Goal: Answer question/provide support: Share knowledge or assist other users

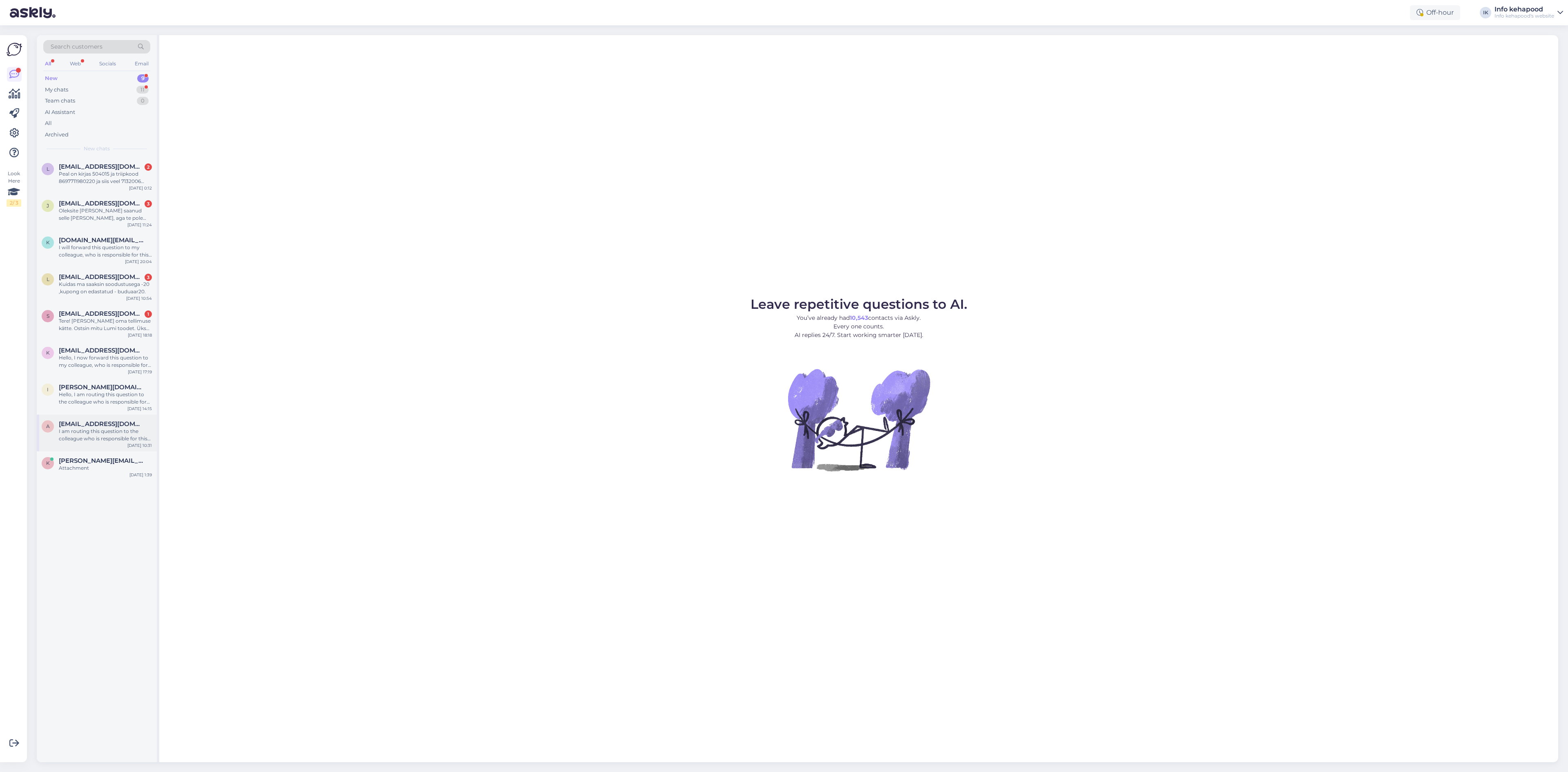
click at [120, 438] on div "I am routing this question to the colleague who is responsible for this topic. …" at bounding box center [105, 435] width 93 height 15
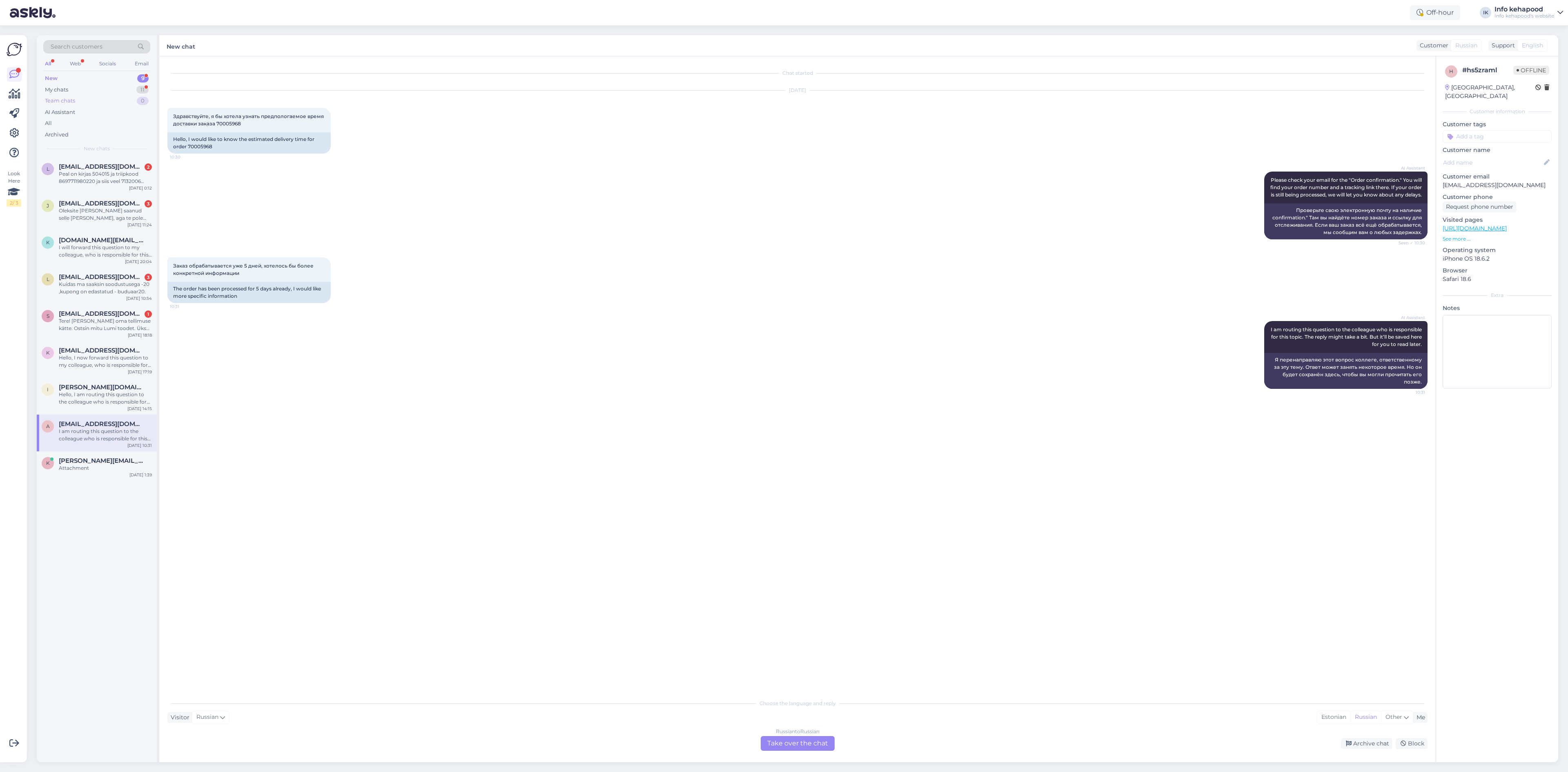
click at [54, 102] on div "Team chats" at bounding box center [60, 100] width 30 height 8
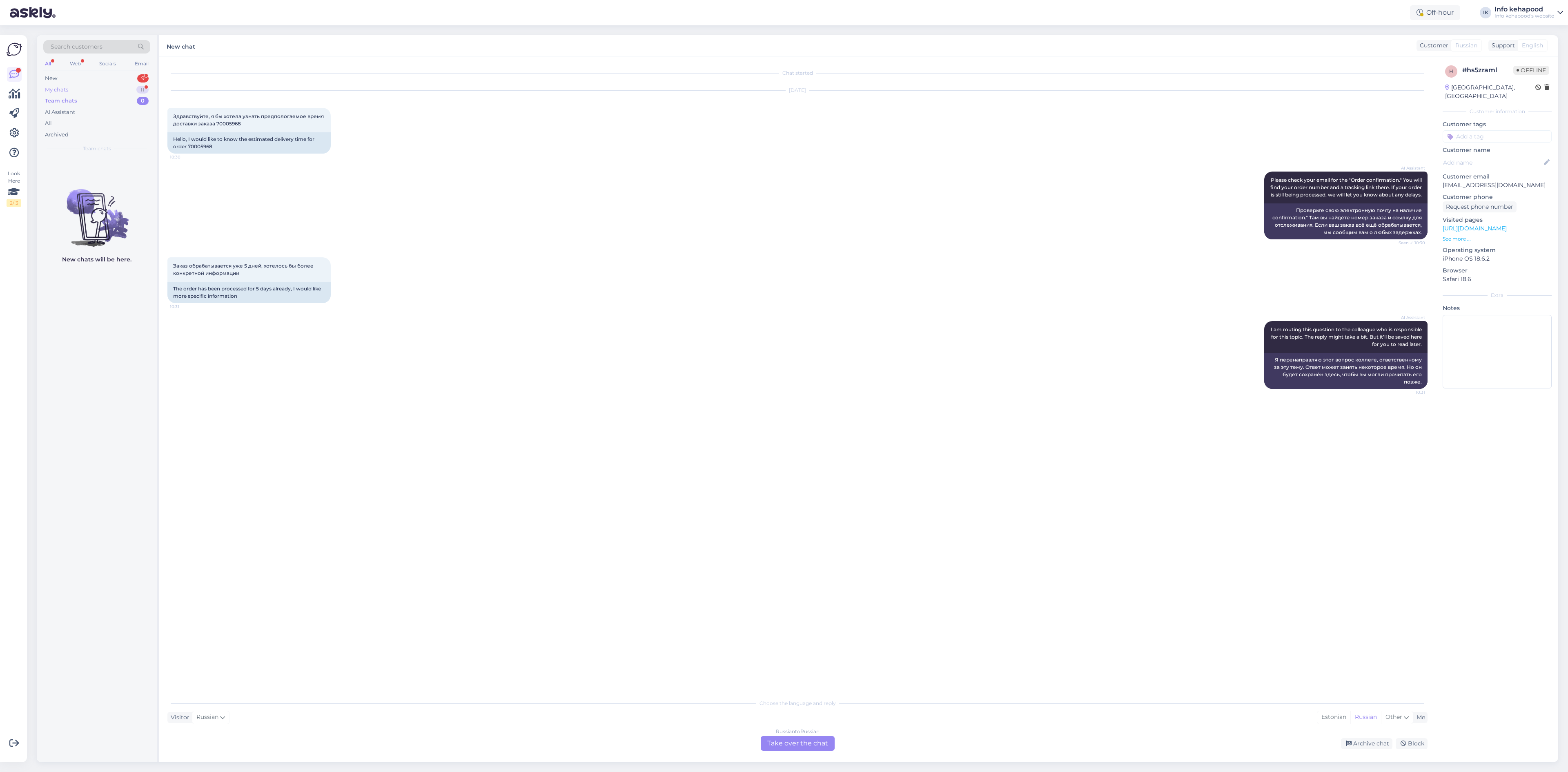
click at [61, 86] on div "My chats" at bounding box center [57, 89] width 23 height 8
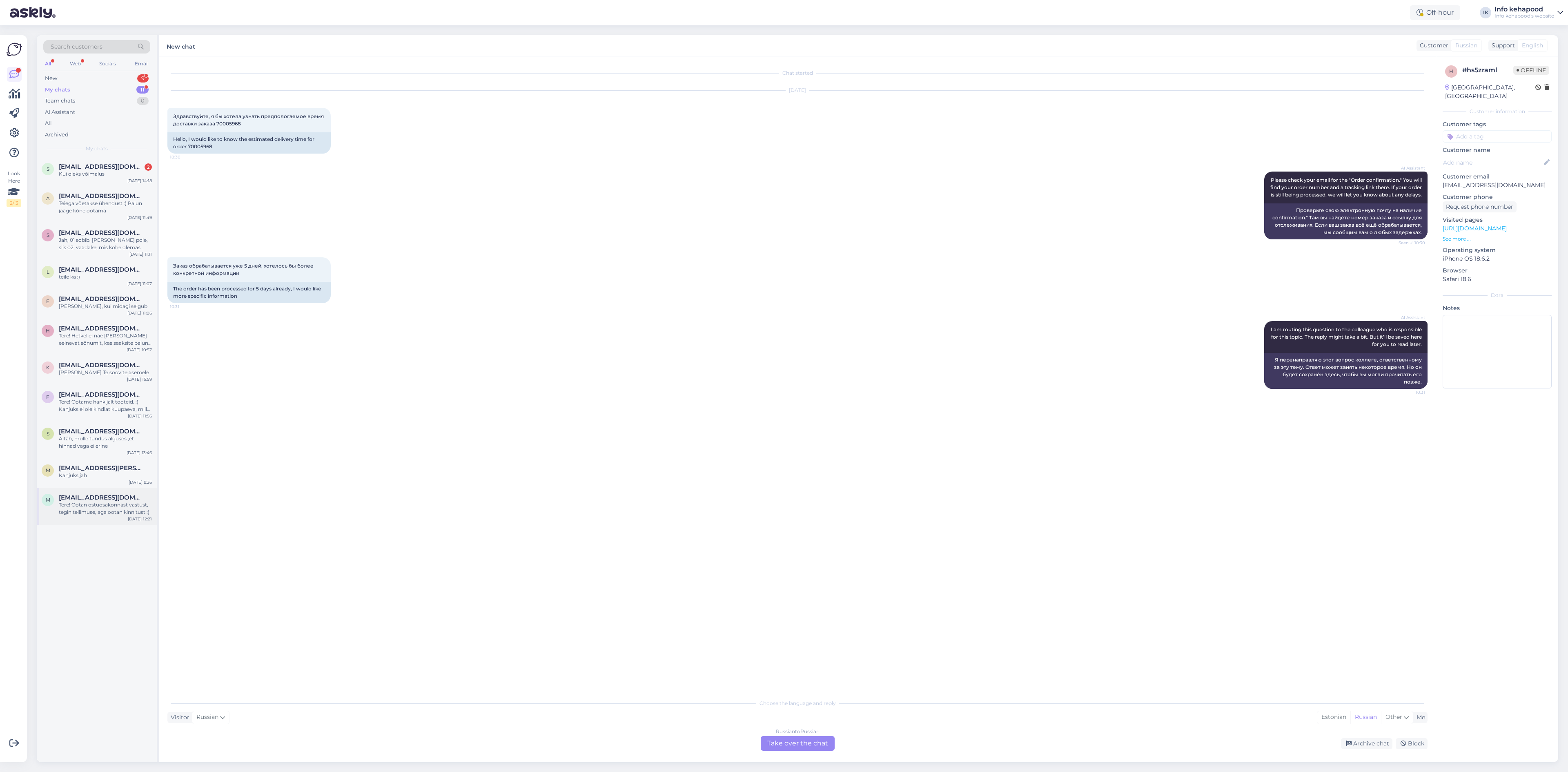
click at [112, 499] on span "[EMAIL_ADDRESS][DOMAIN_NAME]" at bounding box center [102, 497] width 85 height 7
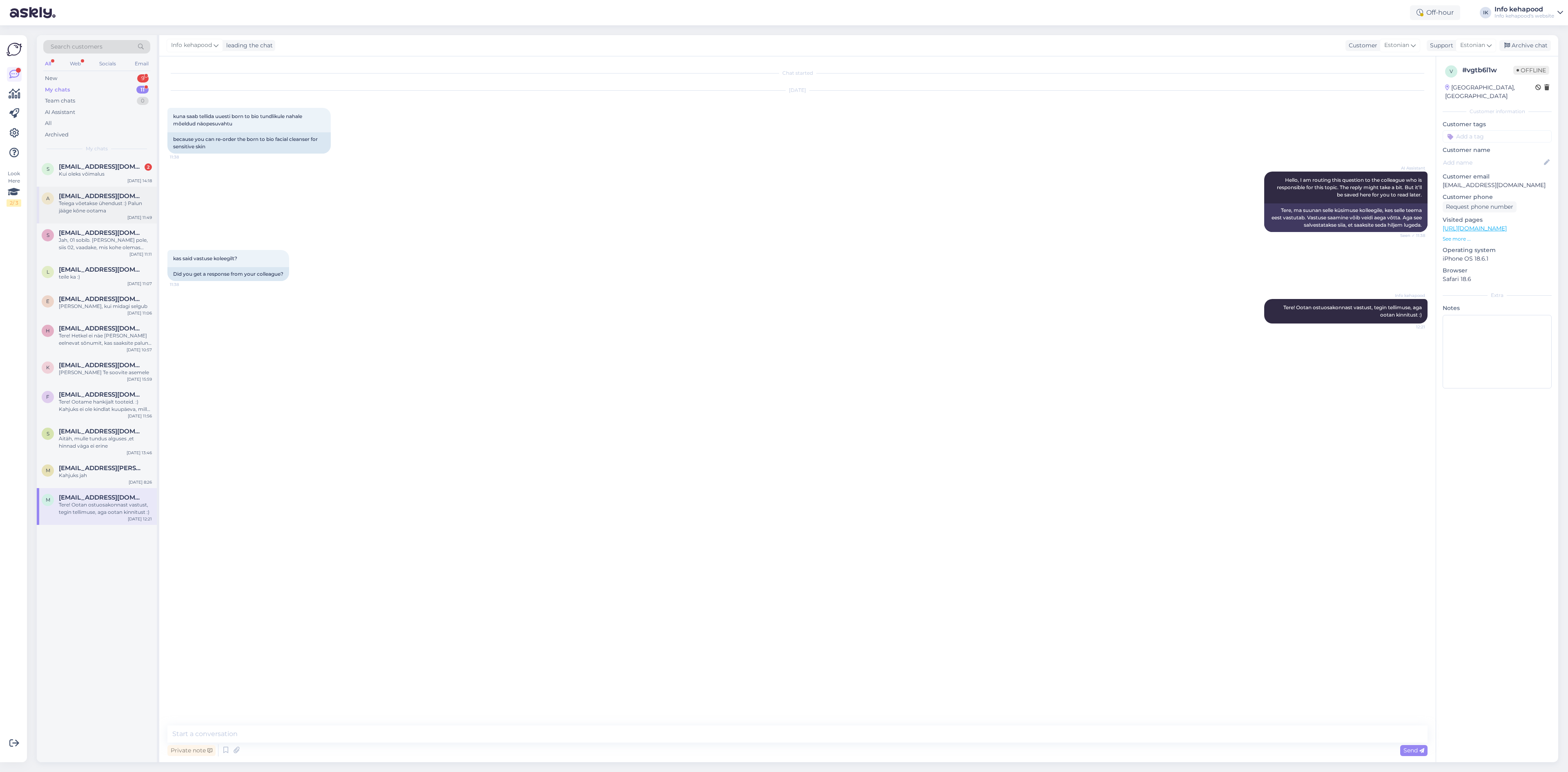
click at [108, 208] on div "Teiega võetakse ühendust :) Palun jääge kõne ootama" at bounding box center [105, 207] width 93 height 15
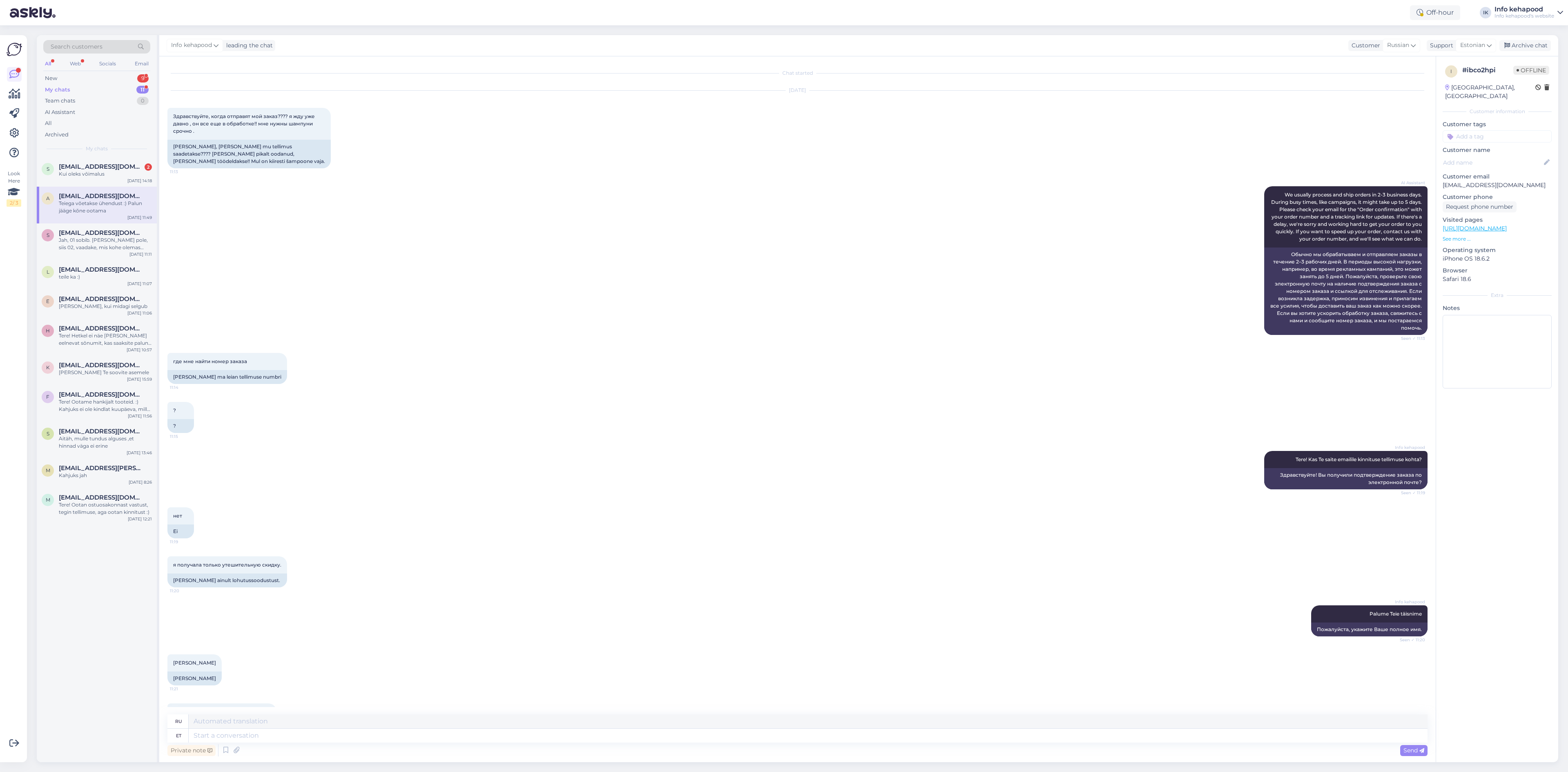
scroll to position [93, 0]
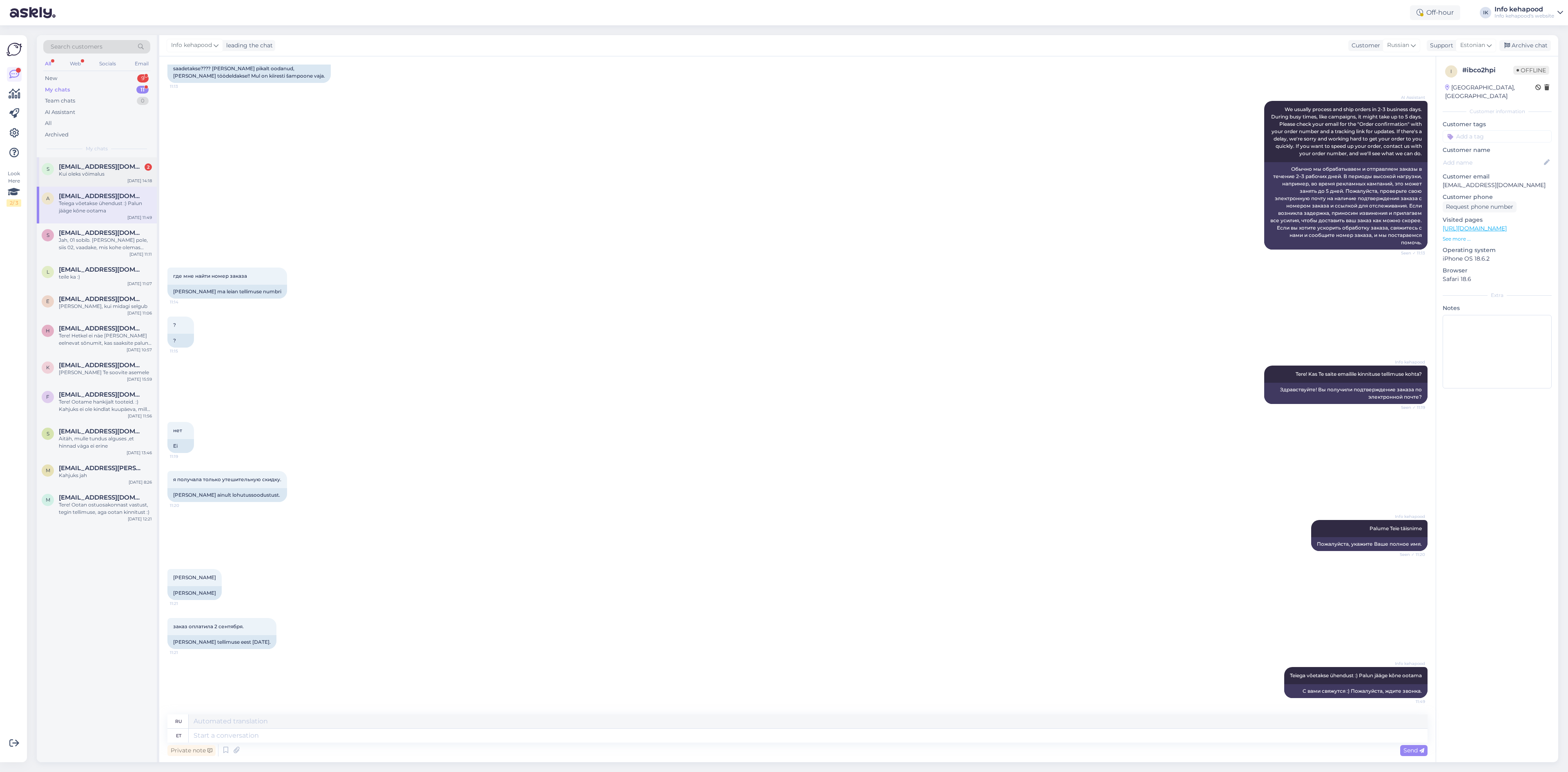
click at [110, 168] on span "[EMAIL_ADDRESS][DOMAIN_NAME]" at bounding box center [102, 167] width 85 height 7
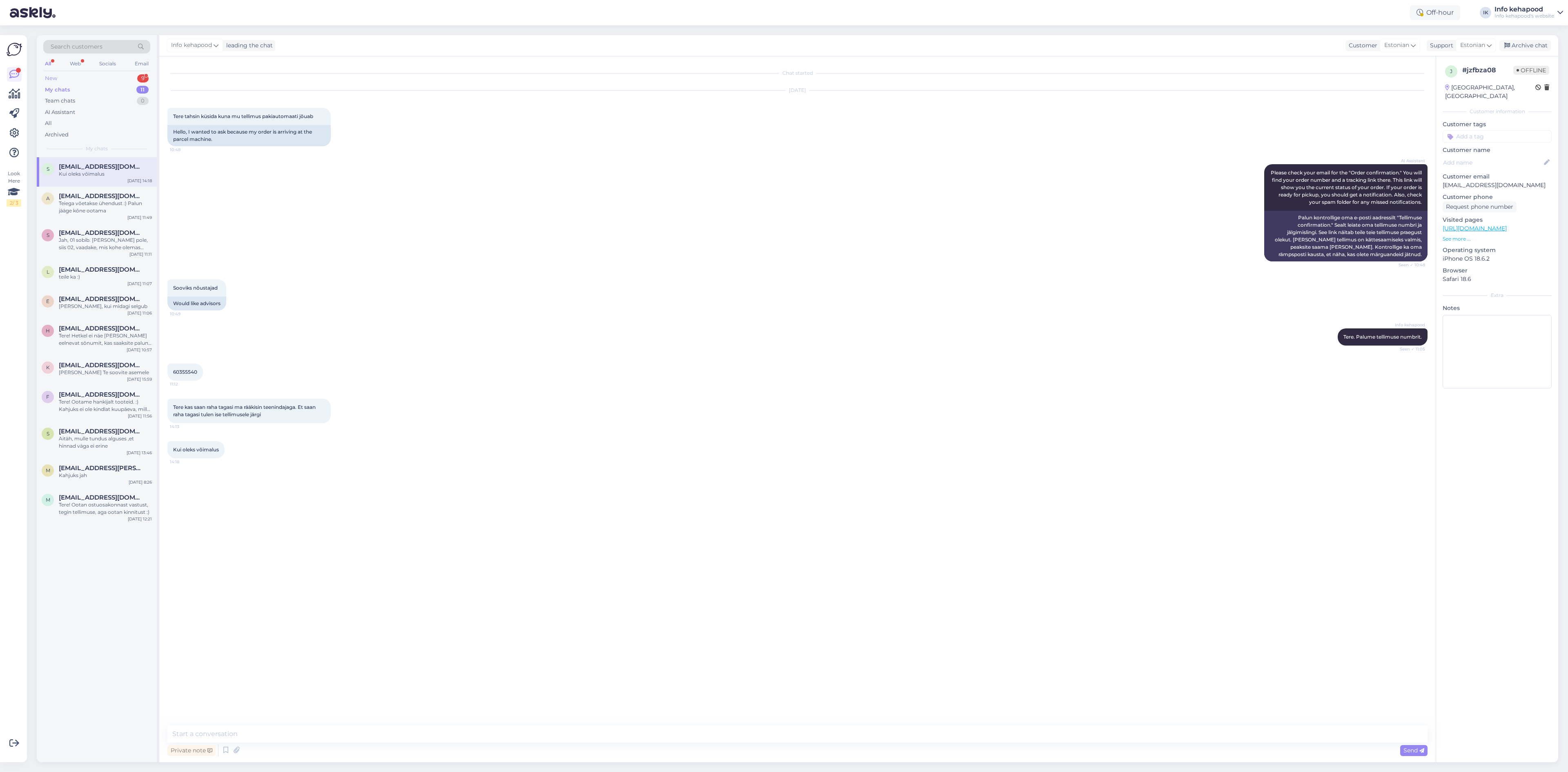
click at [107, 76] on div "New 9" at bounding box center [97, 78] width 107 height 12
click at [91, 331] on div "Tere! [PERSON_NAME] oma tellimuse kätte. Ostsin mitu Lumi toodet. Üks kreem on …" at bounding box center [105, 325] width 93 height 15
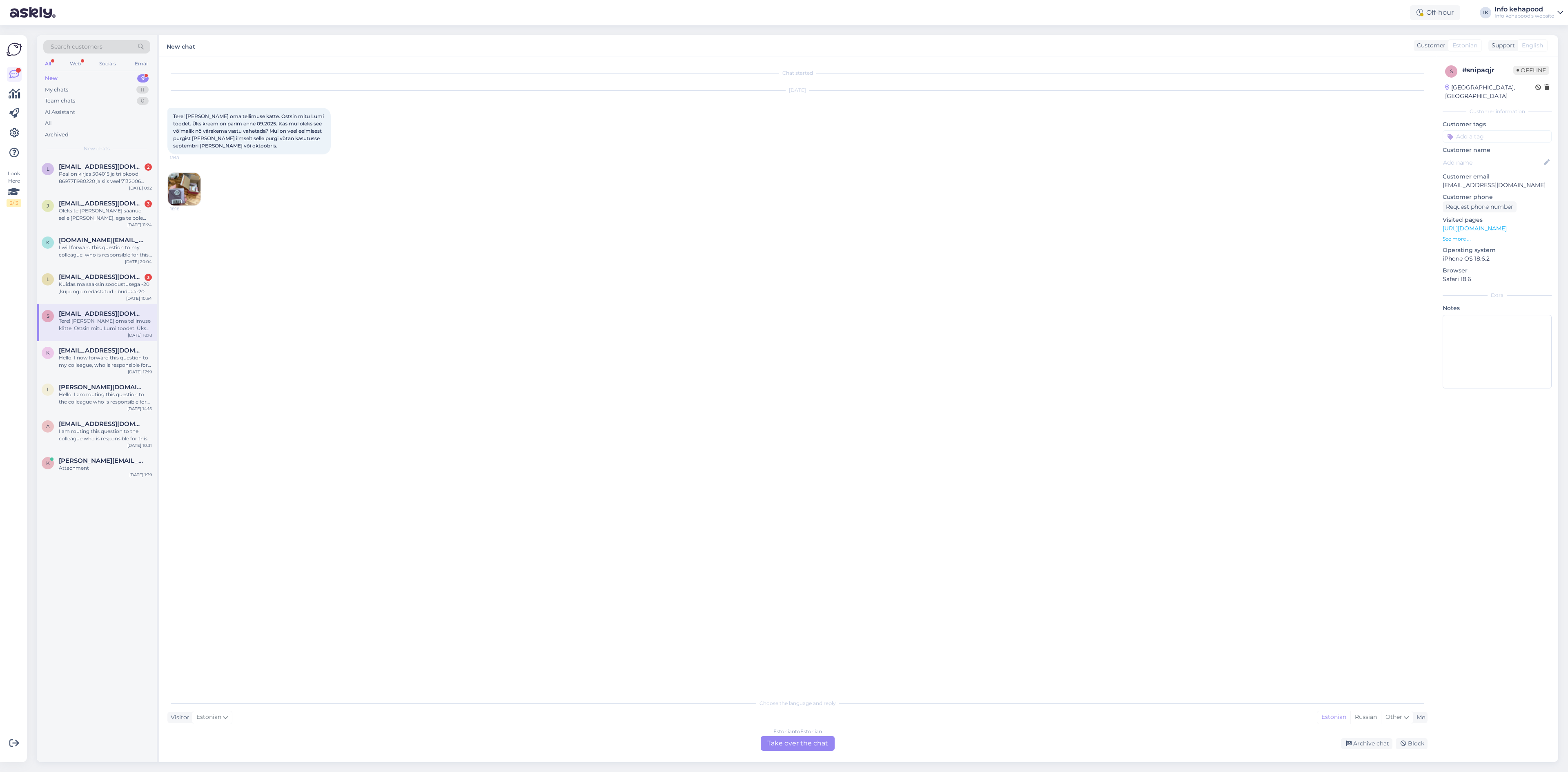
click at [187, 195] on img at bounding box center [184, 189] width 33 height 33
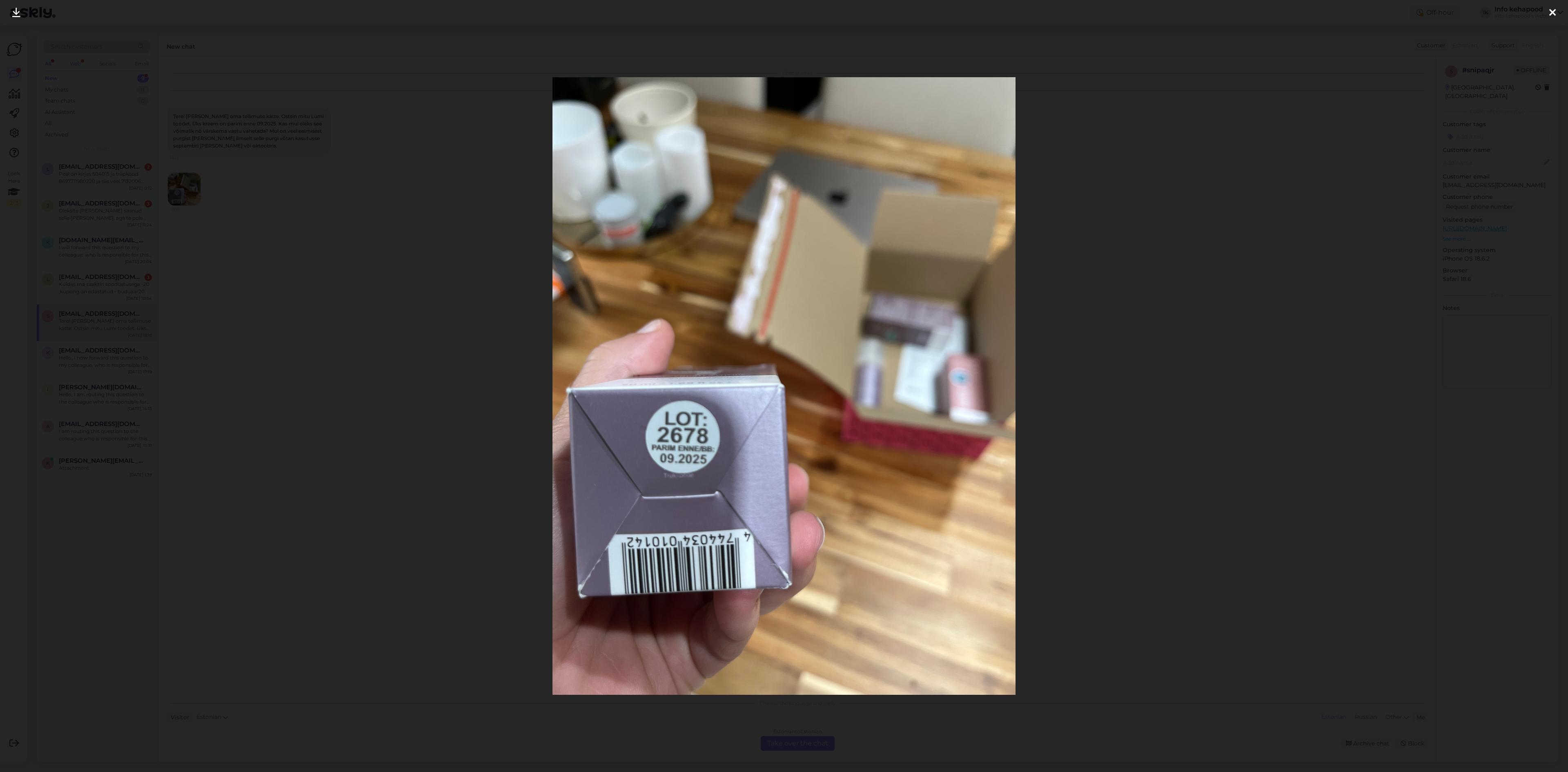
drag, startPoint x: 264, startPoint y: 161, endPoint x: 261, endPoint y: 166, distance: 5.8
click at [262, 165] on div at bounding box center [784, 386] width 1568 height 772
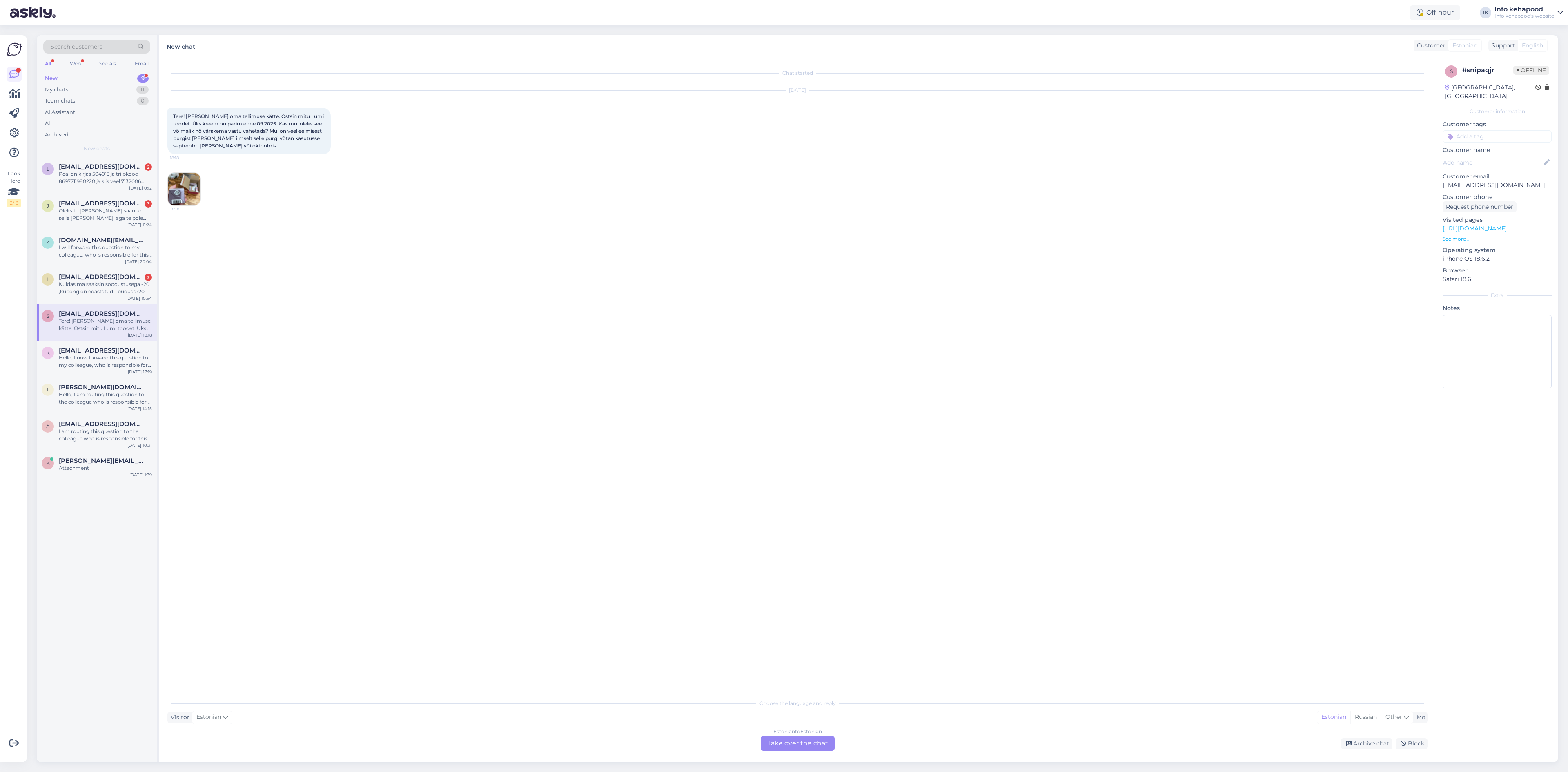
click at [180, 197] on img at bounding box center [184, 189] width 33 height 33
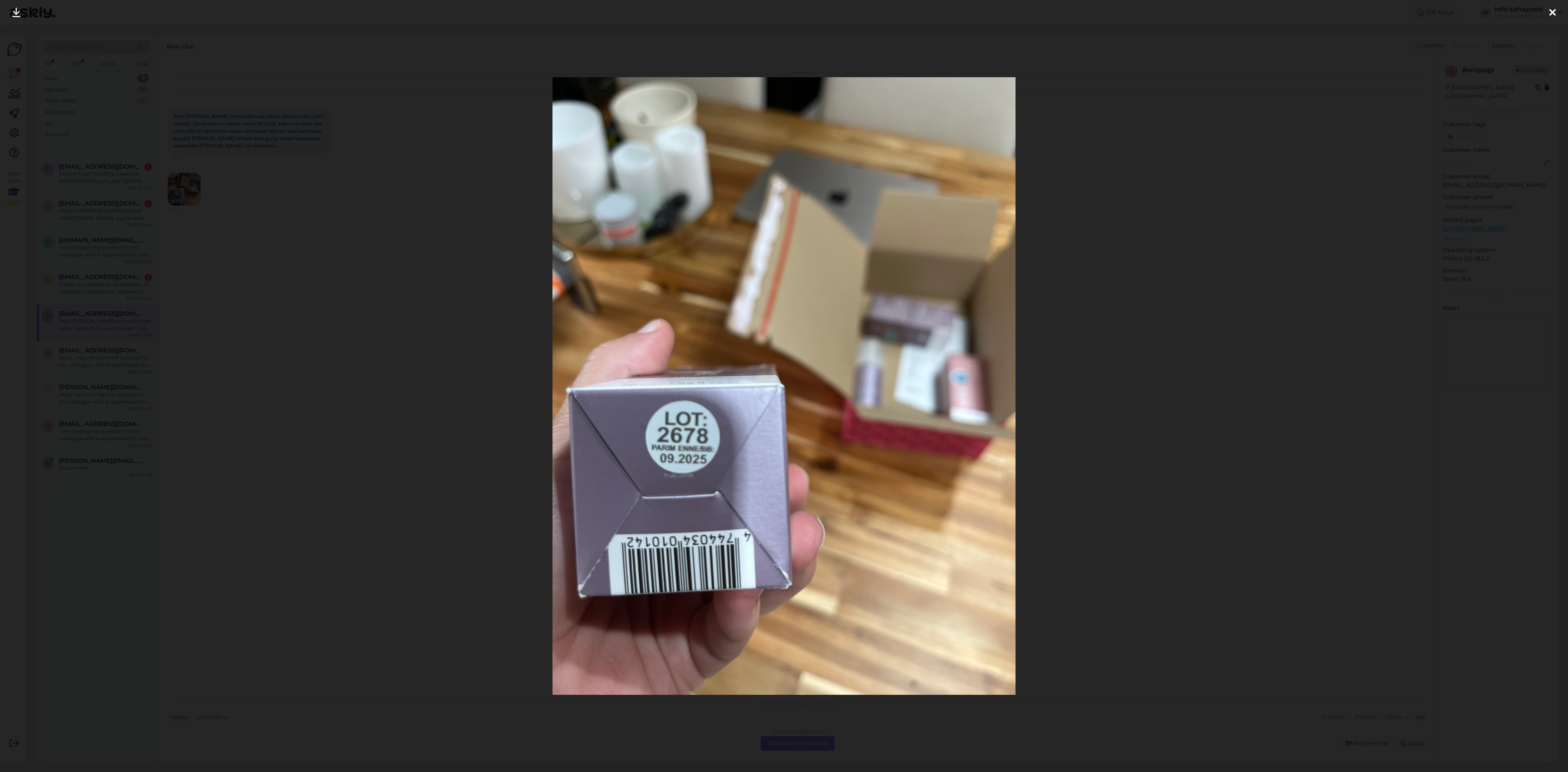
click at [348, 147] on div at bounding box center [784, 386] width 1568 height 772
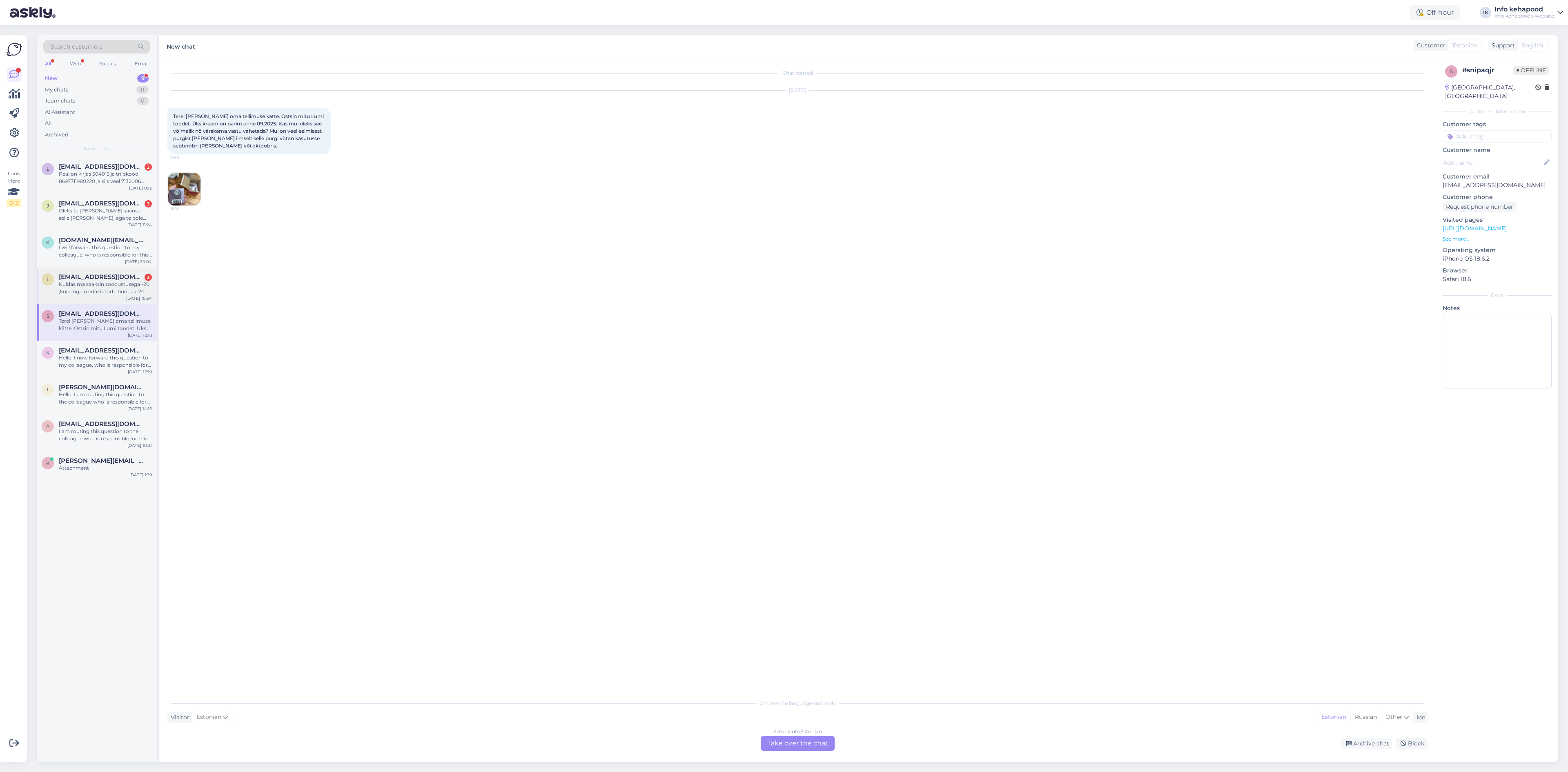
click at [89, 288] on div "Kuidas ma saaksin soodustusega -20 ,kupong on edastatud - buduaar20." at bounding box center [105, 288] width 93 height 15
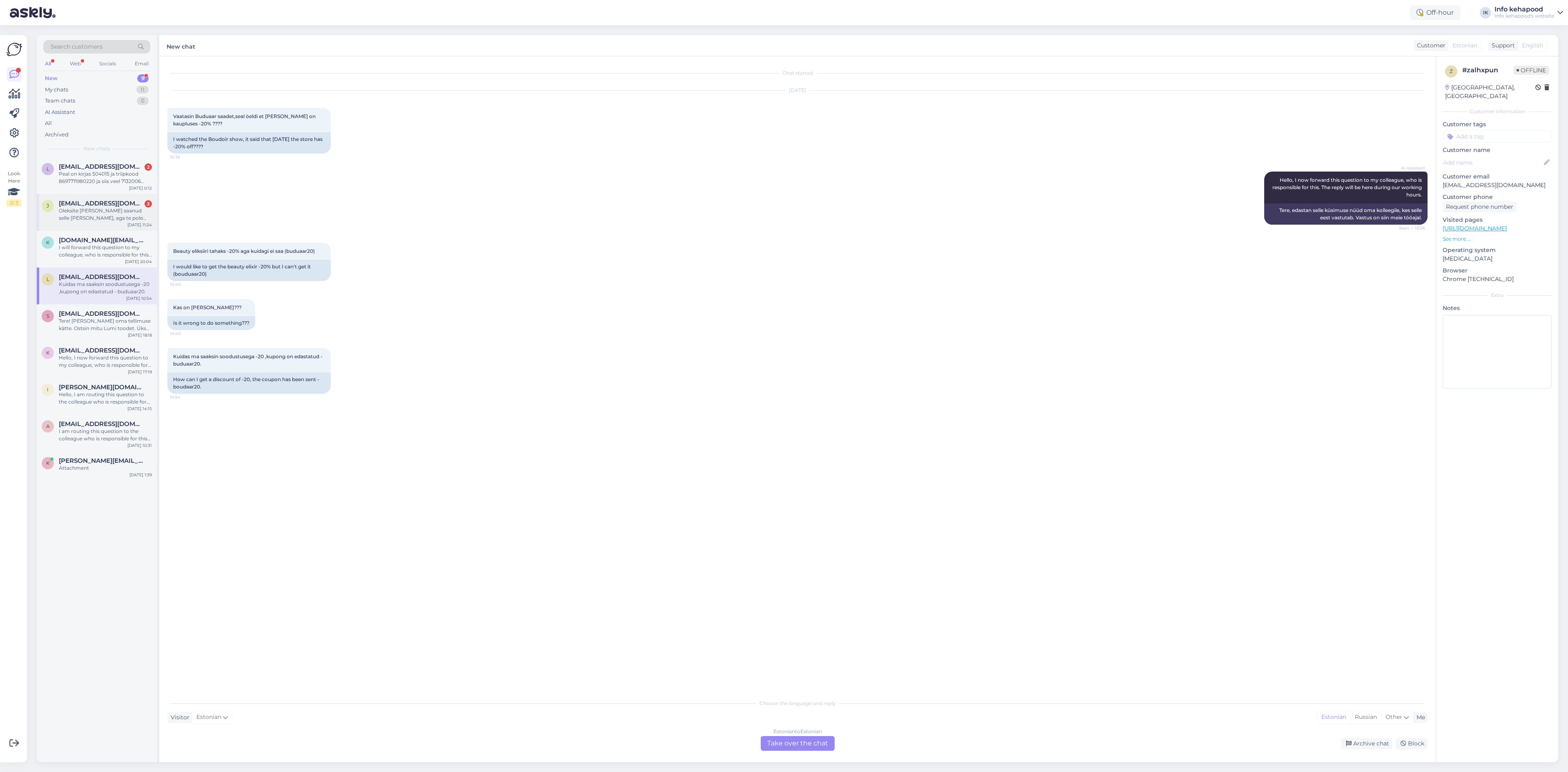
click at [83, 199] on div "j [EMAIL_ADDRESS][DOMAIN_NAME] 3 Oleksite [PERSON_NAME] saanud selle [PERSON_NA…" at bounding box center [96, 212] width 120 height 37
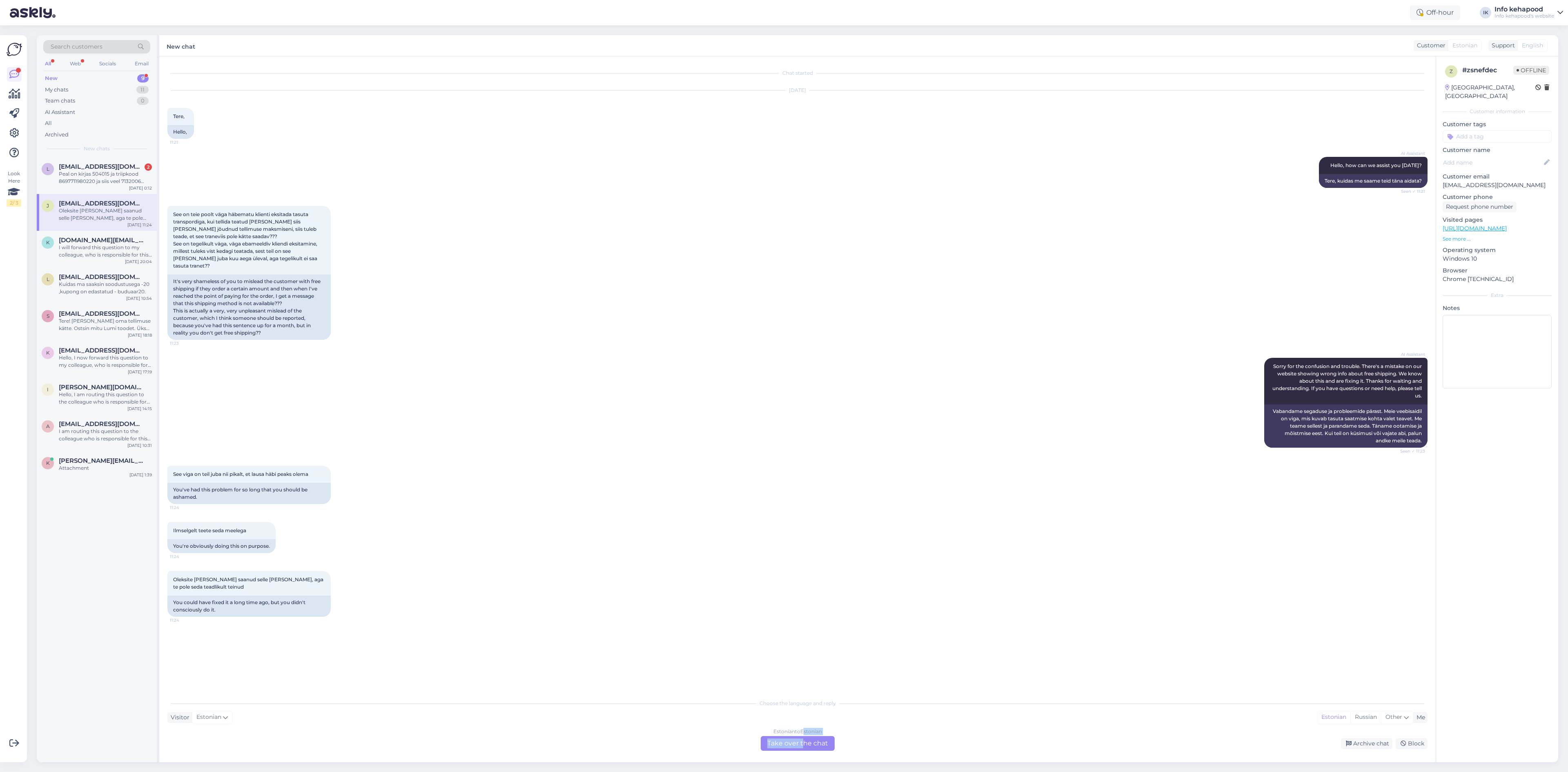
drag, startPoint x: 804, startPoint y: 737, endPoint x: 804, endPoint y: 744, distance: 7.0
click at [804, 742] on div "Estonian to Estonian Take over the chat" at bounding box center [797, 743] width 74 height 15
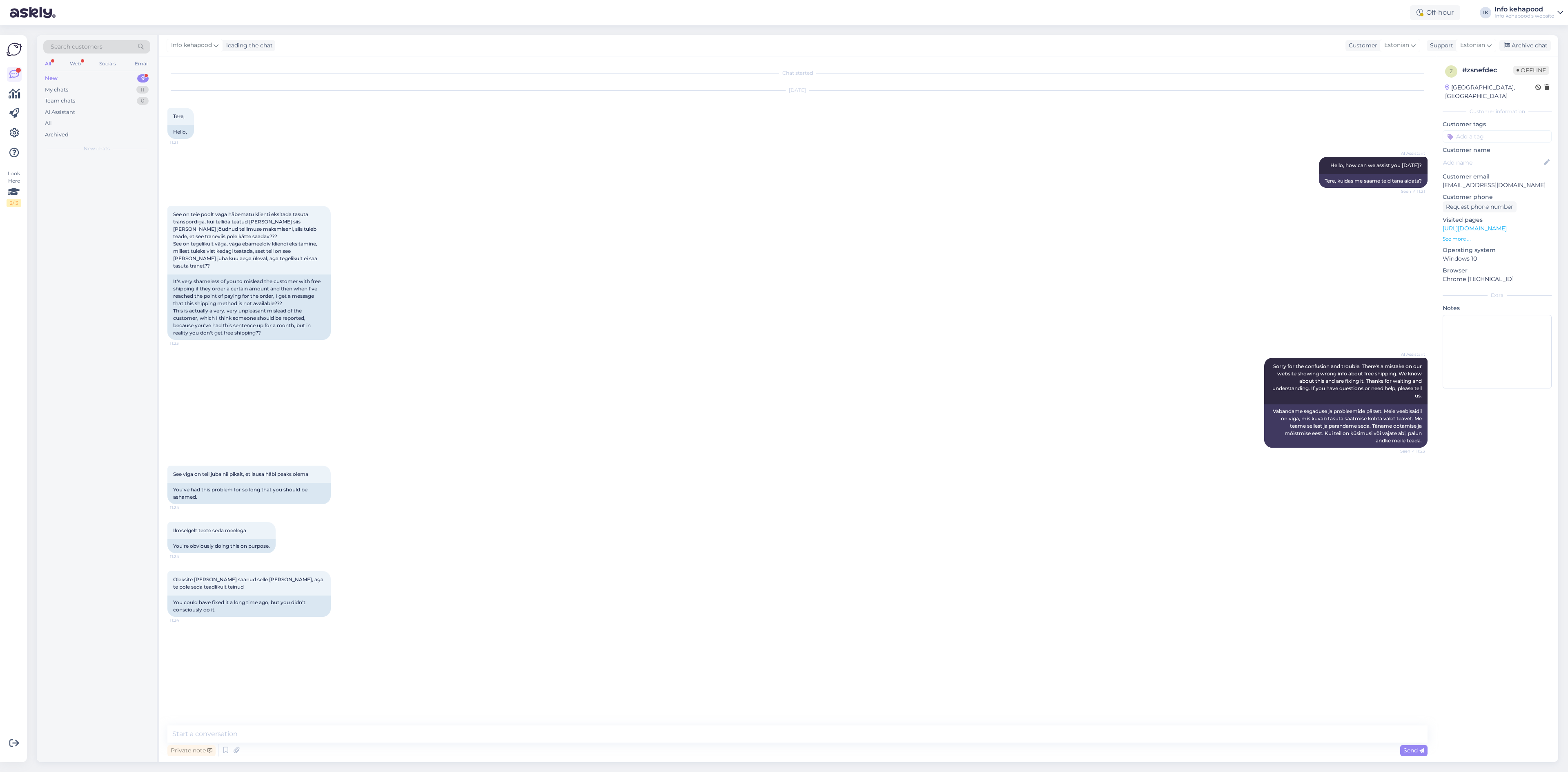
click at [804, 745] on div "Private note Send" at bounding box center [797, 750] width 1260 height 15
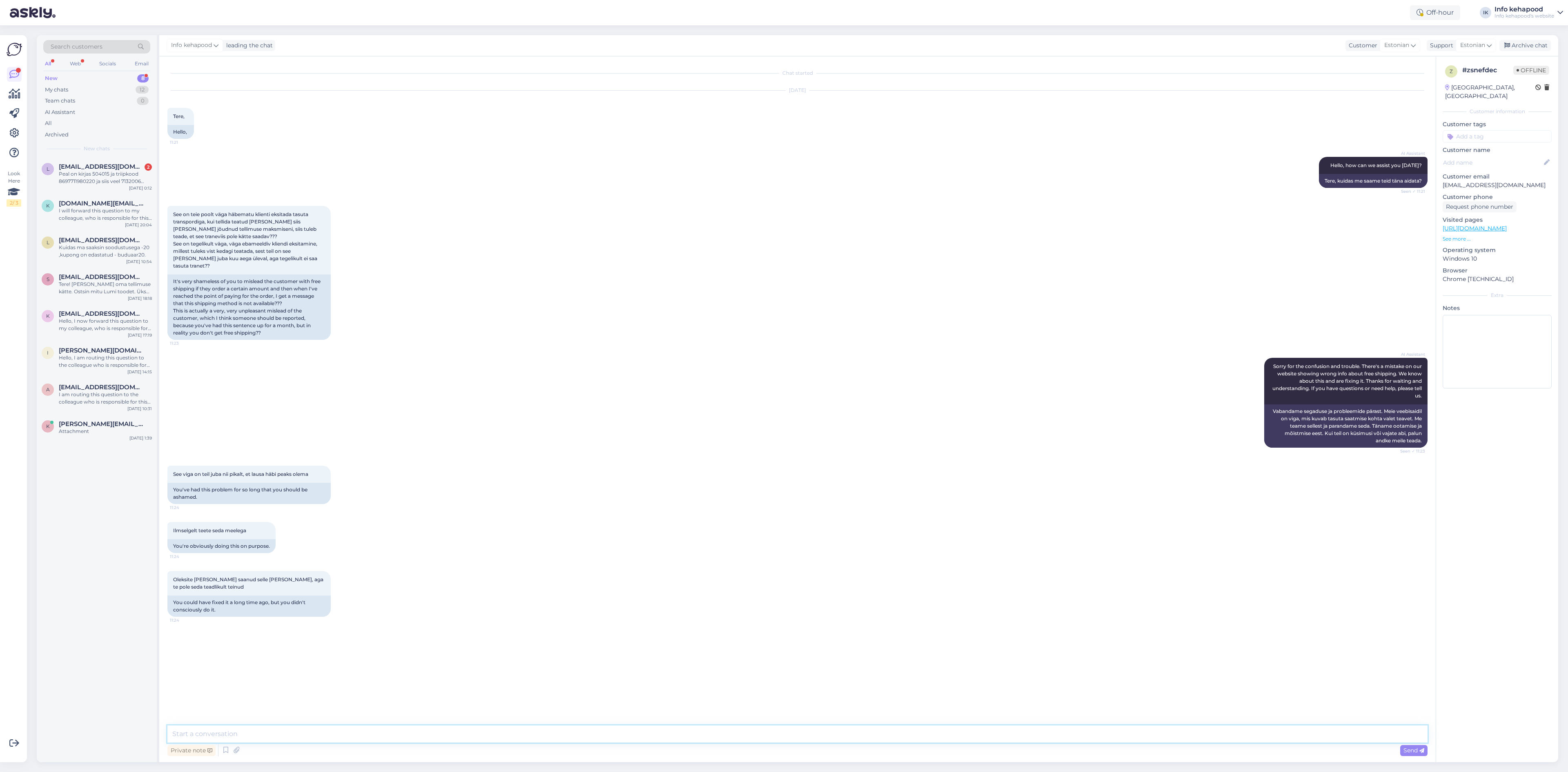
click at [779, 737] on textarea at bounding box center [797, 734] width 1260 height 17
click at [447, 733] on textarea "Tere! Palume kuvatõmmist, tegu võib [PERSON_NAME] e-[PERSON_NAME] tõrkega. Pole…" at bounding box center [797, 734] width 1260 height 17
click at [396, 735] on textarea "Tere! Palume kuvatõmmist, tegu võib [PERSON_NAME] e-[PERSON_NAME] tõrkega. Pole…" at bounding box center [797, 734] width 1260 height 17
click at [394, 737] on textarea "Tere! Palume kuvatõmmist, tegu võib [PERSON_NAME] e-[PERSON_NAME] tõrkega. Pole…" at bounding box center [797, 734] width 1260 height 17
drag, startPoint x: 614, startPoint y: 726, endPoint x: 615, endPoint y: 730, distance: 4.1
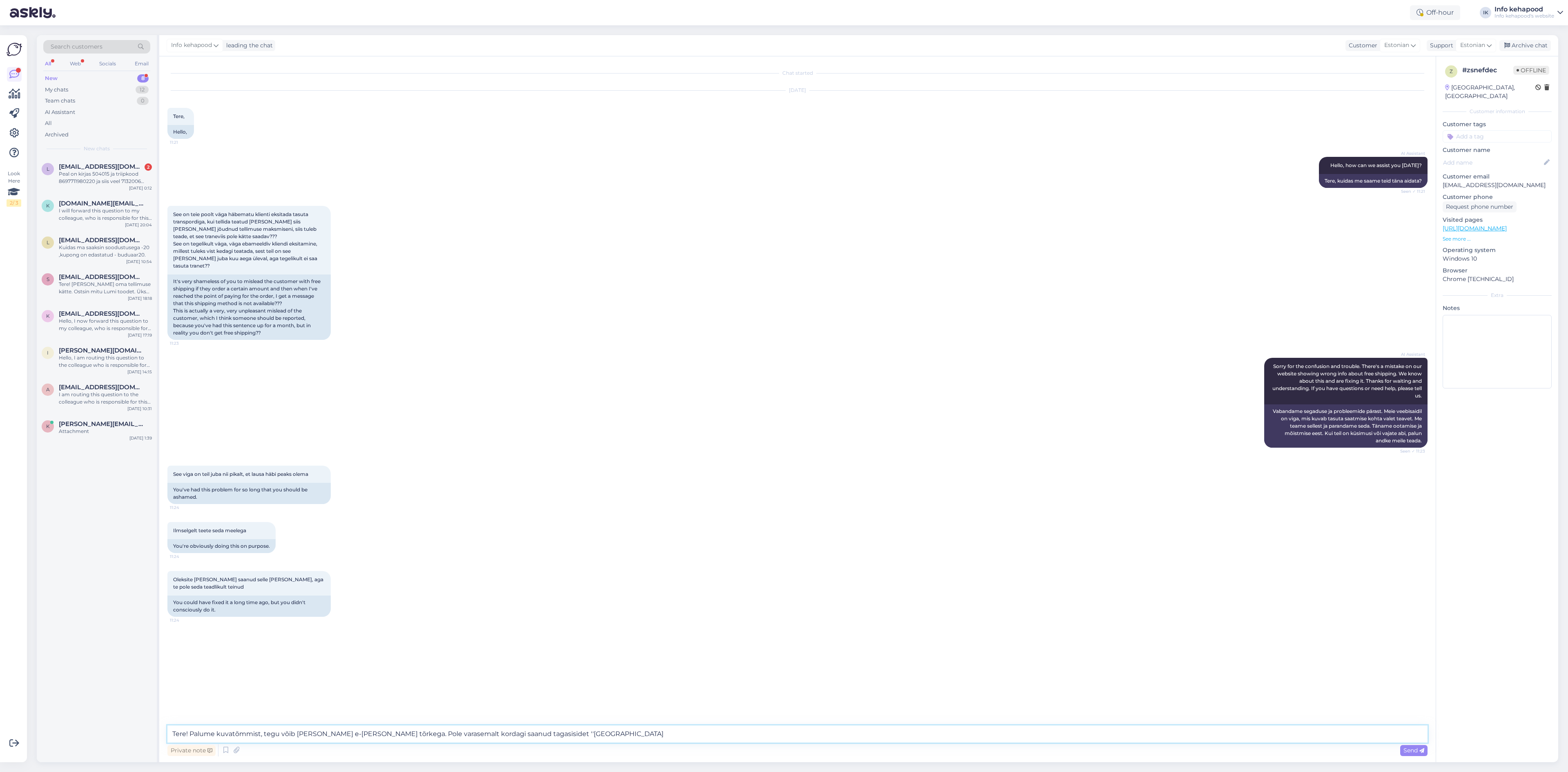
click at [615, 726] on textarea "Tere! Palume kuvatõmmist, tegu võib [PERSON_NAME] e-[PERSON_NAME] tõrkega. Pole…" at bounding box center [797, 734] width 1260 height 17
click at [598, 729] on textarea "Tere! Palume kuvatõmmist, tegu võib [PERSON_NAME] e-[PERSON_NAME] tõrkega. Pole…" at bounding box center [797, 734] width 1260 height 17
click at [629, 728] on textarea "Tere! Palume kuvatõmmist, tegu võib [PERSON_NAME] e-[PERSON_NAME] tõrkega. Pole…" at bounding box center [797, 734] width 1260 height 17
type textarea "Tere! Palume kuvatõmmist, tegu võib [PERSON_NAME] e-[PERSON_NAME] tõrkega. Pole…"
click at [106, 160] on div "l [EMAIL_ADDRESS][DOMAIN_NAME] 2 Peal on kirjas 504015 ja triipkood 86977119802…" at bounding box center [96, 175] width 120 height 37
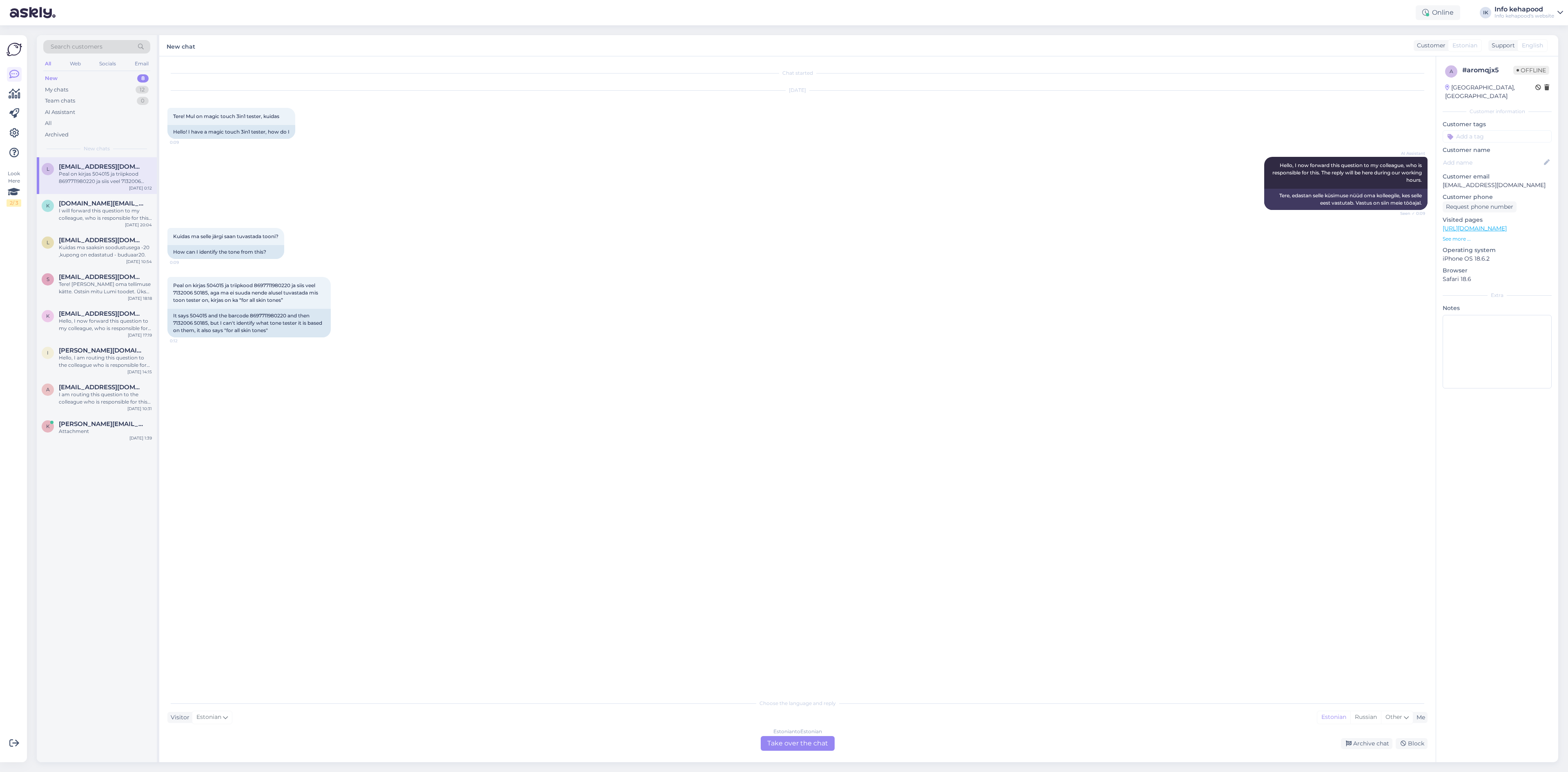
click at [802, 757] on div "Chat started [DATE] Tere! Mul on magic touch 3in1 tester, kuidas 0:09 Hello! I …" at bounding box center [797, 409] width 1276 height 706
click at [802, 749] on div "Estonian to Estonian Take over the chat" at bounding box center [797, 743] width 74 height 15
click at [623, 724] on div "Chat started [DATE] Tere! Mul on magic touch 3in1 tester, kuidas 0:09 Hello! I …" at bounding box center [797, 409] width 1276 height 706
click at [587, 740] on textarea at bounding box center [797, 734] width 1260 height 17
type textarea "R"
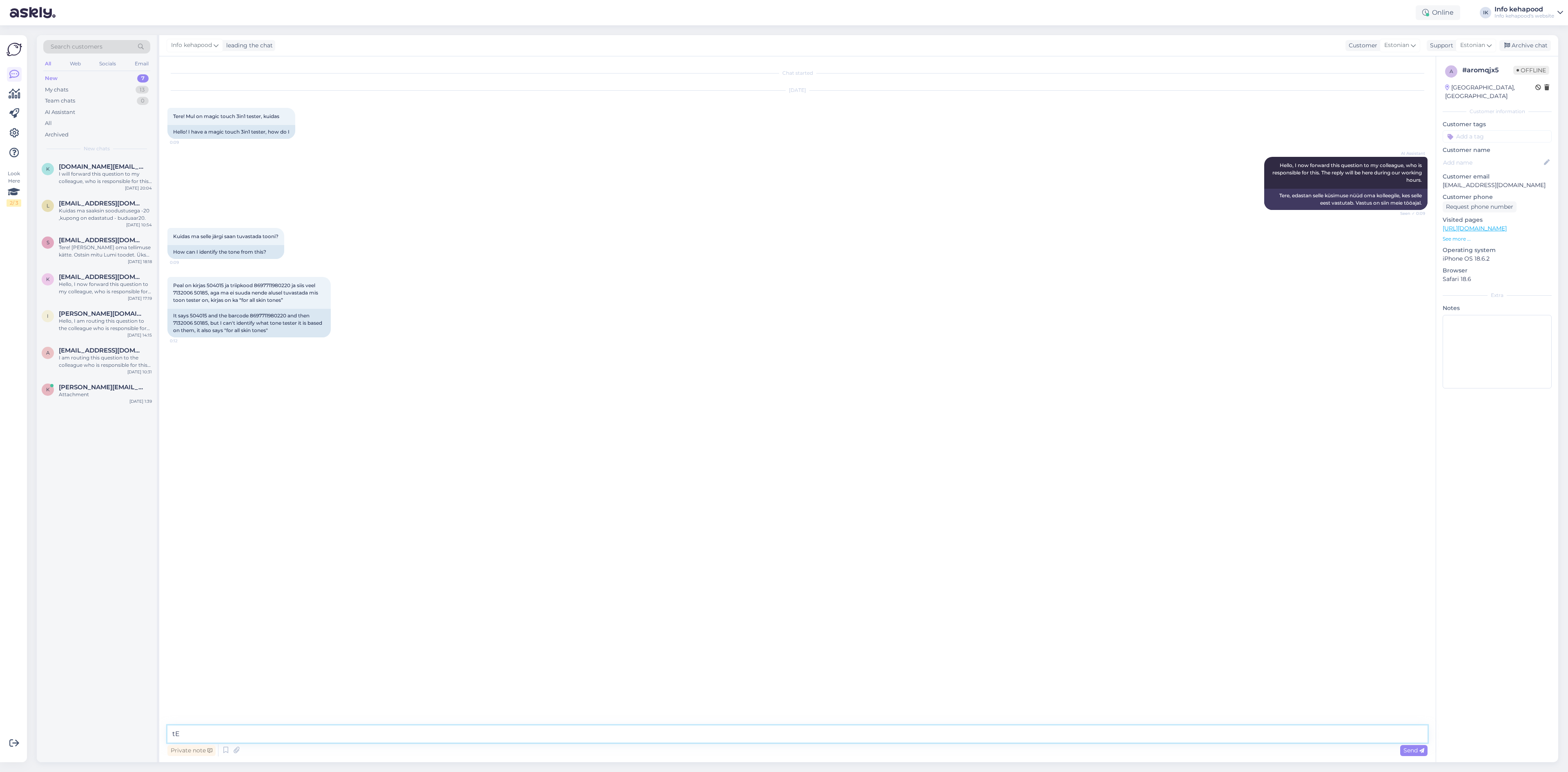
type textarea "t"
type textarea "Tere. Tester on toonis medium. :)"
click at [79, 85] on div "My chats 13" at bounding box center [97, 89] width 107 height 12
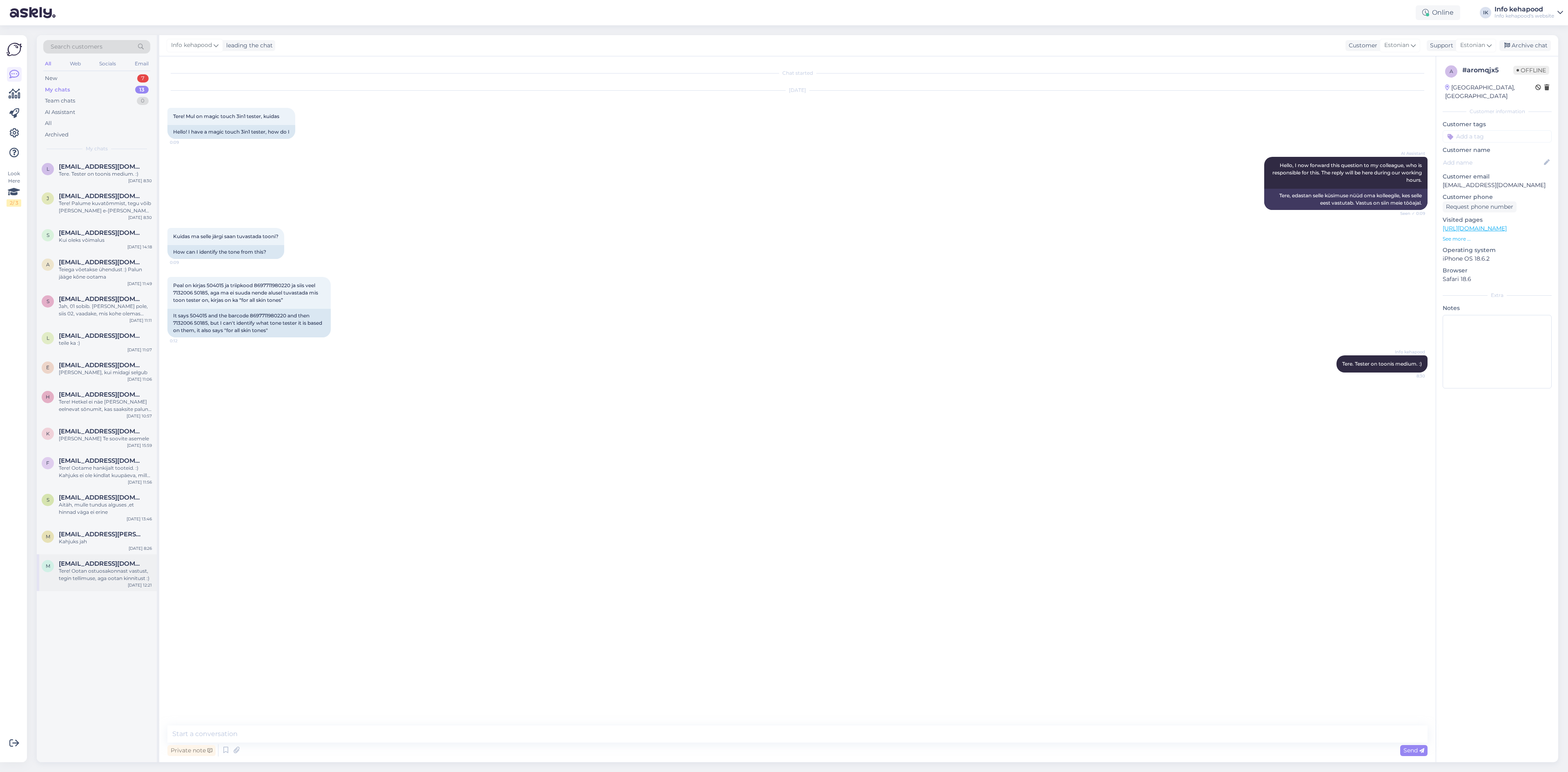
click at [86, 561] on span "[EMAIL_ADDRESS][DOMAIN_NAME]" at bounding box center [102, 564] width 85 height 7
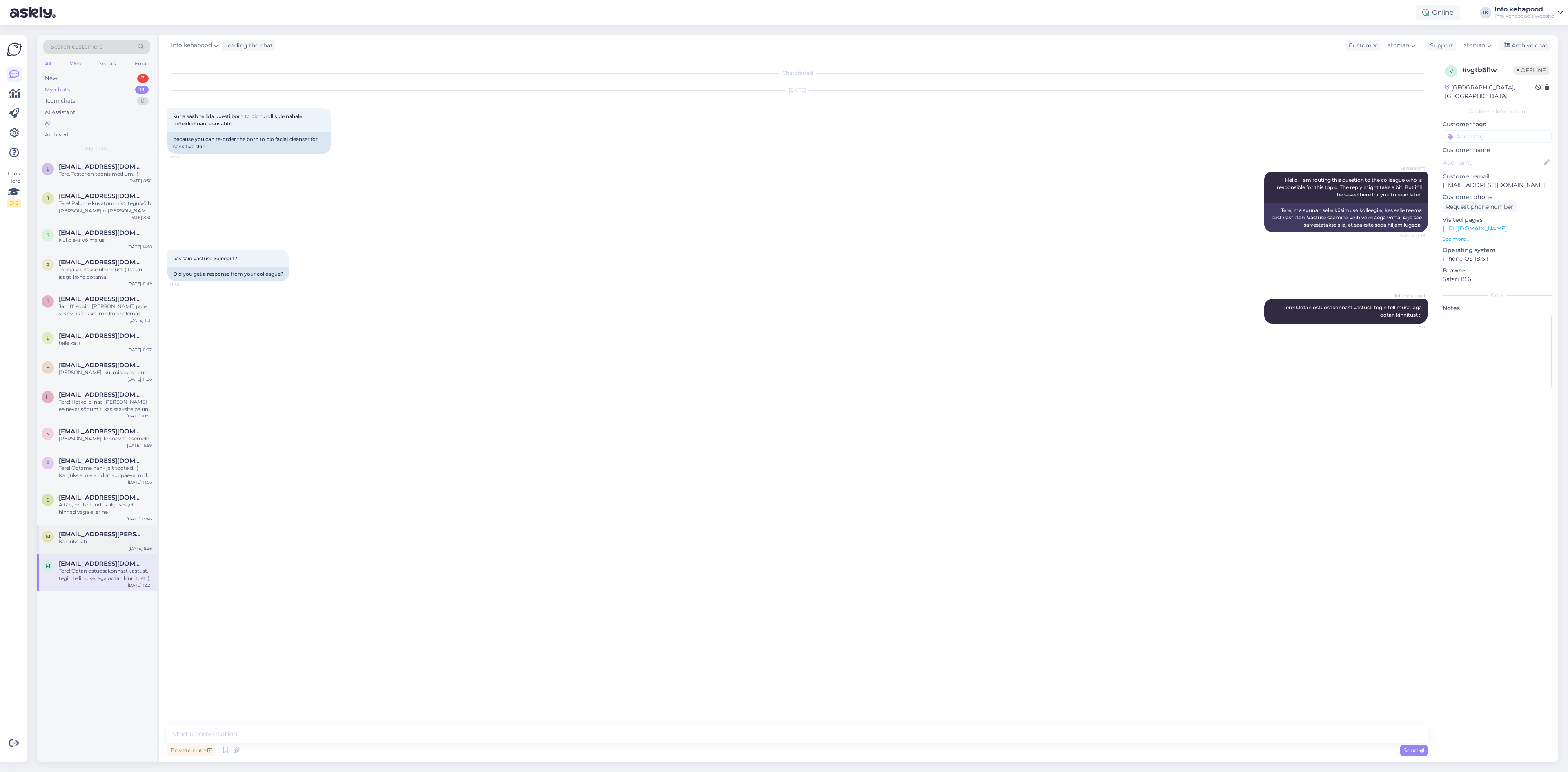
click at [90, 527] on div "m [EMAIL_ADDRESS][PERSON_NAME][DOMAIN_NAME] Kahjuks jah [DATE] 8:26" at bounding box center [96, 539] width 120 height 29
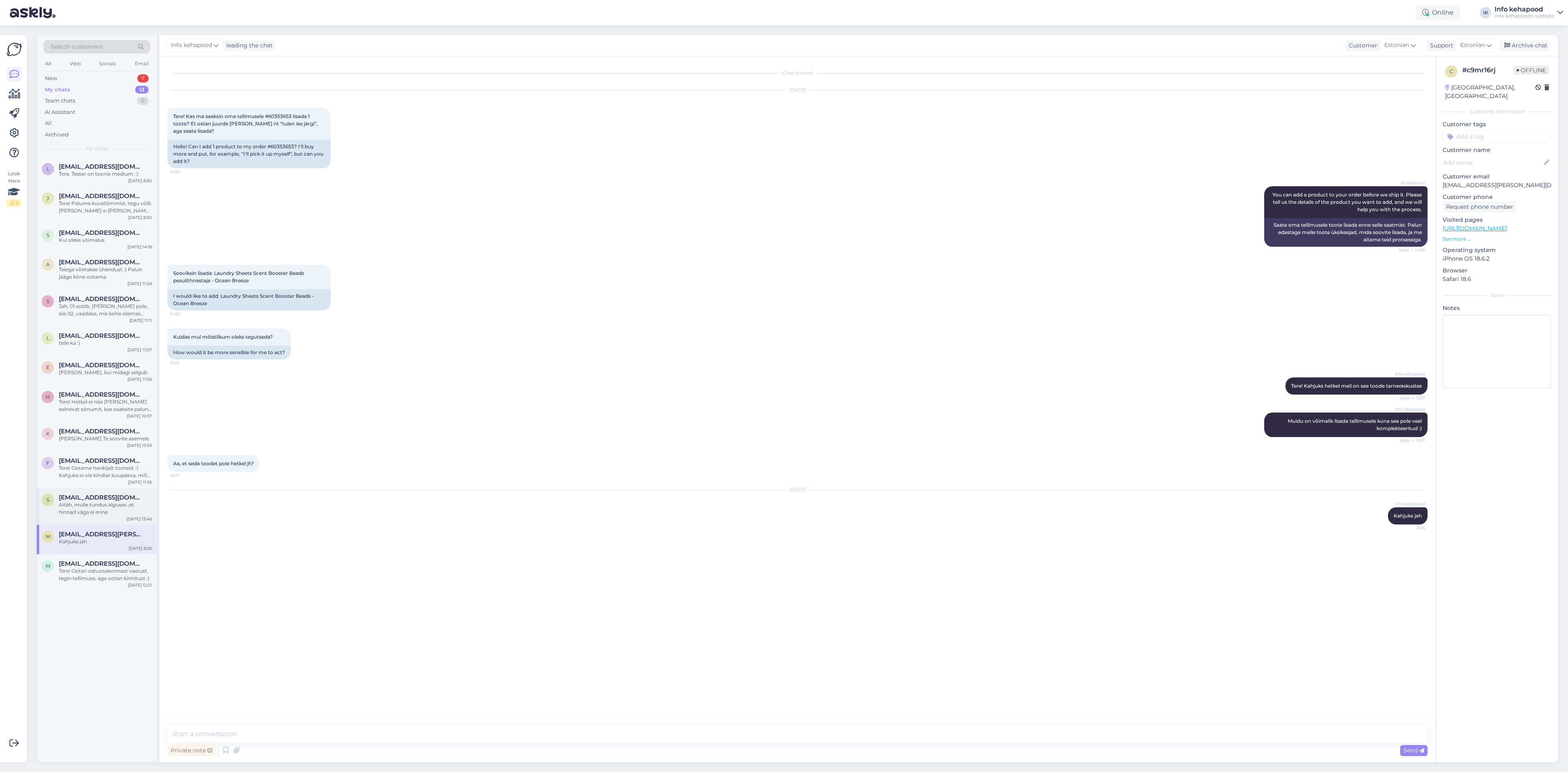
click at [86, 491] on div "s [EMAIL_ADDRESS][DOMAIN_NAME] Aitäh, mulle tundus alguses ,et hinnad väga ei e…" at bounding box center [96, 507] width 120 height 37
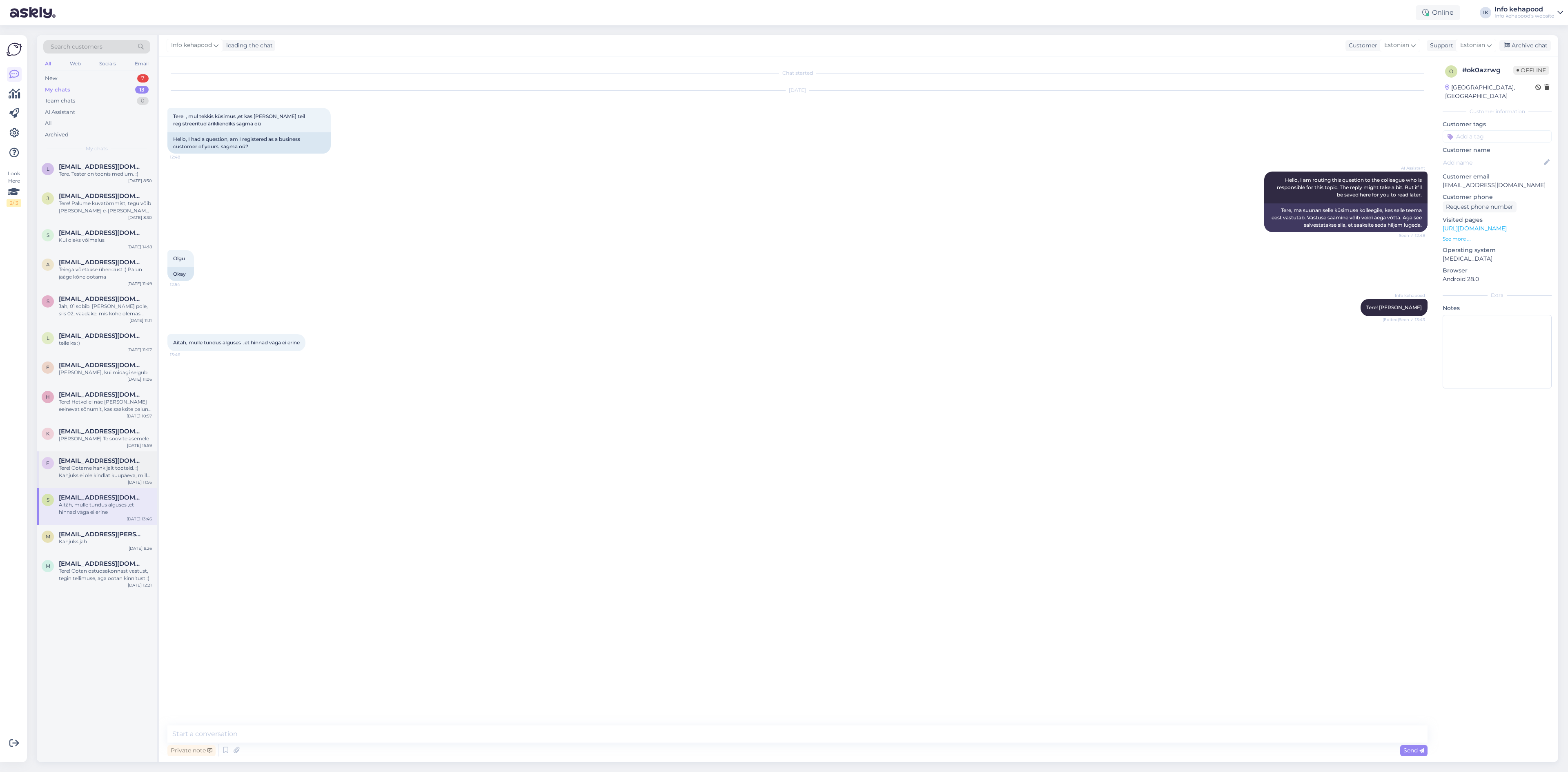
click at [80, 465] on div "Tere! Ootame hankijalt tooteid. :) Kahjuks ei ole kindlat kuupäeva, millal võiv…" at bounding box center [105, 472] width 93 height 15
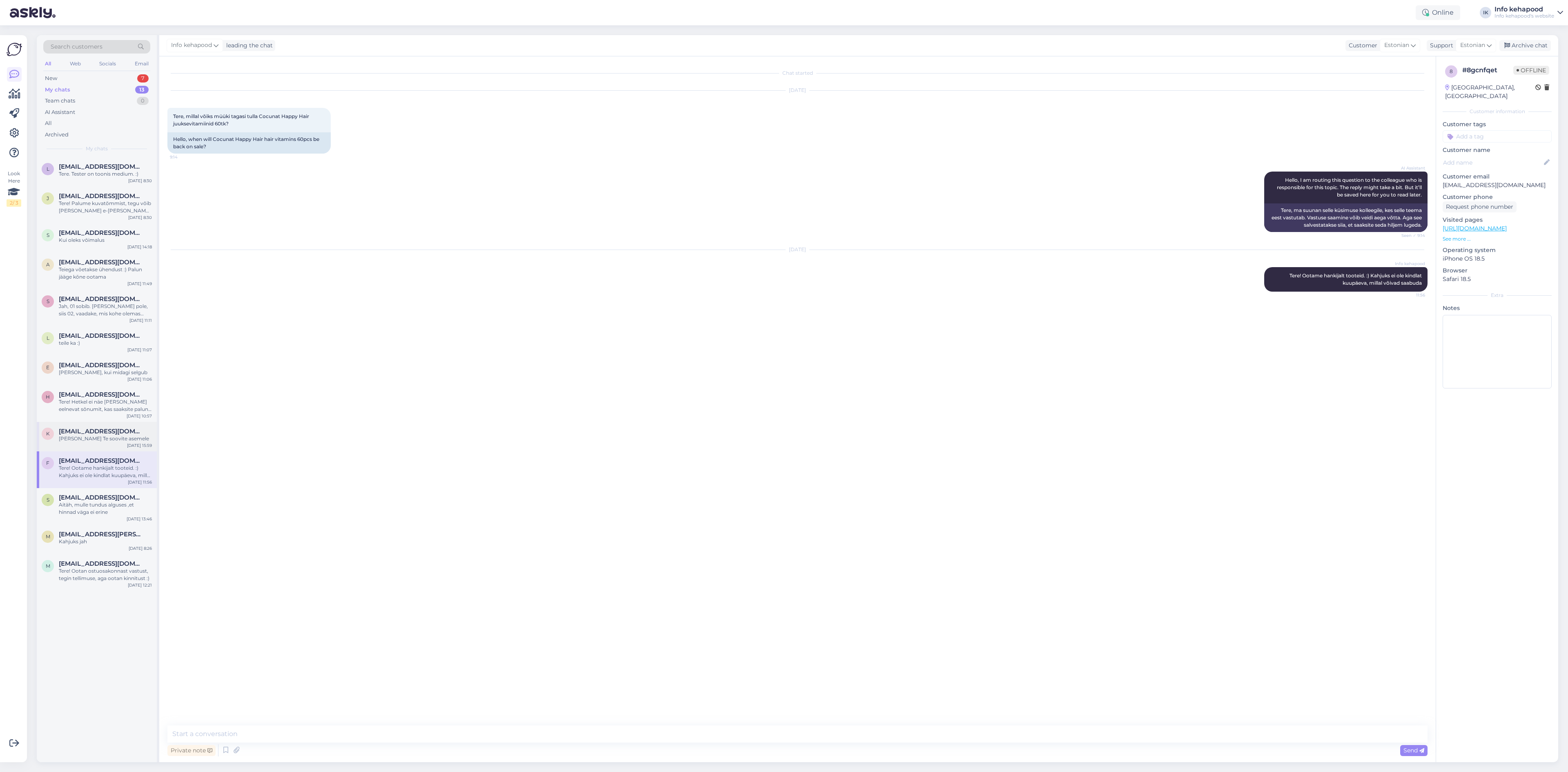
click at [81, 428] on span "[EMAIL_ADDRESS][DOMAIN_NAME]" at bounding box center [102, 431] width 85 height 7
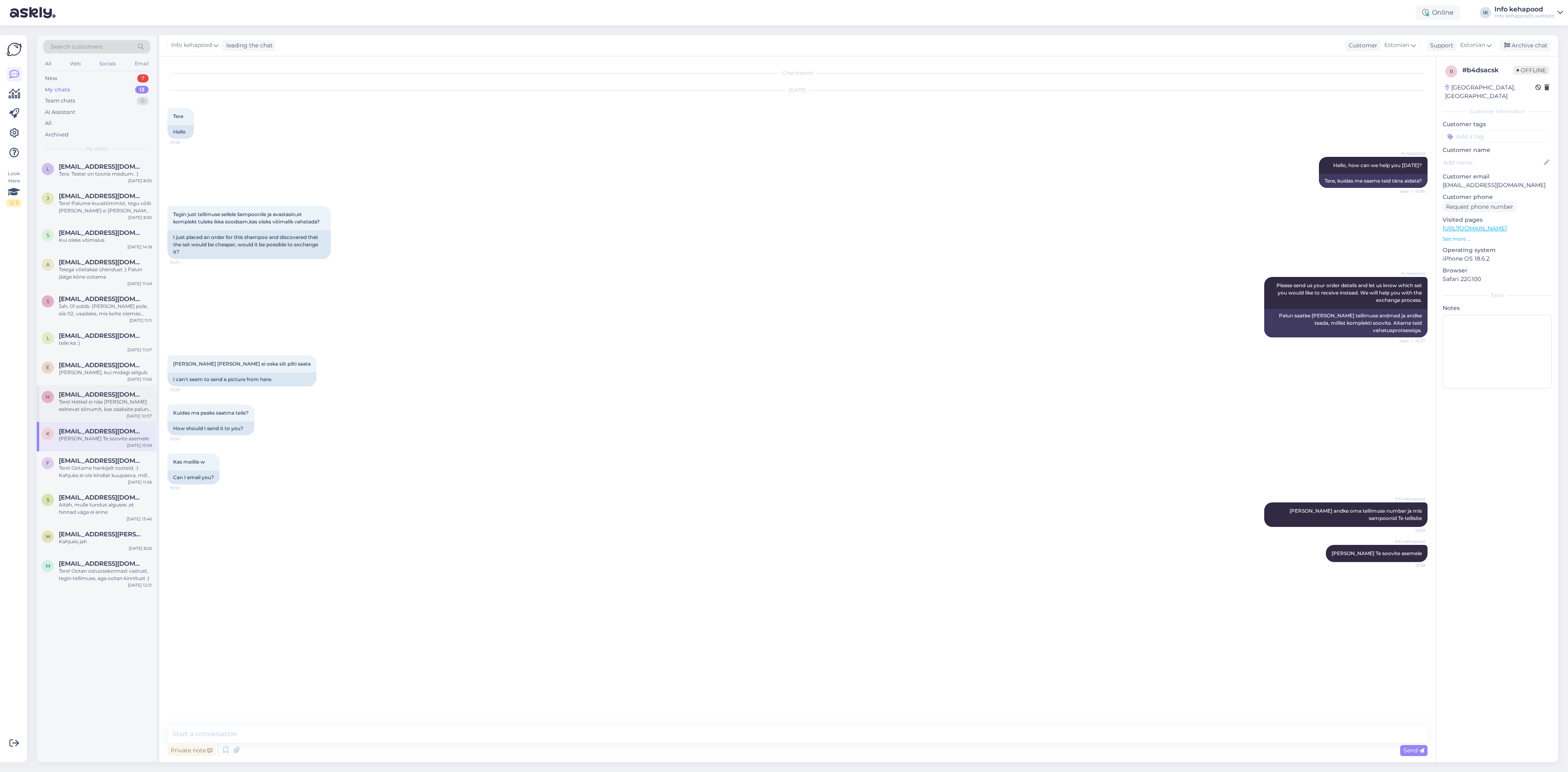
click at [71, 396] on span "[EMAIL_ADDRESS][DOMAIN_NAME]" at bounding box center [102, 395] width 85 height 7
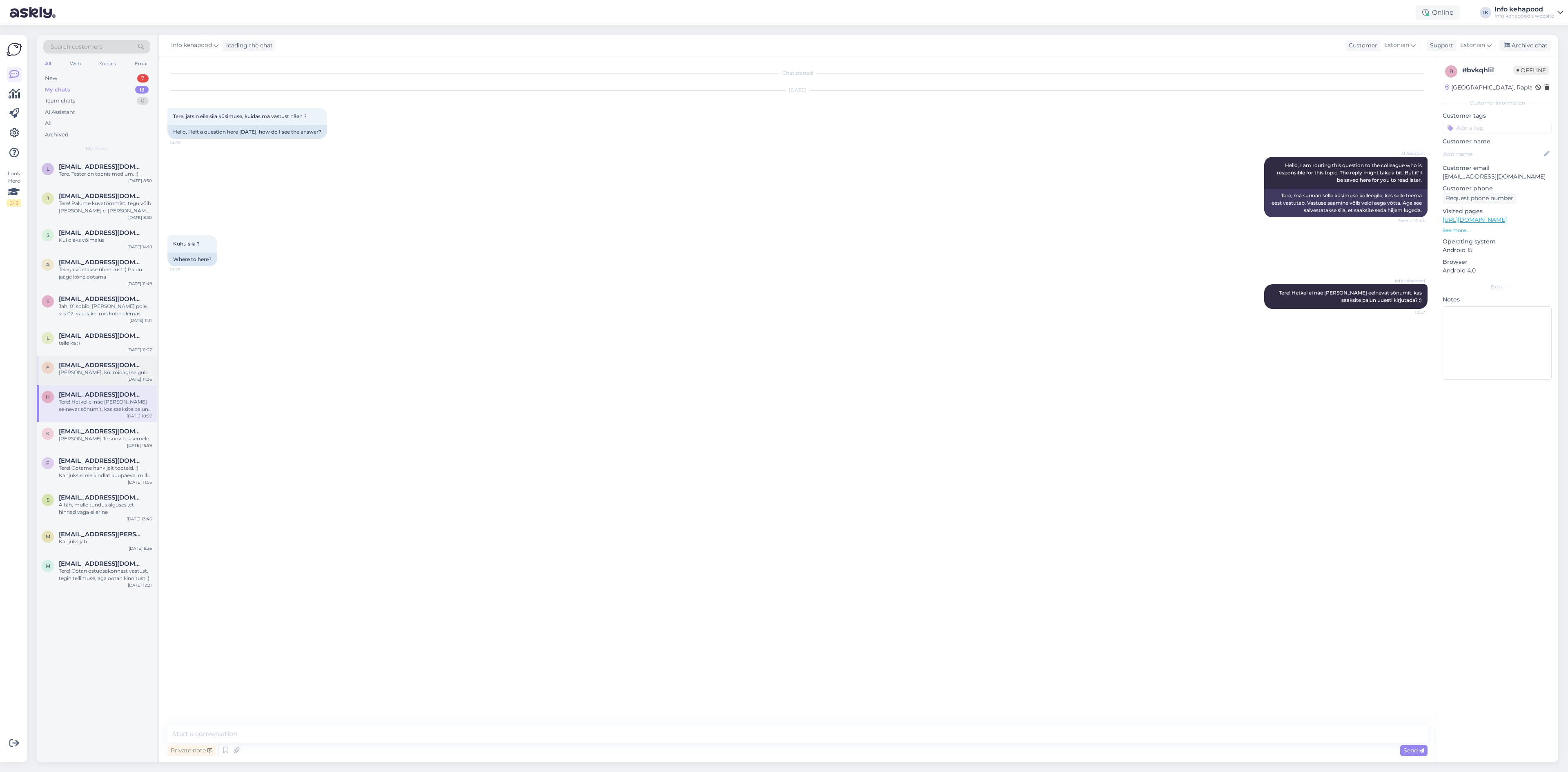
click at [80, 367] on span "[EMAIL_ADDRESS][DOMAIN_NAME]" at bounding box center [102, 365] width 85 height 7
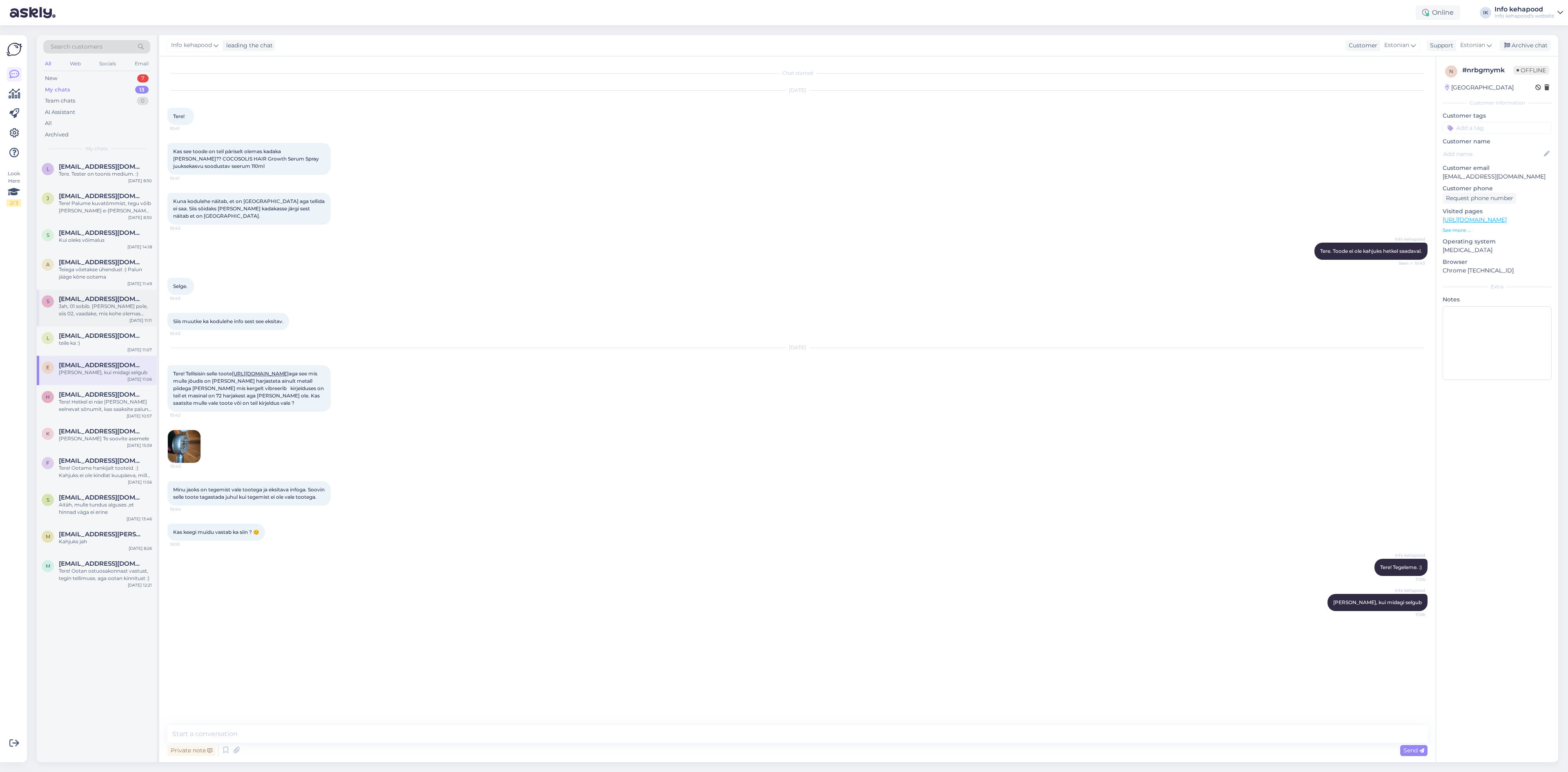
click at [95, 323] on div "S [EMAIL_ADDRESS][DOMAIN_NAME] Jah, 01 sobib. [PERSON_NAME] pole, siis 02, vaad…" at bounding box center [96, 308] width 120 height 37
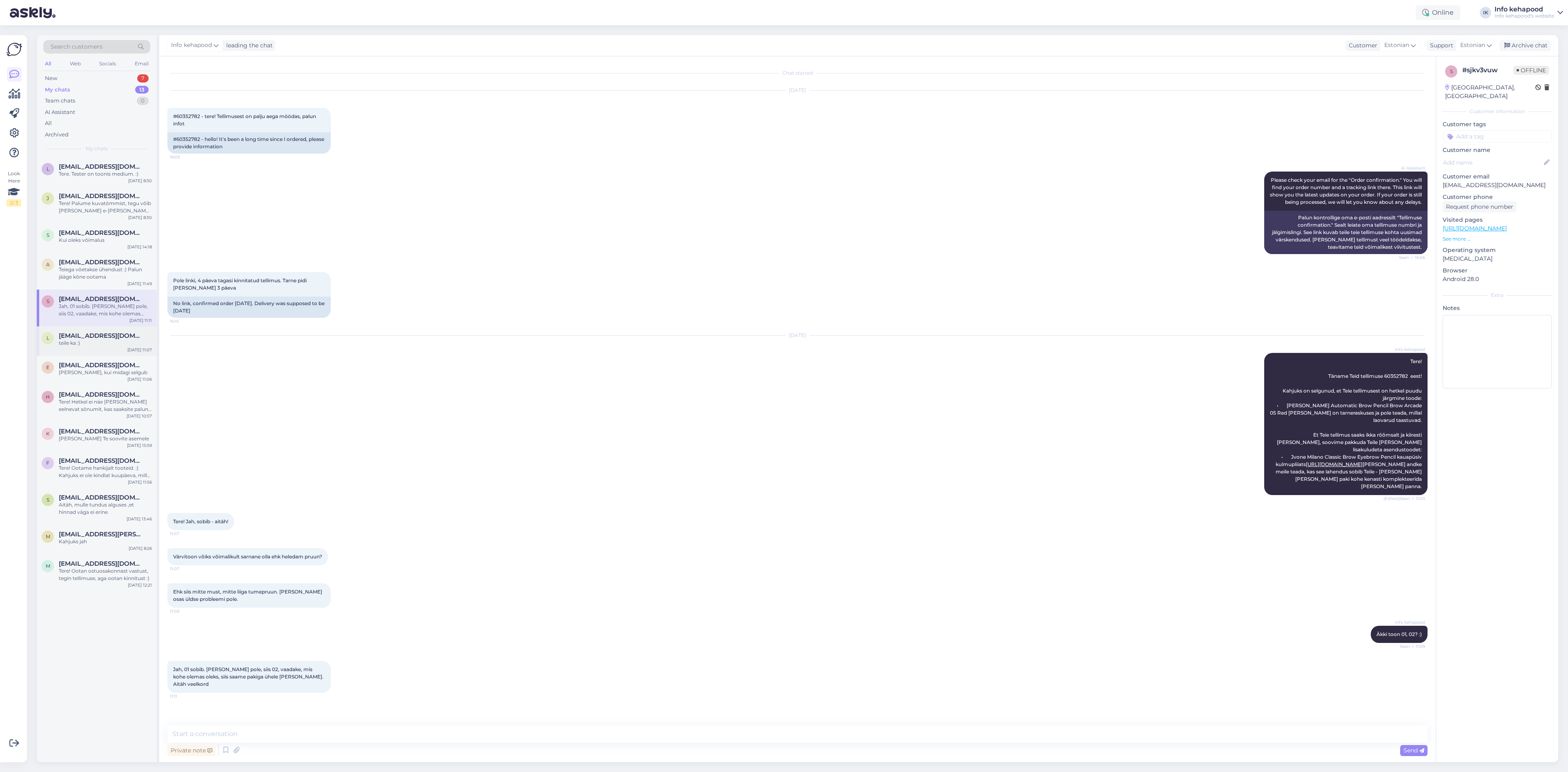
click at [100, 348] on div "l [EMAIL_ADDRESS][DOMAIN_NAME] teile ka :) [DATE] 11:07" at bounding box center [96, 341] width 120 height 29
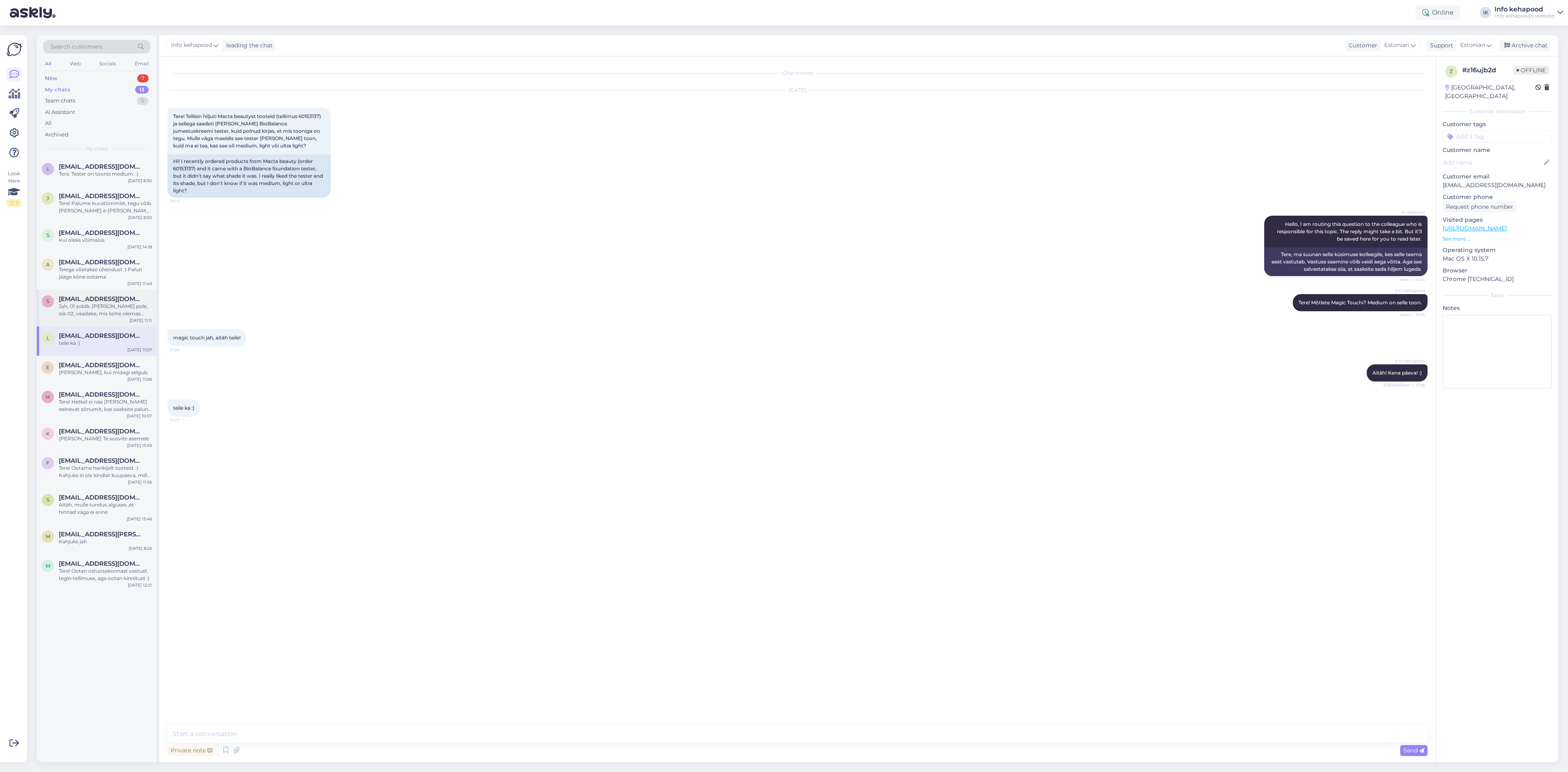
click at [99, 306] on div "Jah, 01 sobib. [PERSON_NAME] pole, siis 02, vaadake, mis kohe olemas oleks, sii…" at bounding box center [105, 310] width 93 height 15
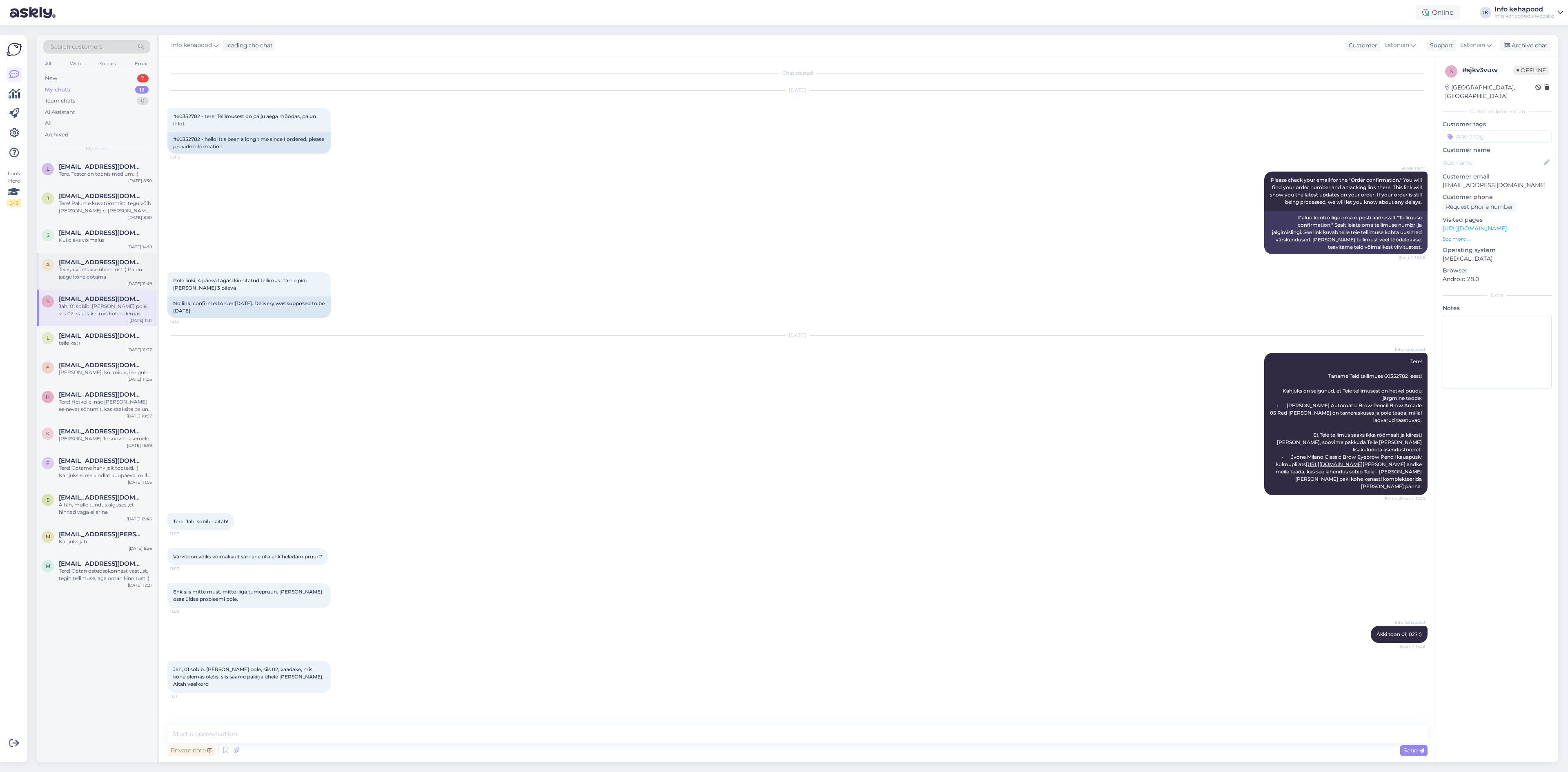
click at [121, 271] on div "Teiega võetakse ühendust :) Palun jääge kõne ootama" at bounding box center [105, 273] width 93 height 15
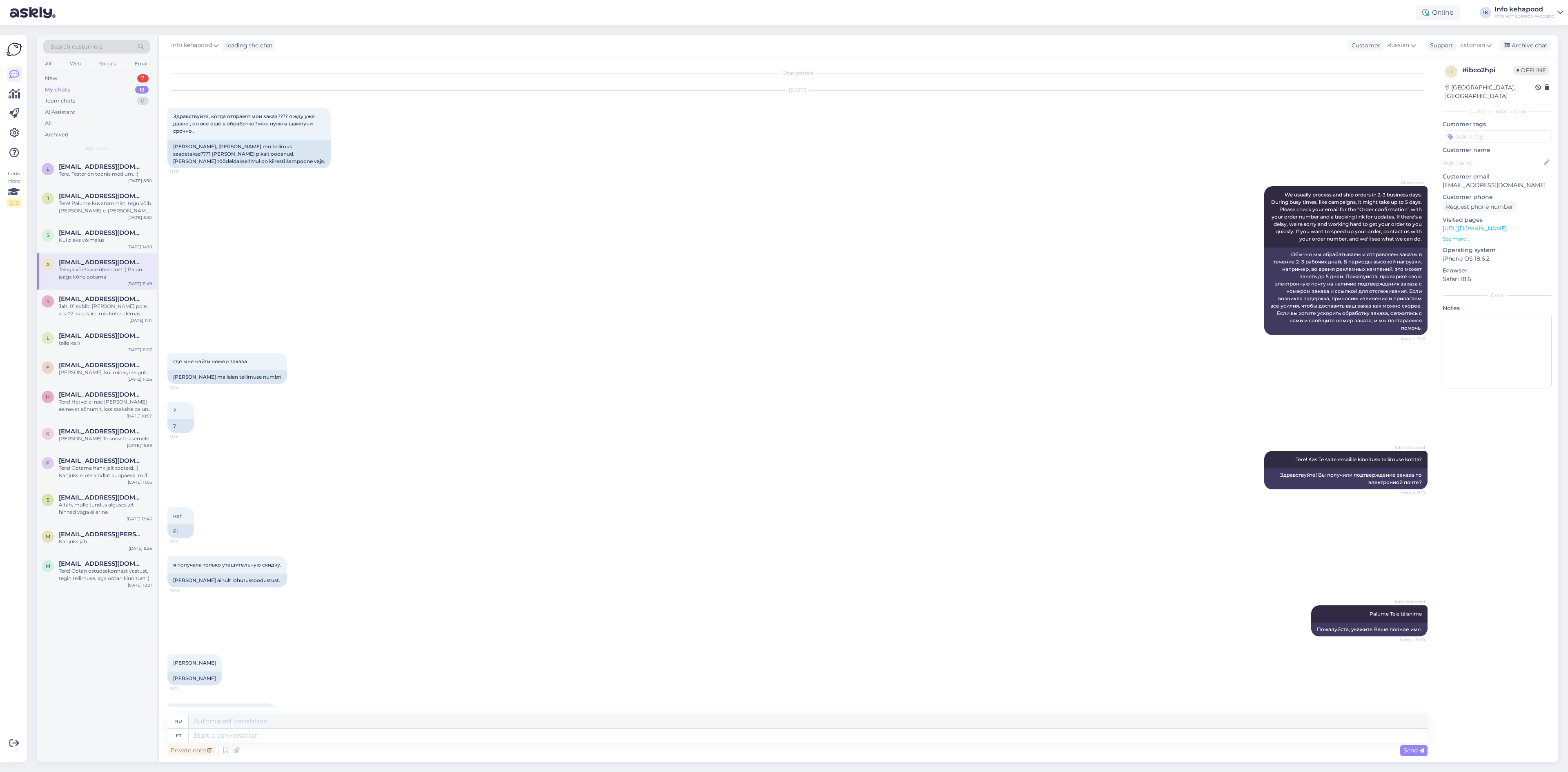
scroll to position [93, 0]
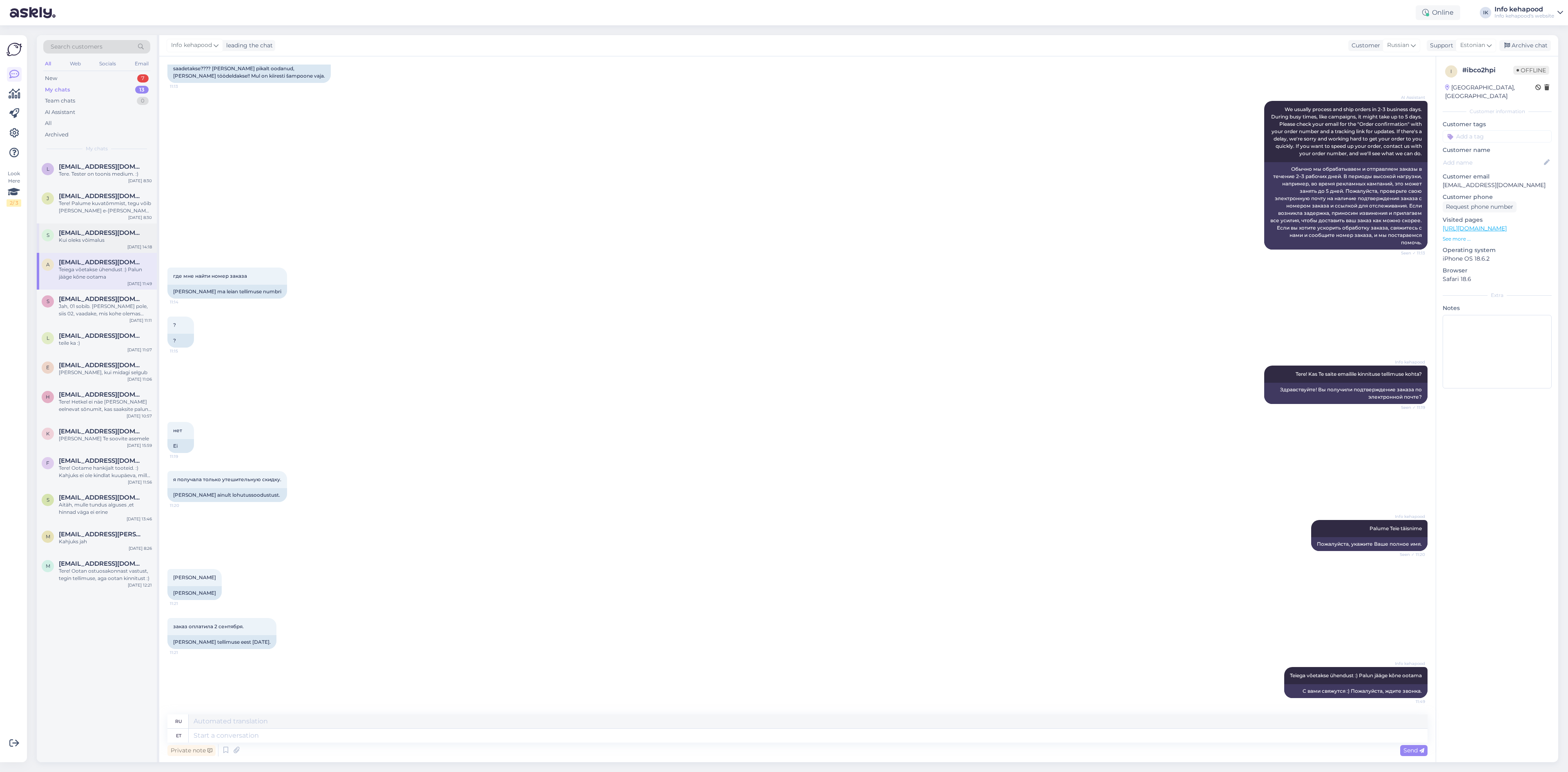
click at [122, 245] on div "S [EMAIL_ADDRESS][DOMAIN_NAME] Kui oleks võimalus [DATE] 14:18" at bounding box center [96, 238] width 120 height 29
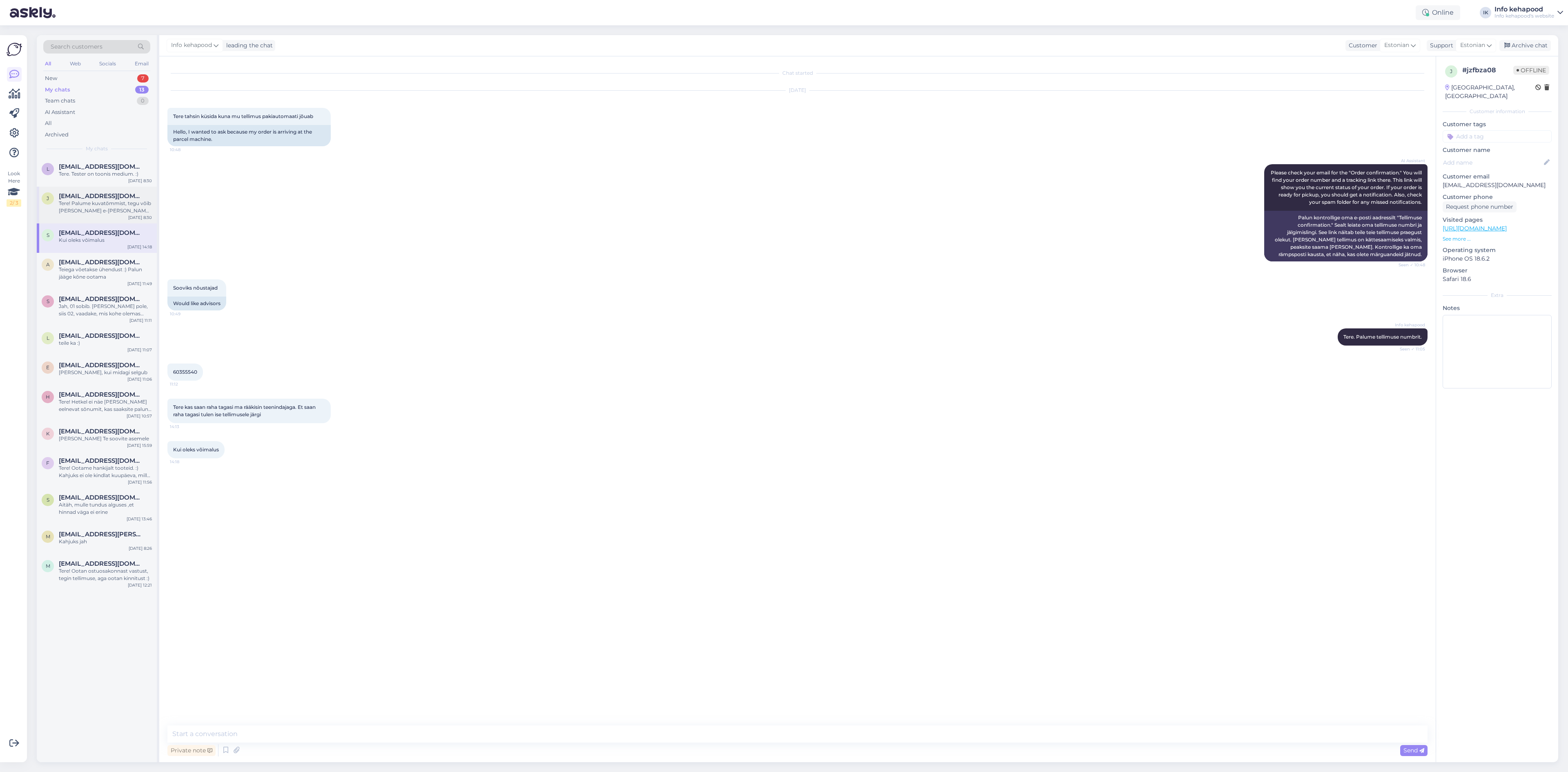
click at [115, 219] on div "j [EMAIL_ADDRESS][DOMAIN_NAME] Tere! Palume kuvatõmmist, tegu võib [PERSON_NAME…" at bounding box center [96, 205] width 120 height 37
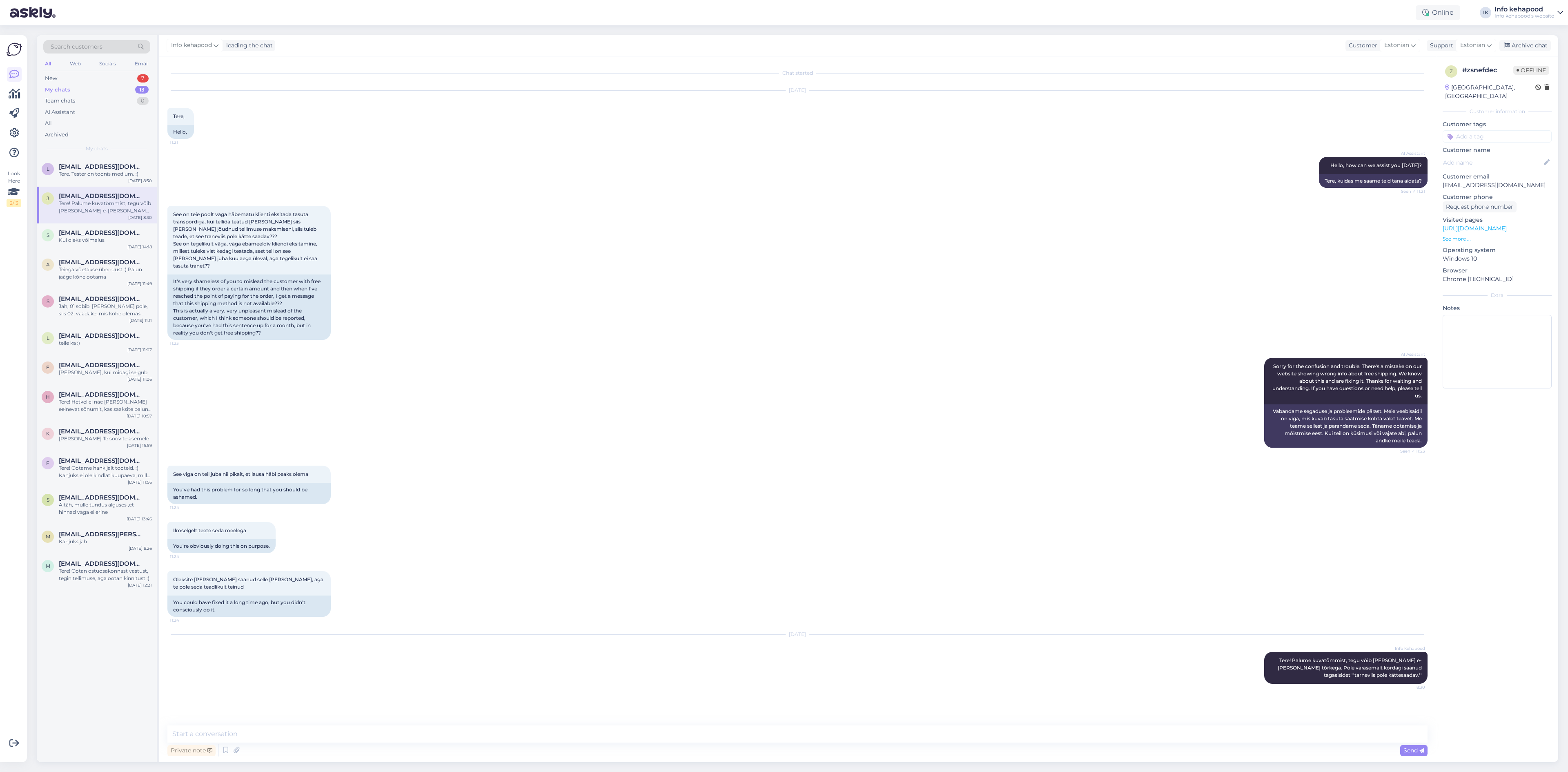
click at [759, 447] on div "AI Assistant Sorry for the confusion and trouble. There's a mistake on our webs…" at bounding box center [797, 402] width 1260 height 108
click at [124, 172] on div "Tere. Tester on toonis medium. :)" at bounding box center [105, 174] width 93 height 7
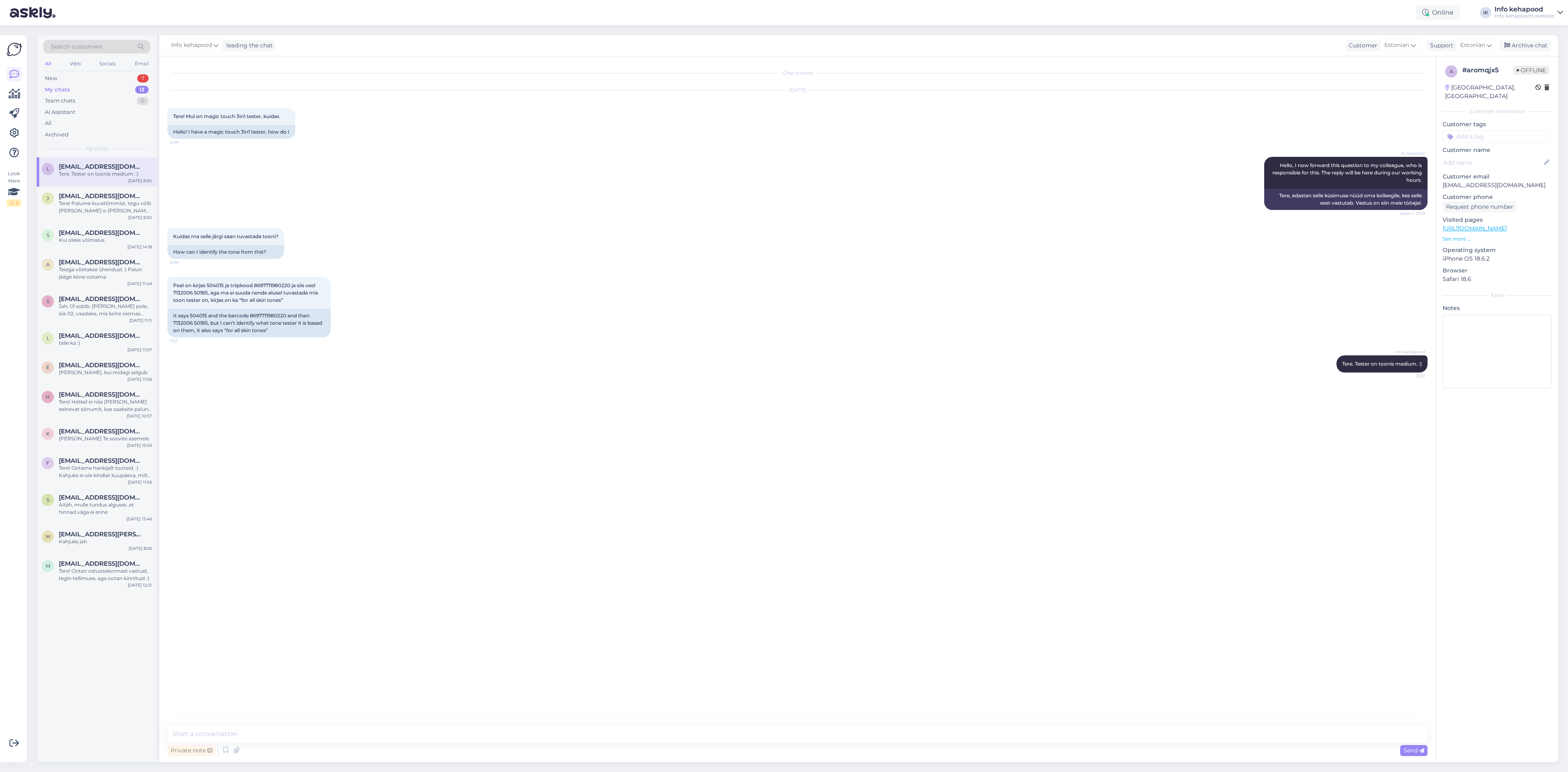
click at [44, 89] on div "My chats 13" at bounding box center [97, 89] width 107 height 12
click at [105, 206] on div "Tere! Palume kuvatõmmist, tegu võib [PERSON_NAME] e-[PERSON_NAME] tõrkega. Pole…" at bounding box center [105, 207] width 93 height 15
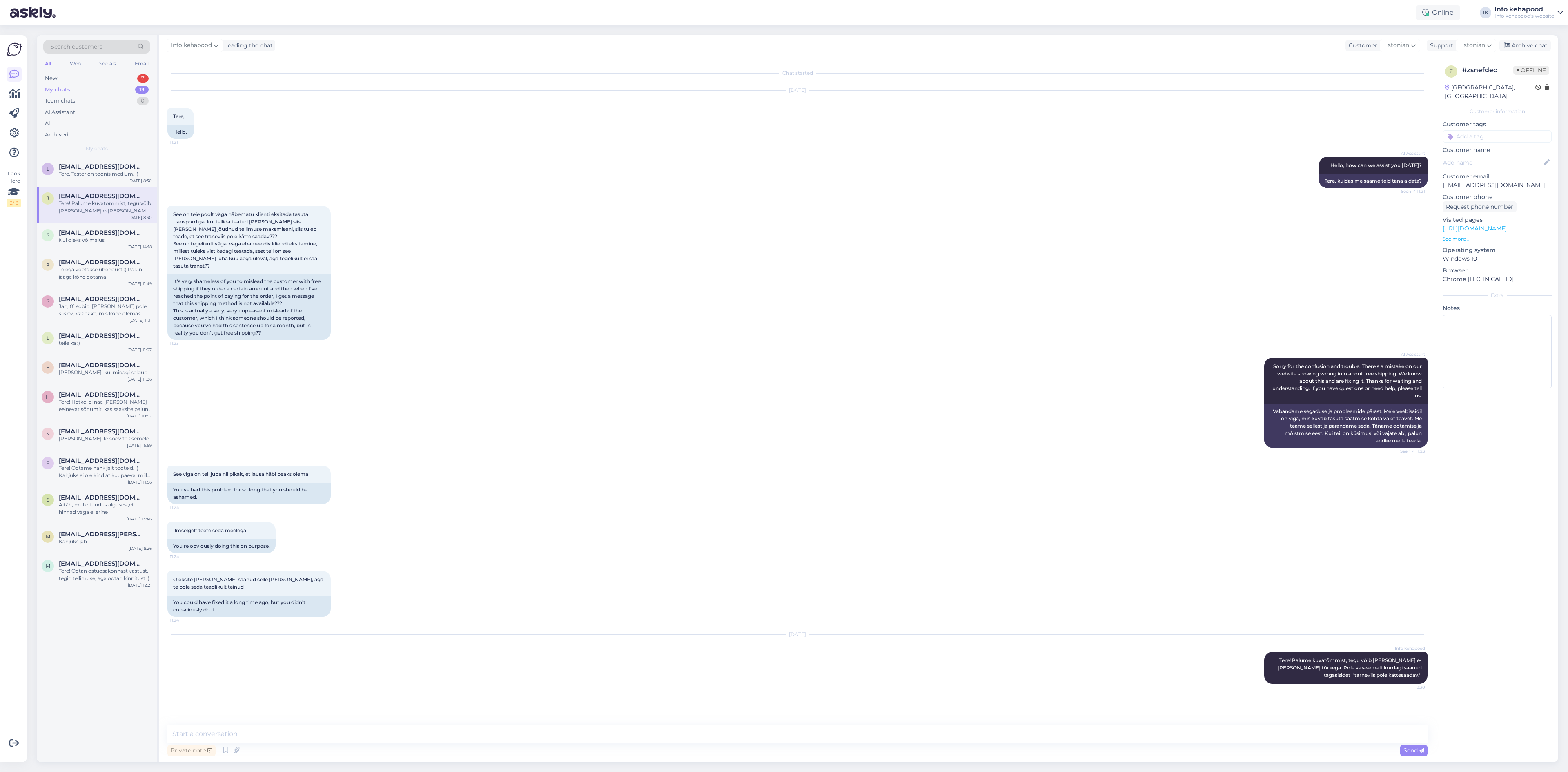
click at [1482, 216] on p "Visited pages" at bounding box center [1497, 220] width 109 height 9
click at [1483, 225] on link "[URL][DOMAIN_NAME]" at bounding box center [1474, 228] width 64 height 7
click at [116, 96] on div "Team chats 0" at bounding box center [97, 100] width 107 height 12
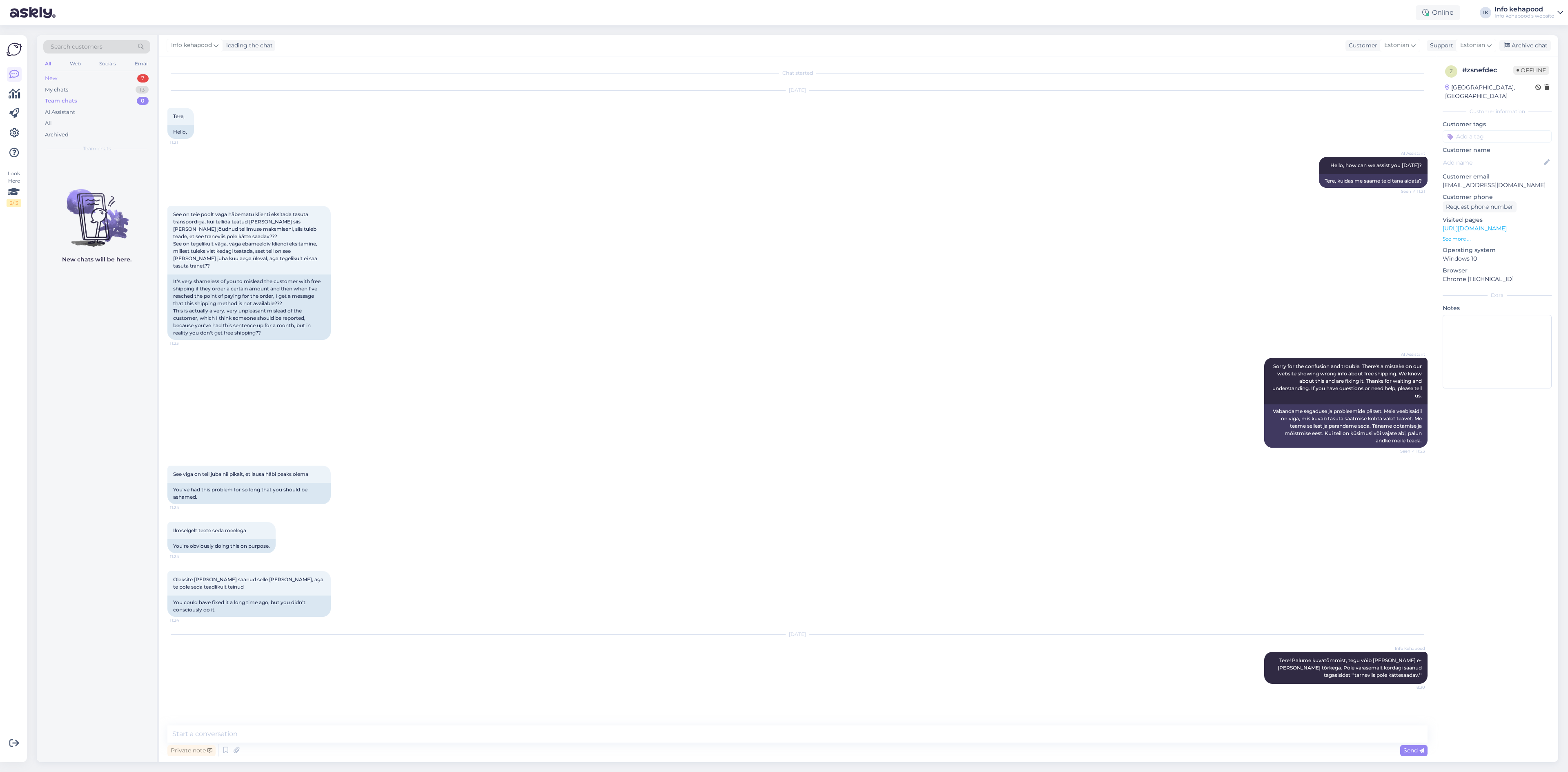
click at [108, 83] on div "New 7" at bounding box center [97, 78] width 107 height 12
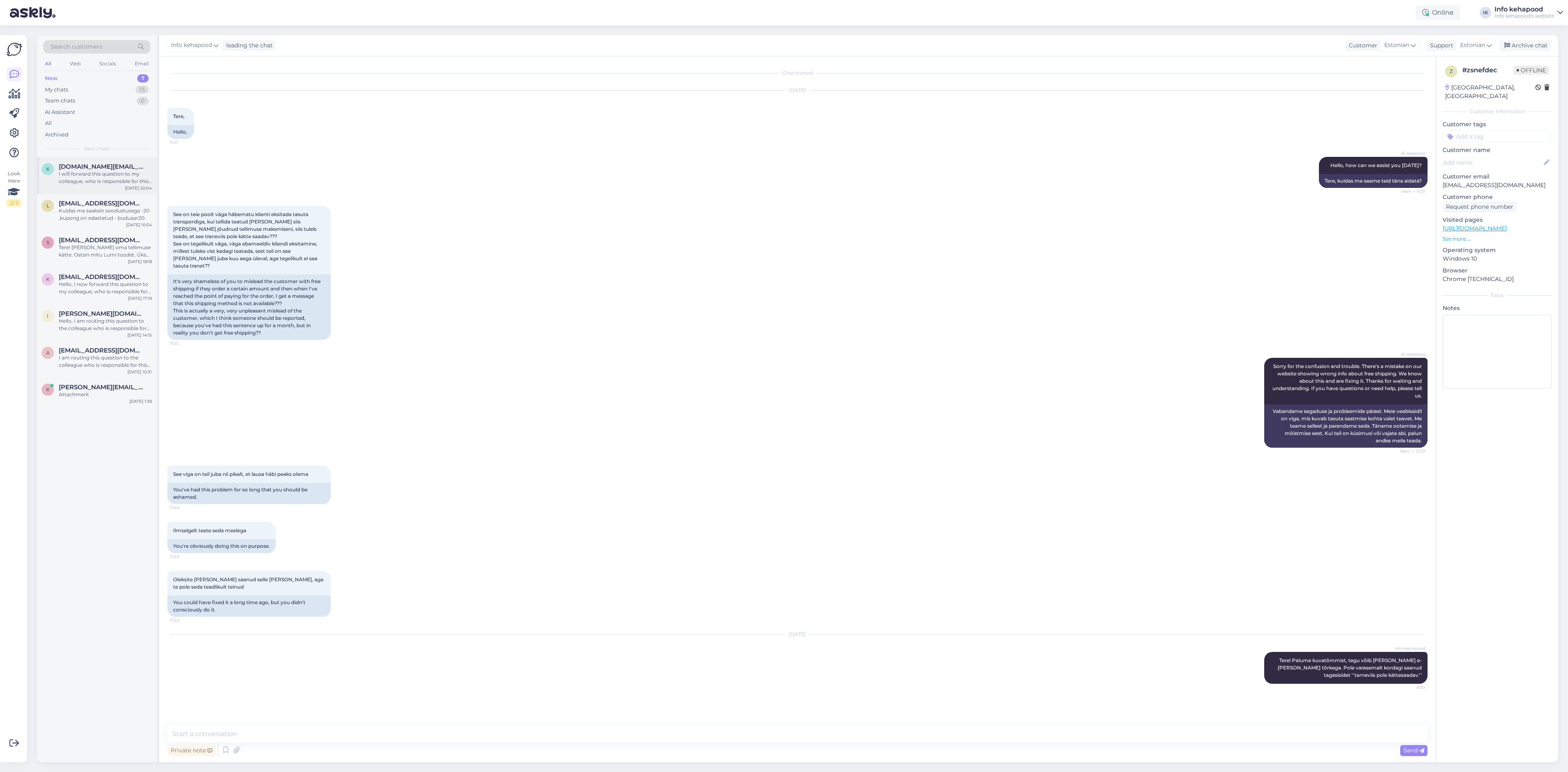
click at [111, 178] on div "I will forward this question to my colleague, who is responsible for this. The …" at bounding box center [105, 178] width 93 height 15
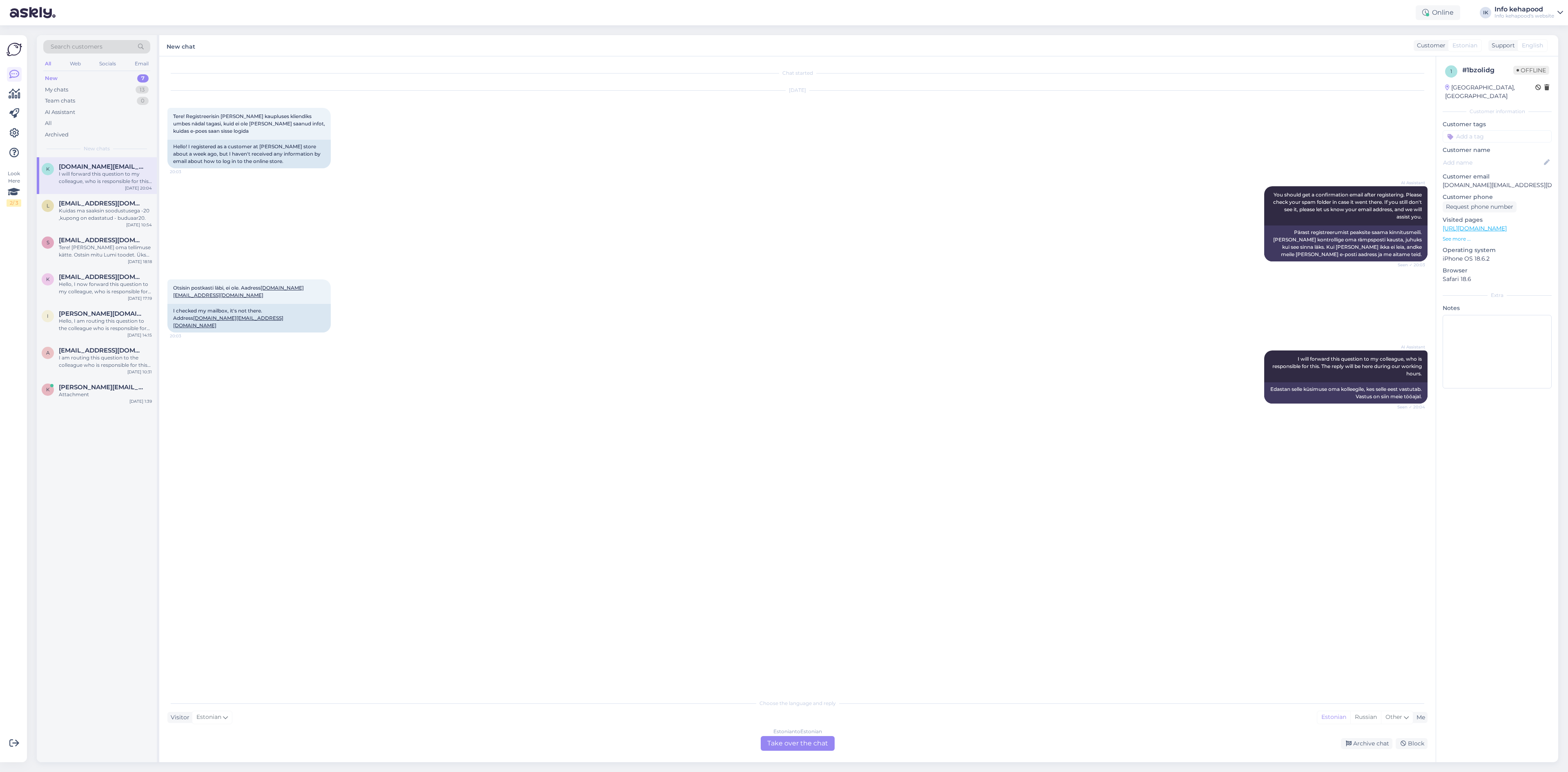
click at [794, 710] on div "Choose the language and reply Visitor Estonian Me Estonian Russian Other Estoni…" at bounding box center [797, 723] width 1260 height 56
click at [803, 742] on div "Estonian to Estonian Take over the chat" at bounding box center [797, 743] width 74 height 15
click at [769, 735] on textarea at bounding box center [797, 734] width 1260 height 17
type textarea "Tere! Te registreerisite kaupluse kliendiks, e-poes vaja eraldi konto teha. :)"
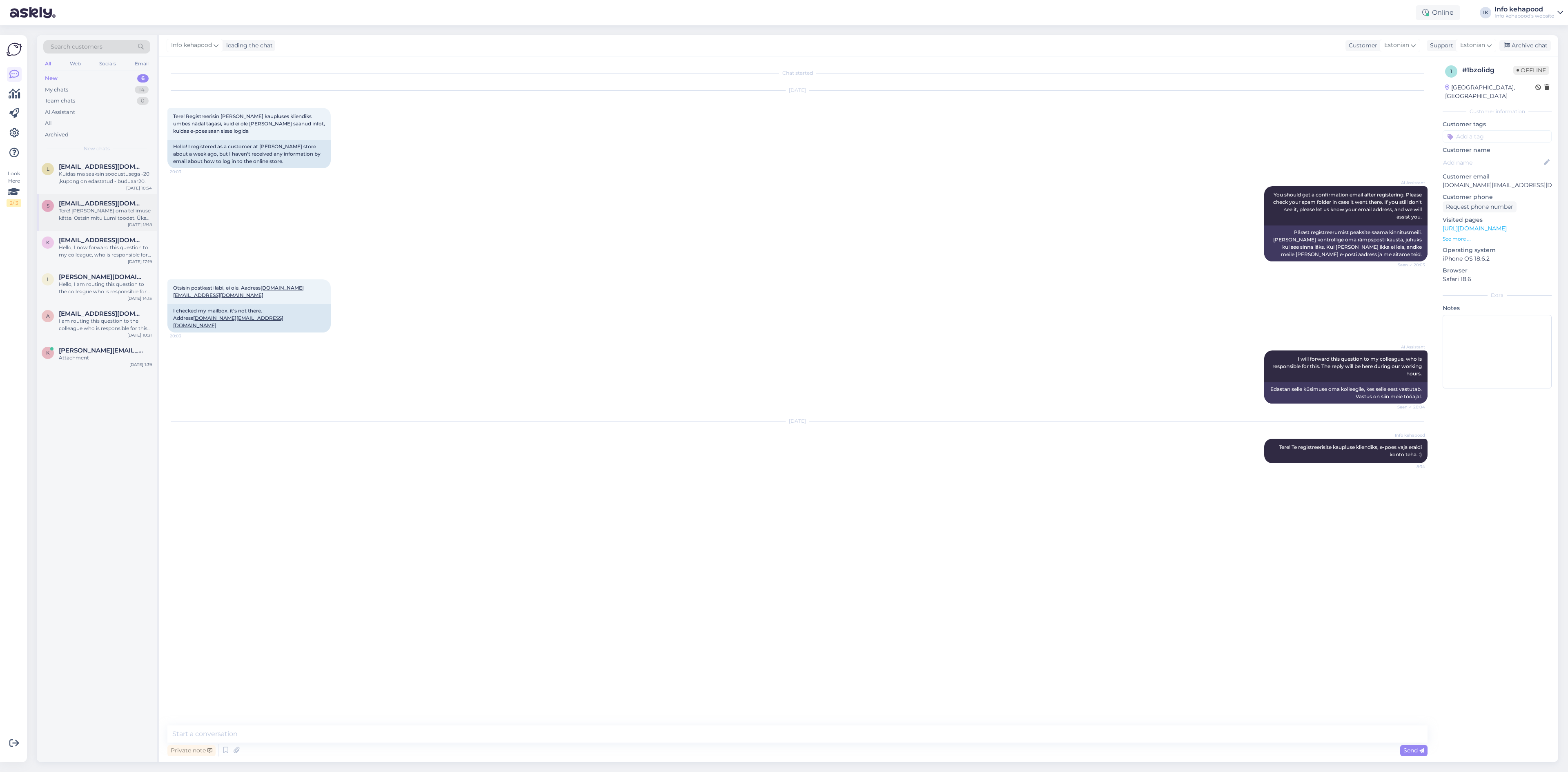
click at [92, 196] on div "s [EMAIL_ADDRESS][DOMAIN_NAME] Tere! [PERSON_NAME] oma tellimuse kätte. Ostsin …" at bounding box center [96, 212] width 120 height 37
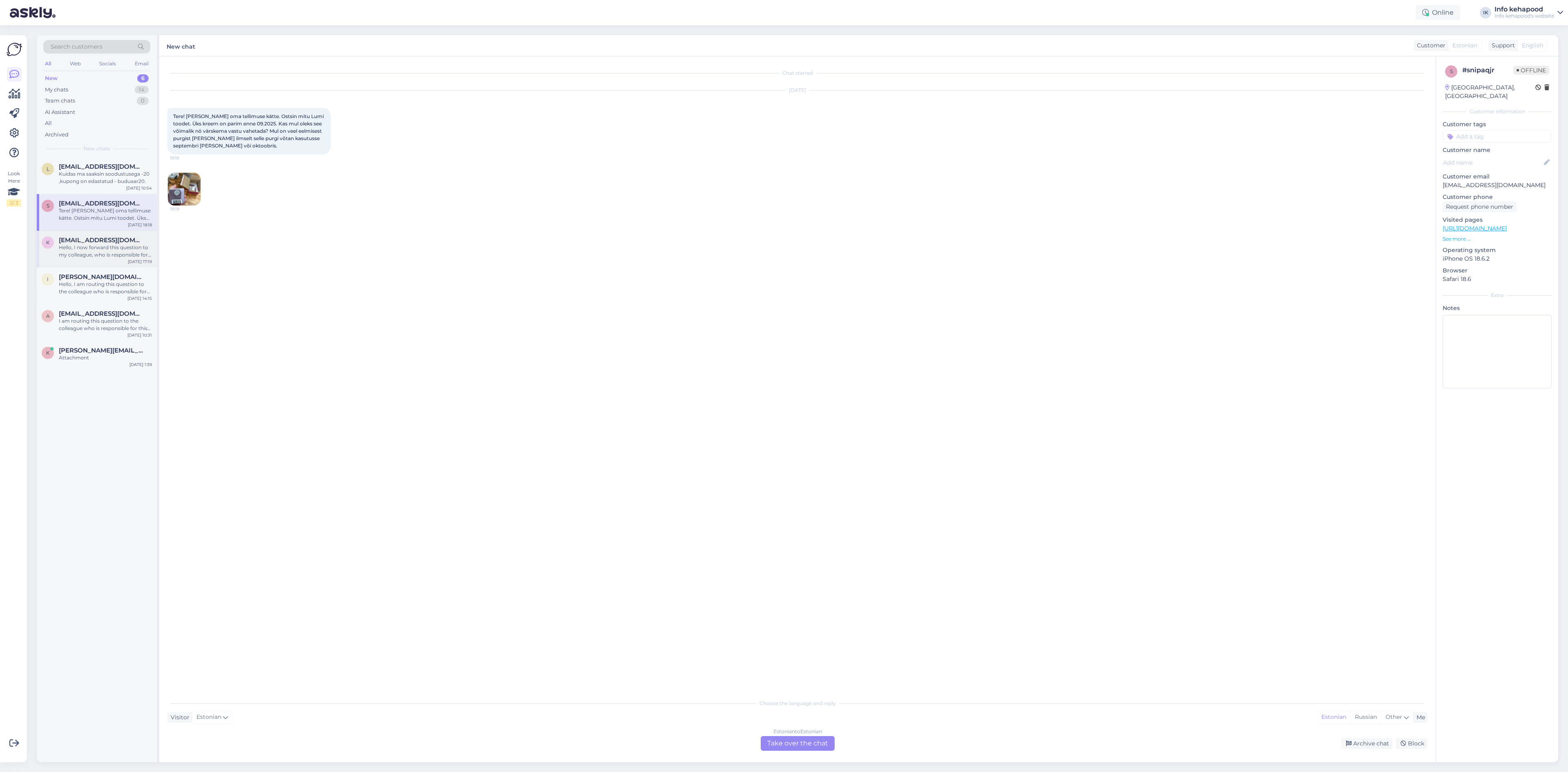
click at [78, 261] on div "K [EMAIL_ADDRESS][DOMAIN_NAME] Hello, I now forward this question to my colleag…" at bounding box center [96, 249] width 120 height 37
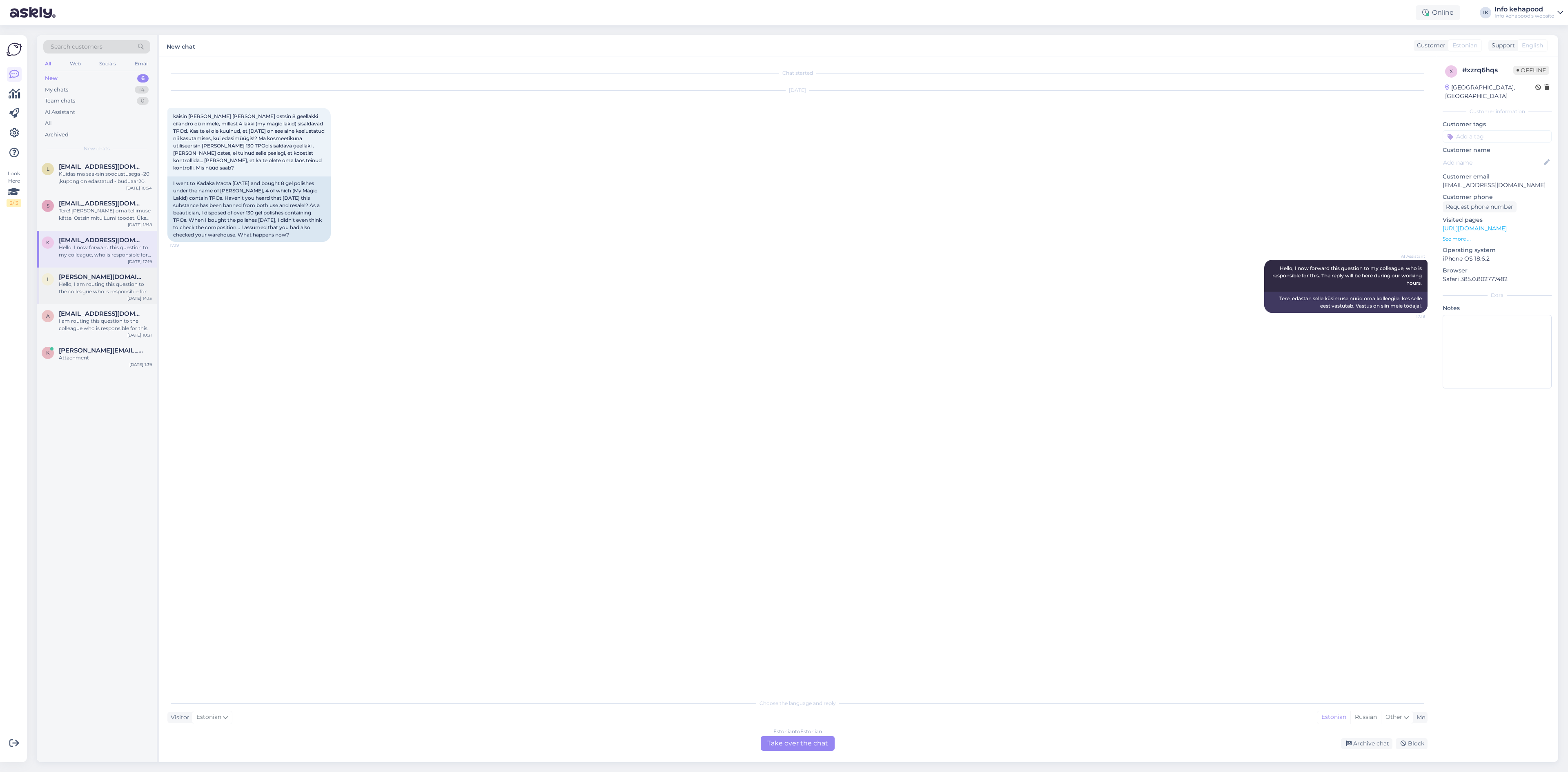
click at [79, 275] on span "[PERSON_NAME][DOMAIN_NAME][EMAIL_ADDRESS][PERSON_NAME][DOMAIN_NAME]" at bounding box center [102, 277] width 85 height 7
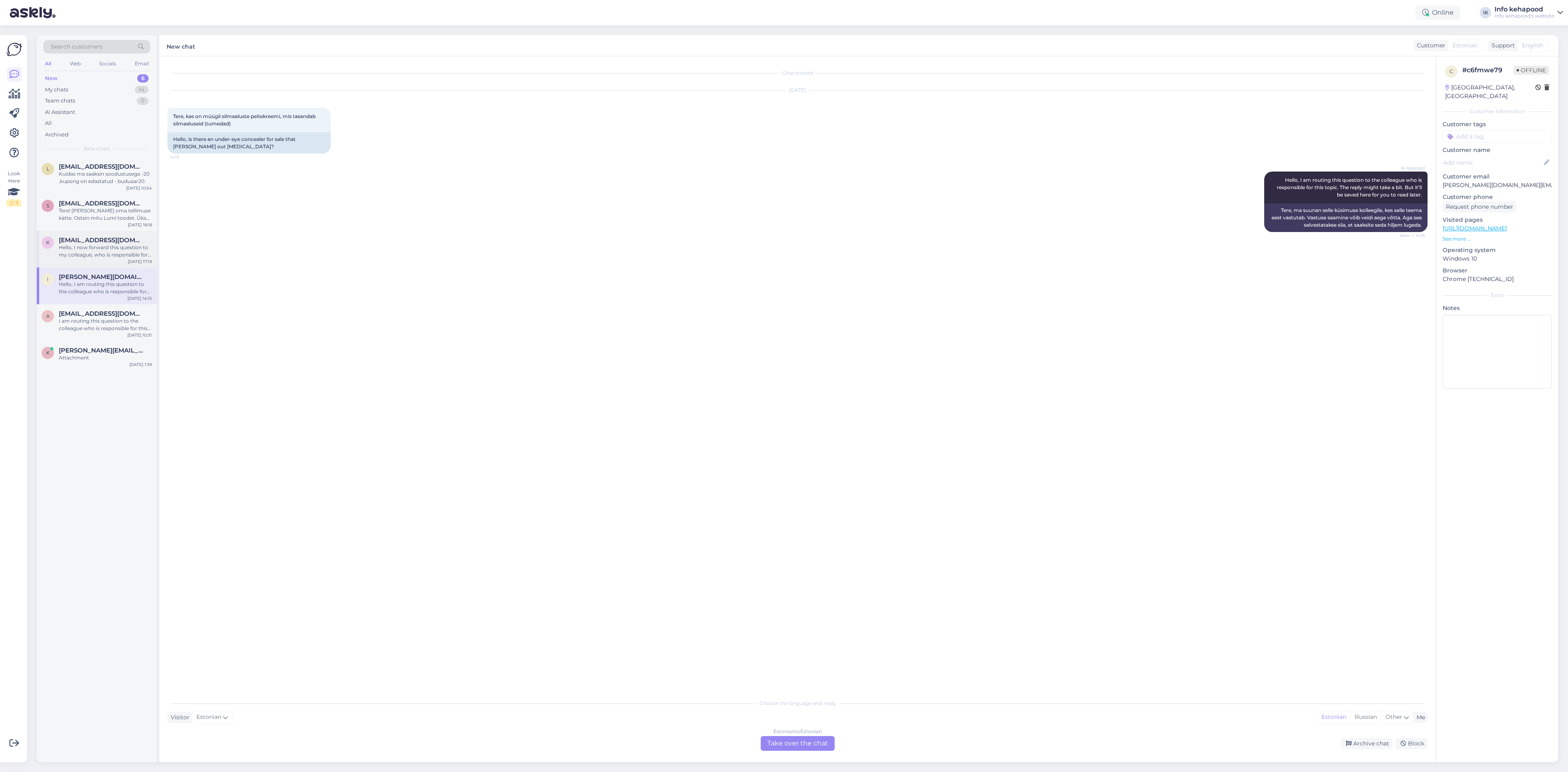
click at [80, 247] on div "Hello, I now forward this question to my colleague, who is responsible for this…" at bounding box center [105, 251] width 93 height 15
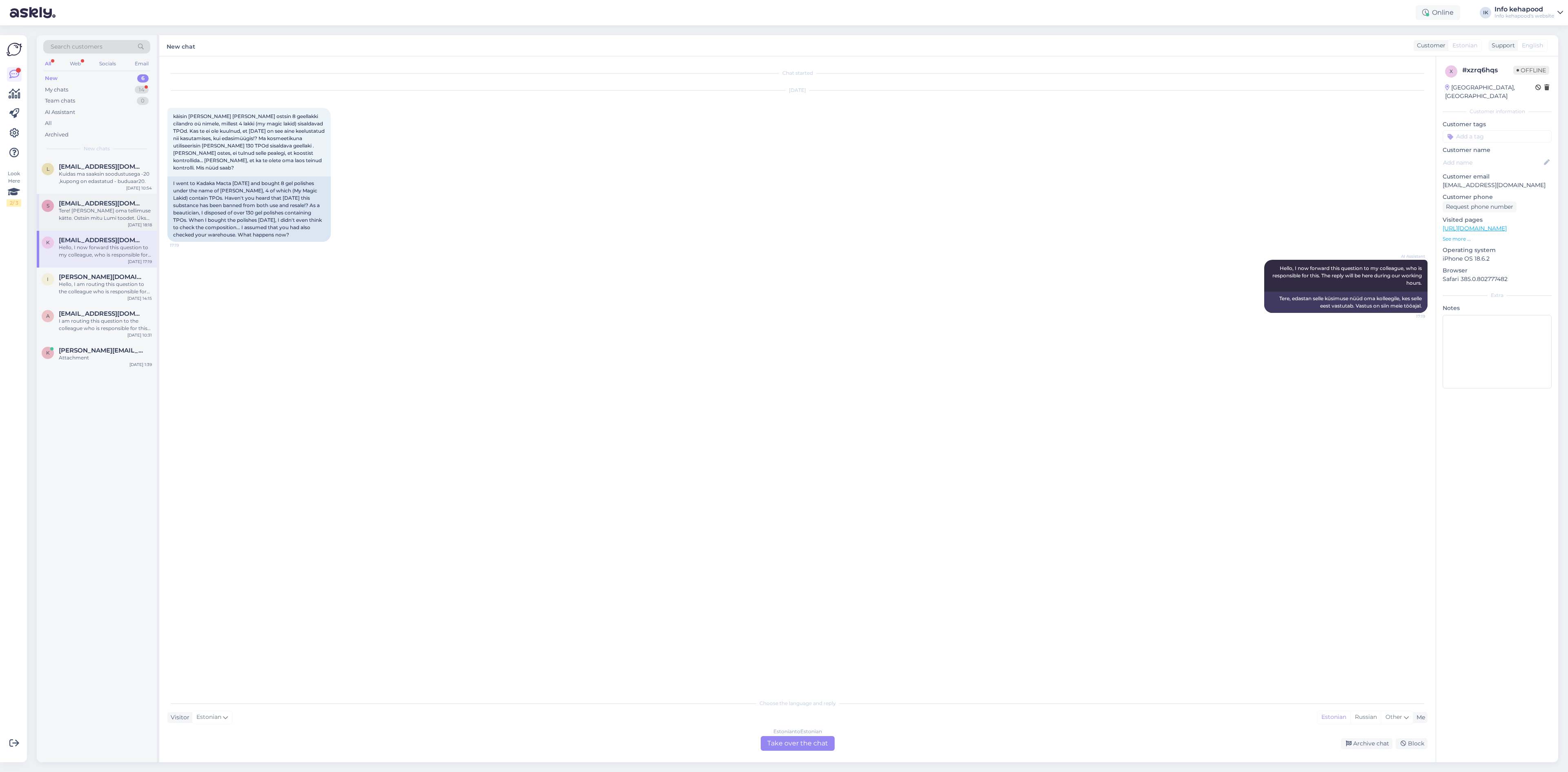
click at [108, 218] on div "Tere! [PERSON_NAME] oma tellimuse kätte. Ostsin mitu Lumi toodet. Üks kreem on …" at bounding box center [105, 214] width 93 height 15
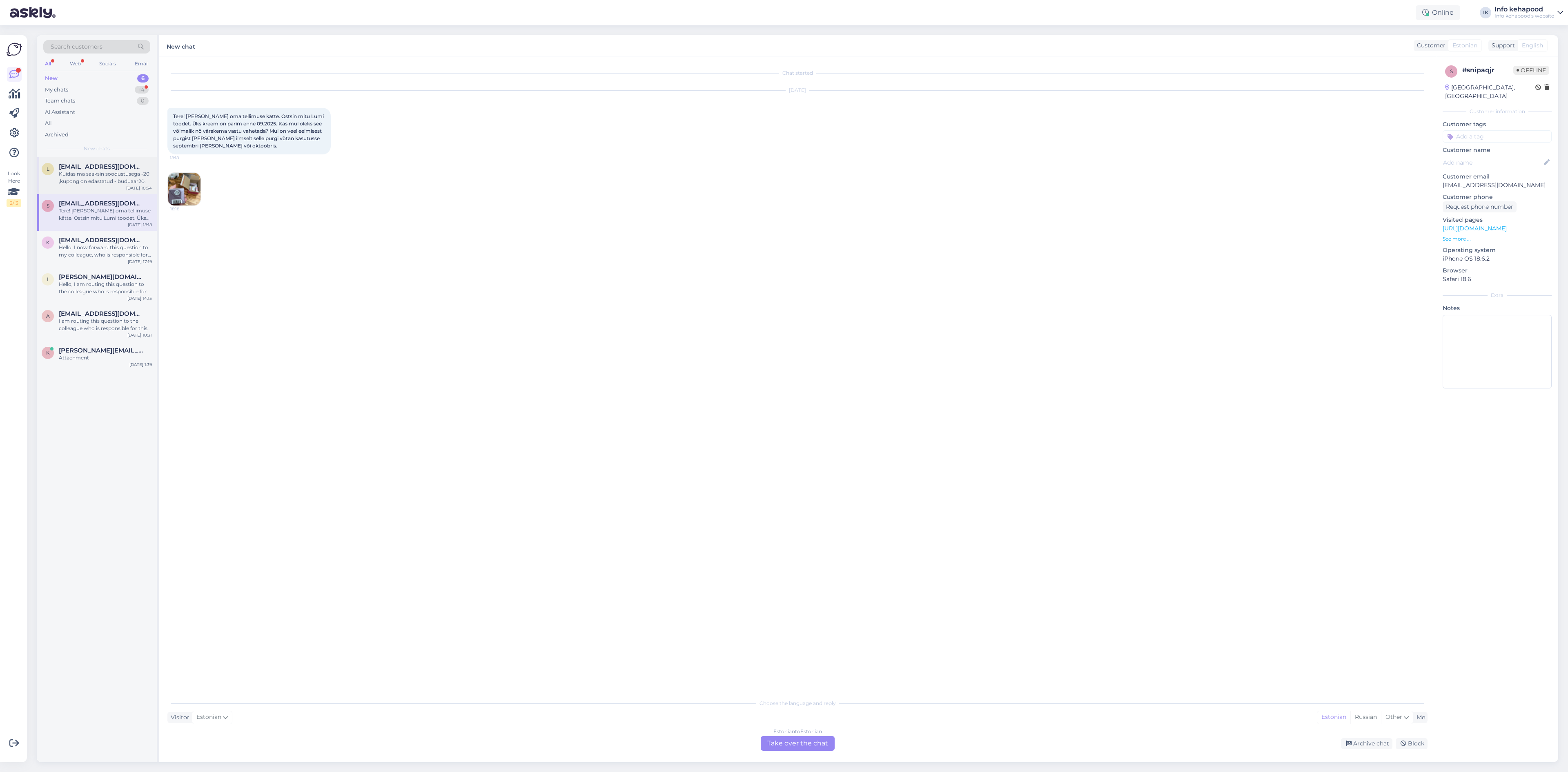
click at [68, 157] on div "l [EMAIL_ADDRESS][DOMAIN_NAME] Kuidas ma saaksin soodustusega -20 ,kupong on ed…" at bounding box center [96, 175] width 120 height 37
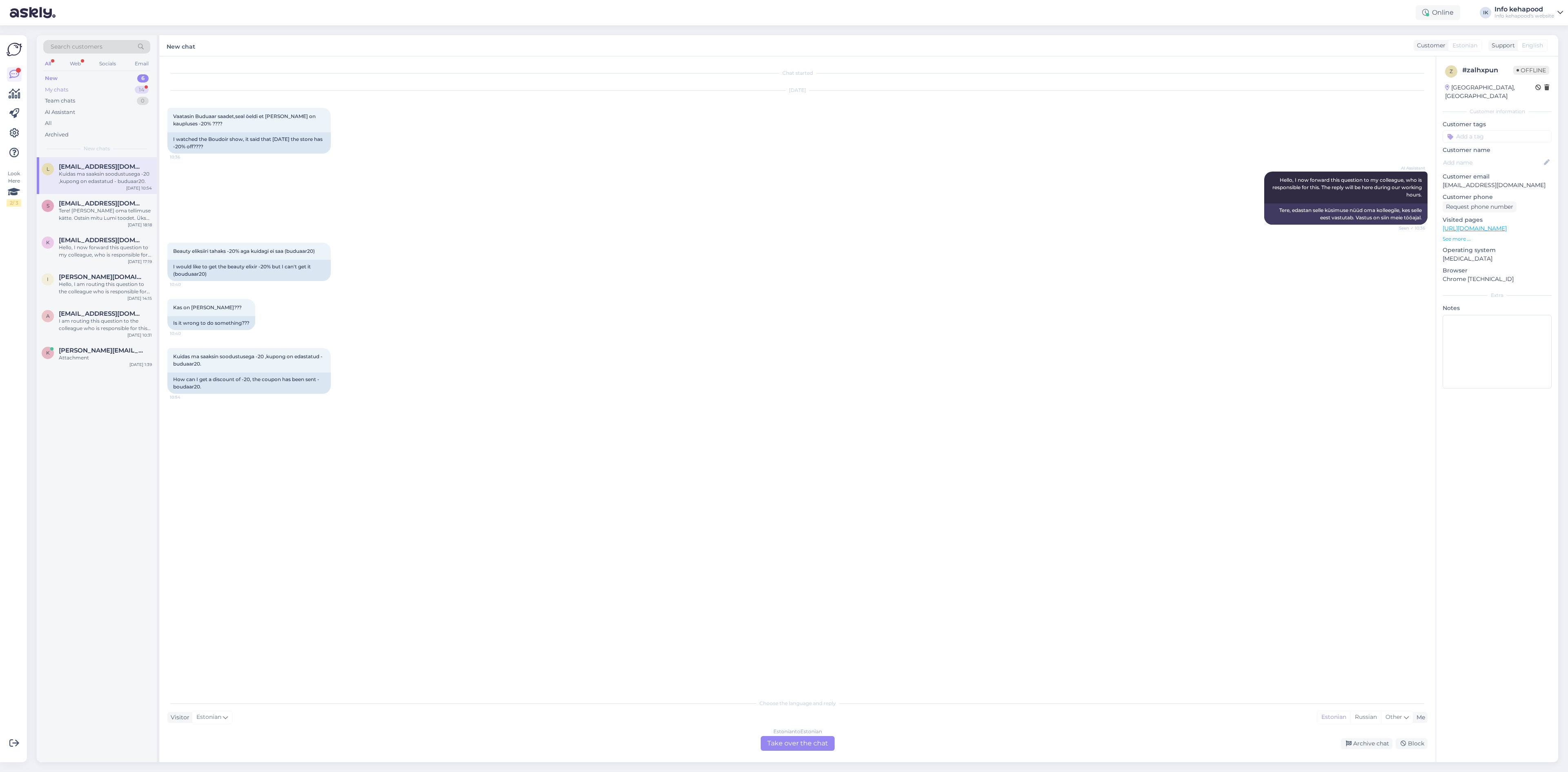
click at [131, 88] on div "My chats 14" at bounding box center [97, 89] width 107 height 12
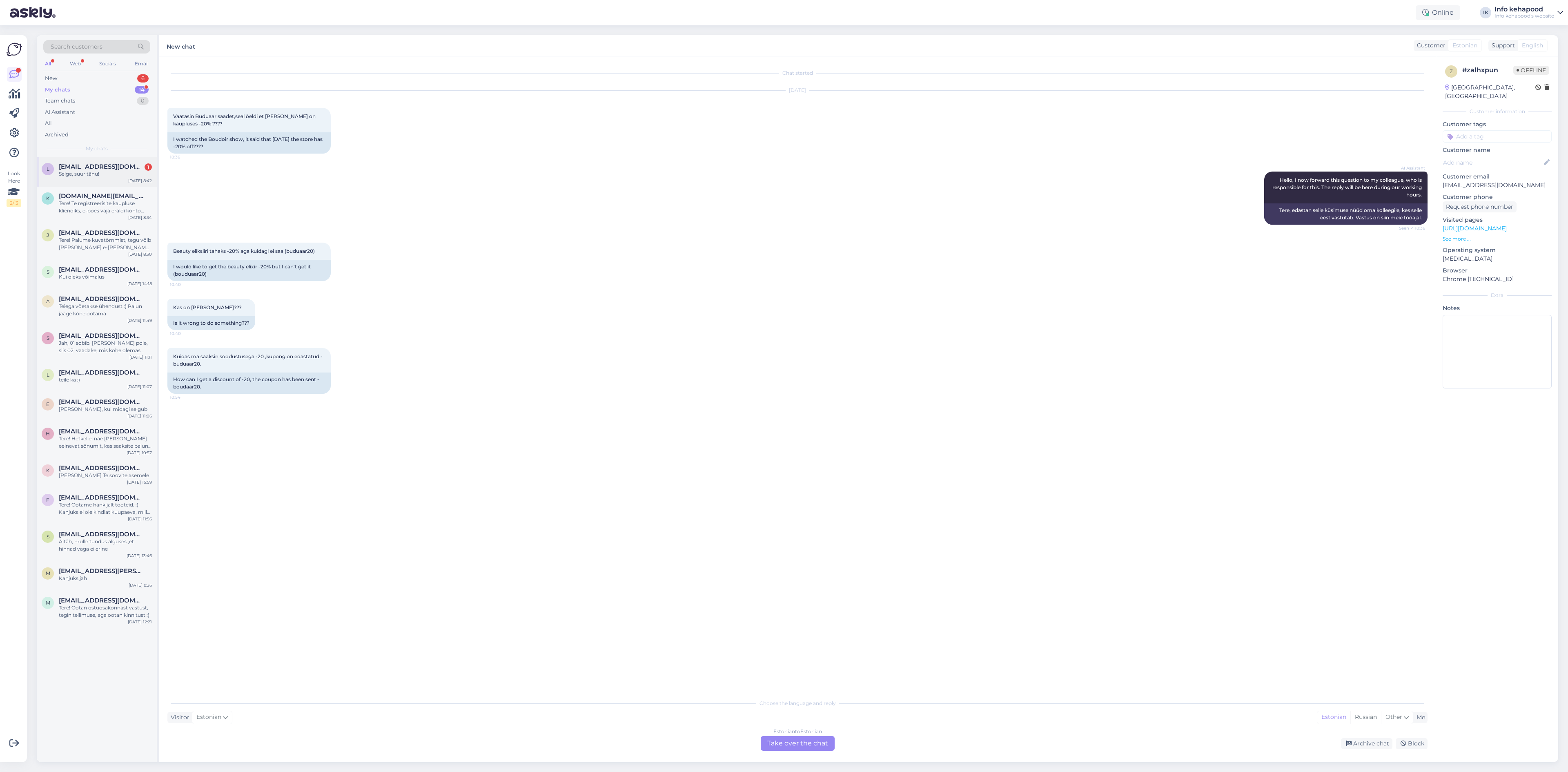
click at [114, 170] on div "Selge, suur tänu!" at bounding box center [105, 174] width 93 height 7
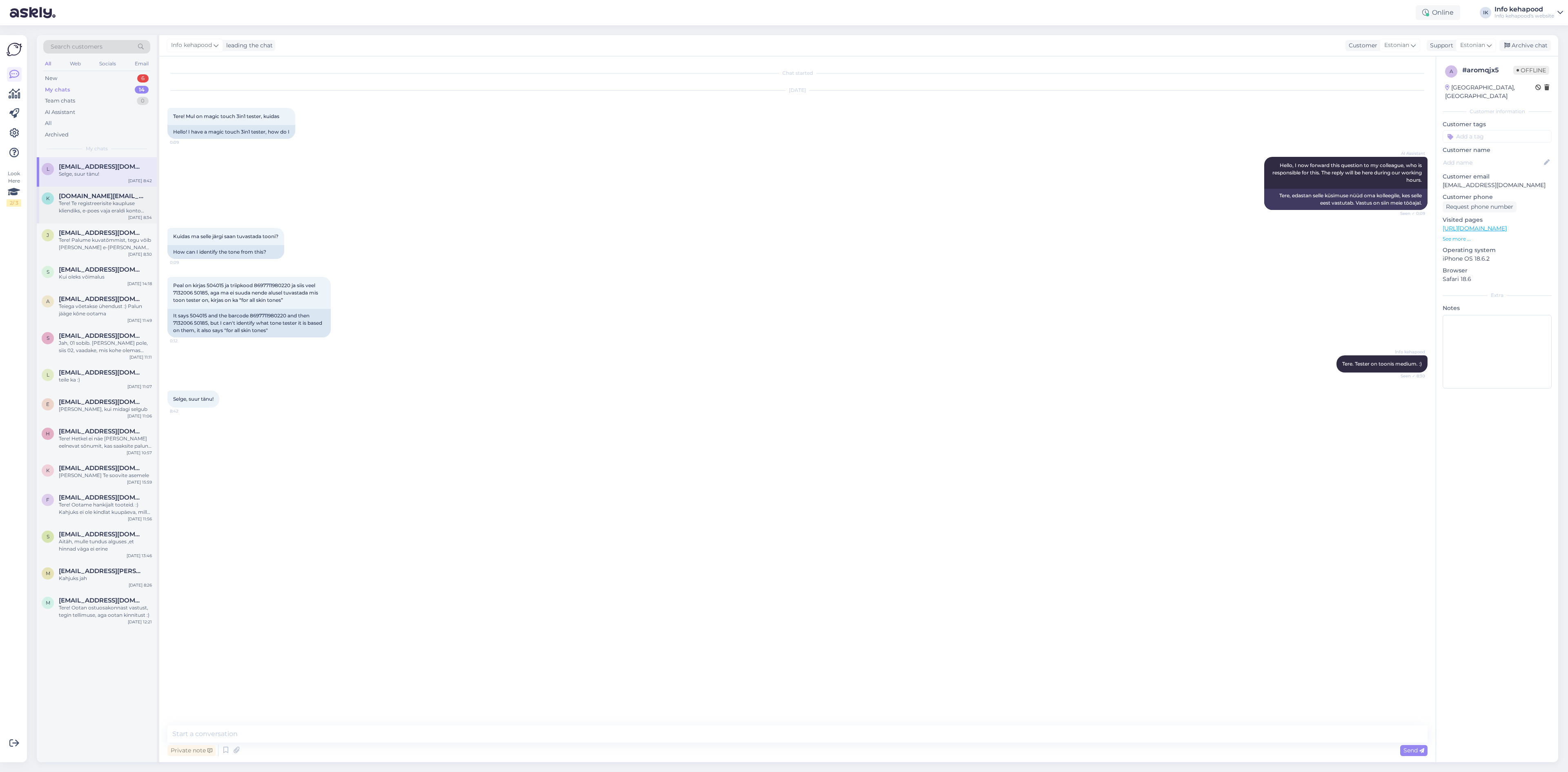
click at [100, 199] on span "[DOMAIN_NAME][EMAIL_ADDRESS][DOMAIN_NAME]" at bounding box center [102, 196] width 85 height 7
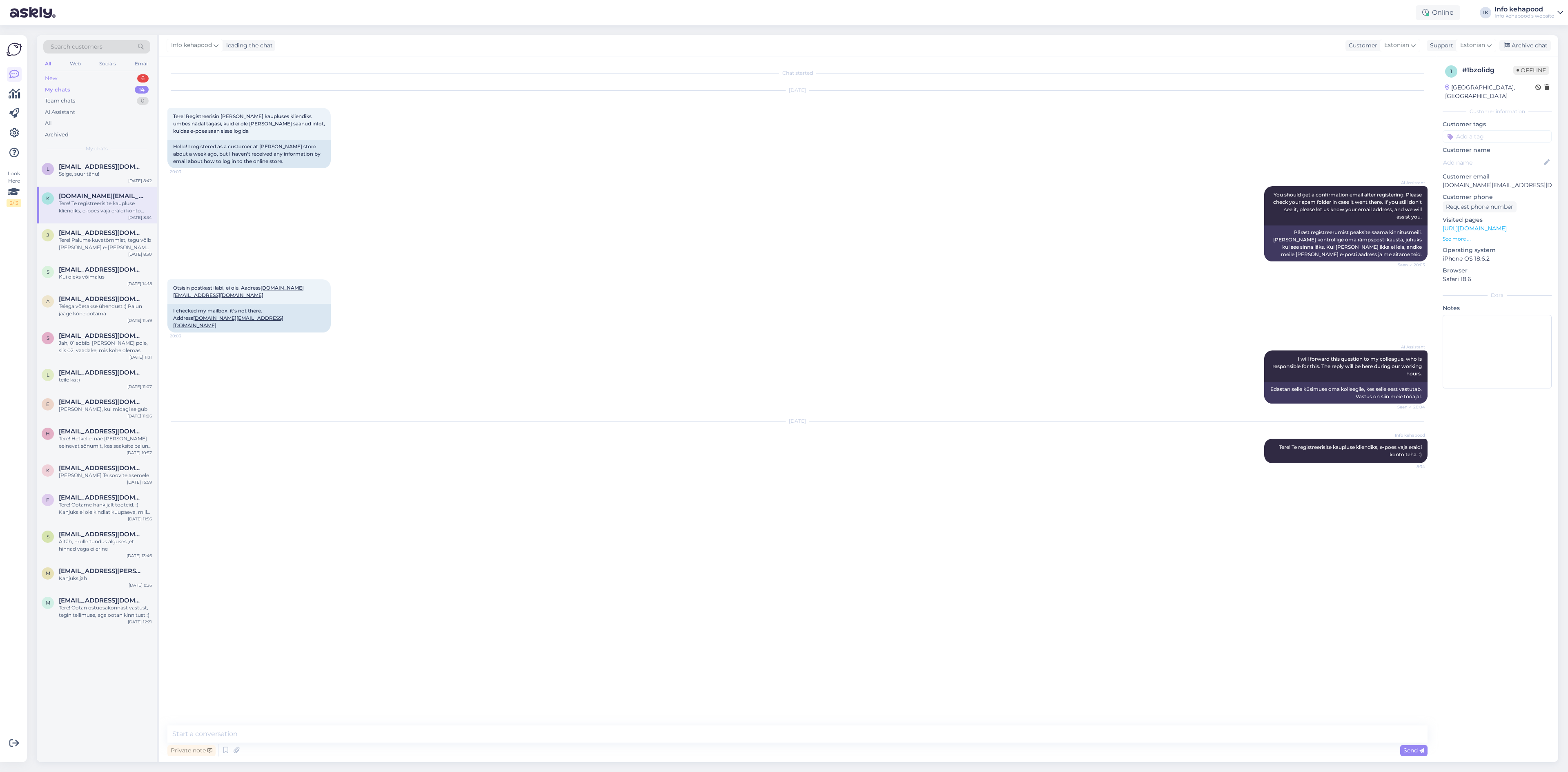
click at [110, 74] on div "New 6" at bounding box center [97, 78] width 107 height 12
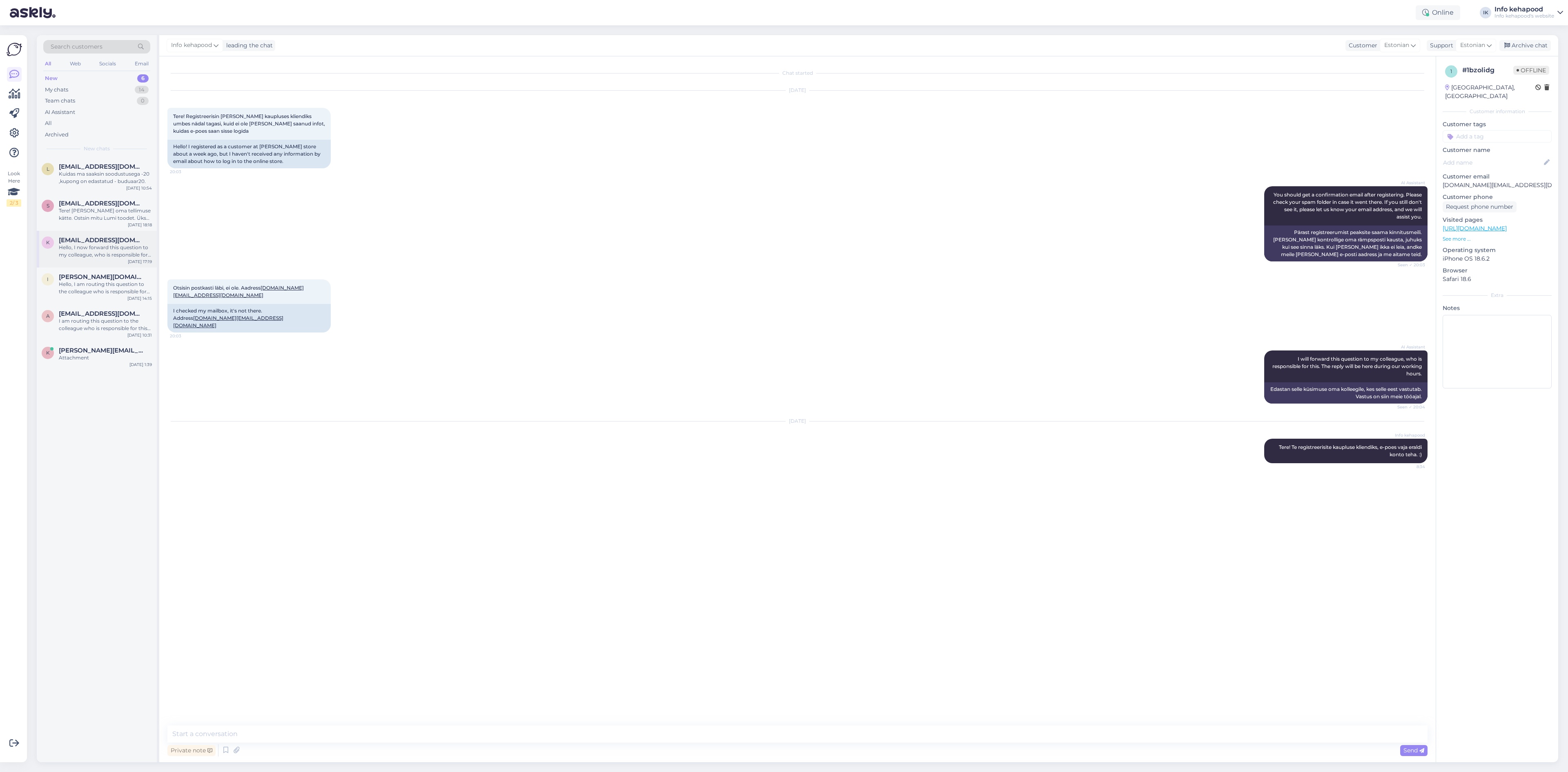
click at [105, 234] on div "K [EMAIL_ADDRESS][DOMAIN_NAME] Hello, I now forward this question to my colleag…" at bounding box center [96, 249] width 120 height 37
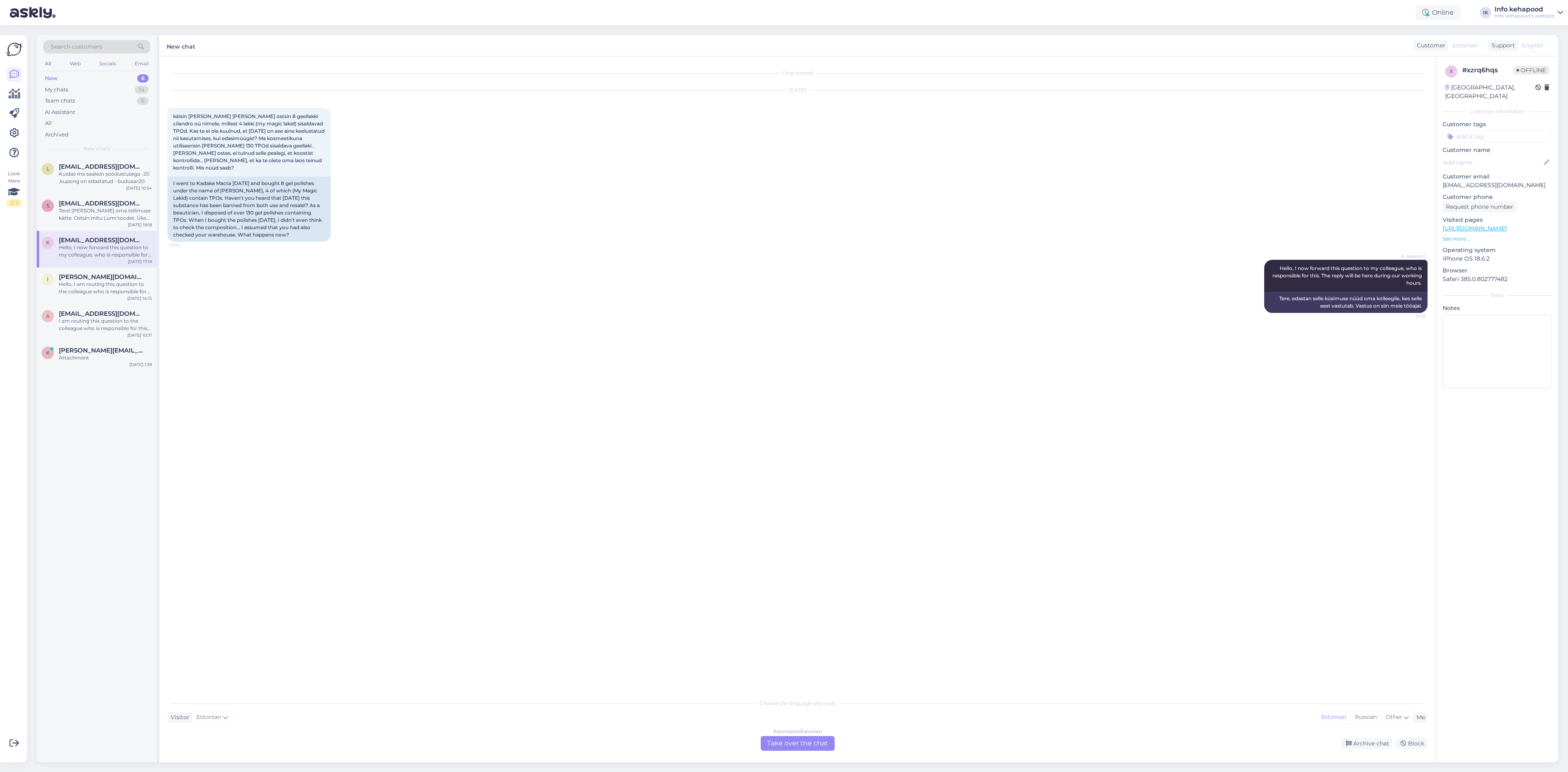
click at [819, 735] on div "Estonian to Estonian" at bounding box center [798, 731] width 49 height 7
click at [798, 738] on textarea at bounding box center [797, 734] width 1260 height 17
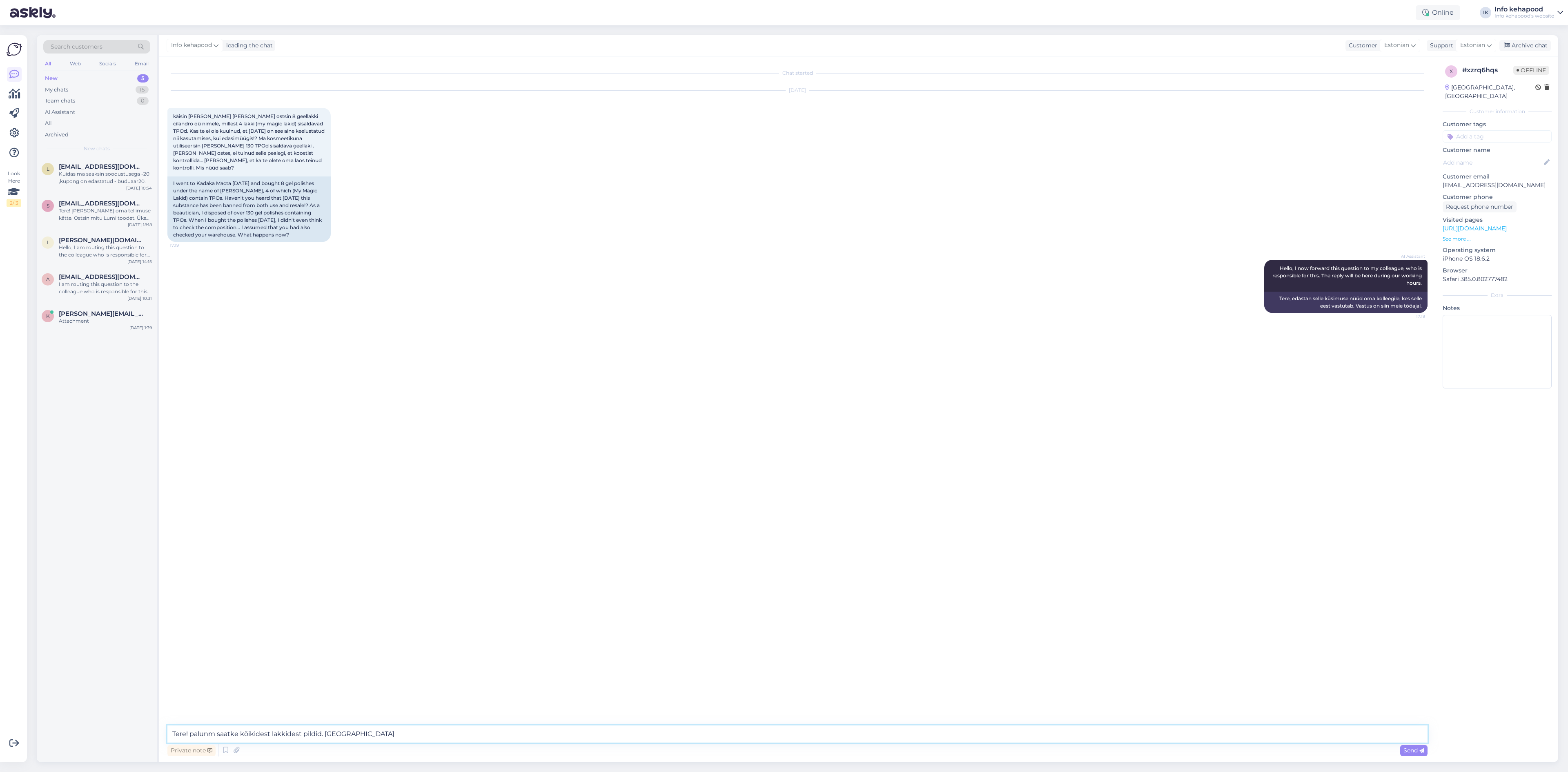
type textarea "Tere! palunm saatke kõikidest lakkidest pildid. Aitäh!"
click at [1273, 358] on icon at bounding box center [1276, 357] width 5 height 5
drag, startPoint x: 217, startPoint y: 350, endPoint x: 197, endPoint y: 353, distance: 20.2
click at [197, 353] on textarea "Tere! palunm saatke kõikidest lakkidest pildid. Aitäh!" at bounding box center [797, 354] width 1247 height 21
type textarea "Tere! Palun saatke kõikidest lakkidest pildid. Aitäh!"
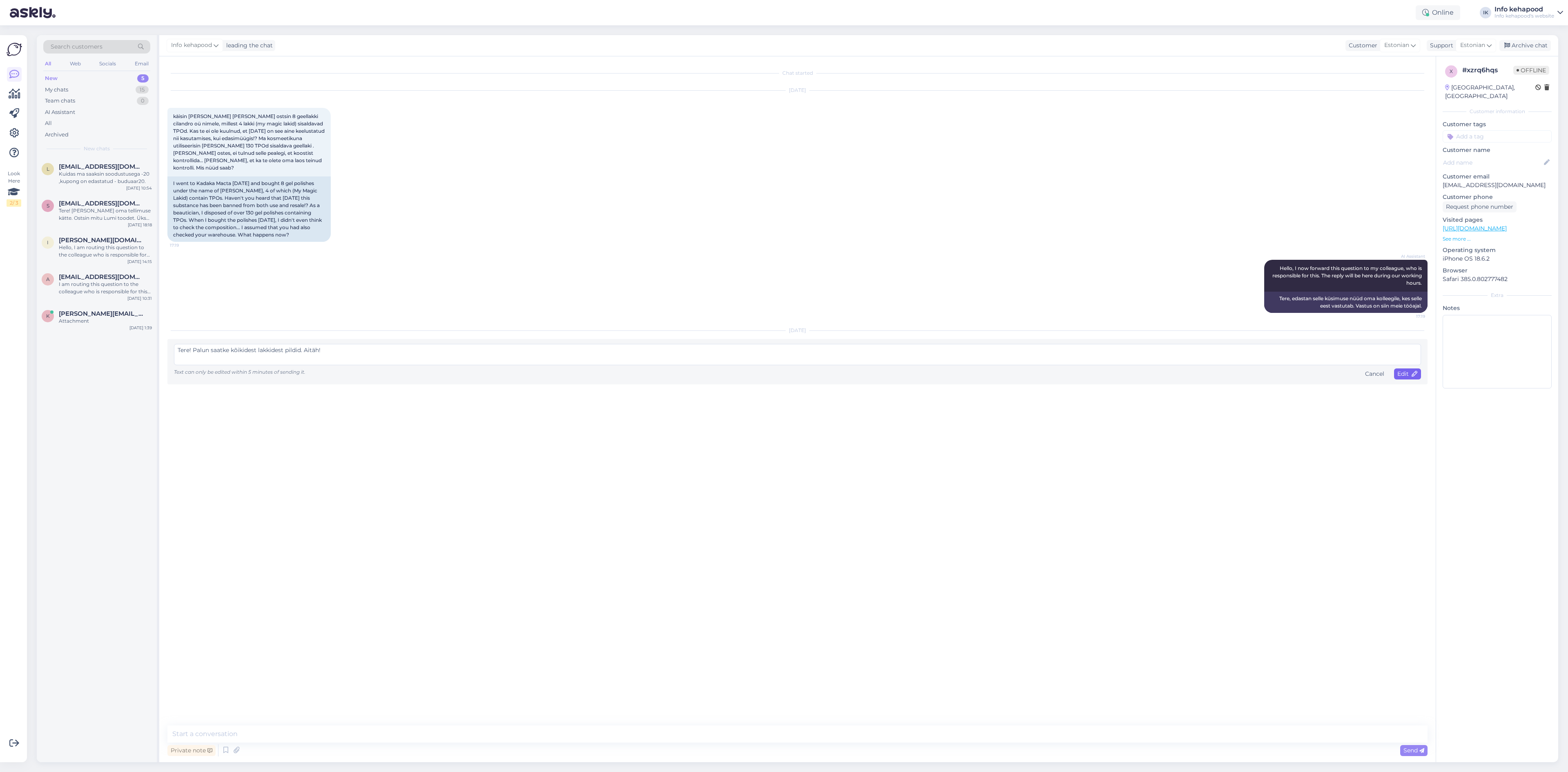
click at [1413, 370] on span "Edit" at bounding box center [1408, 374] width 21 height 7
click at [69, 97] on div "Team chats" at bounding box center [60, 100] width 30 height 8
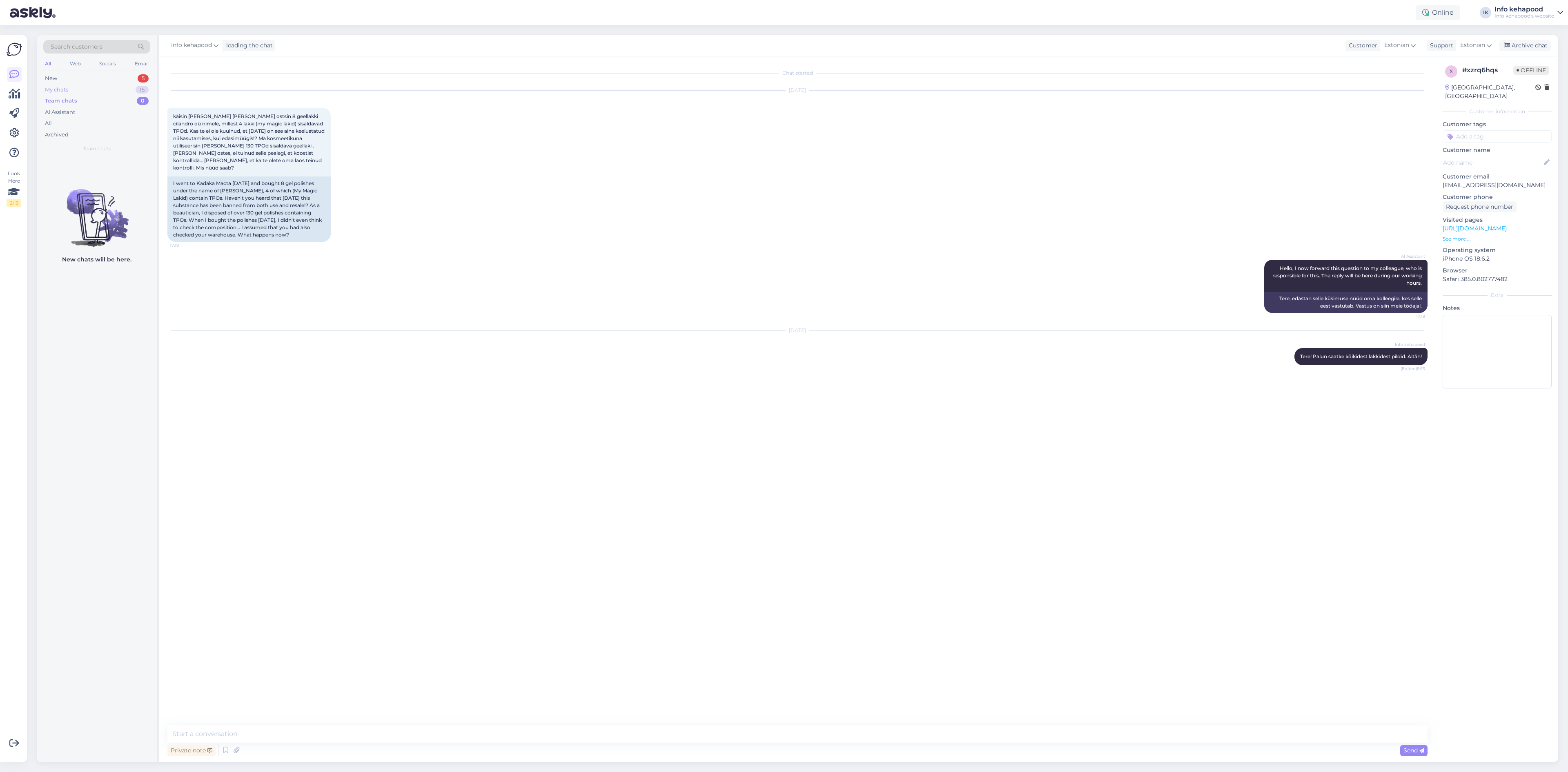
click at [73, 85] on div "My chats 15" at bounding box center [97, 89] width 107 height 12
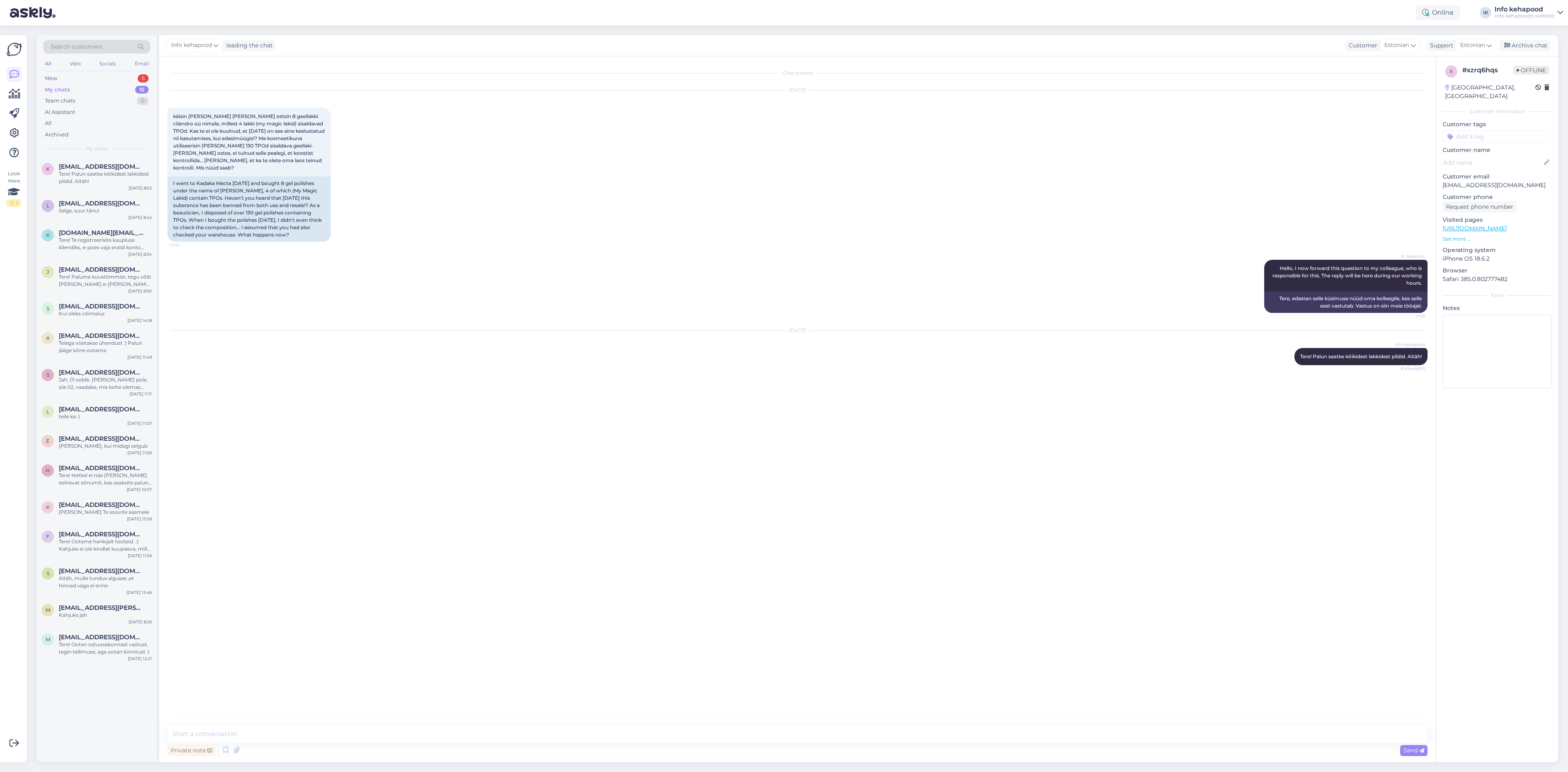
click at [512, 461] on div "Chat started [DATE] käisin [PERSON_NAME] [PERSON_NAME] ostsin 8 geellakki cilan…" at bounding box center [801, 391] width 1267 height 653
click at [112, 92] on div "My chats 15" at bounding box center [97, 89] width 107 height 12
click at [85, 254] on div "K [DOMAIN_NAME][EMAIL_ADDRESS][DOMAIN_NAME] Tere! Te registreerisite kaupluse k…" at bounding box center [96, 242] width 120 height 37
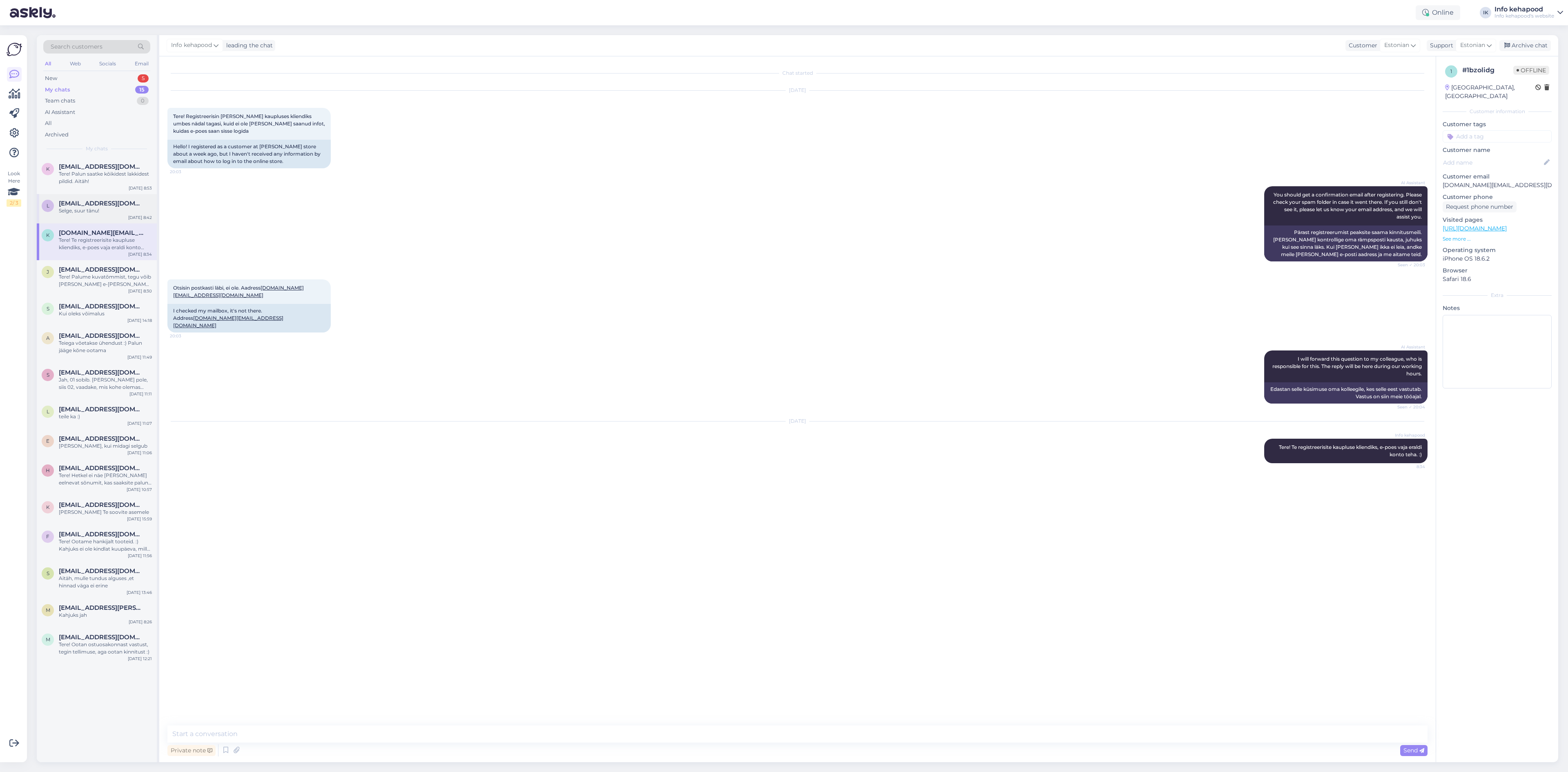
click at [100, 201] on span "[EMAIL_ADDRESS][DOMAIN_NAME]" at bounding box center [102, 203] width 85 height 7
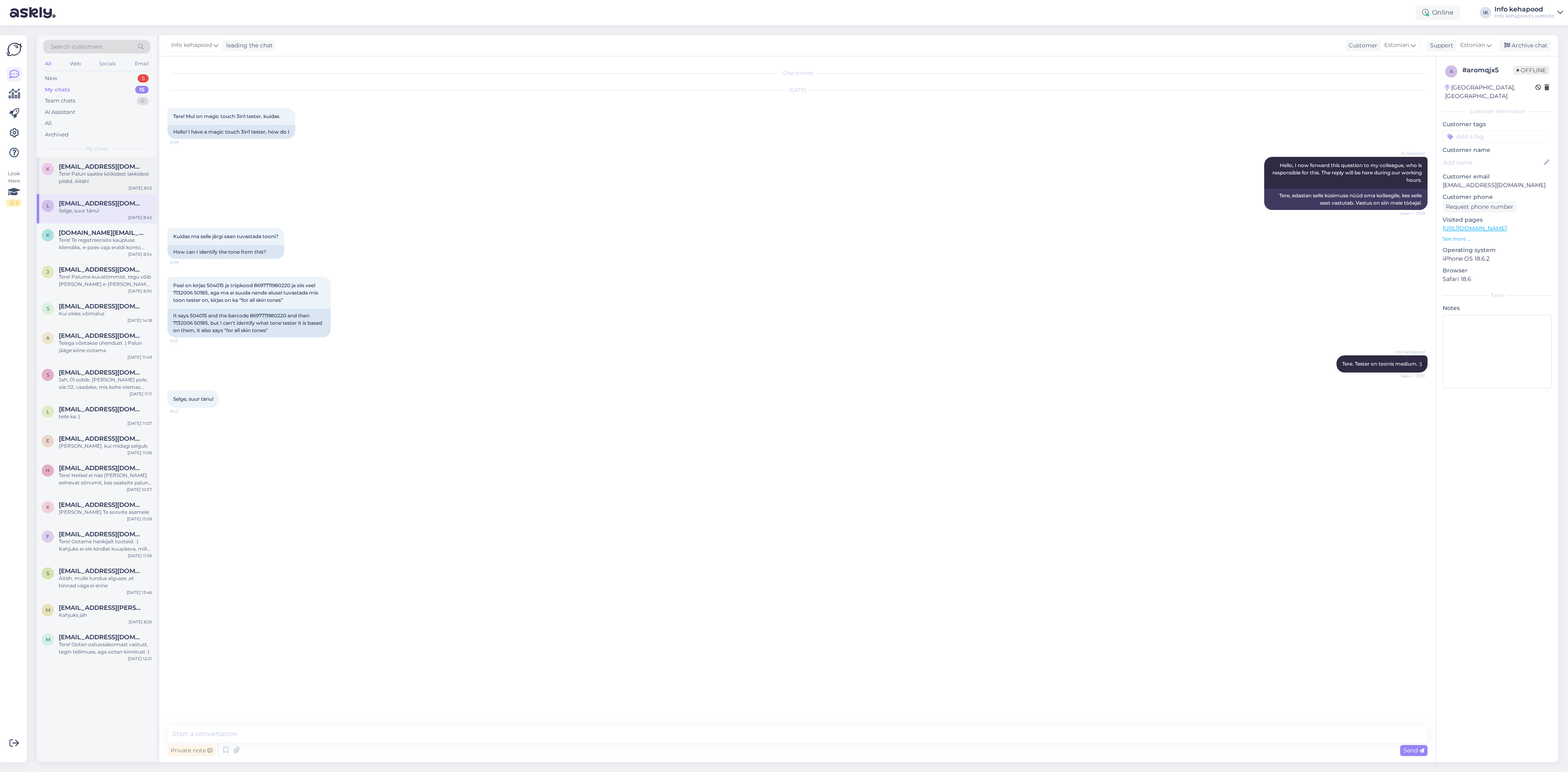
click at [110, 174] on div "Tere! Palun saatke kõikidest lakkidest pildid. Aitäh!" at bounding box center [105, 178] width 93 height 15
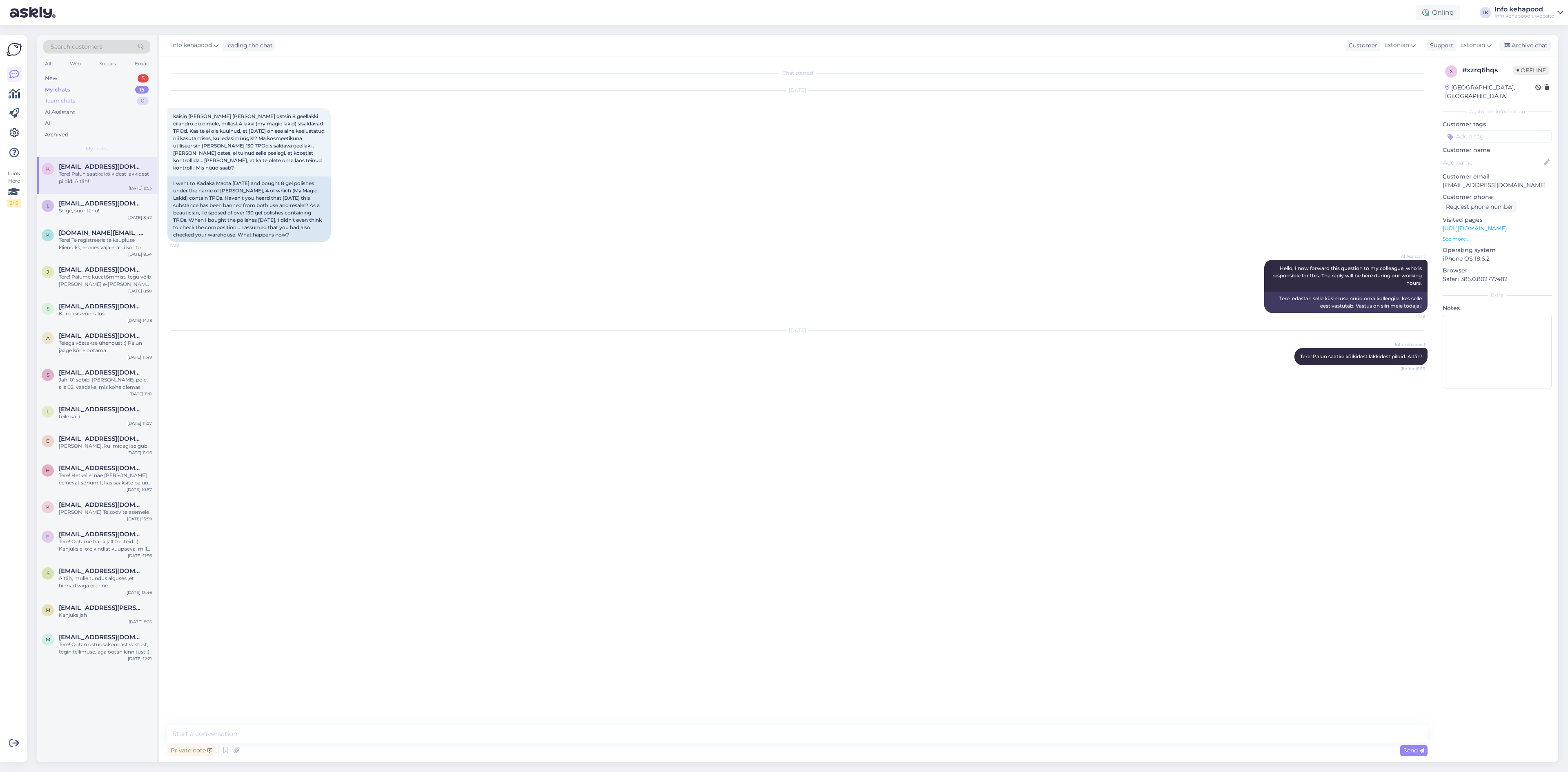
click at [115, 96] on div "Team chats 0" at bounding box center [97, 100] width 107 height 12
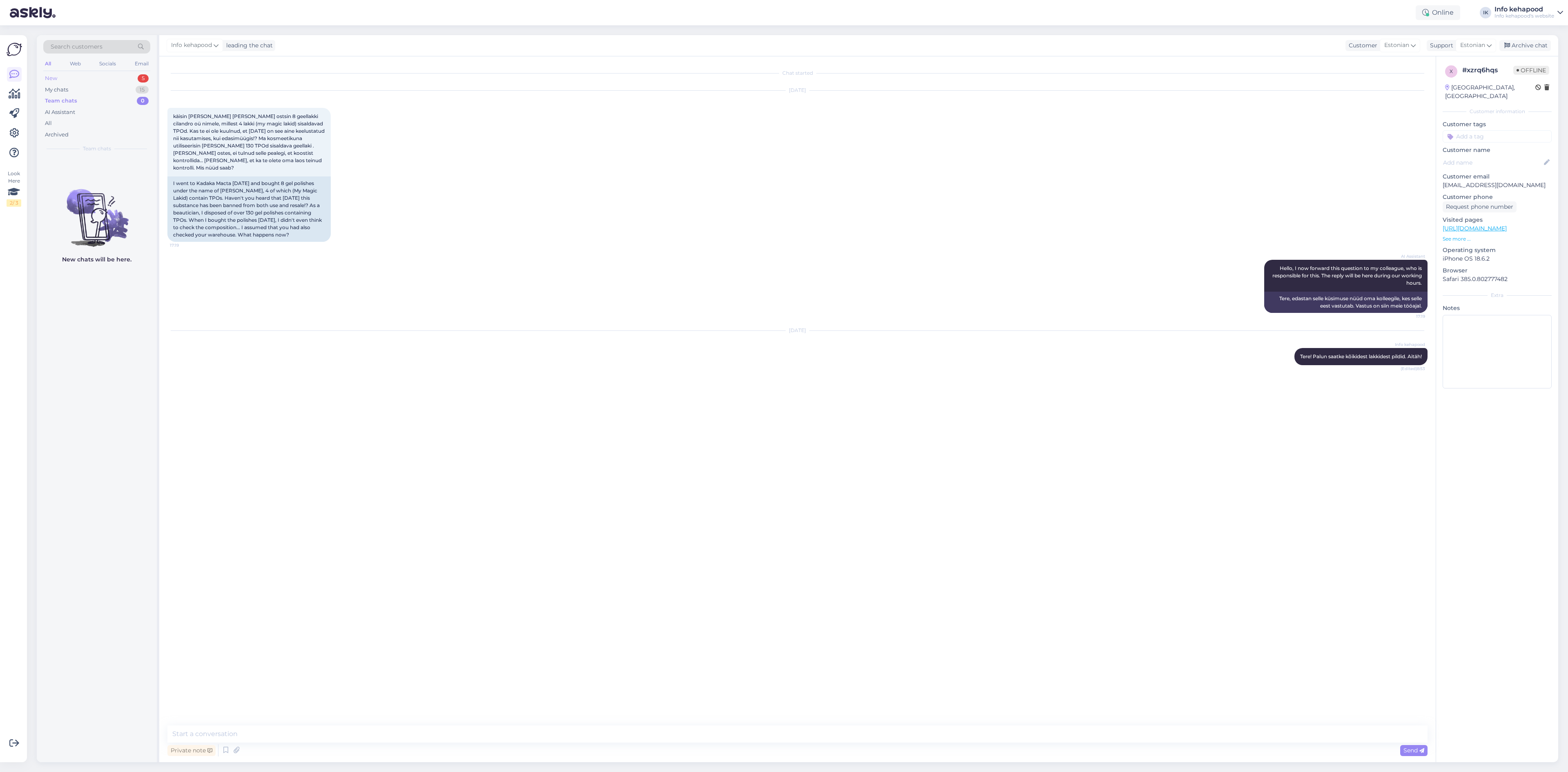
click at [102, 78] on div "New 5" at bounding box center [97, 78] width 107 height 12
click at [103, 241] on span "[PERSON_NAME][DOMAIN_NAME][EMAIL_ADDRESS][PERSON_NAME][DOMAIN_NAME]" at bounding box center [102, 240] width 85 height 7
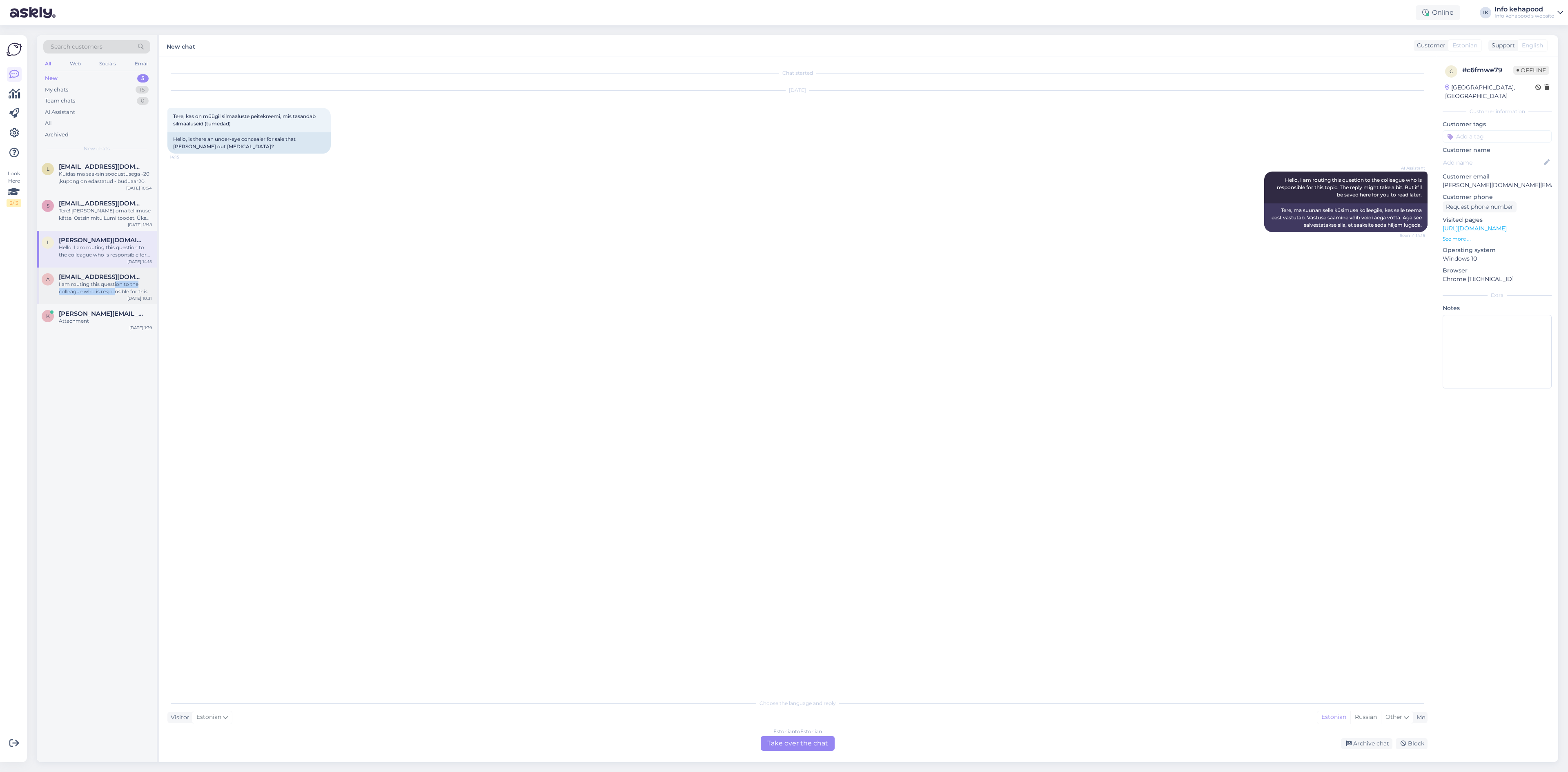
click at [114, 287] on div "I am routing this question to the colleague who is responsible for this topic. …" at bounding box center [105, 288] width 93 height 15
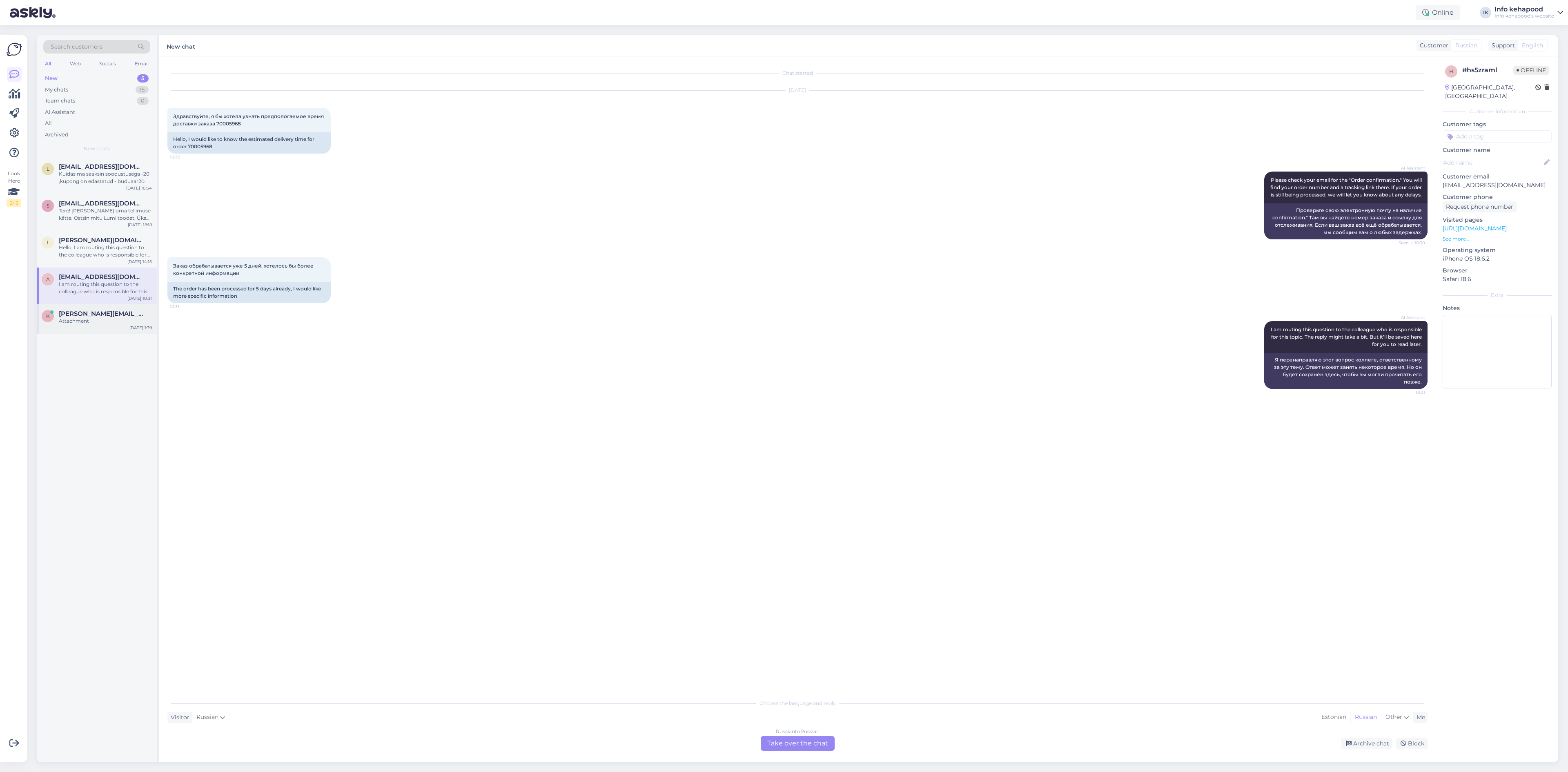
click at [118, 326] on div "K [PERSON_NAME][EMAIL_ADDRESS][DOMAIN_NAME] Attachment [DATE] 1:39" at bounding box center [96, 319] width 120 height 29
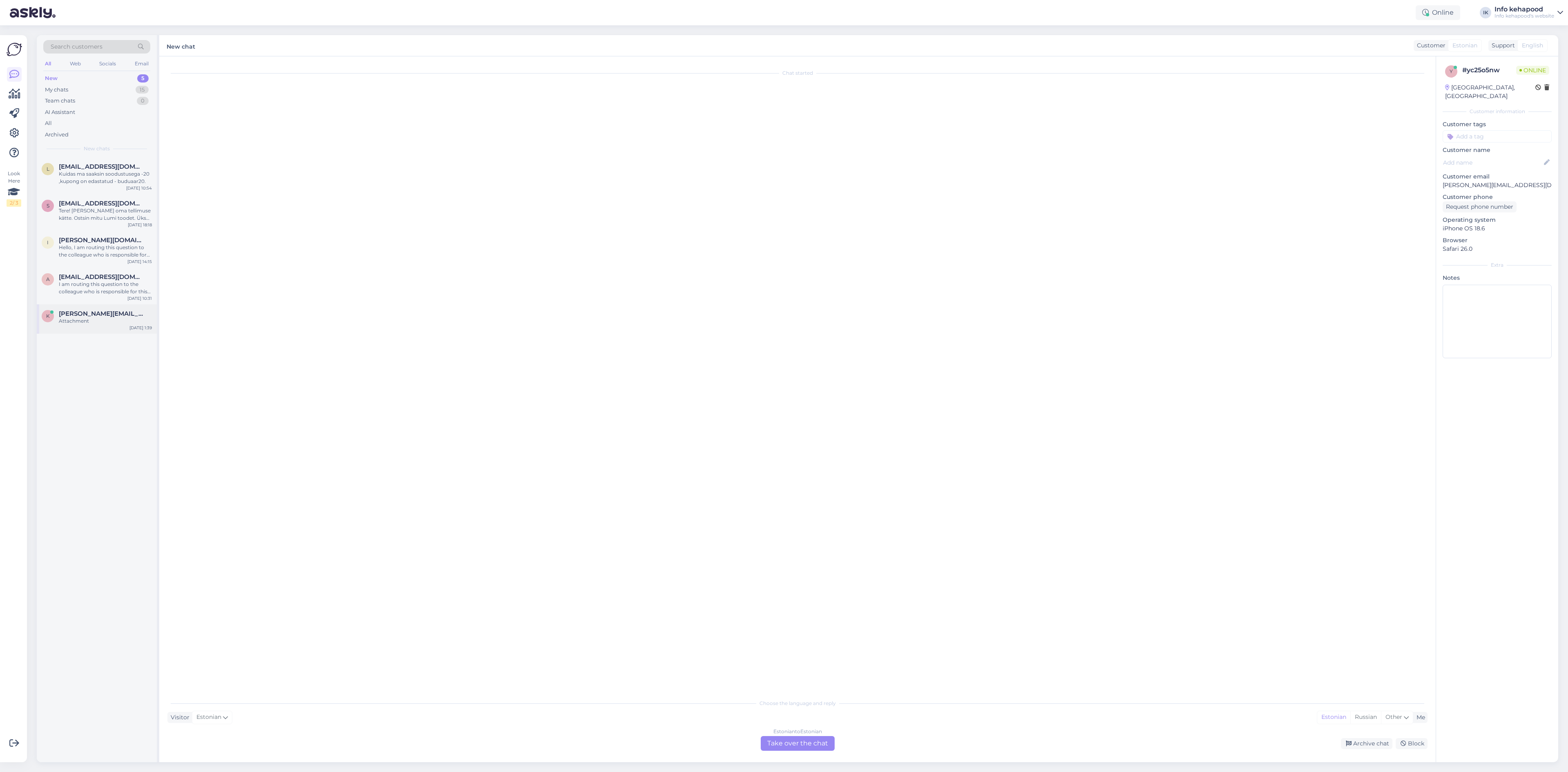
click at [110, 308] on div "K [PERSON_NAME][EMAIL_ADDRESS][DOMAIN_NAME] Attachment [DATE] 1:39" at bounding box center [96, 319] width 120 height 29
click at [91, 320] on div "Attachment" at bounding box center [105, 321] width 93 height 7
click at [77, 317] on div "Attachment" at bounding box center [105, 321] width 93 height 7
click at [104, 329] on div "K [PERSON_NAME][EMAIL_ADDRESS][DOMAIN_NAME] Attachment [DATE] 1:39" at bounding box center [96, 319] width 120 height 29
click at [96, 295] on div "a [EMAIL_ADDRESS][DOMAIN_NAME] I am routing this question to the colleague who …" at bounding box center [96, 286] width 120 height 37
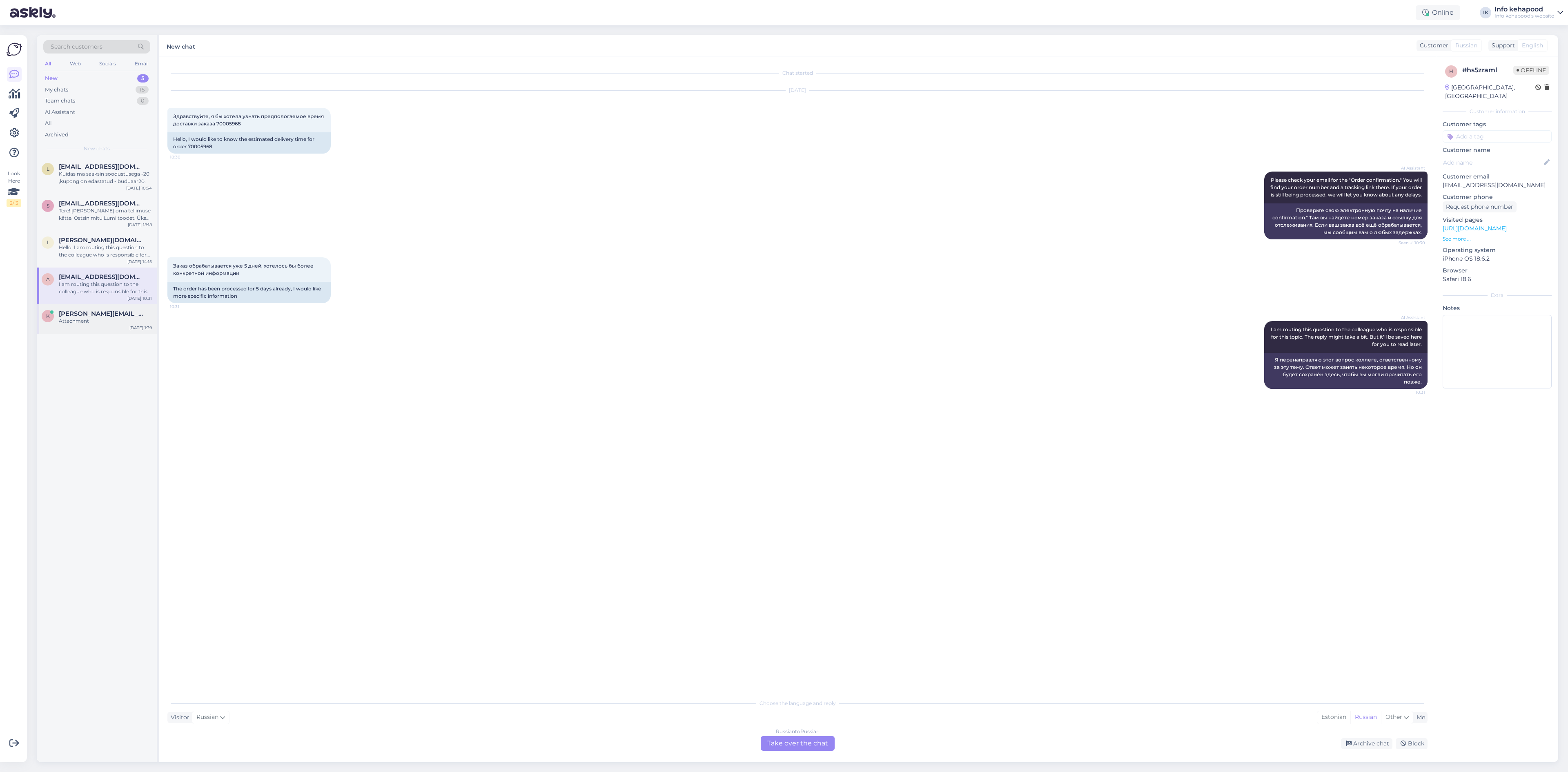
click at [108, 326] on div "K [PERSON_NAME][EMAIL_ADDRESS][DOMAIN_NAME] Attachment [DATE] 1:39" at bounding box center [96, 319] width 120 height 29
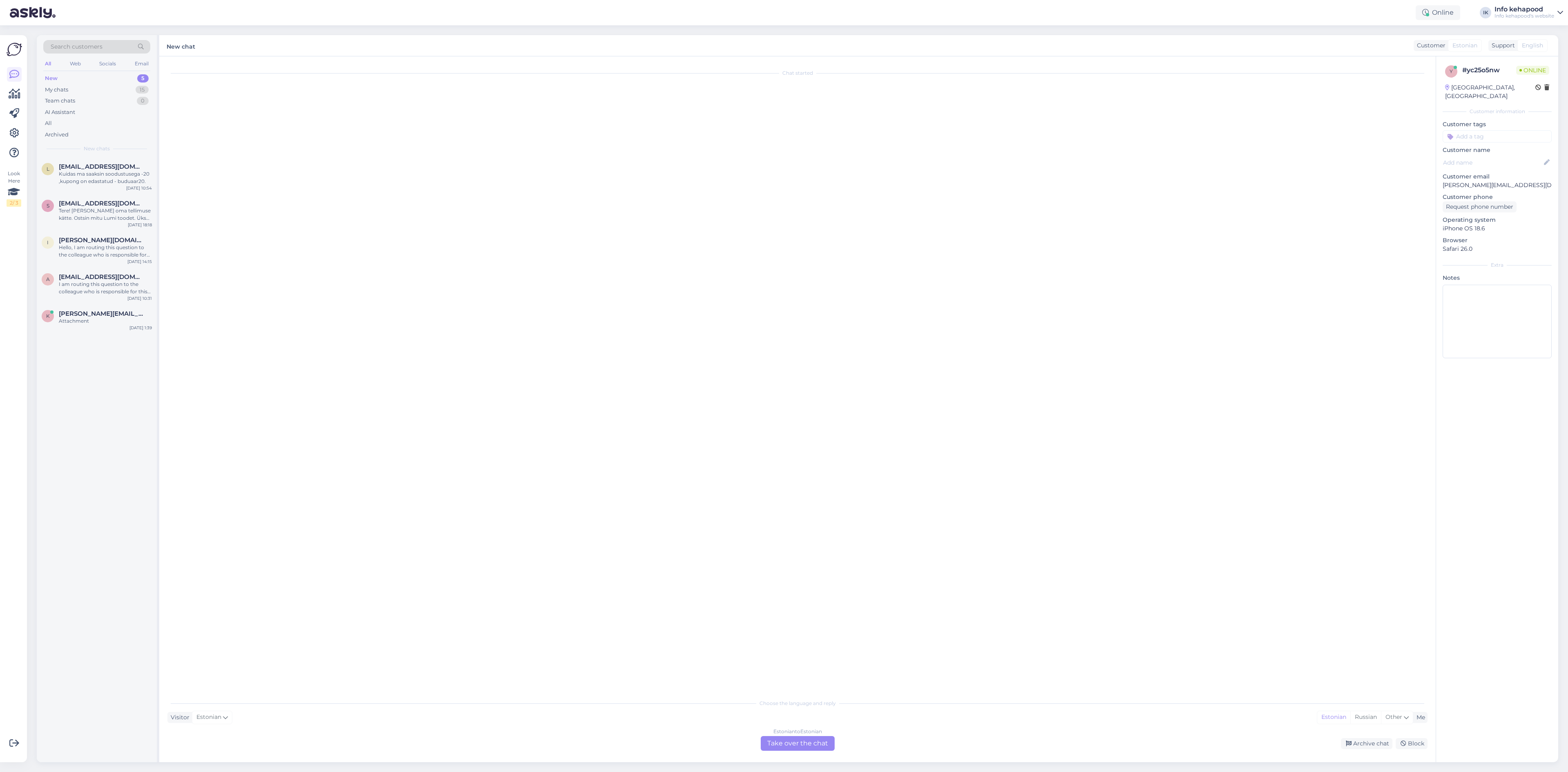
click at [817, 744] on div "Estonian to Estonian Take over the chat" at bounding box center [797, 743] width 74 height 15
click at [119, 278] on span "[EMAIL_ADDRESS][DOMAIN_NAME]" at bounding box center [102, 277] width 85 height 7
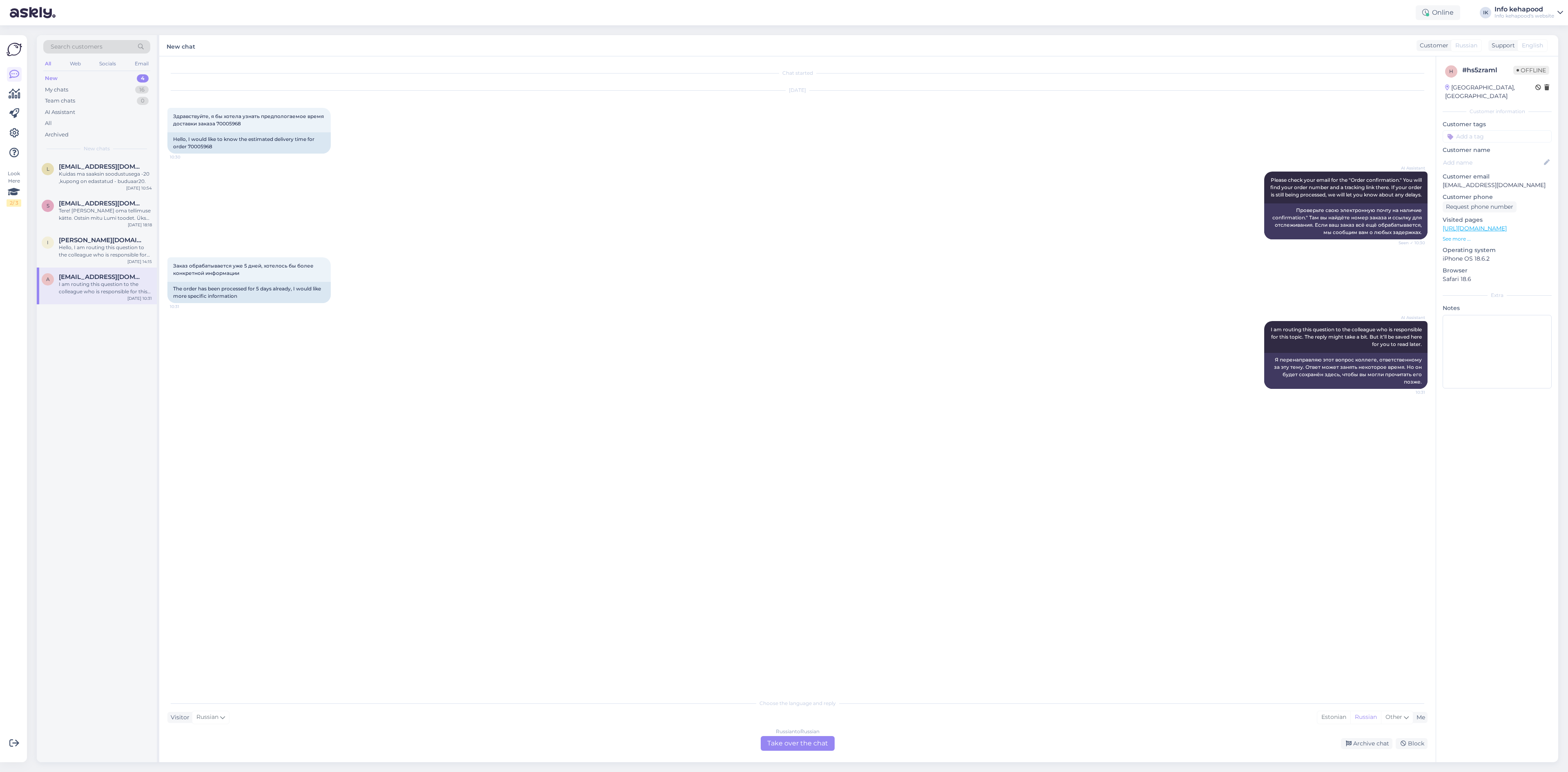
click at [93, 326] on div "l [EMAIL_ADDRESS][DOMAIN_NAME] Kuidas ma saaksin soodustusega -20 ,kupong on ed…" at bounding box center [96, 460] width 120 height 605
click at [99, 242] on span "[PERSON_NAME][DOMAIN_NAME][EMAIL_ADDRESS][PERSON_NAME][DOMAIN_NAME]" at bounding box center [102, 240] width 85 height 7
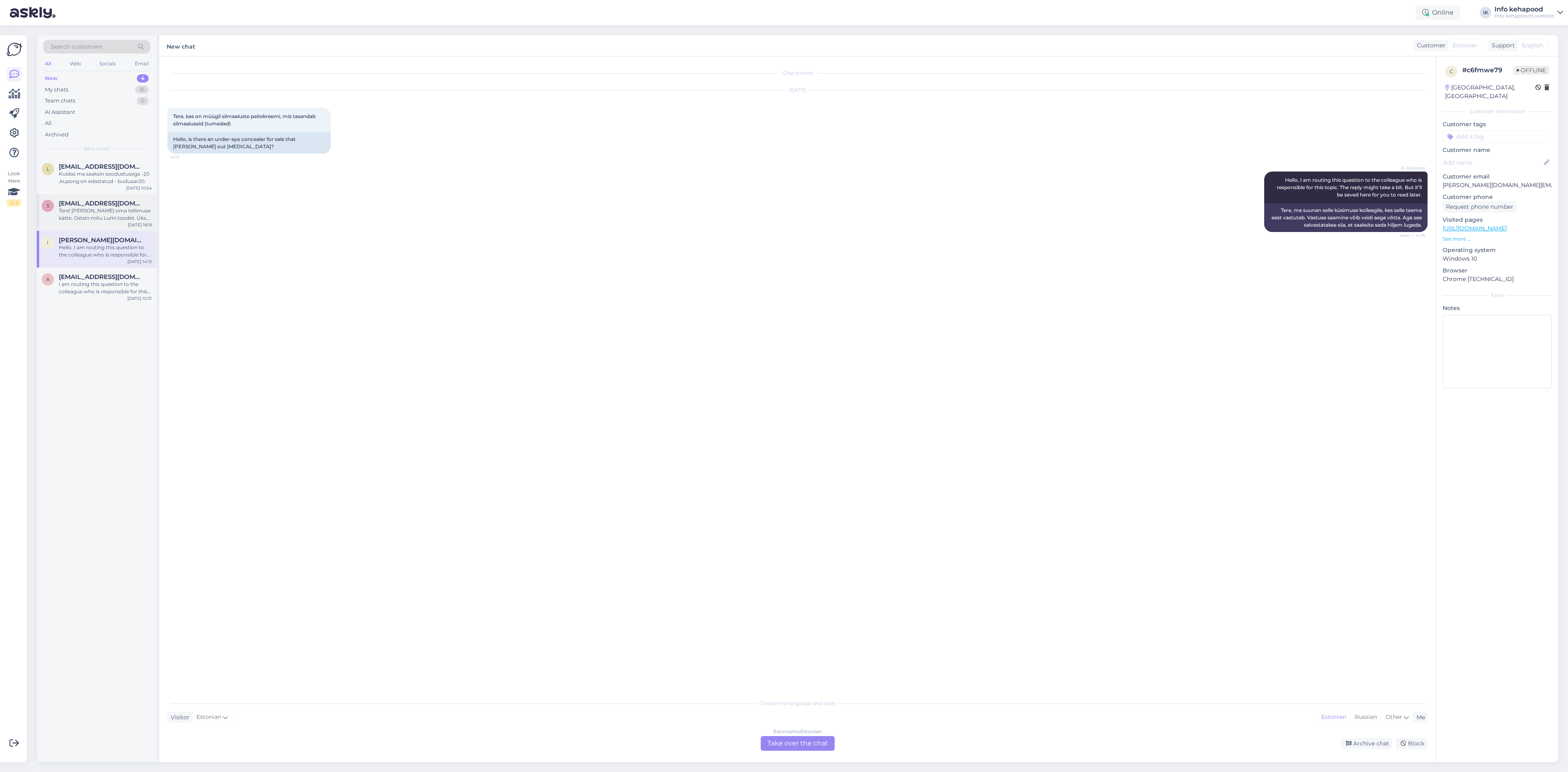
click at [99, 219] on div "Tere! [PERSON_NAME] oma tellimuse kätte. Ostsin mitu Lumi toodet. Üks kreem on …" at bounding box center [105, 214] width 93 height 15
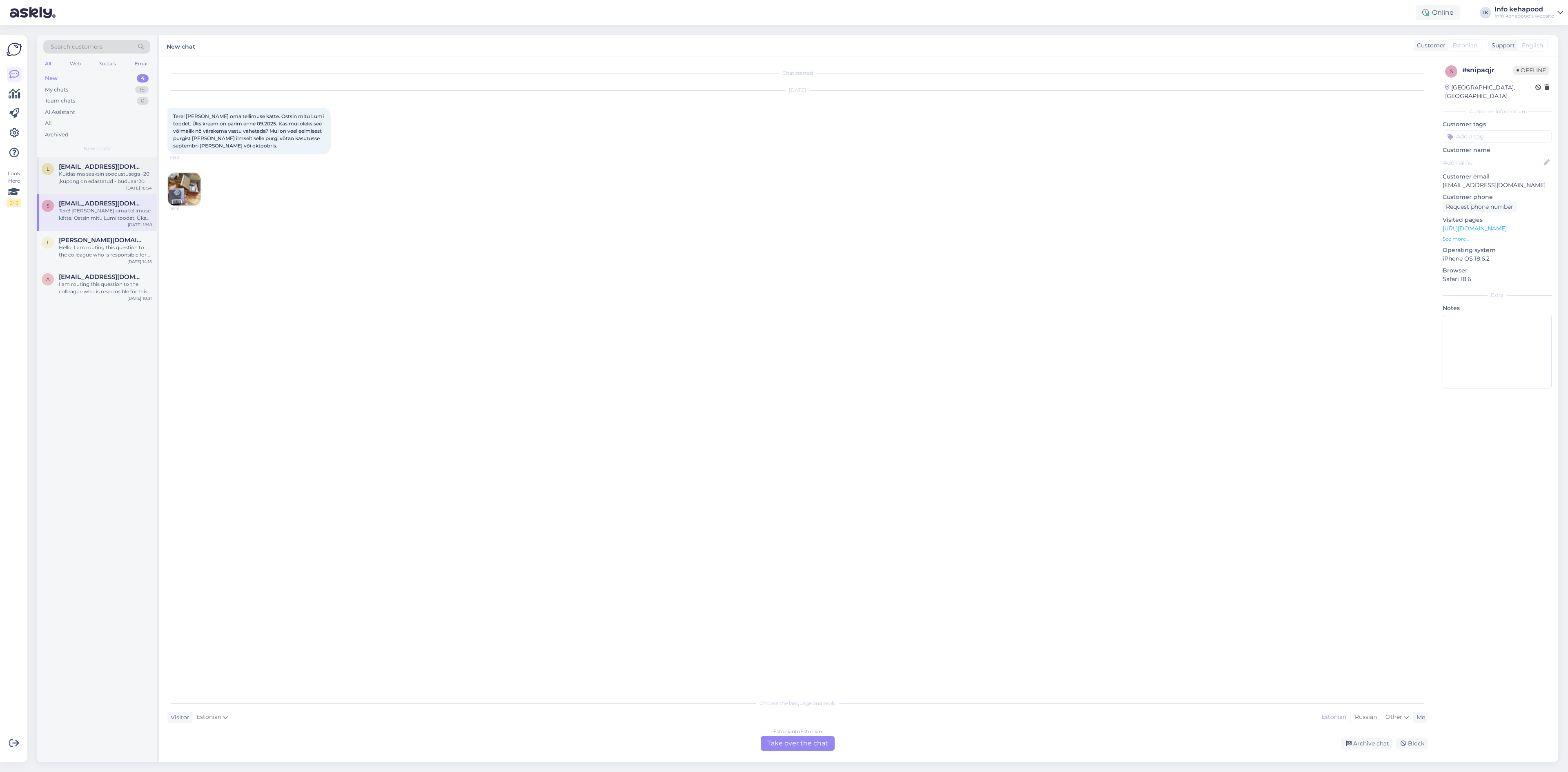
click at [110, 166] on span "[EMAIL_ADDRESS][DOMAIN_NAME]" at bounding box center [102, 167] width 85 height 7
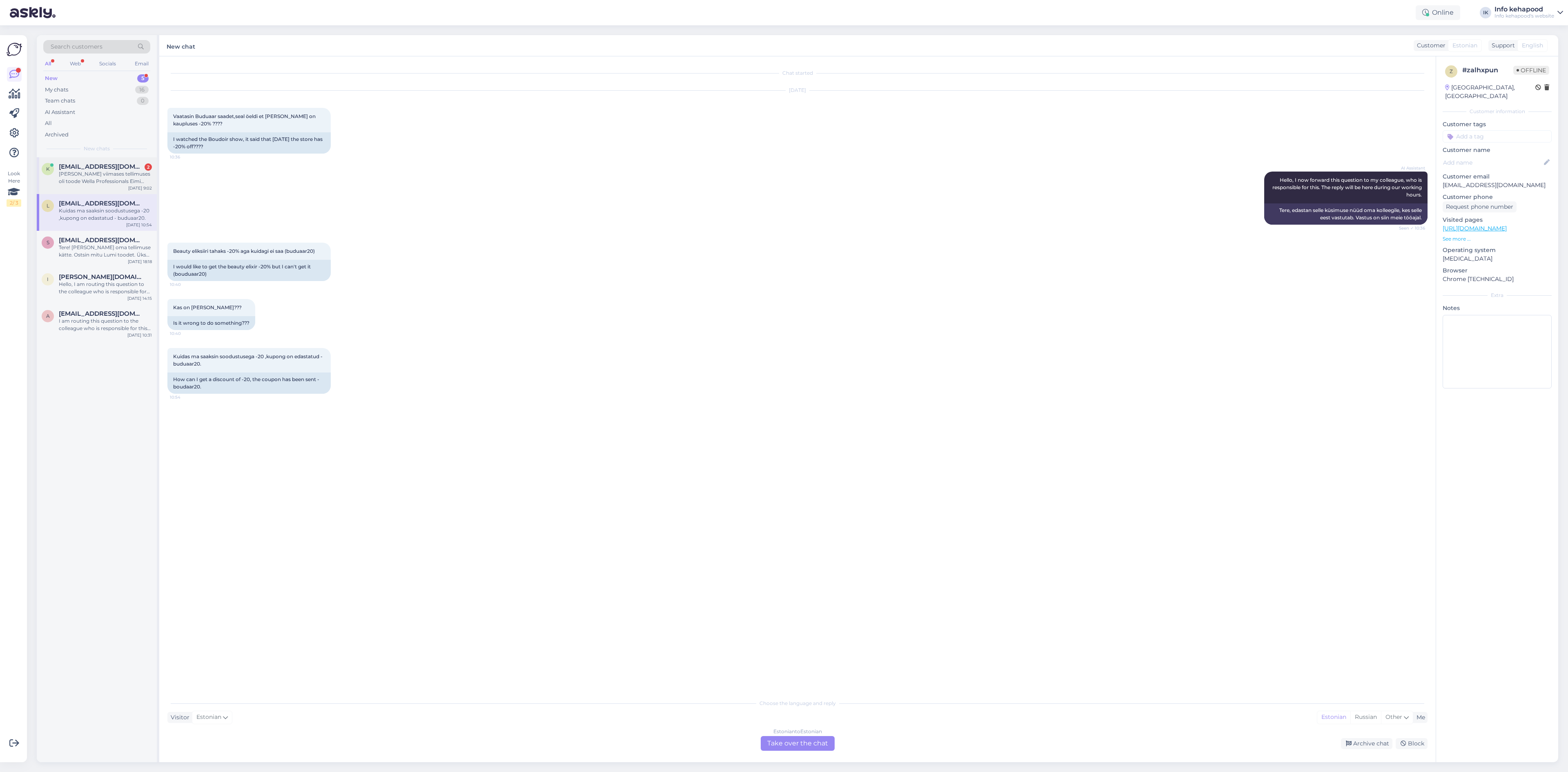
click at [94, 182] on div "[PERSON_NAME] viimases tellimuses oli toode Wella Professionals Eimi Root Shoot…" at bounding box center [105, 178] width 93 height 15
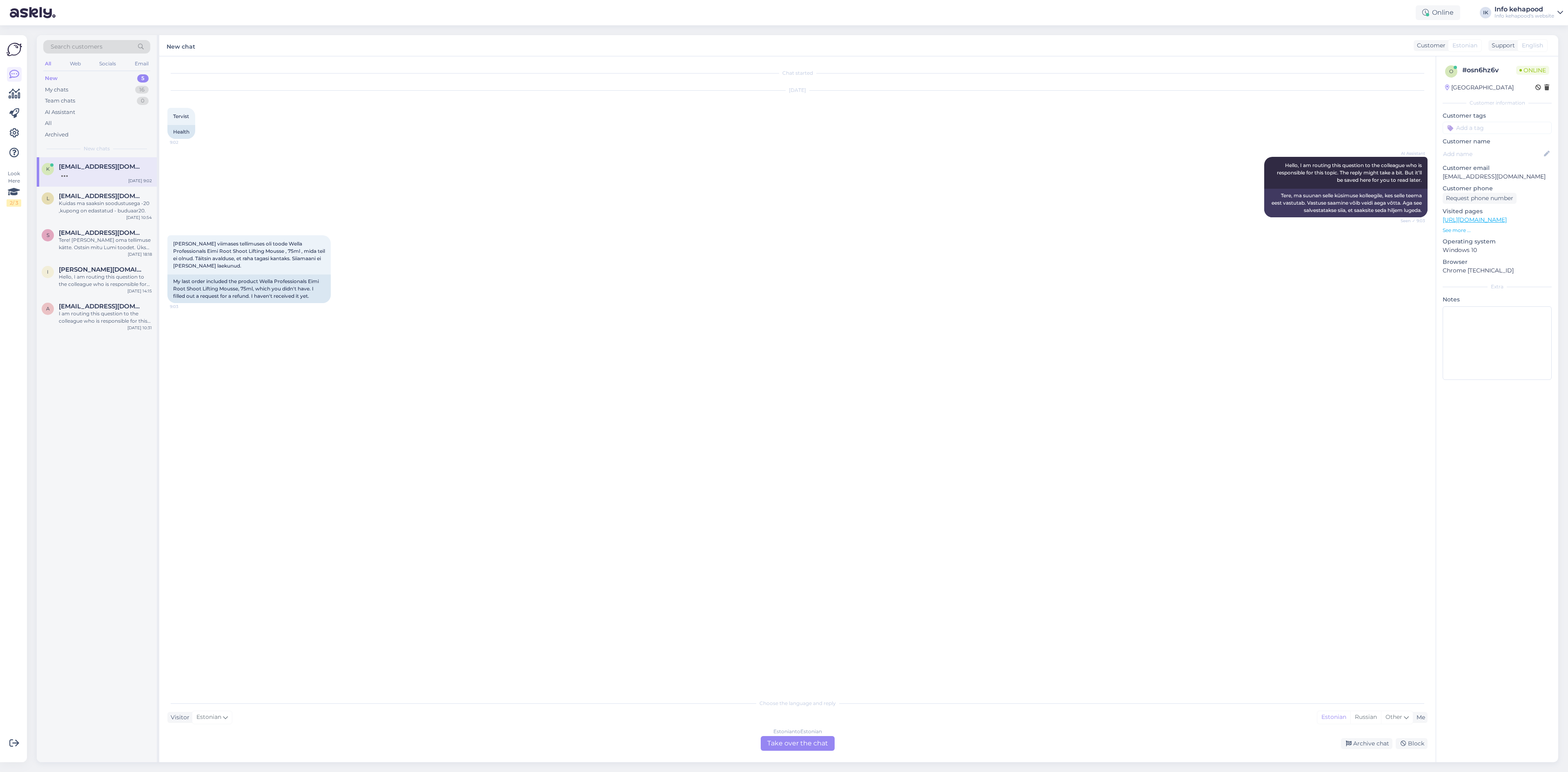
click at [814, 749] on div "Estonian to Estonian Take over the chat" at bounding box center [797, 743] width 74 height 15
click at [805, 738] on textarea at bounding box center [797, 734] width 1260 height 17
type textarea "Tere! Palume tellimuse numbrit,"
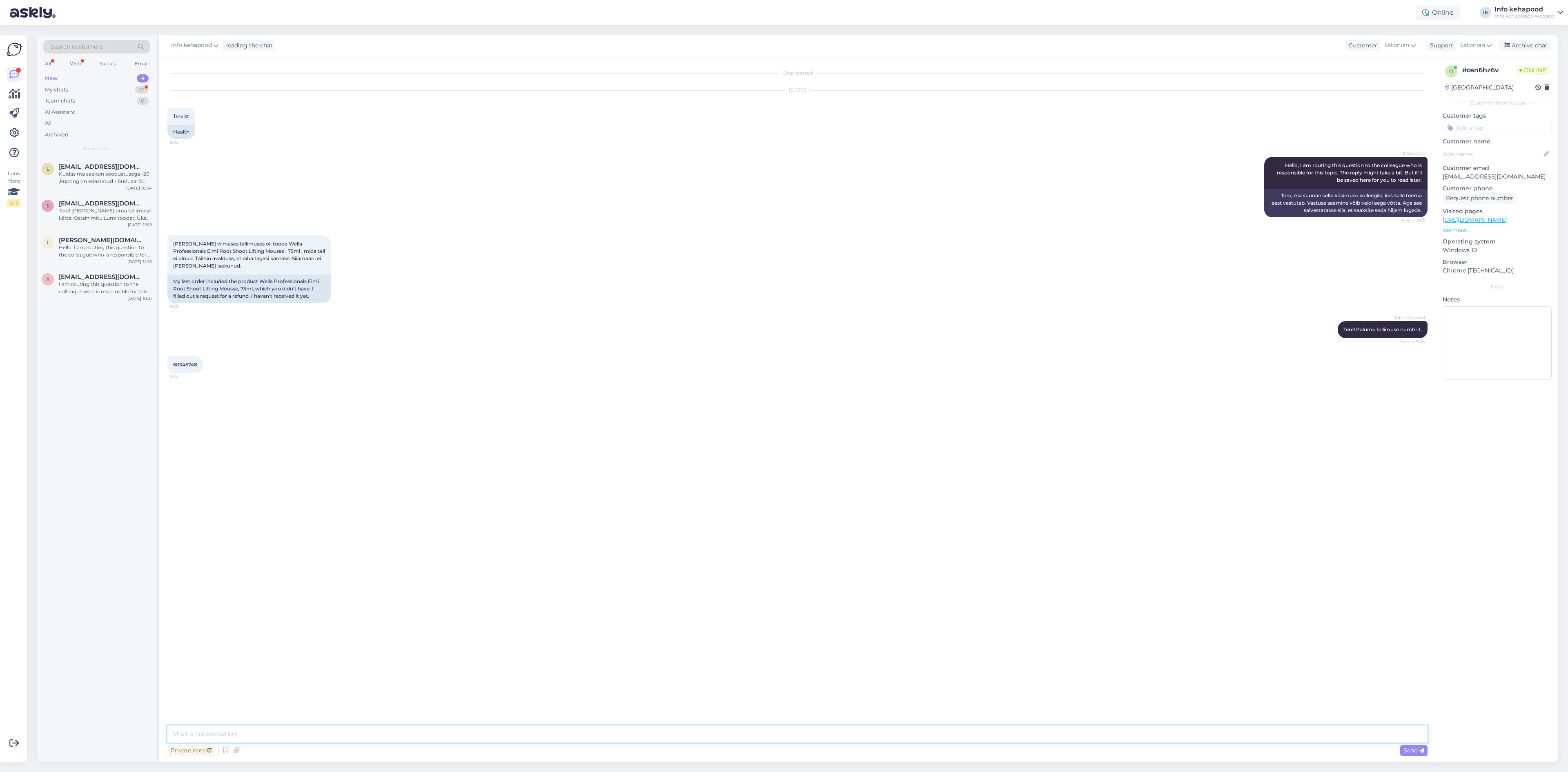
click at [623, 739] on textarea at bounding box center [797, 734] width 1260 height 17
type textarea "[PERSON_NAME] [PERSON_NAME] Teile teada :)"
click at [93, 168] on span "[EMAIL_ADDRESS][DOMAIN_NAME]" at bounding box center [102, 167] width 85 height 7
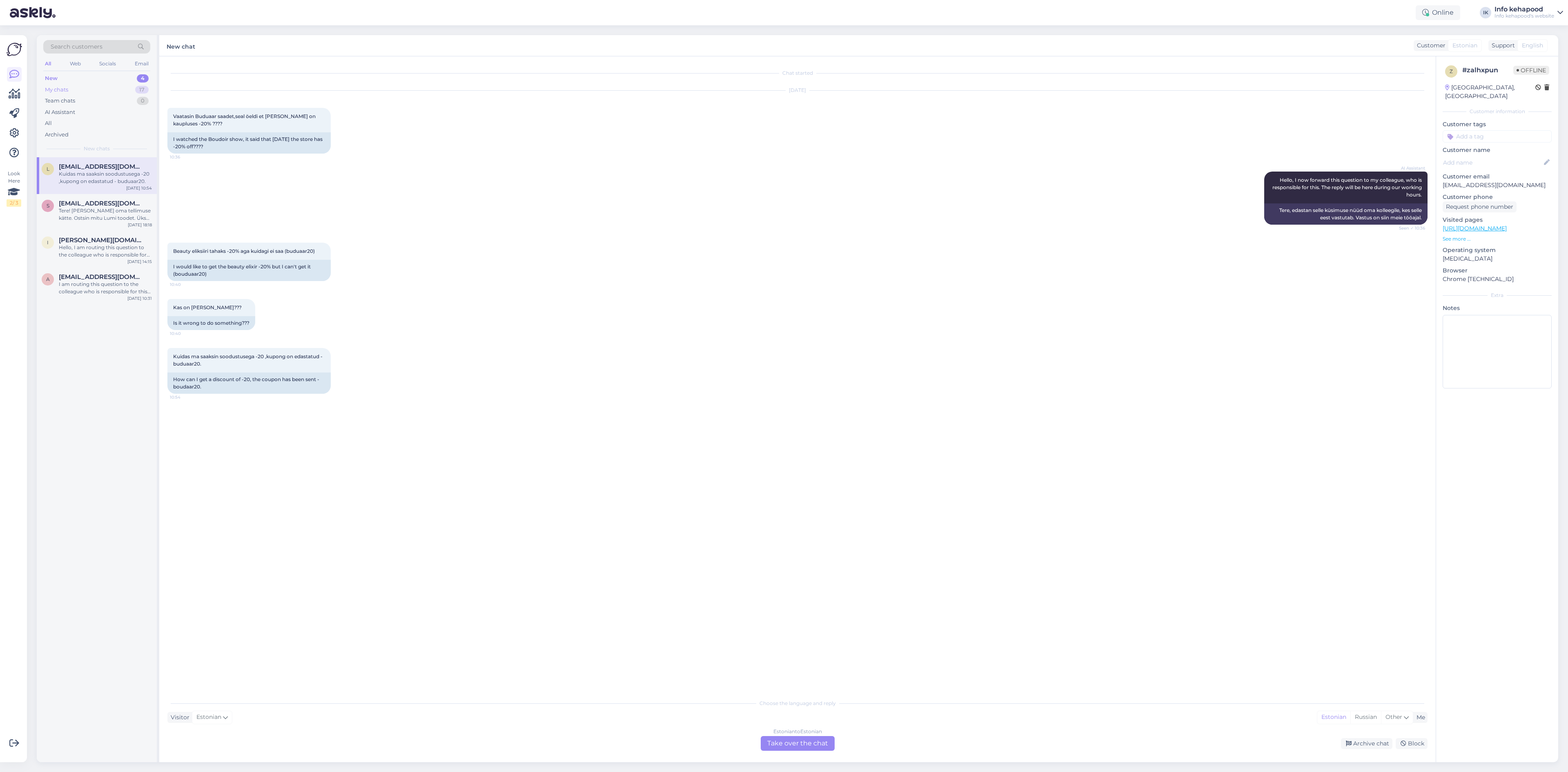
click at [102, 84] on div "My chats 17" at bounding box center [97, 89] width 107 height 12
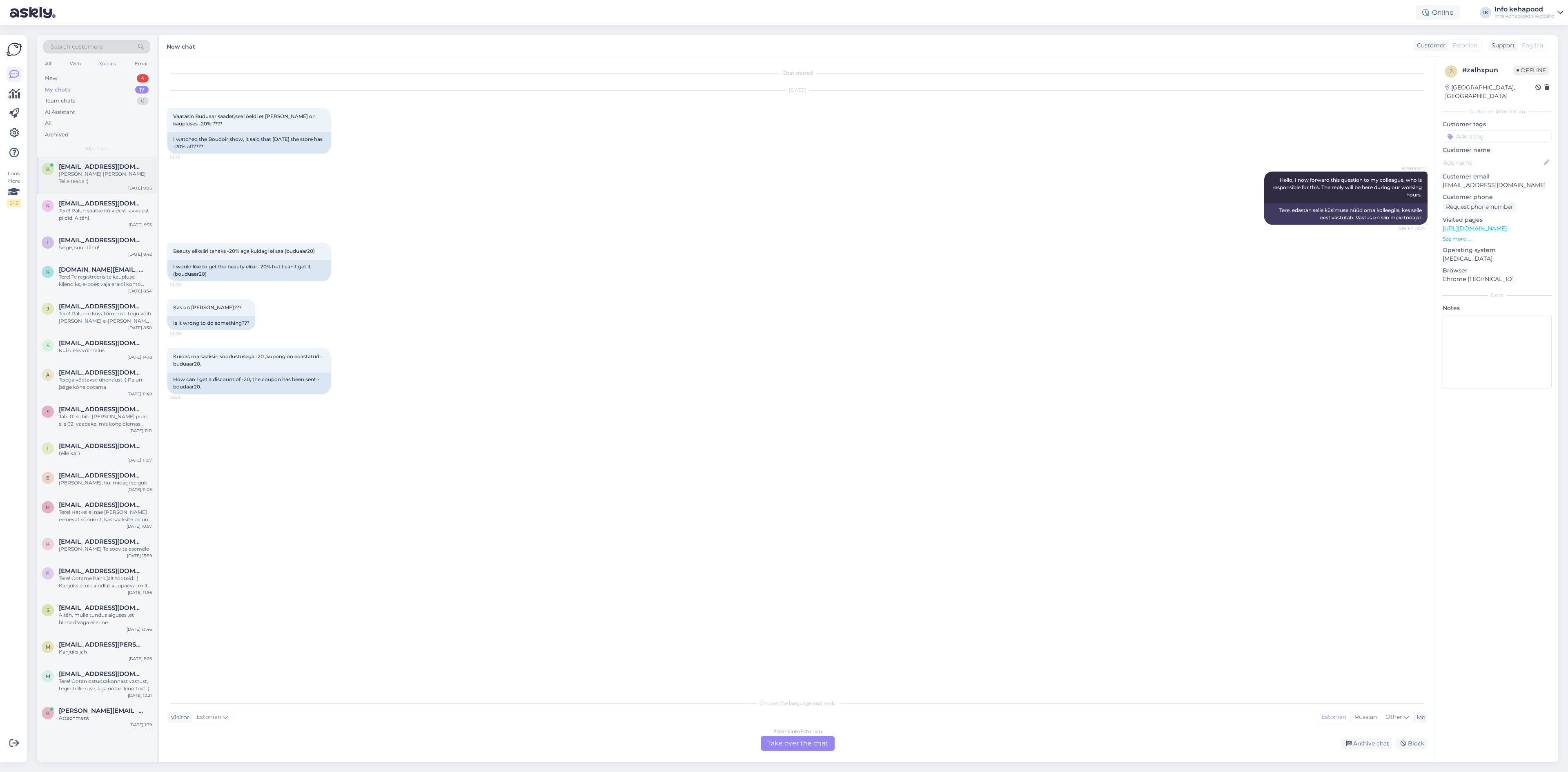
click at [135, 177] on div "[PERSON_NAME] [PERSON_NAME] Teile teada :)" at bounding box center [105, 178] width 93 height 15
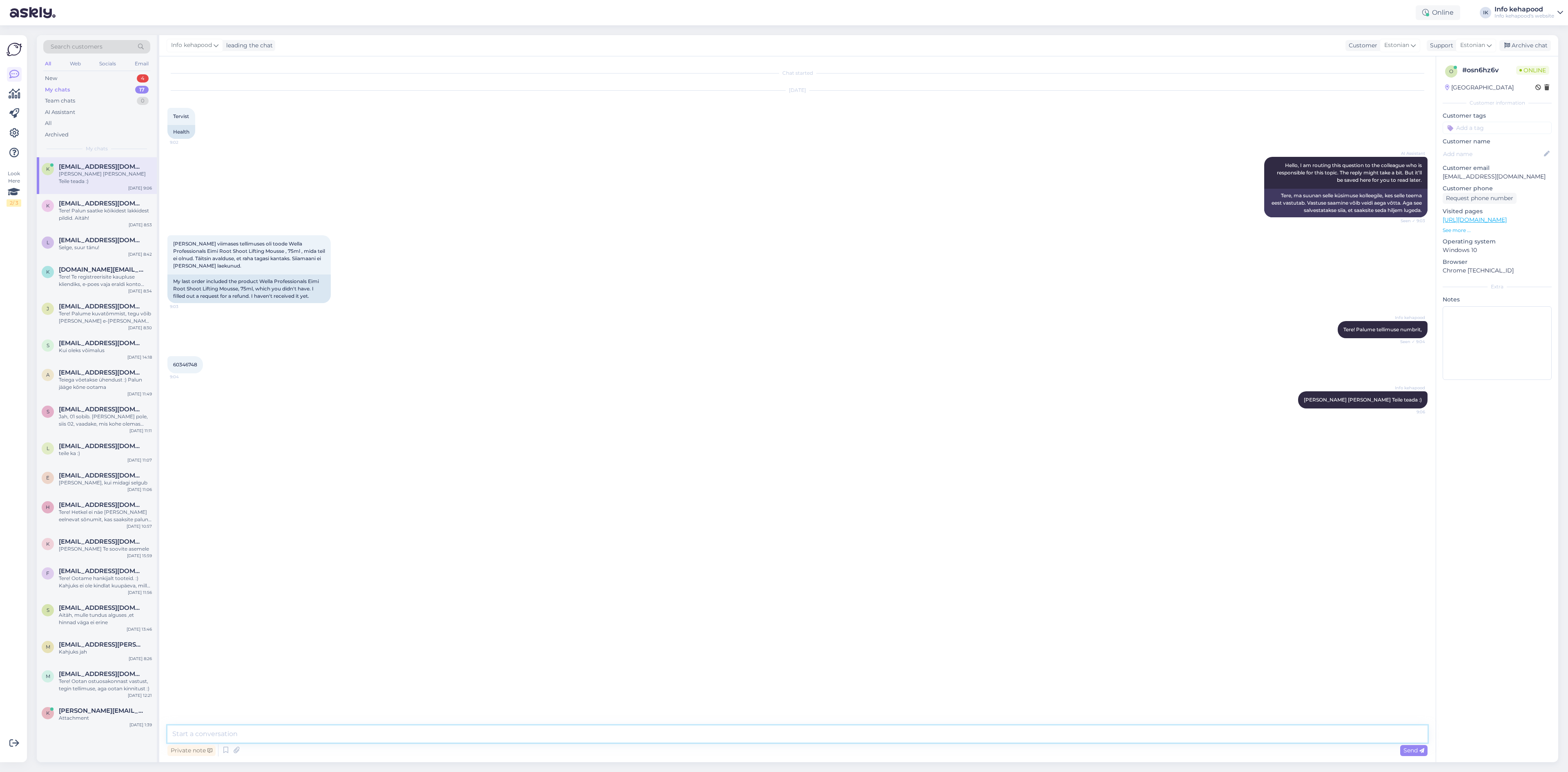
click at [348, 731] on textarea at bounding box center [797, 734] width 1260 height 17
click at [113, 93] on div "My chats 17" at bounding box center [97, 89] width 107 height 12
click at [334, 737] on textarea at bounding box center [797, 734] width 1260 height 17
click at [74, 81] on div "New 4" at bounding box center [97, 78] width 107 height 12
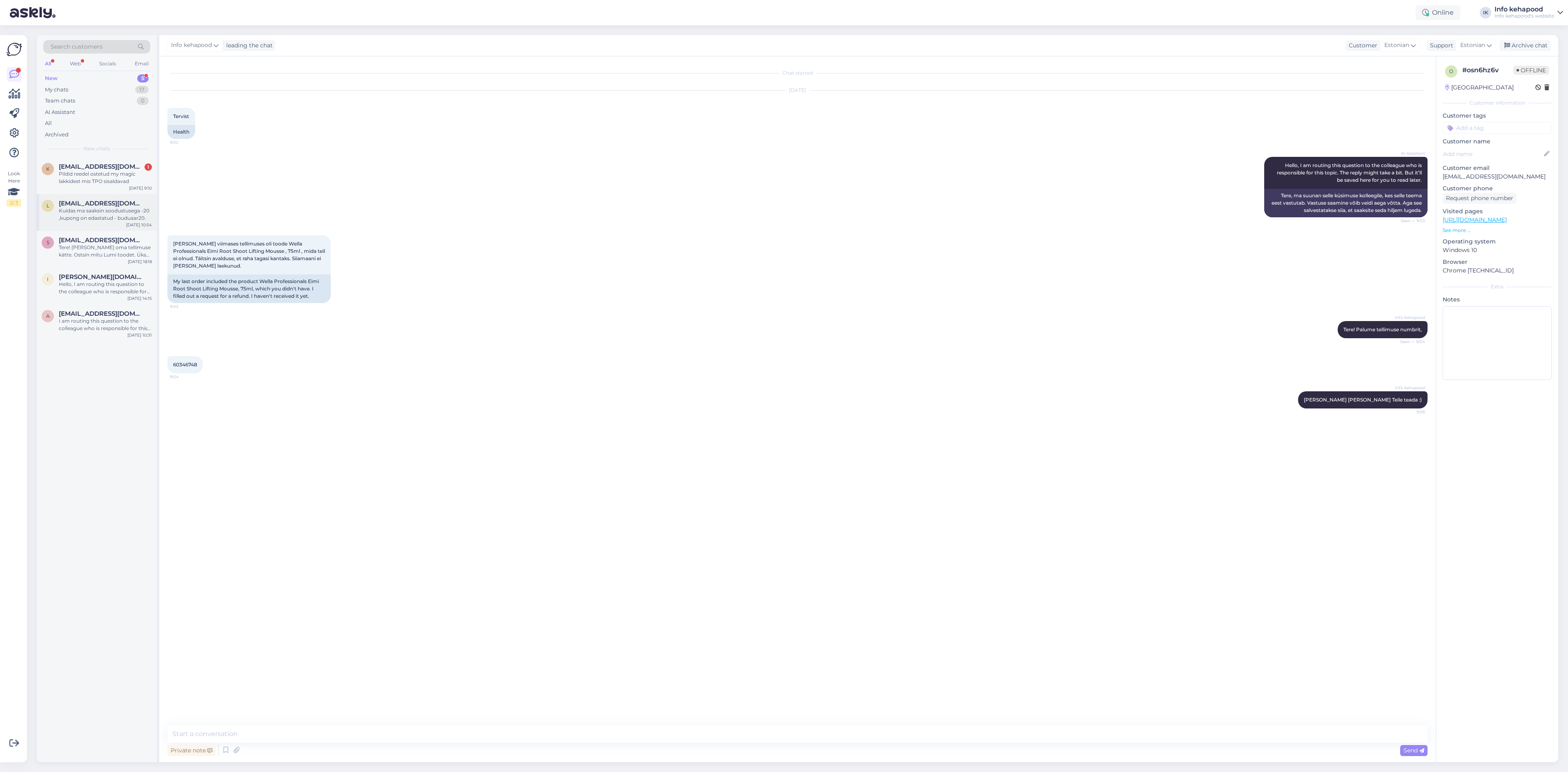
click at [92, 198] on div "l [EMAIL_ADDRESS][DOMAIN_NAME] Kuidas ma saaksin soodustusega -20 ,kupong on ed…" at bounding box center [96, 212] width 120 height 37
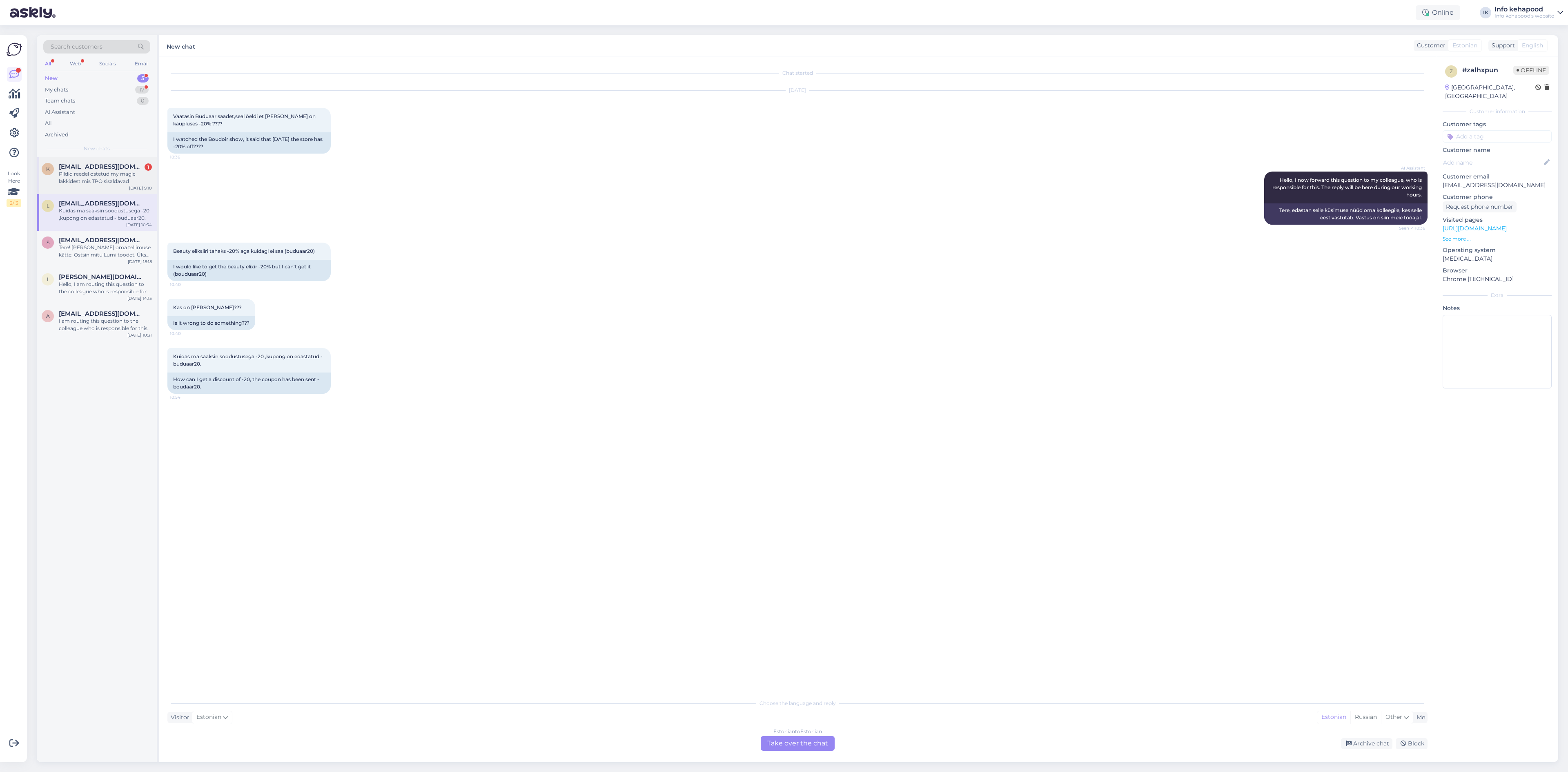
click at [70, 172] on div "Pildid reedel ostetud my magic lakkidest mis TPO sisaldavad" at bounding box center [105, 178] width 93 height 15
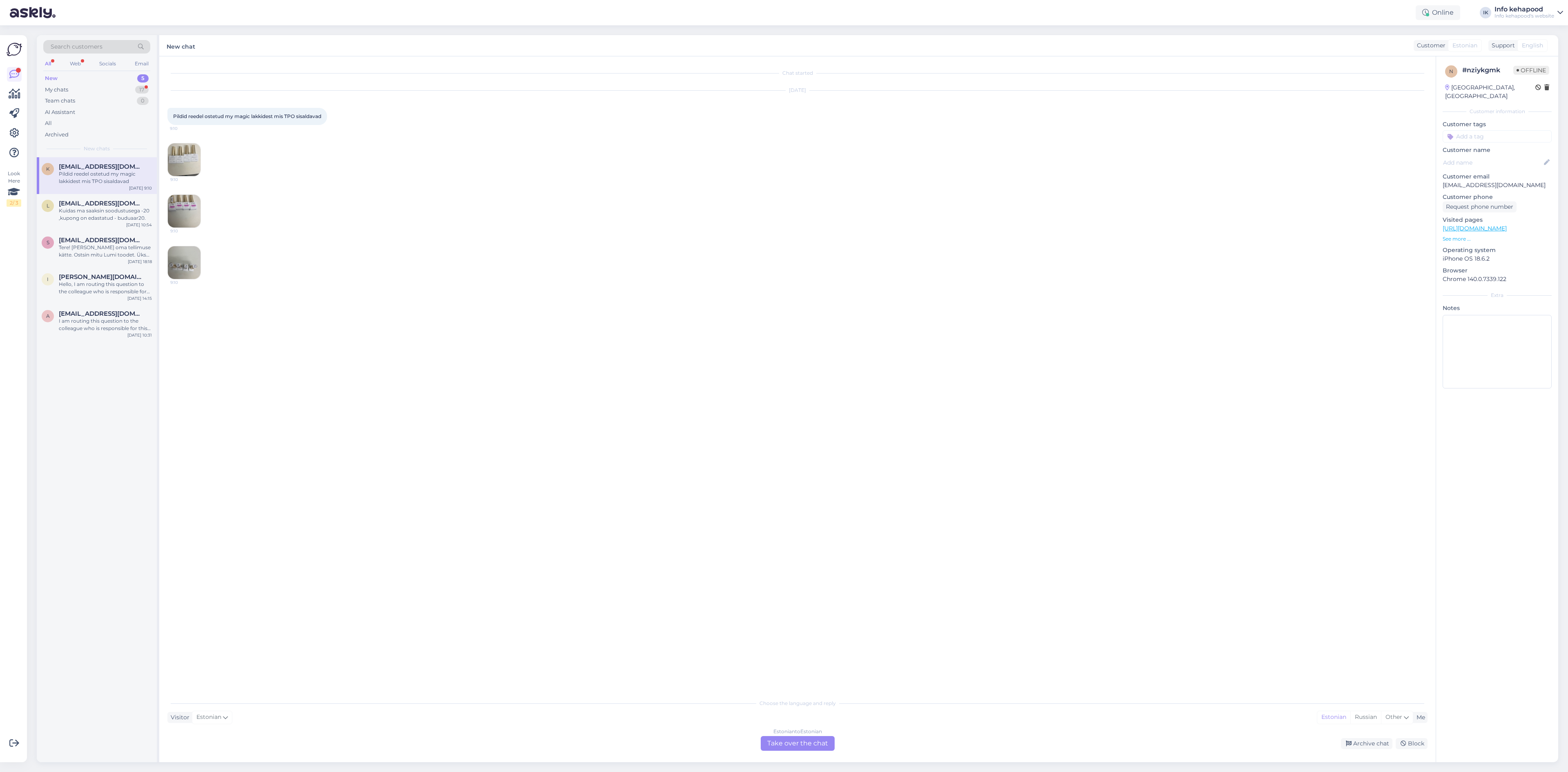
click at [181, 167] on img at bounding box center [184, 160] width 33 height 33
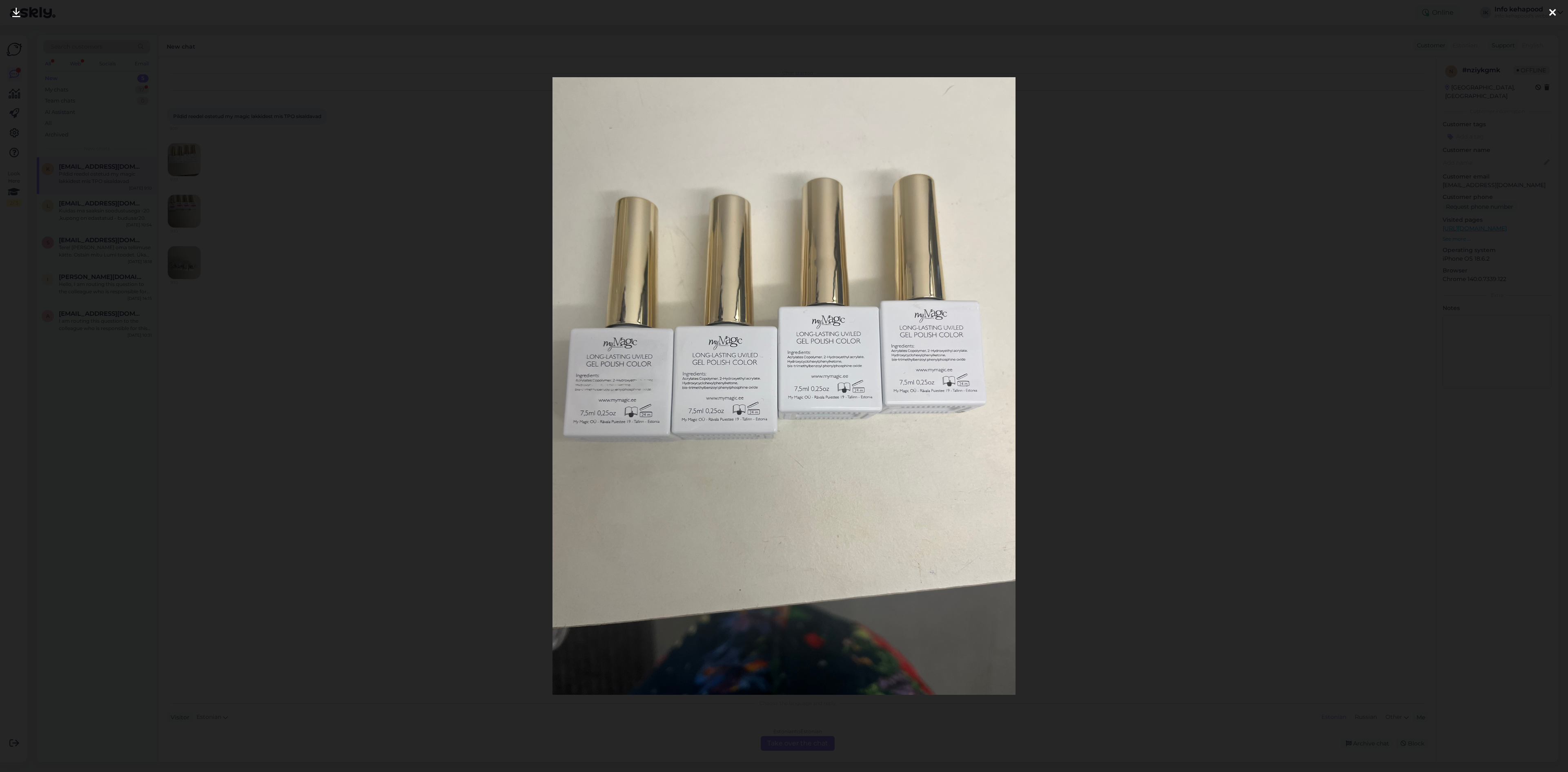
click at [873, 72] on div at bounding box center [784, 386] width 1568 height 772
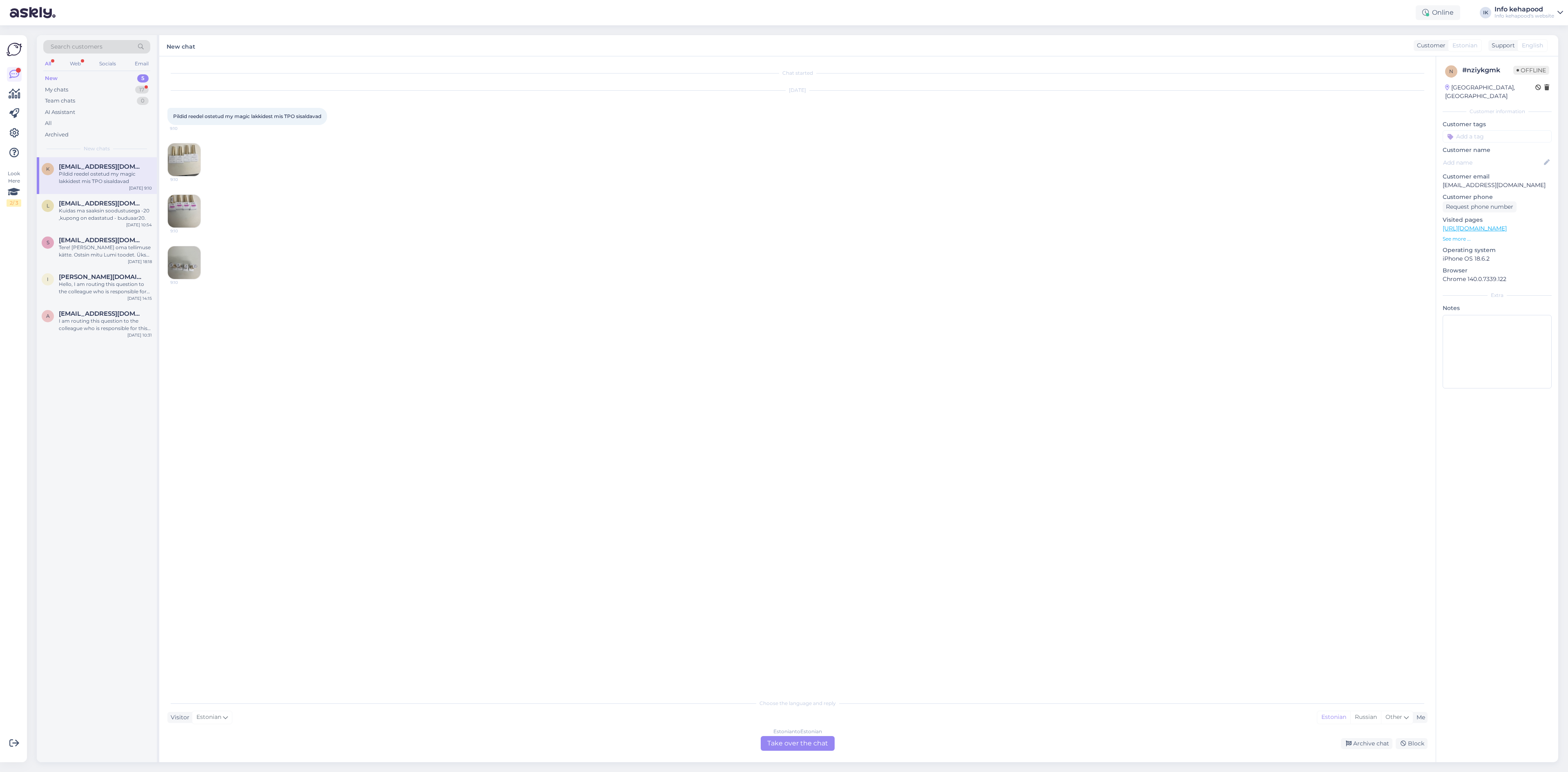
click at [191, 228] on span "9:10" at bounding box center [186, 231] width 30 height 6
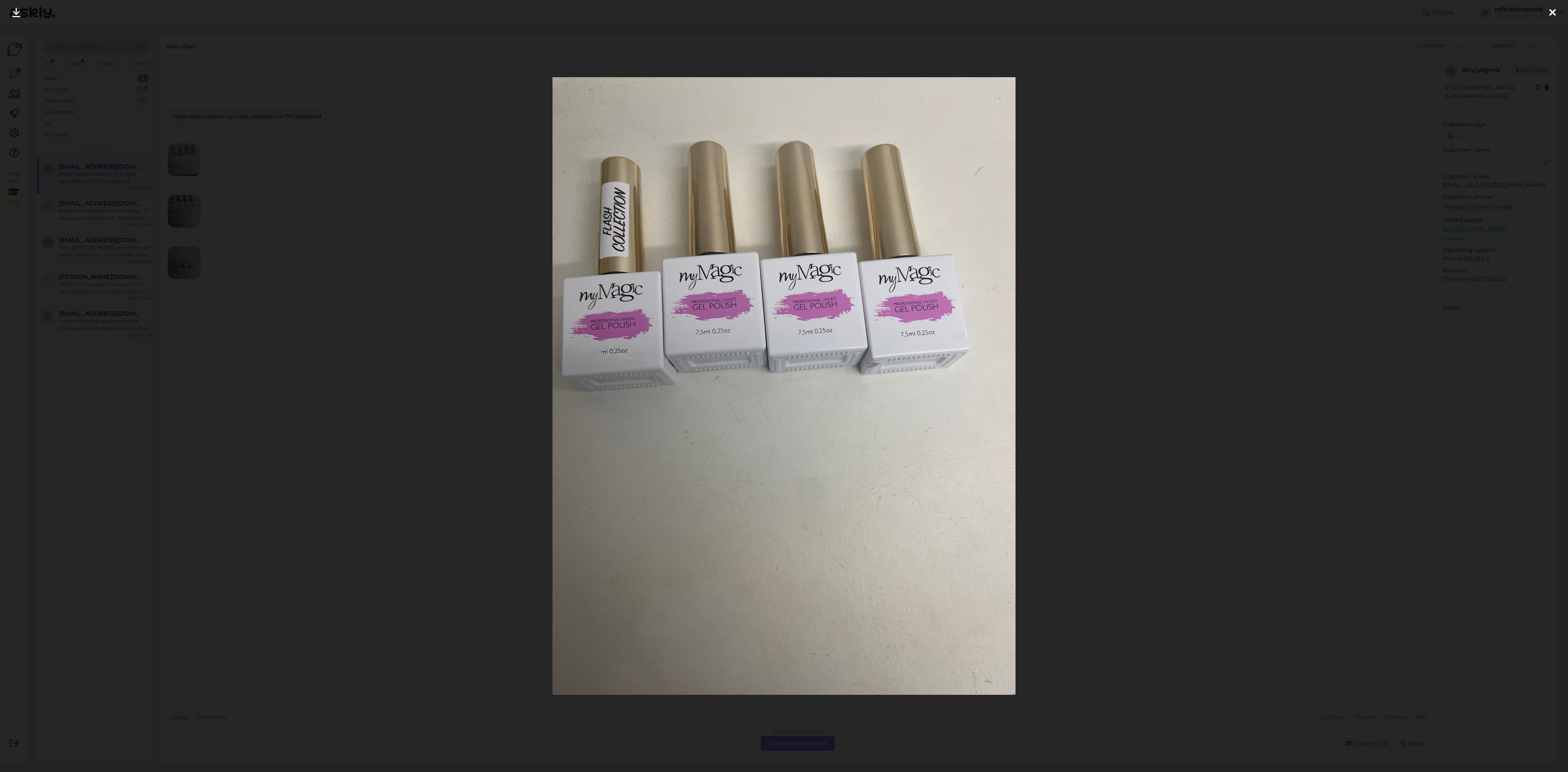
click at [368, 237] on div at bounding box center [784, 386] width 1568 height 772
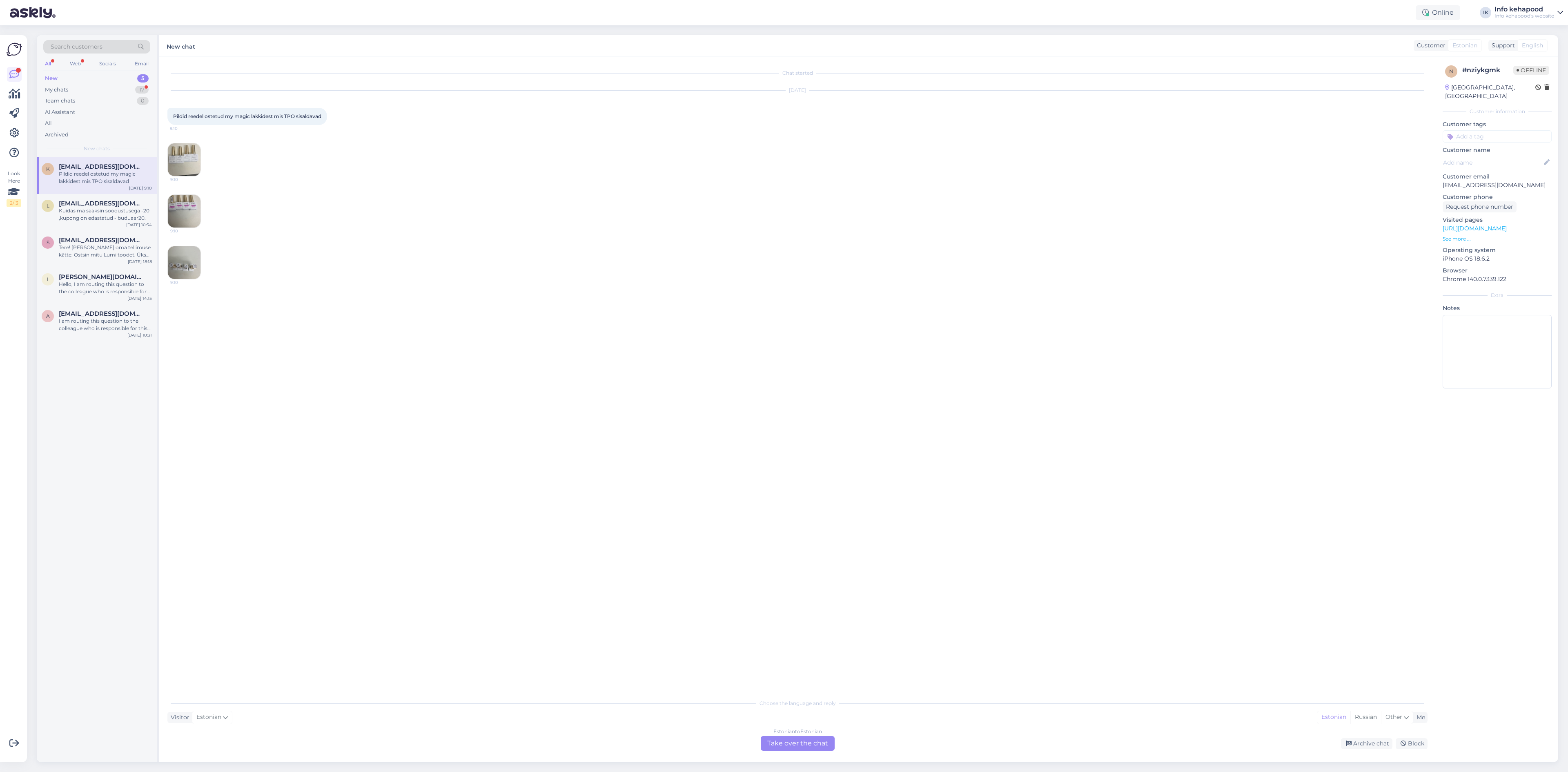
click at [180, 256] on img at bounding box center [184, 263] width 33 height 33
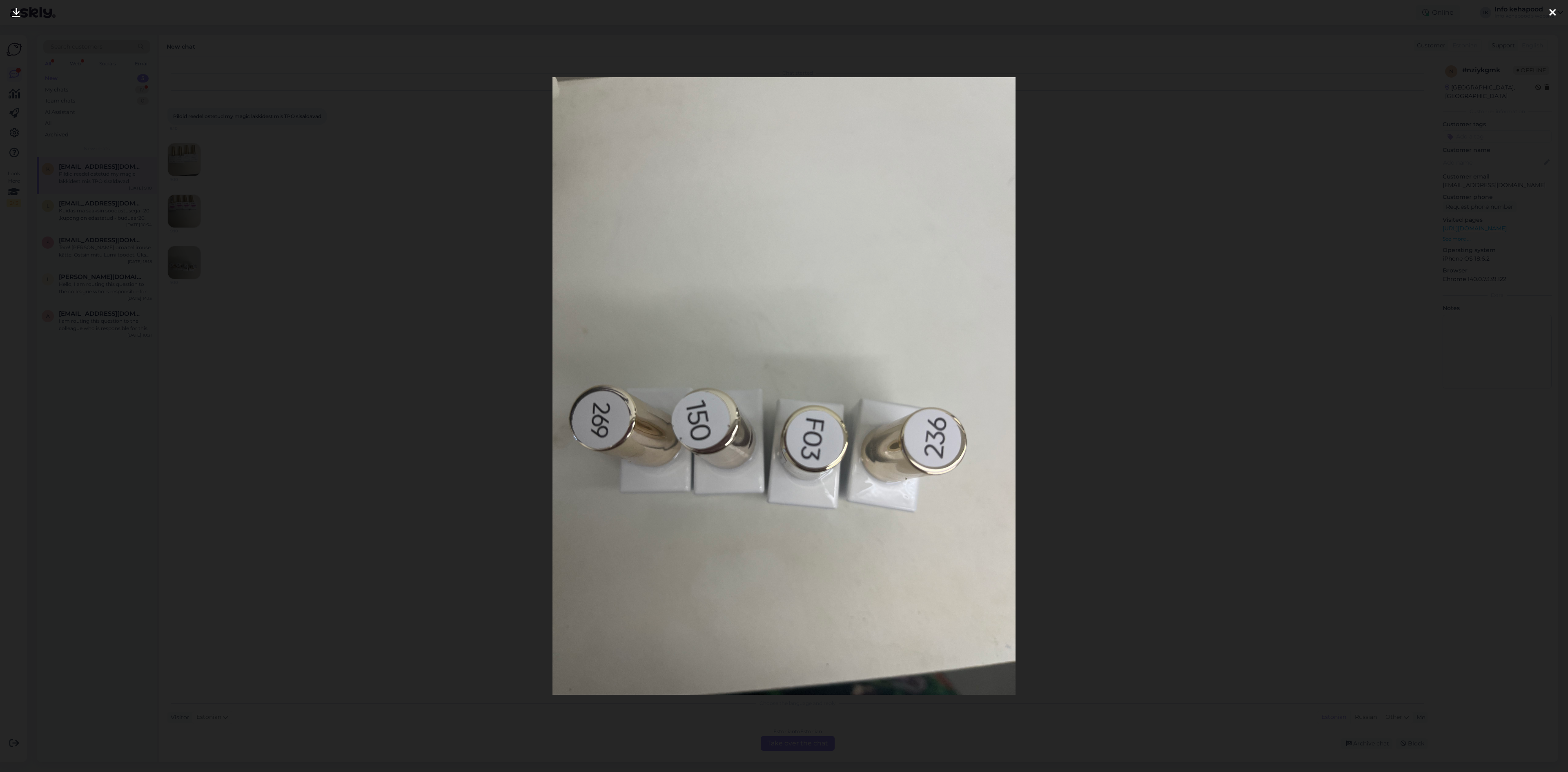
click at [268, 258] on div at bounding box center [784, 386] width 1568 height 772
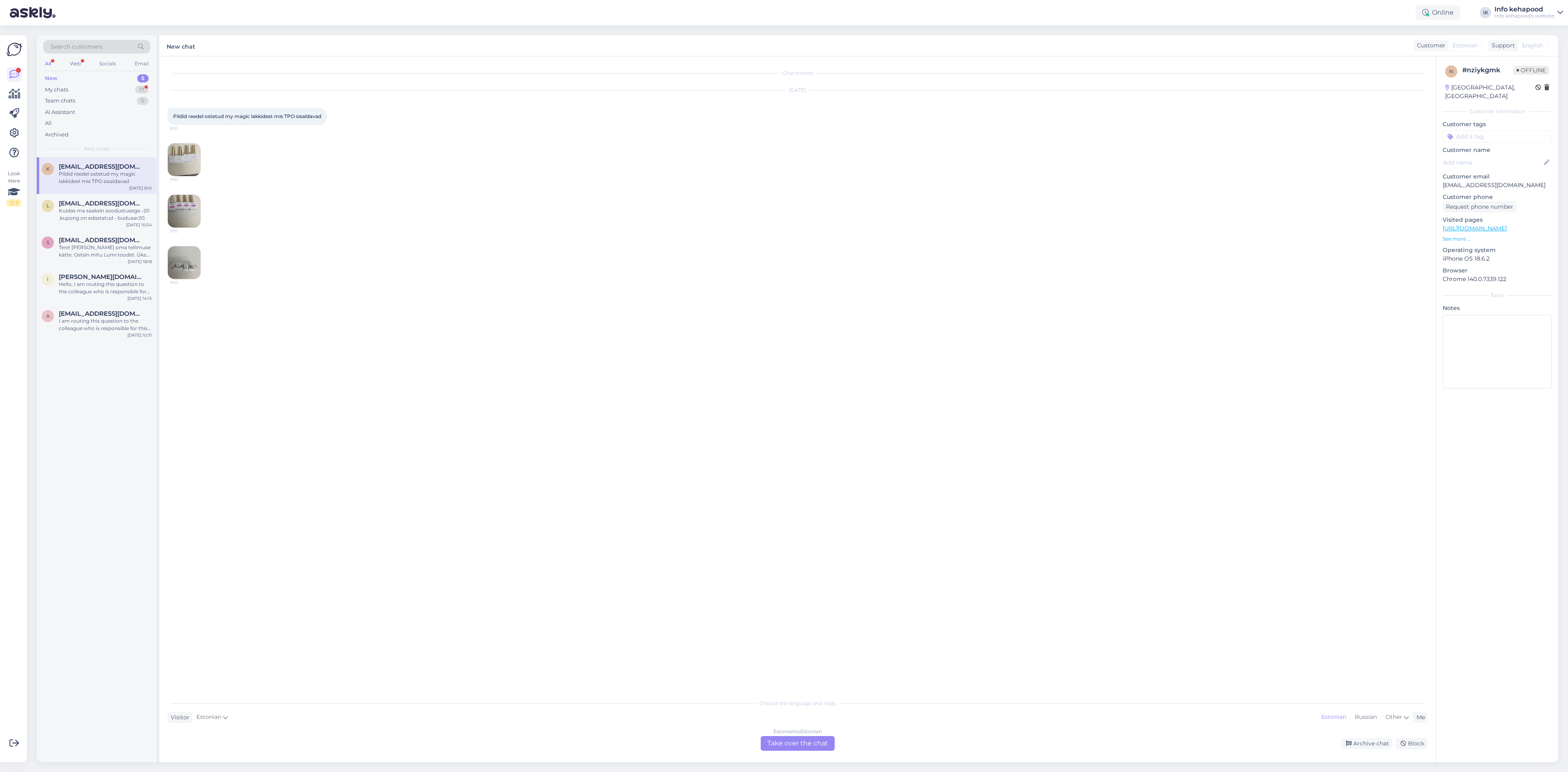
click at [195, 158] on img at bounding box center [184, 160] width 33 height 33
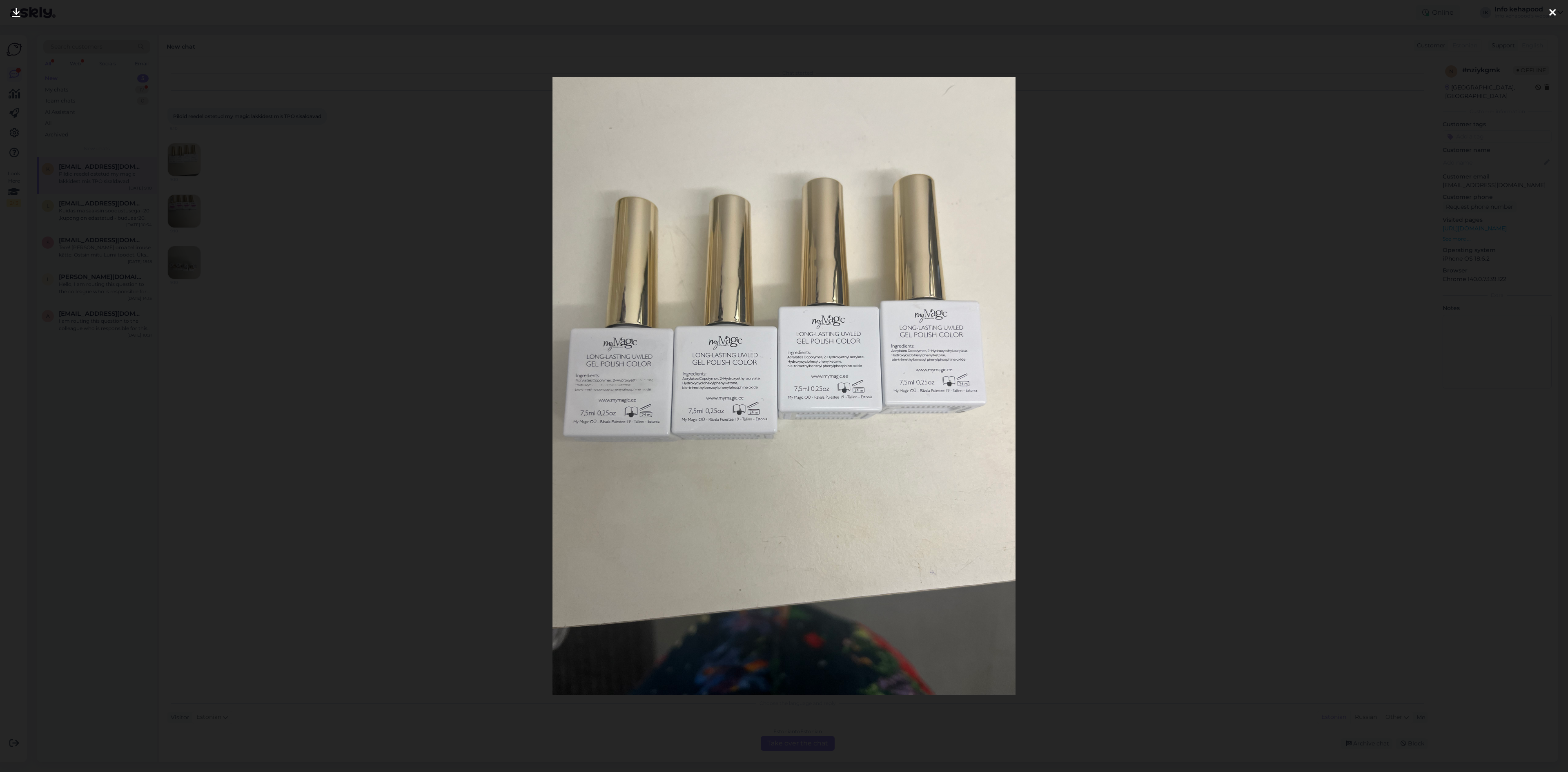
click at [202, 503] on div at bounding box center [784, 386] width 1568 height 772
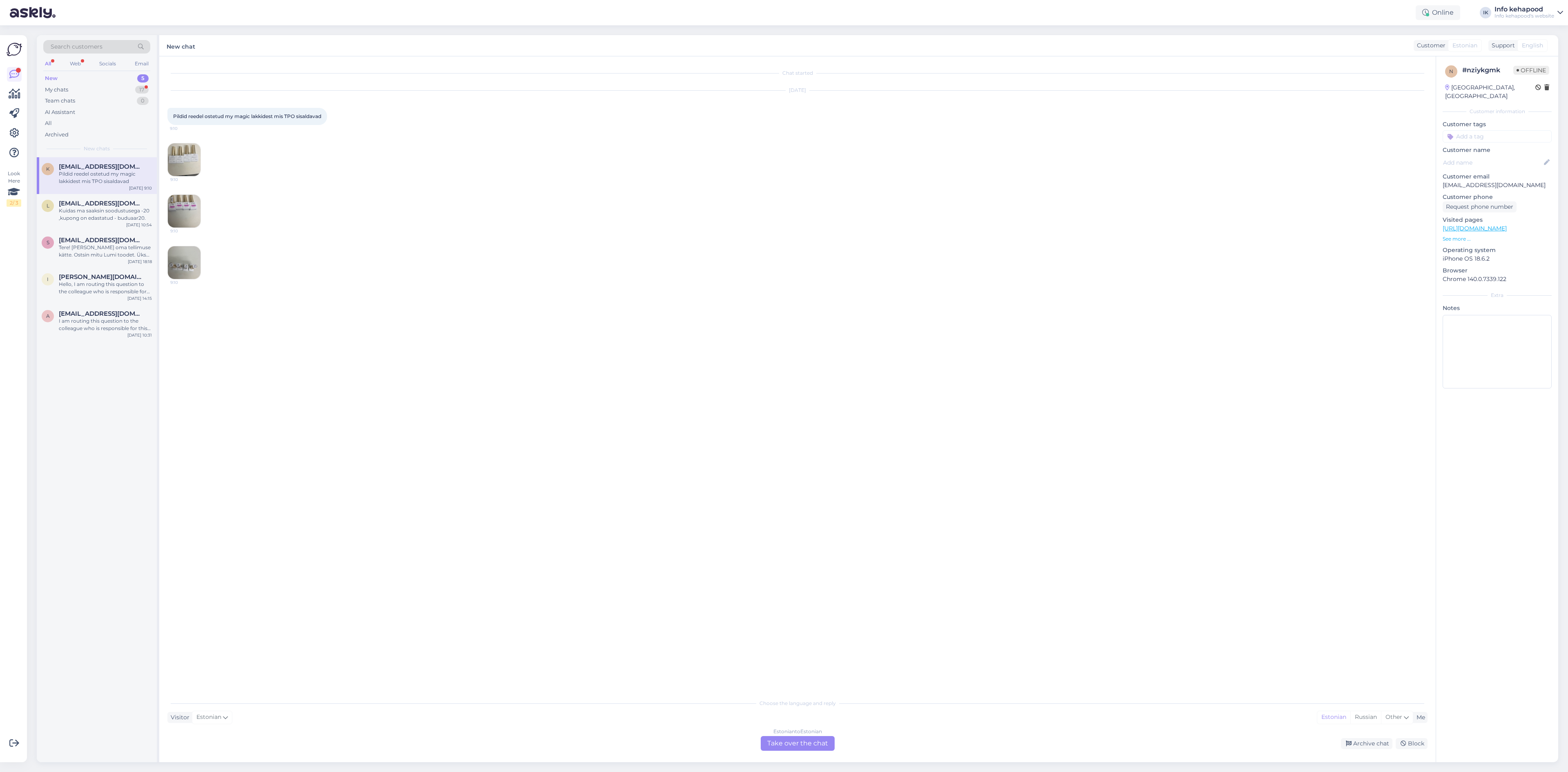
click at [196, 208] on img at bounding box center [184, 211] width 33 height 33
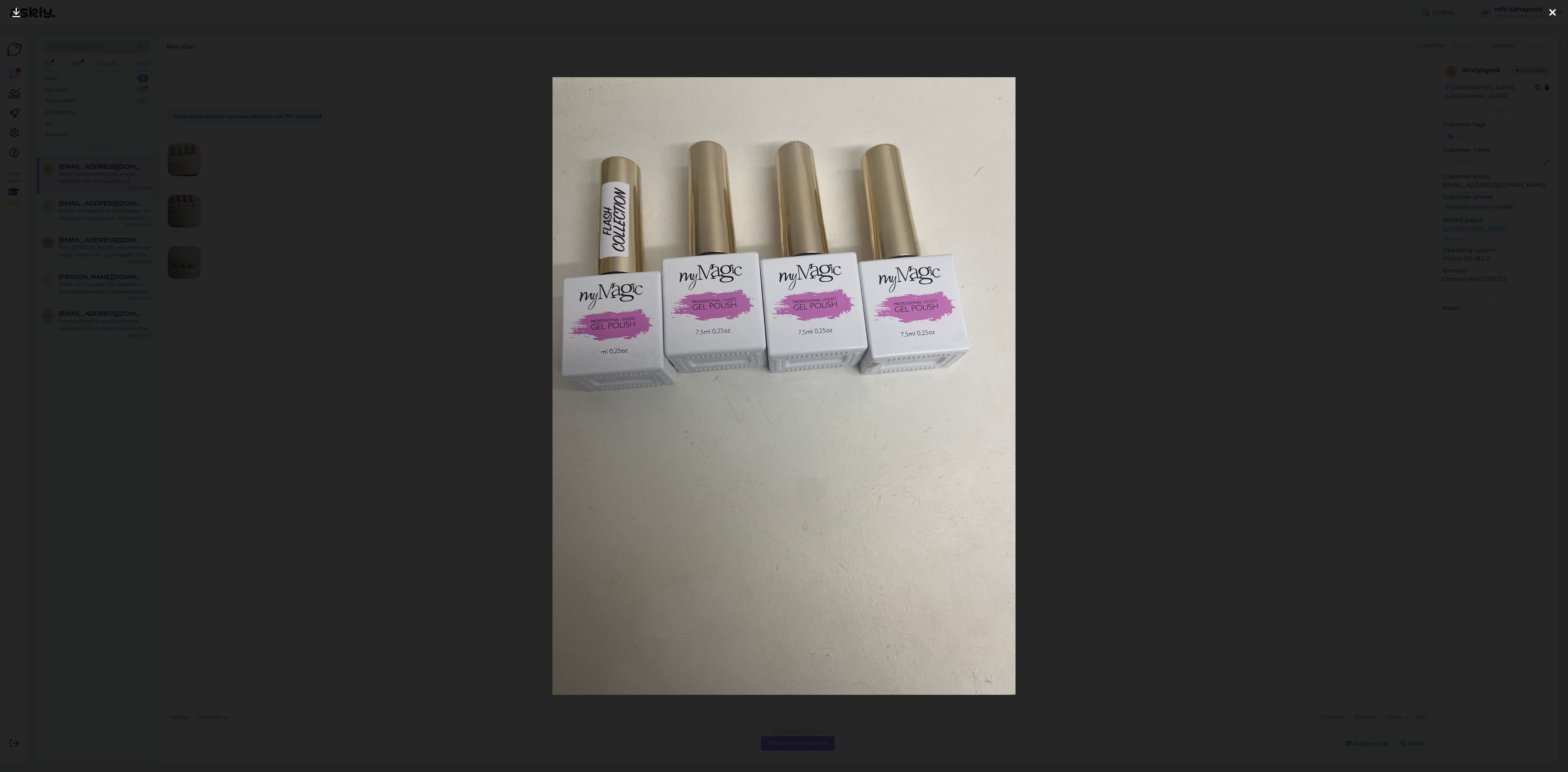
drag, startPoint x: 84, startPoint y: 483, endPoint x: 95, endPoint y: 476, distance: 13.0
click at [84, 483] on div at bounding box center [784, 386] width 1568 height 772
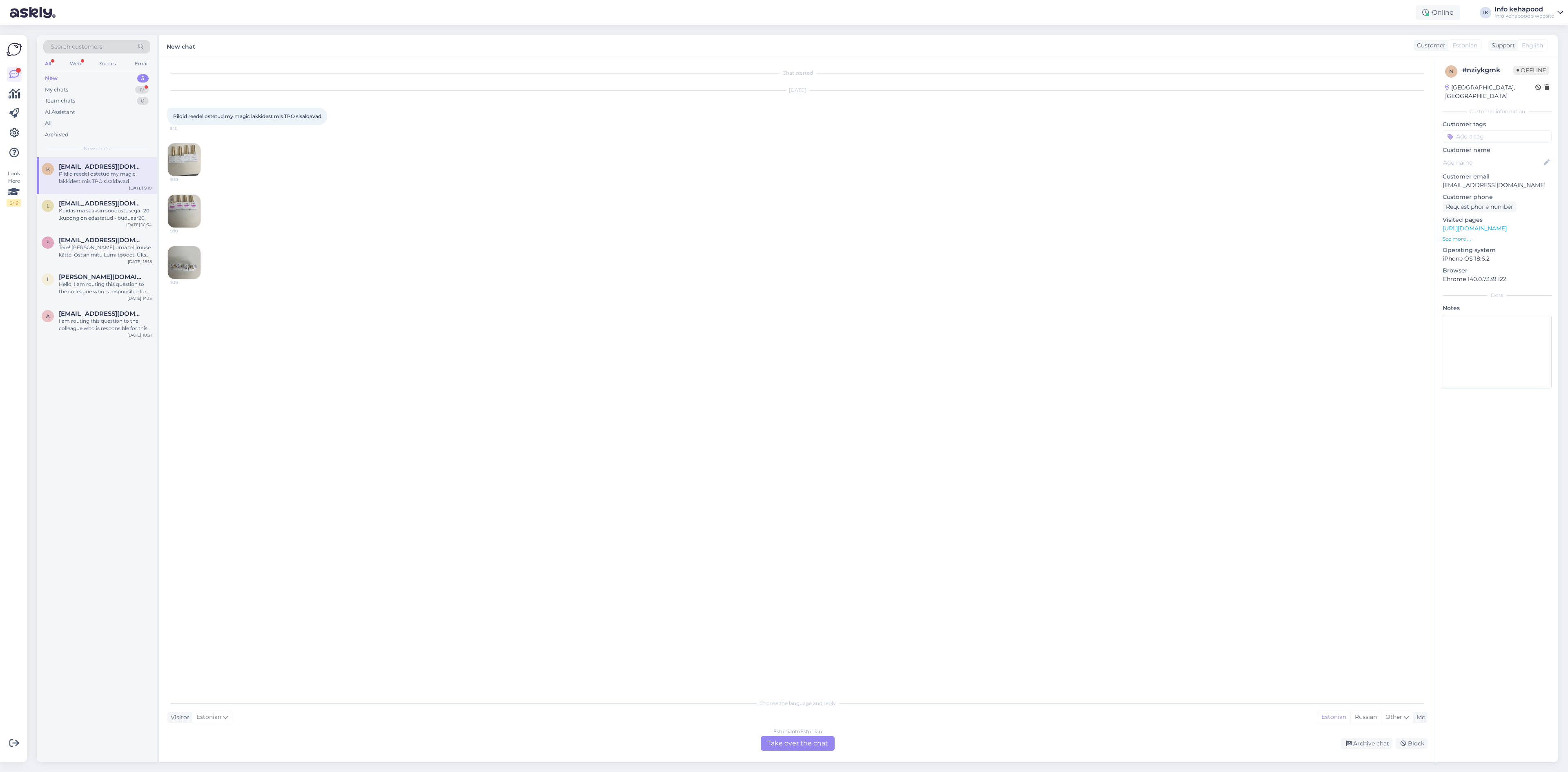
click at [182, 278] on img at bounding box center [184, 263] width 33 height 33
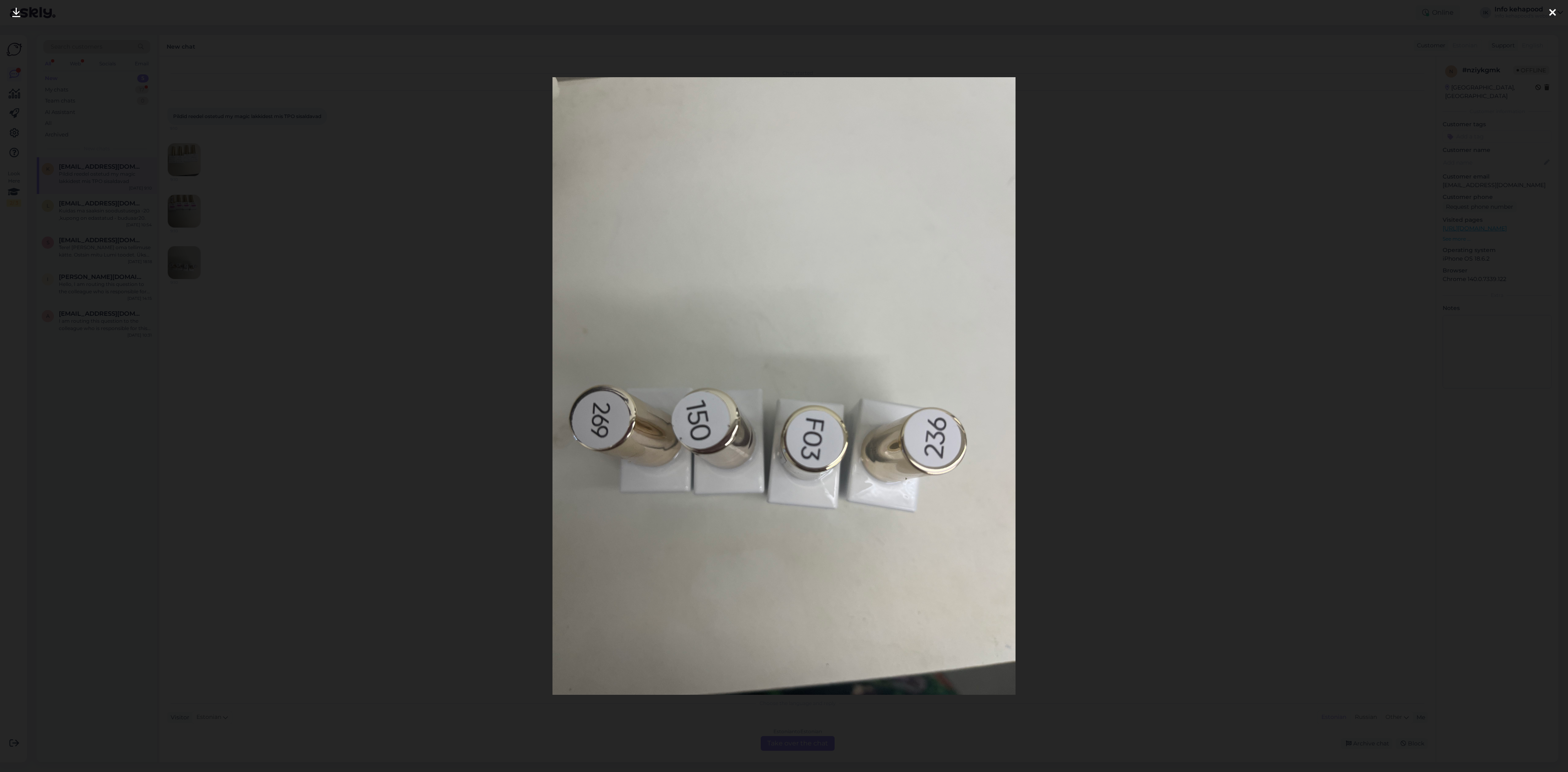
click at [180, 266] on div at bounding box center [784, 386] width 1568 height 772
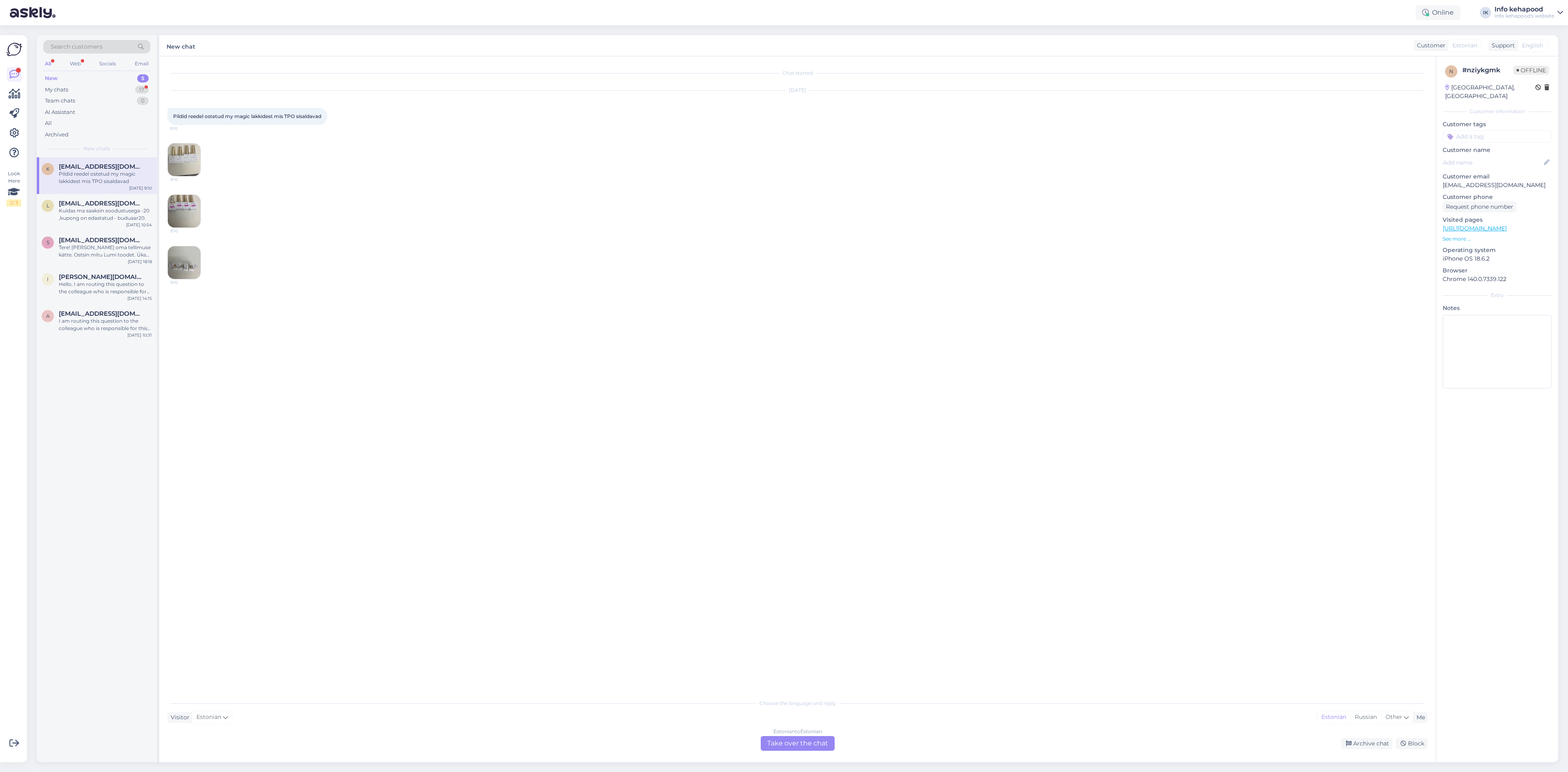
click at [199, 265] on img at bounding box center [184, 263] width 33 height 33
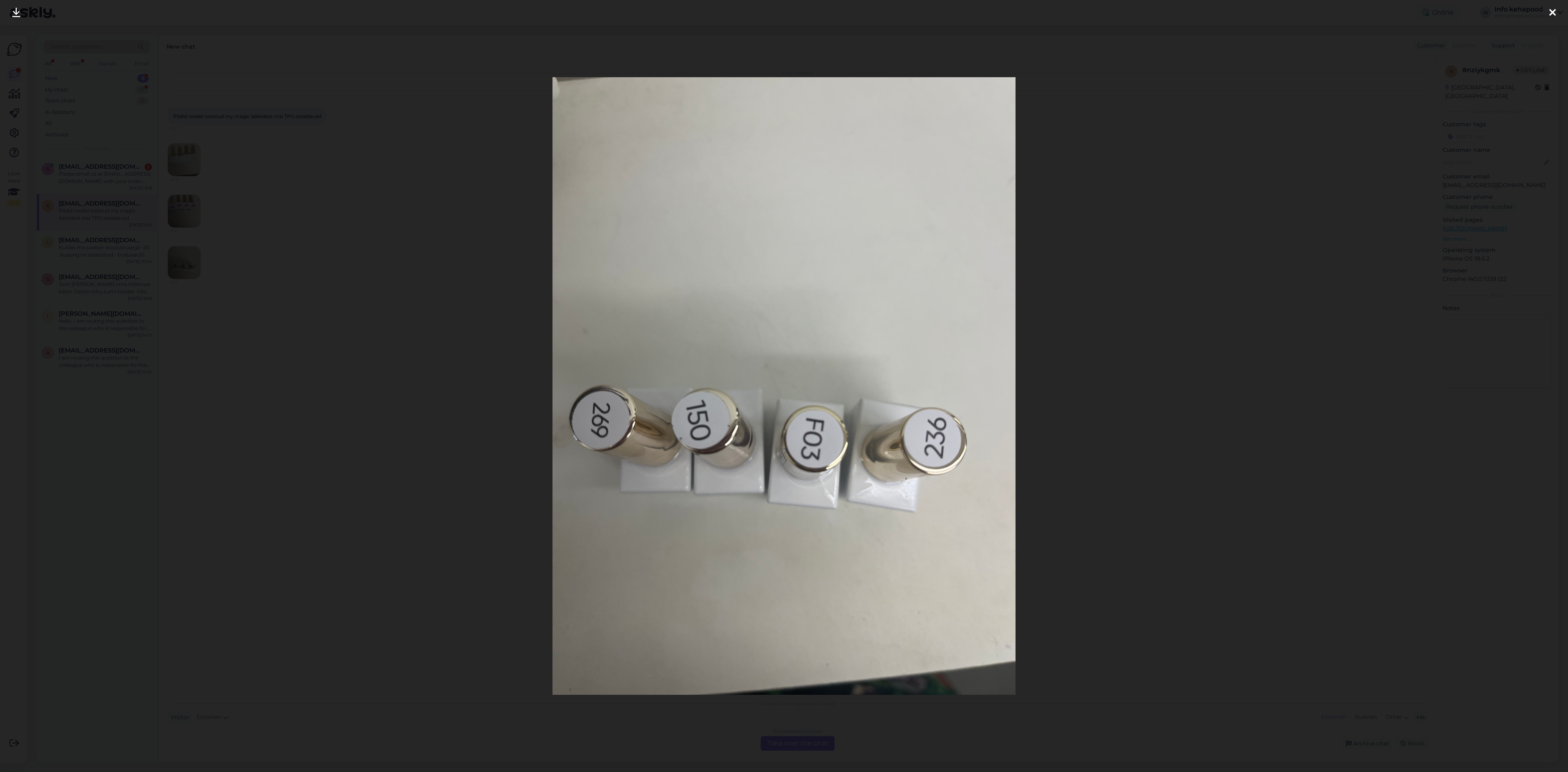
click at [153, 128] on div at bounding box center [784, 386] width 1568 height 772
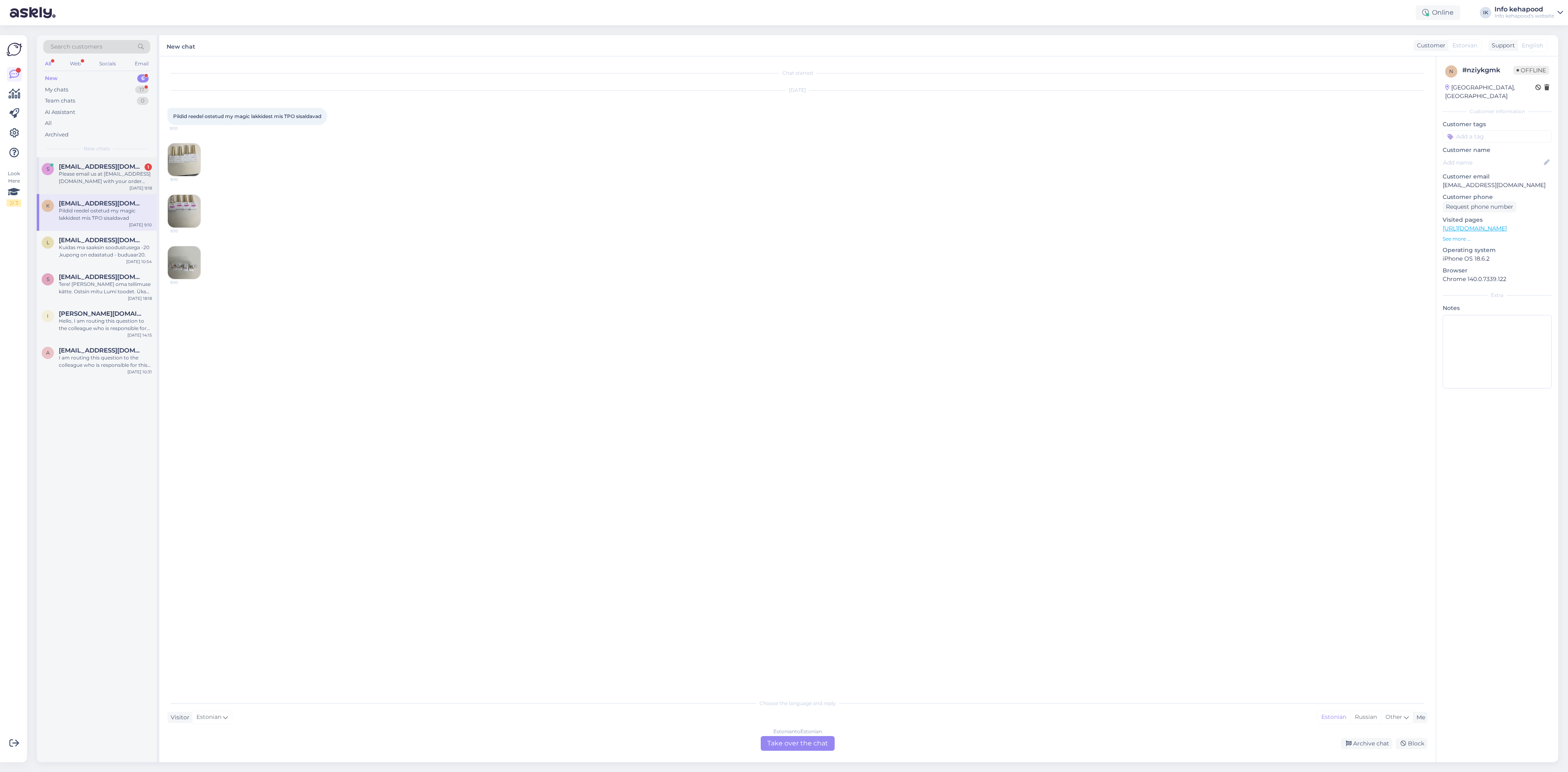
click at [91, 183] on div "Please email us at [EMAIL_ADDRESS][DOMAIN_NAME] with your order details if you …" at bounding box center [105, 178] width 93 height 15
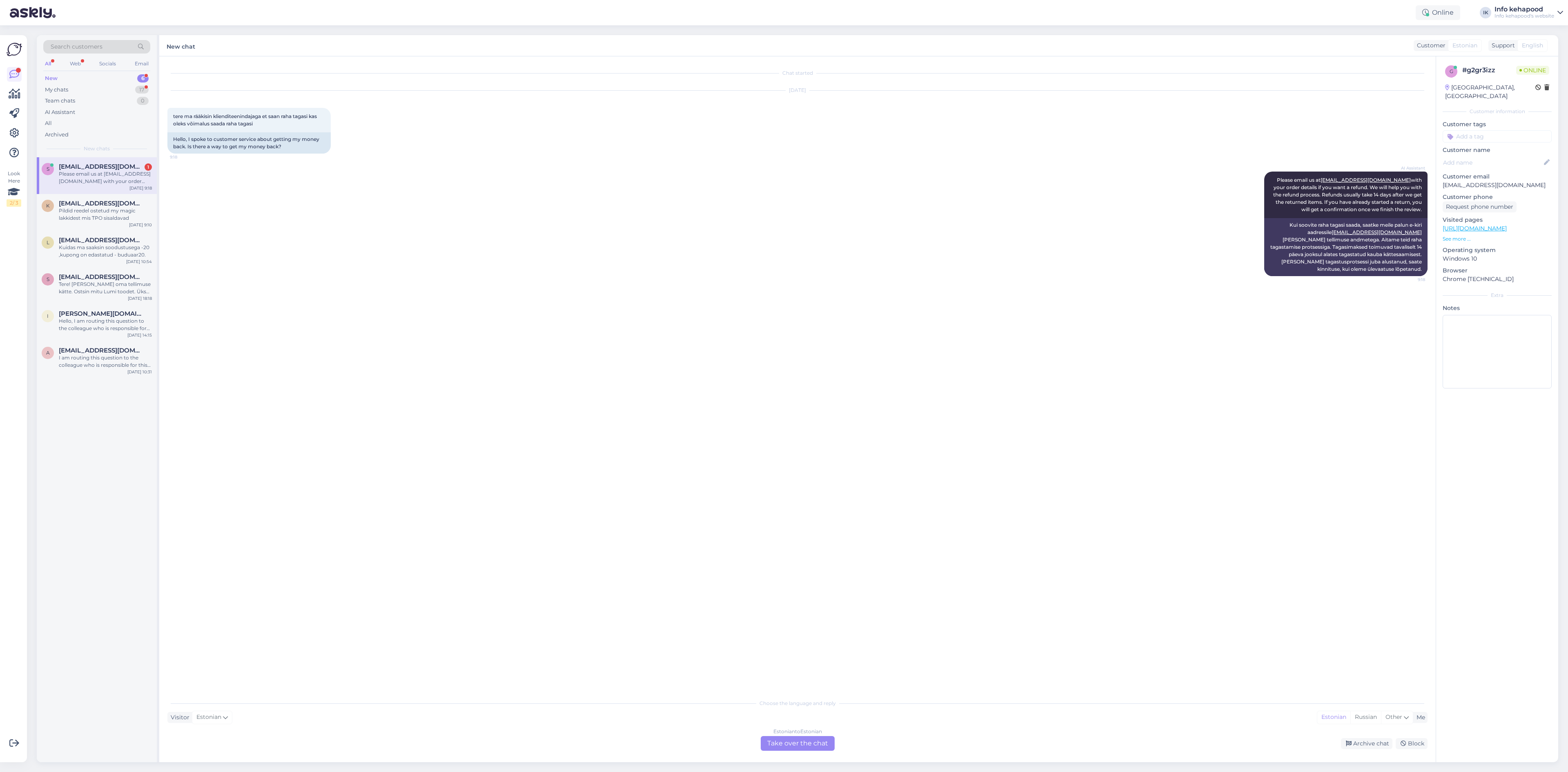
click at [802, 754] on div "Chat started [DATE] tere ma rääkisin klienditeenindajaga et saan raha tagasi ka…" at bounding box center [797, 409] width 1276 height 706
click at [801, 745] on div "Estonian to Estonian Take over the chat" at bounding box center [797, 743] width 74 height 15
click at [797, 738] on textarea at bounding box center [797, 734] width 1260 height 17
type textarea "Tere! Palun tellimuse numbrit."
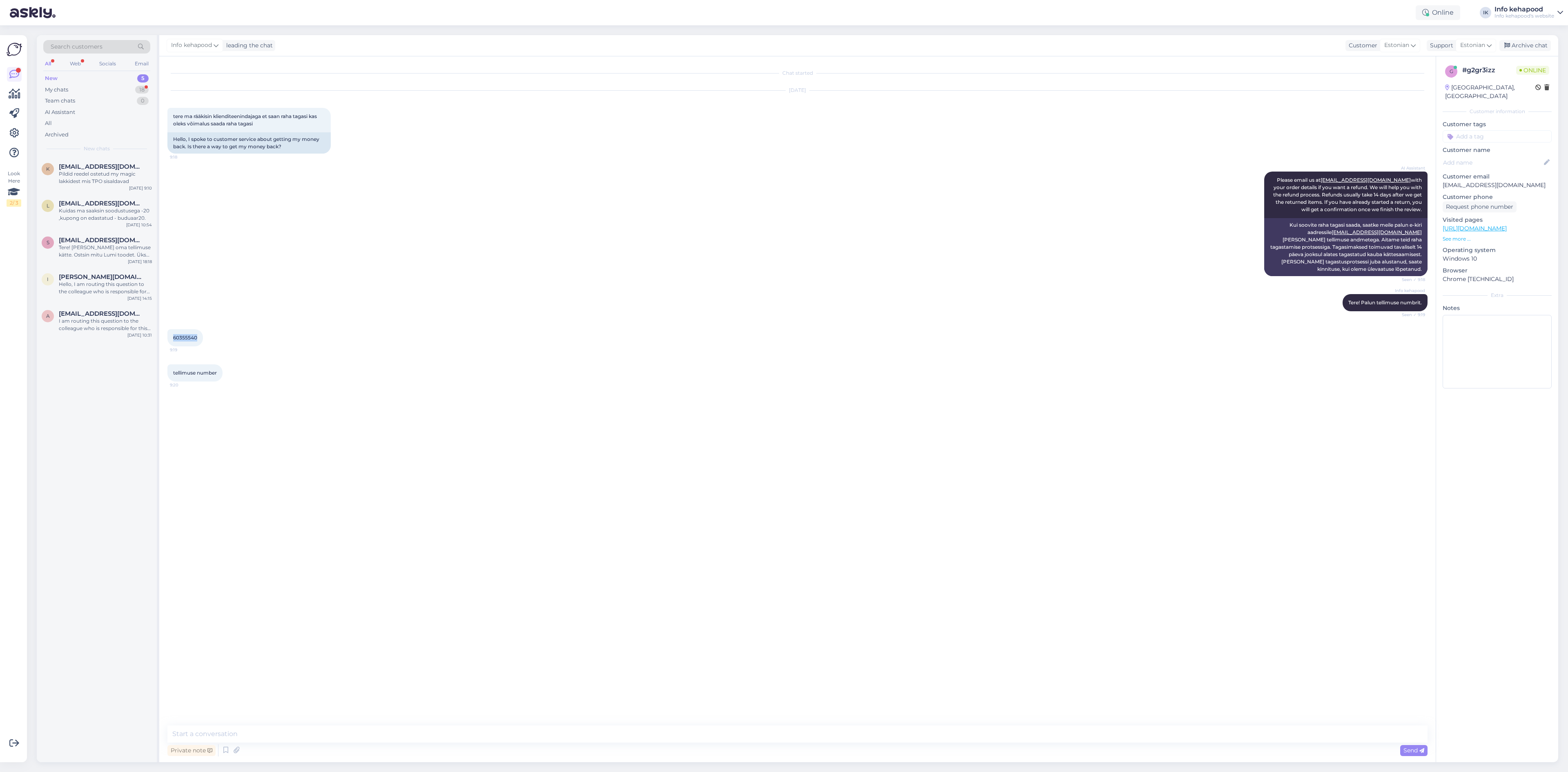
drag, startPoint x: 173, startPoint y: 338, endPoint x: 198, endPoint y: 337, distance: 25.0
click at [198, 337] on div "60355540 9:19" at bounding box center [185, 338] width 35 height 17
copy span "60355540"
click at [329, 735] on textarea at bounding box center [797, 734] width 1260 height 17
type textarea "Teile tagastatakse raha 14 päeva jooksul."
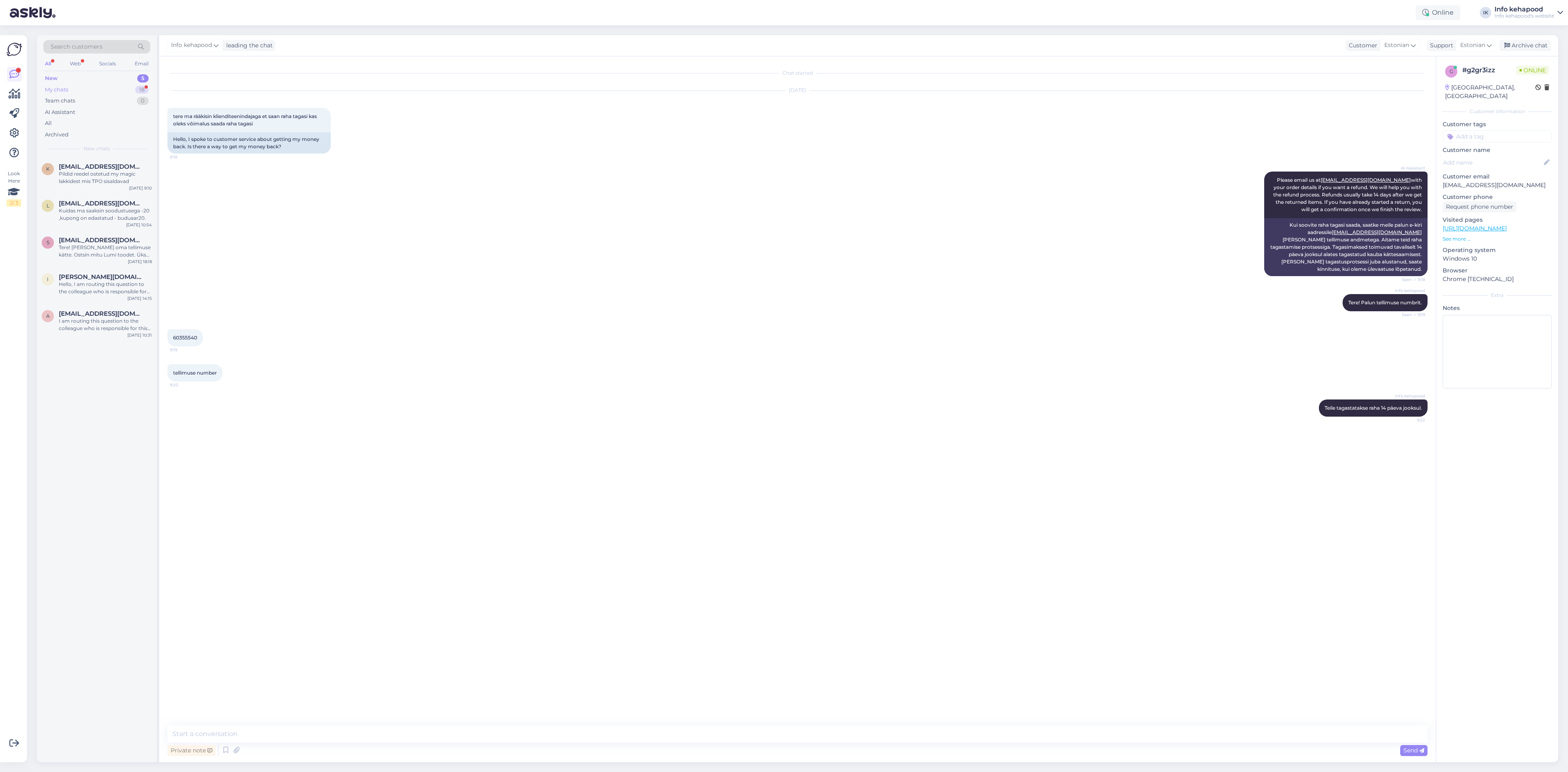
click at [89, 91] on div "My chats 18" at bounding box center [97, 89] width 107 height 12
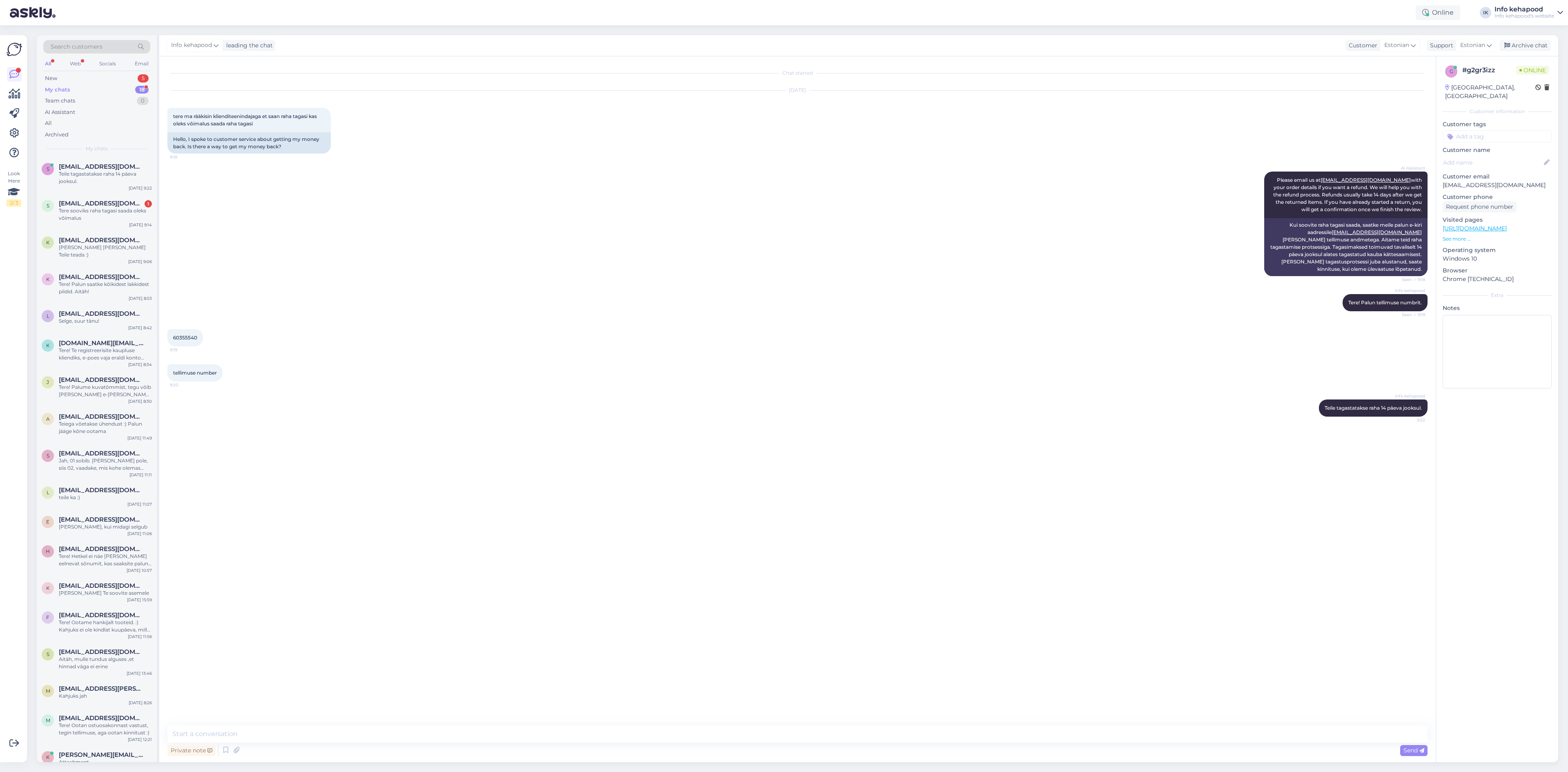
click at [292, 720] on div "Chat started [DATE] tere ma rääkisin klienditeenindajaga et saan raha tagasi ka…" at bounding box center [797, 409] width 1276 height 706
click at [292, 731] on textarea at bounding box center [797, 734] width 1260 height 17
type textarea "Reedest 14 päeva siis :)"
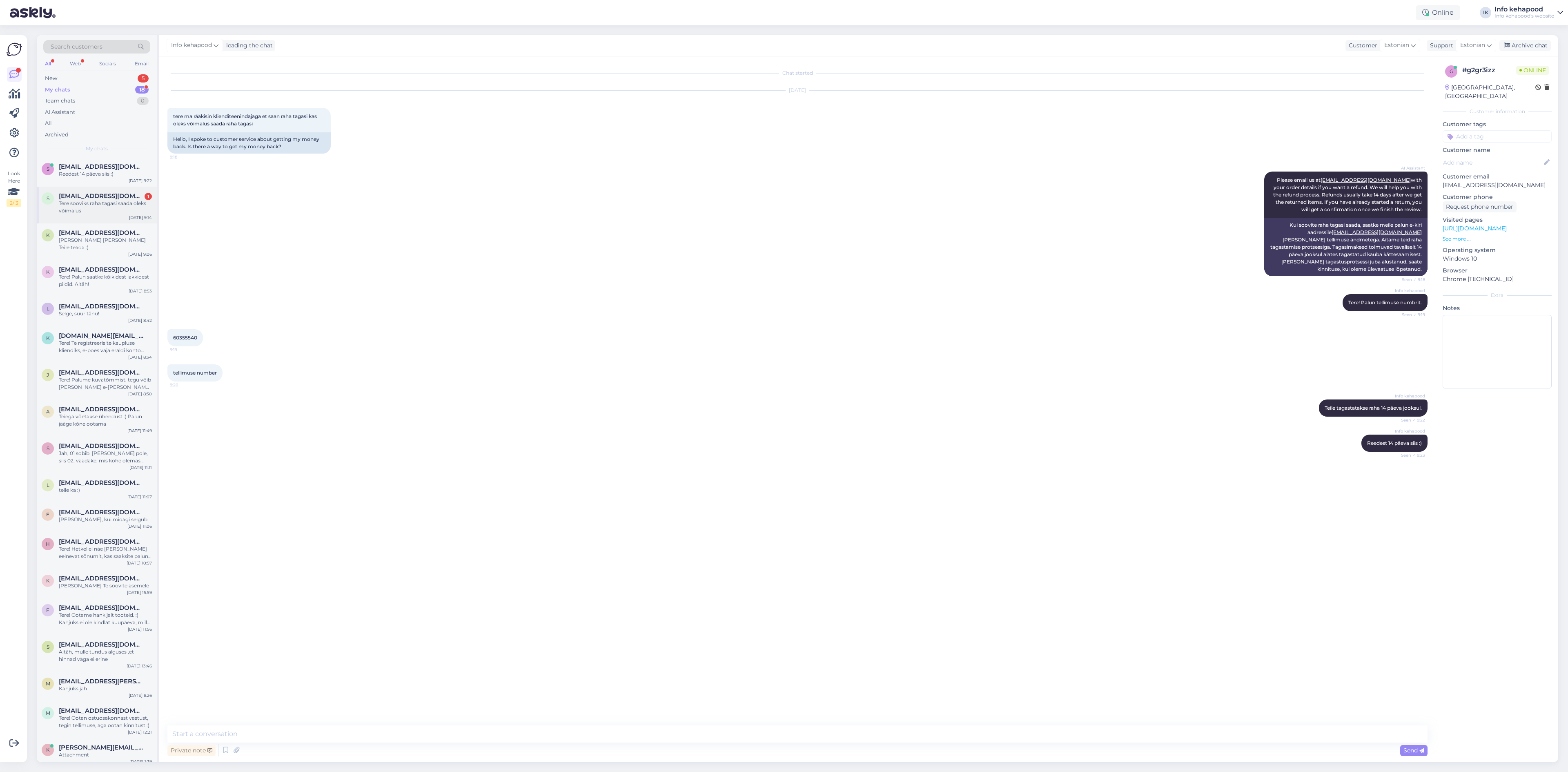
click at [107, 210] on div "Tere sooviks raha tagasi saada oleks võimalus" at bounding box center [105, 207] width 93 height 15
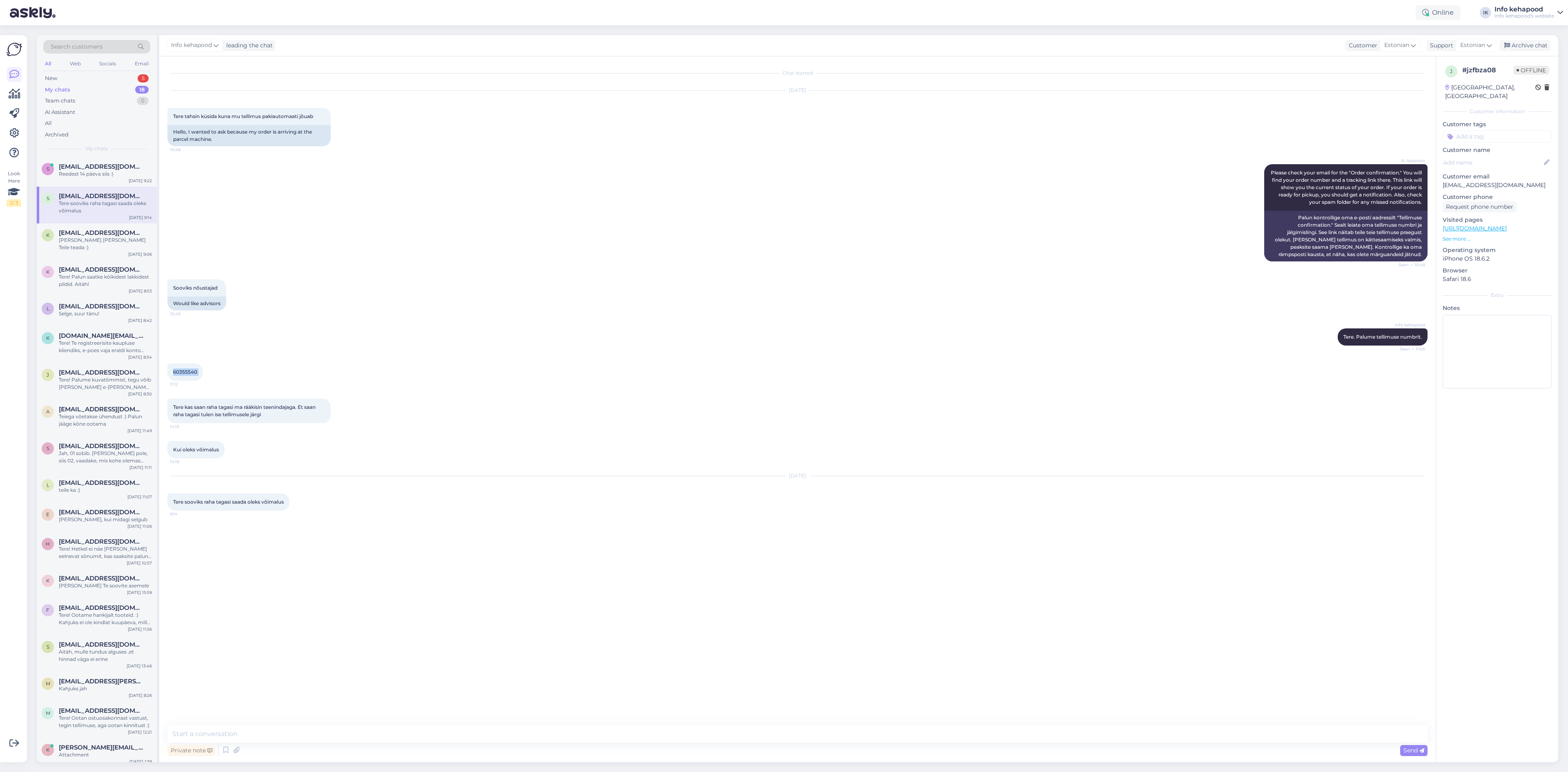
drag, startPoint x: 169, startPoint y: 368, endPoint x: 210, endPoint y: 374, distance: 41.4
click at [203, 374] on div "60355540 11:12" at bounding box center [185, 372] width 35 height 17
copy div "60355540 11:12"
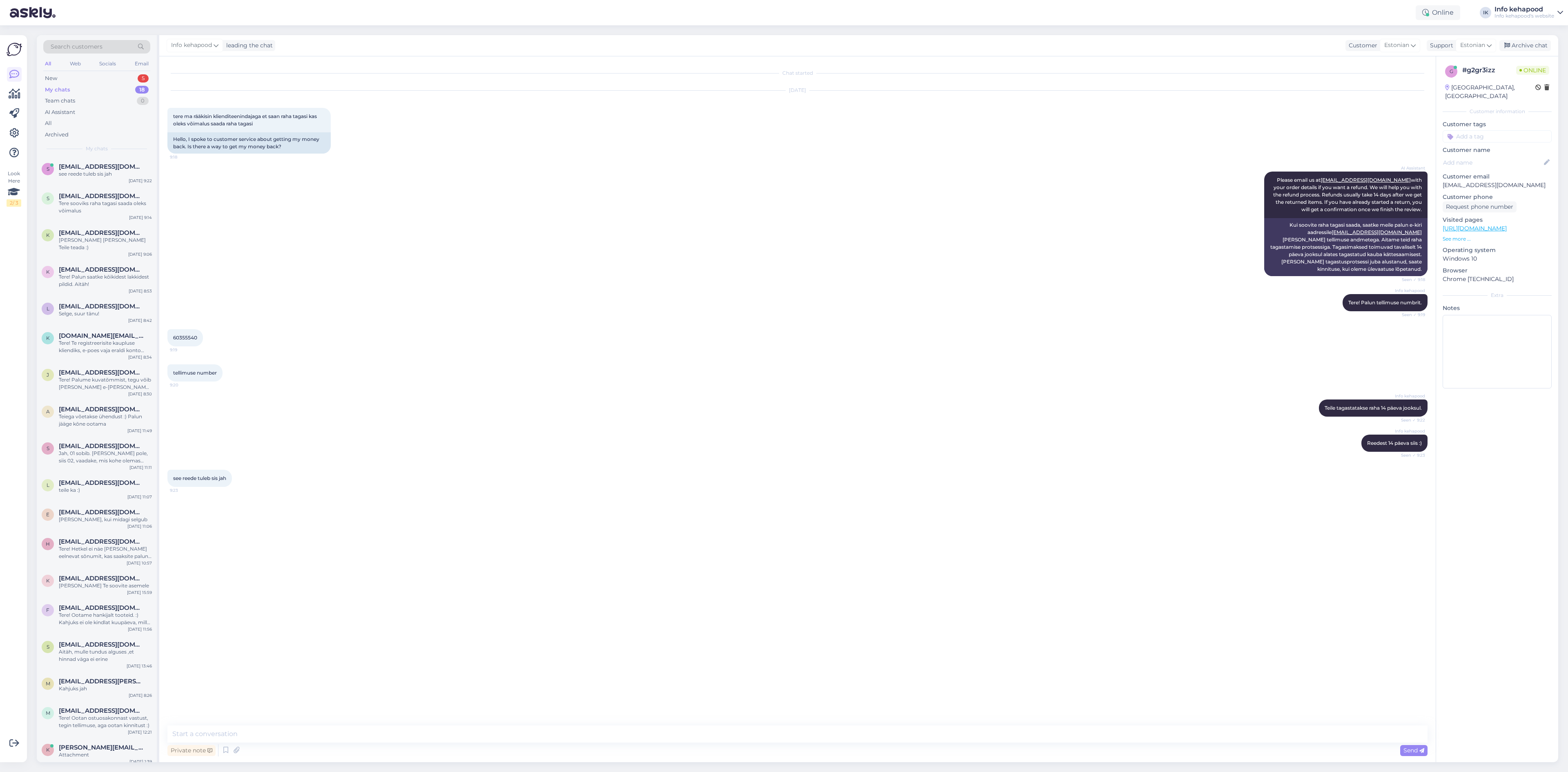
drag, startPoint x: 353, startPoint y: 712, endPoint x: 353, endPoint y: 723, distance: 11.0
click at [353, 713] on div "Chat started [DATE] tere ma rääkisin klienditeenindajaga et saan raha tagasi ka…" at bounding box center [801, 391] width 1267 height 653
click at [353, 729] on textarea at bounding box center [797, 734] width 1260 height 17
type textarea "e"
type textarea "E"
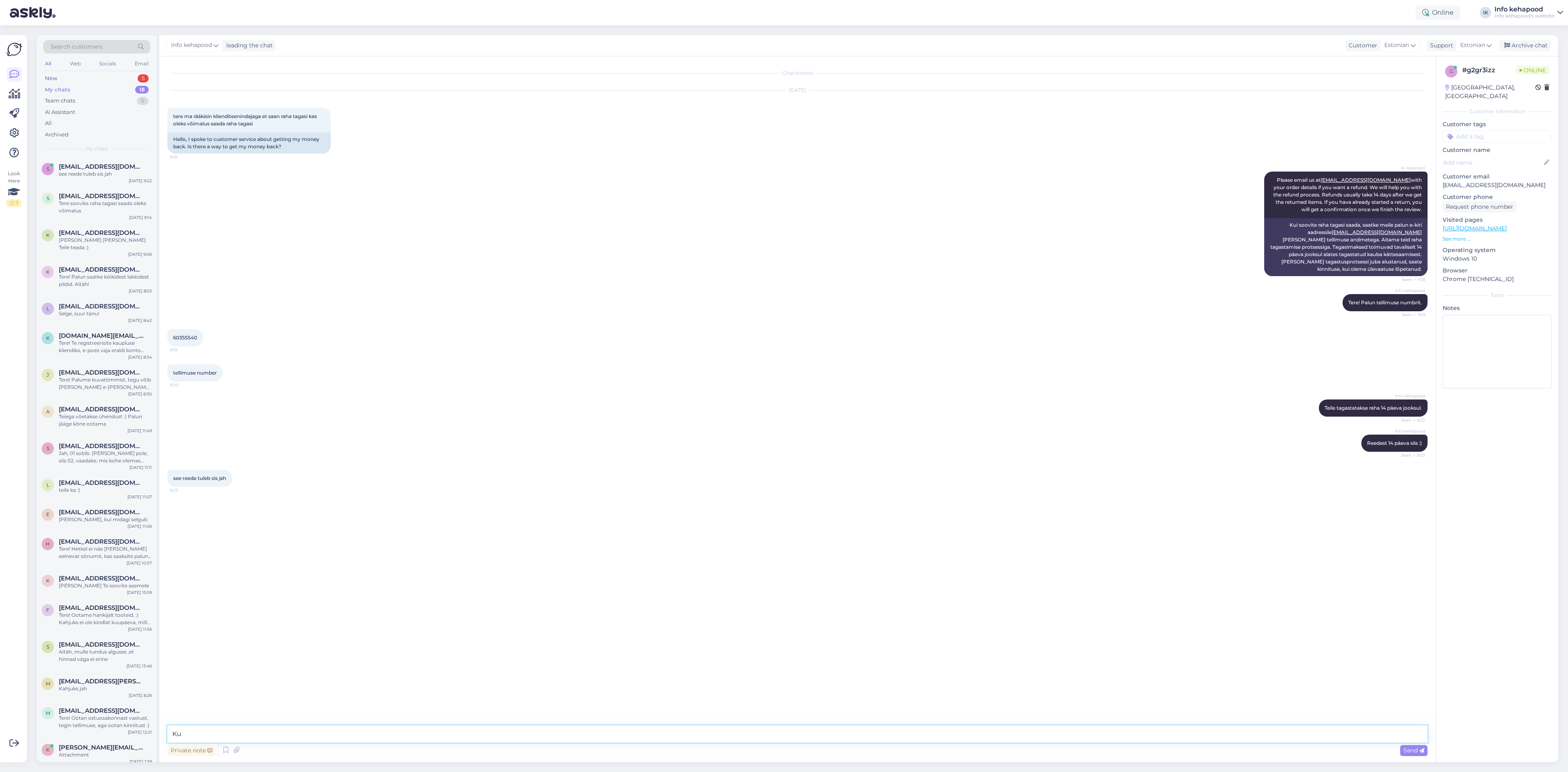
type textarea "K"
type textarea "e"
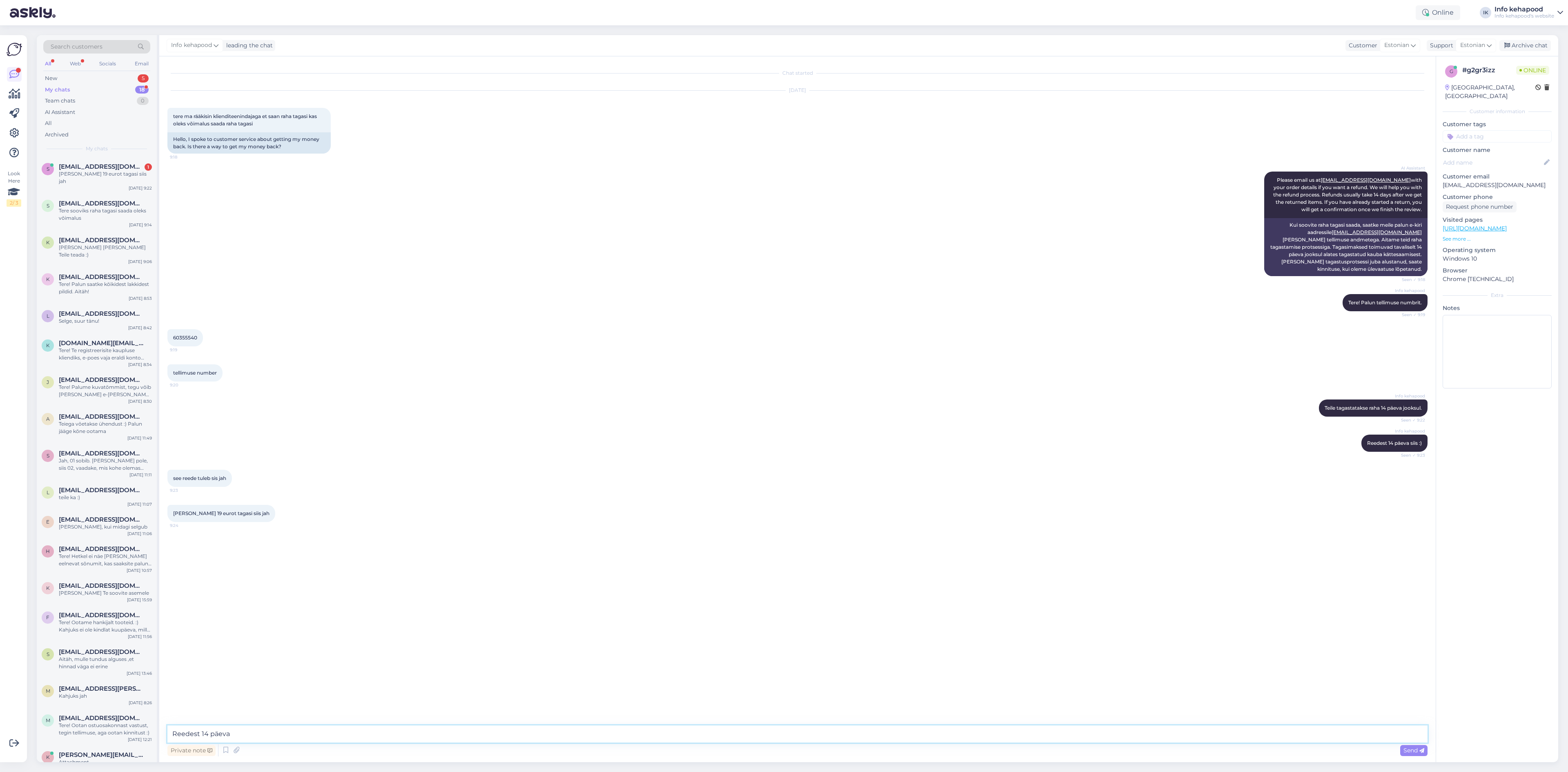
click at [323, 729] on textarea "Reedest 14 päeva" at bounding box center [797, 734] width 1260 height 17
type textarea "Reedest 14 päeva on 25.09, kuid mainisin 14 päeva jooksul"
click at [74, 91] on div "My chats 18" at bounding box center [97, 89] width 107 height 12
click at [357, 738] on textarea at bounding box center [797, 734] width 1260 height 17
drag, startPoint x: 467, startPoint y: 735, endPoint x: 453, endPoint y: 721, distance: 19.8
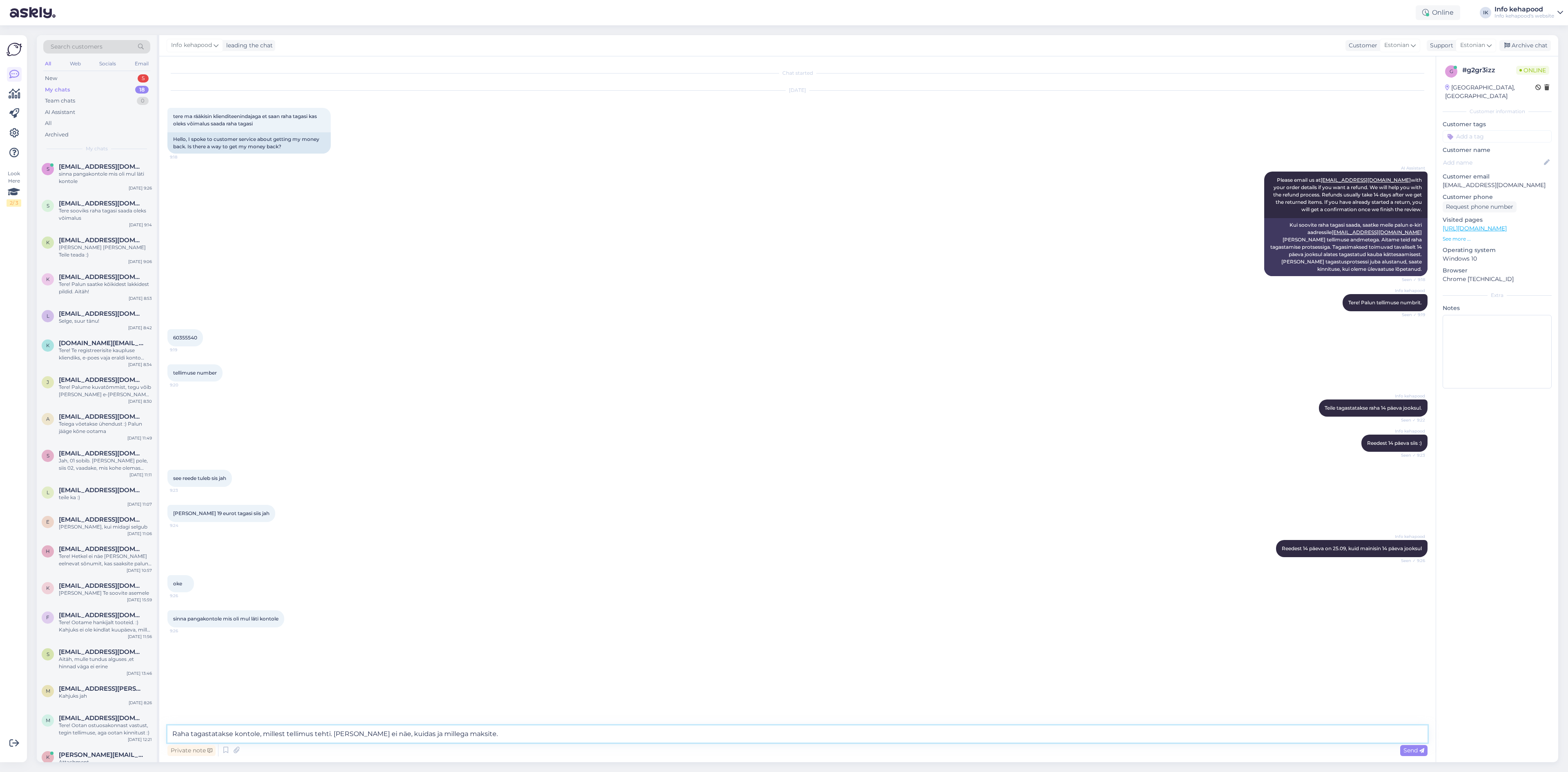
click at [392, 734] on textarea "Raha tagastatakse kontole, millest tellimus tehti. [PERSON_NAME] ei näe, kuidas…" at bounding box center [797, 734] width 1260 height 17
type textarea "Raha tagastatakse kontole, millest tellimus tehti. [PERSON_NAME] ei näe Teie pa…"
click at [1249, 659] on icon at bounding box center [1251, 658] width 5 height 5
click at [375, 647] on textarea "Raha tagastatakse kontole, millest tellimus tehti. [PERSON_NAME] ei näe Teie pa…" at bounding box center [797, 651] width 1247 height 21
type textarea "Raha tagastatakse kontole, millest tellimus tehti. [PERSON_NAME] ei näe Teie pa…"
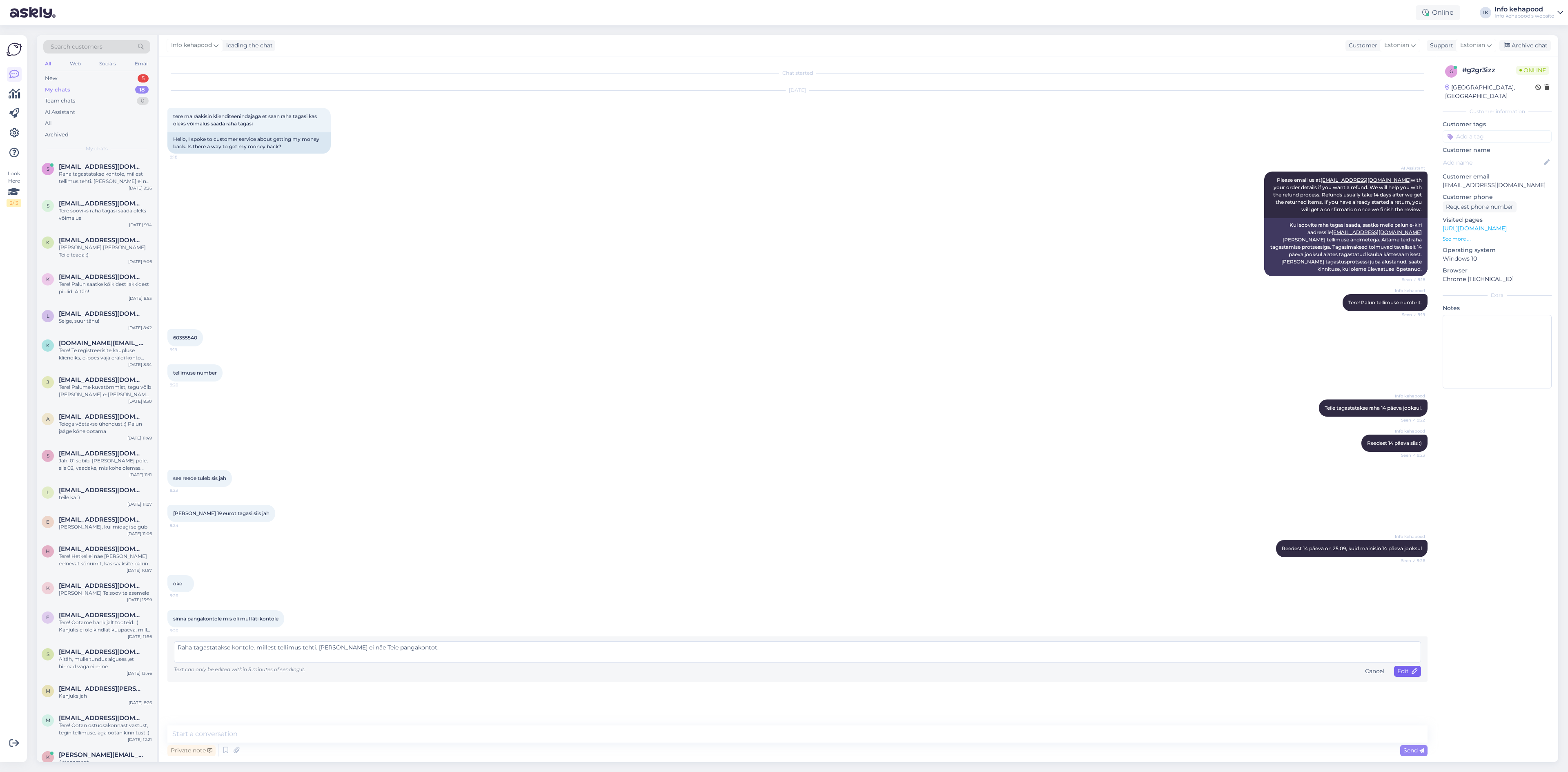
click at [1396, 674] on div "Edit" at bounding box center [1407, 671] width 27 height 11
click at [107, 95] on div "My chats 18" at bounding box center [97, 89] width 107 height 12
click at [111, 180] on div "Raha tagastatakse kontole, millest tellimus tehti. [PERSON_NAME] ei näe Teie pa…" at bounding box center [105, 178] width 93 height 15
click at [125, 208] on div "Tere sooviks raha tagasi saada oleks võimalus" at bounding box center [105, 214] width 93 height 15
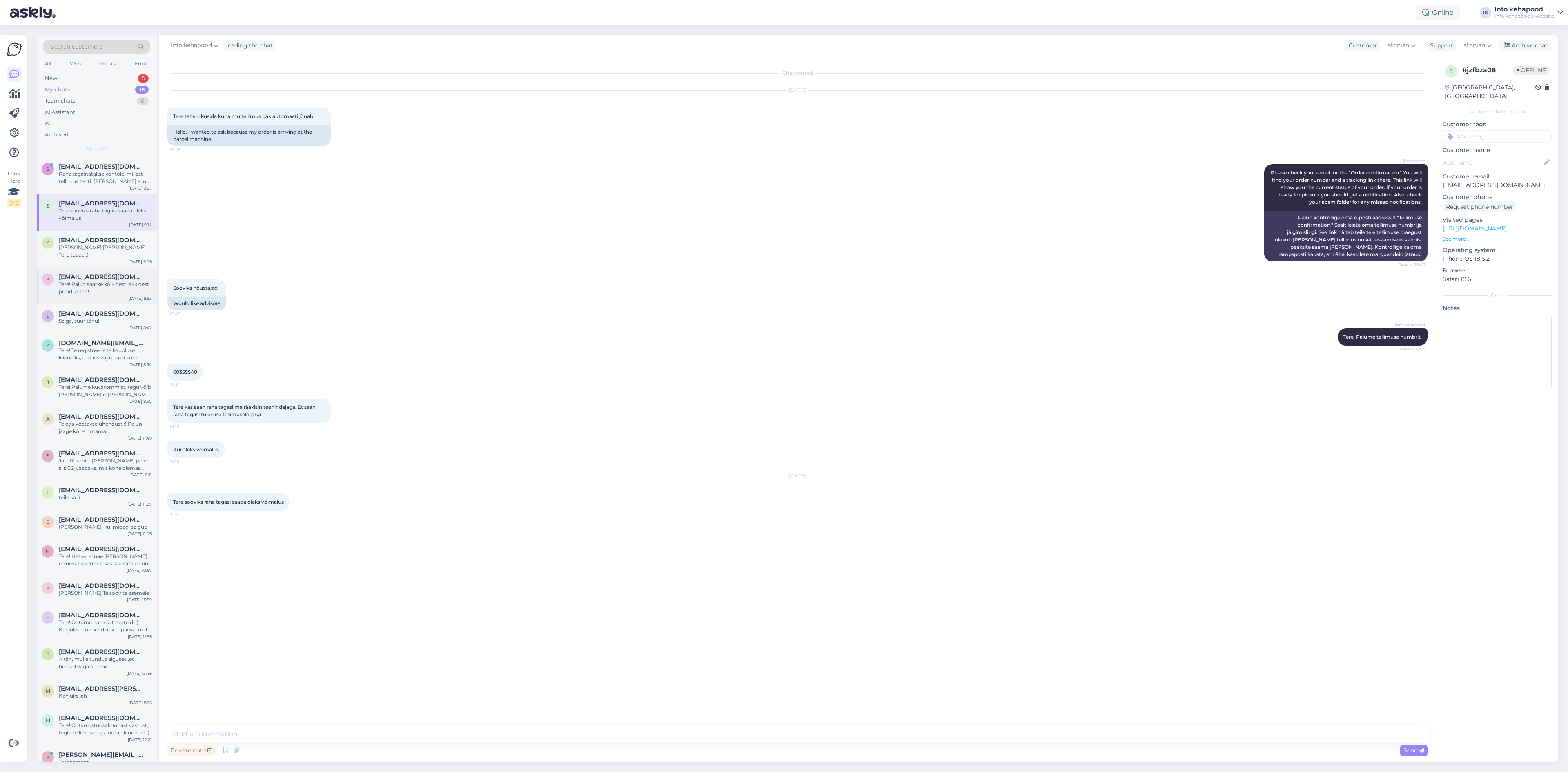
click at [128, 281] on div "Tere! Palun saatke kõikidest lakkidest pildid. Aitäh!" at bounding box center [105, 288] width 93 height 15
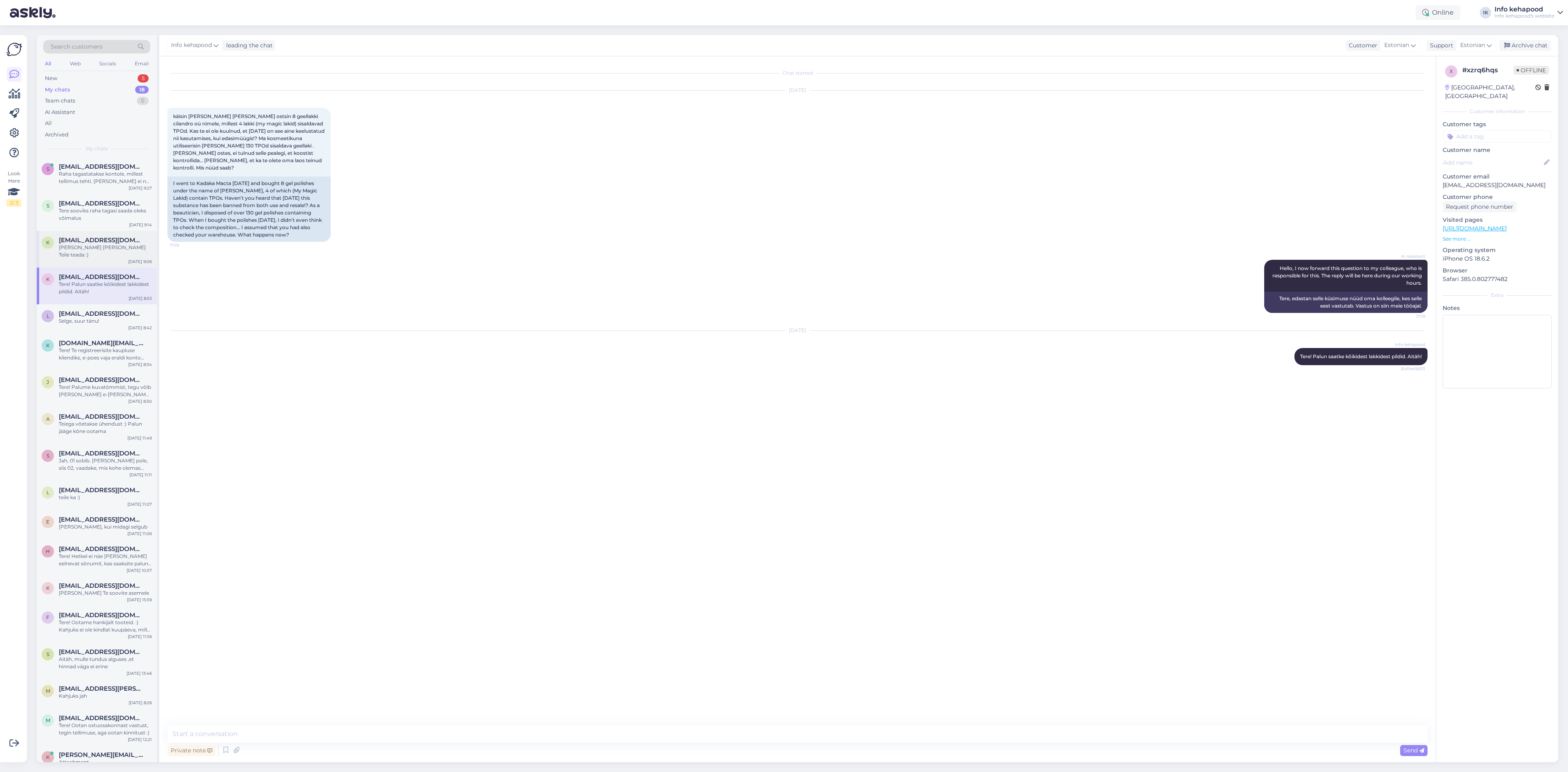
click at [120, 251] on div "k [EMAIL_ADDRESS][DOMAIN_NAME] [PERSON_NAME] [PERSON_NAME] Teile teada :) [DATE…" at bounding box center [96, 249] width 120 height 37
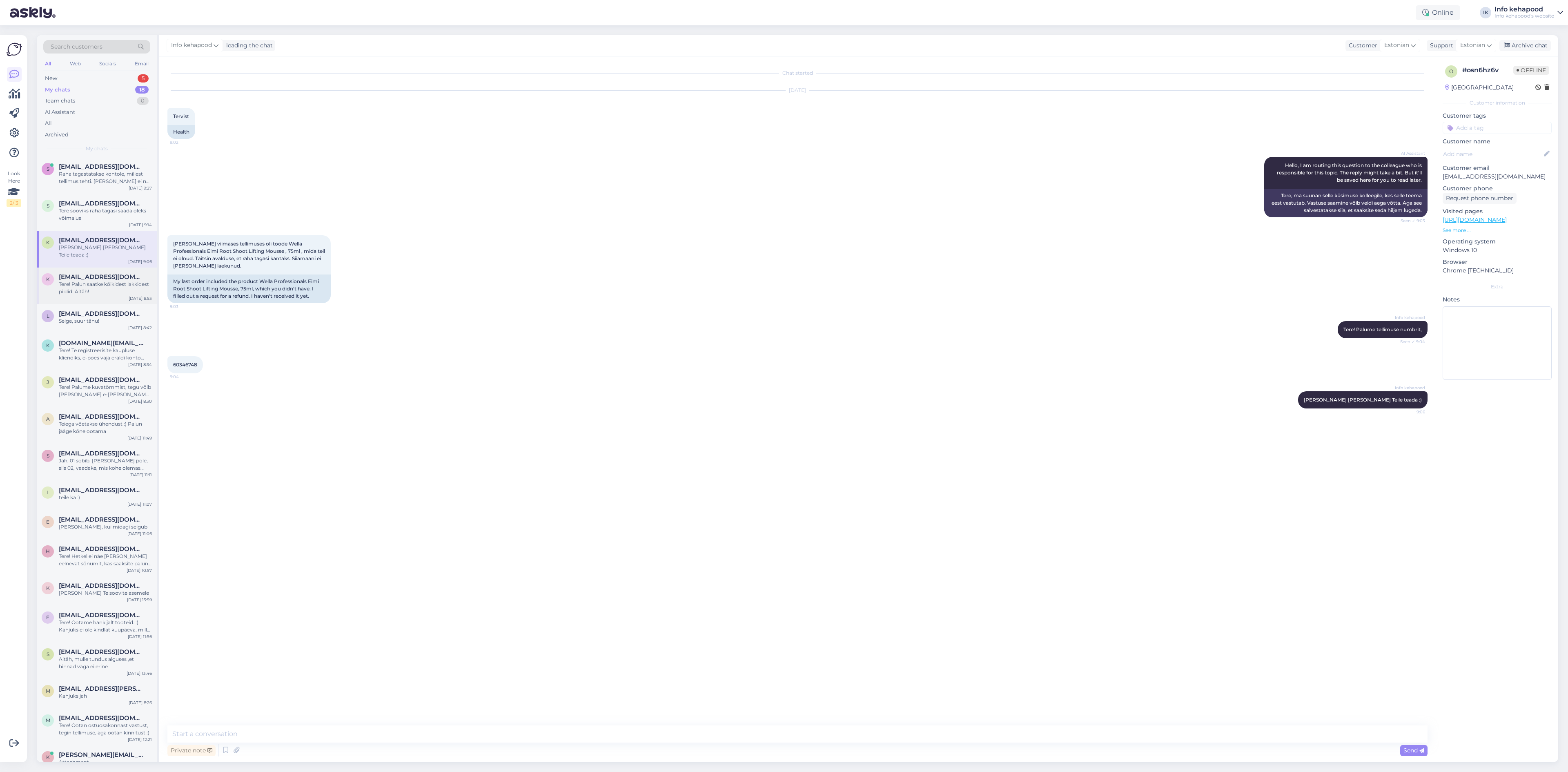
click at [128, 284] on div "Tere! Palun saatke kõikidest lakkidest pildid. Aitäh!" at bounding box center [105, 288] width 93 height 15
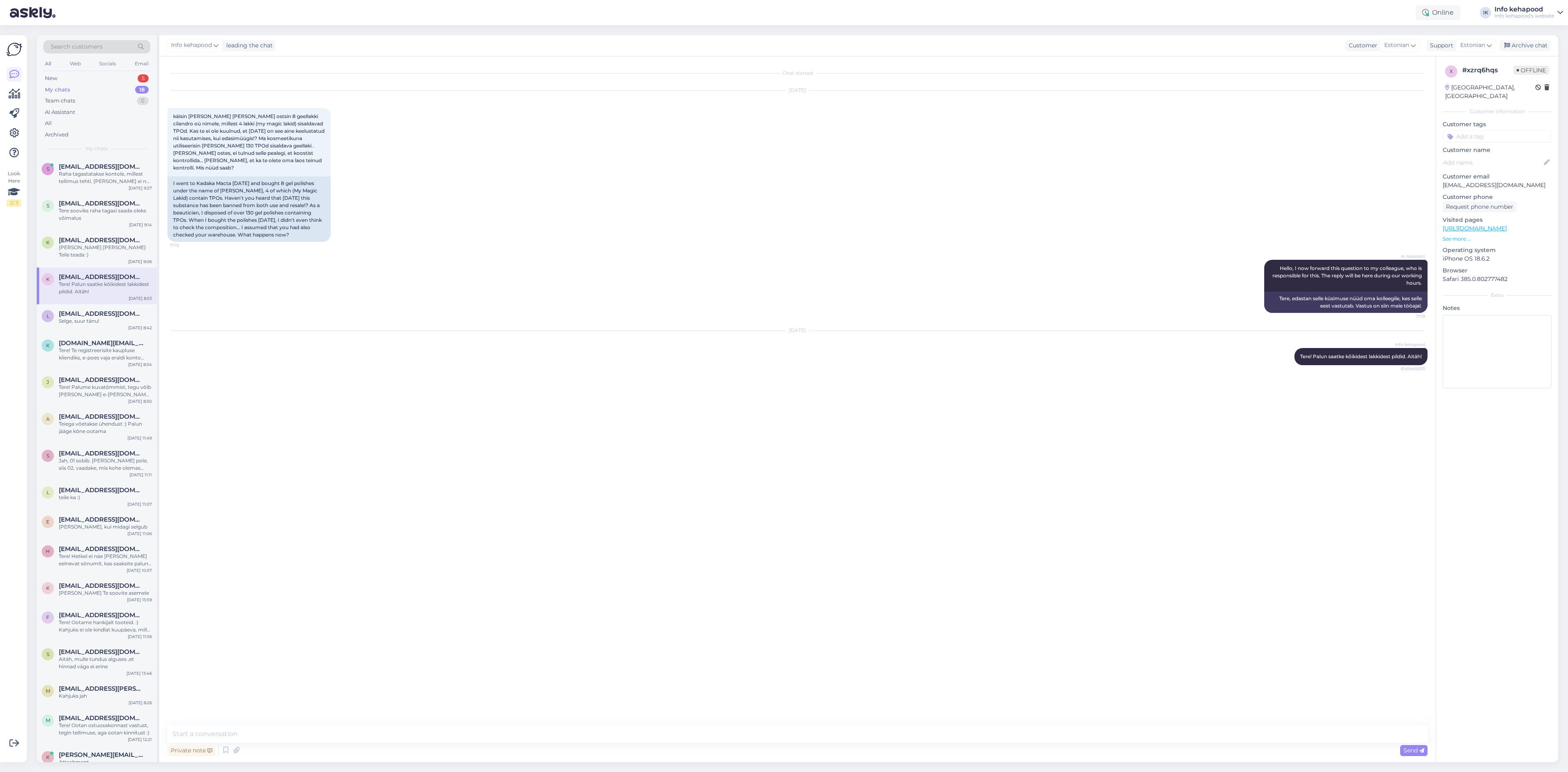
click at [122, 295] on div "K [EMAIL_ADDRESS][DOMAIN_NAME] Tere! Palun saatke kõikidest lakkidest pildid. A…" at bounding box center [96, 286] width 120 height 37
click at [112, 281] on div "Tere! Palun saatke kõikidest lakkidest pildid. Aitäh!" at bounding box center [105, 288] width 93 height 15
click at [128, 248] on div "[PERSON_NAME] [PERSON_NAME] Teile teada :)" at bounding box center [105, 251] width 93 height 15
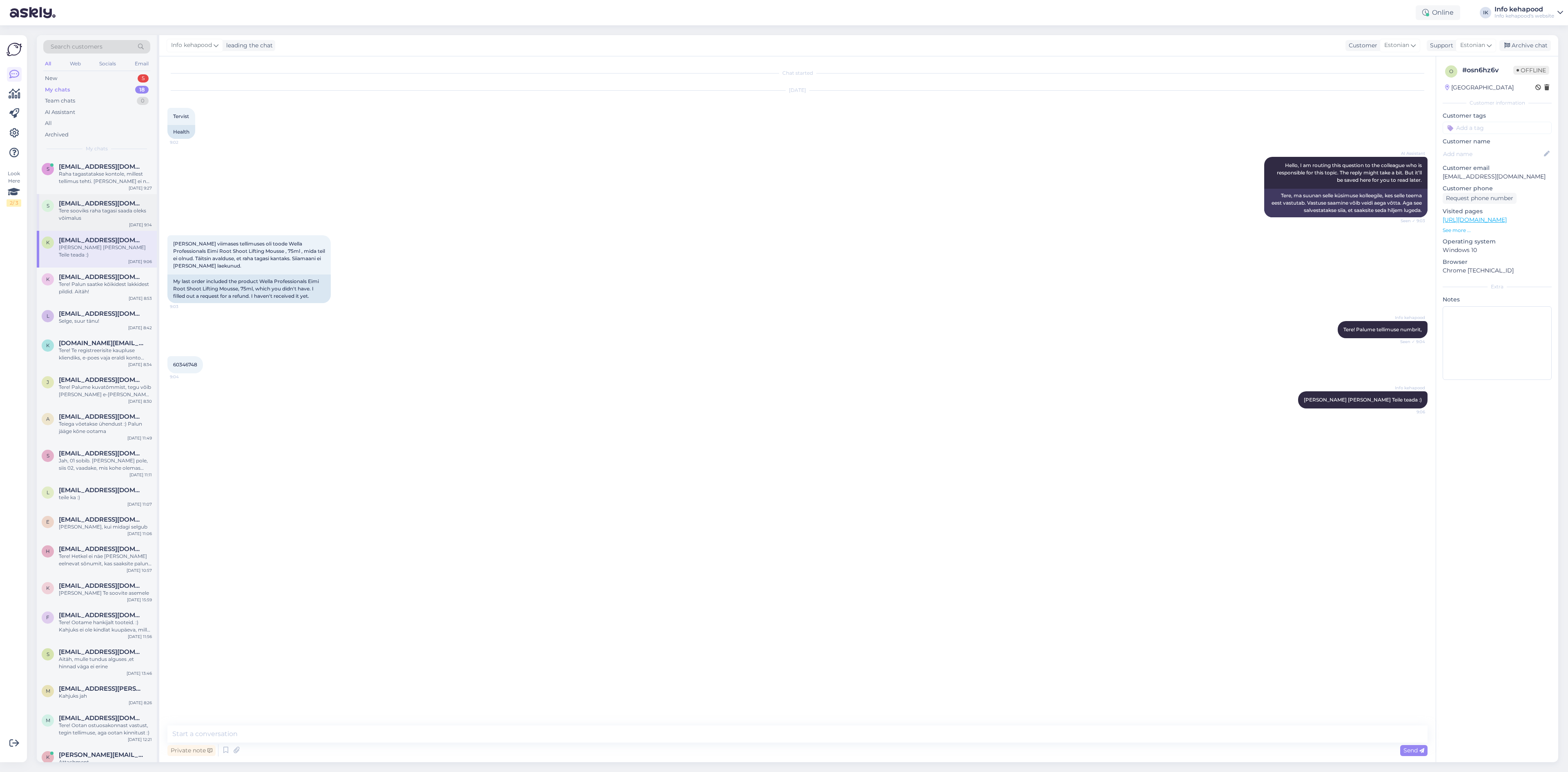
click at [116, 213] on div "Tere sooviks raha tagasi saada oleks võimalus" at bounding box center [105, 214] width 93 height 15
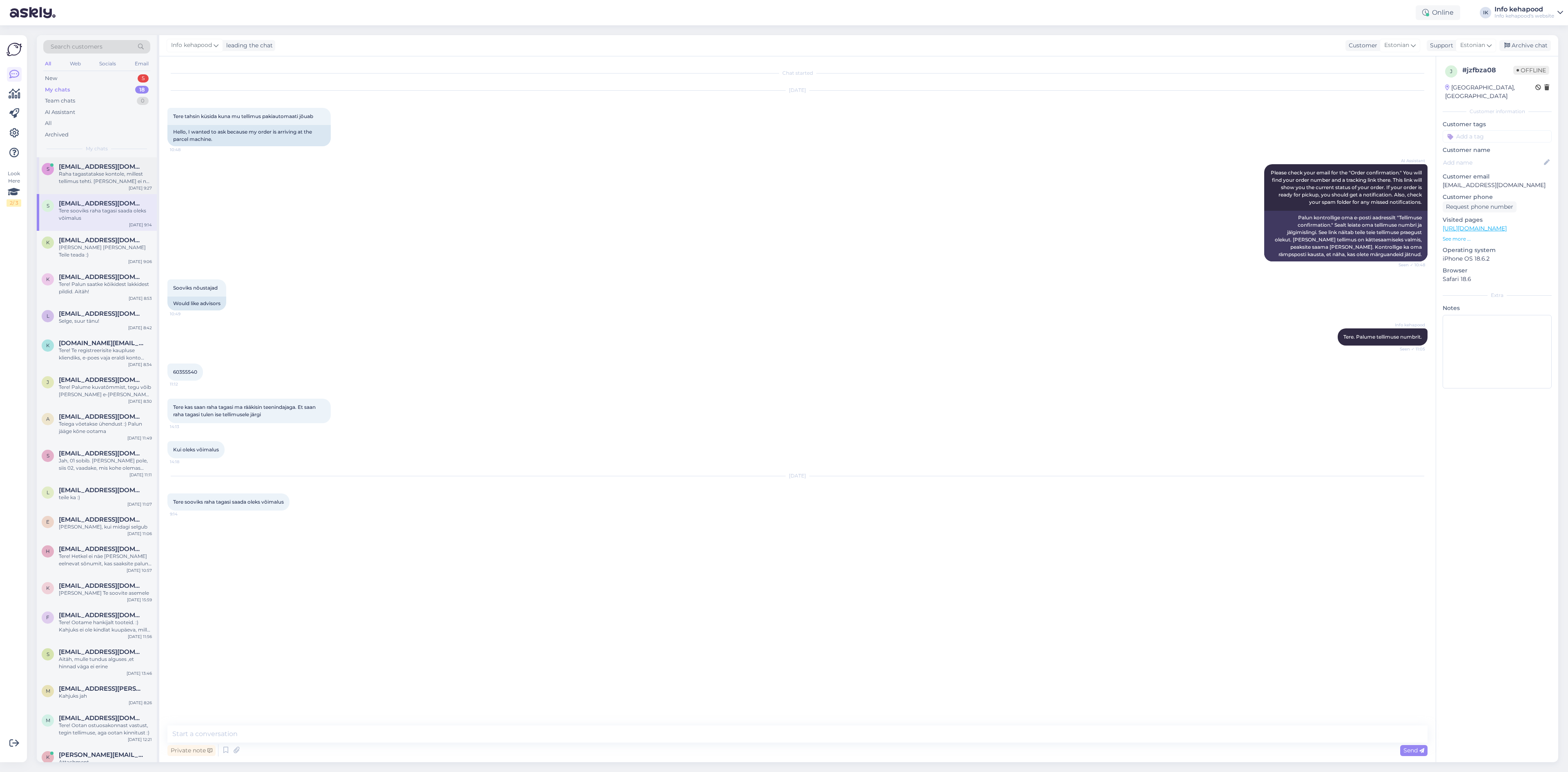
click at [119, 169] on span "[EMAIL_ADDRESS][DOMAIN_NAME]" at bounding box center [102, 167] width 85 height 7
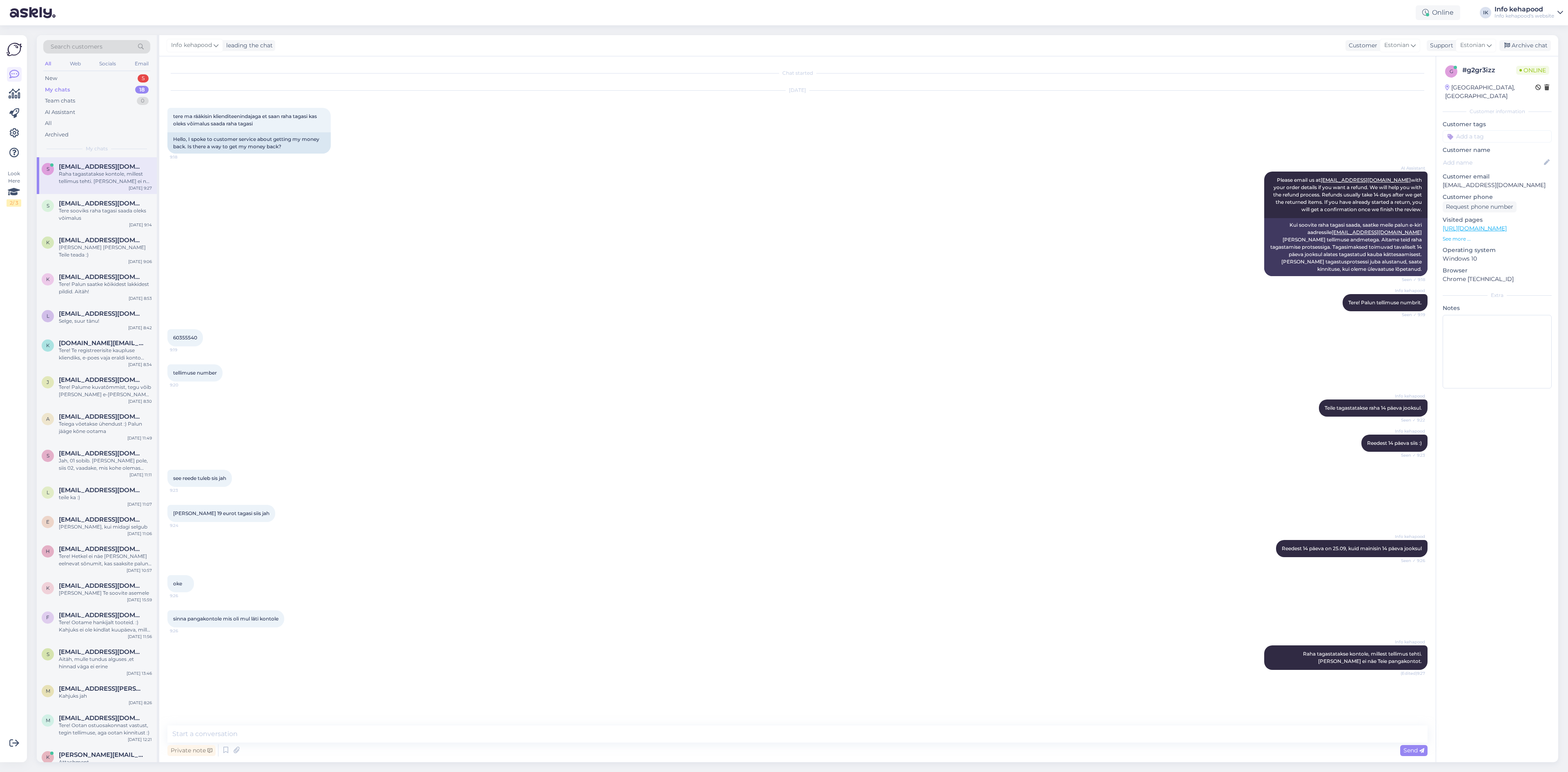
click at [95, 90] on div "My chats 18" at bounding box center [97, 89] width 107 height 12
click at [139, 76] on div "5" at bounding box center [143, 78] width 11 height 8
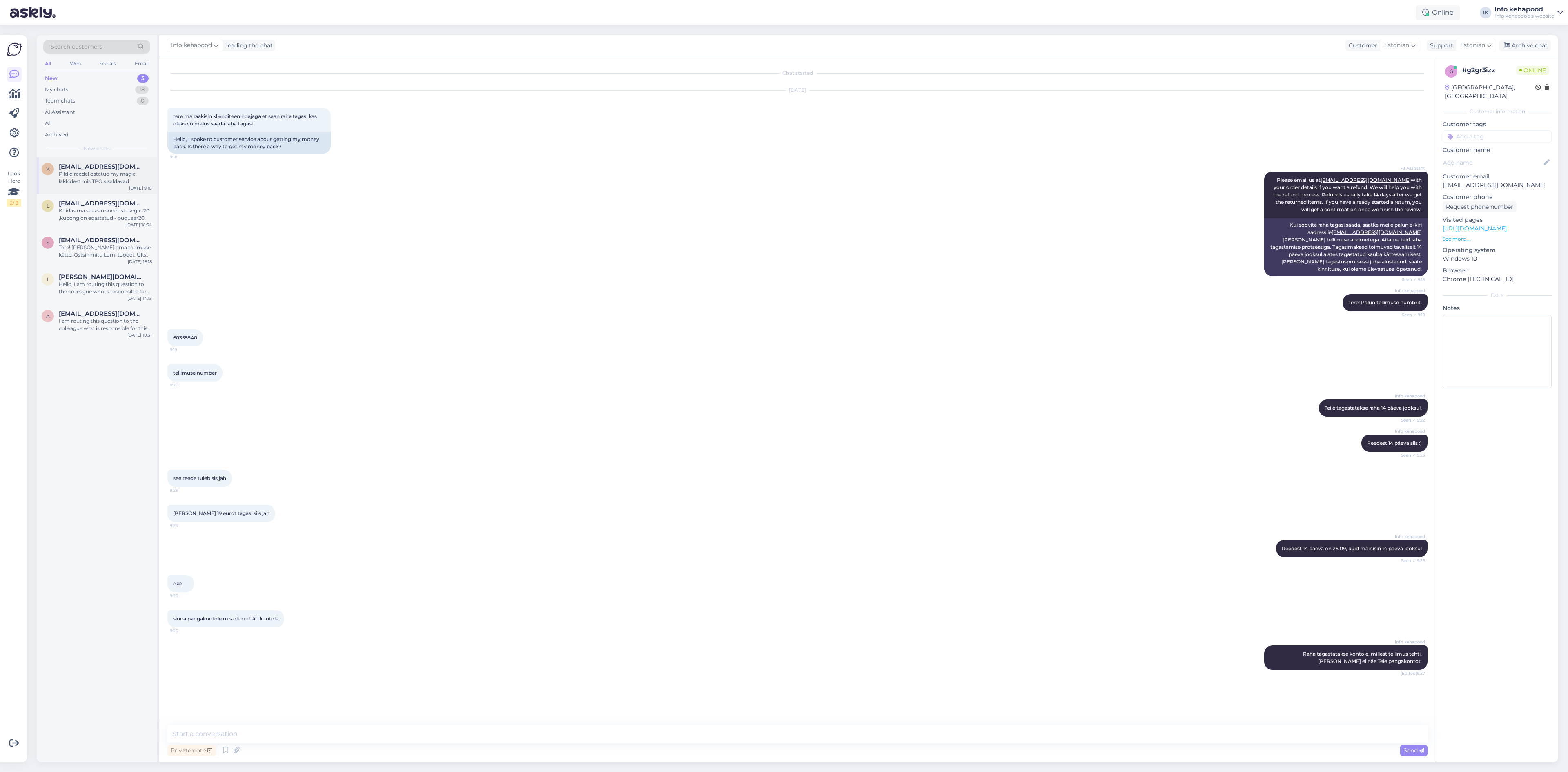
click at [79, 175] on div "Pildid reedel ostetud my magic lakkidest mis TPO sisaldavad" at bounding box center [105, 178] width 93 height 15
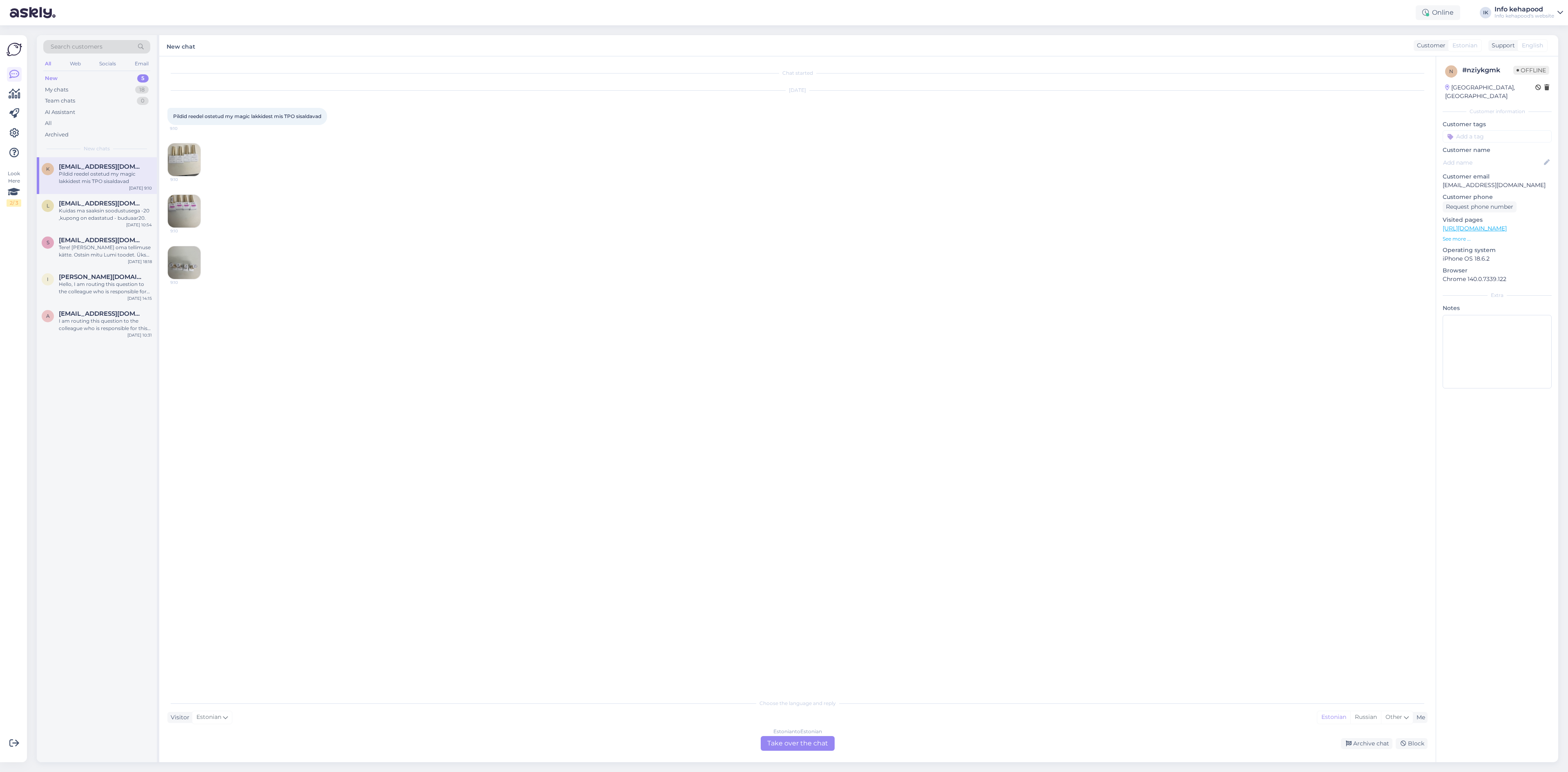
click at [777, 739] on div "Estonian to Estonian Take over the chat" at bounding box center [797, 743] width 74 height 15
click at [677, 731] on textarea at bounding box center [797, 734] width 1260 height 17
click at [94, 90] on div "My chats 19" at bounding box center [97, 89] width 107 height 12
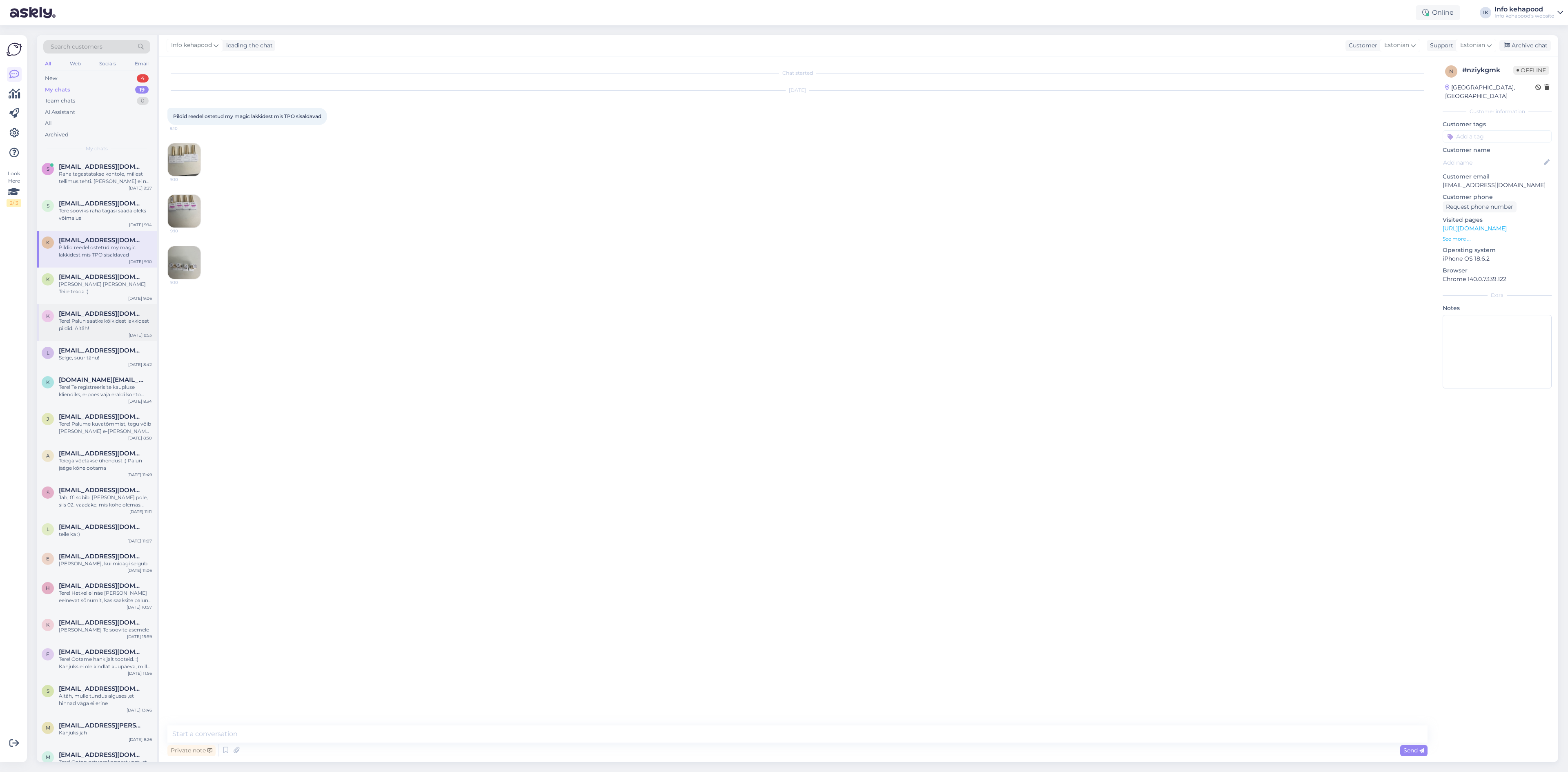
click at [124, 310] on span "[EMAIL_ADDRESS][DOMAIN_NAME]" at bounding box center [102, 314] width 85 height 7
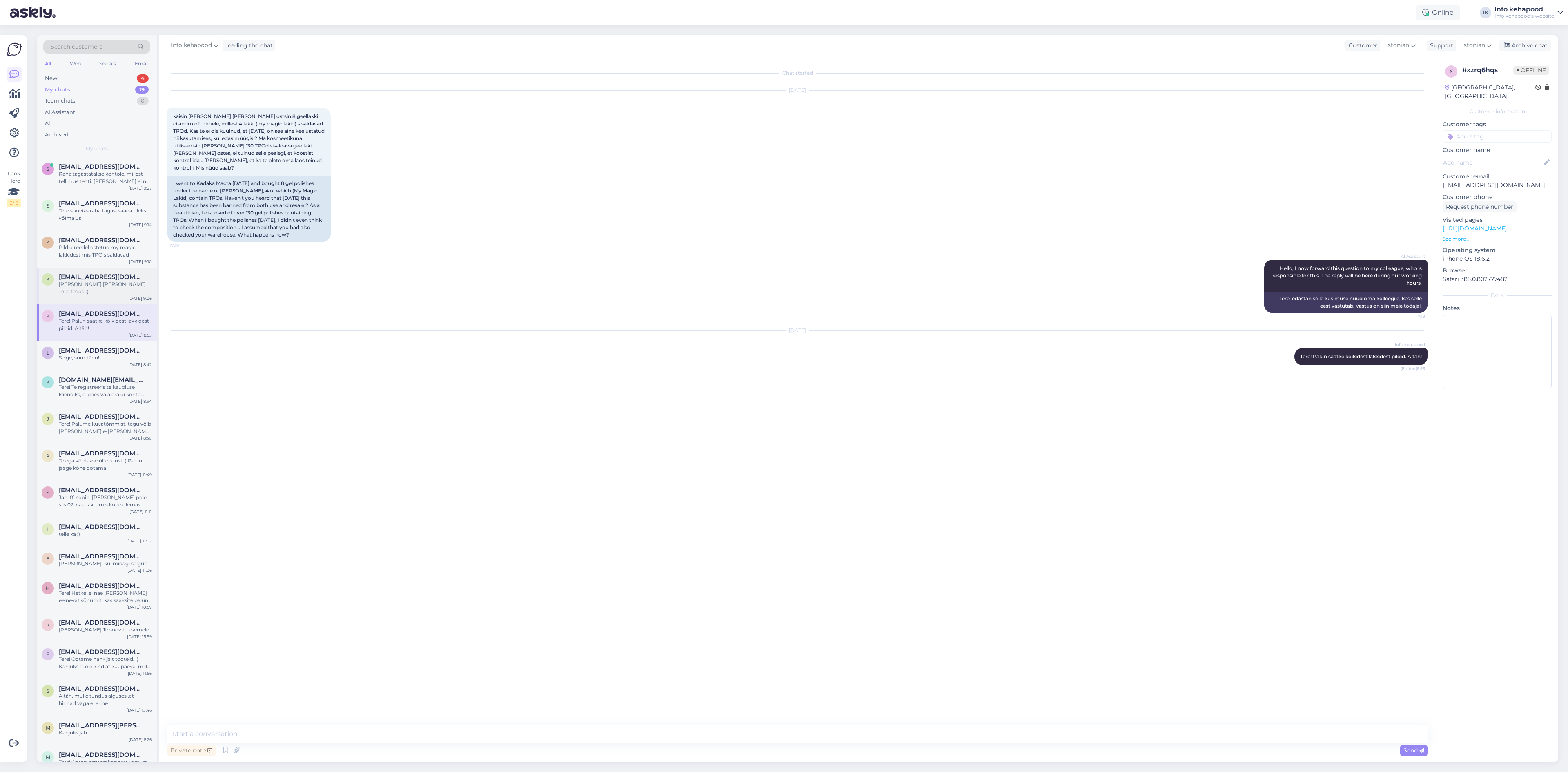
click at [119, 286] on div "[PERSON_NAME] [PERSON_NAME] Teile teada :)" at bounding box center [105, 288] width 93 height 15
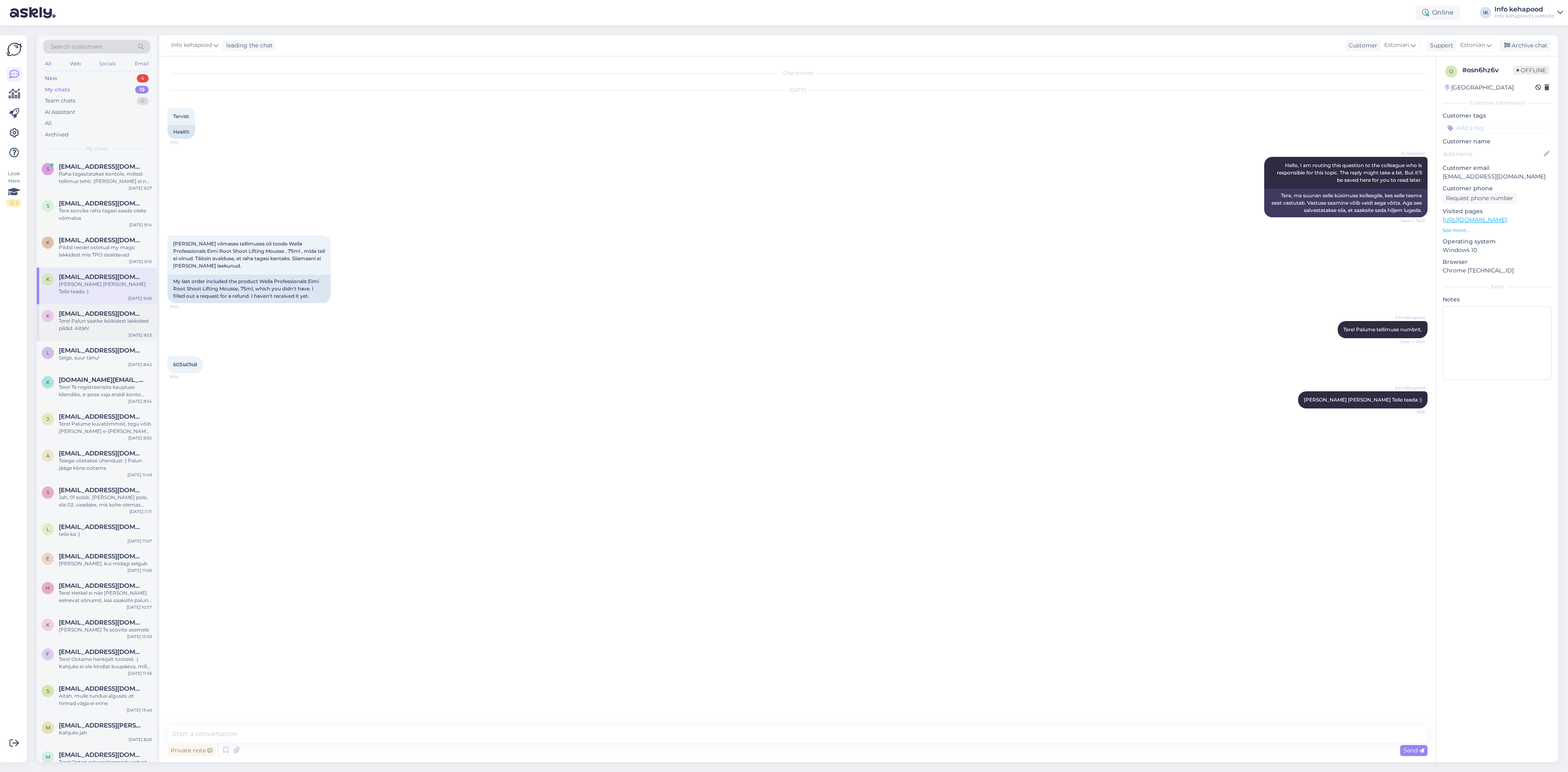
click at [112, 310] on span "[EMAIL_ADDRESS][DOMAIN_NAME]" at bounding box center [102, 314] width 85 height 7
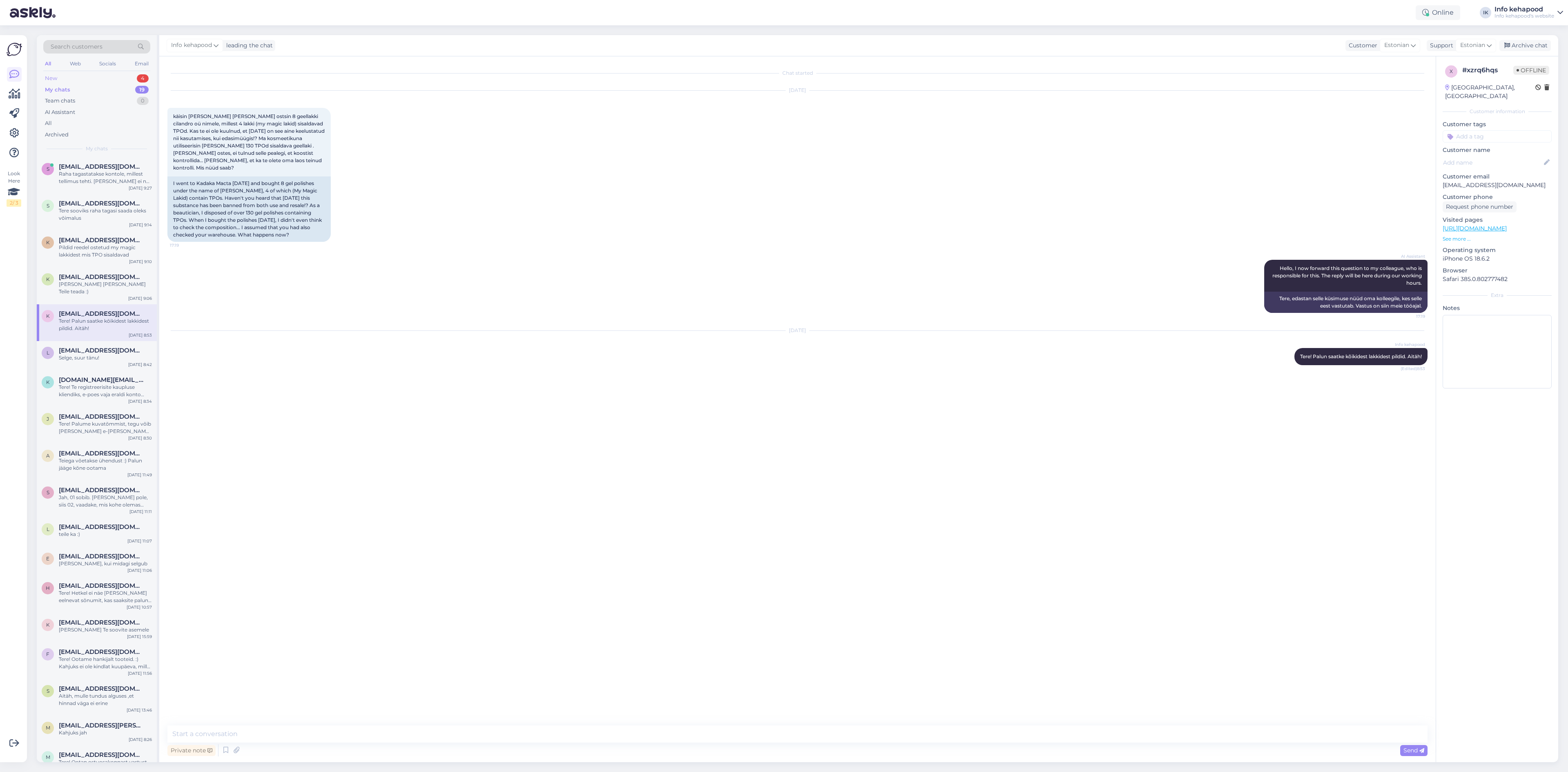
click at [76, 81] on div "New 4" at bounding box center [97, 78] width 107 height 12
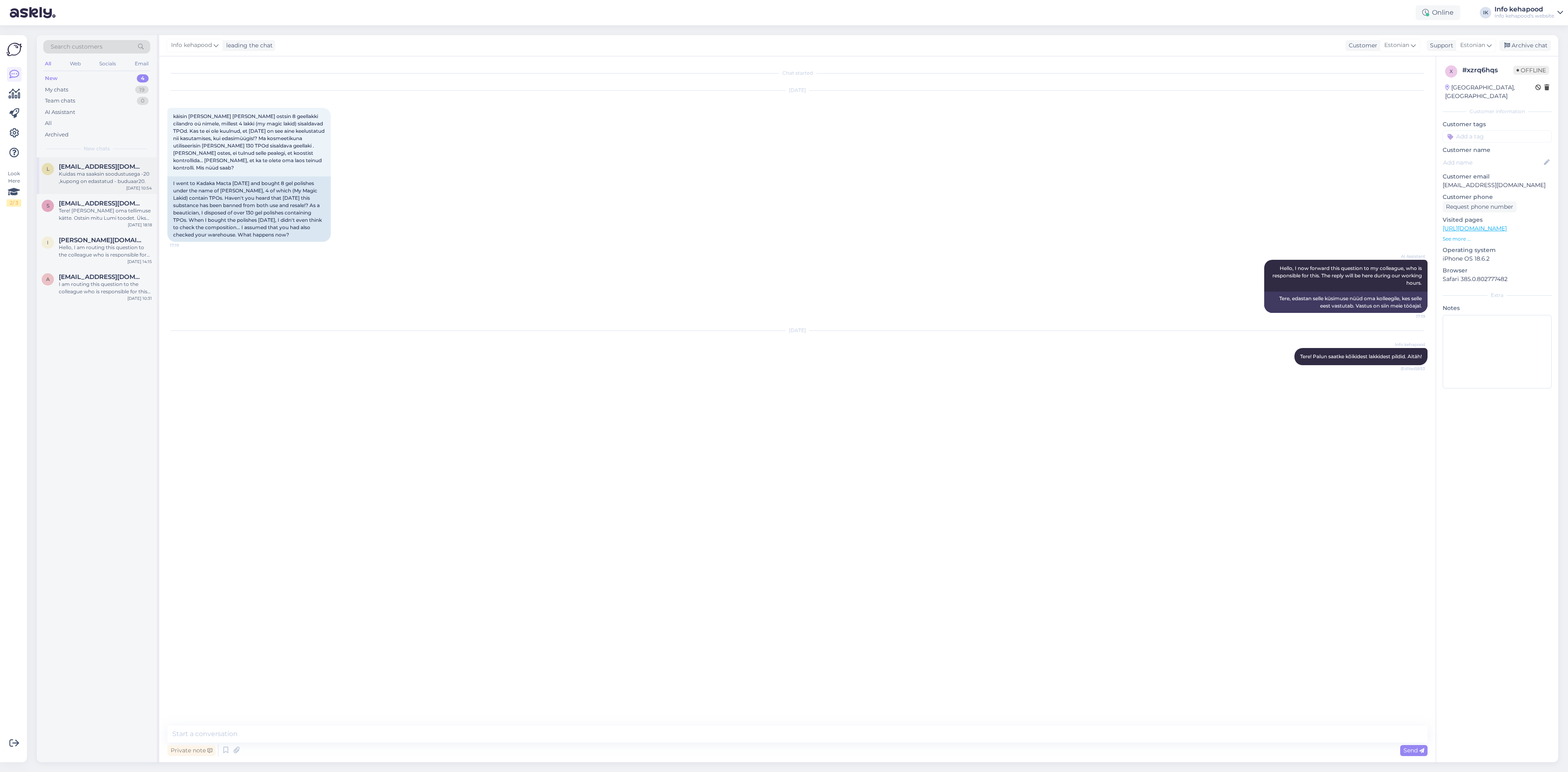
click at [103, 172] on div "Kuidas ma saaksin soodustusega -20 ,kupong on edastatud - buduaar20." at bounding box center [105, 178] width 93 height 15
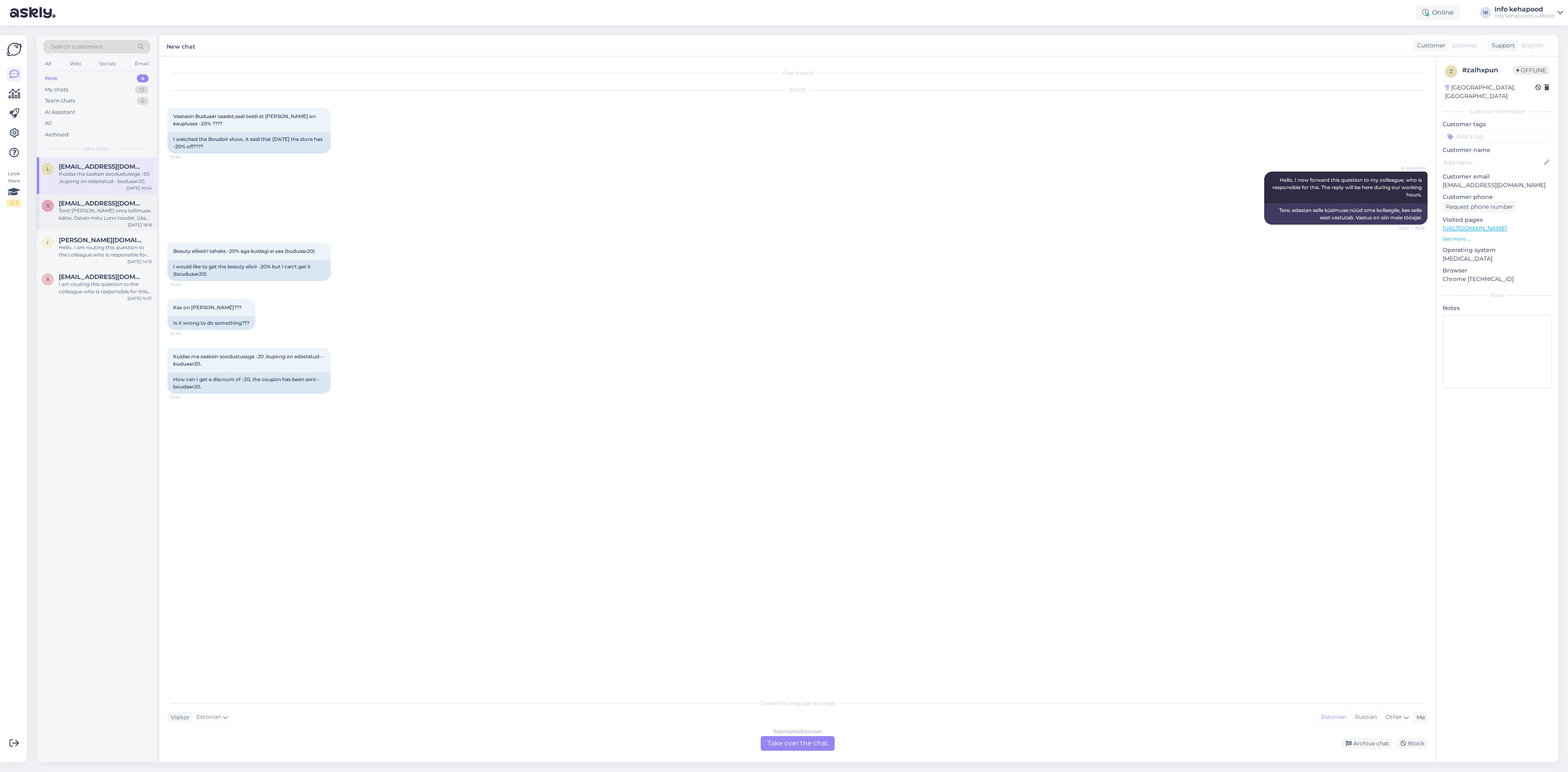
click at [114, 217] on div "Tere! [PERSON_NAME] oma tellimuse kätte. Ostsin mitu Lumi toodet. Üks kreem on …" at bounding box center [105, 214] width 93 height 15
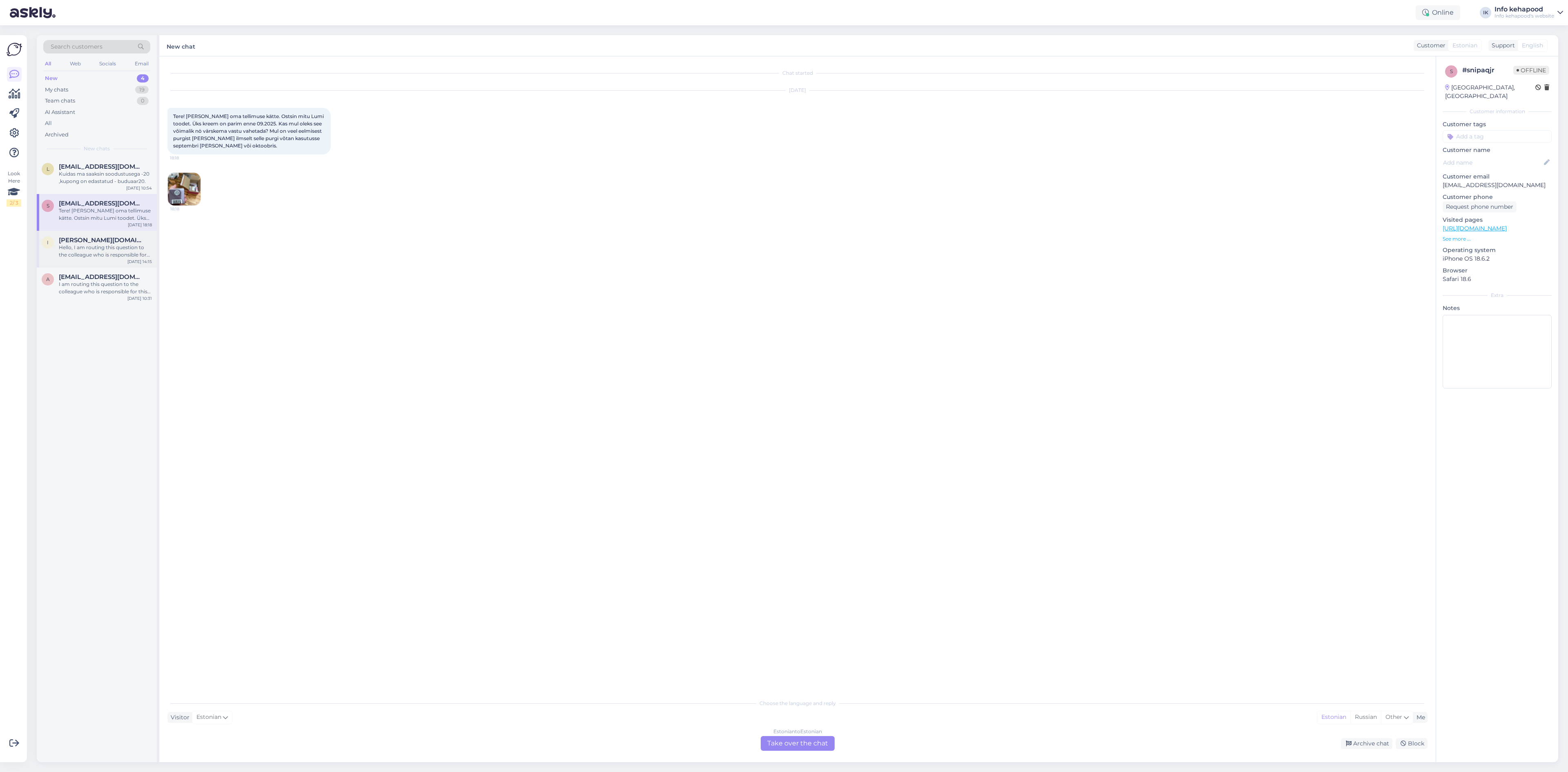
click at [107, 247] on div "Hello, I am routing this question to the colleague who is responsible for this …" at bounding box center [105, 251] width 93 height 15
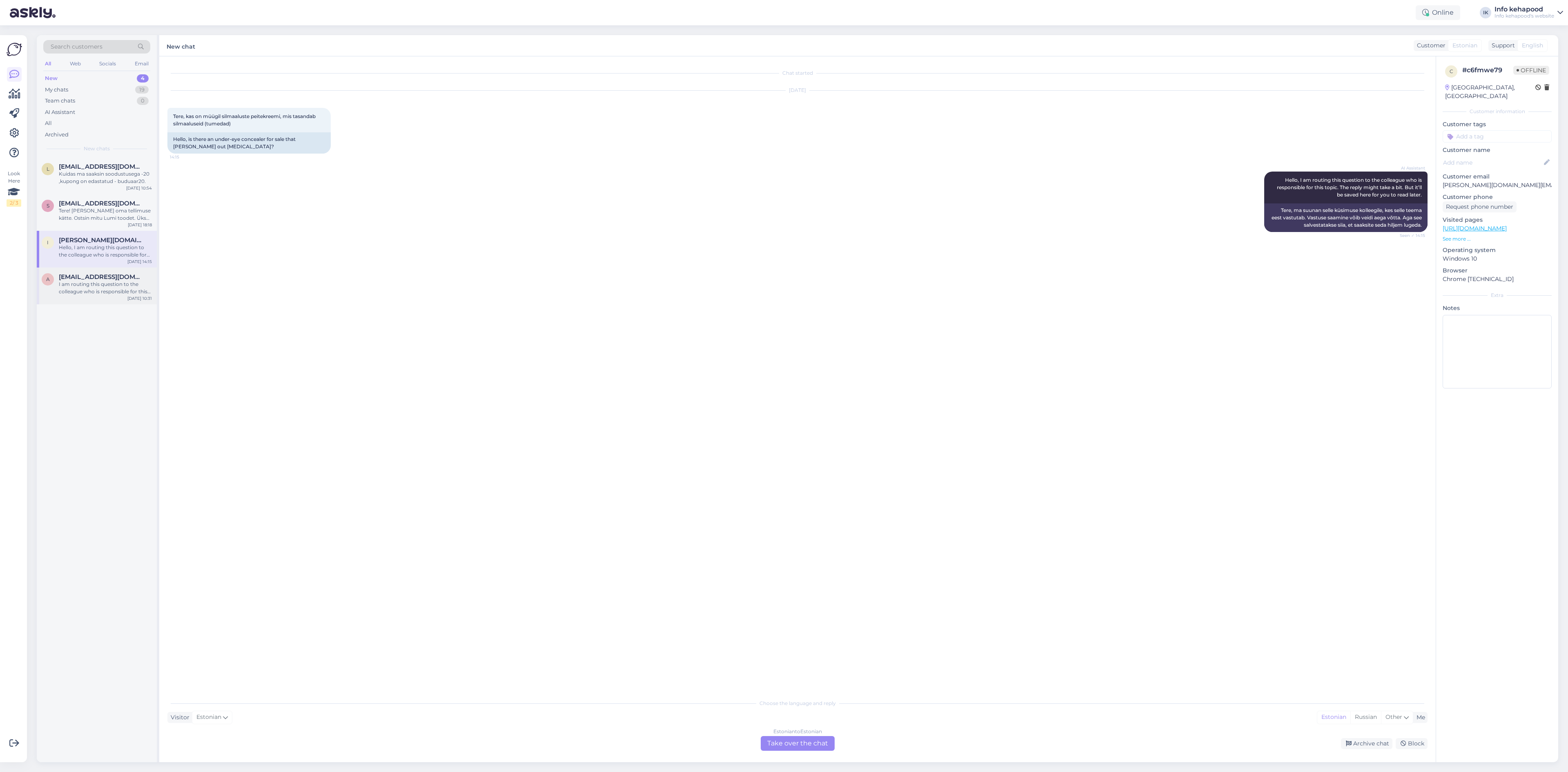
click at [111, 288] on div "I am routing this question to the colleague who is responsible for this topic. …" at bounding box center [105, 288] width 93 height 15
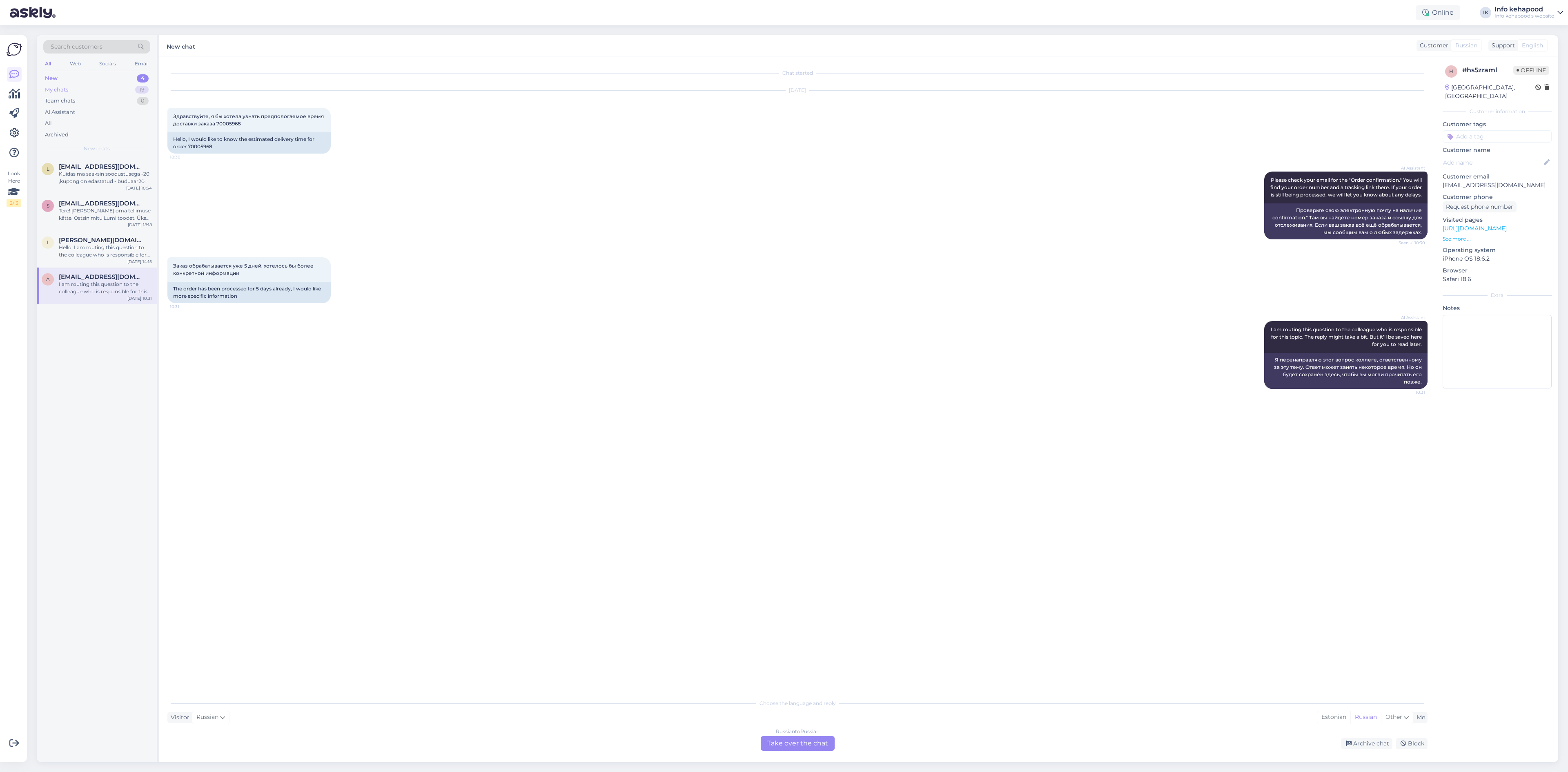
click at [112, 86] on div "My chats 19" at bounding box center [97, 89] width 107 height 12
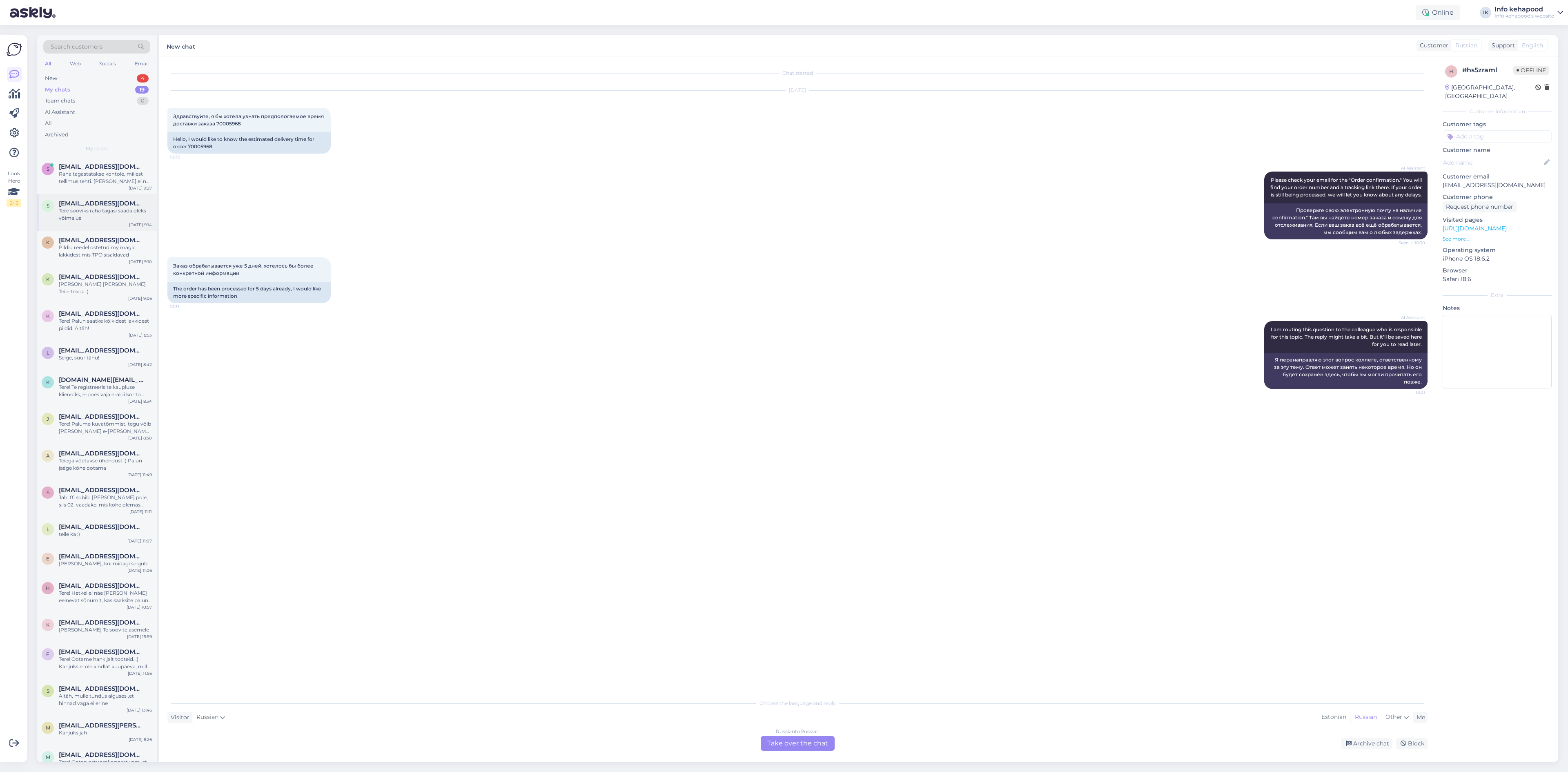
click at [94, 221] on div "Tere sooviks raha tagasi saada oleks võimalus" at bounding box center [105, 214] width 93 height 15
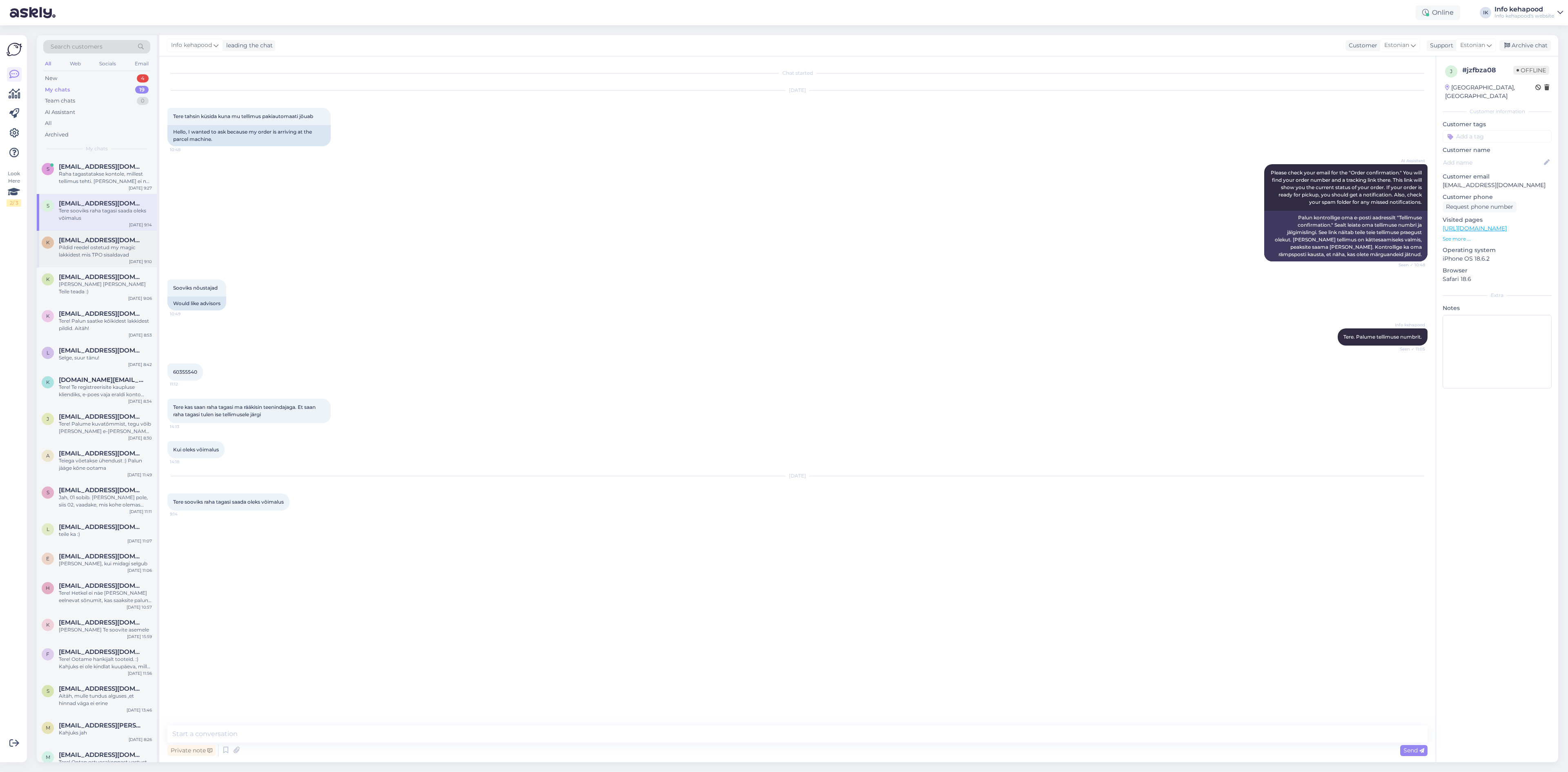
click at [96, 247] on div "Pildid reedel ostetud my magic lakkidest mis TPO sisaldavad" at bounding box center [105, 251] width 93 height 15
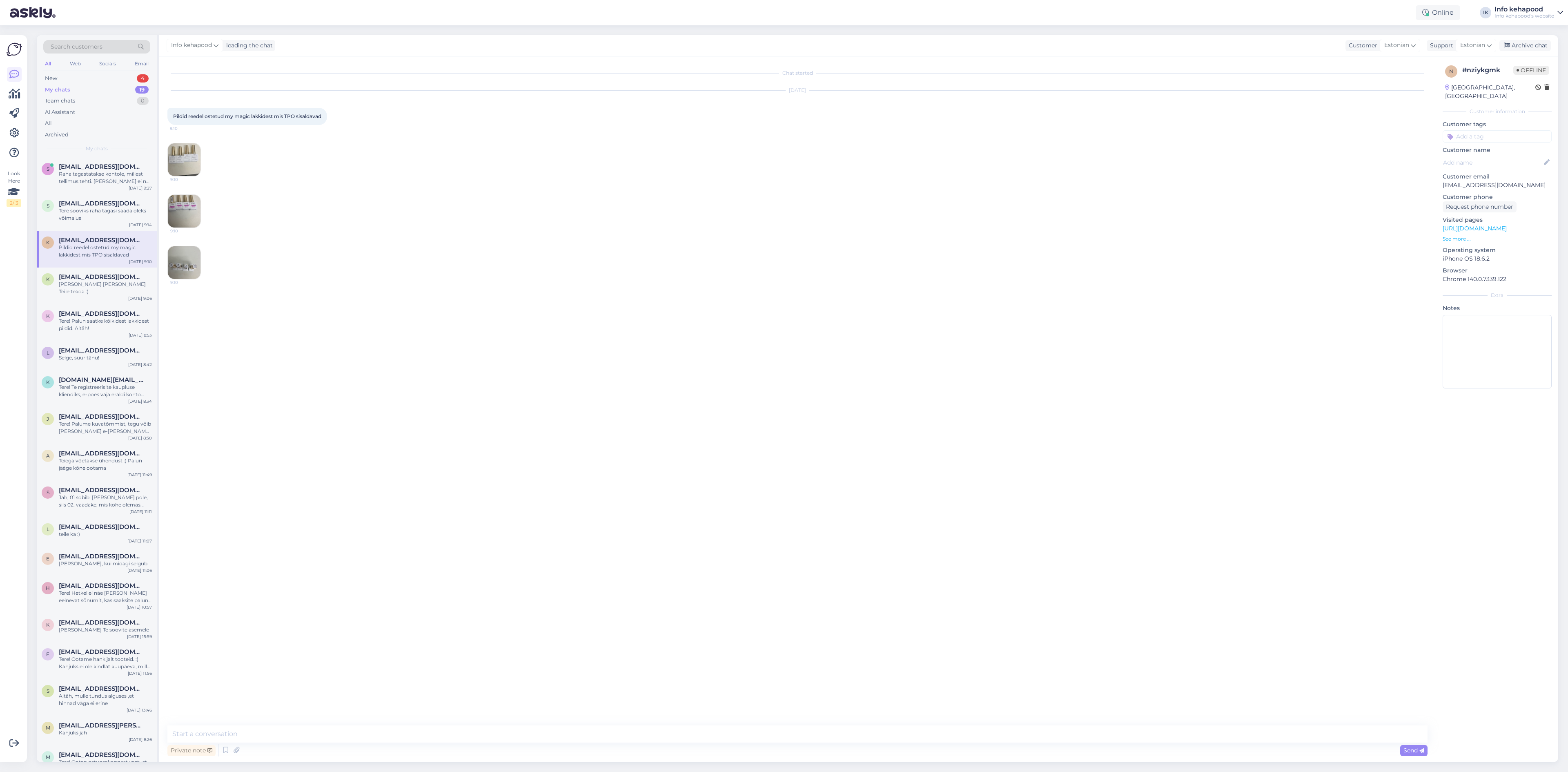
click at [718, 725] on div "Chat started [DATE] Pildid reedel ostetud my magic lakkidest mis TPO sisaldavad…" at bounding box center [797, 409] width 1276 height 706
click at [726, 745] on div "Private note Send" at bounding box center [797, 742] width 1260 height 33
click at [721, 739] on textarea at bounding box center [797, 734] width 1260 height 17
paste textarea "[PERSON_NAME] värv viitab TPO vabale 9:26 oleks värvilaik punane, siis need sis…"
click at [206, 721] on textarea "[PERSON_NAME] värv viitab TPO vabale 9:26 oleks värvilaik punane, siis need sis…" at bounding box center [797, 724] width 1260 height 37
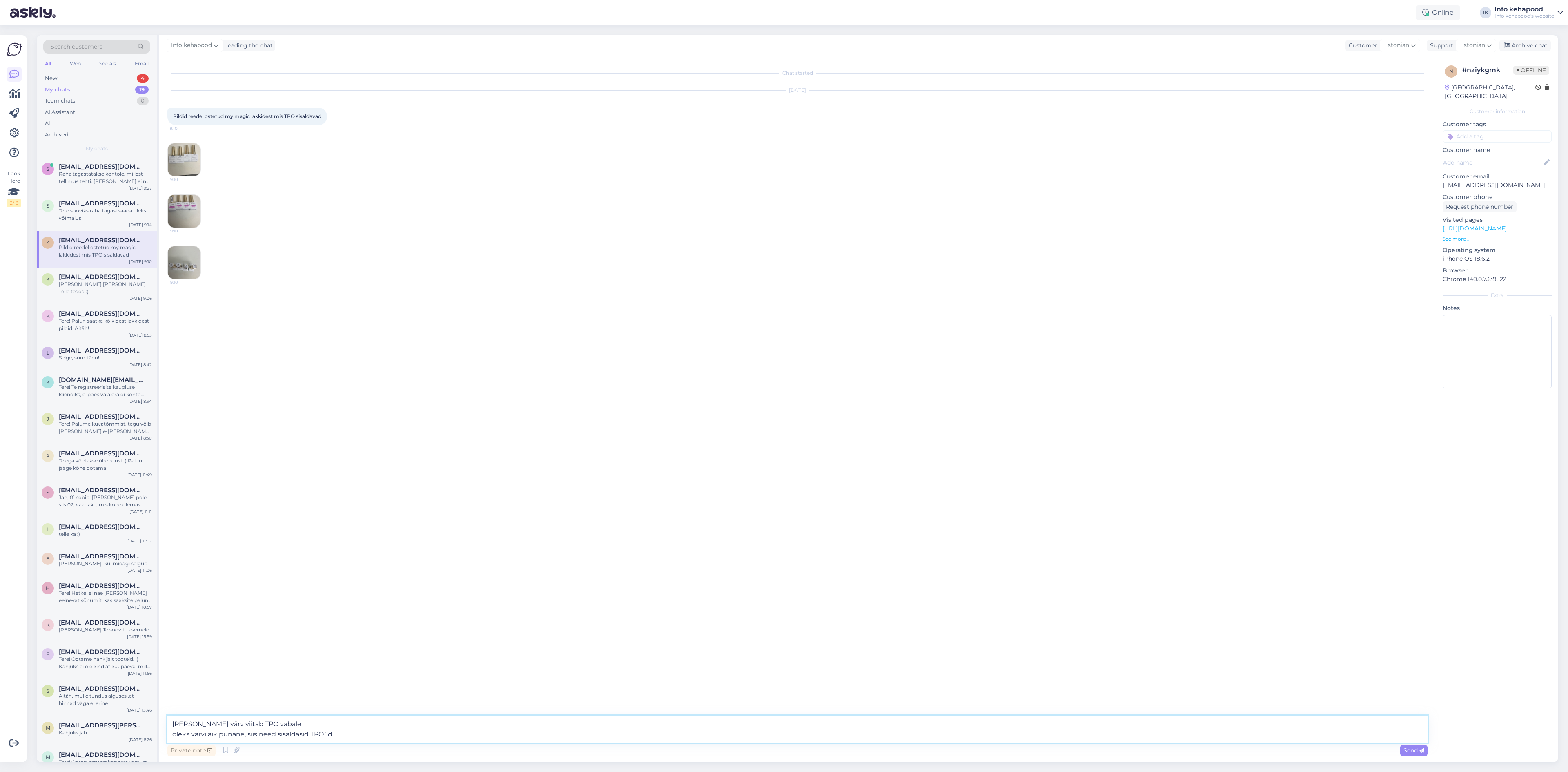
click at [175, 732] on textarea "[PERSON_NAME] värv viitab TPO vabale oleks värvilaik punane, siis need sisaldas…" at bounding box center [797, 729] width 1260 height 27
drag, startPoint x: 389, startPoint y: 735, endPoint x: 273, endPoint y: 722, distance: 116.7
click at [273, 722] on textarea "[PERSON_NAME] värv viitab TPO vabale Oleks värvilaik punane, siis need sisaldas…" at bounding box center [797, 729] width 1260 height 27
click at [388, 743] on div "Private note Send" at bounding box center [797, 750] width 1260 height 15
click at [309, 737] on textarea "[PERSON_NAME] värv viitab TPO vabale Oleks värvilaik punane, siis need sisaldas…" at bounding box center [797, 729] width 1260 height 27
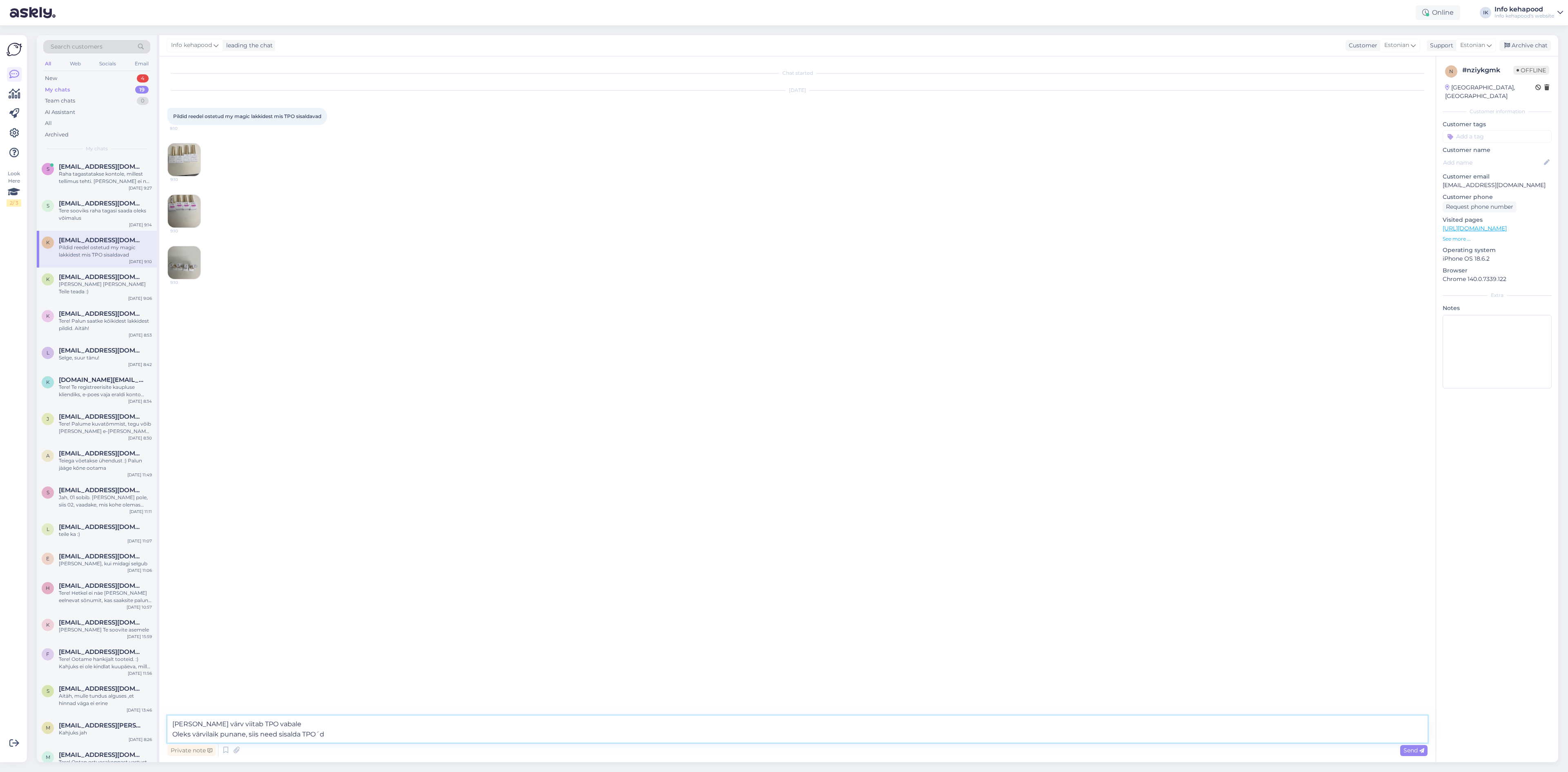
click at [378, 732] on textarea "[PERSON_NAME] värv viitab TPO vabale Oleks värvilaik punane, siis need sisalda …" at bounding box center [797, 729] width 1260 height 27
click at [304, 731] on textarea "[PERSON_NAME] värv viitab TPO vabale Oleks värvilaik punane, siis need sisalda …" at bounding box center [797, 729] width 1260 height 27
click at [354, 736] on textarea "[PERSON_NAME] värv viitab TPO vabale Oleks värvilaik punane, siis need sisaldak…" at bounding box center [797, 729] width 1260 height 27
click at [184, 167] on img at bounding box center [184, 160] width 33 height 33
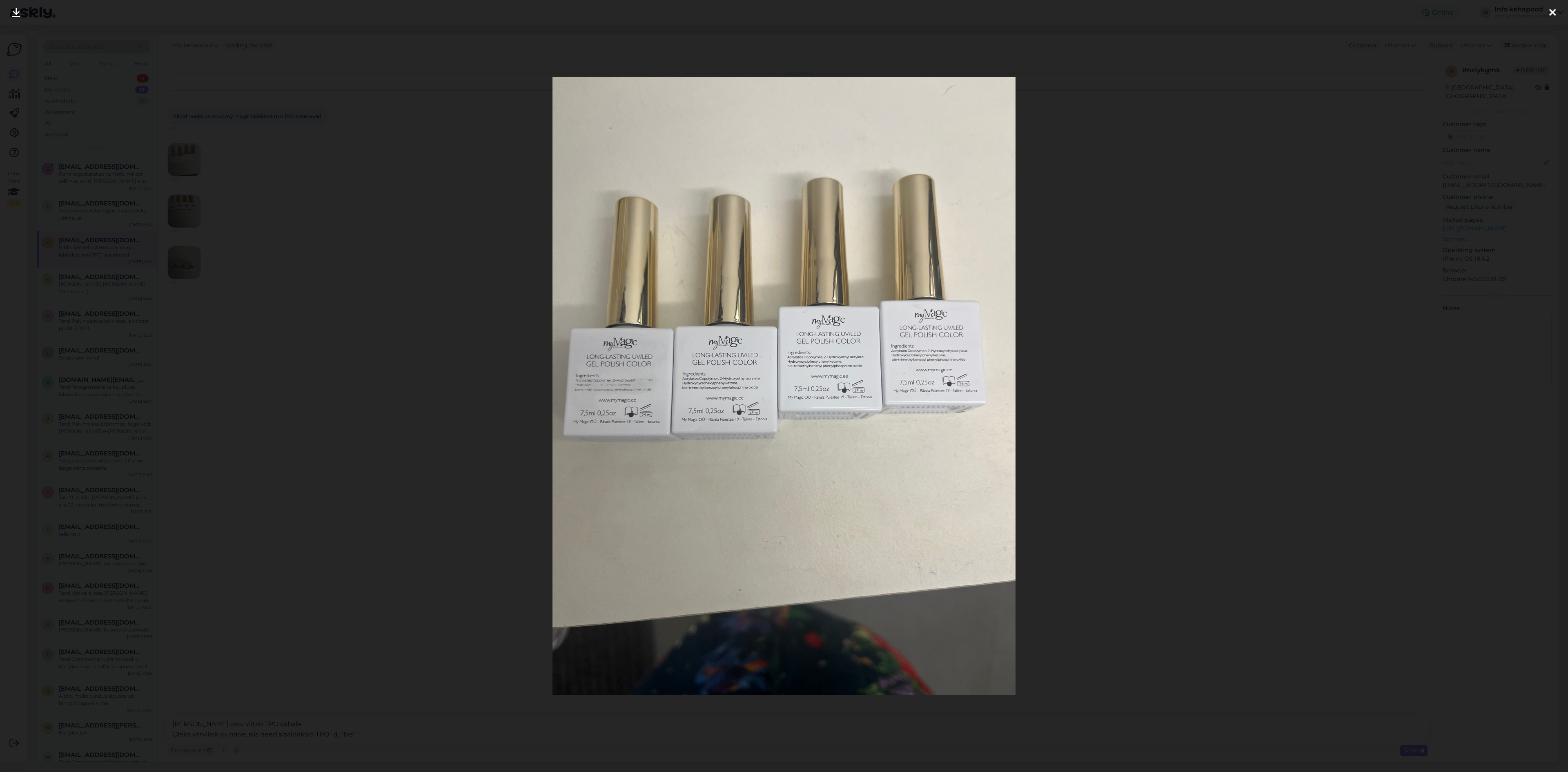
click at [1220, 359] on div at bounding box center [784, 386] width 1568 height 772
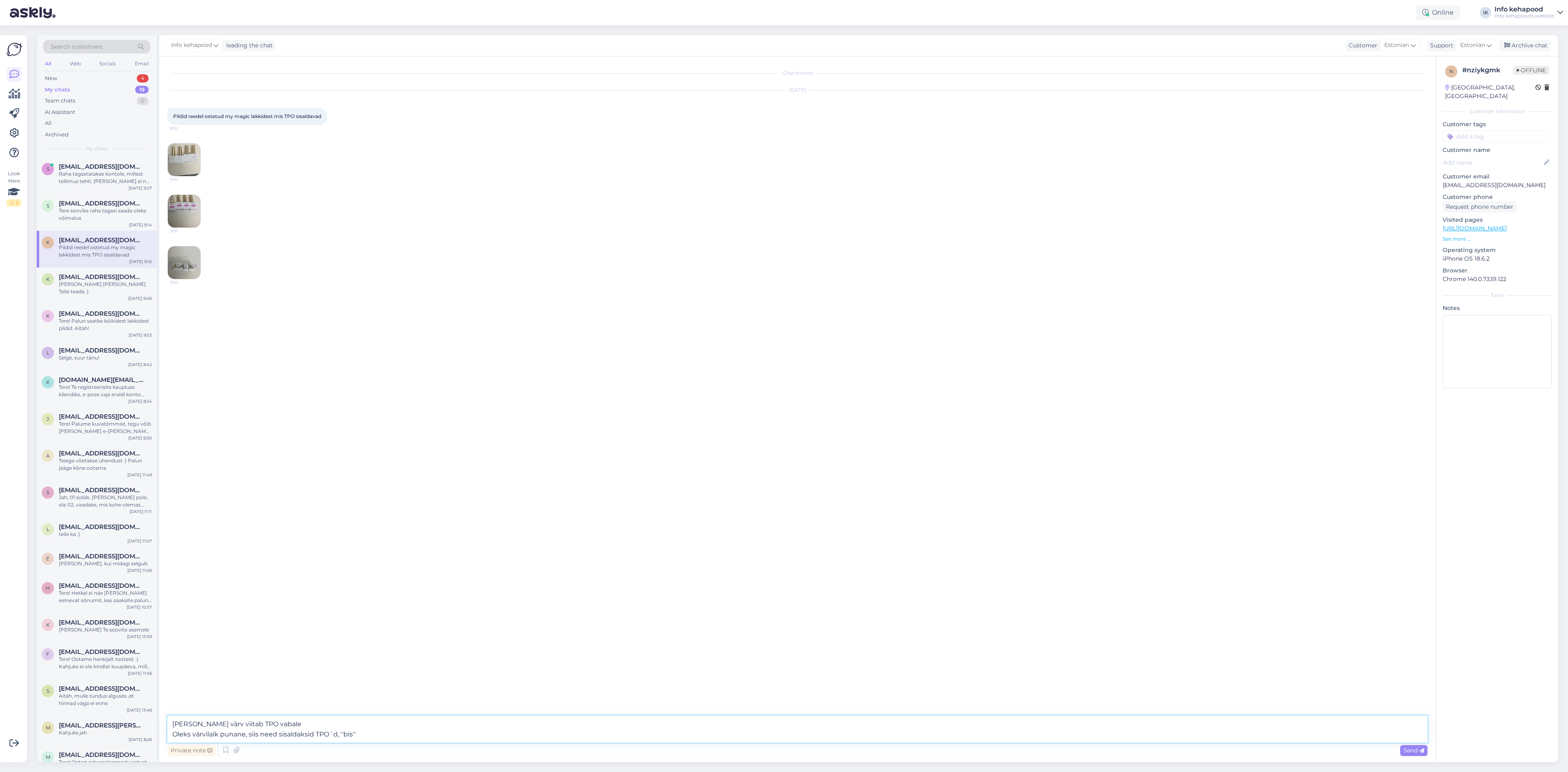
click at [373, 735] on textarea "[PERSON_NAME] värv viitab TPO vabale Oleks värvilaik punane, siis need sisaldak…" at bounding box center [797, 729] width 1260 height 27
click at [275, 723] on textarea "[PERSON_NAME] värv viitab TPO vabale Oleks värvilaik punane, siis need sisaldak…" at bounding box center [797, 729] width 1260 height 27
click at [558, 737] on textarea "[PERSON_NAME] värv viitab TPO asendusainele, mis on EUs lubatud. Oleks värvilai…" at bounding box center [797, 729] width 1260 height 27
click at [391, 737] on textarea "[PERSON_NAME] värv viitab TPO asendusainele, mis on EUs lubatud. Oleks värvilai…" at bounding box center [797, 729] width 1260 height 27
click at [687, 735] on textarea "[PERSON_NAME] värv viitab TPO asendusainele, mis on EUs lubatud. Oleks värvilai…" at bounding box center [797, 729] width 1260 height 27
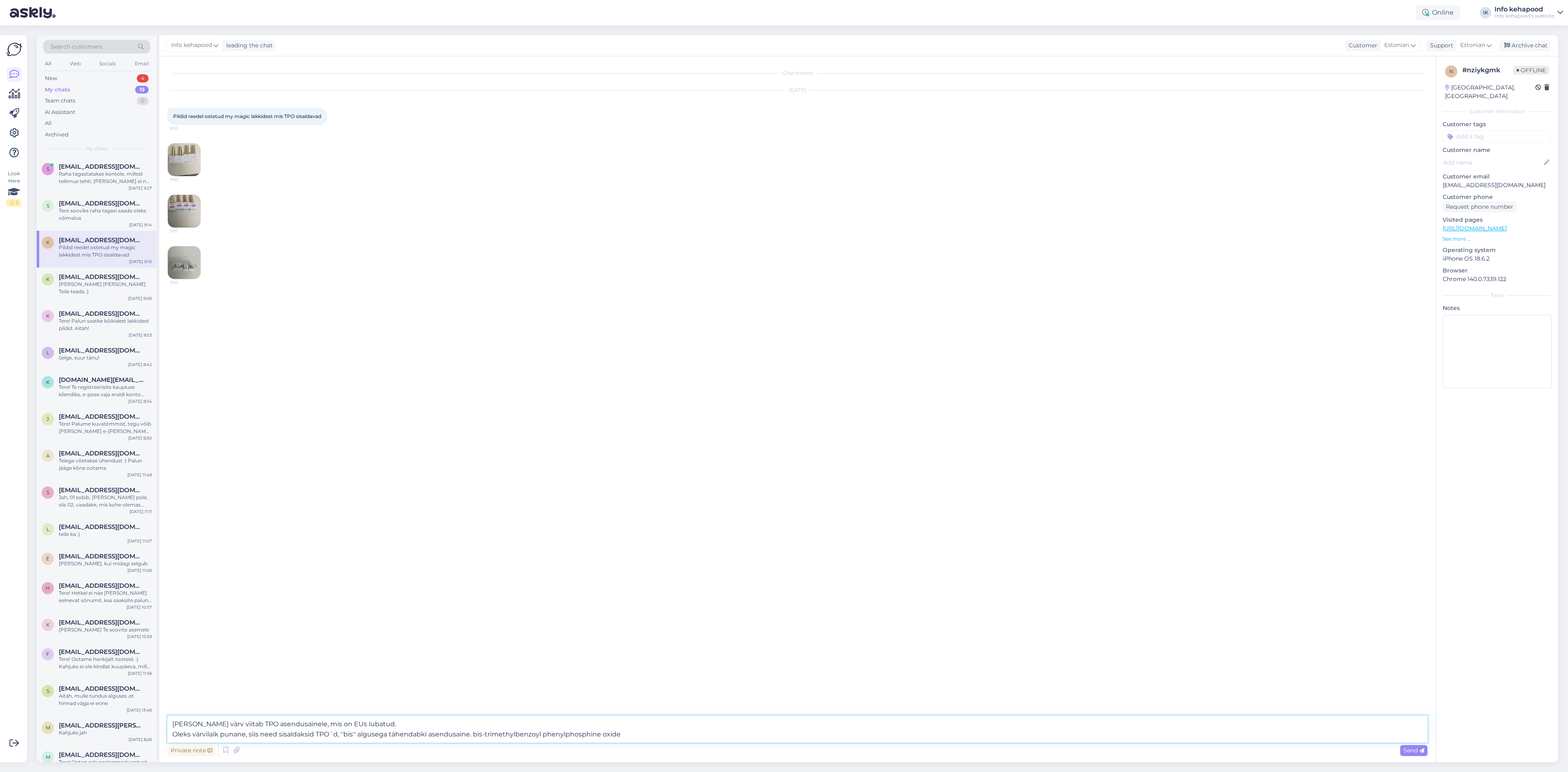
type textarea "[PERSON_NAME] värv viitab TPO asendusainele, mis on EUs lubatud. Oleks värvilai…"
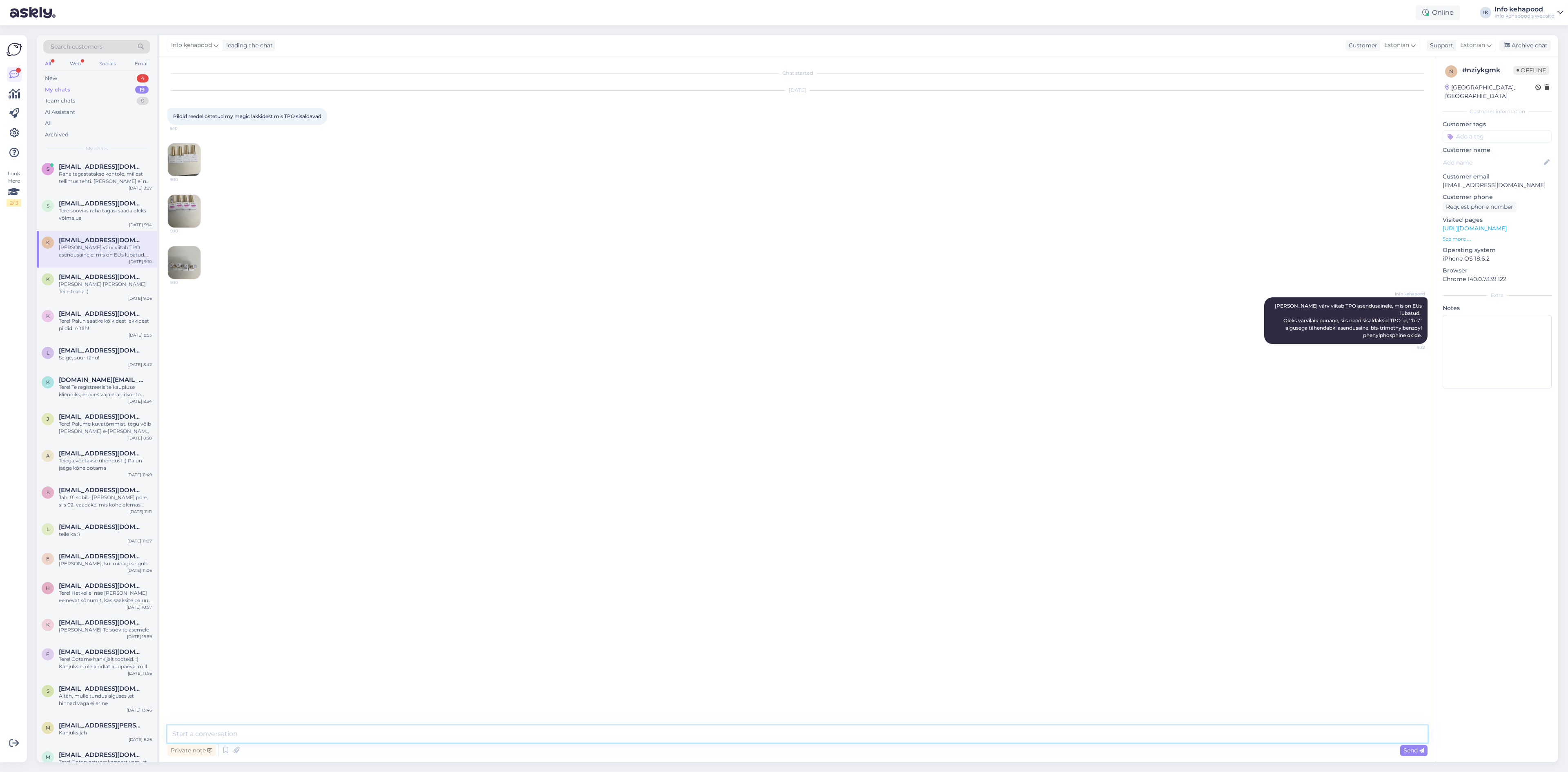
click at [760, 725] on textarea at bounding box center [797, 734] width 1260 height 17
click at [770, 508] on div "Chat started [DATE] Pildid reedel ostetud my magic lakkidest mis TPO sisaldavad…" at bounding box center [801, 391] width 1267 height 653
click at [130, 79] on div "New 5" at bounding box center [97, 78] width 107 height 12
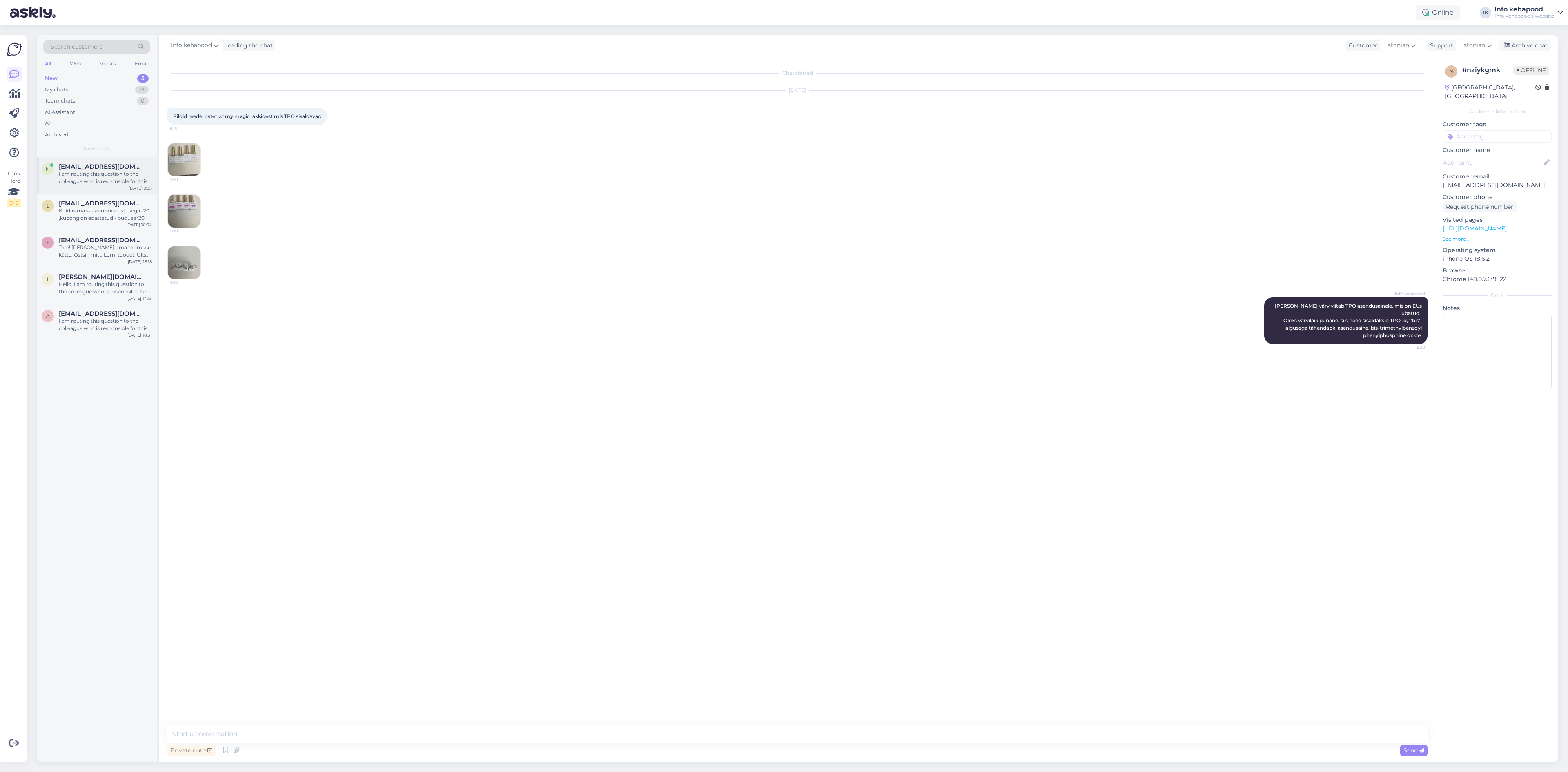
click at [94, 169] on span "[EMAIL_ADDRESS][DOMAIN_NAME]" at bounding box center [102, 167] width 85 height 7
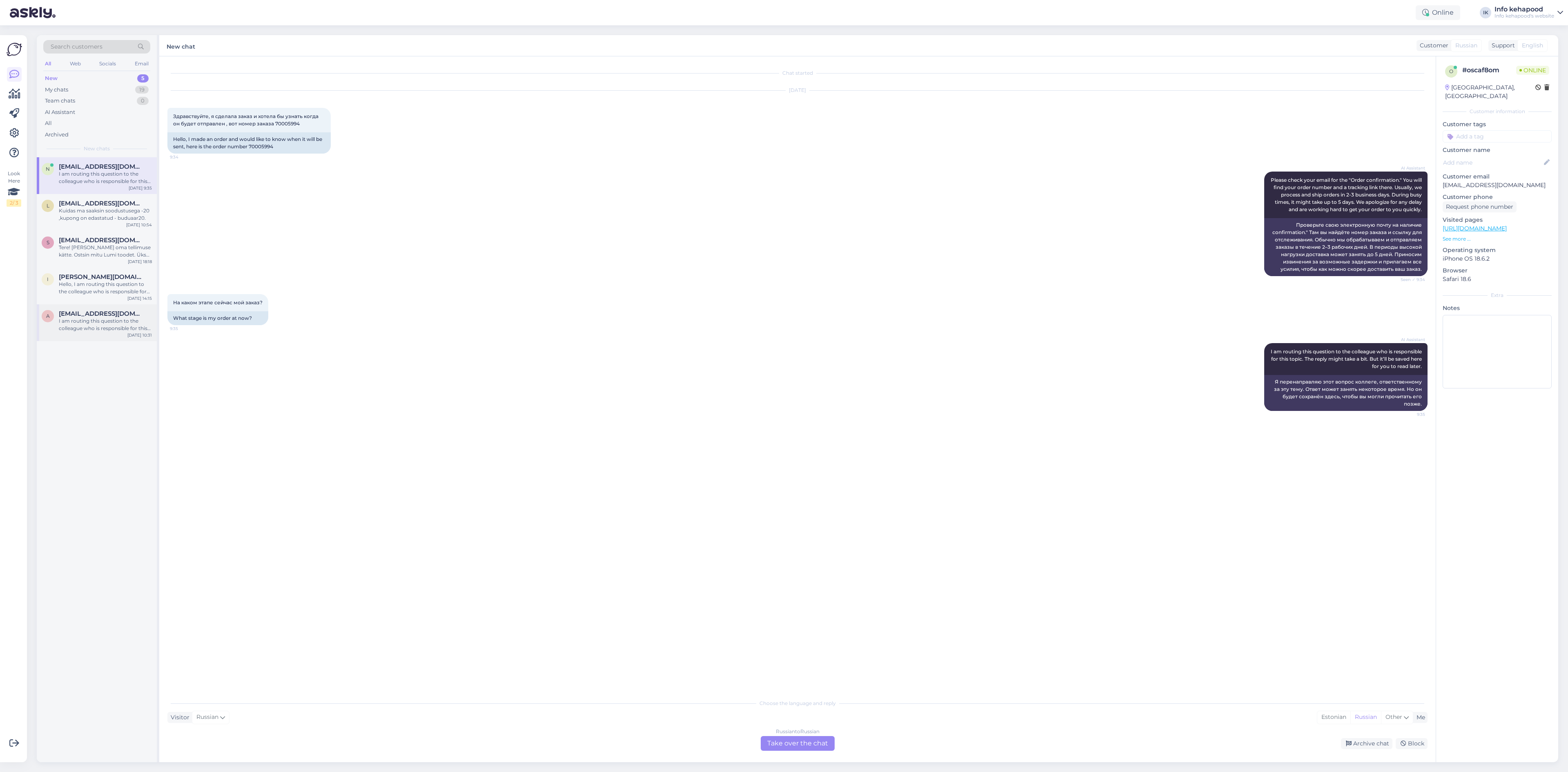
click at [113, 321] on div "I am routing this question to the colleague who is responsible for this topic. …" at bounding box center [105, 325] width 93 height 15
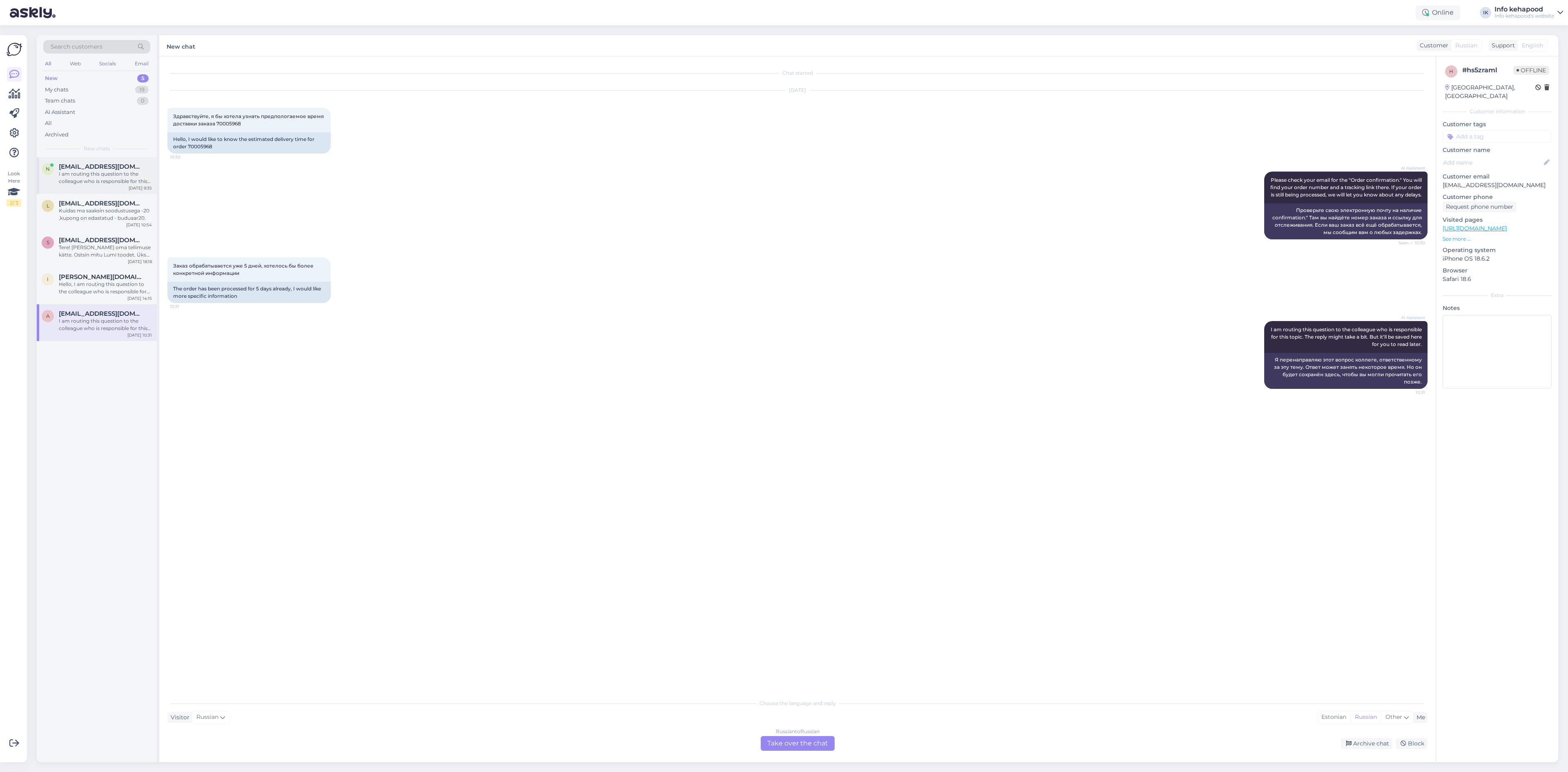
click at [95, 179] on div "I am routing this question to the colleague who is responsible for this topic. …" at bounding box center [105, 178] width 93 height 15
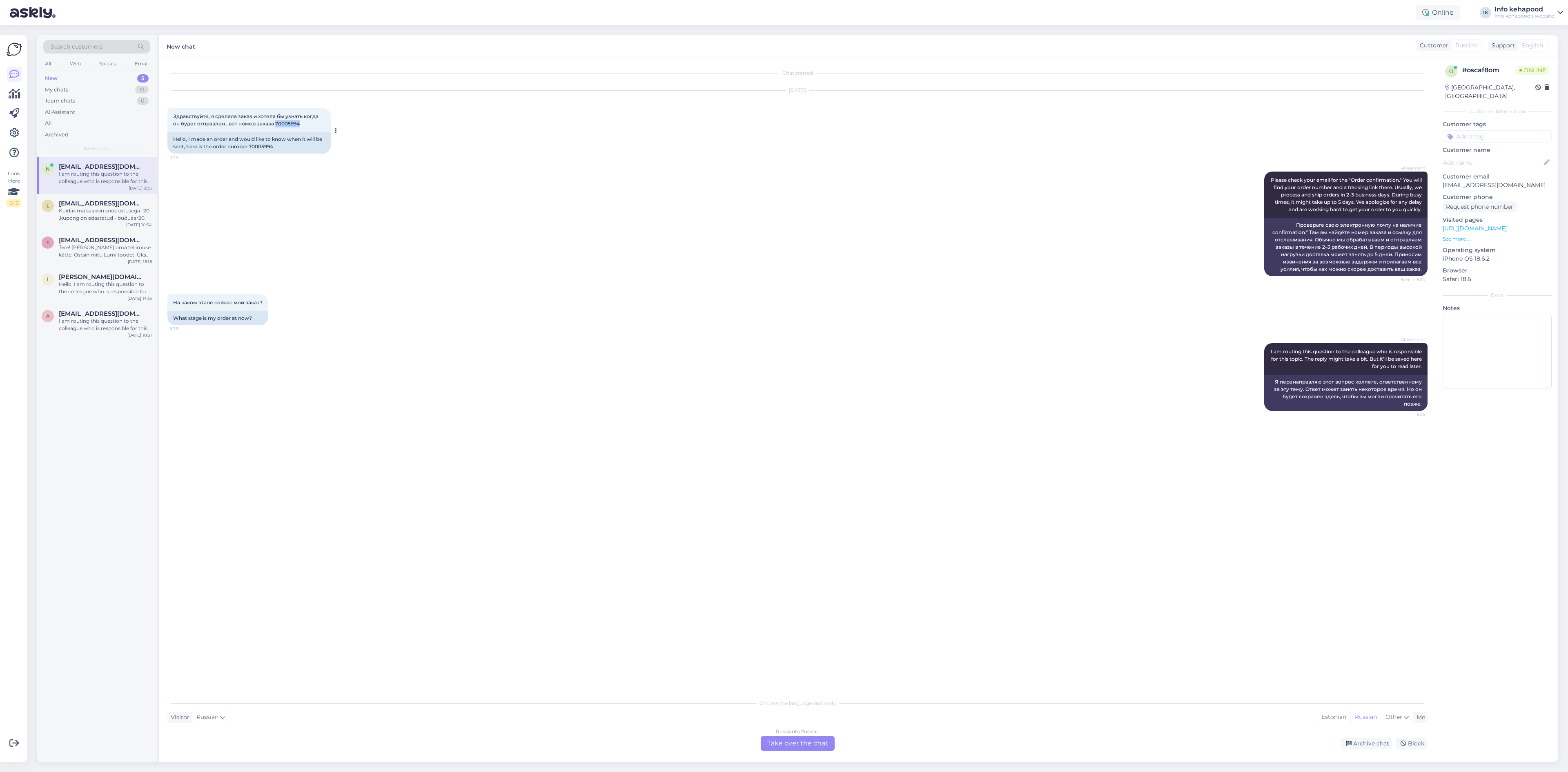
drag, startPoint x: 267, startPoint y: 123, endPoint x: 294, endPoint y: 124, distance: 27.0
click at [294, 124] on div "Здравствуйте, я сделала заказ и хотела бы узнать когда он будет отправлен , вот…" at bounding box center [249, 120] width 163 height 24
copy span "70005994"
click at [120, 344] on div "n [EMAIL_ADDRESS][DOMAIN_NAME] I am routing this question to the colleague who …" at bounding box center [96, 460] width 120 height 605
click at [109, 309] on div "a [EMAIL_ADDRESS][DOMAIN_NAME] I am routing this question to the colleague who …" at bounding box center [96, 323] width 120 height 37
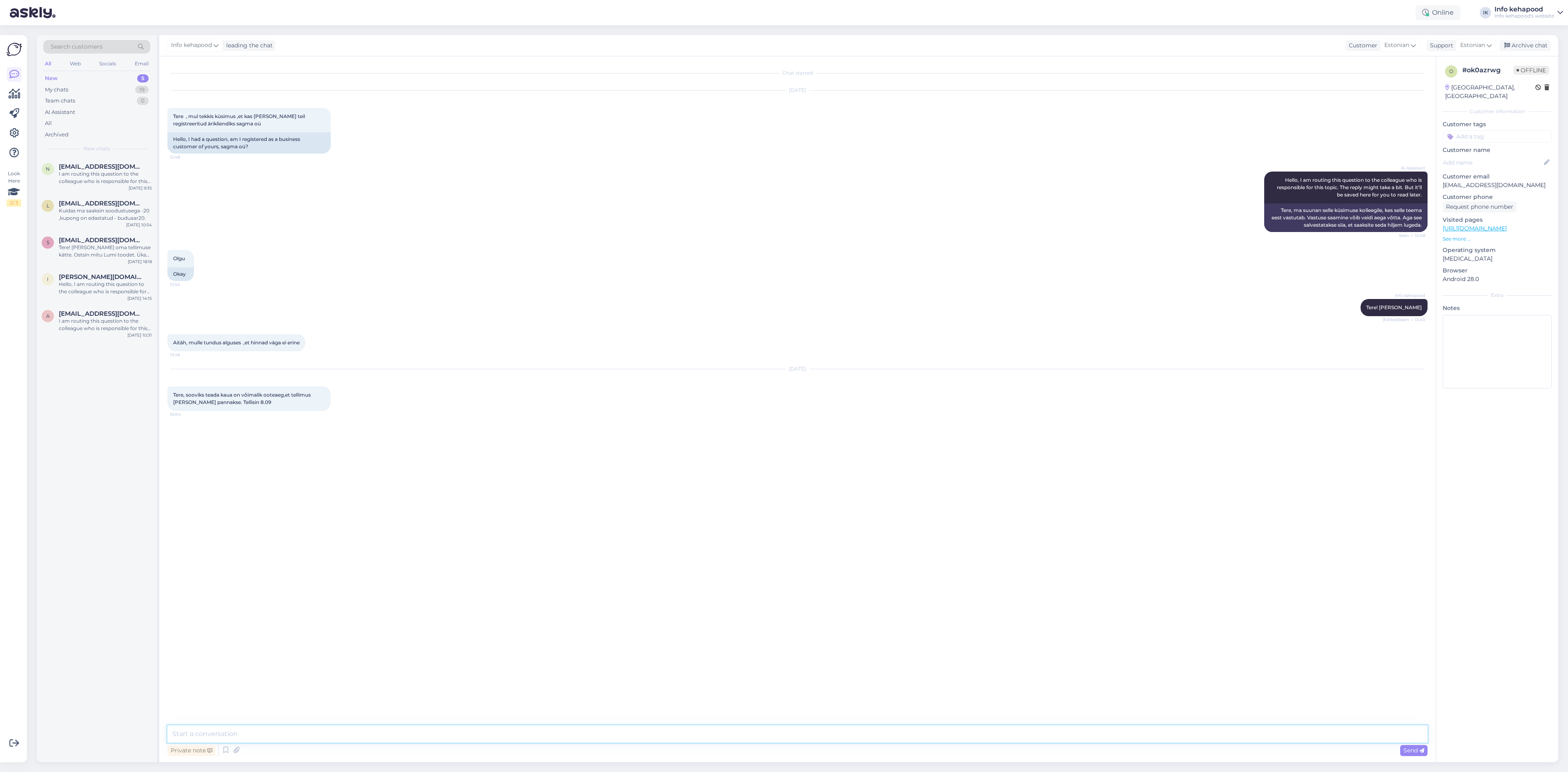
click at [945, 730] on textarea at bounding box center [797, 734] width 1260 height 17
type textarea "t"
click at [481, 739] on textarea "Tere! Palume tellimuse numbrit. Lisan ka ära, et kampaaniate ja pühade ajal või…" at bounding box center [797, 734] width 1260 height 17
type textarea "Tere! Palume tellimuse numbrit. Lisan ka ära, et kampaaniate ja pühade ajal või…"
type textarea "Meil on ka see info üleval."
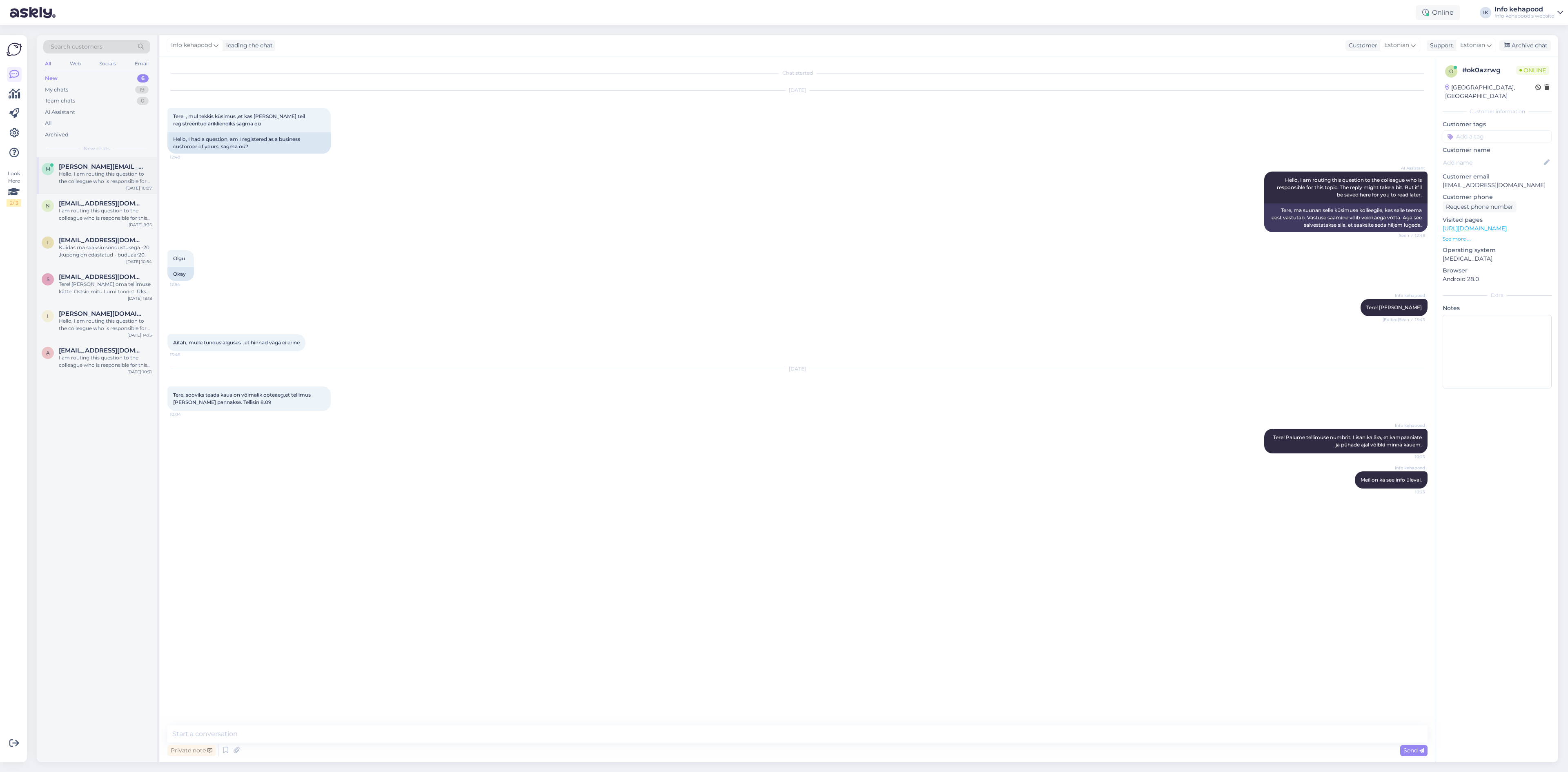
click at [122, 166] on span "[PERSON_NAME][EMAIL_ADDRESS][PERSON_NAME][DOMAIN_NAME]" at bounding box center [102, 167] width 85 height 7
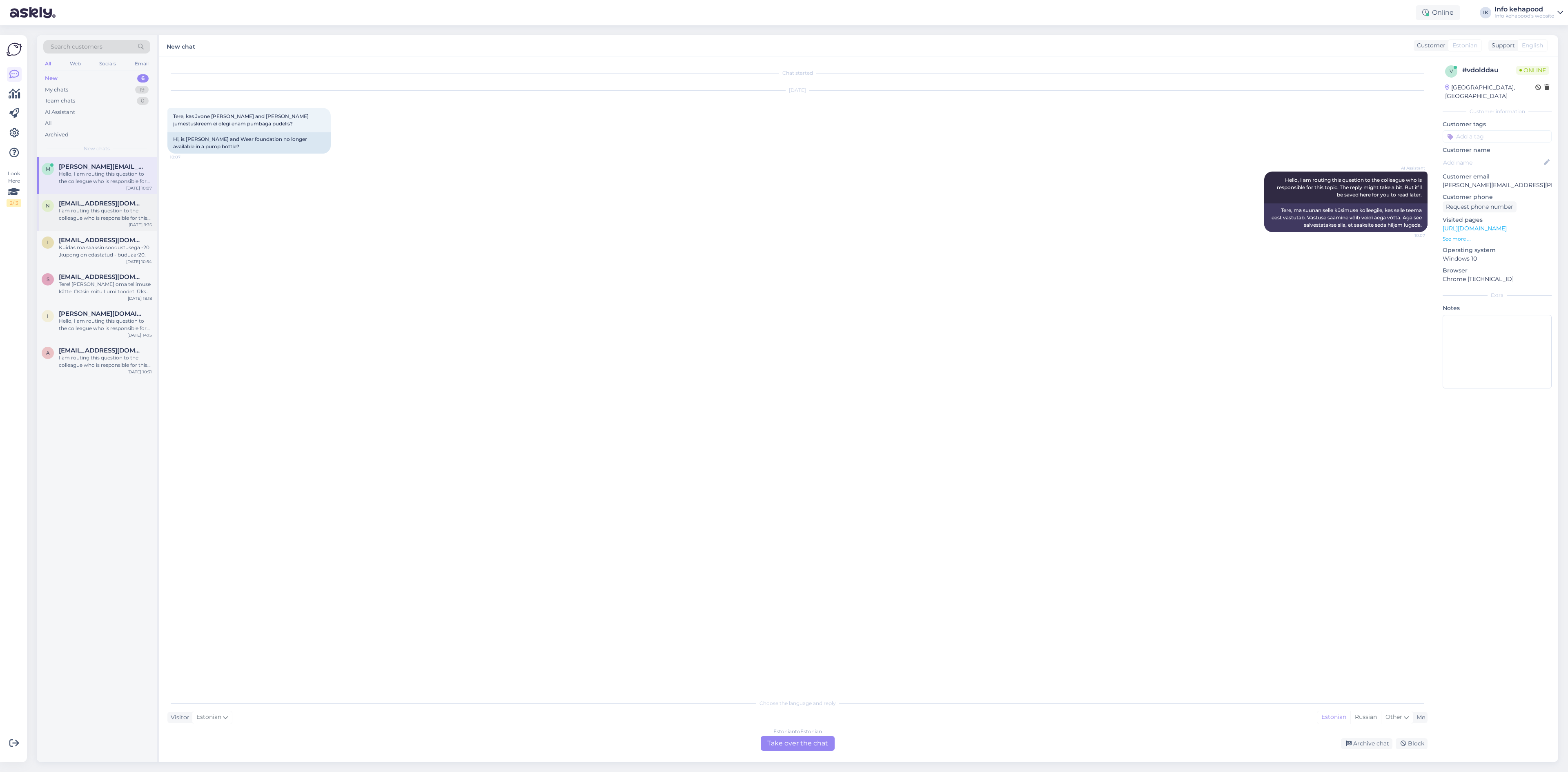
click at [93, 222] on div "n [EMAIL_ADDRESS][DOMAIN_NAME] I am routing this question to the colleague who …" at bounding box center [96, 212] width 120 height 37
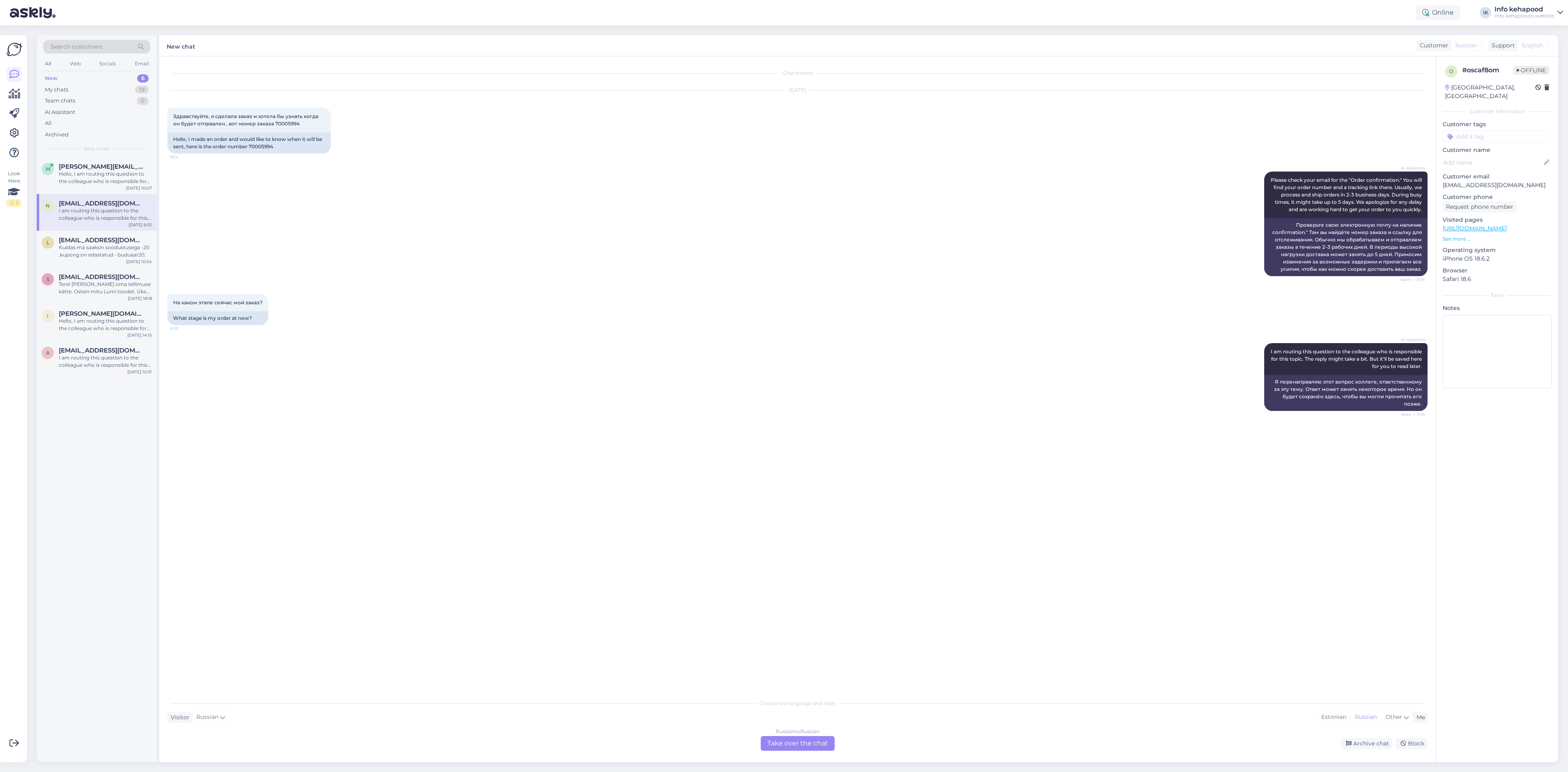
click at [801, 749] on div "Russian to Russian Take over the chat" at bounding box center [797, 743] width 74 height 15
click at [576, 730] on textarea at bounding box center [797, 734] width 1260 height 17
click at [1463, 46] on span "Russian" at bounding box center [1474, 45] width 22 height 9
type input "es"
click at [1446, 99] on link "Estonian" at bounding box center [1463, 94] width 90 height 13
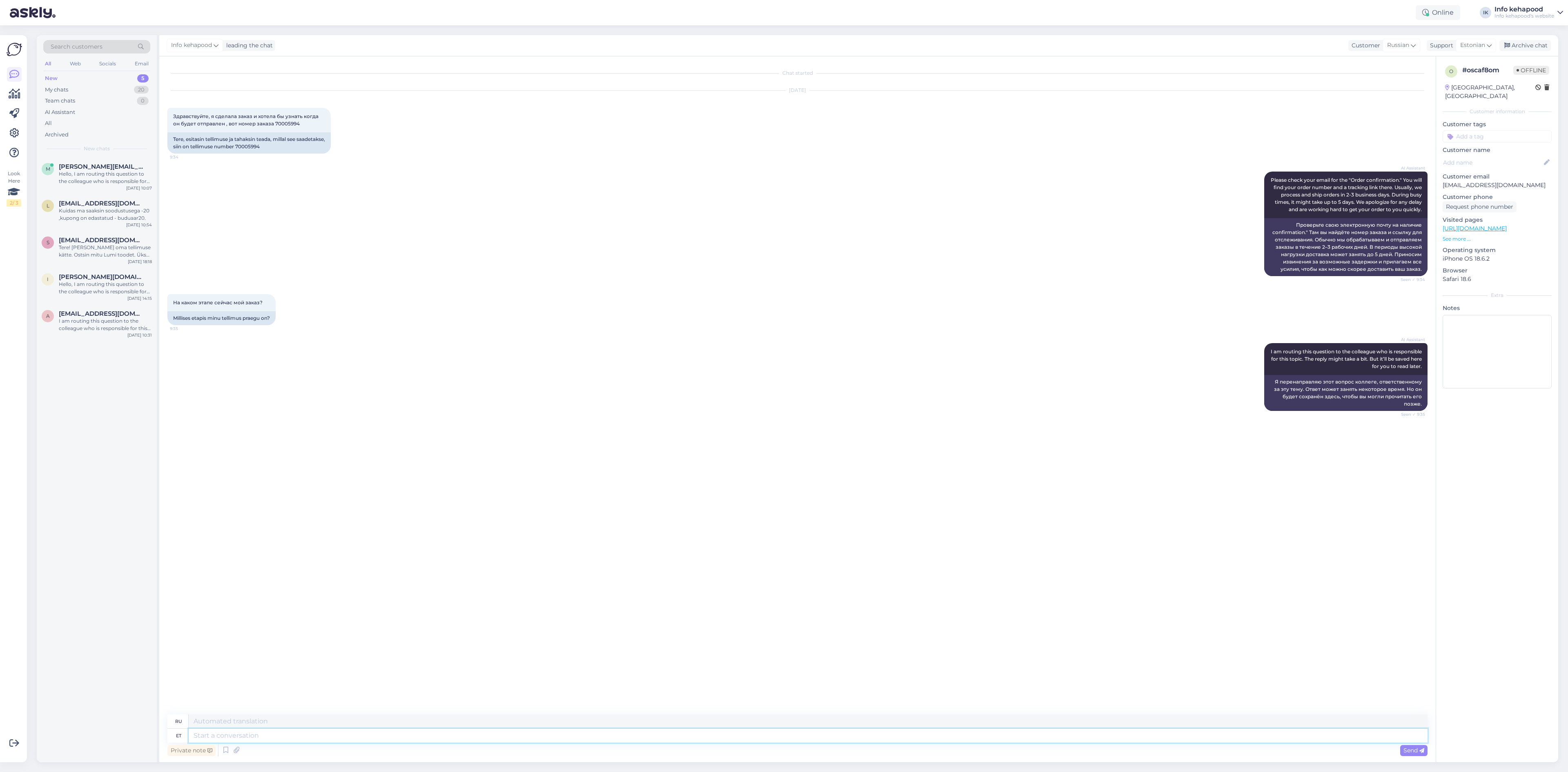
click at [251, 734] on textarea at bounding box center [808, 735] width 1239 height 14
type textarea "Tere"
type textarea "Привет"
type textarea "Tere!"
type textarea "Привет!"
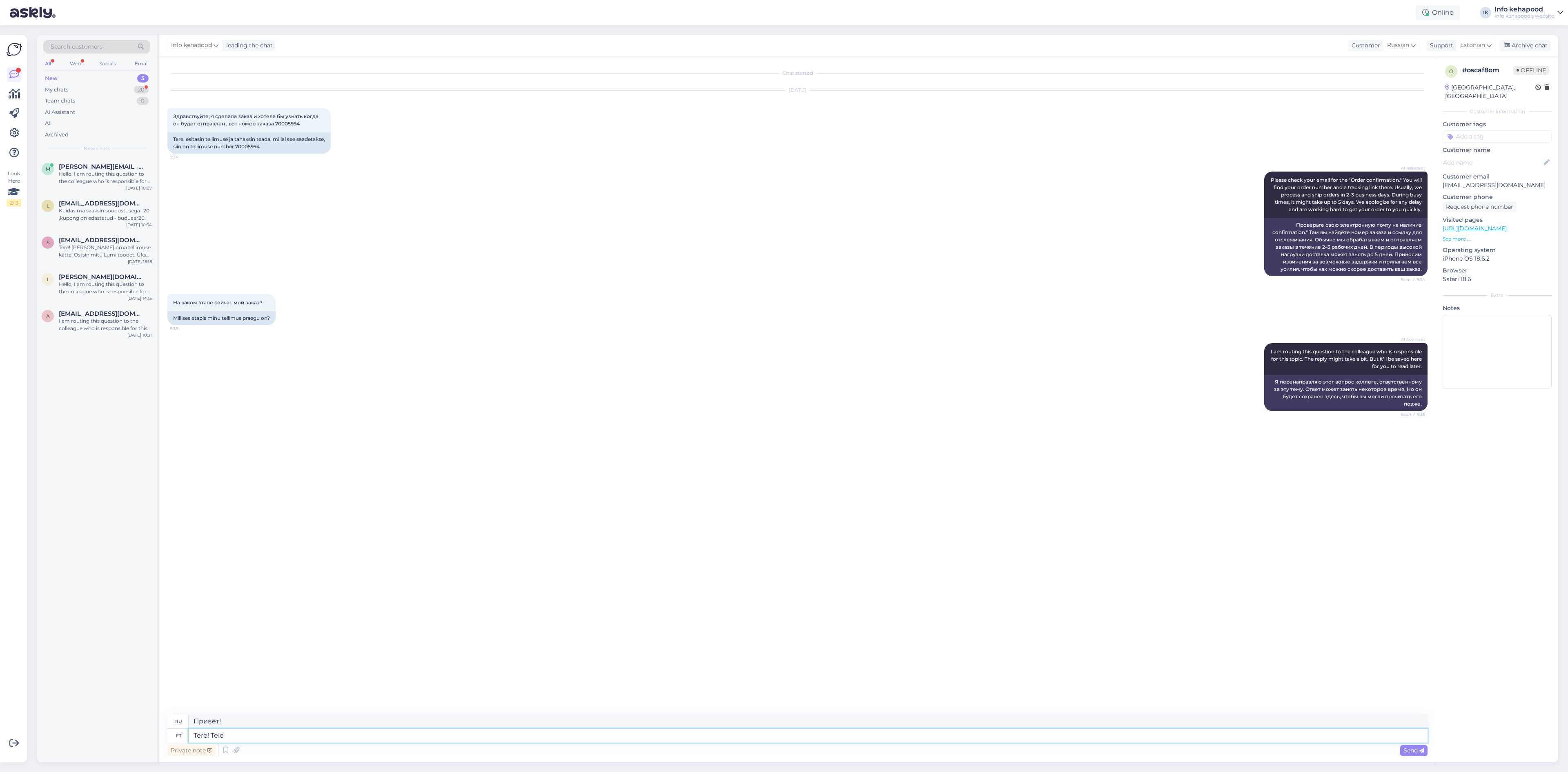
type textarea "Tere! Teie"
type textarea "Привет! Ты"
type textarea "Tere! Teie tellimus"
type textarea "Здравствуйте! Ваш заказ"
type textarea "Tere! Teie tellimus läheb"
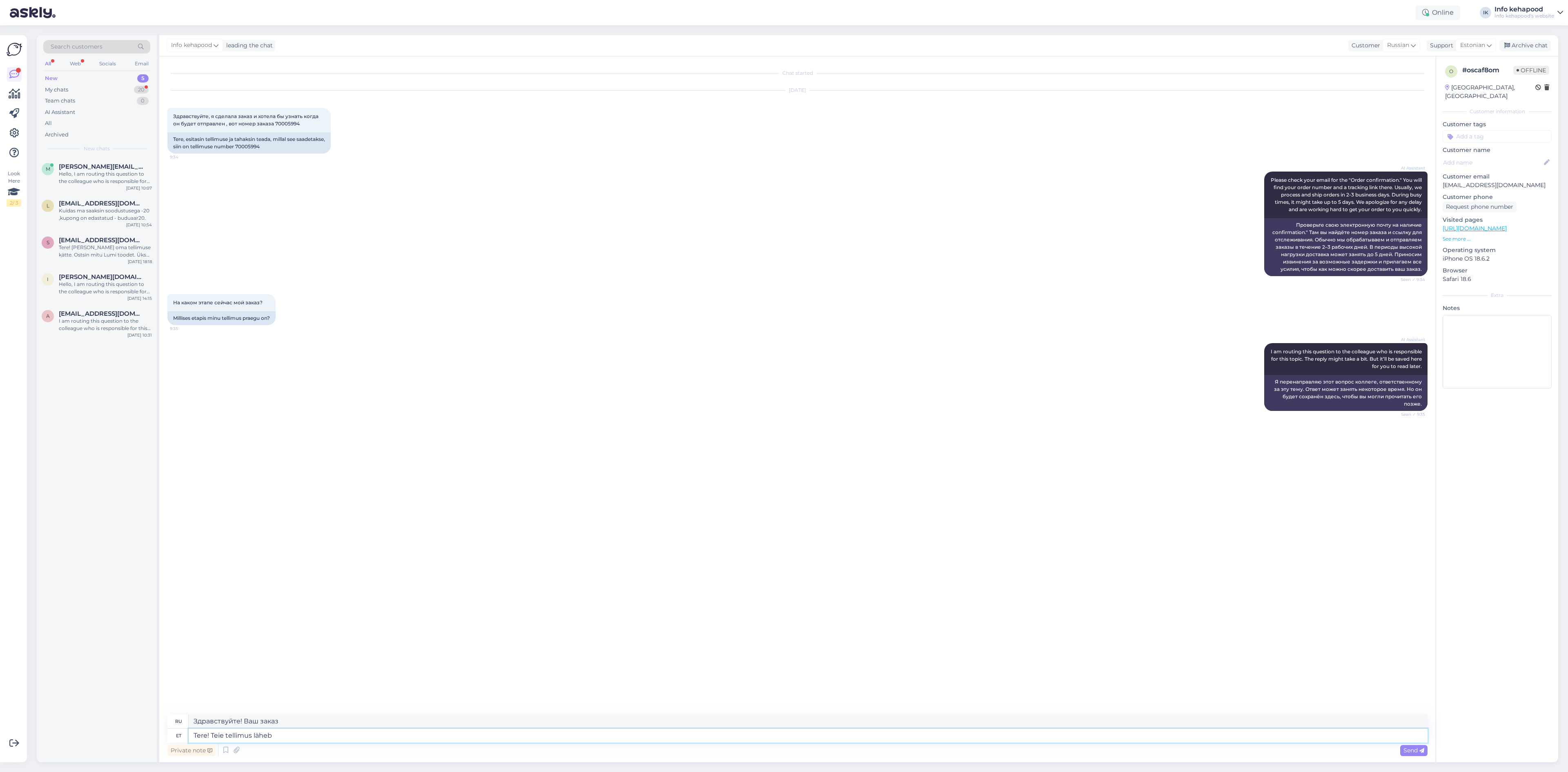
type textarea "Здравствуйте! Ваш заказ отправляется"
type textarea "Tere! Teie tellimus läheb"
click at [313, 594] on div "Chat started [DATE] Здравствуйте, я сделала заказ и хотела бы узнать когда он б…" at bounding box center [801, 385] width 1267 height 642
click at [117, 164] on span "[PERSON_NAME][EMAIL_ADDRESS][PERSON_NAME][DOMAIN_NAME]" at bounding box center [102, 167] width 85 height 7
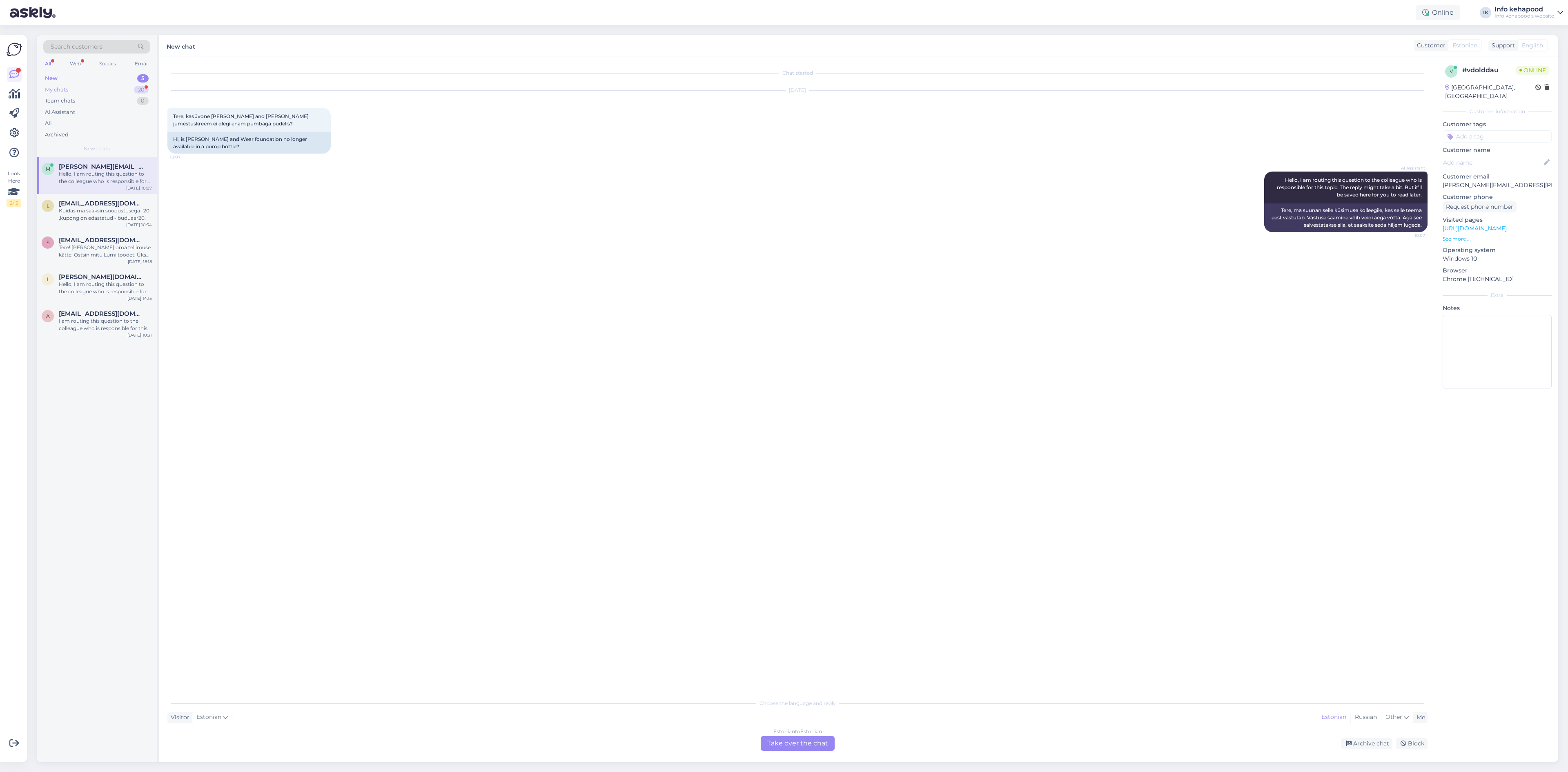
click at [93, 91] on div "My chats 20" at bounding box center [97, 89] width 107 height 12
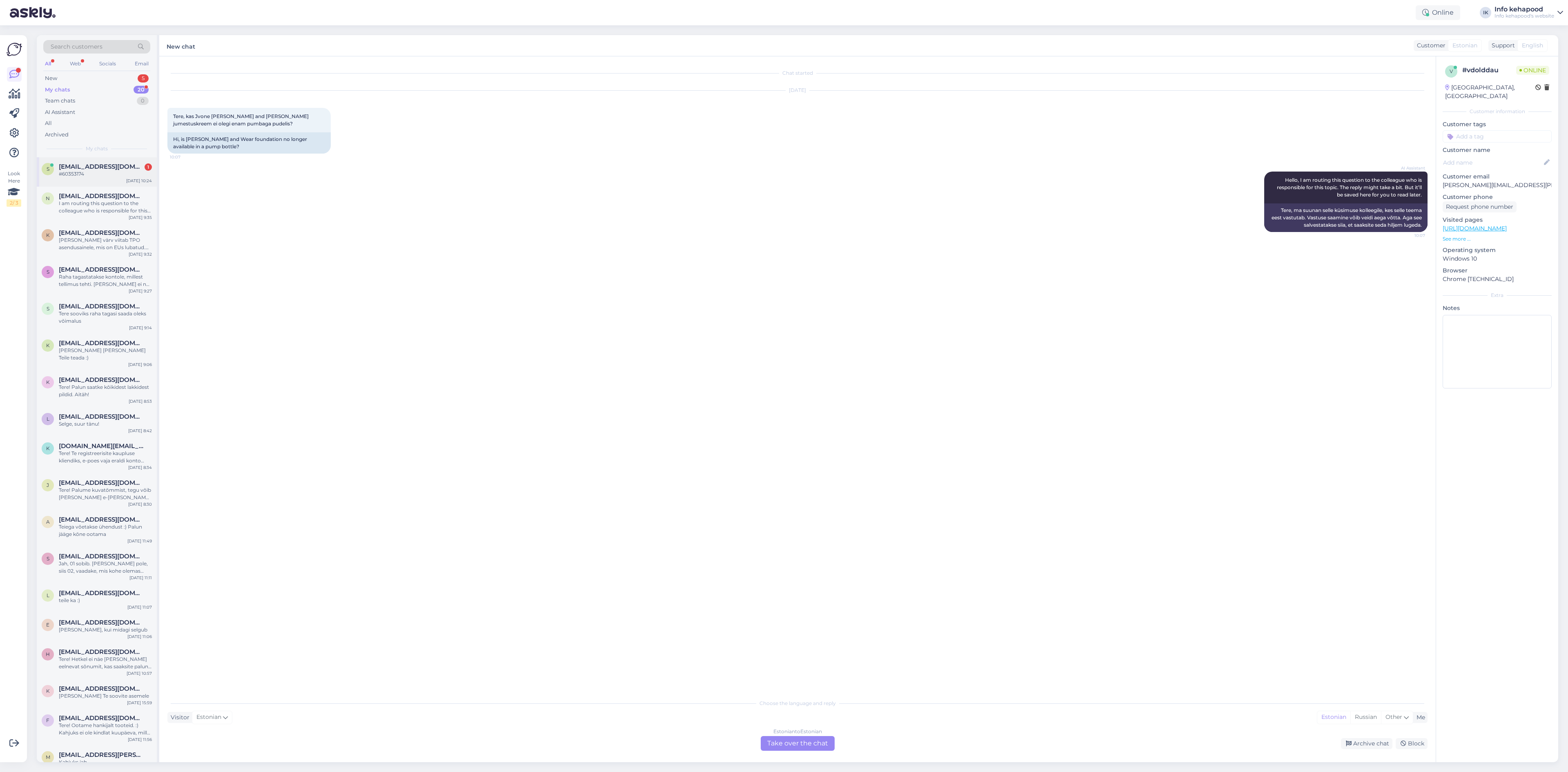
click at [110, 178] on div "s [EMAIL_ADDRESS][DOMAIN_NAME] 1 #60353174 [DATE] 10:24" at bounding box center [96, 172] width 120 height 29
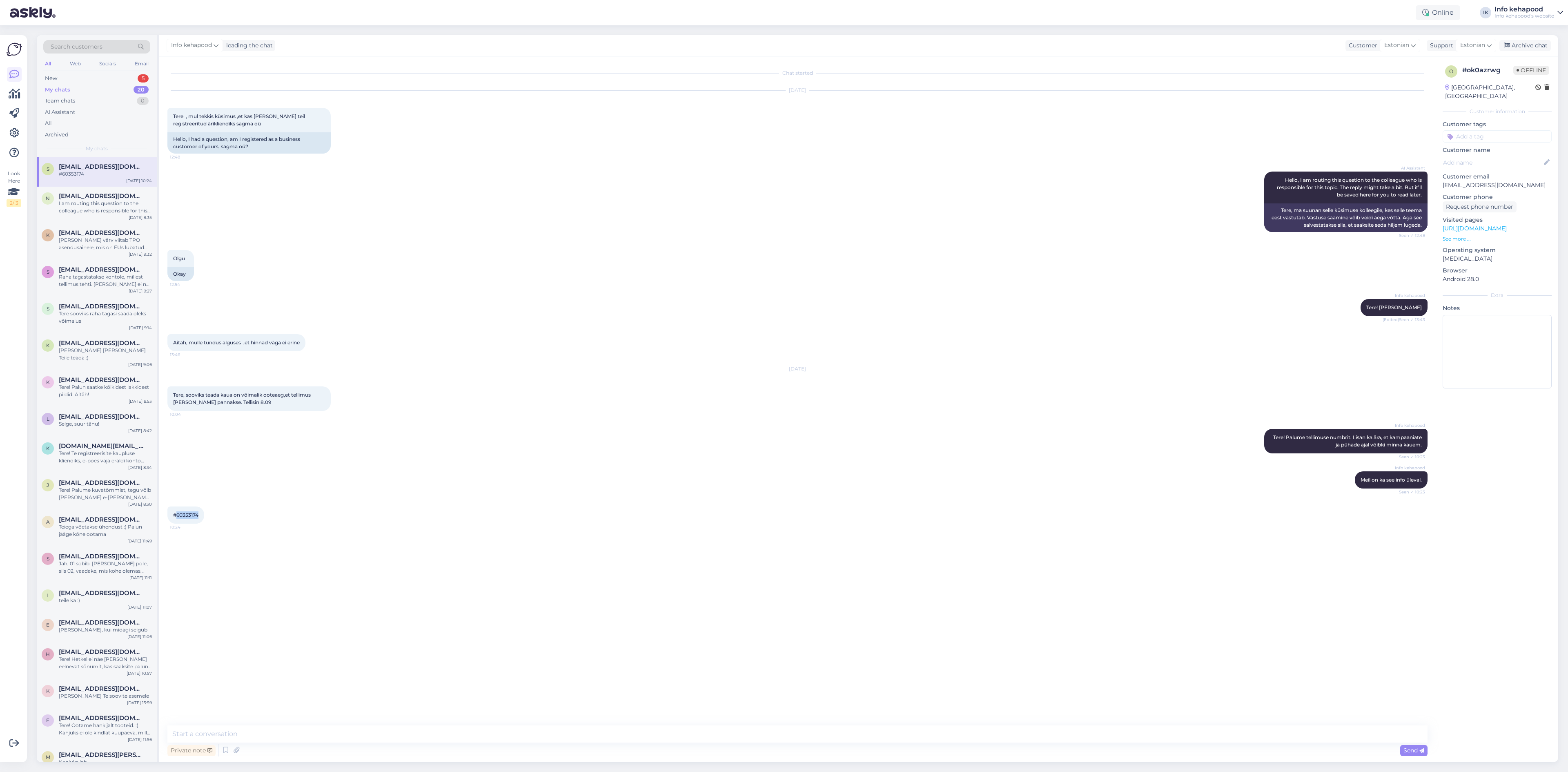
drag, startPoint x: 175, startPoint y: 515, endPoint x: 222, endPoint y: 524, distance: 47.9
click at [222, 524] on div "#60353174 10:24" at bounding box center [797, 515] width 1260 height 35
copy span "60353174"
click at [335, 730] on textarea at bounding box center [797, 734] width 1260 height 17
type textarea "Tere!"
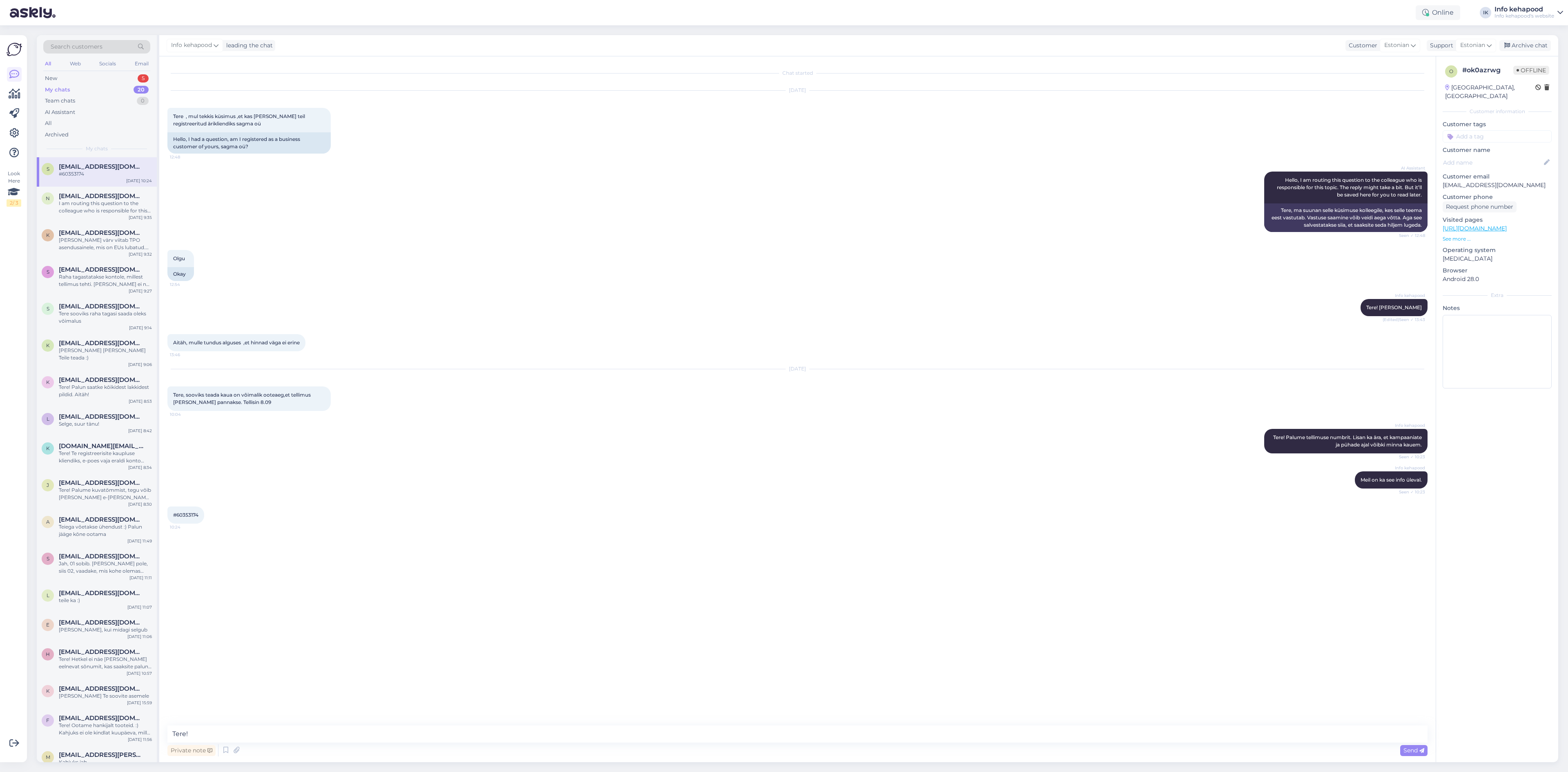
click at [540, 550] on div "Chat started [DATE] Tere , mul tekkis küsimus ,et kas [PERSON_NAME] teil regist…" at bounding box center [801, 391] width 1267 height 653
click at [65, 77] on div "New 5" at bounding box center [97, 78] width 107 height 12
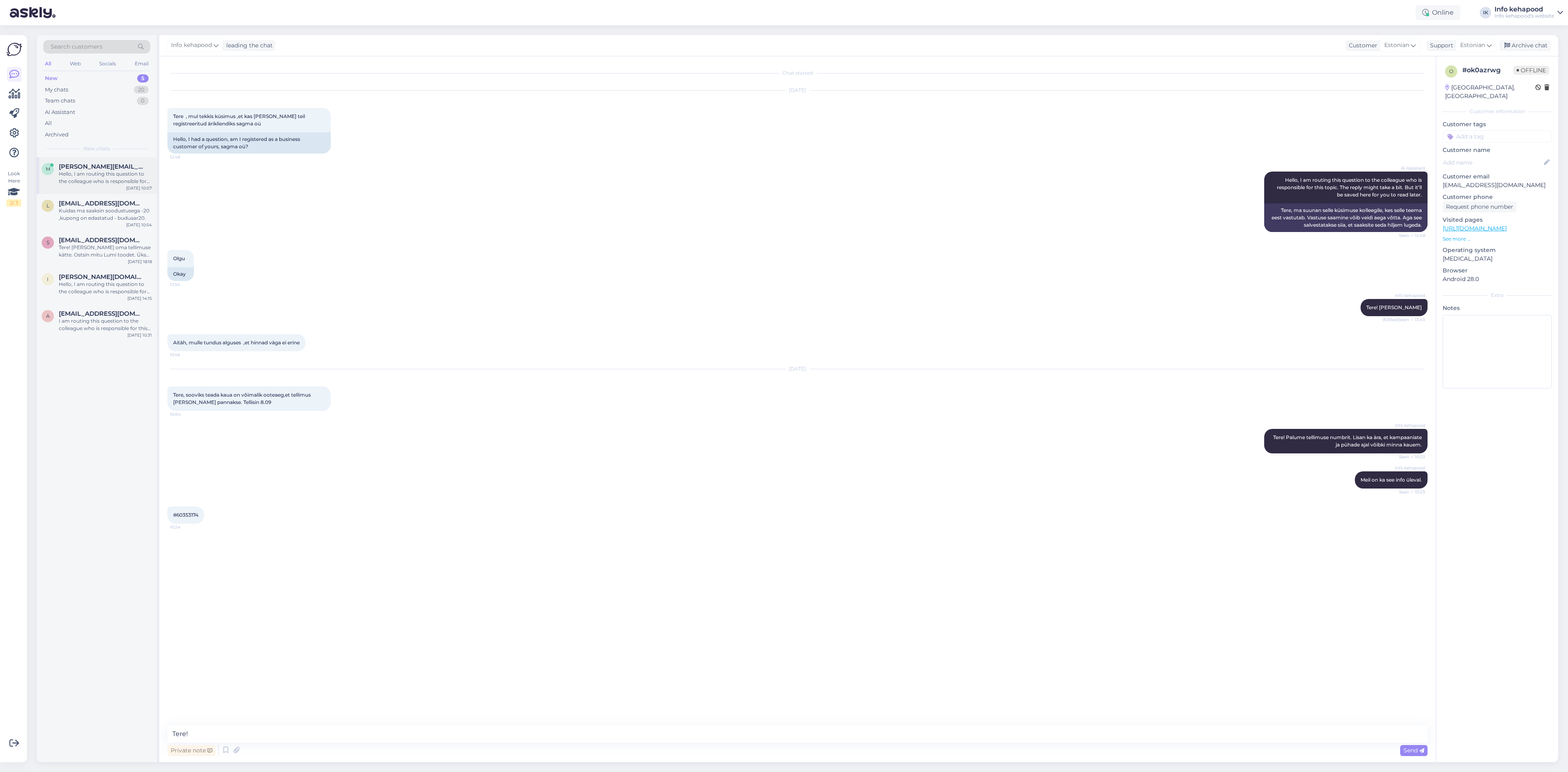
click at [99, 188] on div "m [PERSON_NAME][EMAIL_ADDRESS][PERSON_NAME][DOMAIN_NAME] Hello, I am routing th…" at bounding box center [96, 175] width 120 height 37
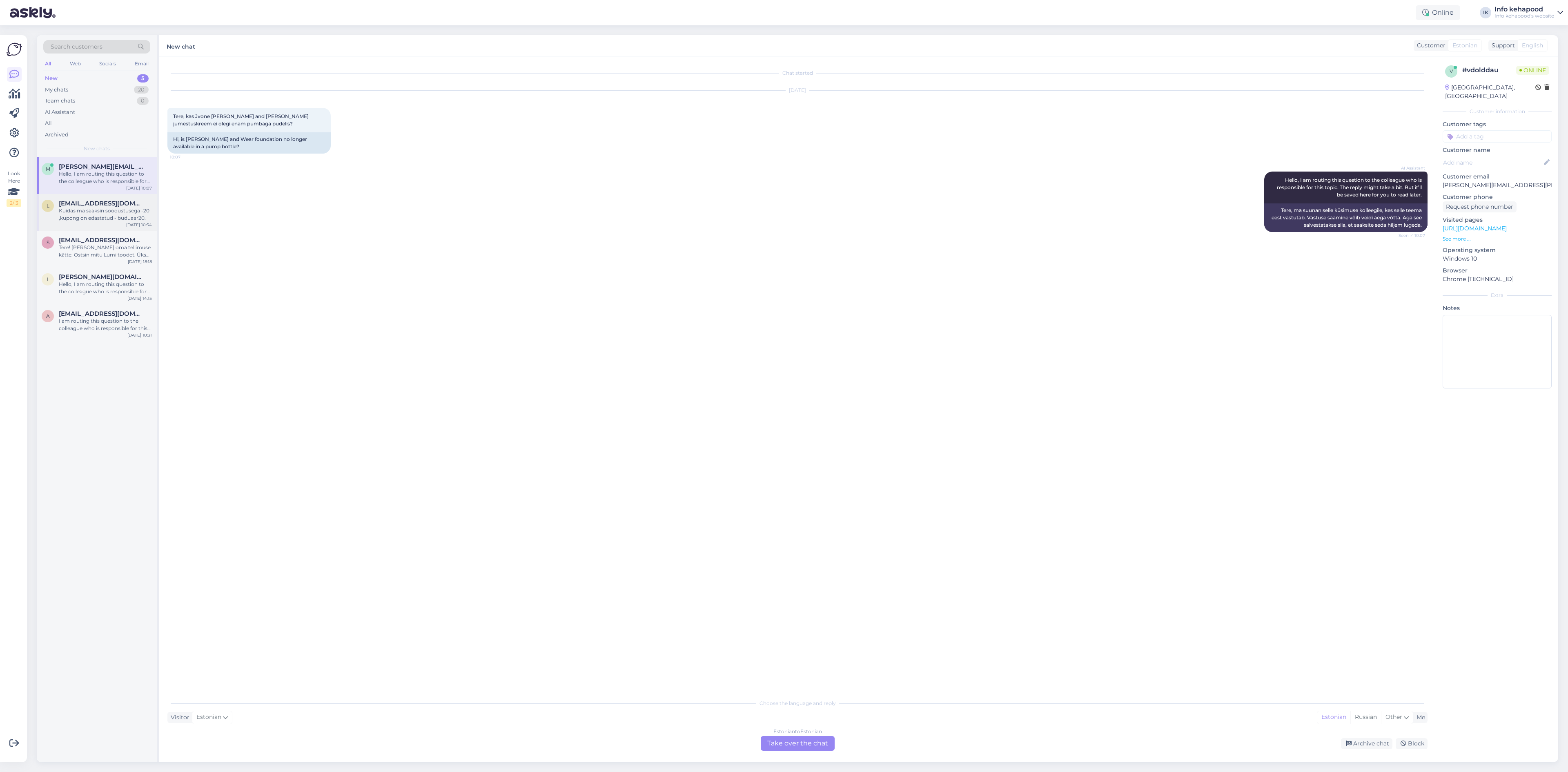
click at [116, 208] on div "Kuidas ma saaksin soodustusega -20 ,kupong on edastatud - buduaar20." at bounding box center [105, 214] width 93 height 15
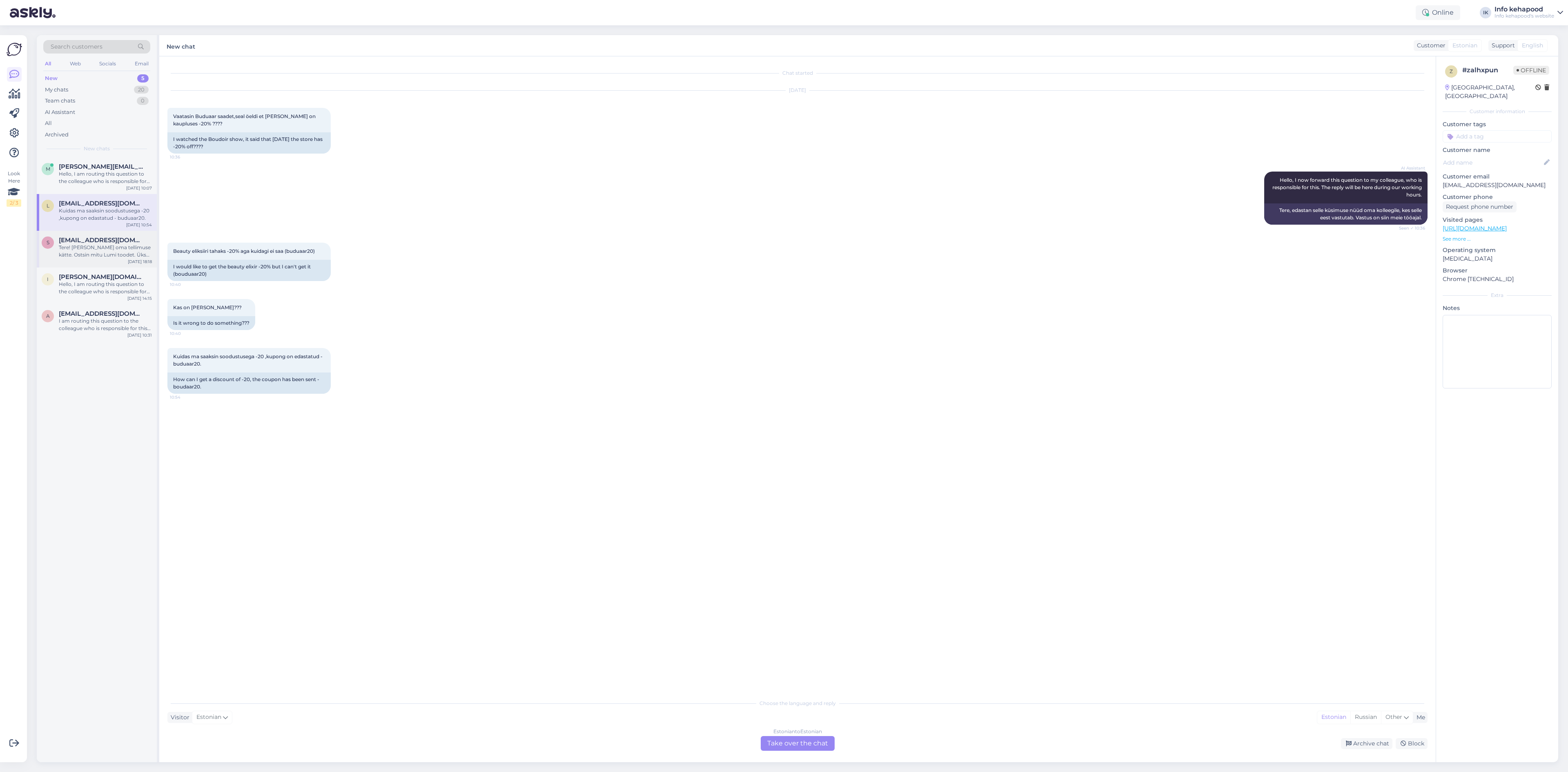
click at [111, 236] on div "s [EMAIL_ADDRESS][DOMAIN_NAME] Tere! [PERSON_NAME] oma tellimuse kätte. Ostsin …" at bounding box center [96, 249] width 120 height 37
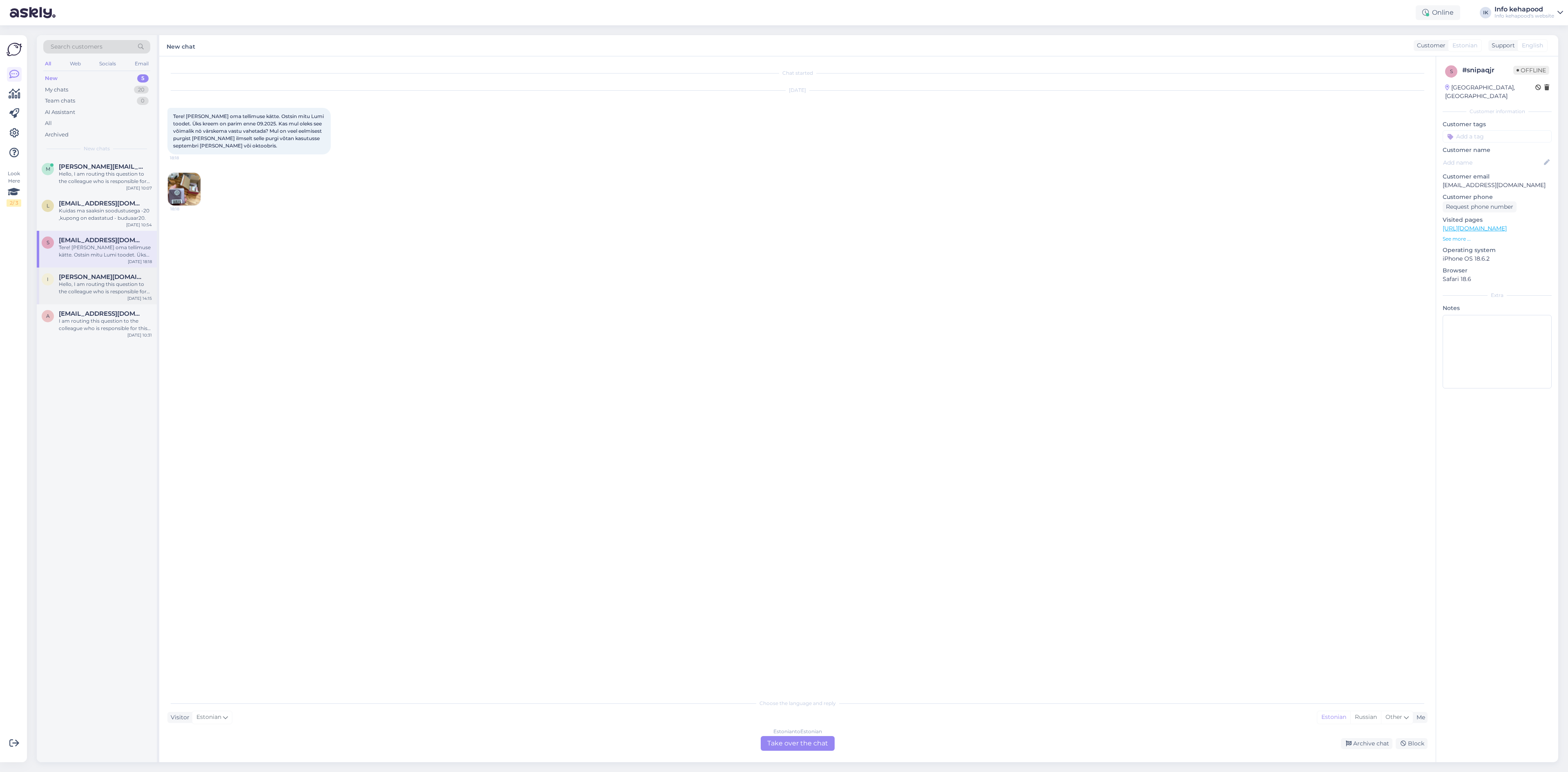
click at [120, 287] on div "Hello, I am routing this question to the colleague who is responsible for this …" at bounding box center [105, 288] width 93 height 15
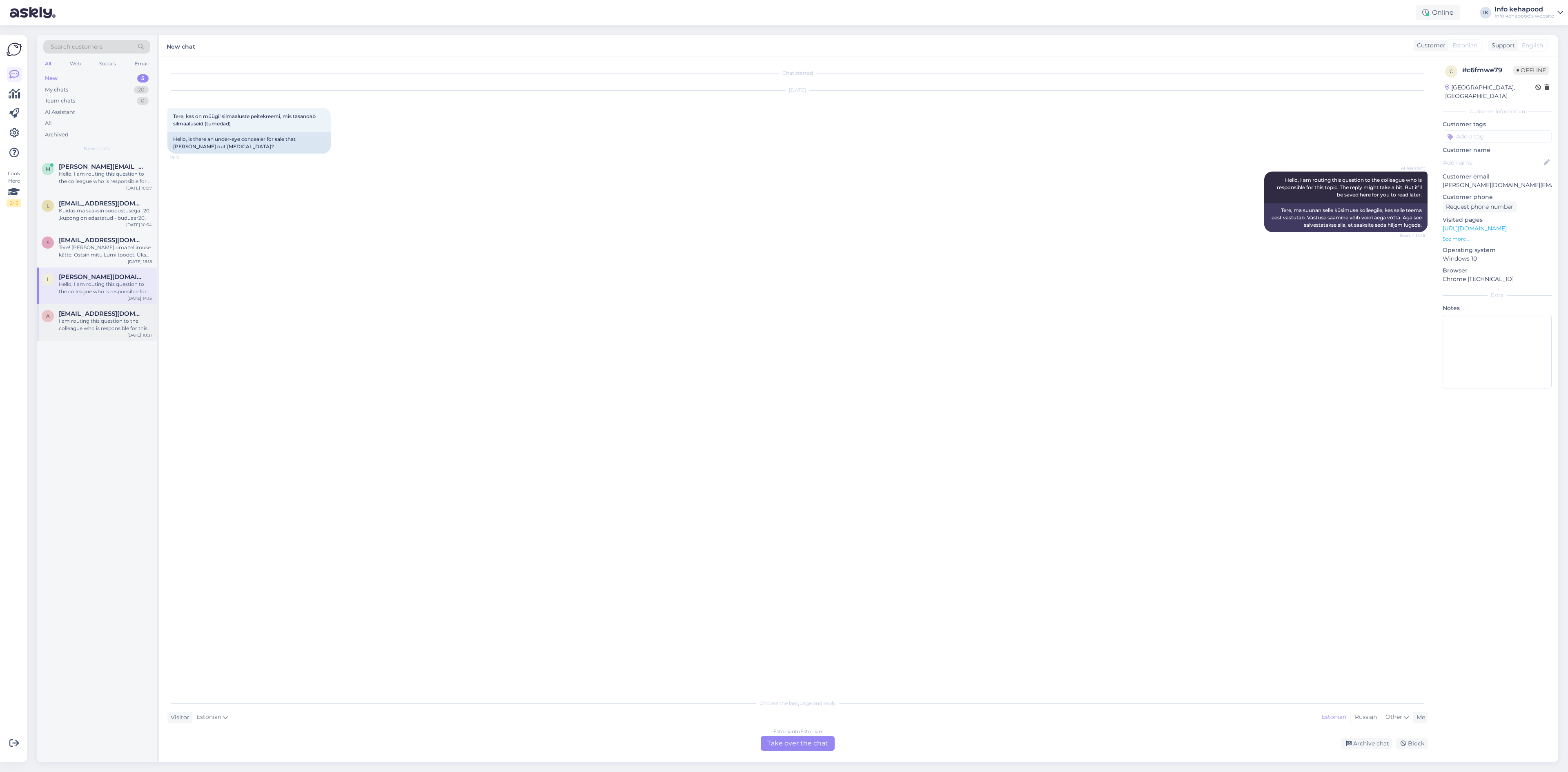
click at [121, 320] on div "I am routing this question to the colleague who is responsible for this topic. …" at bounding box center [105, 325] width 93 height 15
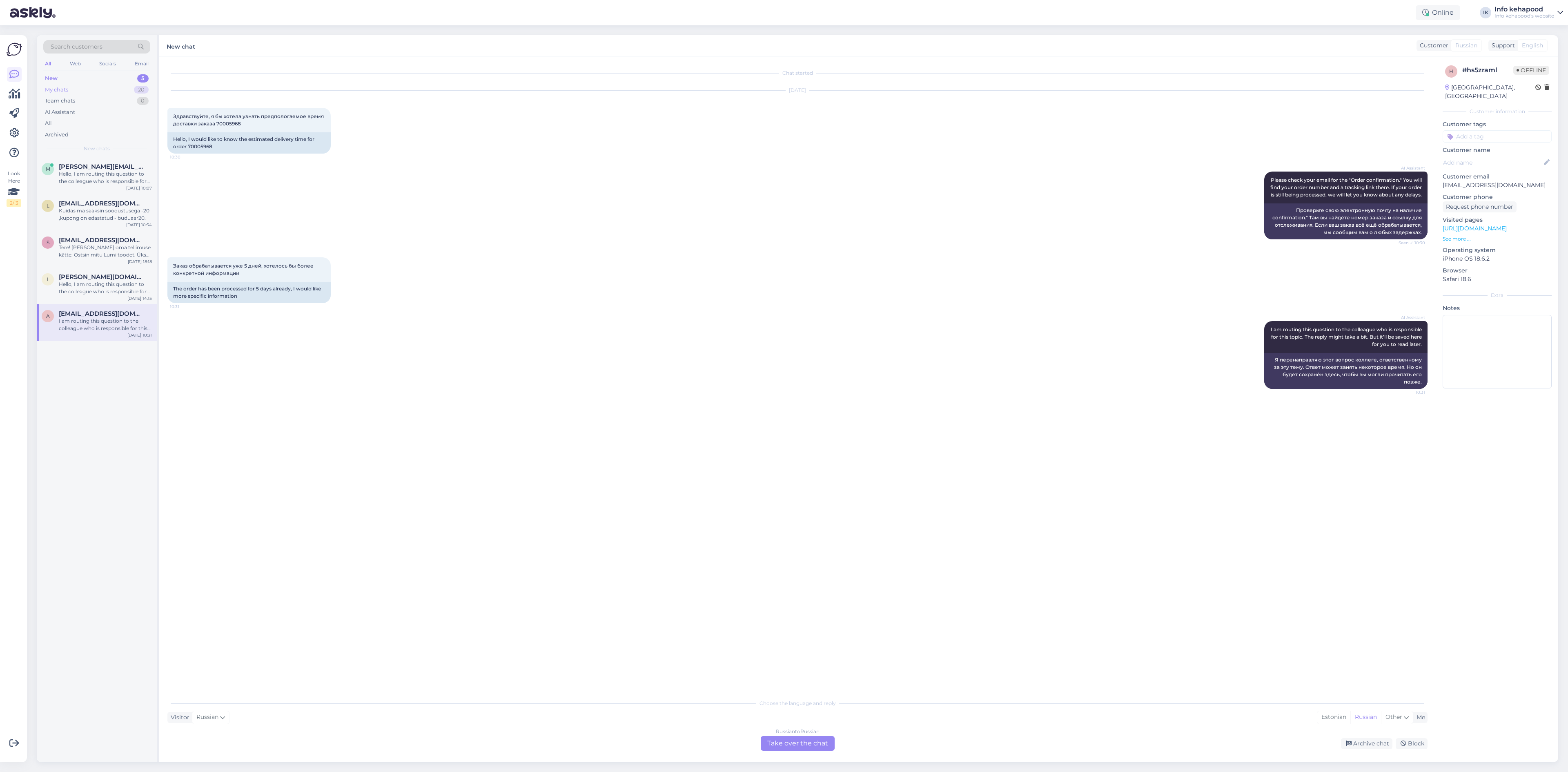
click at [80, 89] on div "My chats 20" at bounding box center [97, 89] width 107 height 12
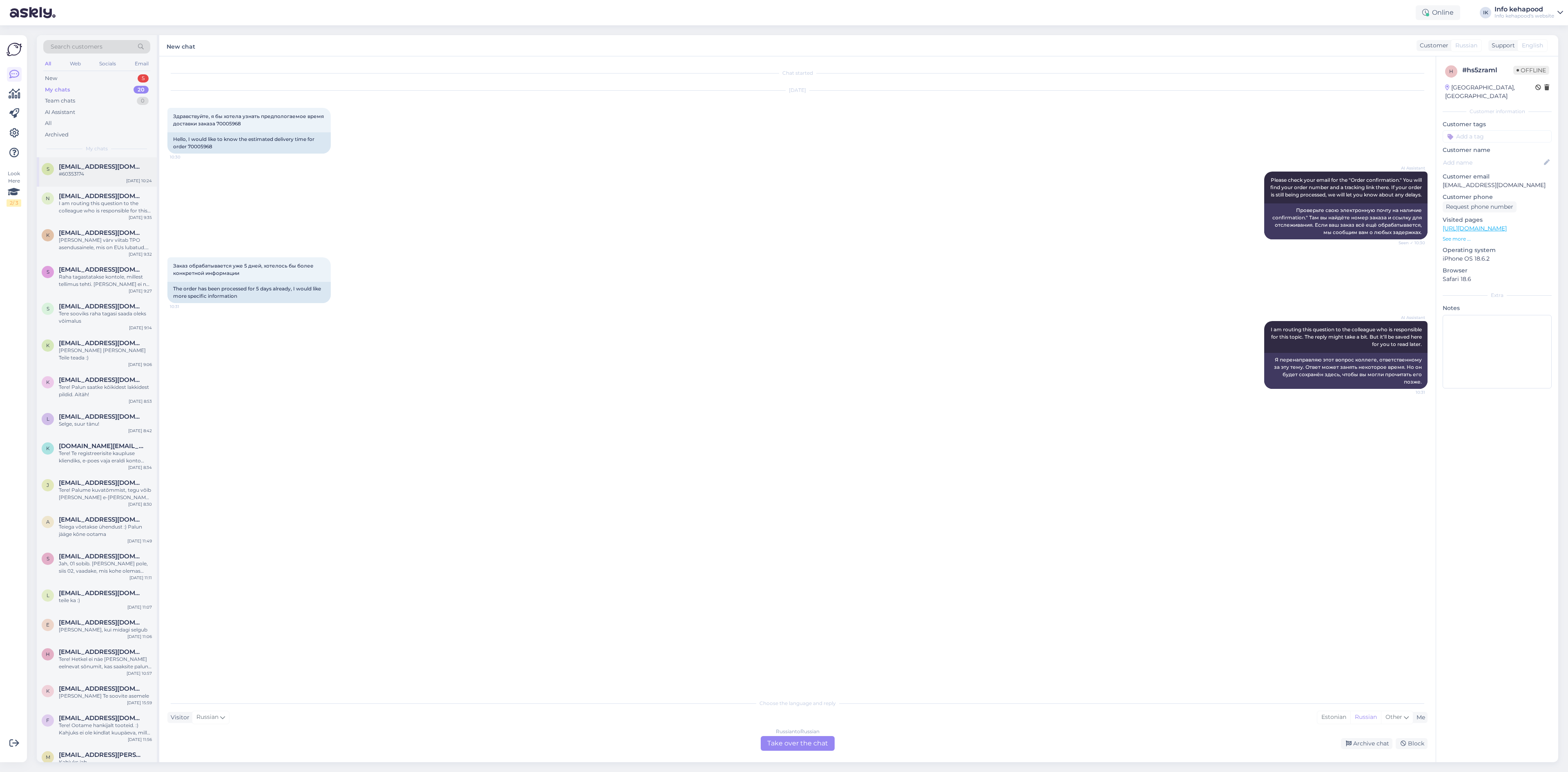
click at [86, 174] on div "#60353174" at bounding box center [105, 174] width 93 height 7
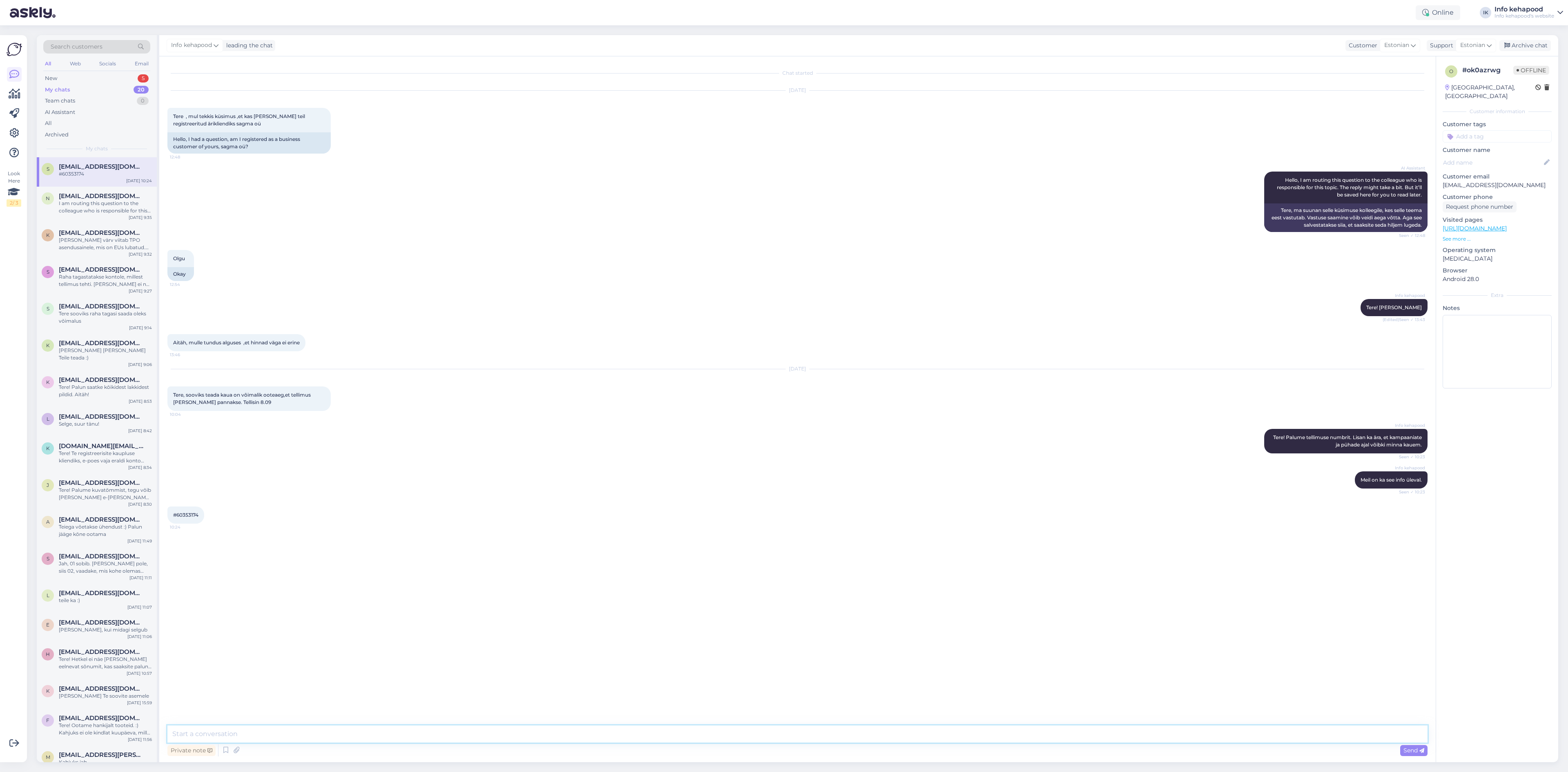
click at [280, 729] on textarea at bounding box center [797, 734] width 1260 height 17
type textarea "Tere! Teie pakk läheb homme [PERSON_NAME]. :)"
click at [369, 720] on div "Chat started [DATE] Tere , mul tekkis küsimus ,et kas [PERSON_NAME] teil regist…" at bounding box center [797, 409] width 1276 height 706
click at [377, 737] on textarea "Tere! Teie pakk läheb homme [PERSON_NAME]. :)" at bounding box center [797, 734] width 1260 height 17
click at [317, 731] on textarea "Tere! Teie pakk läheb homme [PERSON_NAME]. :)" at bounding box center [797, 734] width 1260 height 17
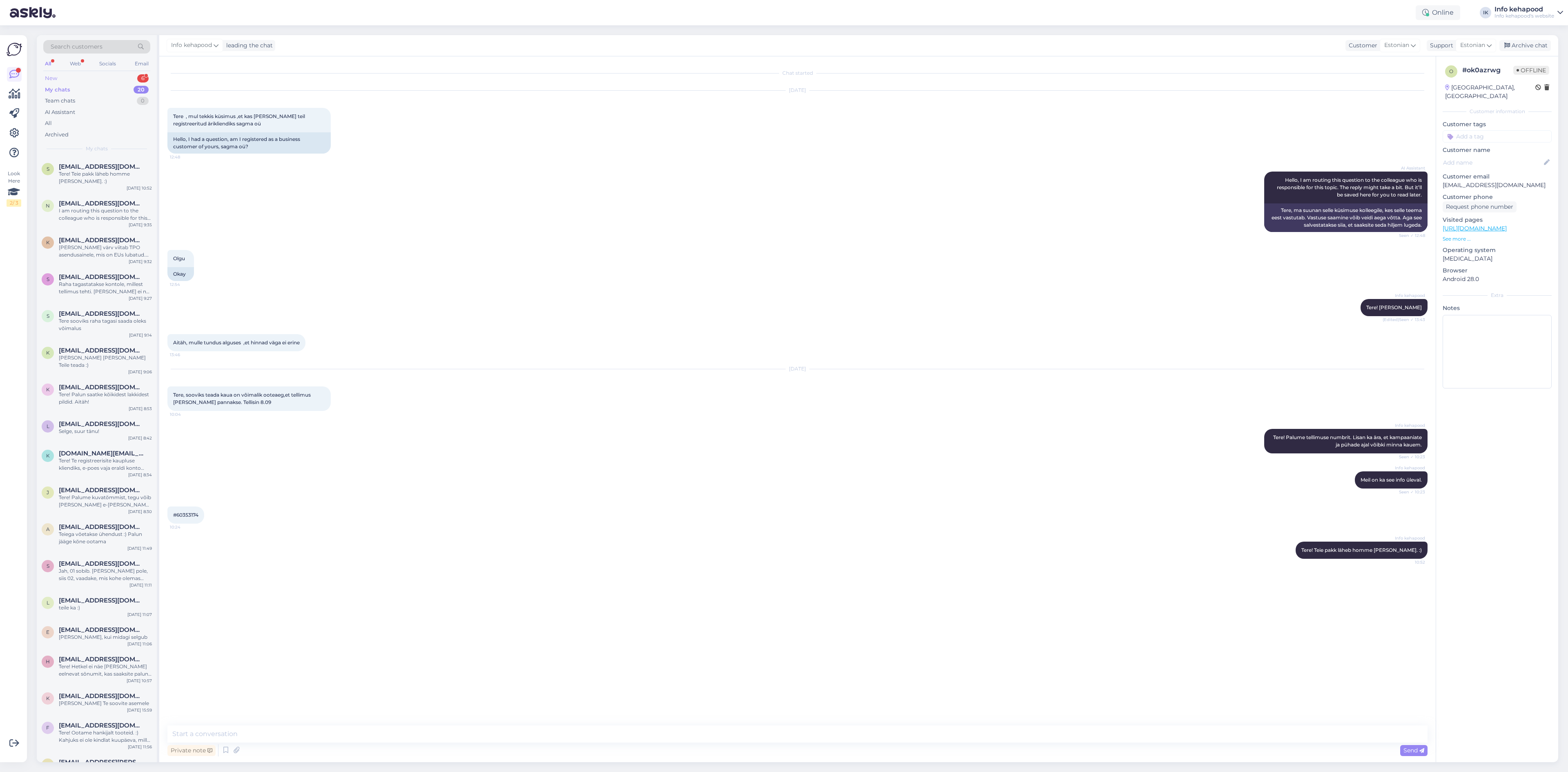
click at [102, 75] on div "New 6" at bounding box center [97, 78] width 107 height 12
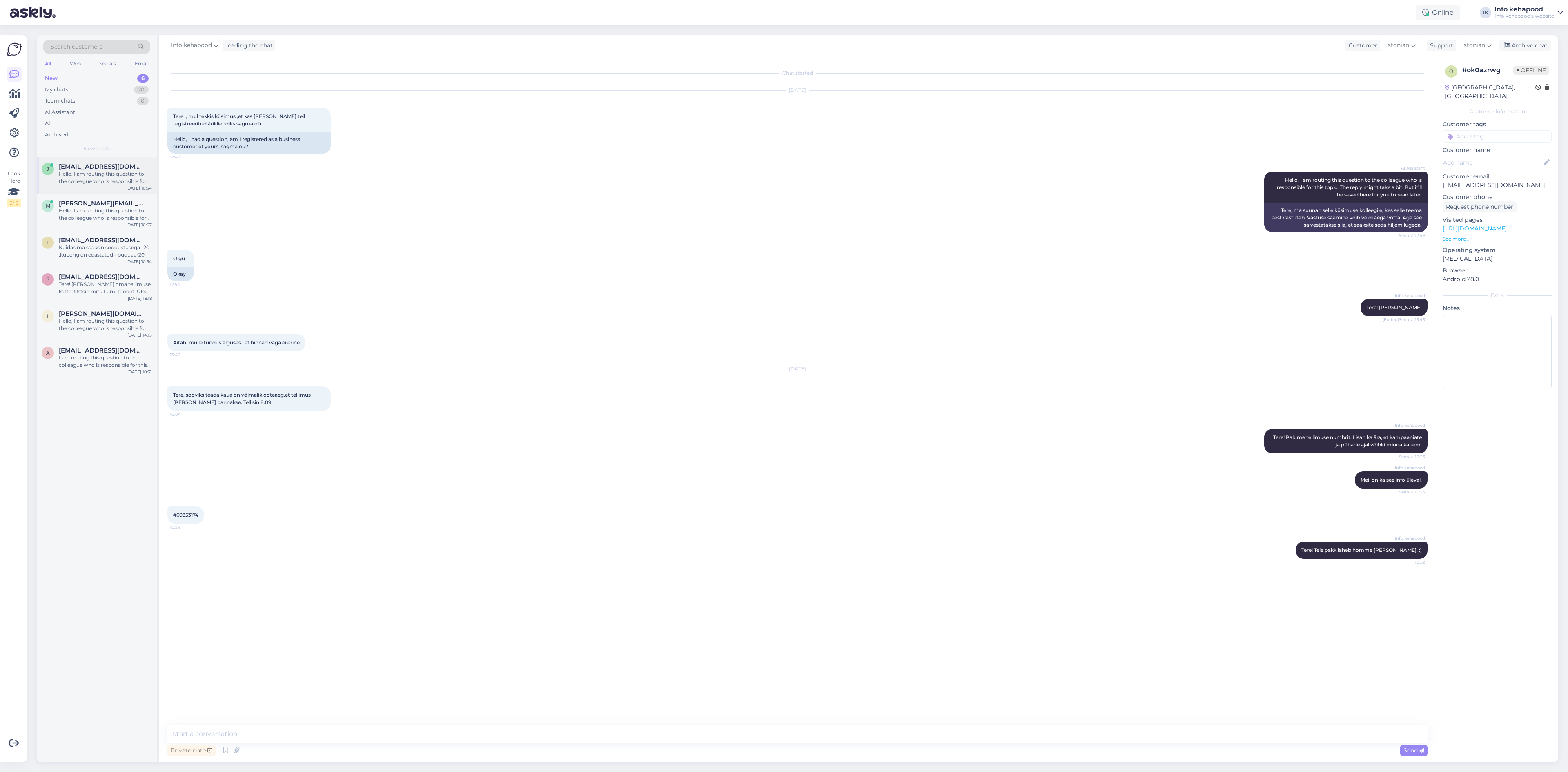
click at [110, 181] on div "Hello, I am routing this question to the colleague who is responsible for this …" at bounding box center [105, 178] width 93 height 15
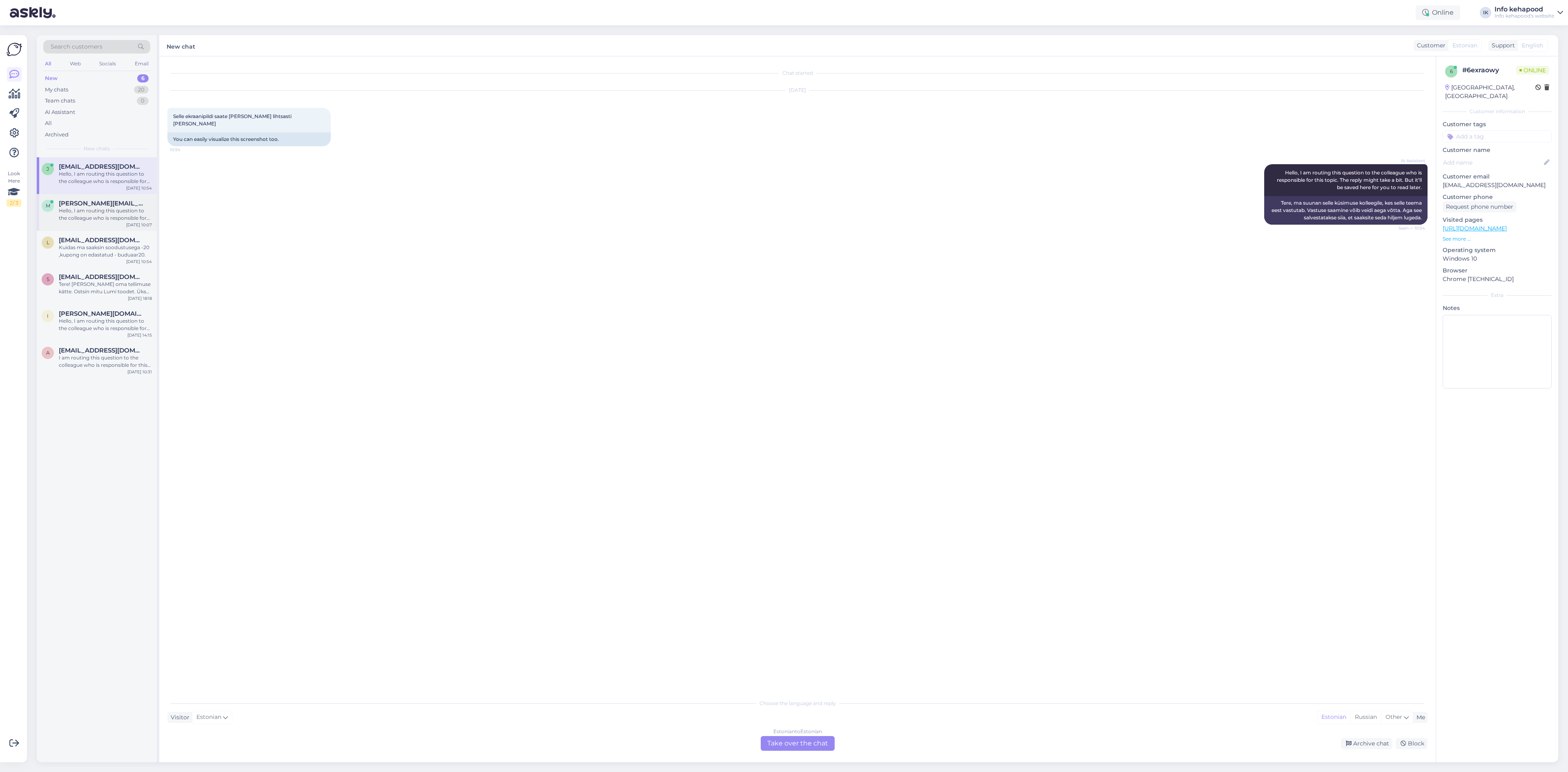
click at [136, 216] on div "Hello, I am routing this question to the colleague who is responsible for this …" at bounding box center [105, 214] width 93 height 15
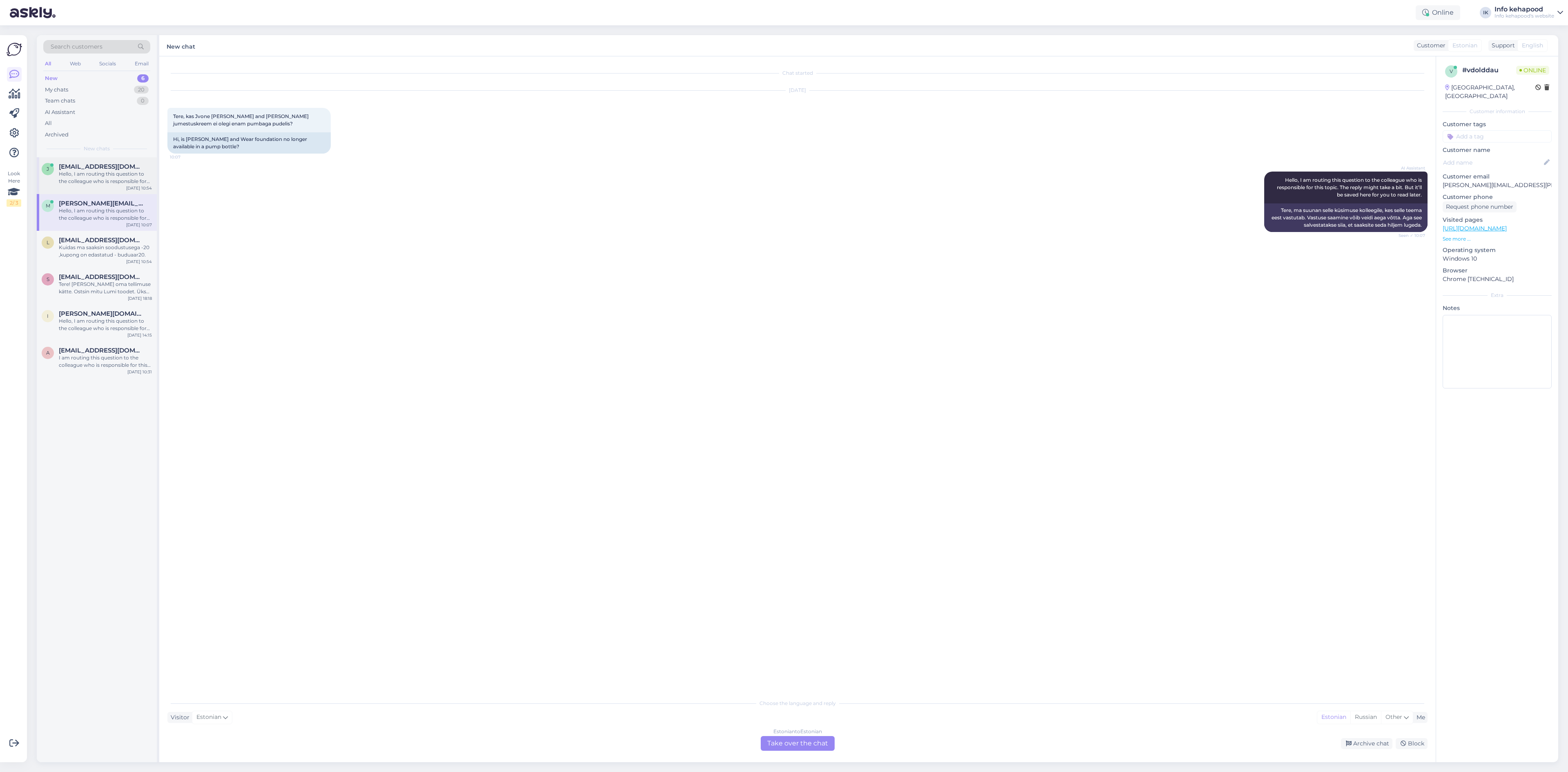
click at [109, 183] on div "Hello, I am routing this question to the colleague who is responsible for this …" at bounding box center [105, 178] width 93 height 15
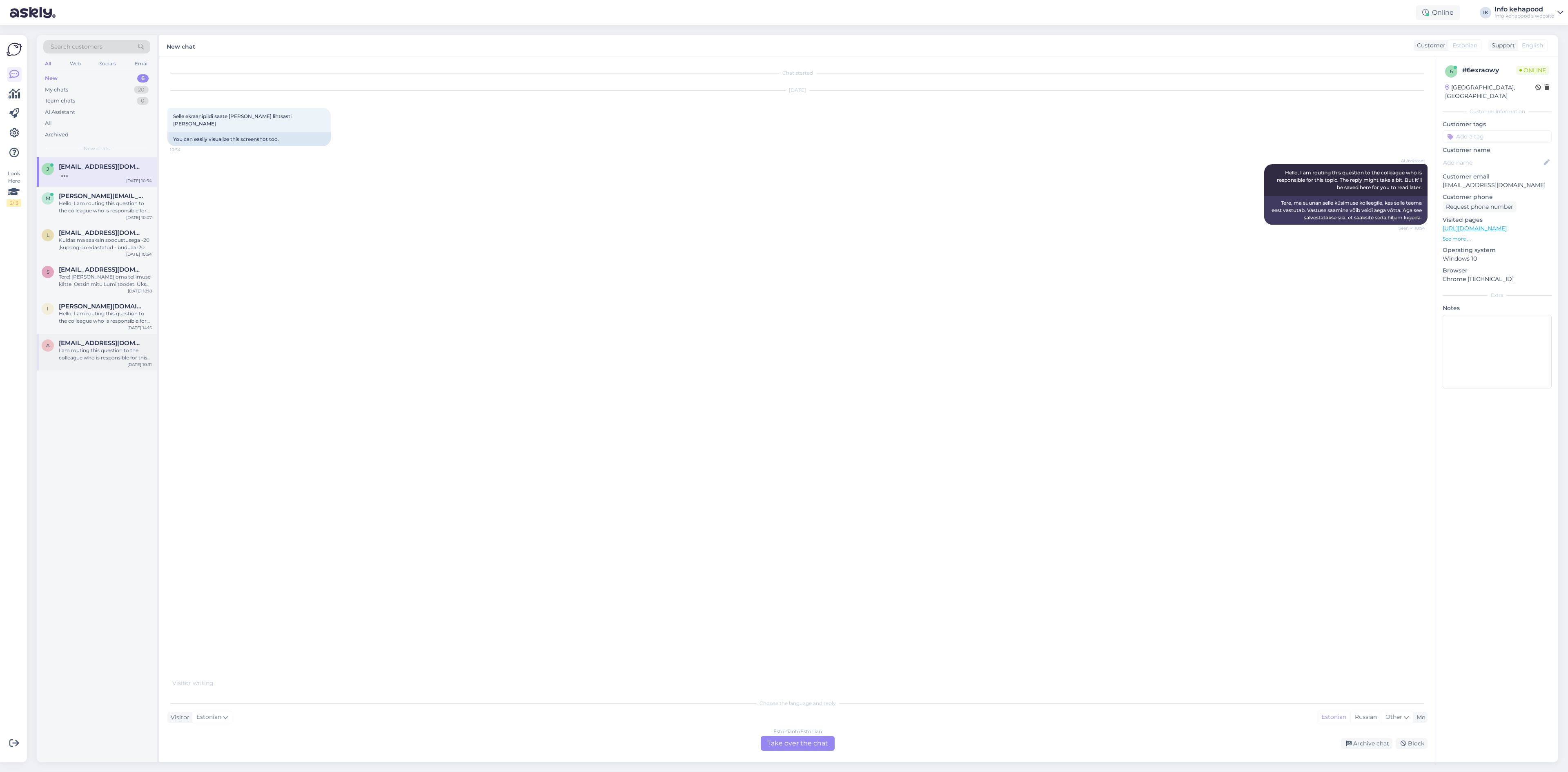
click at [105, 349] on div "I am routing this question to the colleague who is responsible for this topic. …" at bounding box center [105, 354] width 93 height 15
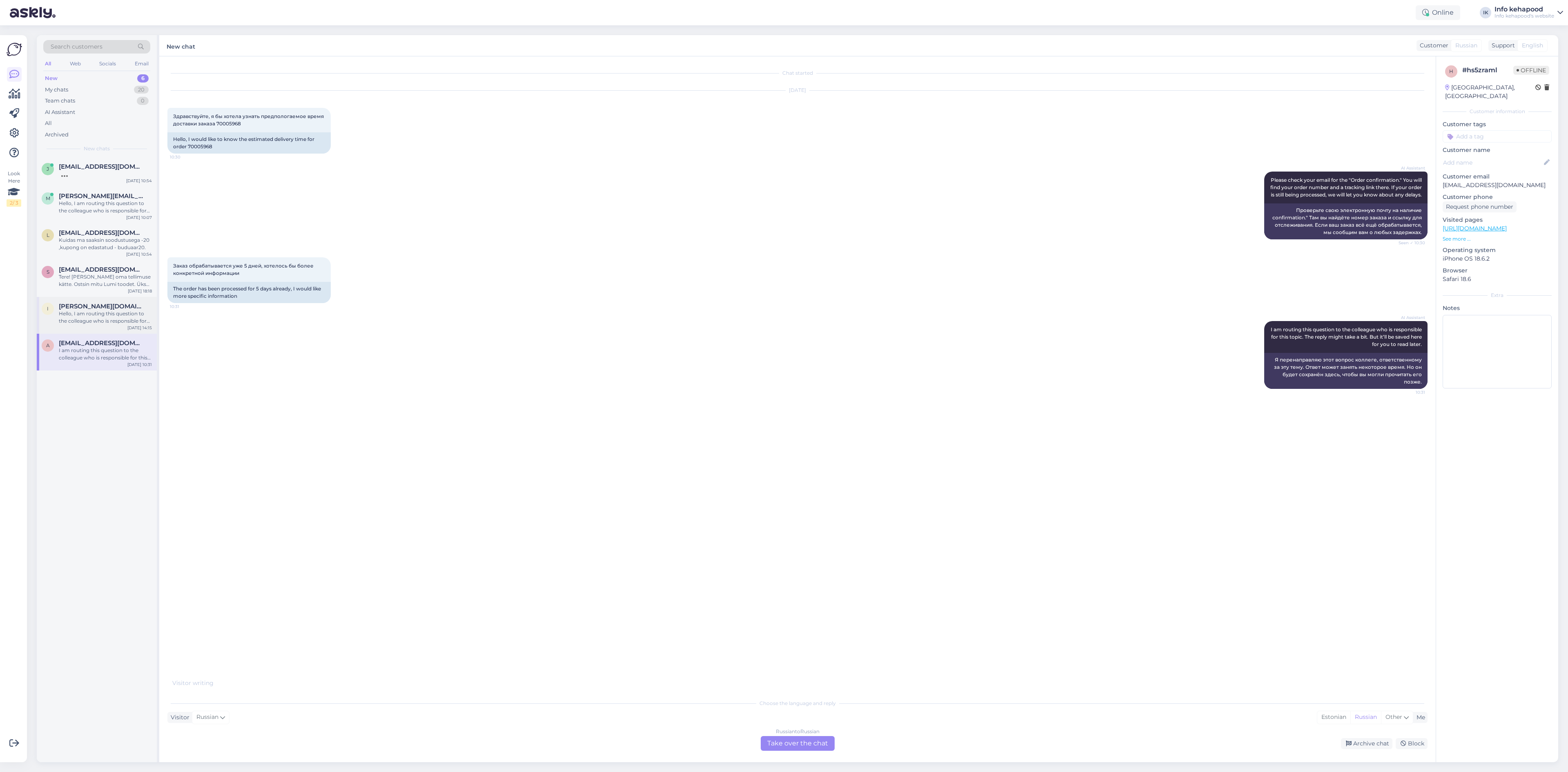
click at [96, 297] on div "s [EMAIL_ADDRESS][DOMAIN_NAME] Tere! [PERSON_NAME] oma tellimuse kätte. Ostsin …" at bounding box center [96, 278] width 120 height 37
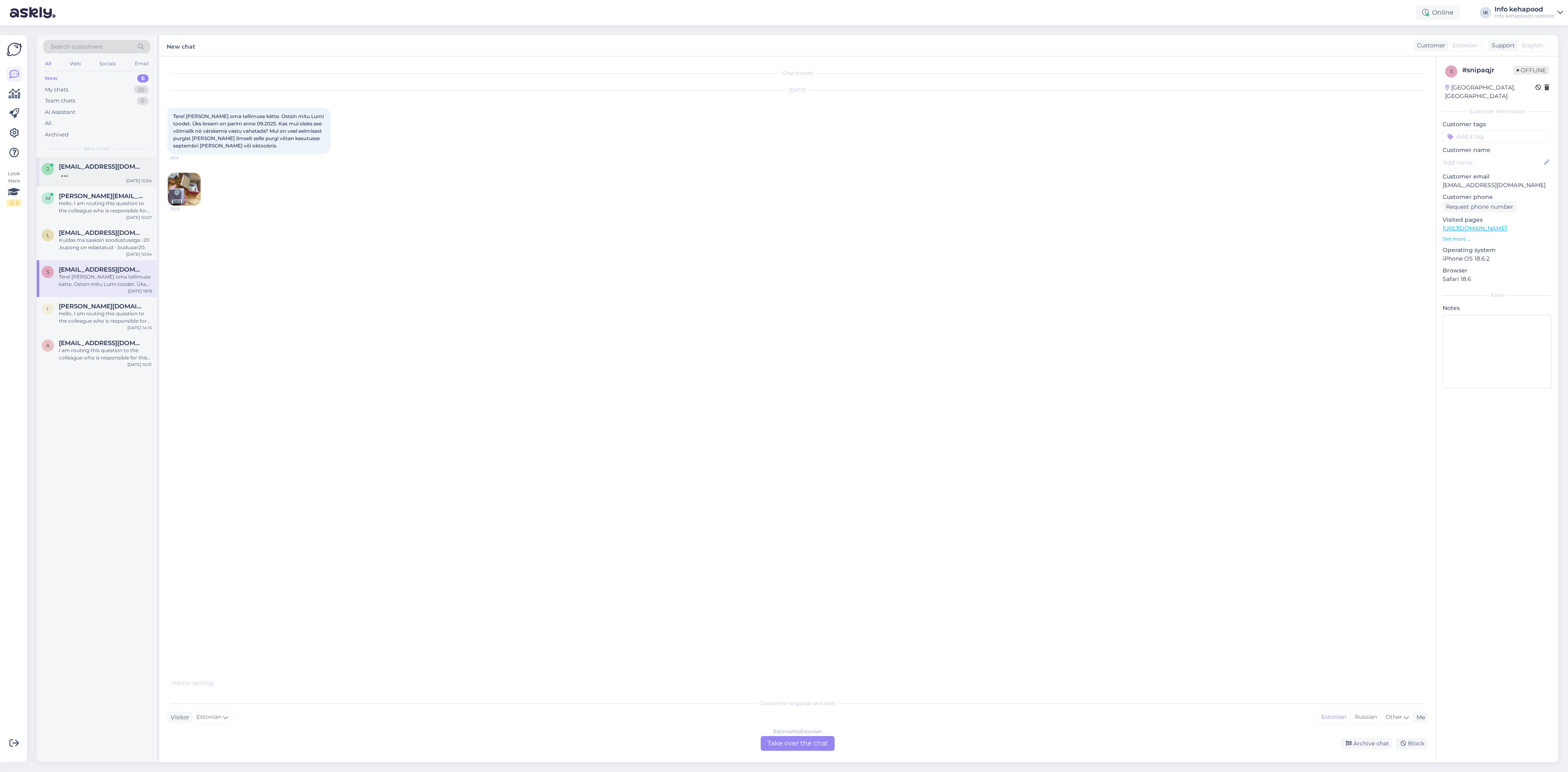
click at [105, 167] on span "[EMAIL_ADDRESS][DOMAIN_NAME]" at bounding box center [102, 167] width 85 height 7
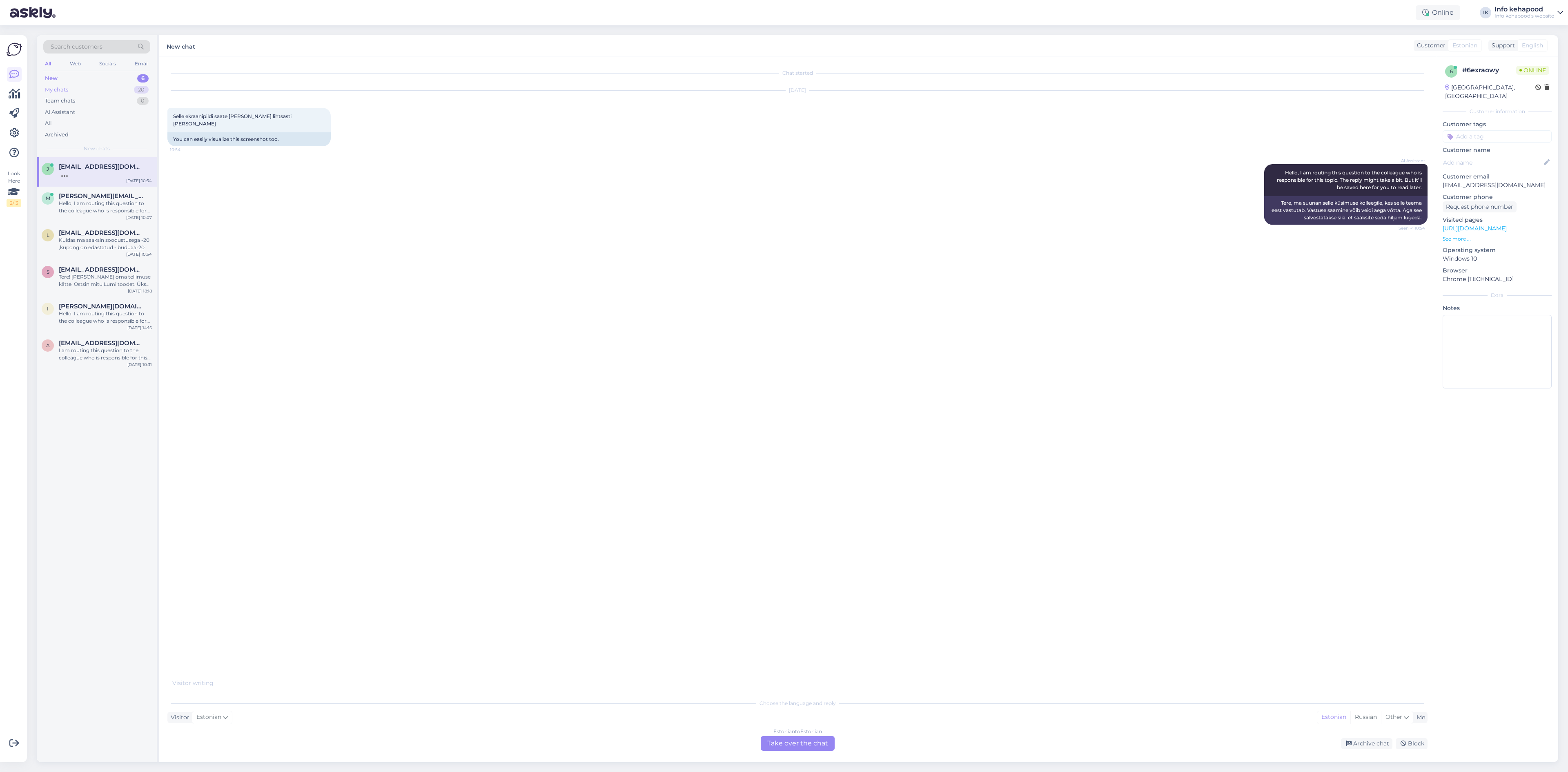
click at [84, 95] on div "My chats 20" at bounding box center [97, 89] width 107 height 12
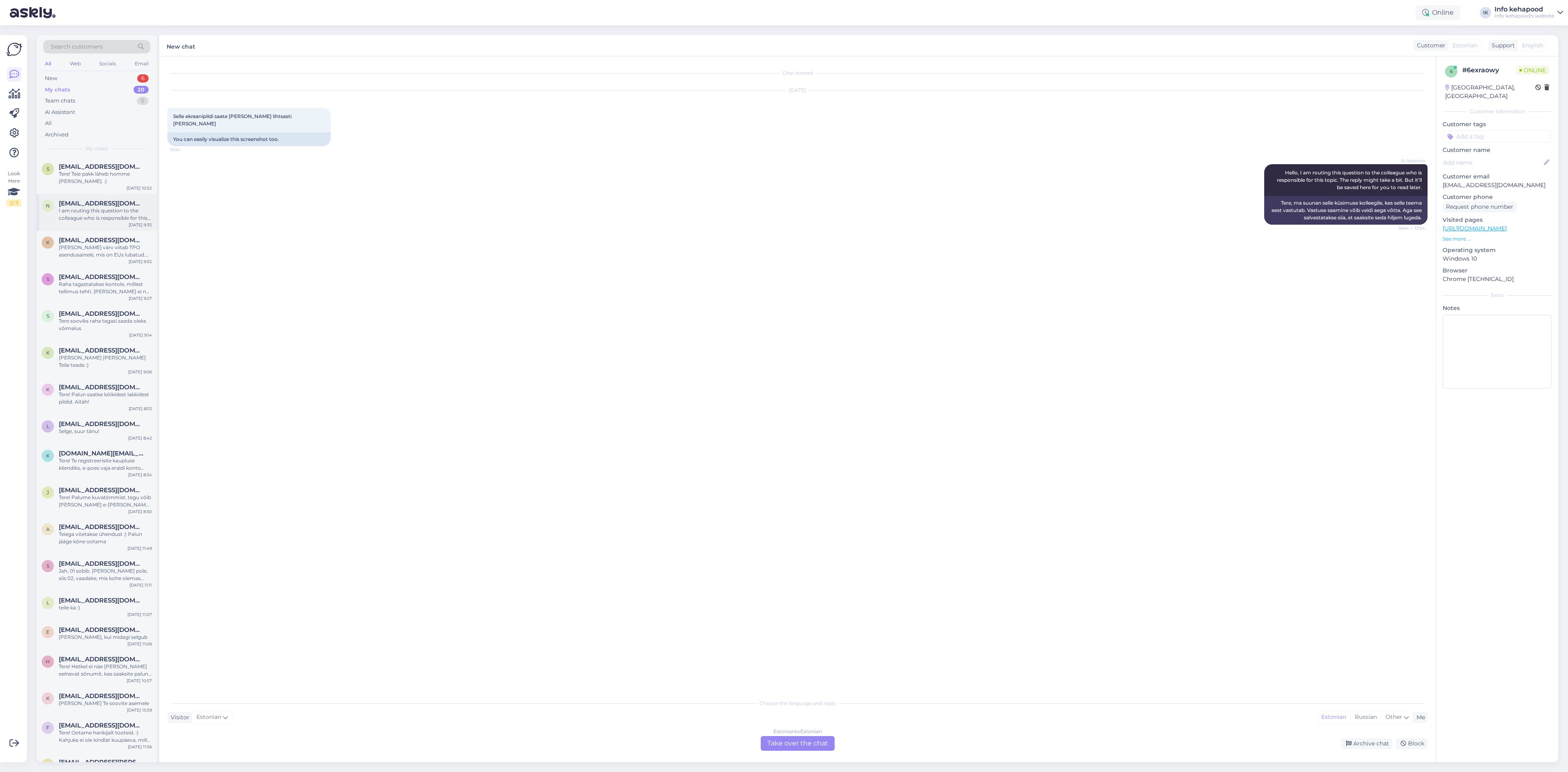
click at [143, 221] on div "n [EMAIL_ADDRESS][DOMAIN_NAME] I am routing this question to the colleague who …" at bounding box center [96, 212] width 120 height 37
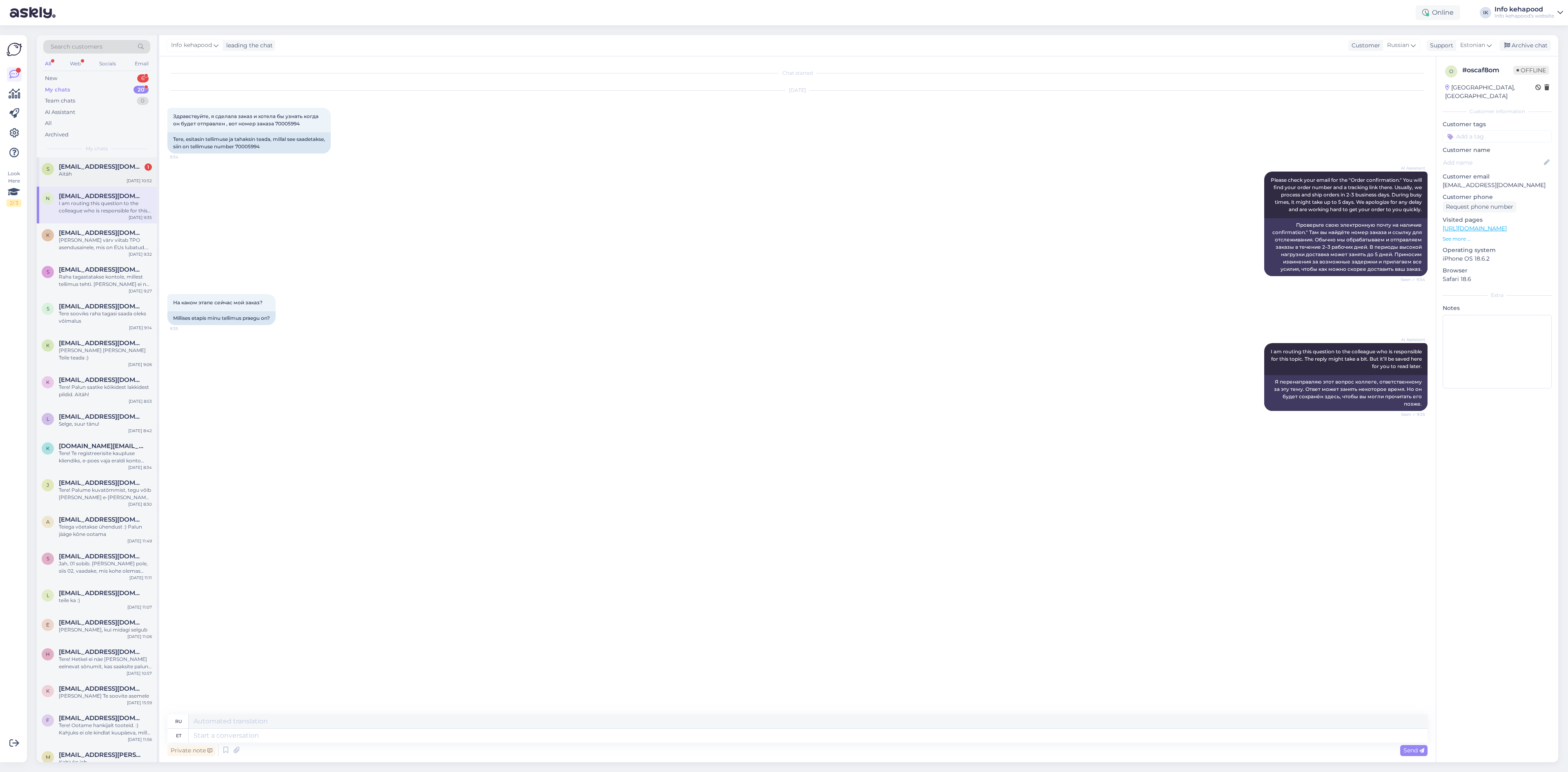
click at [100, 169] on span "[EMAIL_ADDRESS][DOMAIN_NAME]" at bounding box center [102, 167] width 85 height 7
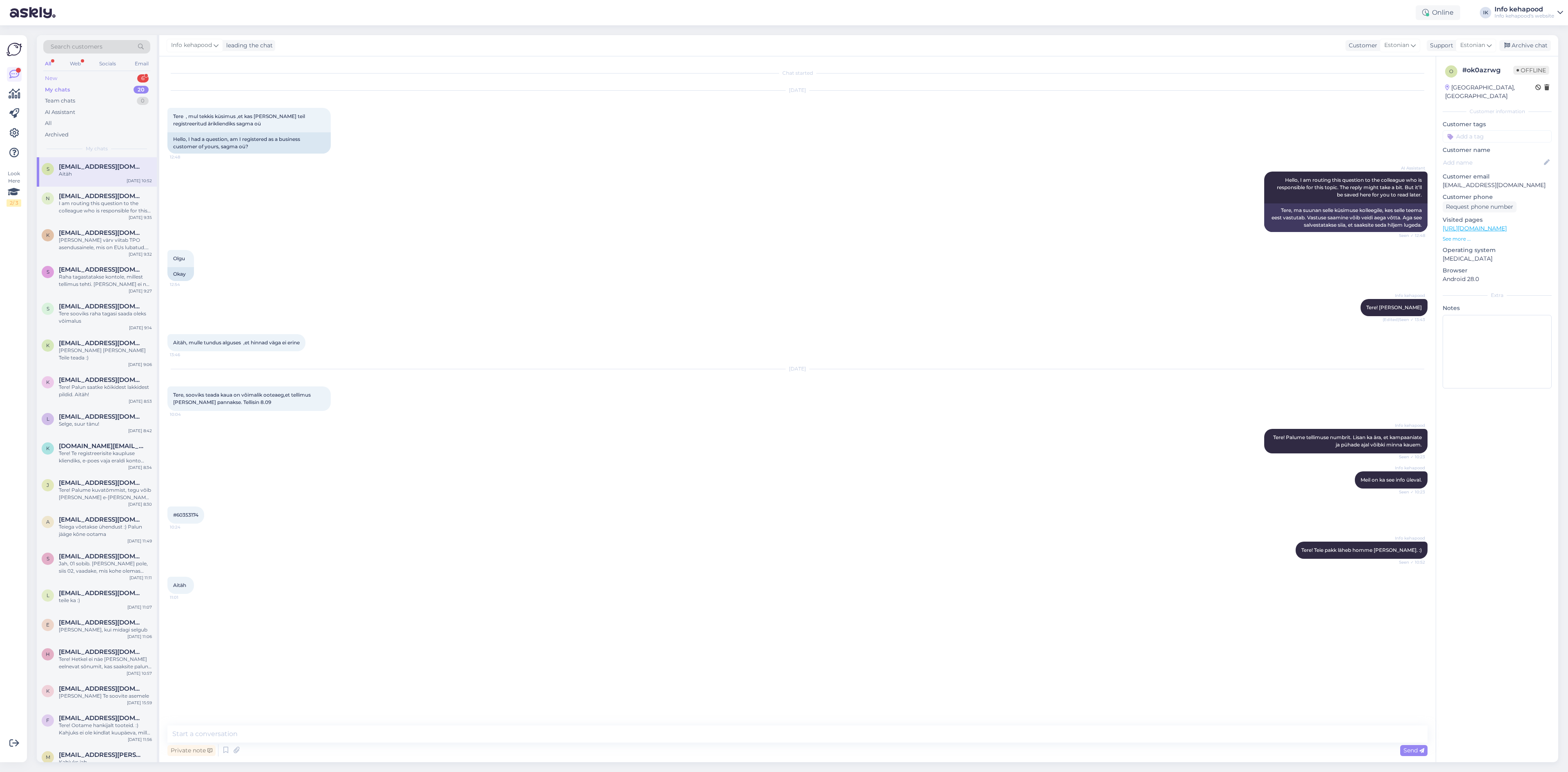
click at [109, 76] on div "New 6" at bounding box center [97, 78] width 107 height 12
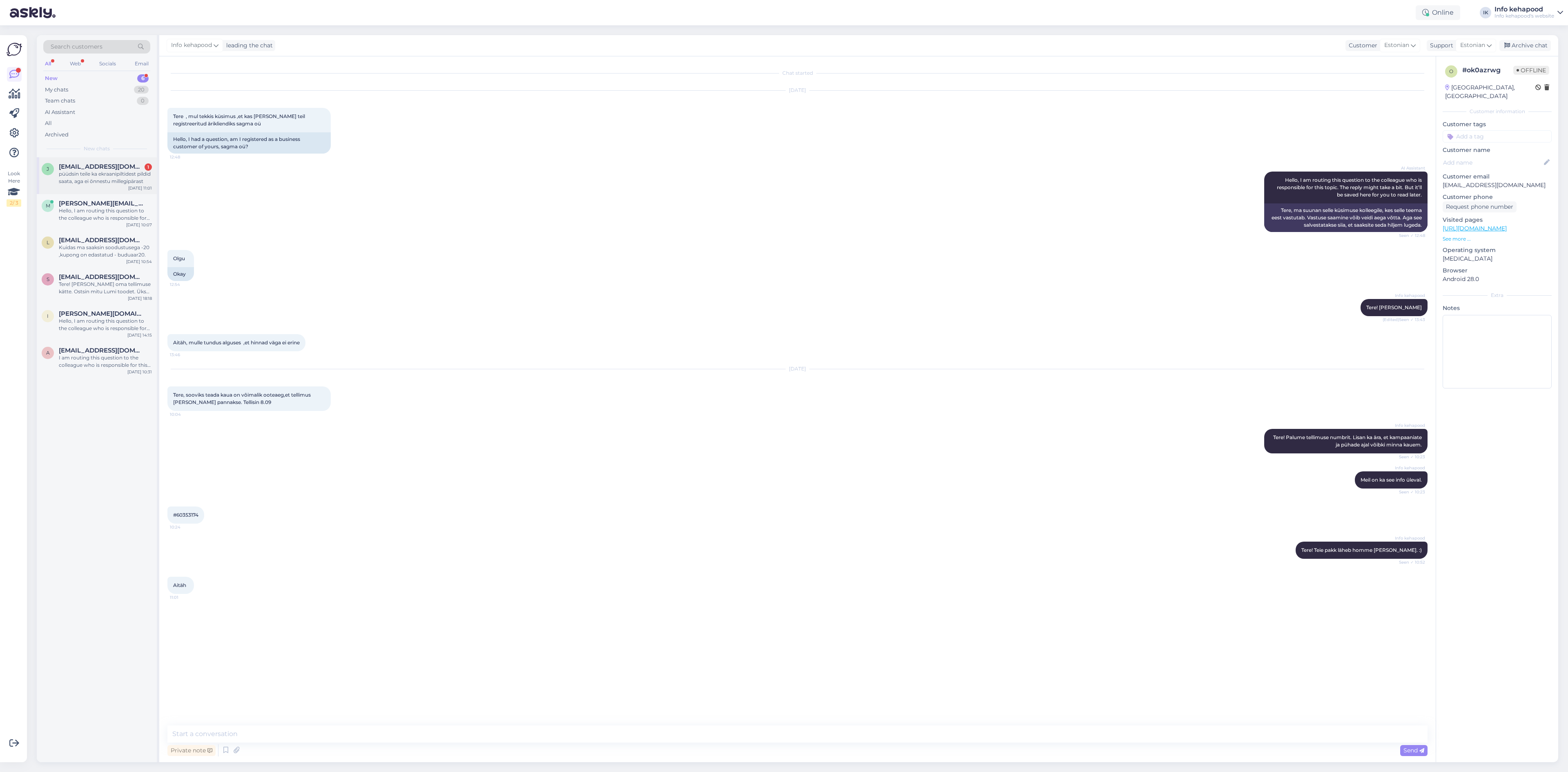
click at [100, 187] on div "j [EMAIL_ADDRESS][DOMAIN_NAME] 1 püüdsin teile ka ekraanipiltidest pildid saata…" at bounding box center [96, 175] width 120 height 37
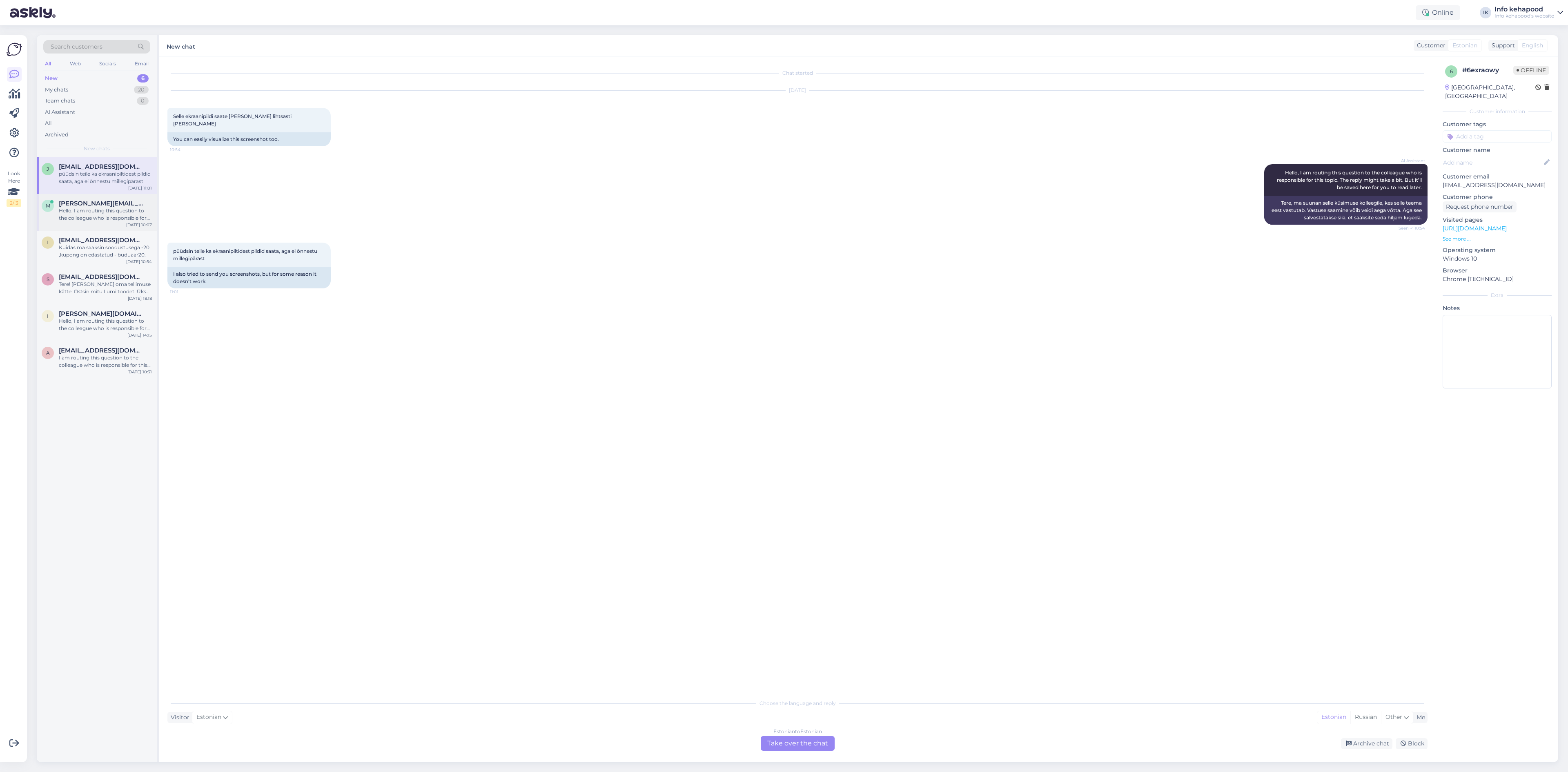
click at [79, 211] on div "Hello, I am routing this question to the colleague who is responsible for this …" at bounding box center [105, 214] width 93 height 15
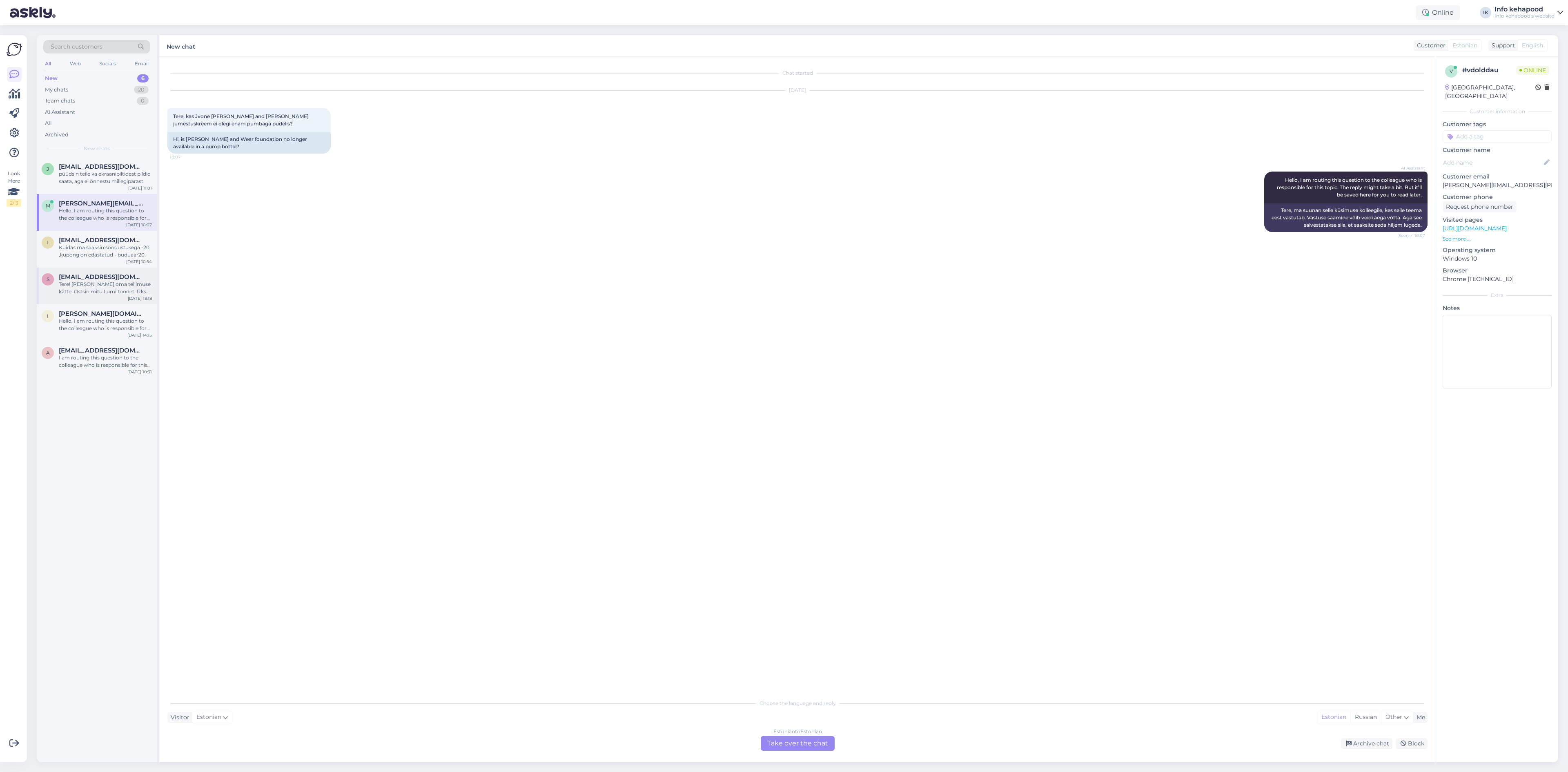
click at [85, 294] on div "Tere! [PERSON_NAME] oma tellimuse kätte. Ostsin mitu Lumi toodet. Üks kreem on …" at bounding box center [105, 288] width 93 height 15
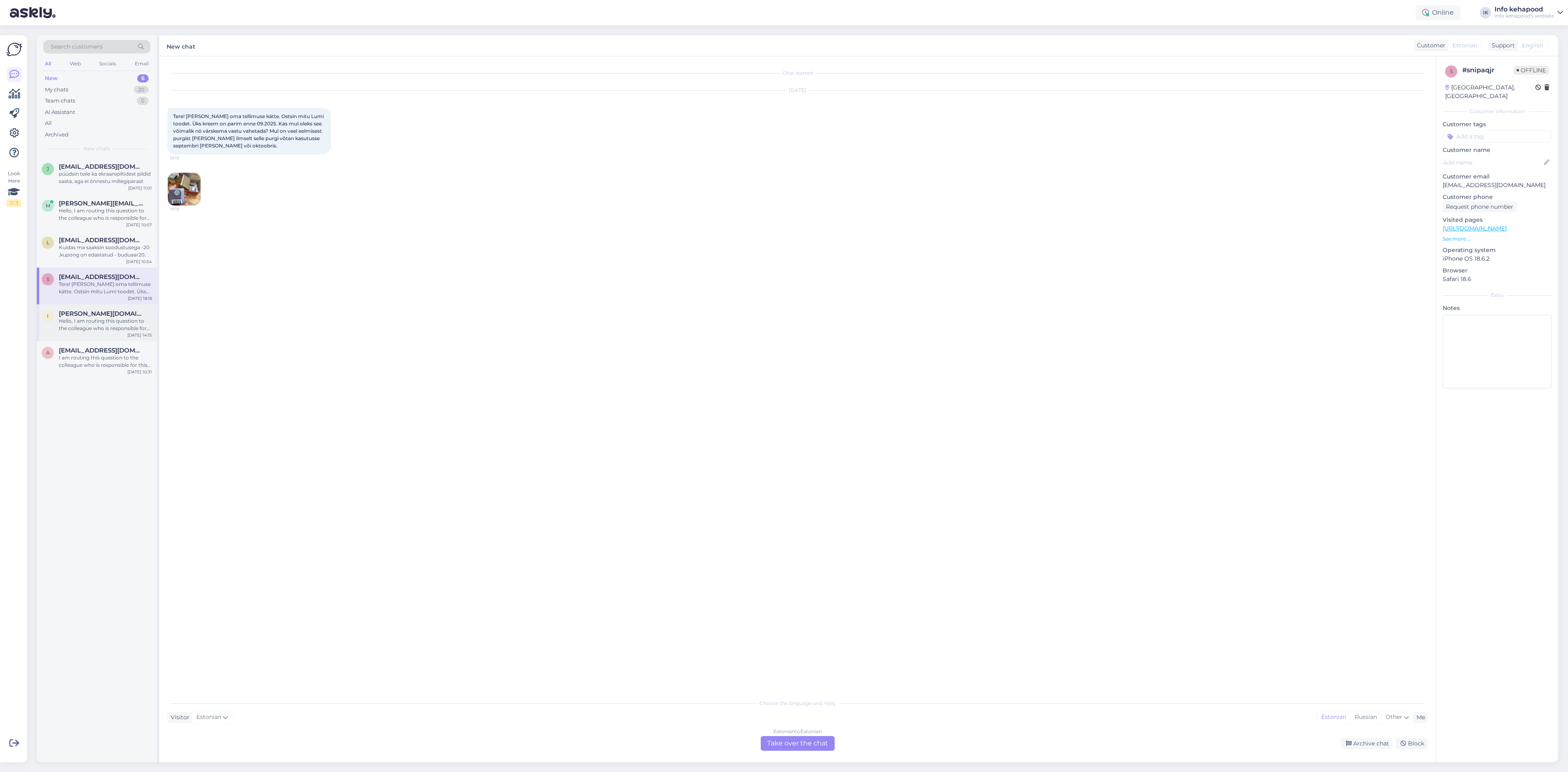
click at [74, 312] on span "[PERSON_NAME][DOMAIN_NAME][EMAIL_ADDRESS][PERSON_NAME][DOMAIN_NAME]" at bounding box center [102, 314] width 85 height 7
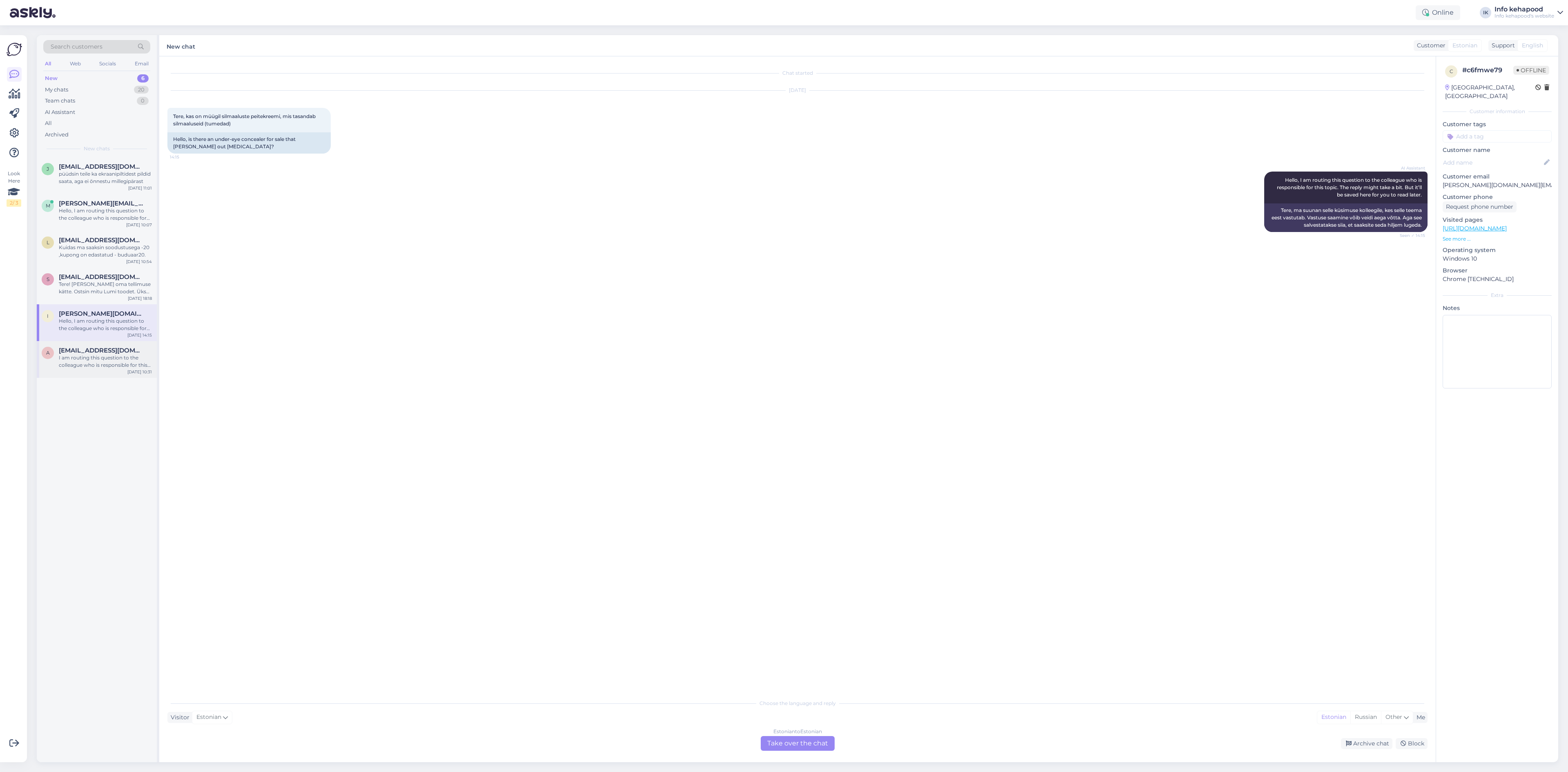
click at [137, 374] on div "[DATE] 10:31" at bounding box center [139, 372] width 24 height 6
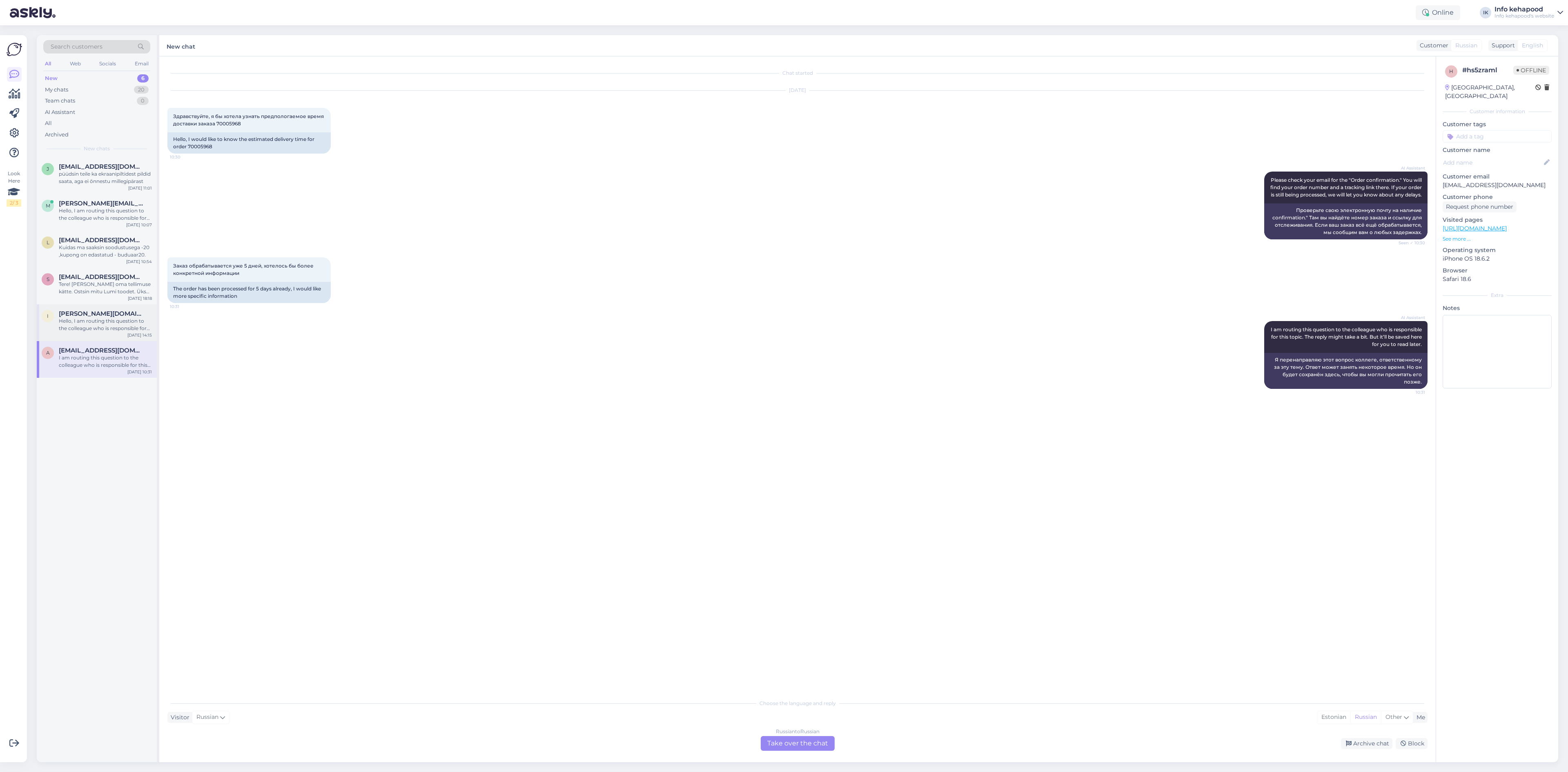
click at [111, 314] on span "[PERSON_NAME][DOMAIN_NAME][EMAIL_ADDRESS][PERSON_NAME][DOMAIN_NAME]" at bounding box center [102, 314] width 85 height 7
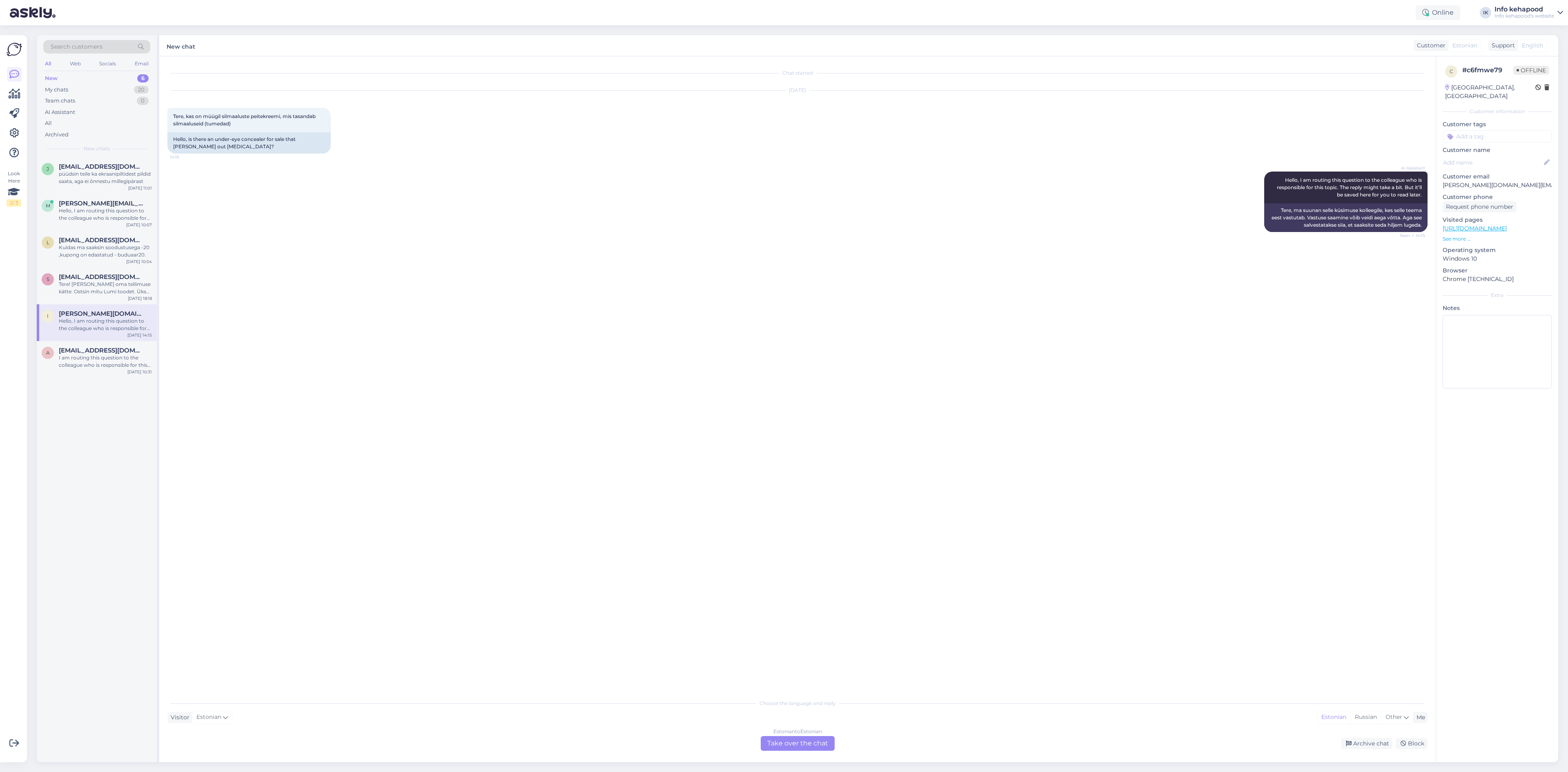
click at [783, 744] on div "Estonian to Estonian Take over the chat" at bounding box center [797, 743] width 74 height 15
click at [782, 732] on textarea at bounding box center [797, 734] width 1260 height 17
drag, startPoint x: 364, startPoint y: 734, endPoint x: 191, endPoint y: 721, distance: 173.5
click at [191, 720] on div "Chat started [DATE] Tere, kas on müügil silmaaluste peitekreemi, mis tasandab s…" at bounding box center [797, 409] width 1276 height 706
paste textarea "[URL][DOMAIN_NAME]"
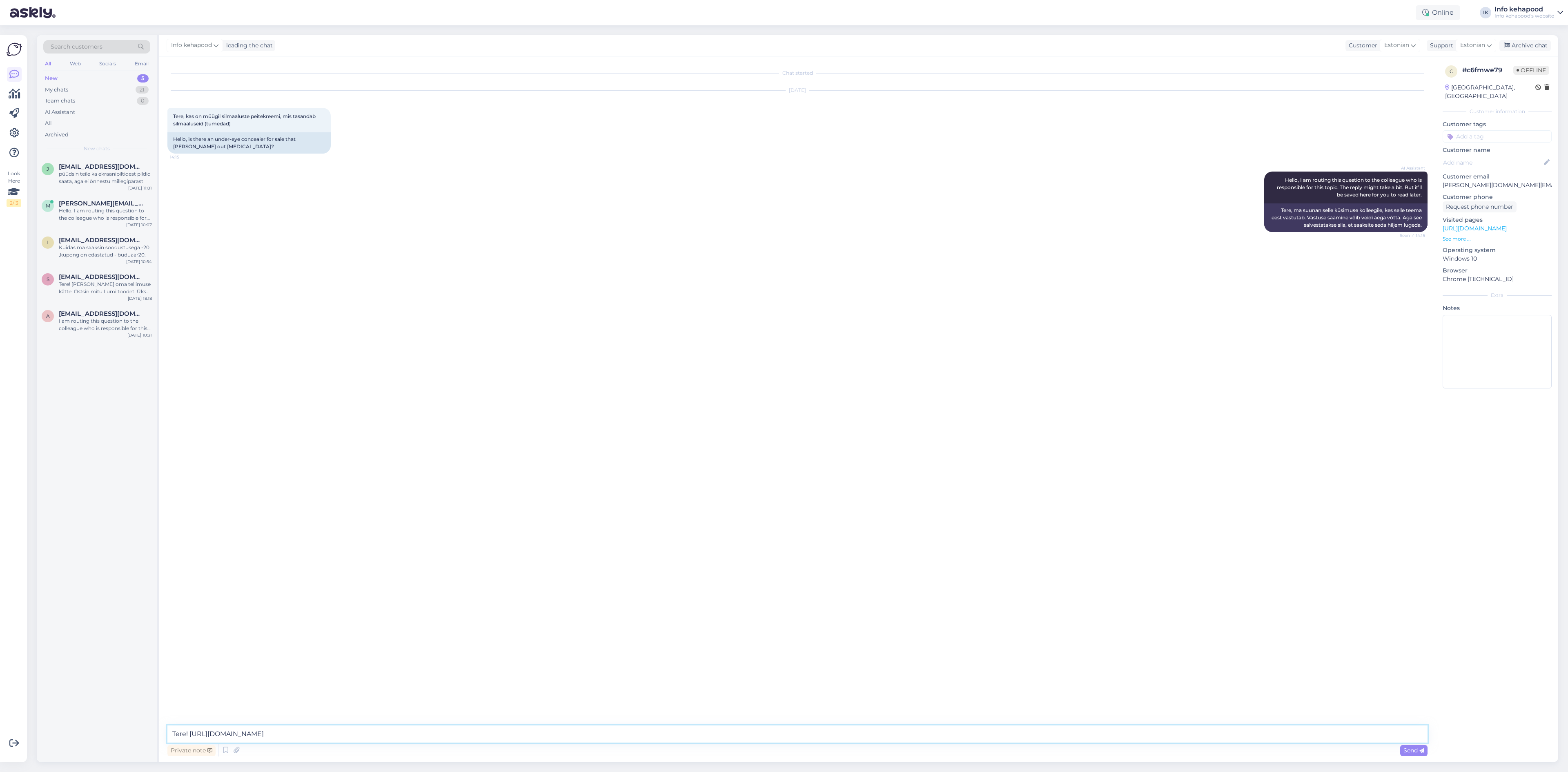
click at [189, 734] on textarea "Tere! [URL][DOMAIN_NAME]" at bounding box center [797, 734] width 1260 height 17
click at [576, 732] on textarea "Tere! Võite vaadata neid: [URL][DOMAIN_NAME]" at bounding box center [797, 734] width 1260 height 17
paste textarea "[URL][DOMAIN_NAME][PERSON_NAME]"
click at [553, 734] on textarea "Tere! Võite vaadata neid: [URL][DOMAIN_NAME][DOMAIN_NAME][PERSON_NAME]" at bounding box center [797, 734] width 1260 height 17
drag, startPoint x: 554, startPoint y: 732, endPoint x: 252, endPoint y: 716, distance: 302.4
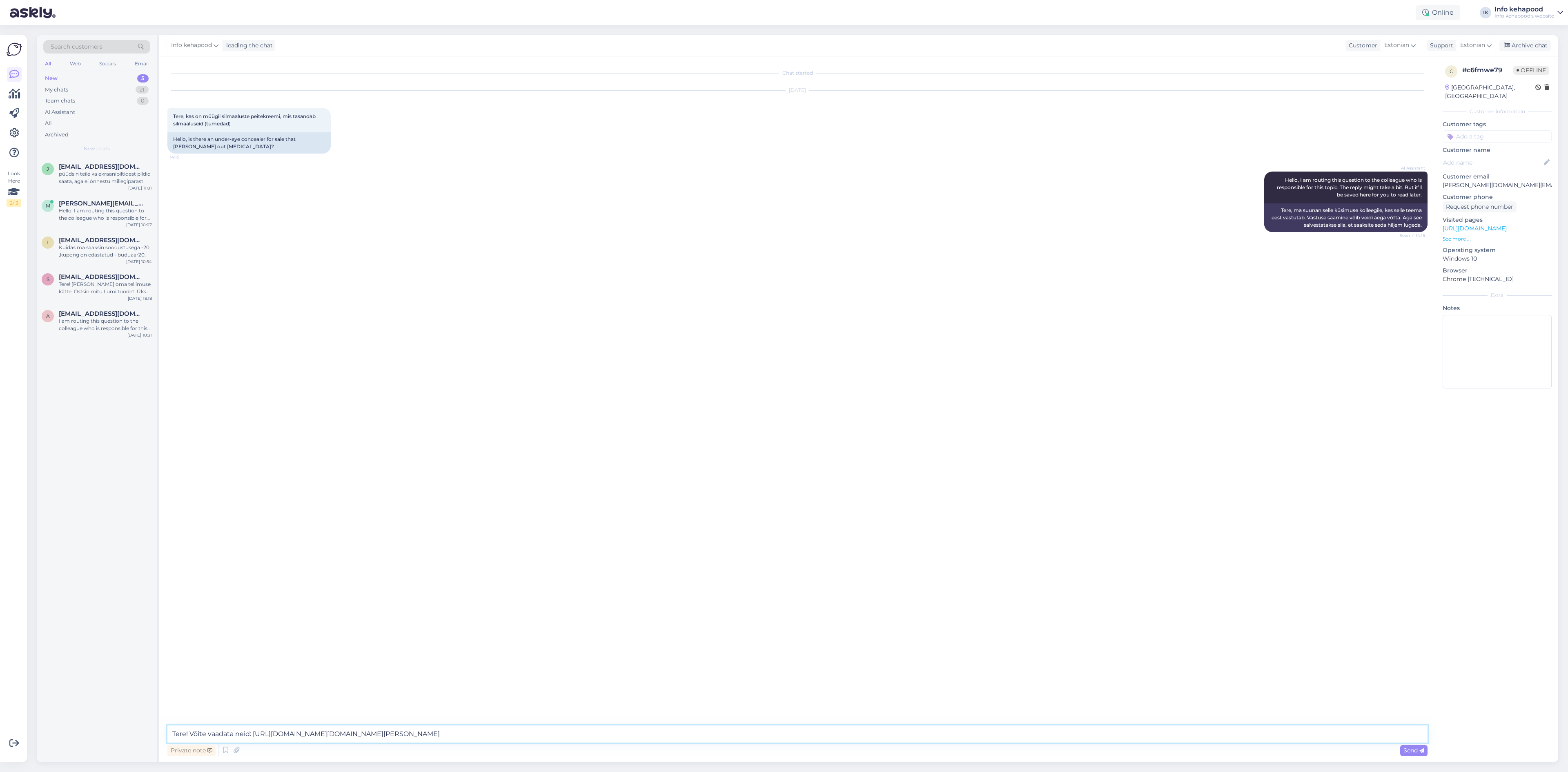
click at [252, 716] on div "Chat started [DATE] Tere, kas on müügil silmaaluste peitekreemi, mis tasandab s…" at bounding box center [797, 409] width 1276 height 706
paste textarea "[URL][DOMAIN_NAME]"
click at [251, 735] on textarea "Tere! Võite vaadata neid:[URL][DOMAIN_NAME][DOMAIN_NAME][PERSON_NAME]" at bounding box center [797, 734] width 1260 height 17
click at [570, 734] on textarea "Tere! Võite vaadata neid: [URL][DOMAIN_NAME][DOMAIN_NAME][PERSON_NAME]" at bounding box center [797, 734] width 1260 height 17
type textarea "Tere! Võite vaadata neid: [URL][DOMAIN_NAME], [URL][DOMAIN_NAME][PERSON_NAME]"
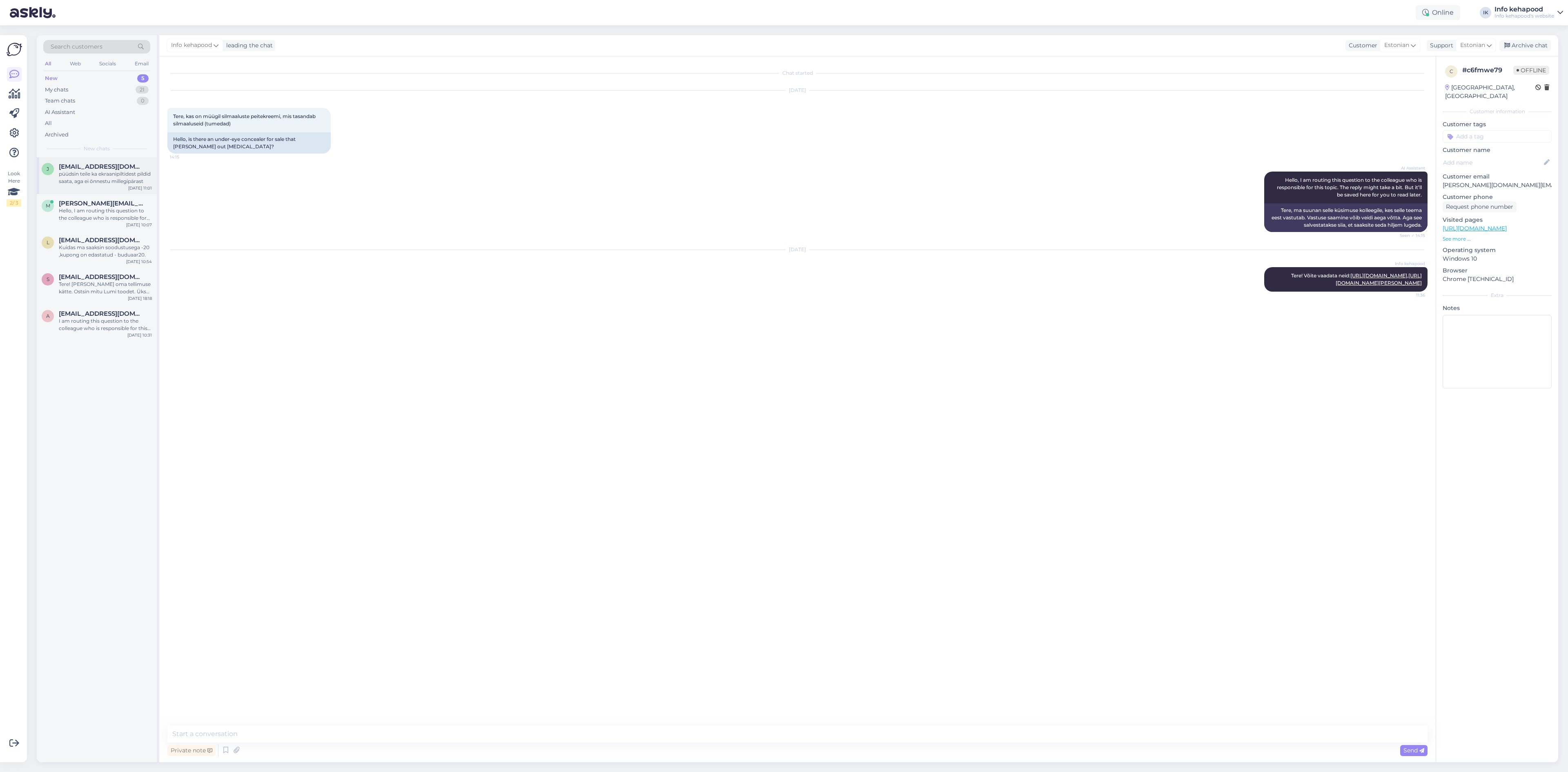
click at [85, 163] on span "[EMAIL_ADDRESS][DOMAIN_NAME]" at bounding box center [102, 167] width 85 height 7
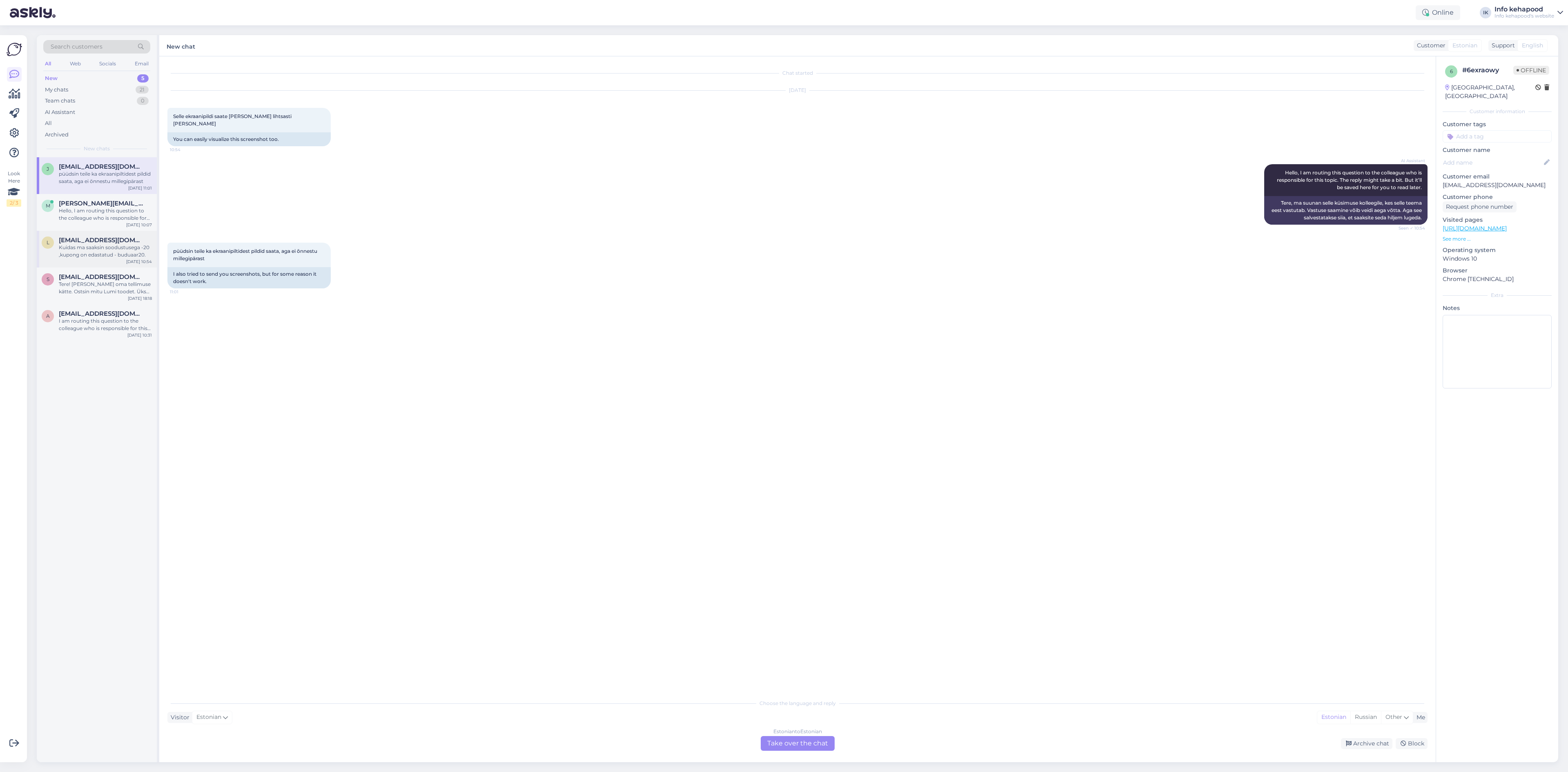
click at [103, 231] on div "l [EMAIL_ADDRESS][DOMAIN_NAME] Kuidas ma saaksin soodustusega -20 ,kupong on ed…" at bounding box center [96, 249] width 120 height 37
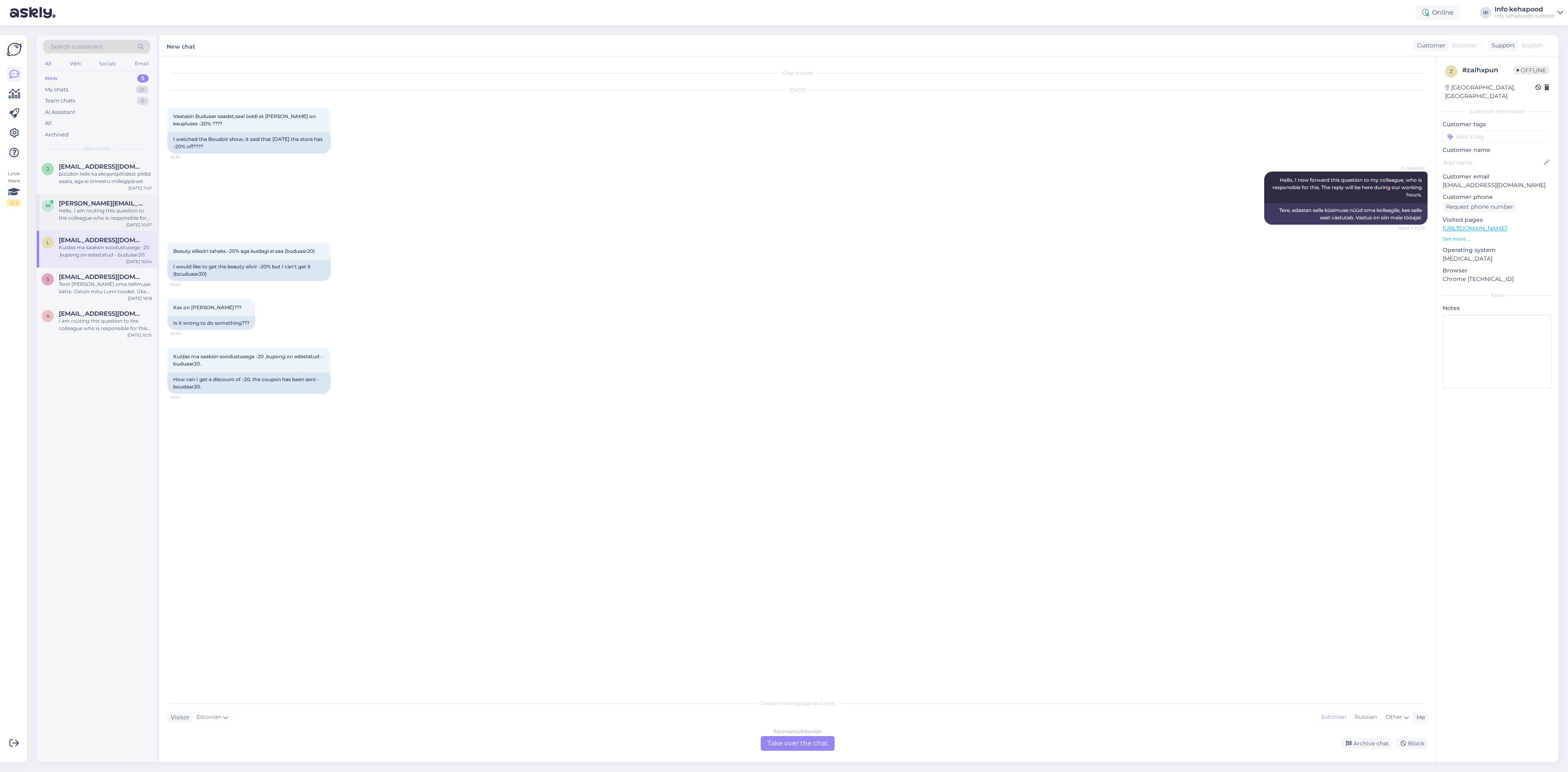
click at [111, 214] on div "Hello, I am routing this question to the colleague who is responsible for this …" at bounding box center [105, 214] width 93 height 15
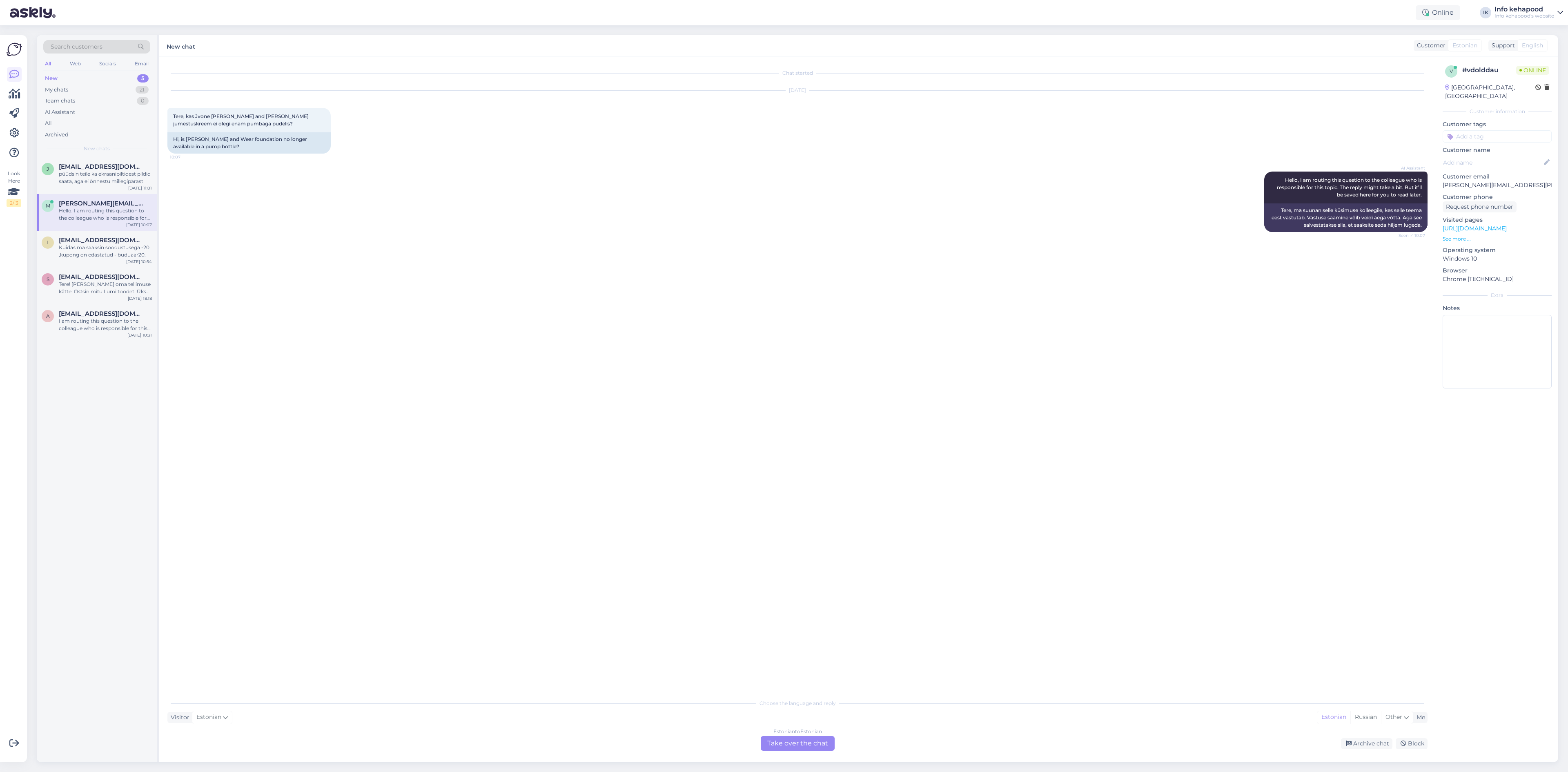
click at [779, 741] on div "Estonian to Estonian Take over the chat" at bounding box center [797, 743] width 74 height 15
click at [746, 735] on textarea at bounding box center [797, 734] width 1260 height 17
type textarea "Tere! Meil on [PERSON_NAME] and Wear pumbaga :)"
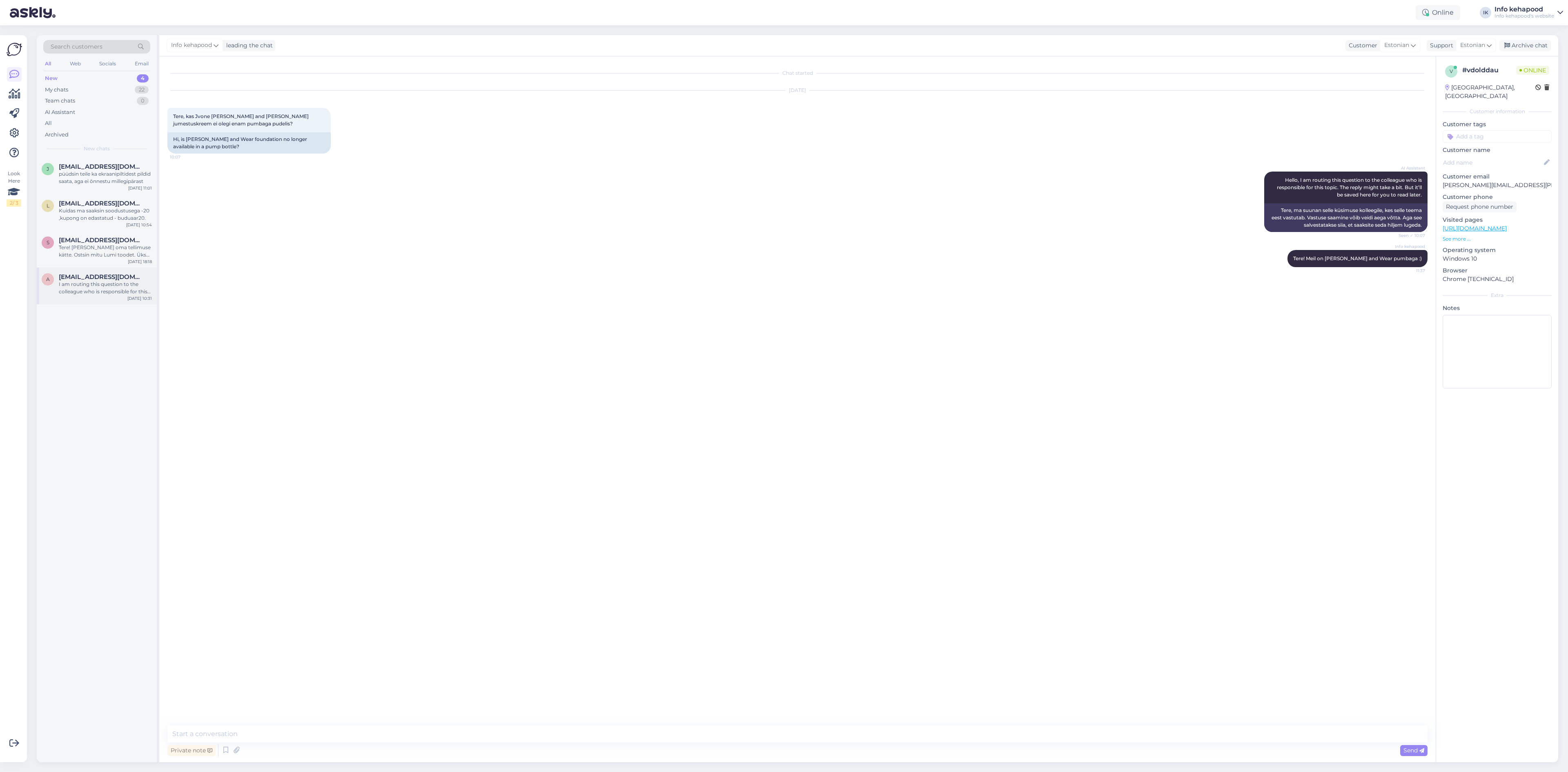
click at [82, 273] on div "a [EMAIL_ADDRESS][DOMAIN_NAME] I am routing this question to the colleague who …" at bounding box center [96, 286] width 120 height 37
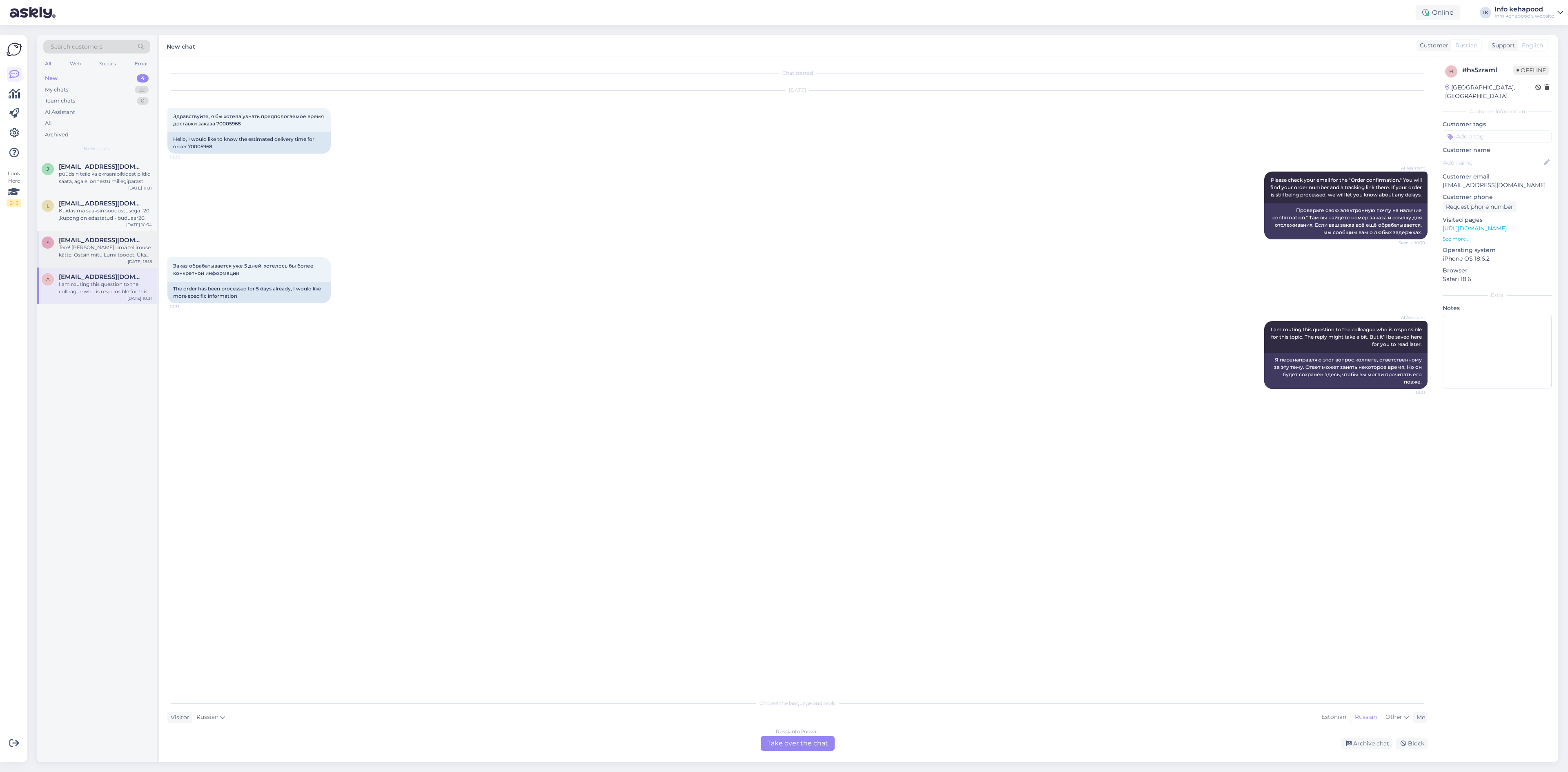
click at [76, 240] on span "[EMAIL_ADDRESS][DOMAIN_NAME]" at bounding box center [102, 240] width 85 height 7
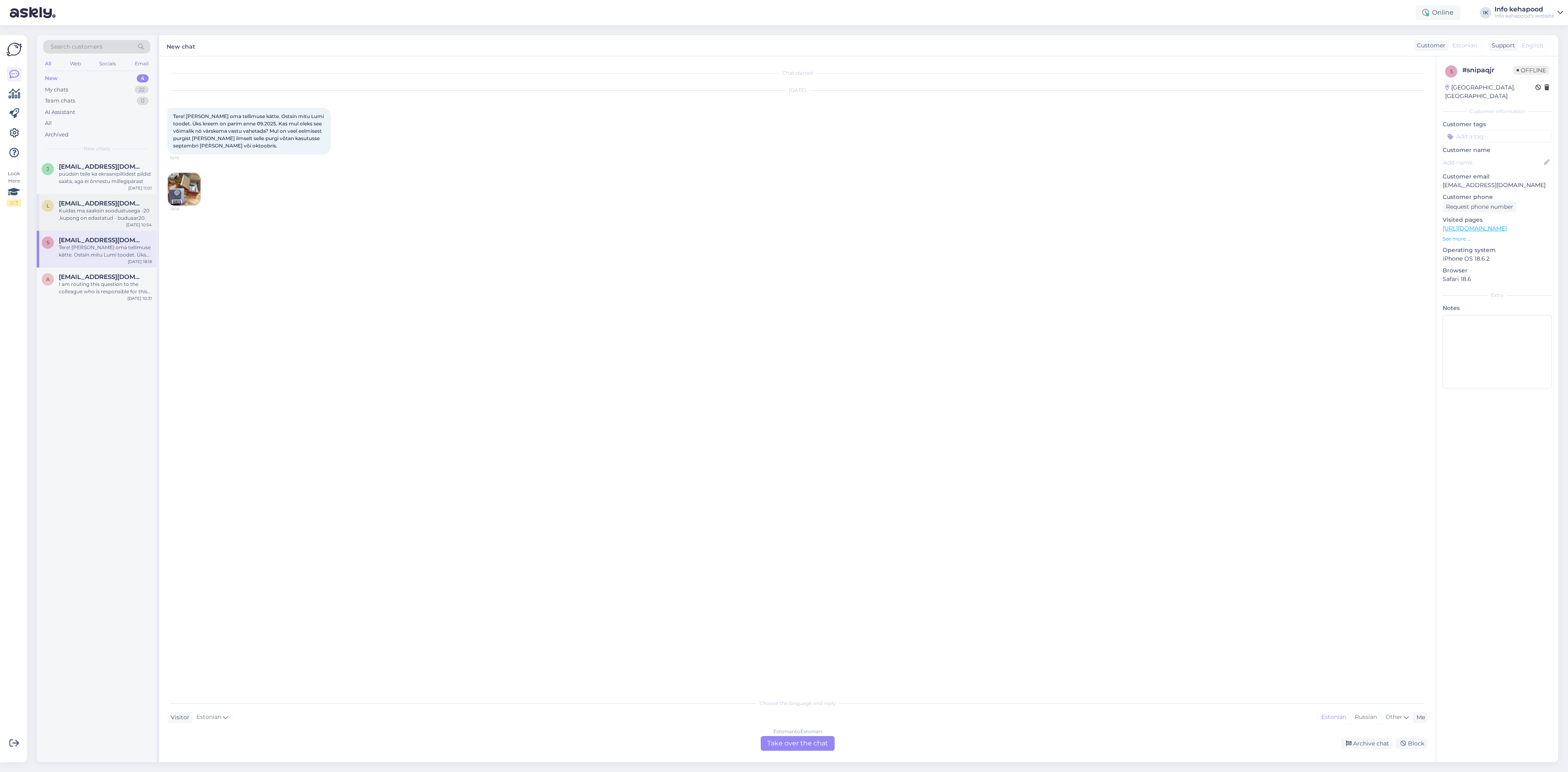
click at [85, 209] on div "Kuidas ma saaksin soodustusega -20 ,kupong on edastatud - buduaar20." at bounding box center [105, 214] width 93 height 15
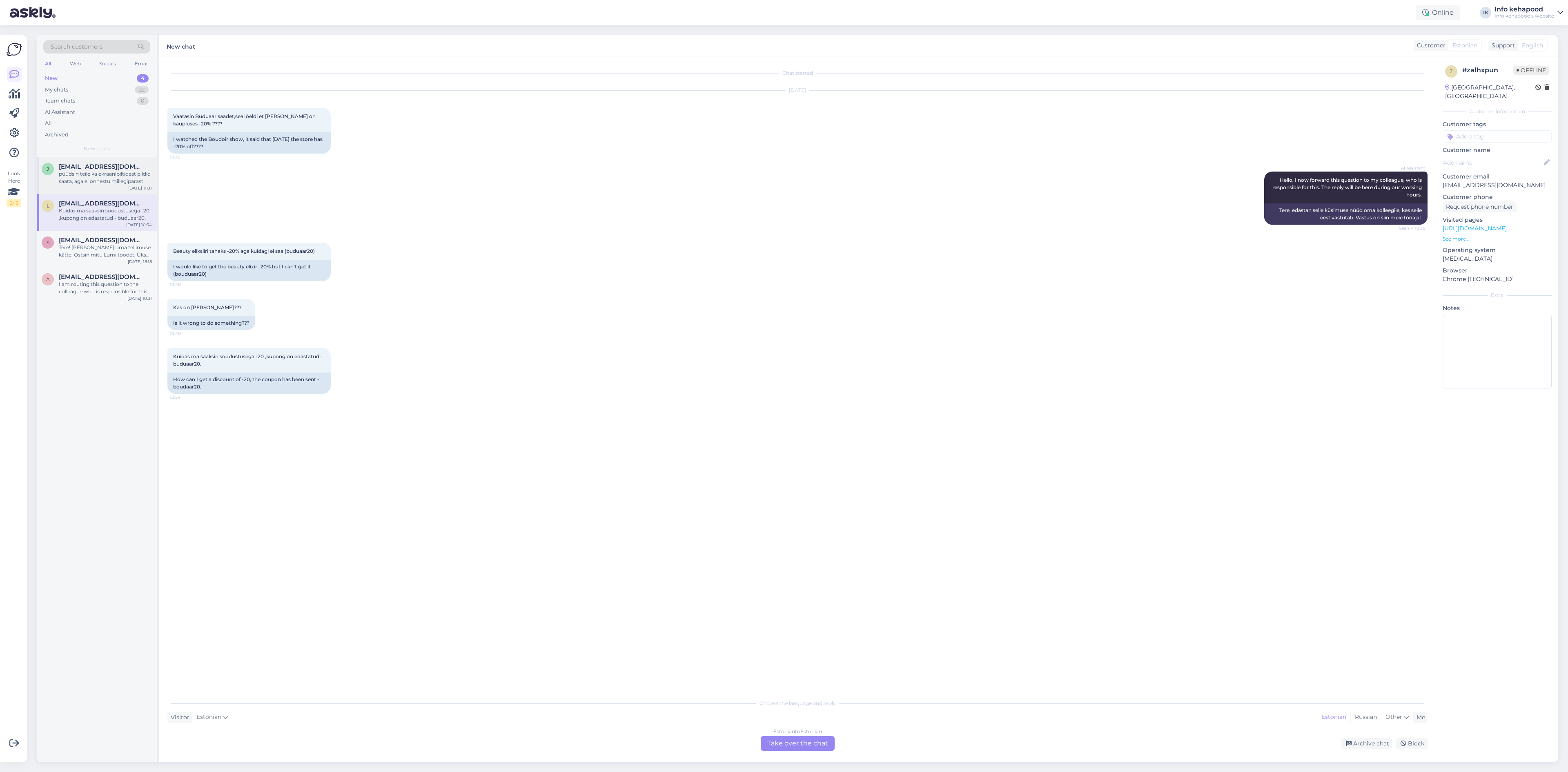
click at [107, 176] on div "püüdsin teile ka ekraanipiltidest pildid saata, aga ei õnnestu millegipärast" at bounding box center [105, 178] width 93 height 15
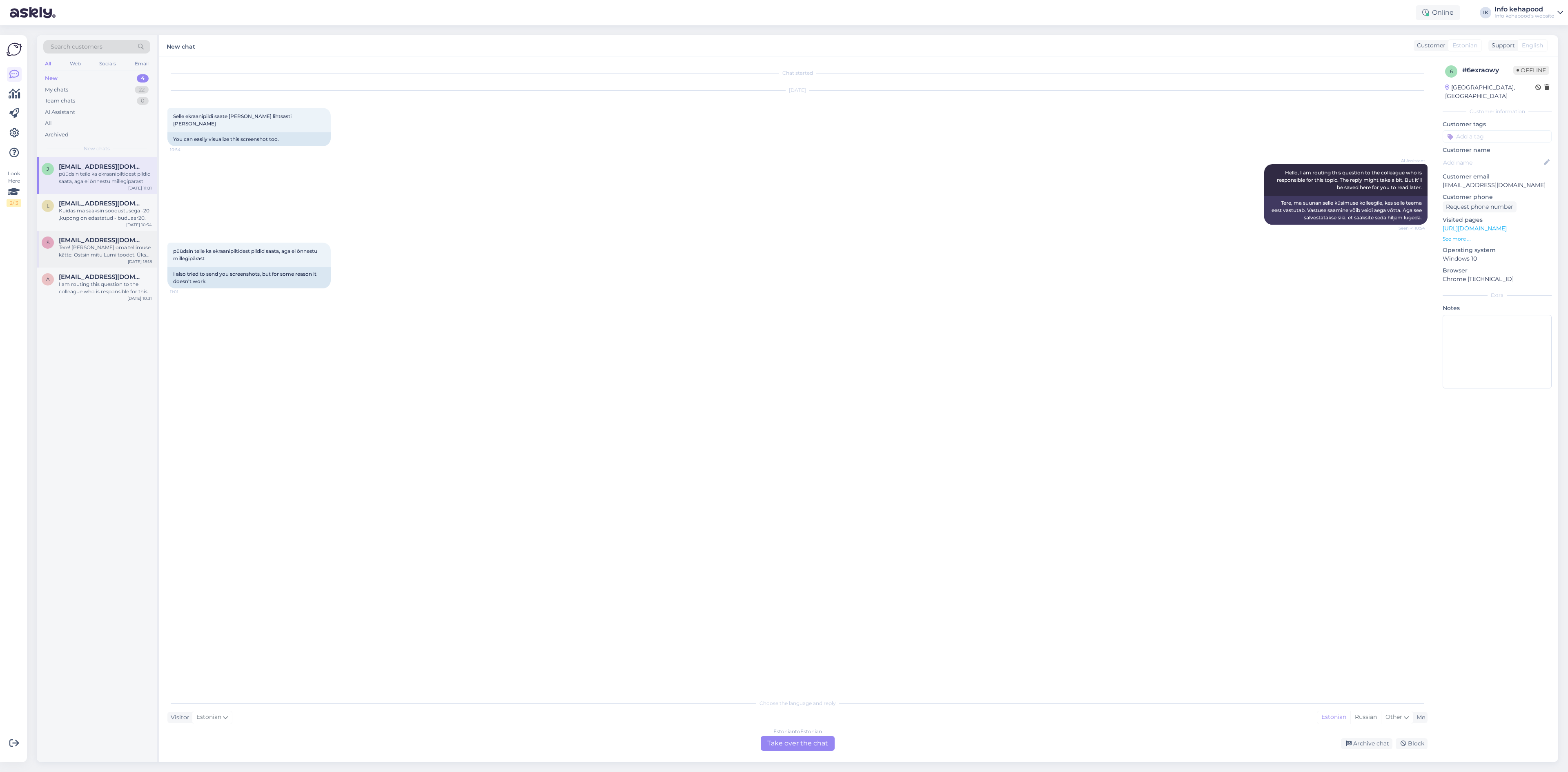
click at [61, 262] on div "s [EMAIL_ADDRESS][DOMAIN_NAME] Tere! [PERSON_NAME] oma tellimuse kätte. Ostsin …" at bounding box center [96, 249] width 120 height 37
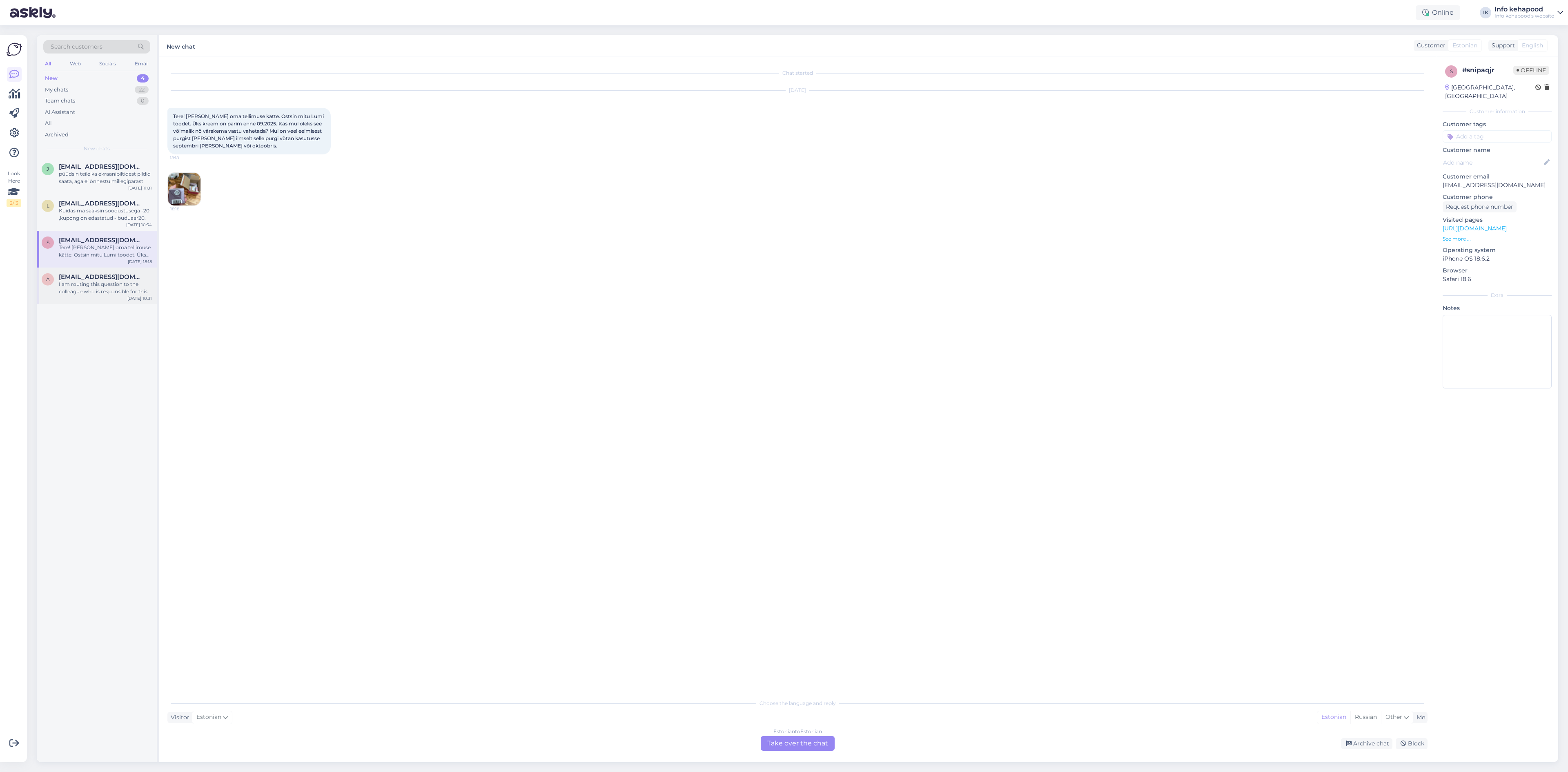
click at [85, 287] on div "I am routing this question to the colleague who is responsible for this topic. …" at bounding box center [105, 288] width 93 height 15
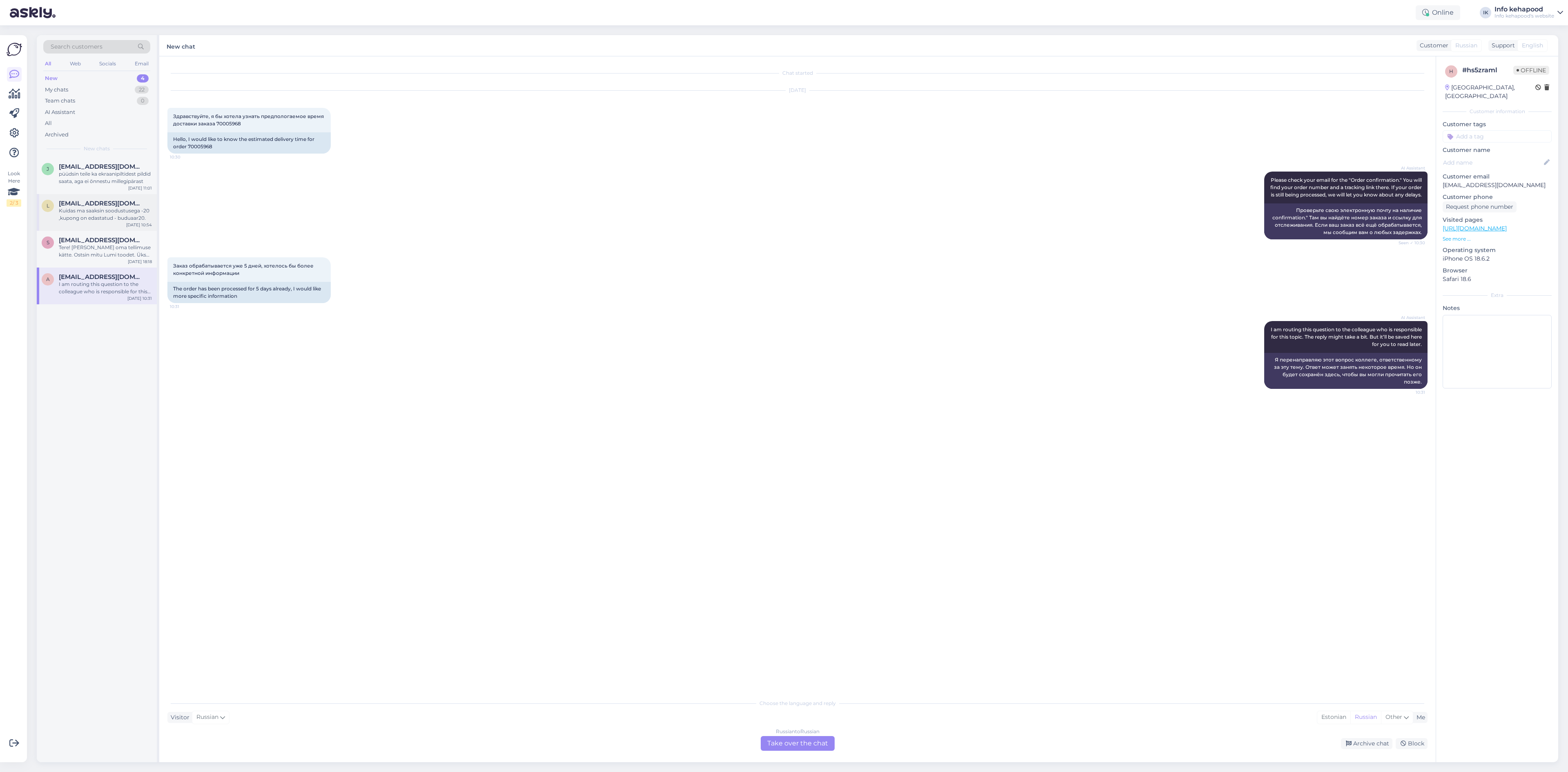
click at [100, 223] on div "l [EMAIL_ADDRESS][DOMAIN_NAME] Kuidas ma saaksin soodustusega -20 ,kupong on ed…" at bounding box center [96, 212] width 120 height 37
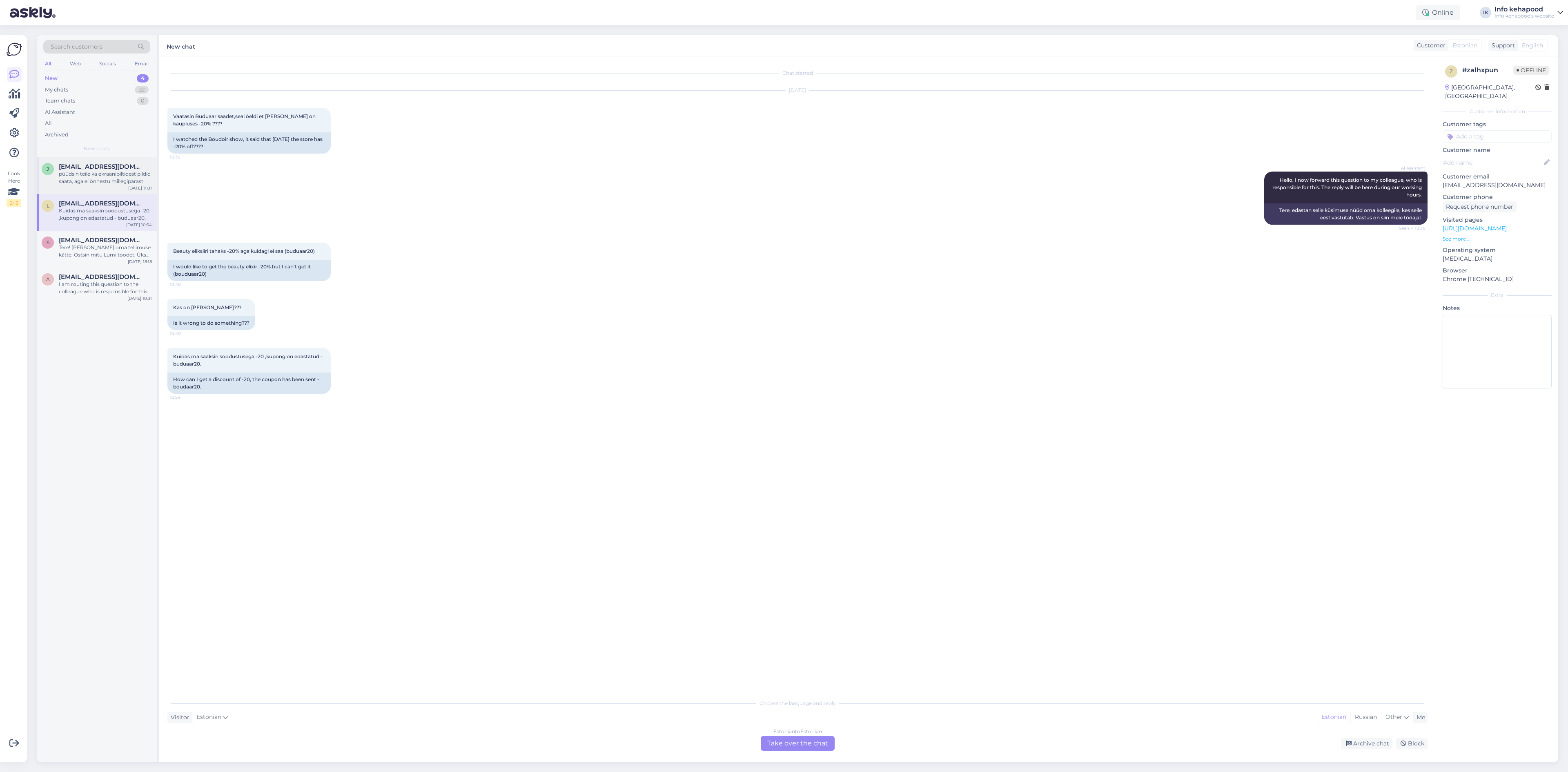
click at [121, 168] on span "[EMAIL_ADDRESS][DOMAIN_NAME]" at bounding box center [102, 167] width 85 height 7
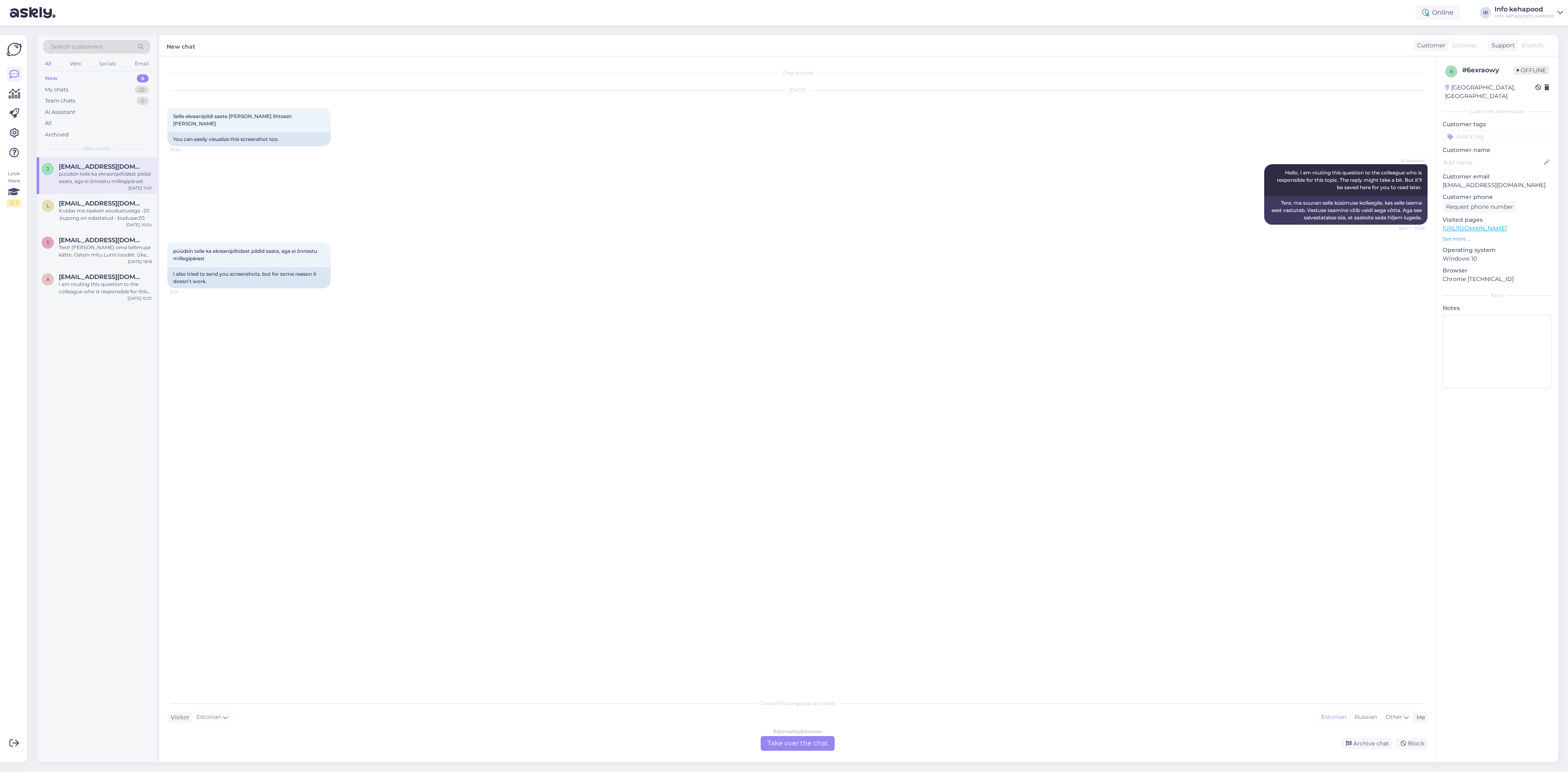
click at [786, 738] on div "Estonian to Estonian Take over the chat" at bounding box center [797, 743] width 74 height 15
click at [656, 699] on div "Chat started [DATE] Selle ekraanipildi saate [PERSON_NAME] lihtsasti [PERSON_NA…" at bounding box center [801, 391] width 1267 height 653
click at [656, 718] on div "Chat started [DATE] Selle ekraanipildi saate [PERSON_NAME] lihtsasti [PERSON_NA…" at bounding box center [801, 391] width 1267 height 653
click at [658, 718] on div "Chat started [DATE] Selle ekraanipildi saate [PERSON_NAME] lihtsasti [PERSON_NA…" at bounding box center [801, 391] width 1267 height 653
drag, startPoint x: 663, startPoint y: 739, endPoint x: 668, endPoint y: 742, distance: 5.8
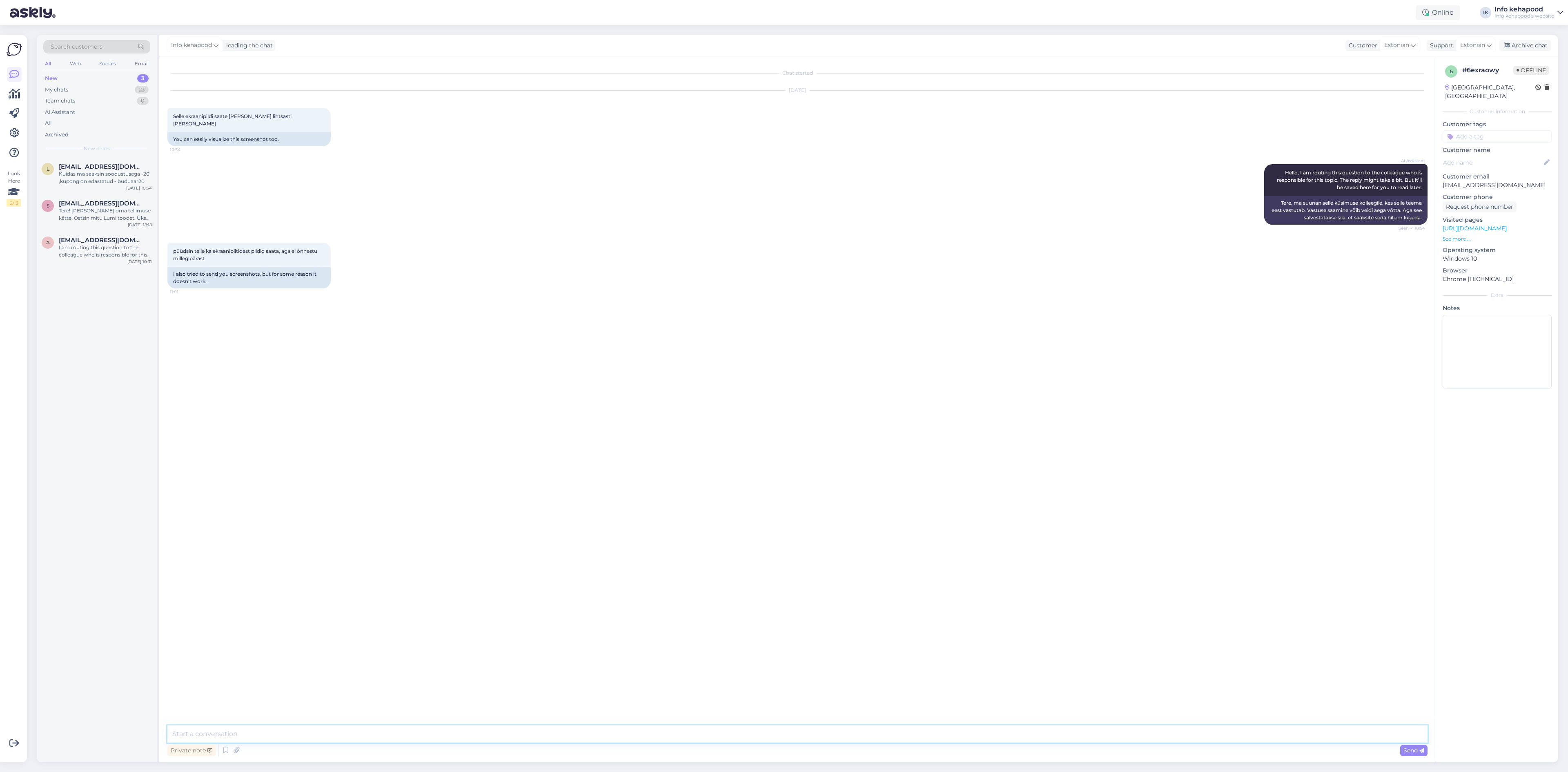
click at [668, 742] on textarea at bounding box center [797, 734] width 1260 height 17
type textarea "Tere! Kas Teil on saaata kuvatümmist/screenshotti?"
click at [1278, 312] on icon at bounding box center [1278, 315] width 5 height 5
click at [234, 302] on textarea "Tere! Kas Teil on saaata kuvatümmist/screenshotti?" at bounding box center [797, 312] width 1247 height 21
click at [259, 302] on textarea "Tere! Kas Teil on saata kuvatümmist/screenshotti?" at bounding box center [797, 312] width 1247 height 21
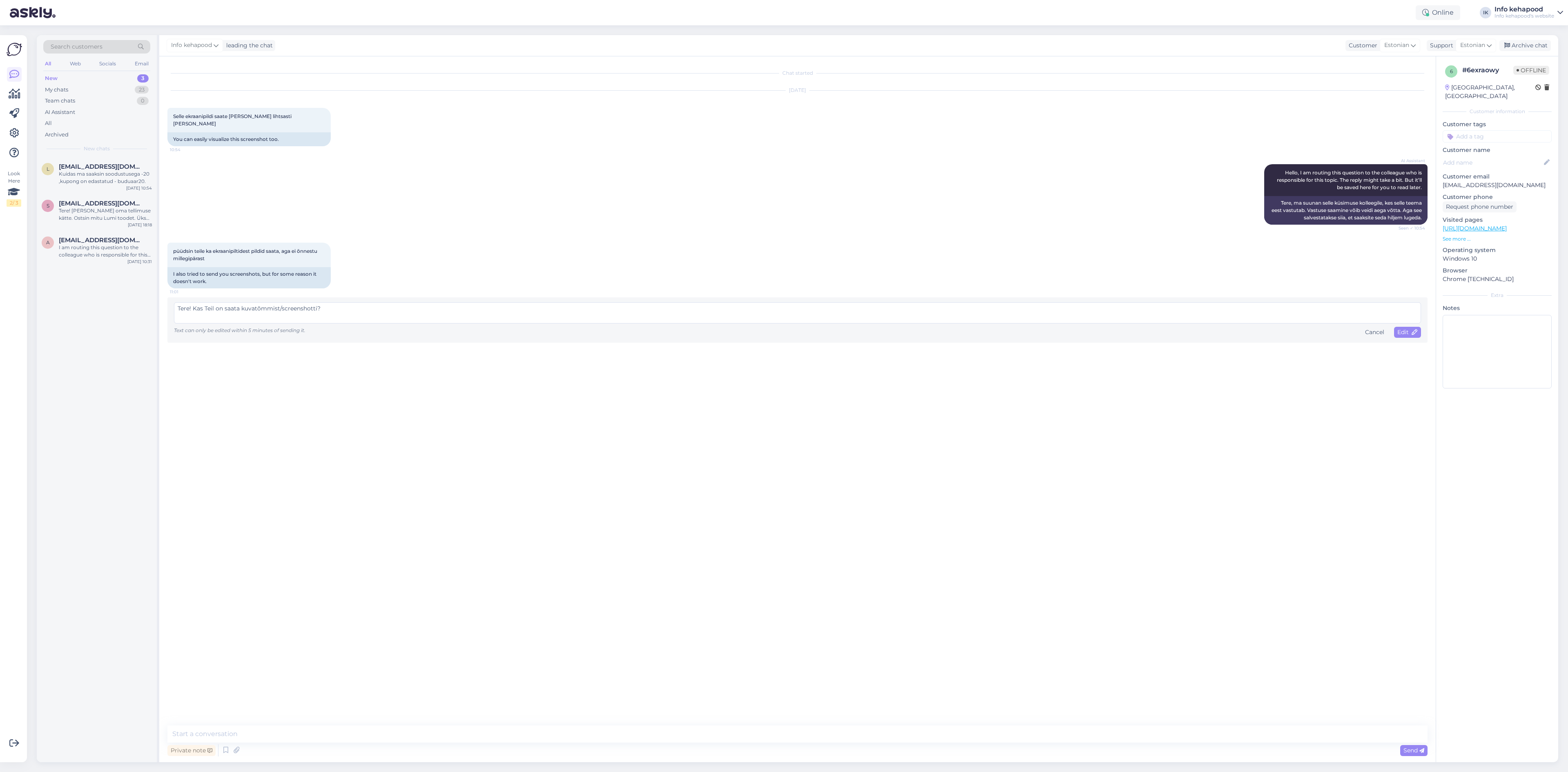
type textarea "Tere! Kas Teil on saata kuvatõmmist/screenshotti?"
click at [1404, 331] on div "Tere! Kas Teil on saata kuvatõmmist/screenshotti? Text can only be edited withi…" at bounding box center [797, 320] width 1260 height 45
click at [1404, 329] on div "Tere! Kas Teil on saata kuvatõmmist/screenshotti? Text can only be edited withi…" at bounding box center [797, 320] width 1260 height 45
click at [1404, 329] on div "Edit" at bounding box center [1407, 332] width 27 height 11
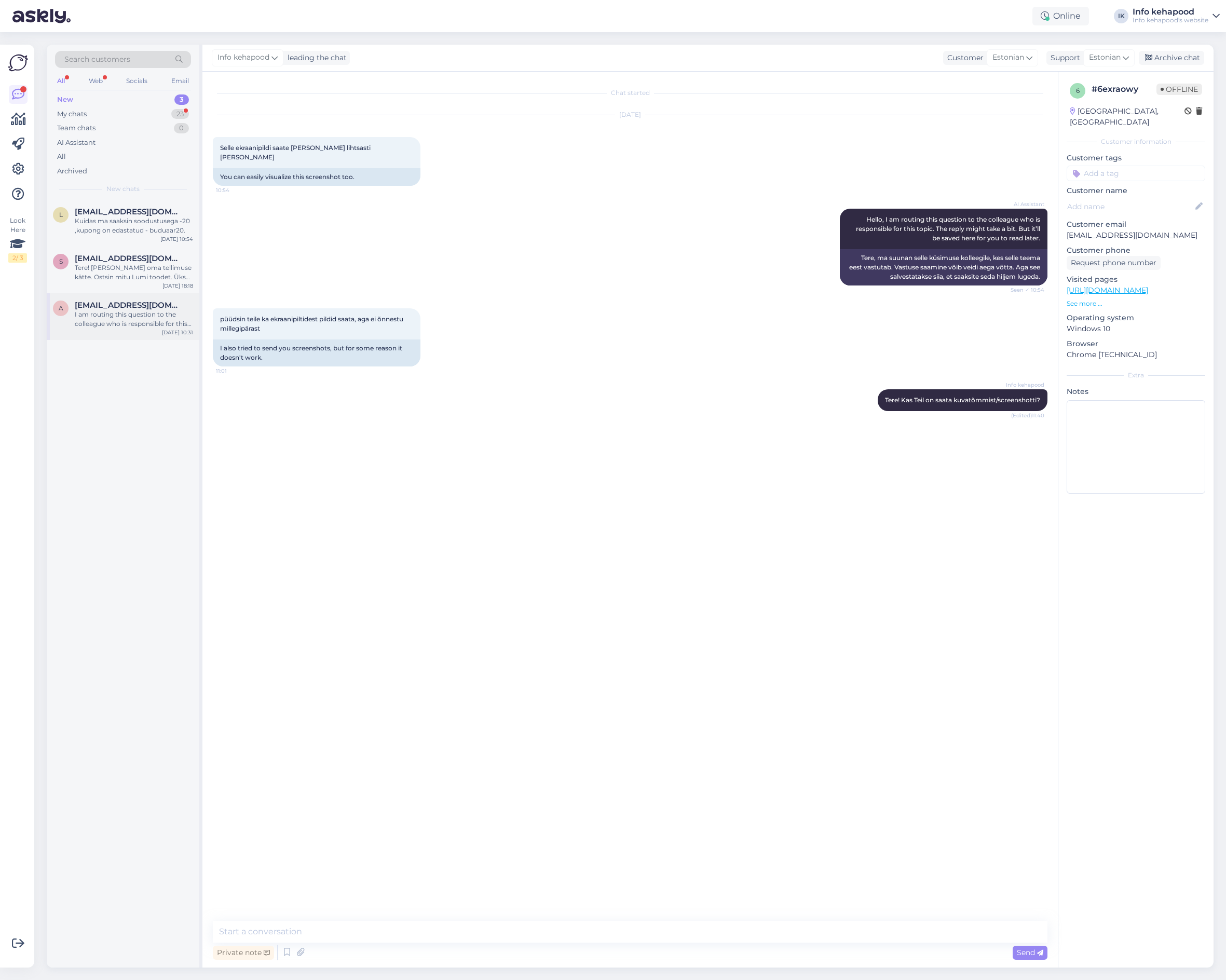
click at [106, 306] on span "[EMAIL_ADDRESS][DOMAIN_NAME]" at bounding box center [129, 305] width 108 height 9
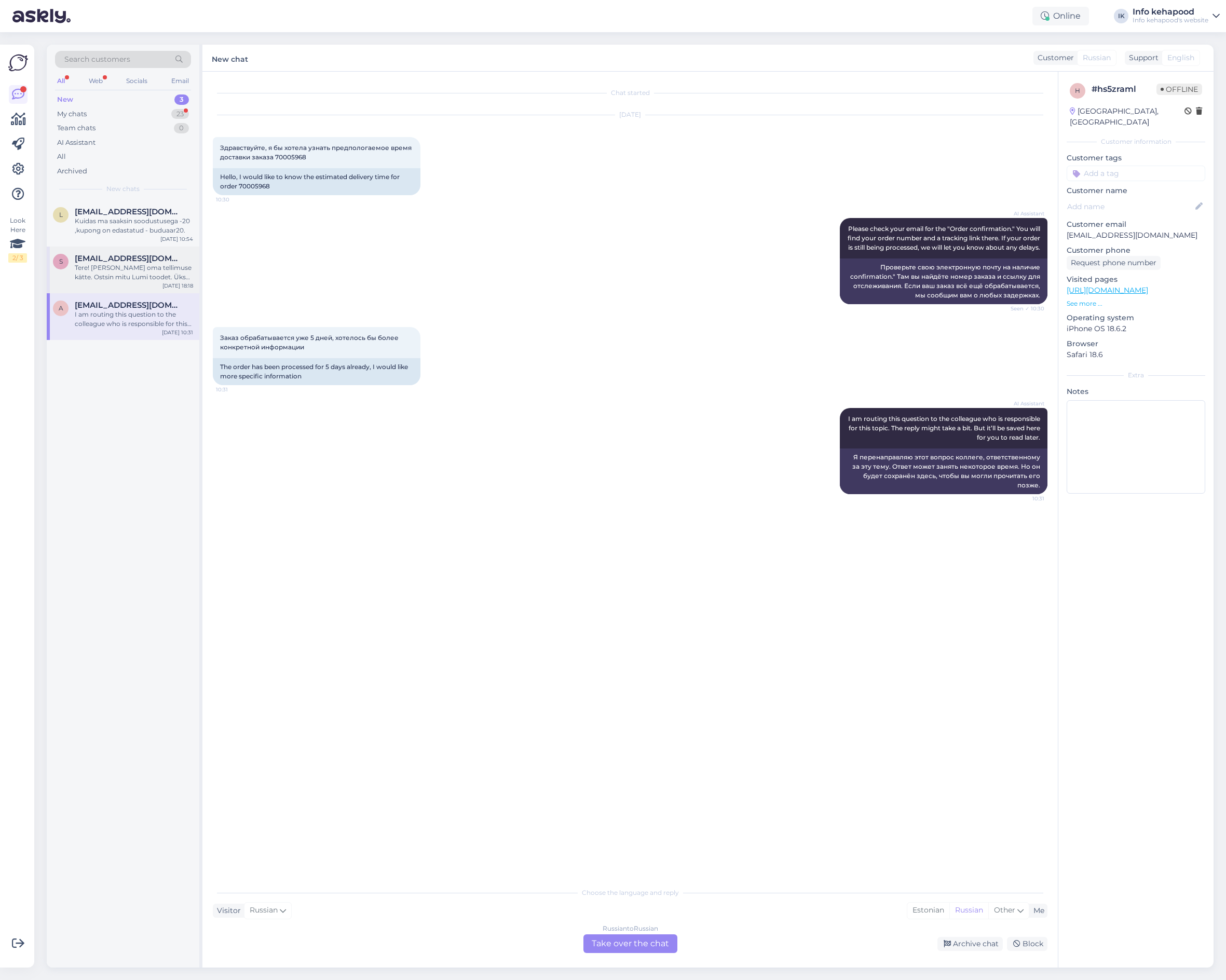
click at [133, 262] on span "[EMAIL_ADDRESS][DOMAIN_NAME]" at bounding box center [129, 258] width 108 height 9
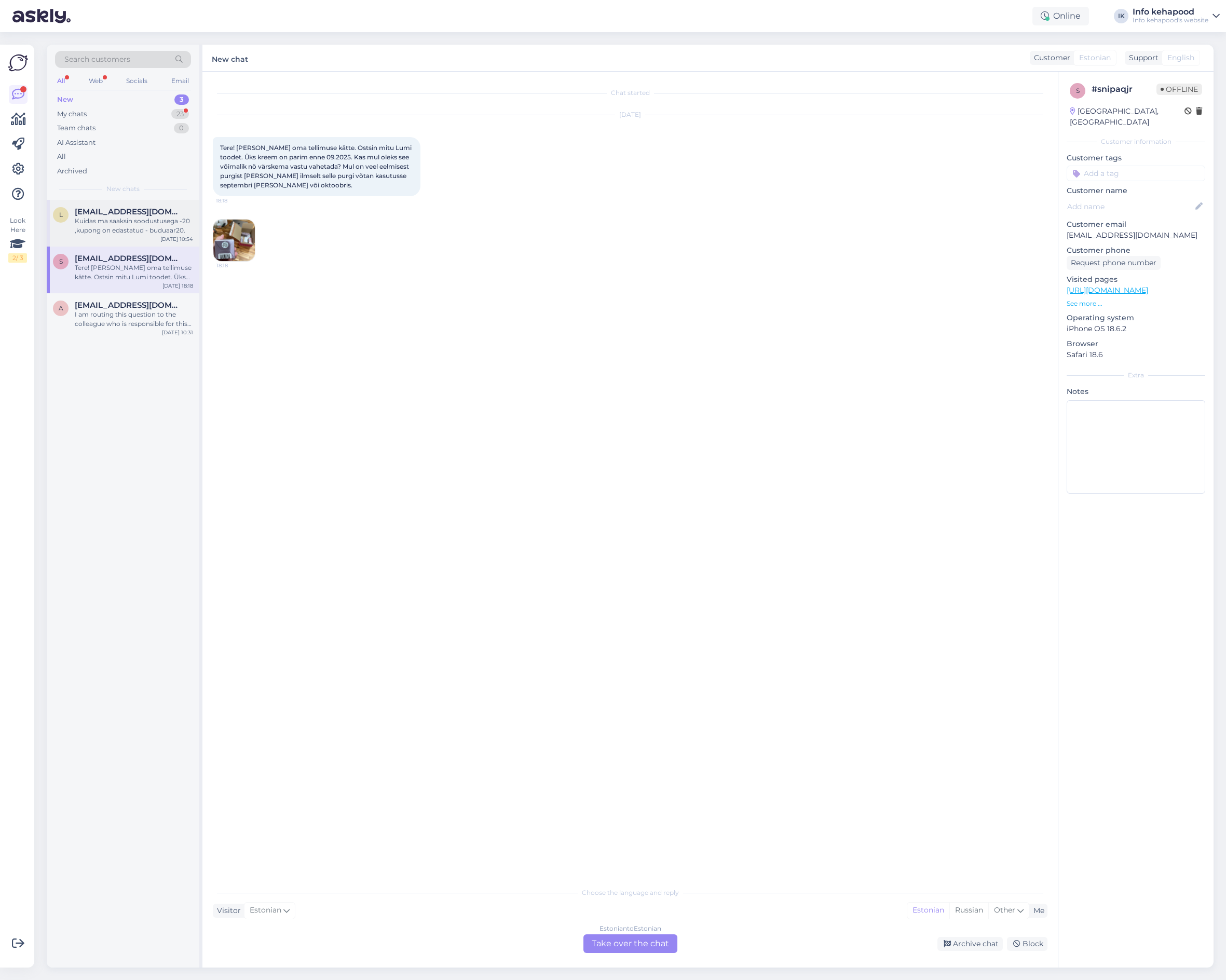
click at [133, 239] on div "l [EMAIL_ADDRESS][DOMAIN_NAME] Kuidas ma saaksin soodustusega -20 ,kupong on ed…" at bounding box center [122, 223] width 152 height 46
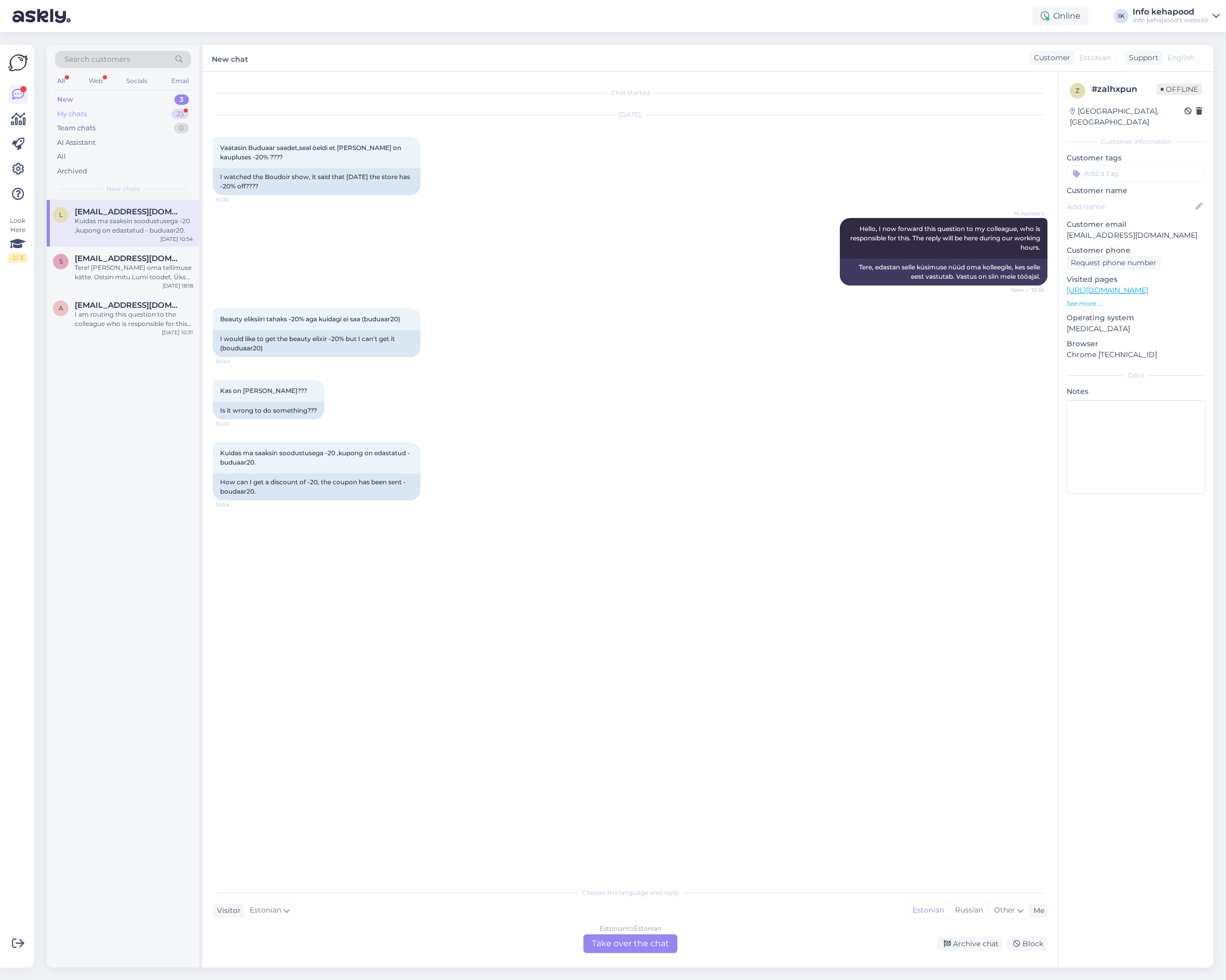
click at [127, 110] on div "My chats 23" at bounding box center [123, 114] width 136 height 15
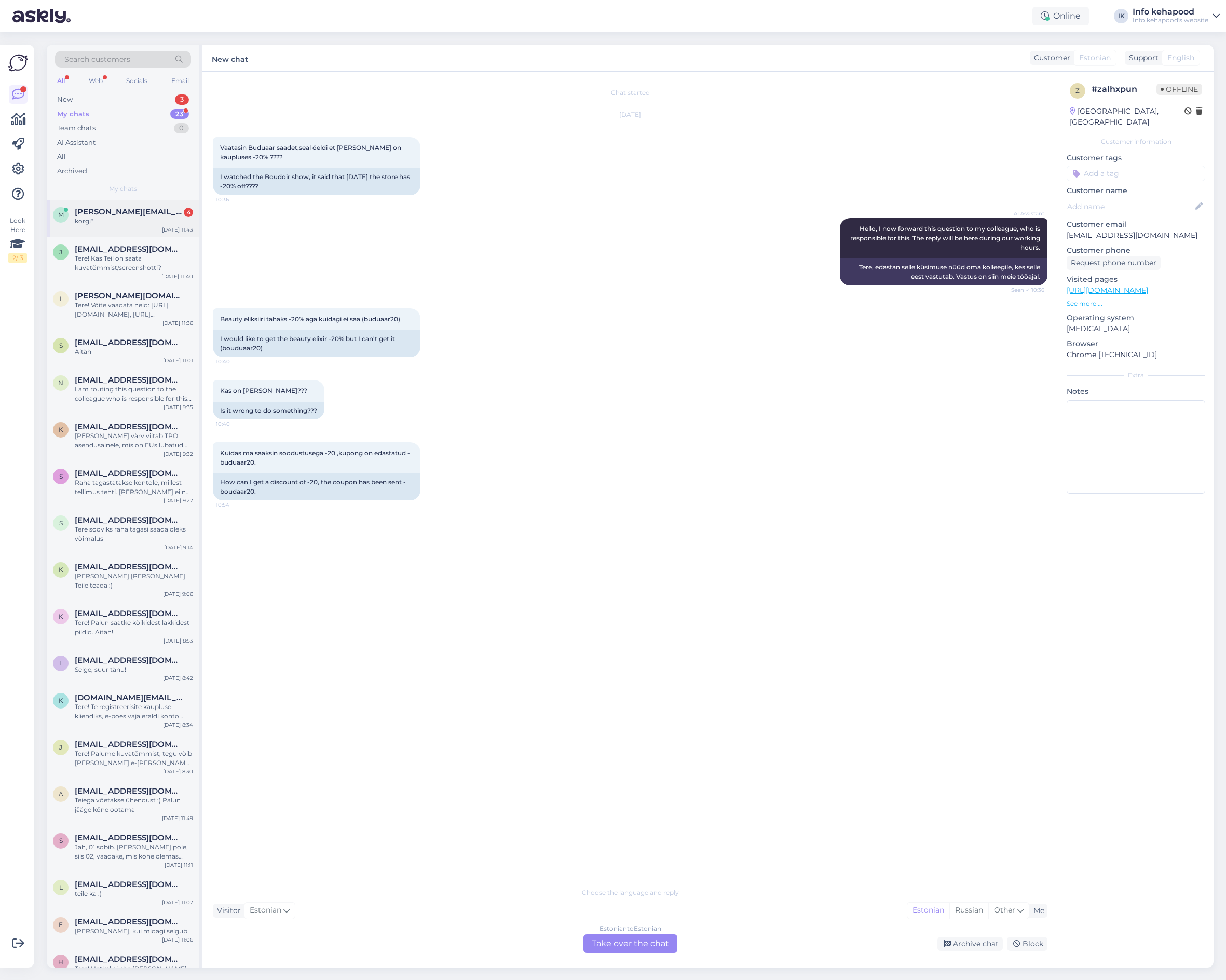
click at [127, 234] on div "m [PERSON_NAME][EMAIL_ADDRESS][PERSON_NAME][DOMAIN_NAME] 4 korgi* [DATE] 11:43" at bounding box center [122, 218] width 152 height 37
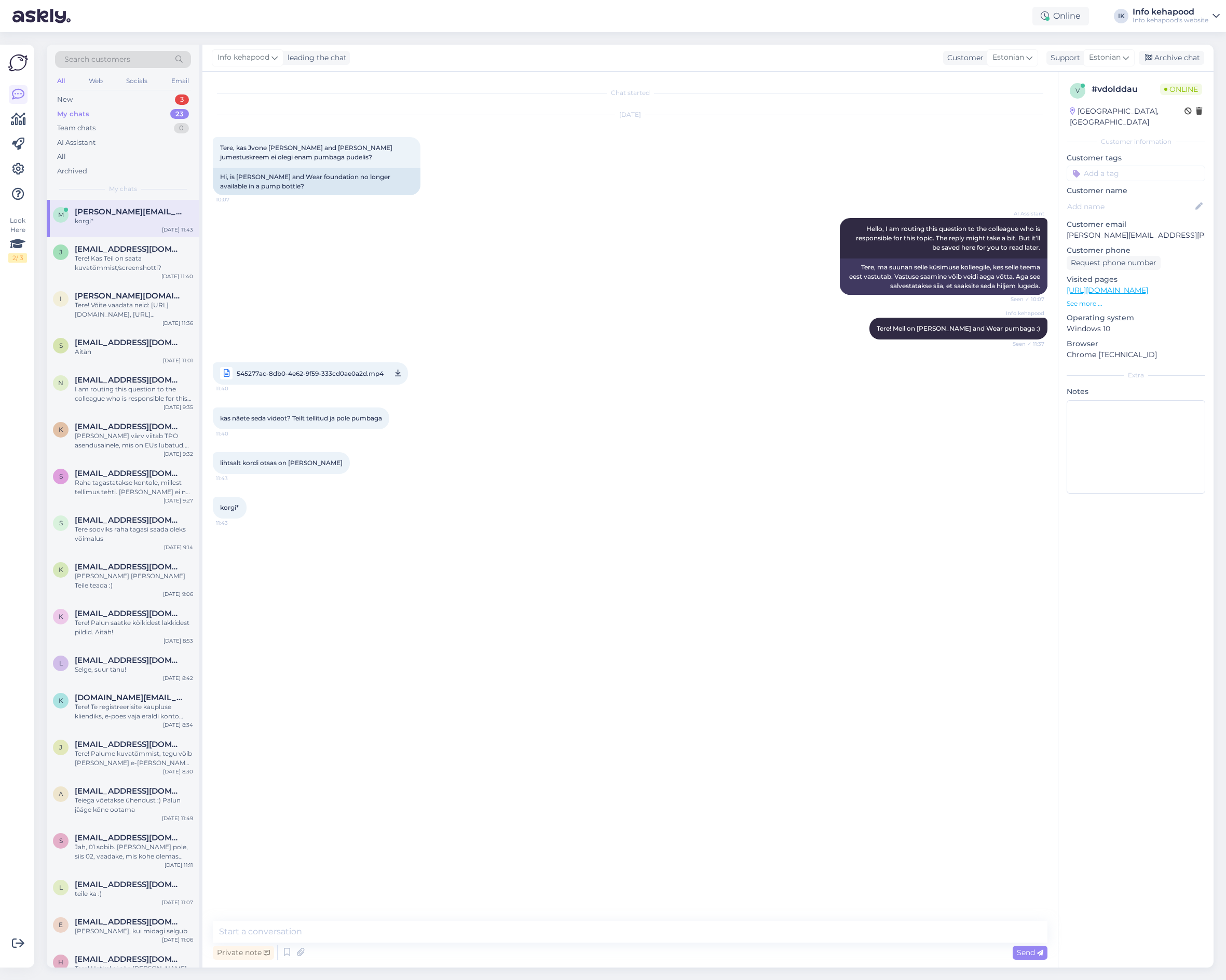
click at [315, 368] on span "545277ac-8db0-4e62-9f59-333cd0ae0a2d.mp4" at bounding box center [310, 373] width 147 height 13
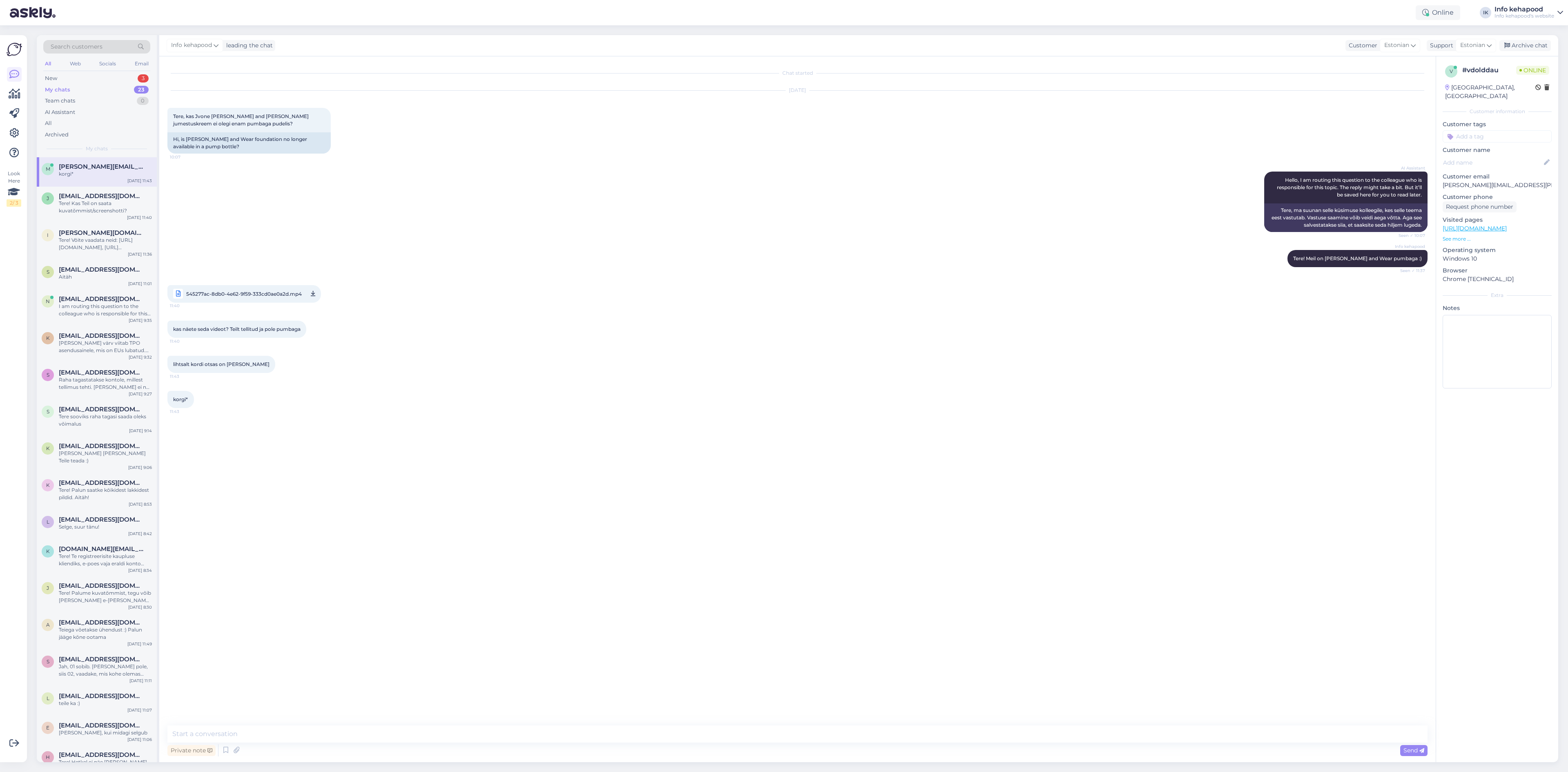
click at [313, 592] on div "Chat started [DATE] Tere, kas Jvone [PERSON_NAME] and Wear jumestuskreem ei ole…" at bounding box center [801, 391] width 1267 height 653
click at [228, 738] on textarea at bounding box center [797, 734] width 1260 height 17
type textarea "T"
type textarea "Vaatasime kõik oma tooted üle, kõik pumbaga. Hetkel näen, et keerasite pudelit.…"
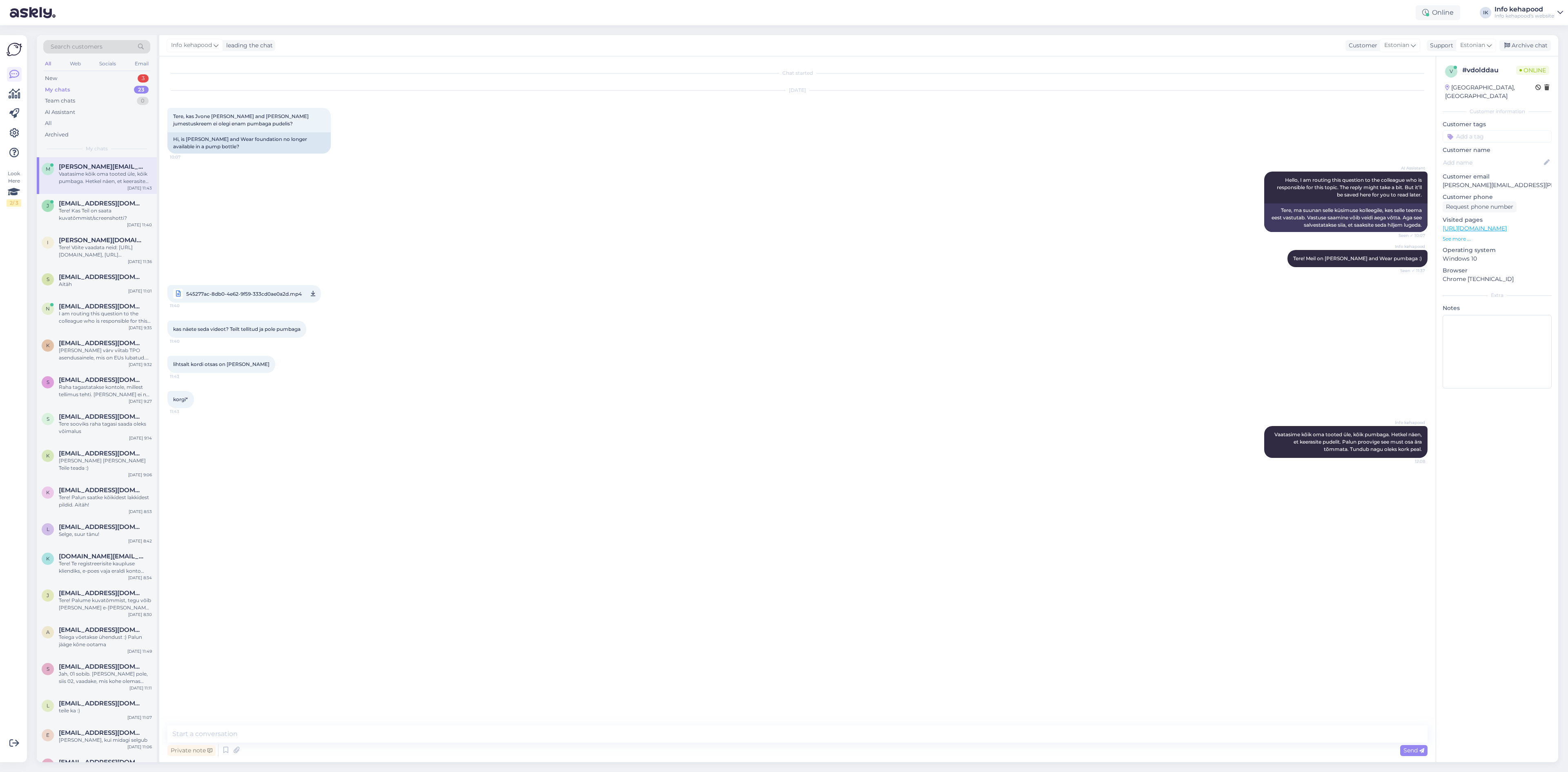
click at [561, 504] on div "Chat started [DATE] Tere, kas Jvone [PERSON_NAME] and Wear jumestuskreem ei ole…" at bounding box center [801, 391] width 1267 height 653
click at [122, 75] on div "New 3" at bounding box center [97, 78] width 107 height 12
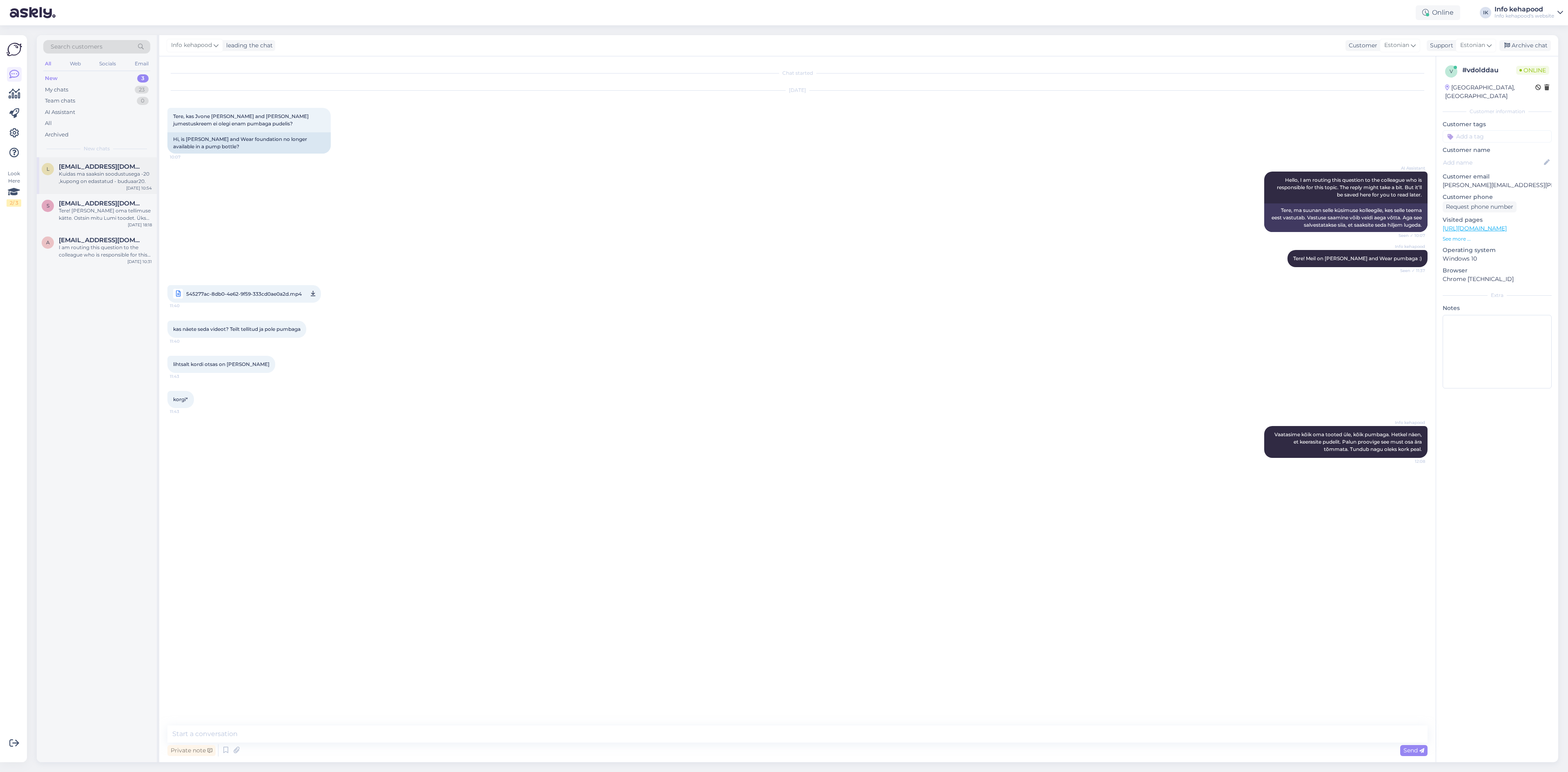
click at [94, 172] on div "Kuidas ma saaksin soodustusega -20 ,kupong on edastatud - buduaar20." at bounding box center [105, 178] width 93 height 15
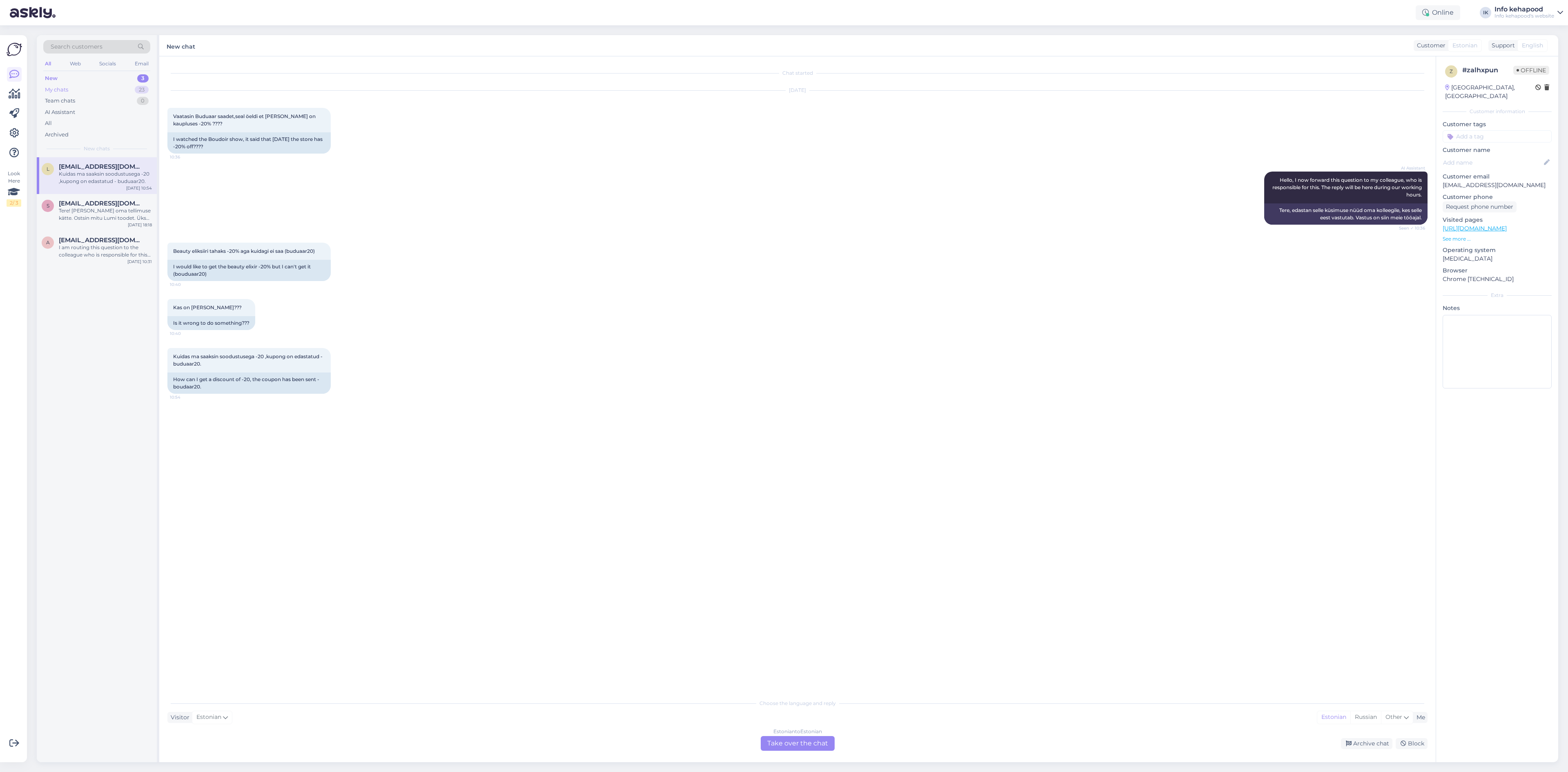
click at [74, 88] on div "My chats 23" at bounding box center [97, 89] width 107 height 12
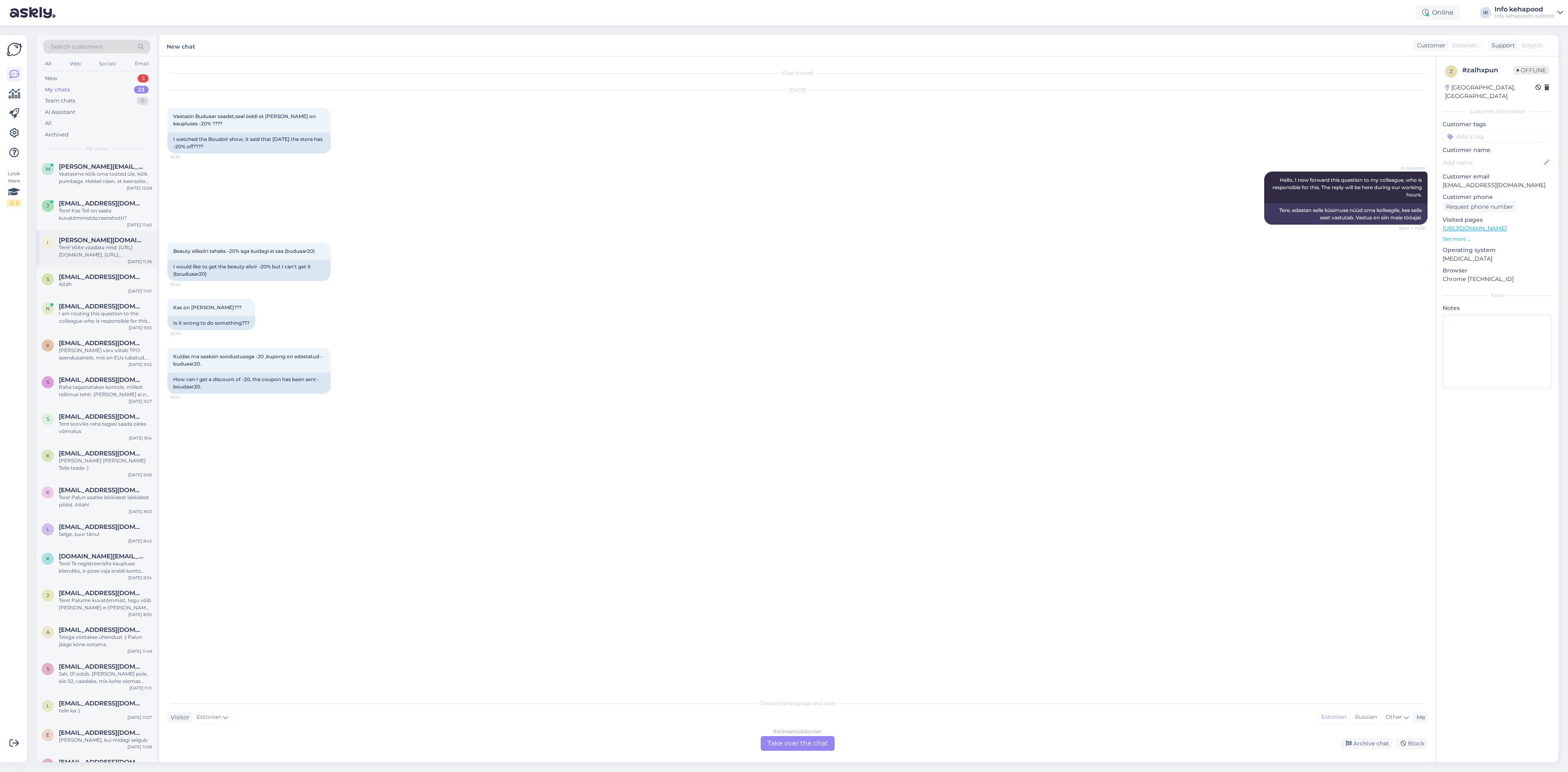
click at [110, 242] on span "[PERSON_NAME][DOMAIN_NAME][EMAIL_ADDRESS][PERSON_NAME][DOMAIN_NAME]" at bounding box center [102, 240] width 85 height 7
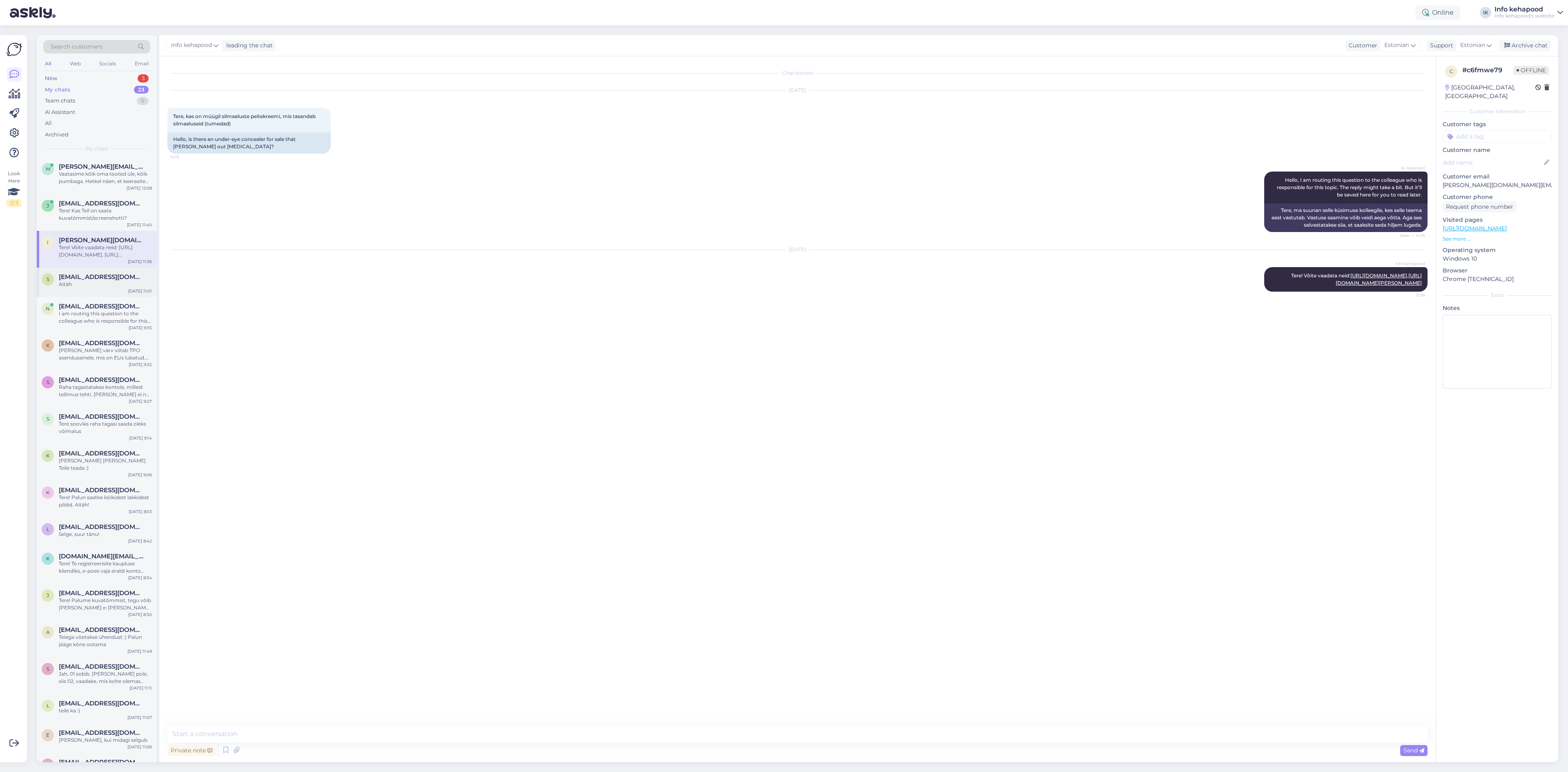
click at [116, 290] on div "s [EMAIL_ADDRESS][DOMAIN_NAME] Aitäh [DATE] 11:01" at bounding box center [96, 282] width 120 height 29
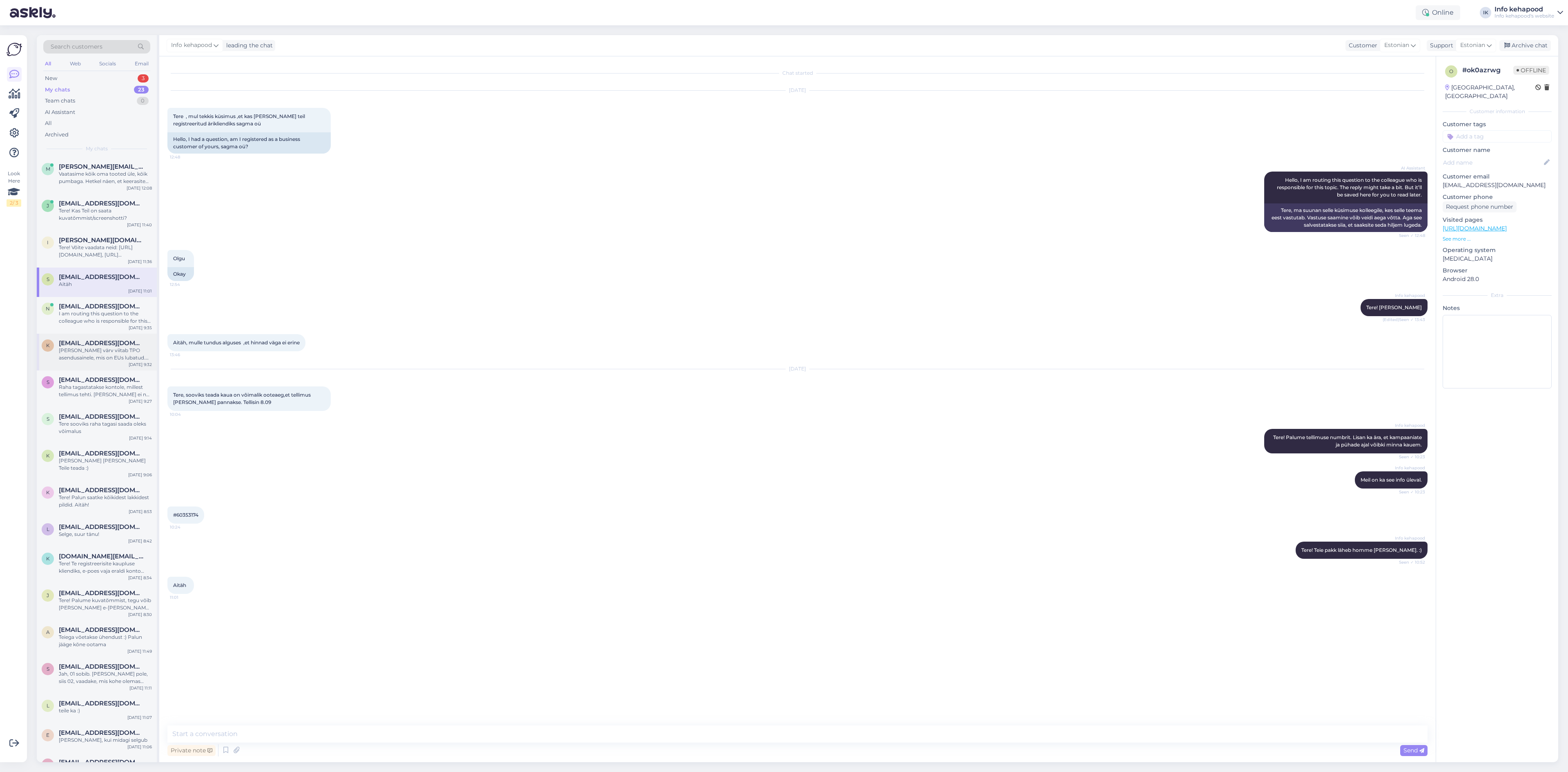
click at [88, 363] on div "k [EMAIL_ADDRESS][DOMAIN_NAME] [PERSON_NAME] värv viitab TPO asendusainele, mis…" at bounding box center [96, 352] width 120 height 37
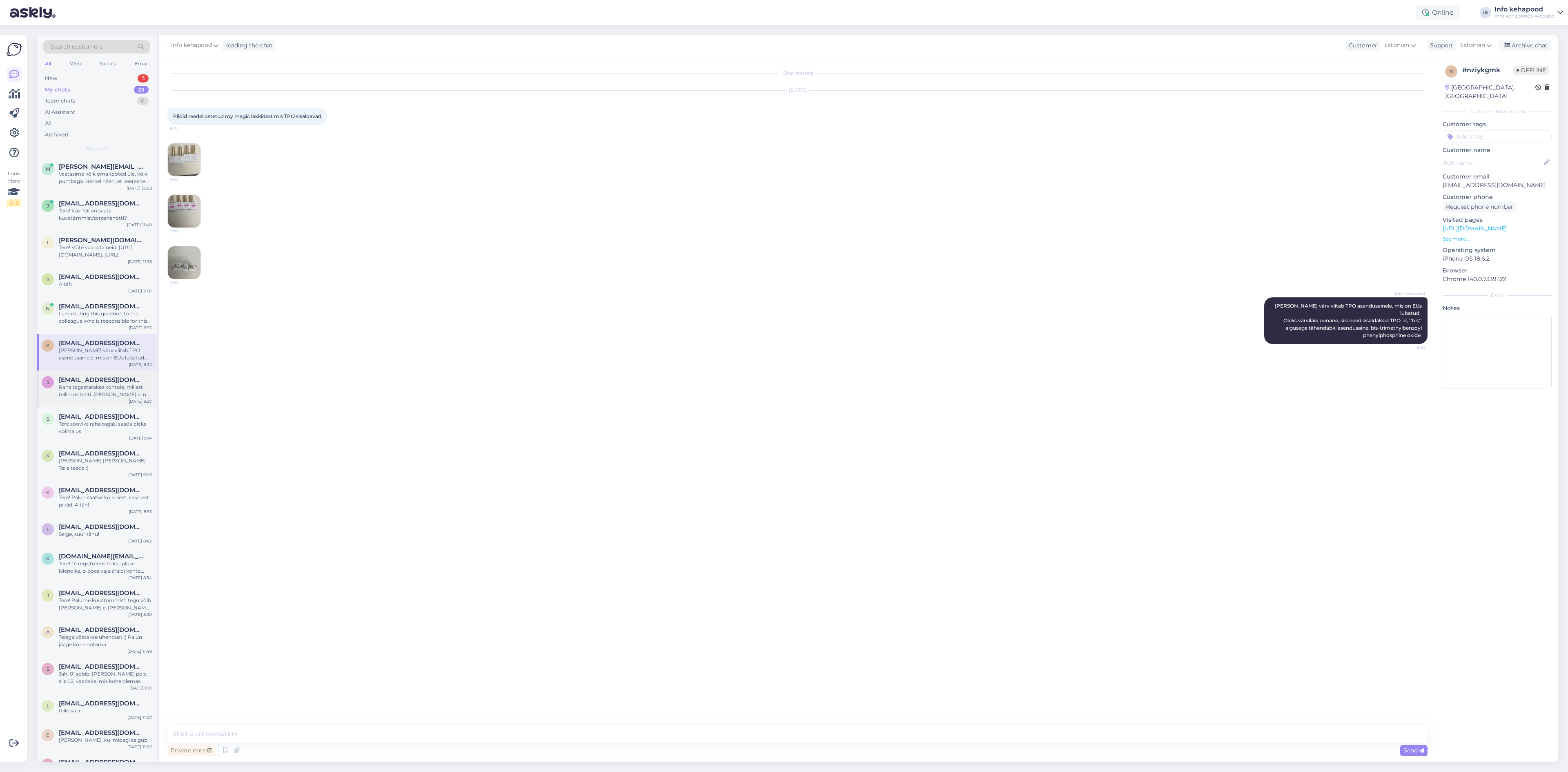
click at [103, 391] on div "Raha tagastatakse kontole, millest tellimus tehti. [PERSON_NAME] ei näe Teie pa…" at bounding box center [105, 391] width 93 height 15
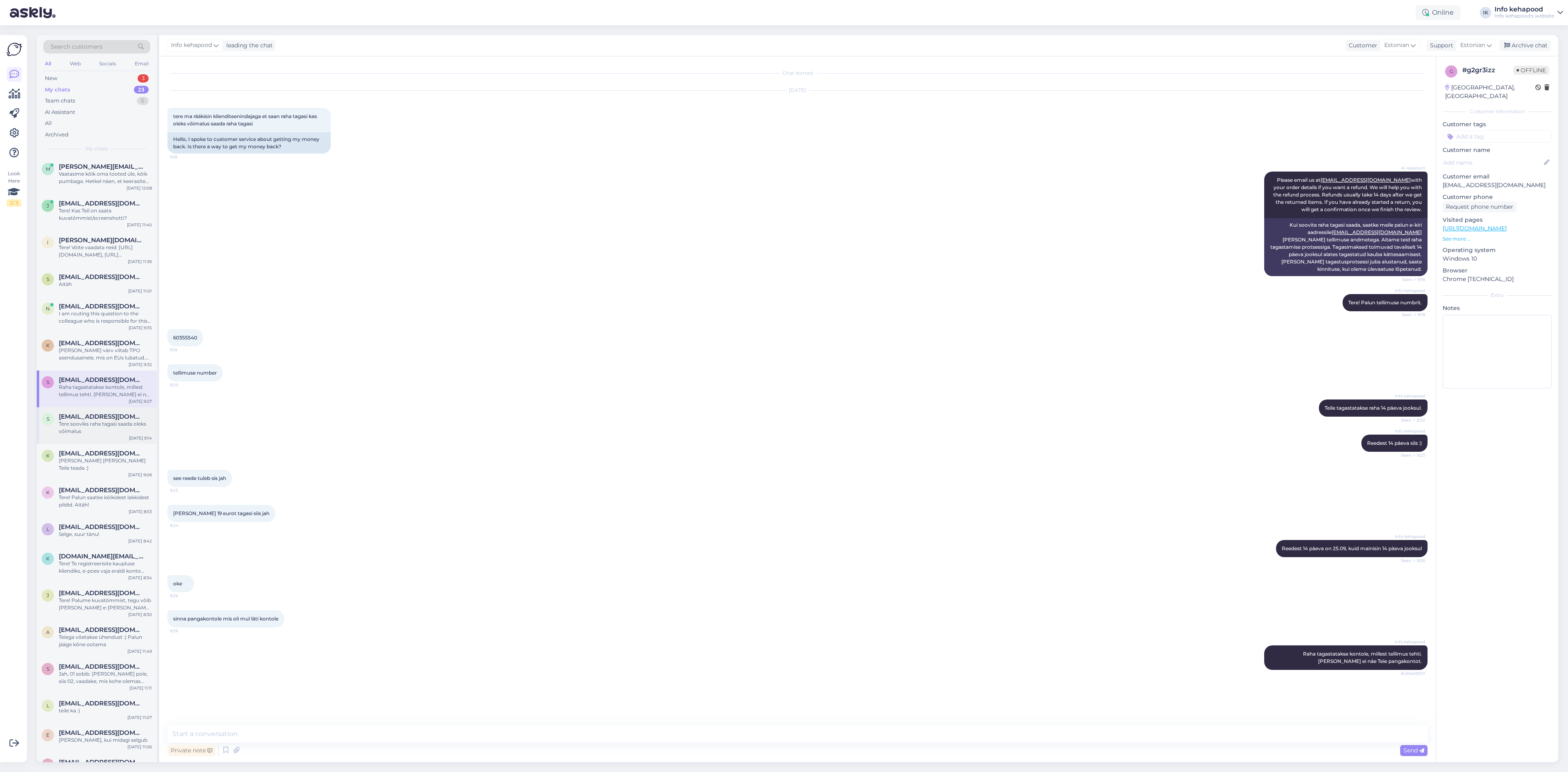
click at [107, 427] on div "Tere sooviks raha tagasi saada oleks võimalus" at bounding box center [105, 427] width 93 height 15
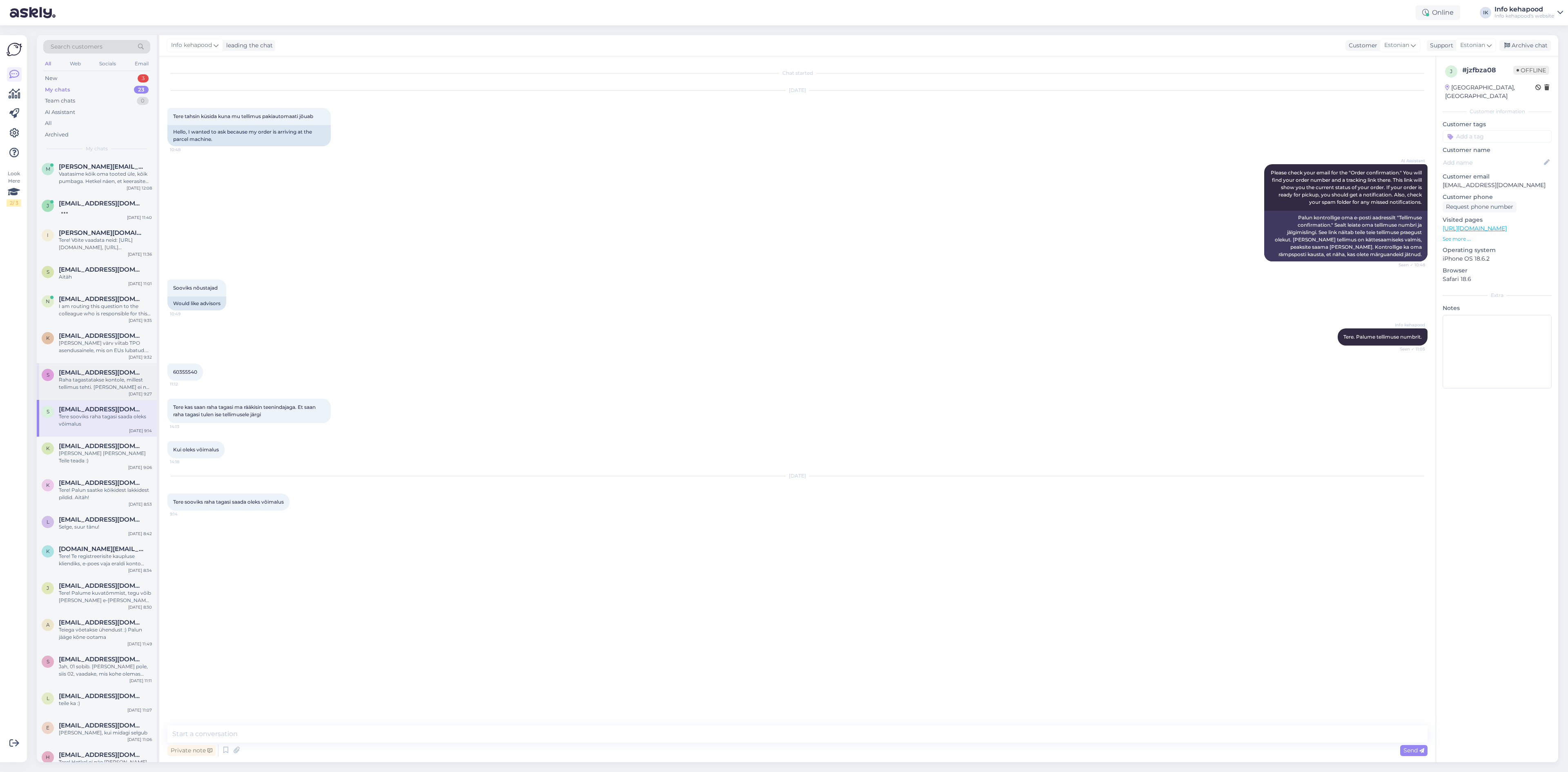
click at [85, 388] on div "Raha tagastatakse kontole, millest tellimus tehti. [PERSON_NAME] ei näe Teie pa…" at bounding box center [105, 384] width 93 height 15
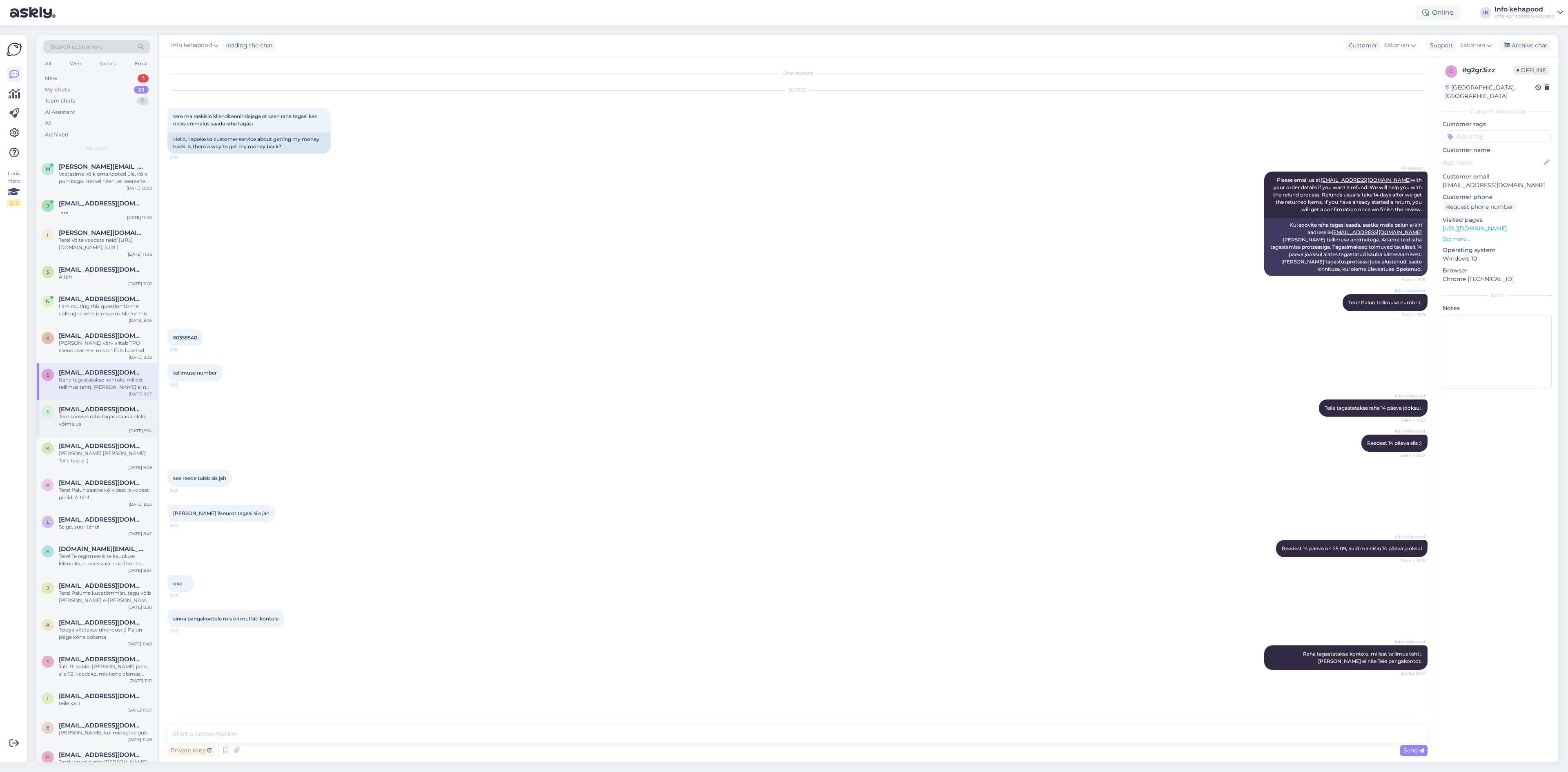
click at [88, 412] on span "[EMAIL_ADDRESS][DOMAIN_NAME]" at bounding box center [102, 409] width 85 height 7
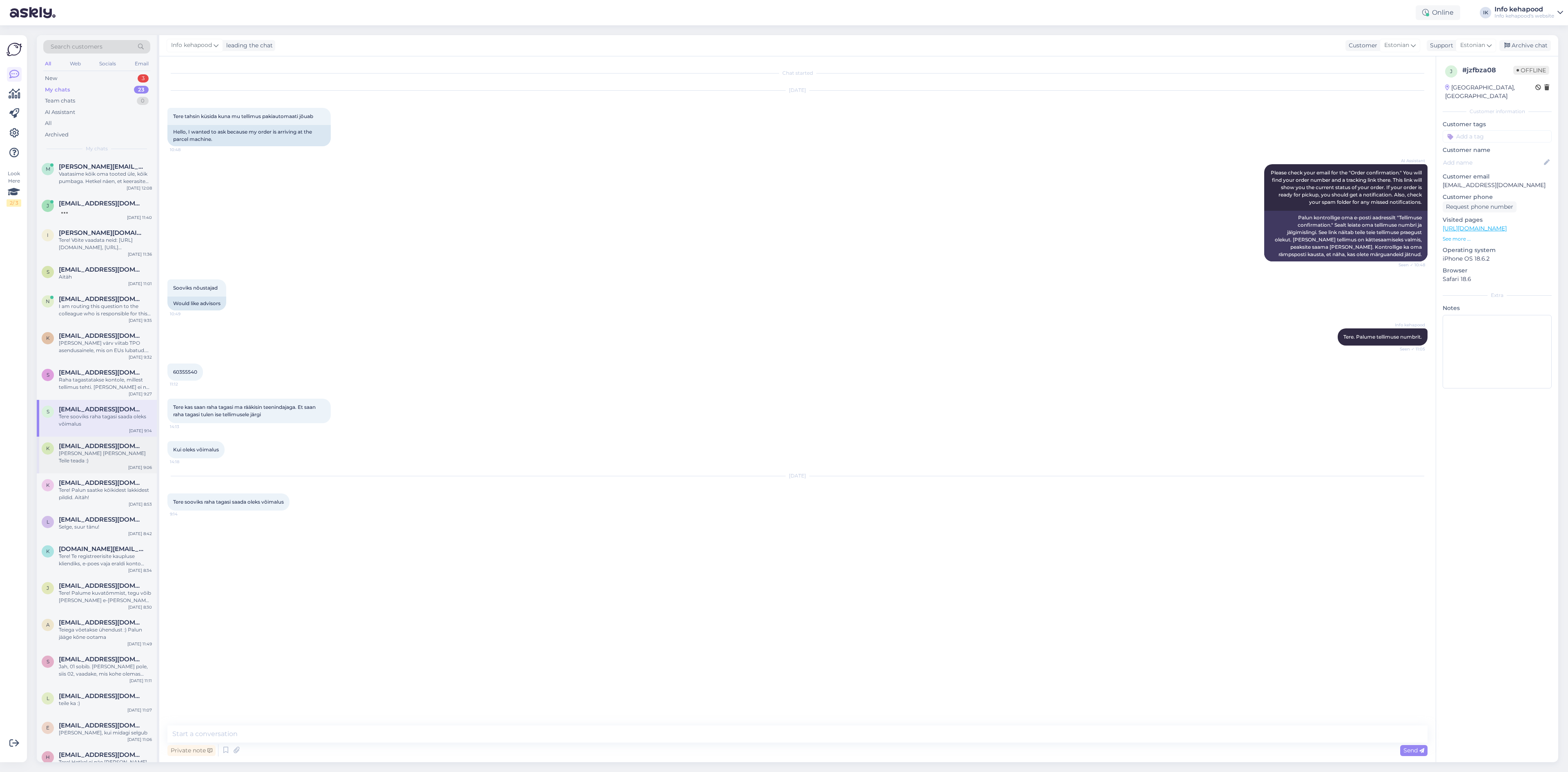
click at [91, 447] on span "[EMAIL_ADDRESS][DOMAIN_NAME]" at bounding box center [102, 446] width 85 height 7
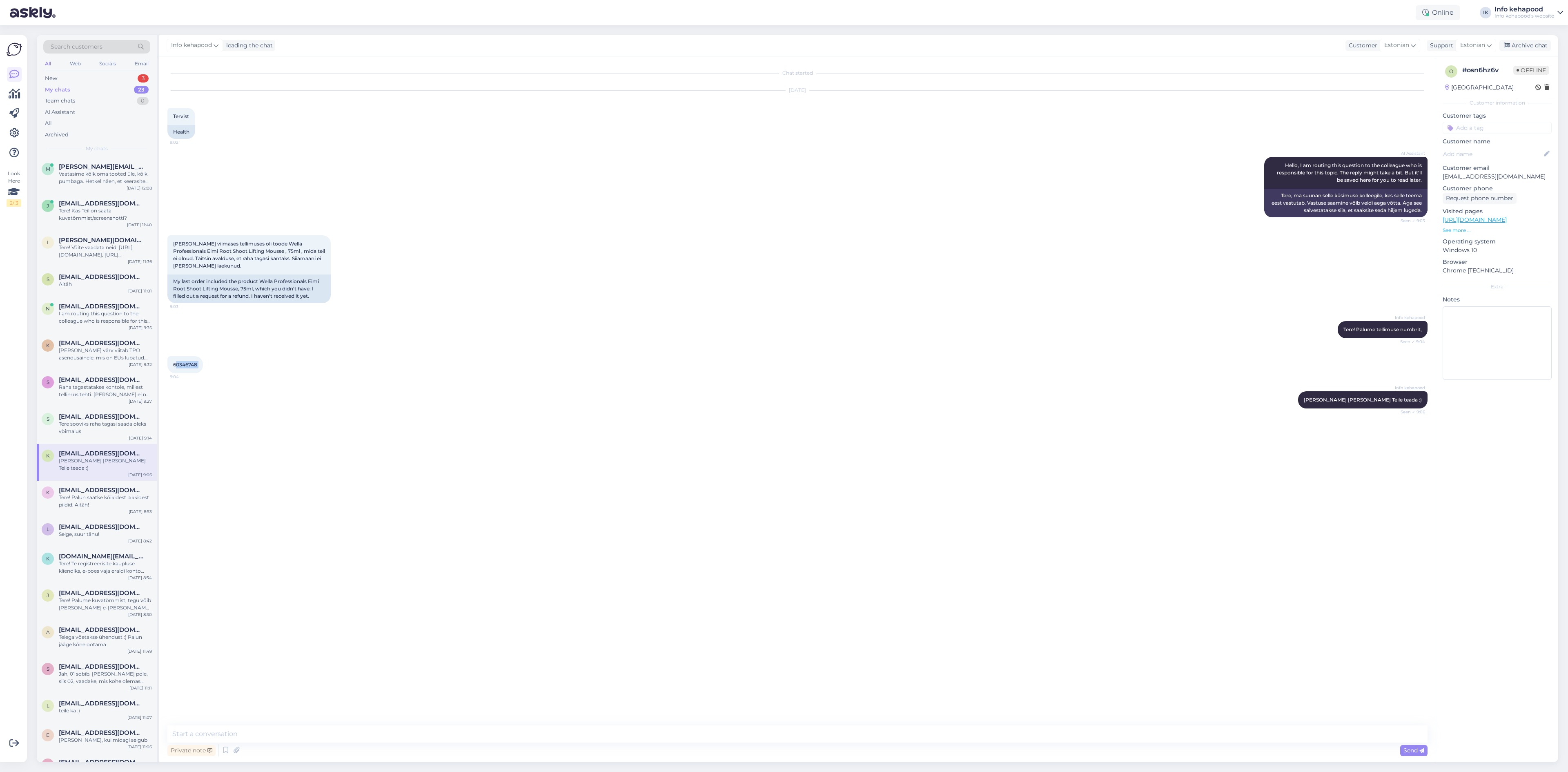
drag, startPoint x: 175, startPoint y: 367, endPoint x: 209, endPoint y: 362, distance: 34.4
click at [203, 362] on div "60346748 9:04" at bounding box center [185, 365] width 35 height 17
click at [376, 441] on div "Chat started [DATE] Tervist 9:02 Health AI Assistant Hello, I am routing this q…" at bounding box center [801, 391] width 1267 height 653
drag, startPoint x: 172, startPoint y: 364, endPoint x: 199, endPoint y: 371, distance: 27.9
click at [199, 371] on div "60346748 9:04" at bounding box center [185, 365] width 35 height 17
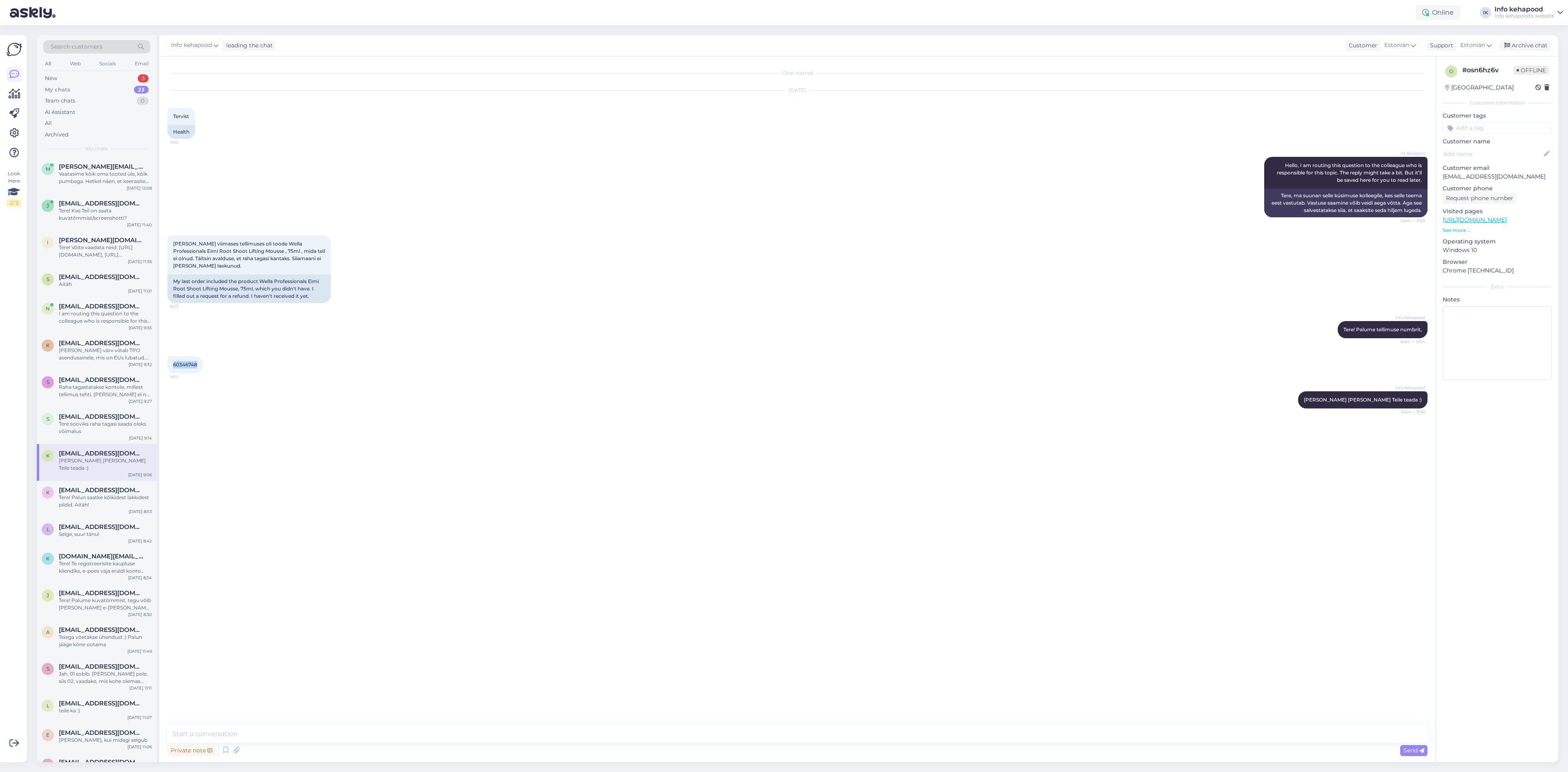
copy span "60346748"
click at [75, 208] on div "Tere! Kas Teil on saata kuvatõmmist/screenshotti?" at bounding box center [105, 214] width 93 height 15
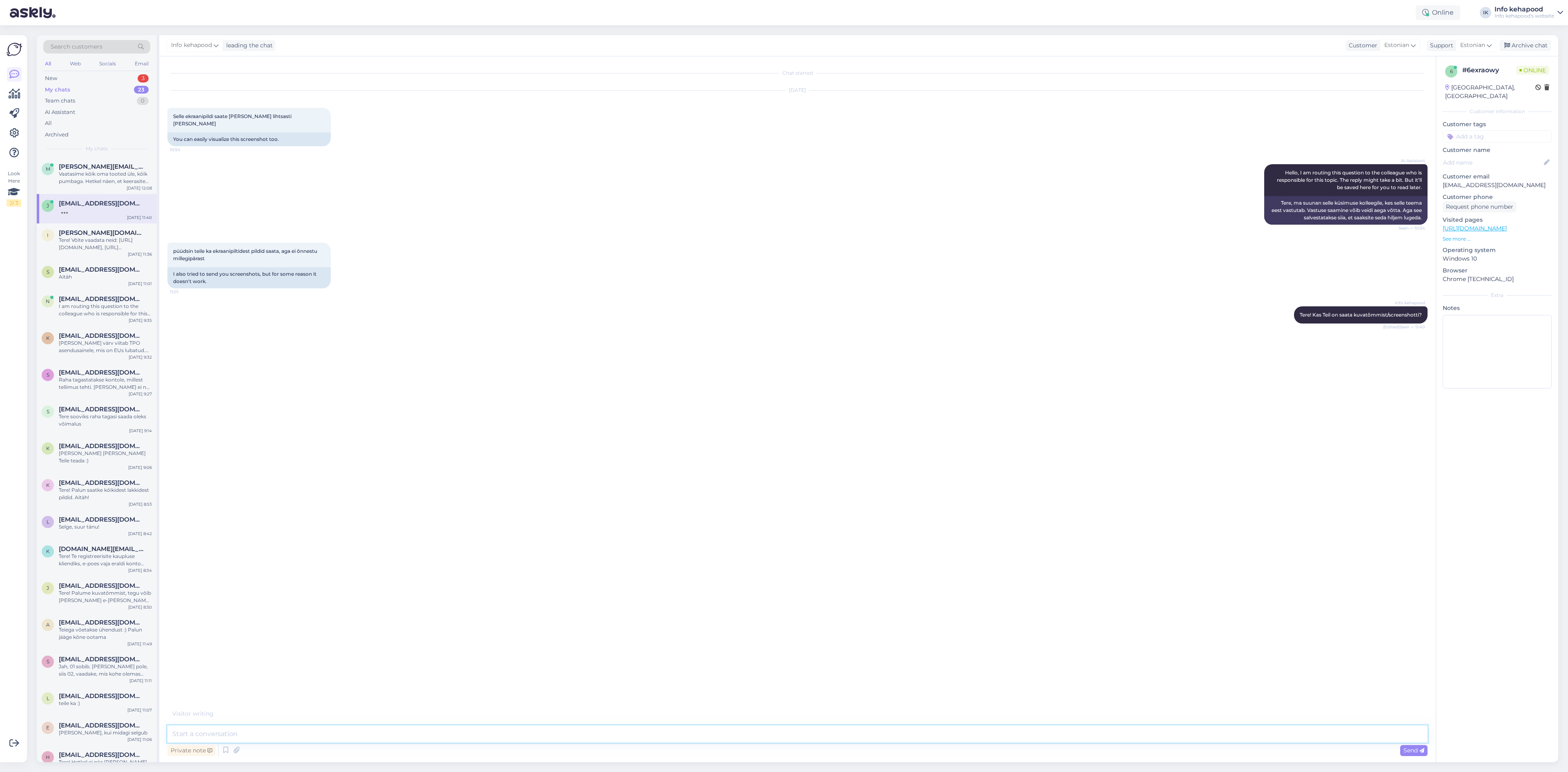
click at [237, 732] on textarea at bounding box center [797, 734] width 1260 height 17
type textarea "Palun saatke meilile."
type textarea "[EMAIL_ADDRESS][DOMAIN_NAME]'"
click at [1336, 413] on div "Info kehapood [EMAIL_ADDRESS][DOMAIN_NAME] ' 12:11" at bounding box center [797, 420] width 1260 height 35
click at [1314, 418] on icon at bounding box center [1311, 420] width 5 height 5
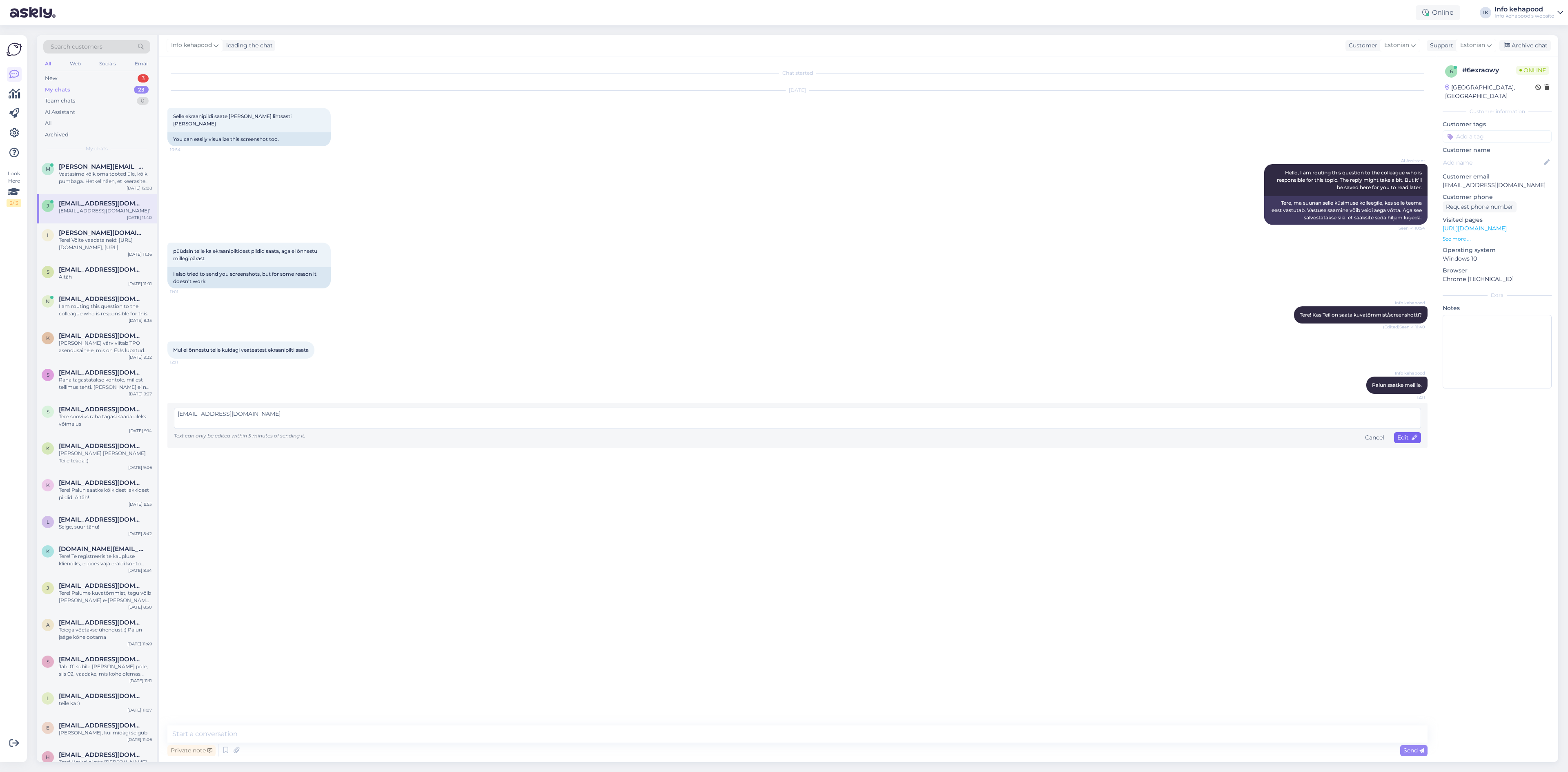
type textarea "[EMAIL_ADDRESS][DOMAIN_NAME]"
click at [1407, 433] on span "Edit" at bounding box center [1408, 437] width 21 height 7
click at [72, 177] on div "Vaatasime kõik oma tooted üle, kõik pumbaga. Hetkel näen, et keerasite pudelit.…" at bounding box center [105, 178] width 93 height 15
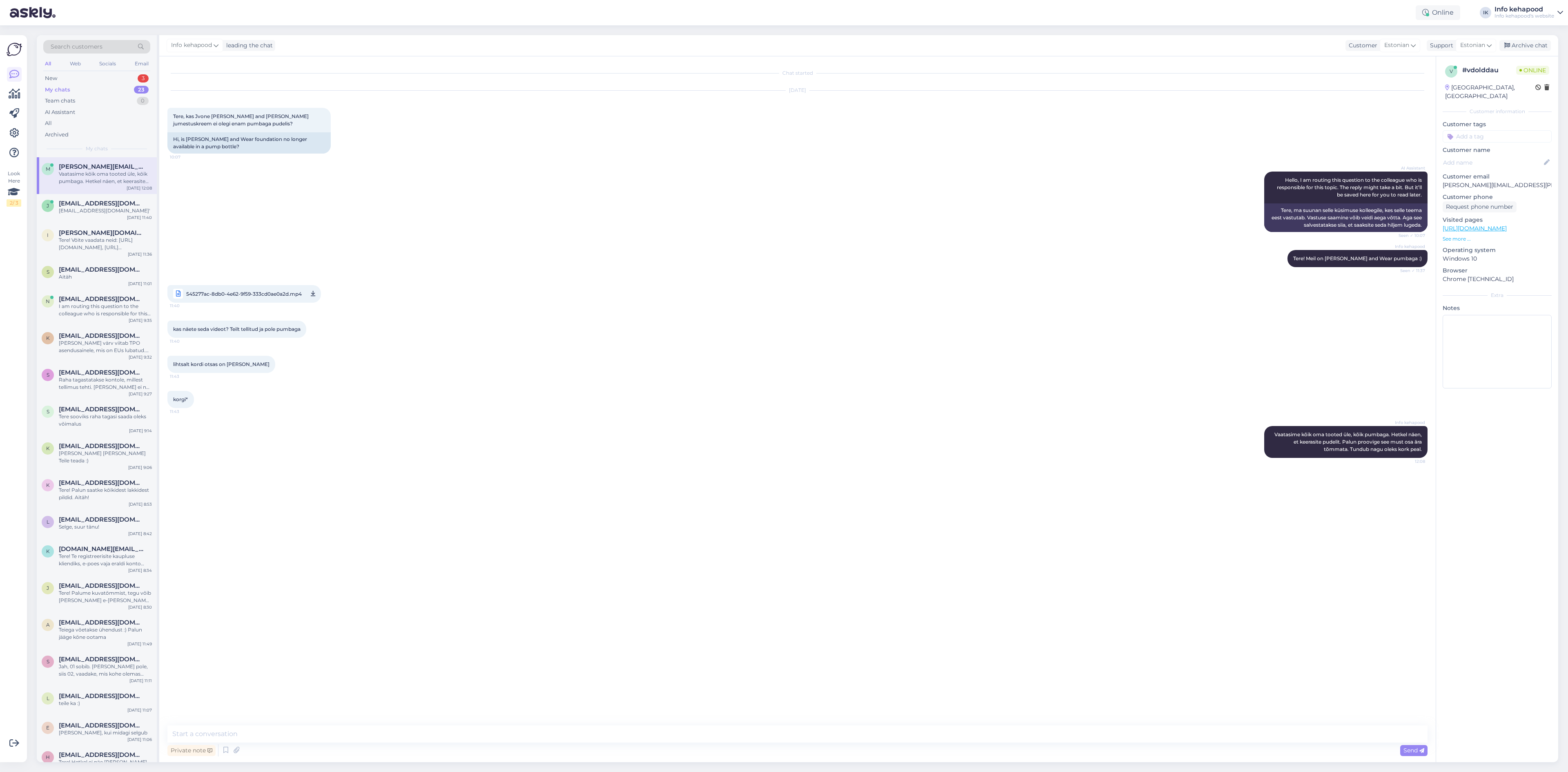
click at [90, 84] on div "My chats 23" at bounding box center [97, 89] width 107 height 12
click at [107, 163] on span "[EMAIL_ADDRESS][DOMAIN_NAME]" at bounding box center [102, 167] width 85 height 7
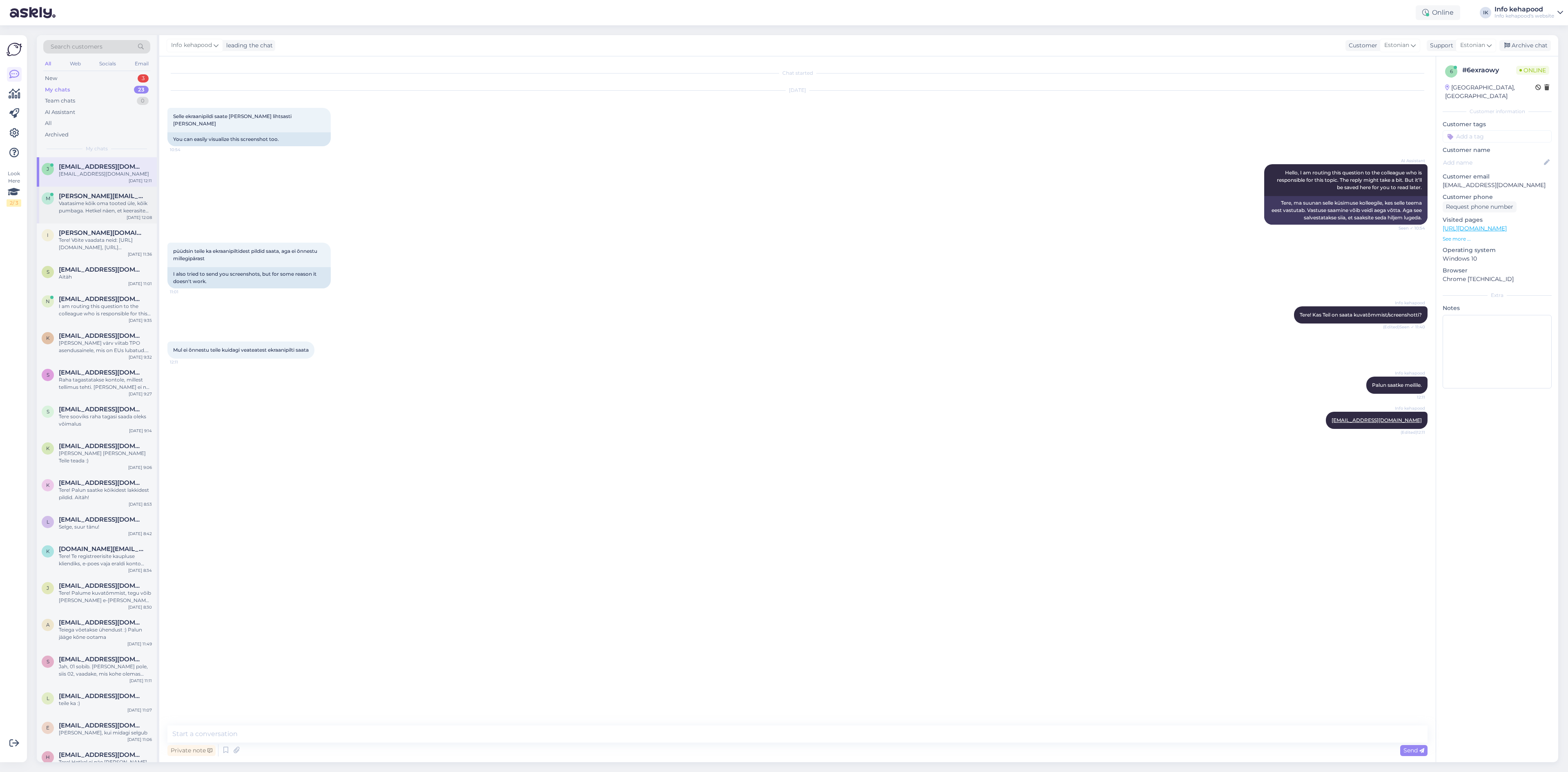
click at [108, 204] on div "Vaatasime kõik oma tooted üle, kõik pumbaga. Hetkel näen, et keerasite pudelit.…" at bounding box center [105, 207] width 93 height 15
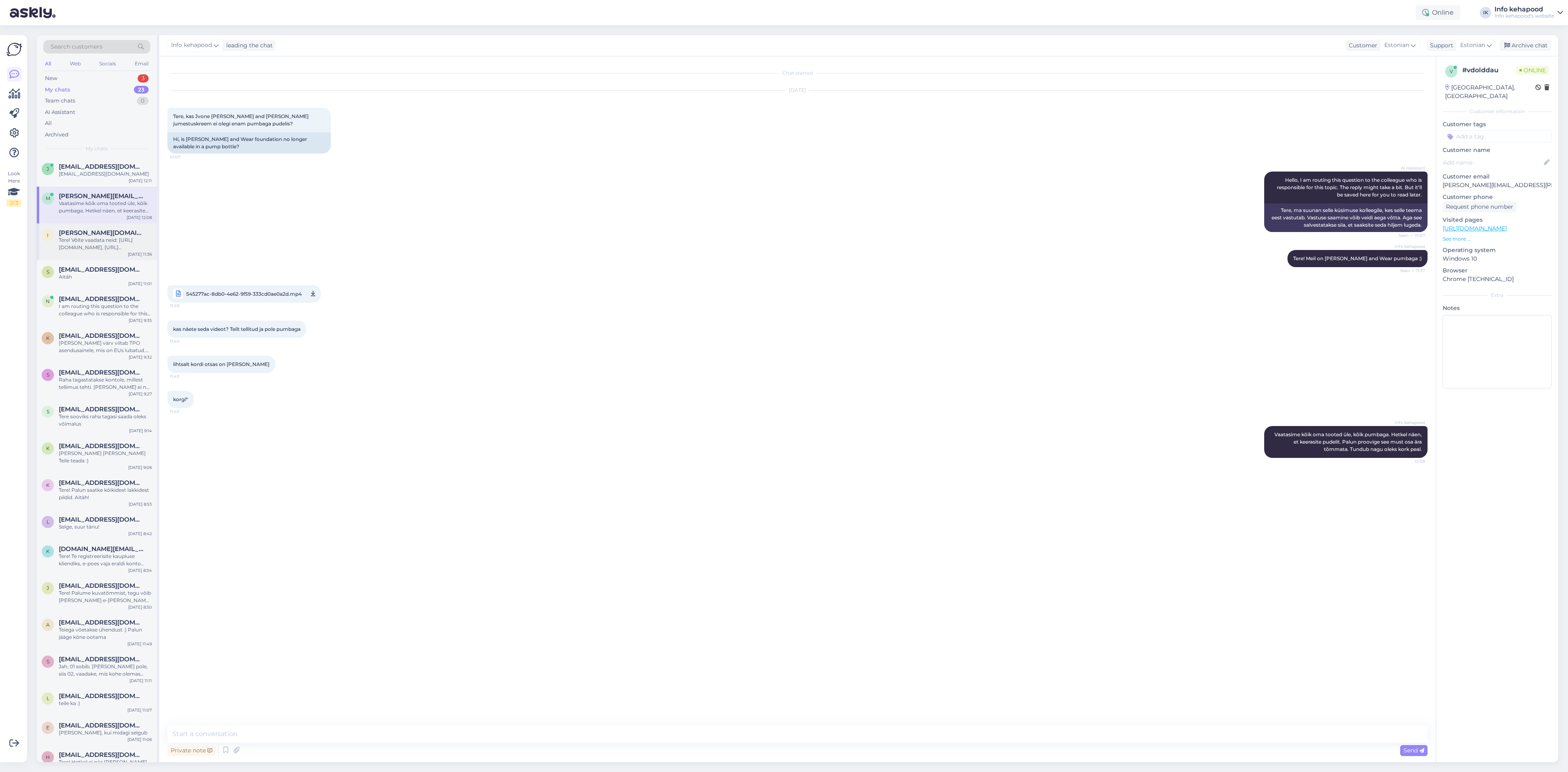
click at [93, 248] on div "Tere! Võite vaadata neid: [URL][DOMAIN_NAME], [URL][DOMAIN_NAME][PERSON_NAME]" at bounding box center [105, 244] width 93 height 15
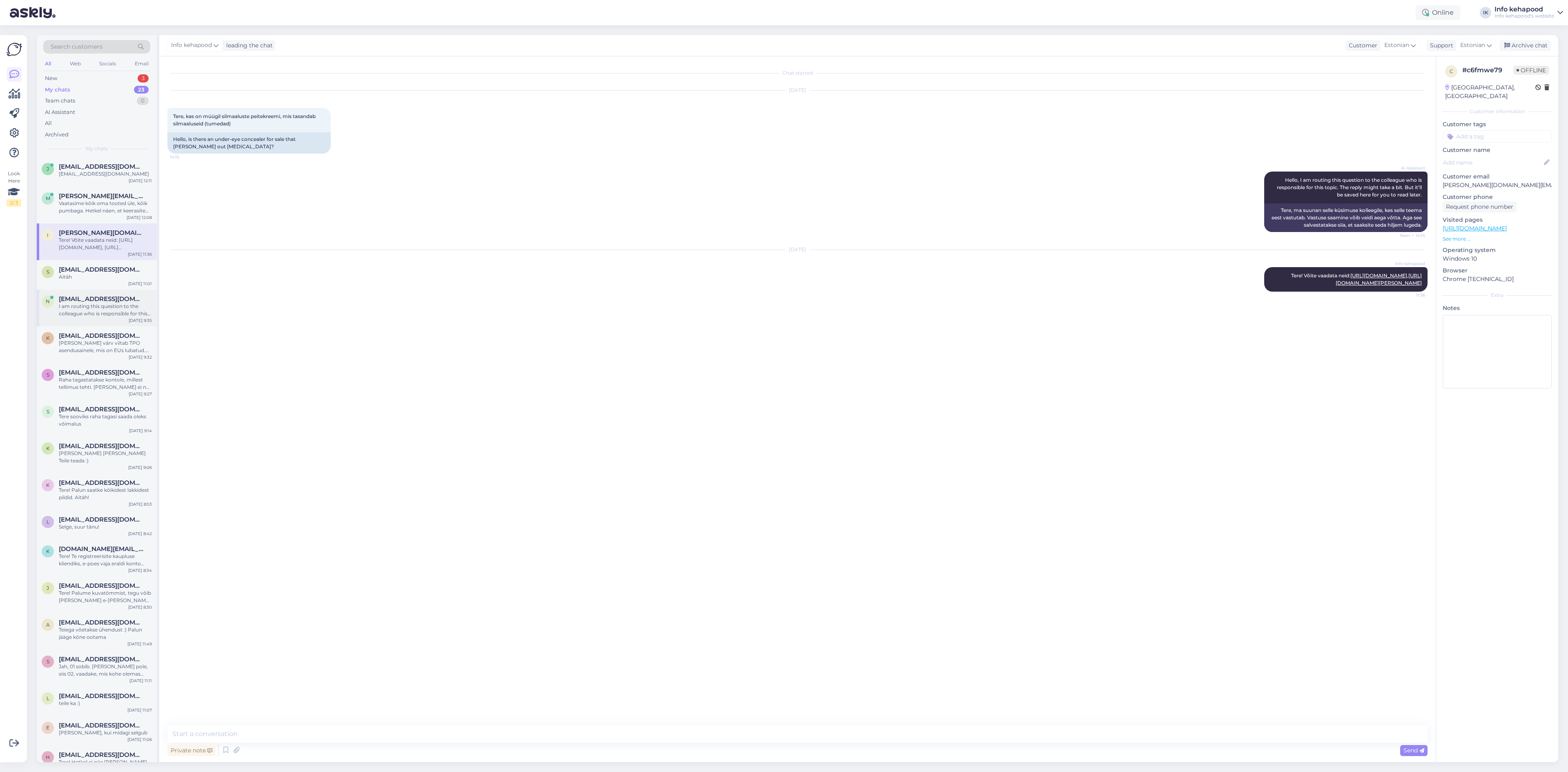
click at [90, 295] on div "n [EMAIL_ADDRESS][DOMAIN_NAME] I am routing this question to the colleague who …" at bounding box center [96, 308] width 120 height 37
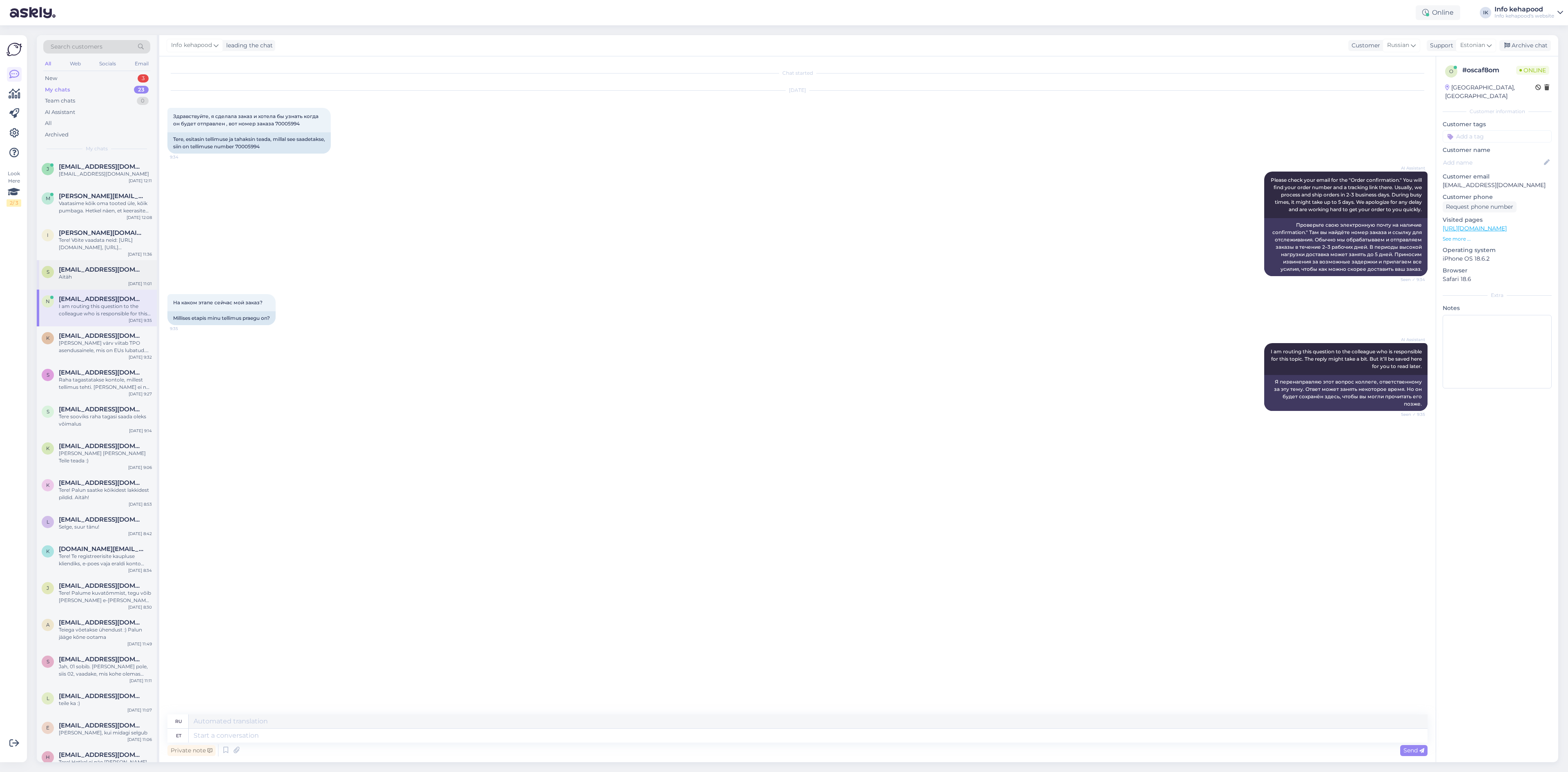
click at [106, 261] on div "s [EMAIL_ADDRESS][DOMAIN_NAME] Aitäh [DATE] 11:01" at bounding box center [96, 275] width 120 height 29
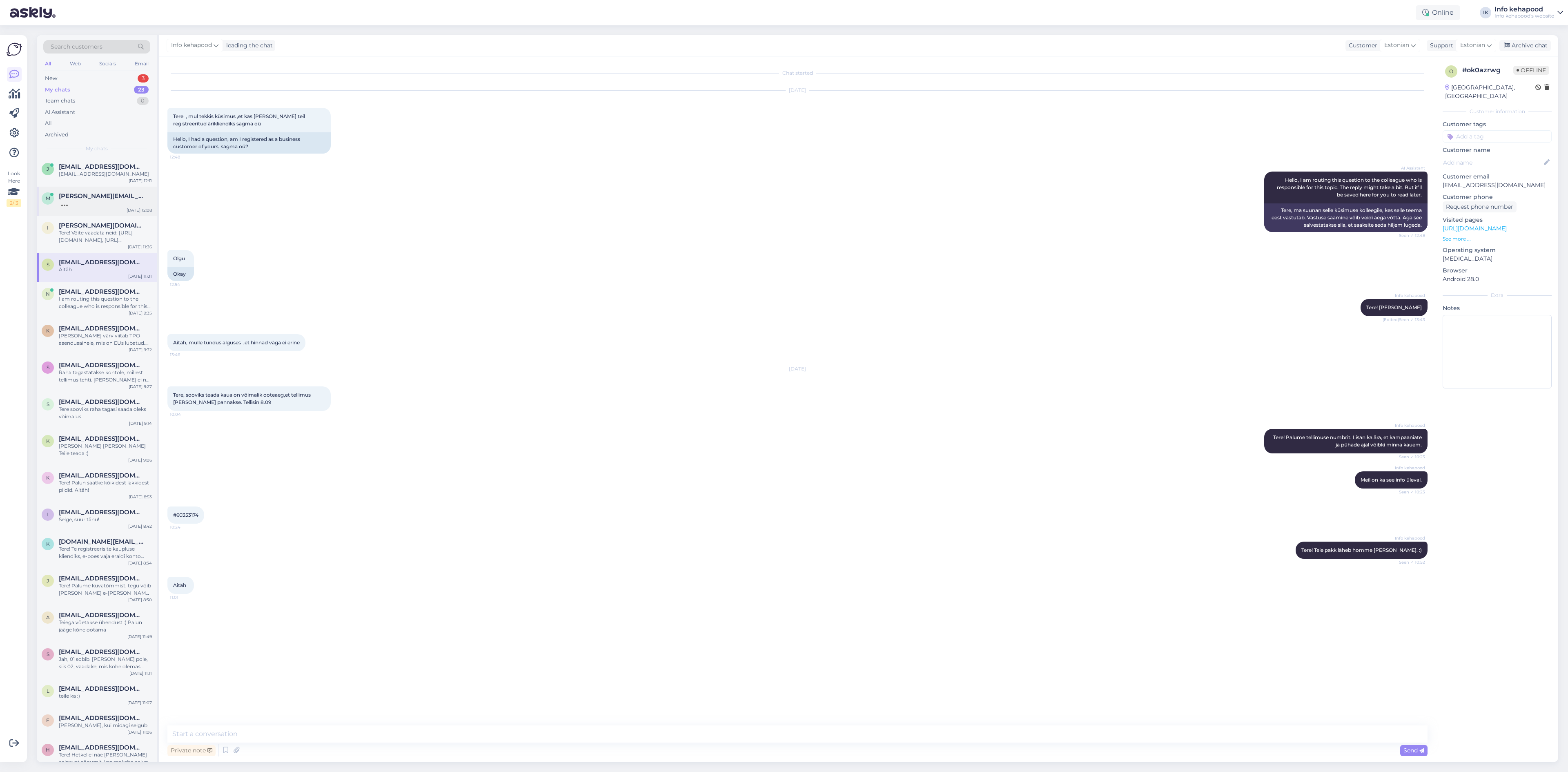
click at [93, 197] on span "[PERSON_NAME][EMAIL_ADDRESS][PERSON_NAME][DOMAIN_NAME]" at bounding box center [102, 196] width 85 height 7
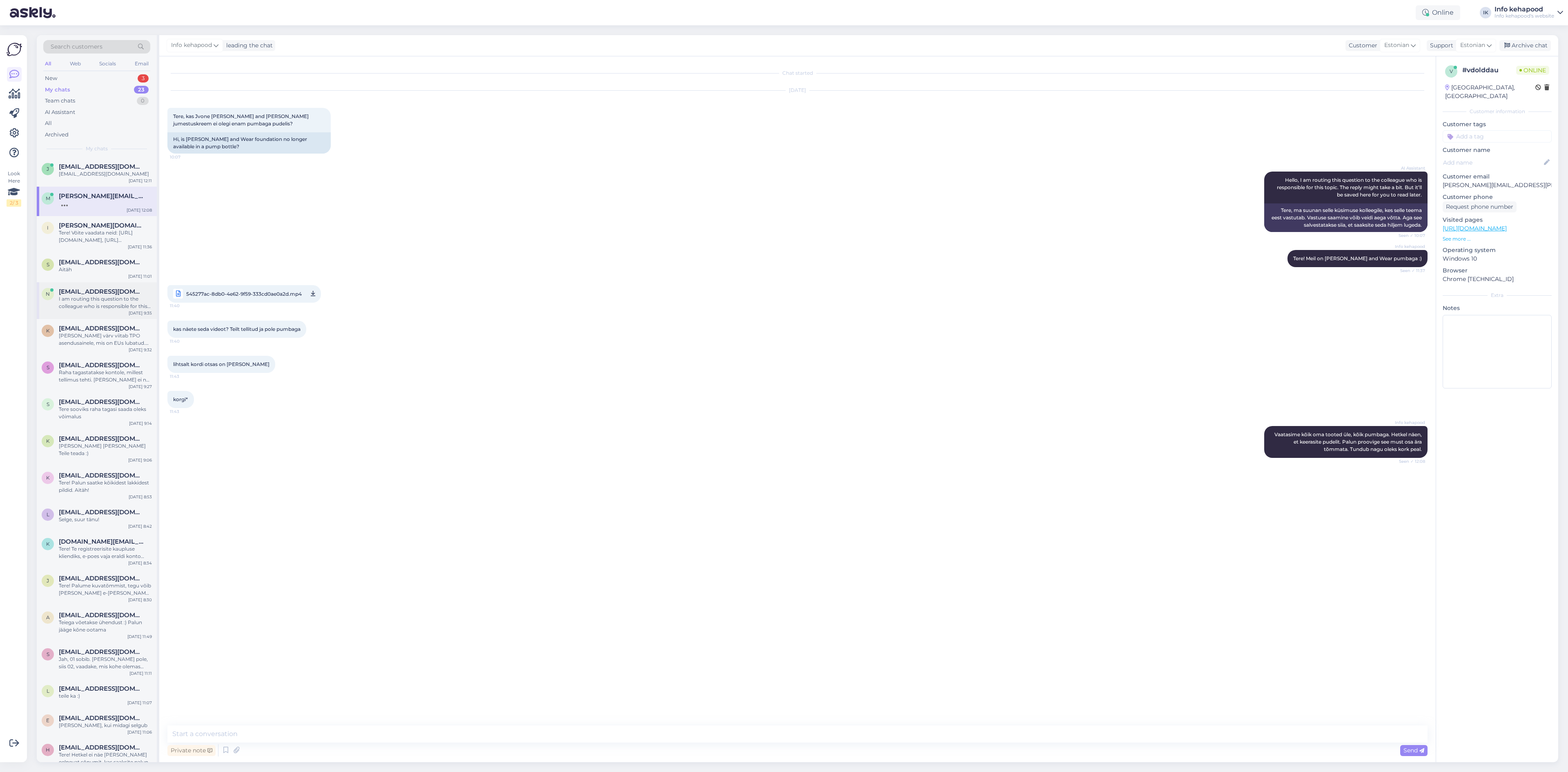
click at [95, 295] on span "[EMAIL_ADDRESS][DOMAIN_NAME]" at bounding box center [102, 292] width 85 height 7
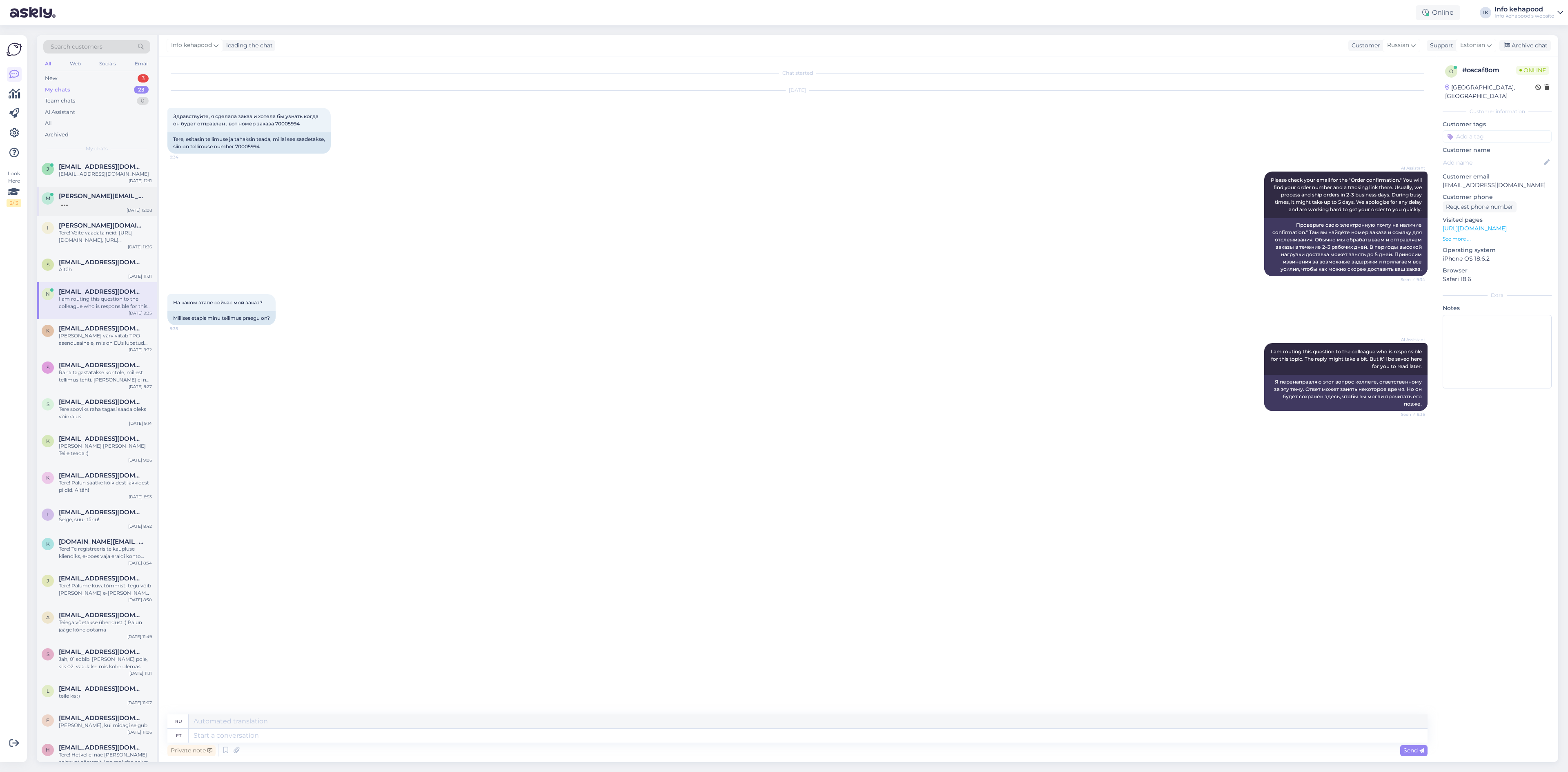
click at [107, 209] on div "m [PERSON_NAME][EMAIL_ADDRESS][PERSON_NAME][DOMAIN_NAME] [DATE] 12:08" at bounding box center [96, 202] width 120 height 29
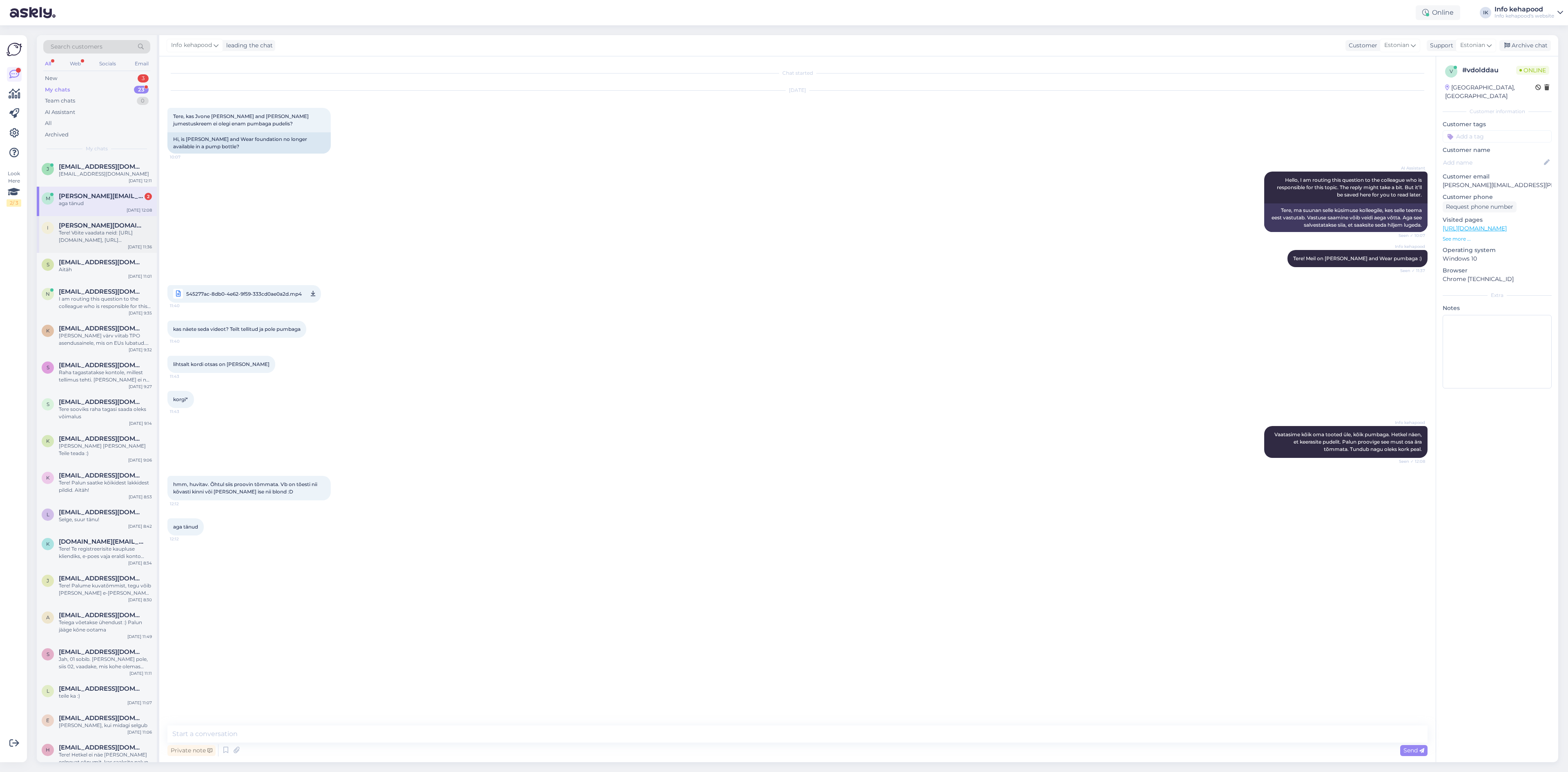
drag, startPoint x: 217, startPoint y: 402, endPoint x: 130, endPoint y: 231, distance: 191.9
click at [130, 231] on div "Tere! Võite vaadata neid: [URL][DOMAIN_NAME], [URL][DOMAIN_NAME][PERSON_NAME]" at bounding box center [105, 236] width 93 height 15
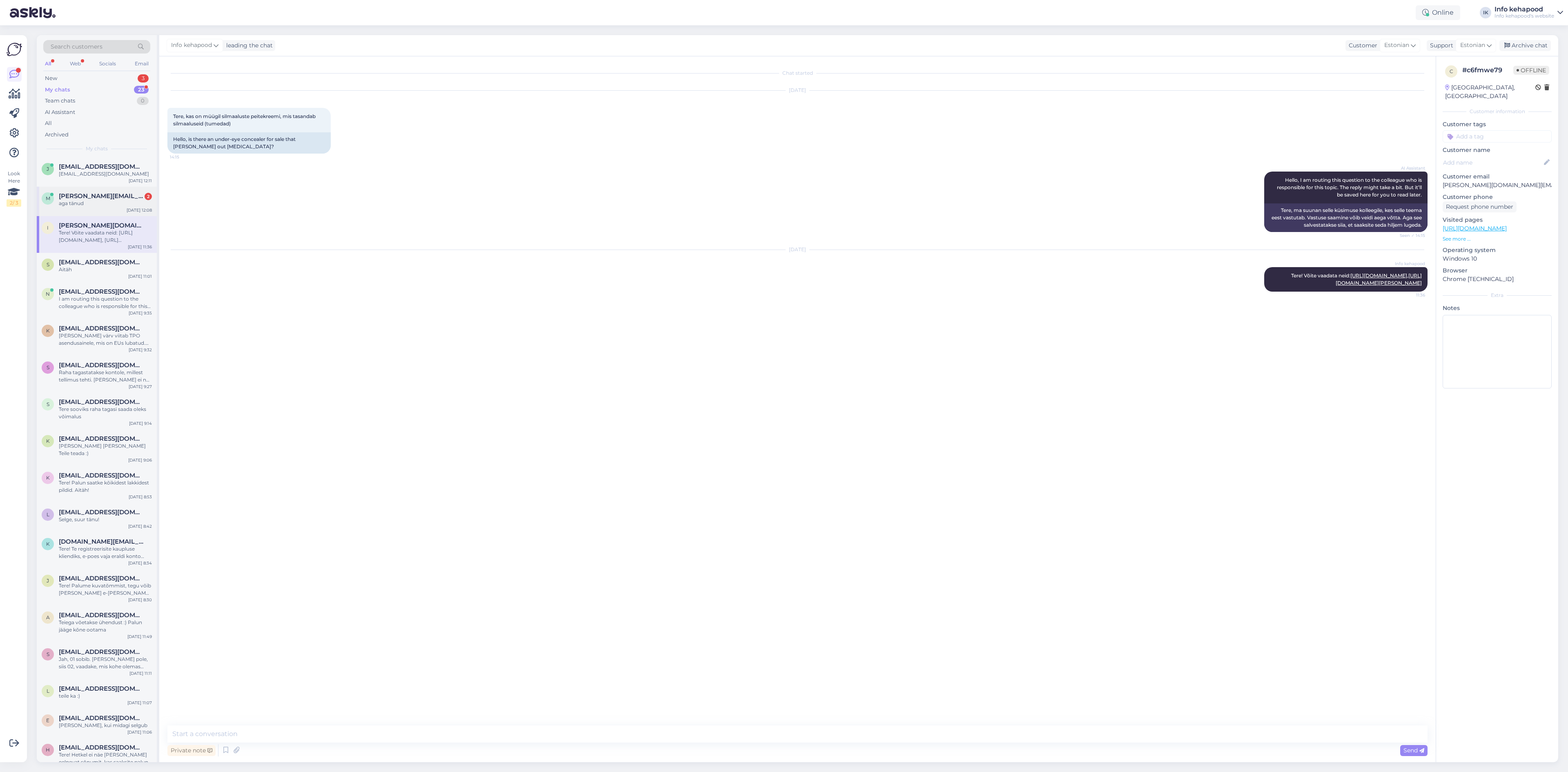
click at [130, 205] on div "aga tänud" at bounding box center [105, 203] width 93 height 7
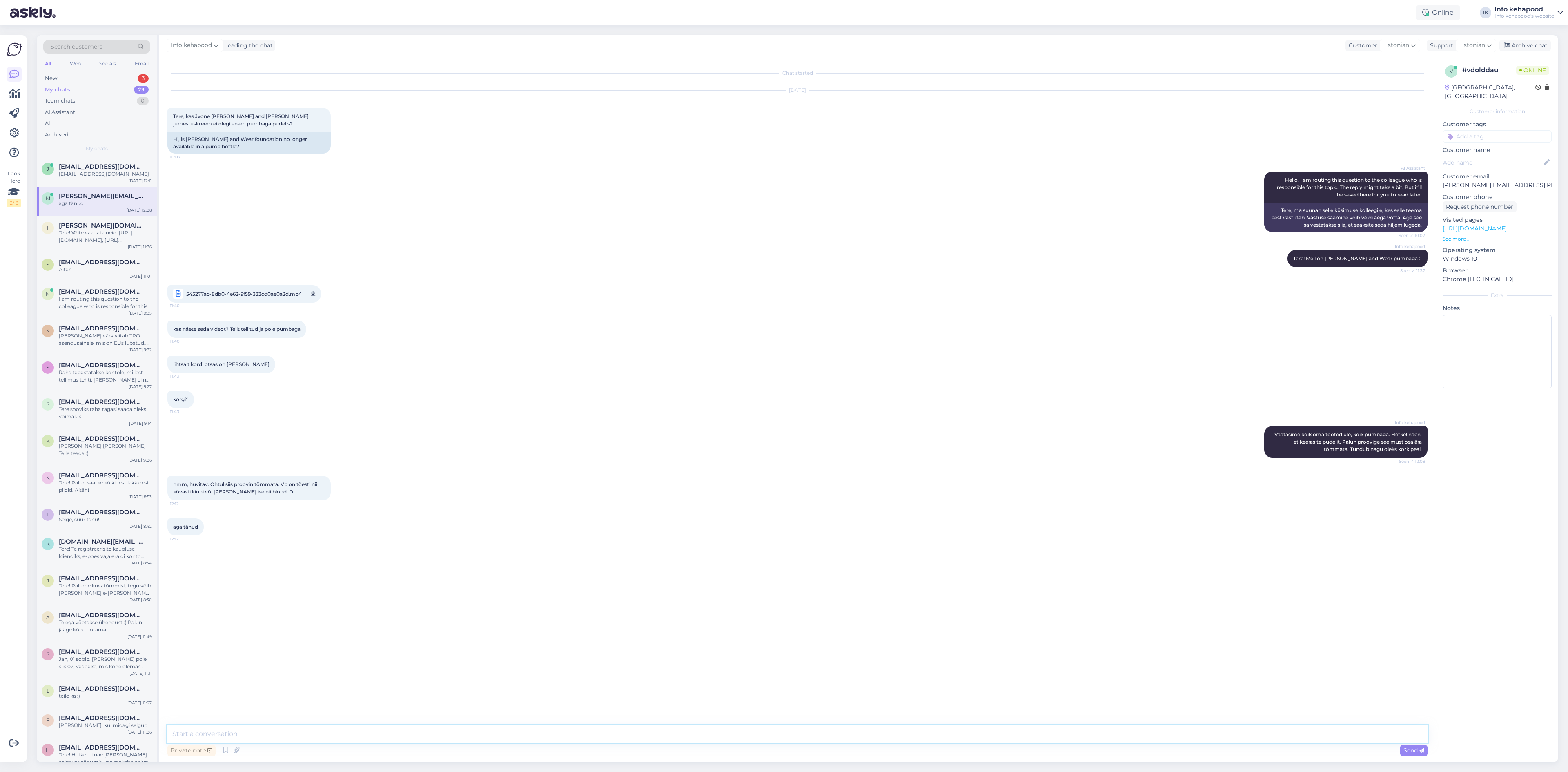
click at [289, 728] on textarea at bounding box center [797, 734] width 1260 height 17
type textarea "Palun vaadake õle ja andke teada :)"
click at [1315, 564] on icon at bounding box center [1317, 562] width 5 height 5
drag, startPoint x: 225, startPoint y: 556, endPoint x: 229, endPoint y: 555, distance: 4.1
click at [225, 556] on textarea "Palun vaadake õle ja andke teada :)" at bounding box center [797, 560] width 1247 height 21
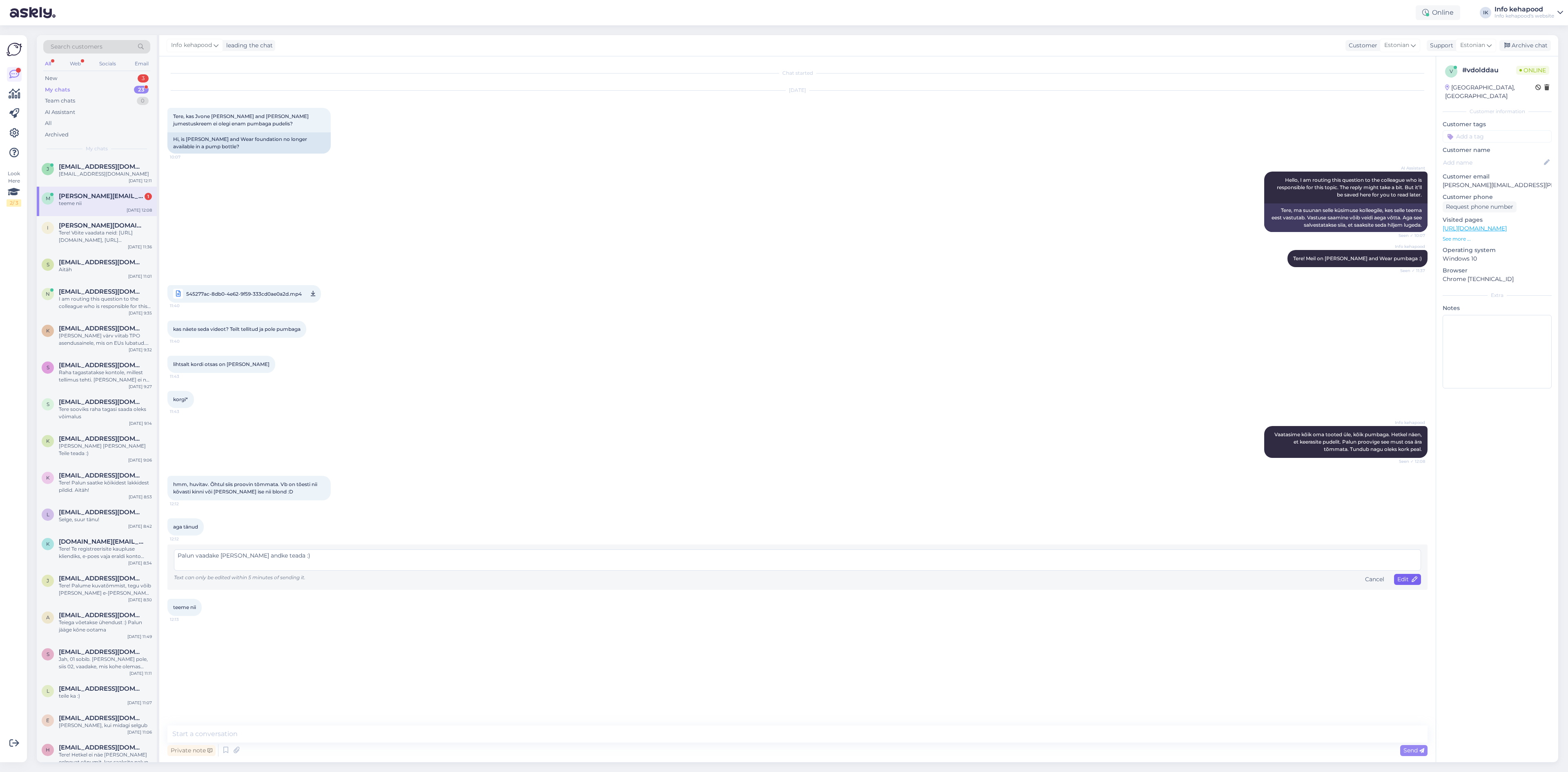
type textarea "Palun vaadake [PERSON_NAME] andke teada :)"
click at [1398, 583] on span "Edit" at bounding box center [1408, 579] width 21 height 7
click at [487, 739] on textarea at bounding box center [797, 734] width 1260 height 17
type textarea "Kena päeva! :)"
click at [94, 174] on div "[EMAIL_ADDRESS][DOMAIN_NAME]" at bounding box center [105, 174] width 93 height 7
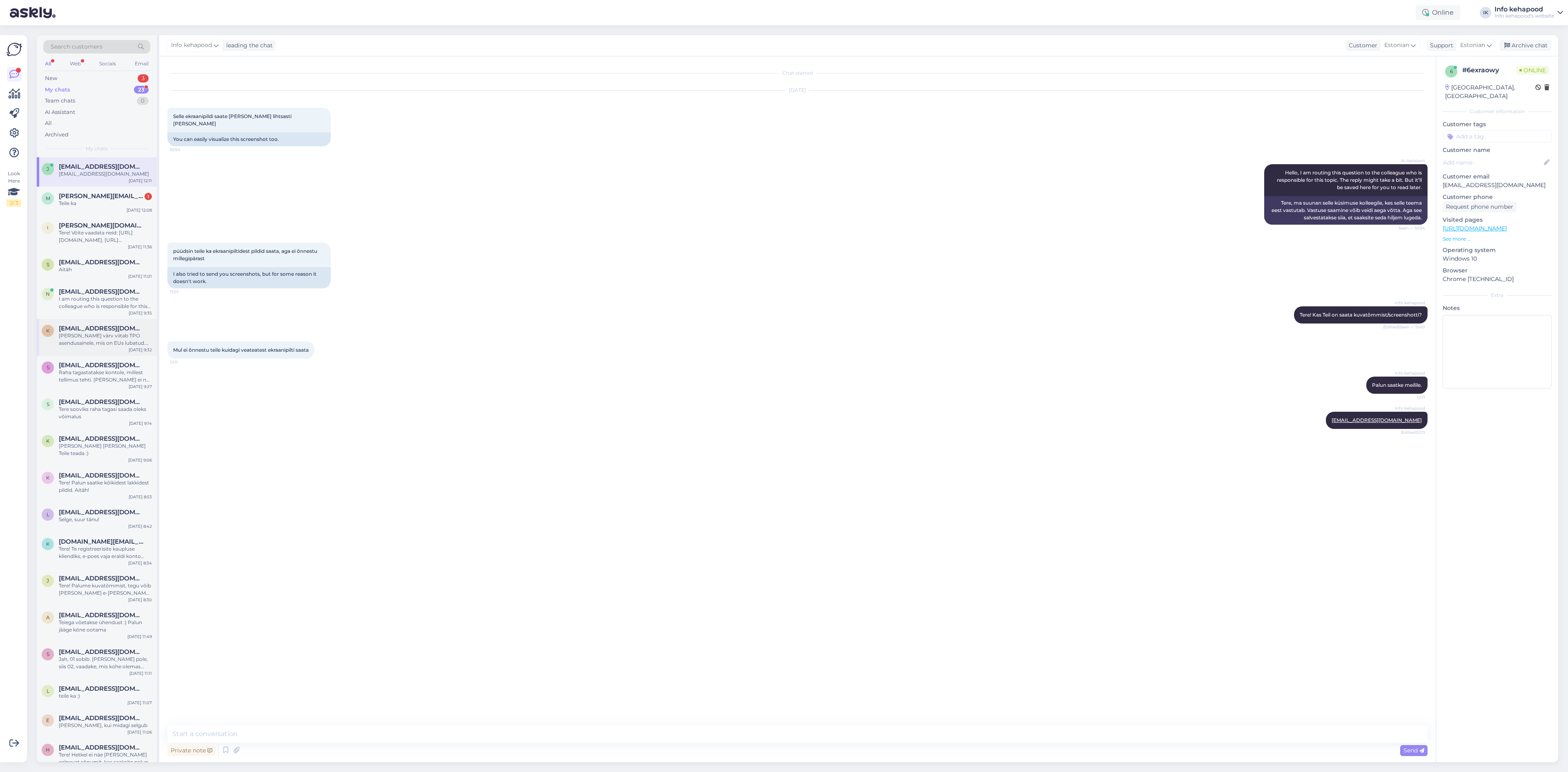
click at [75, 346] on div "[PERSON_NAME] värv viitab TPO asendusainele, mis on EUs lubatud. Oleks värvilai…" at bounding box center [105, 339] width 93 height 15
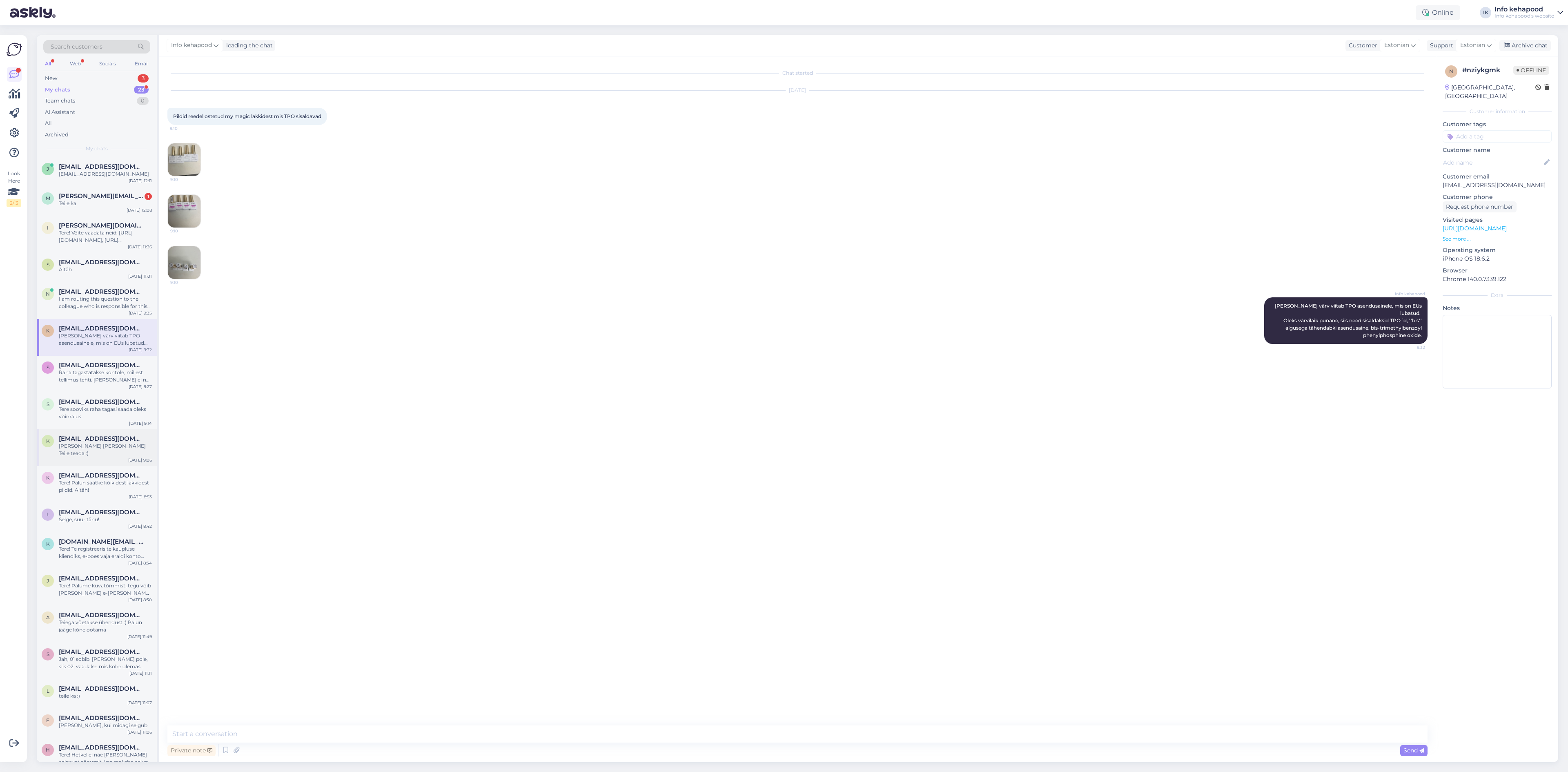
click at [106, 445] on div "[PERSON_NAME] [PERSON_NAME] Teile teada :)" at bounding box center [105, 450] width 93 height 15
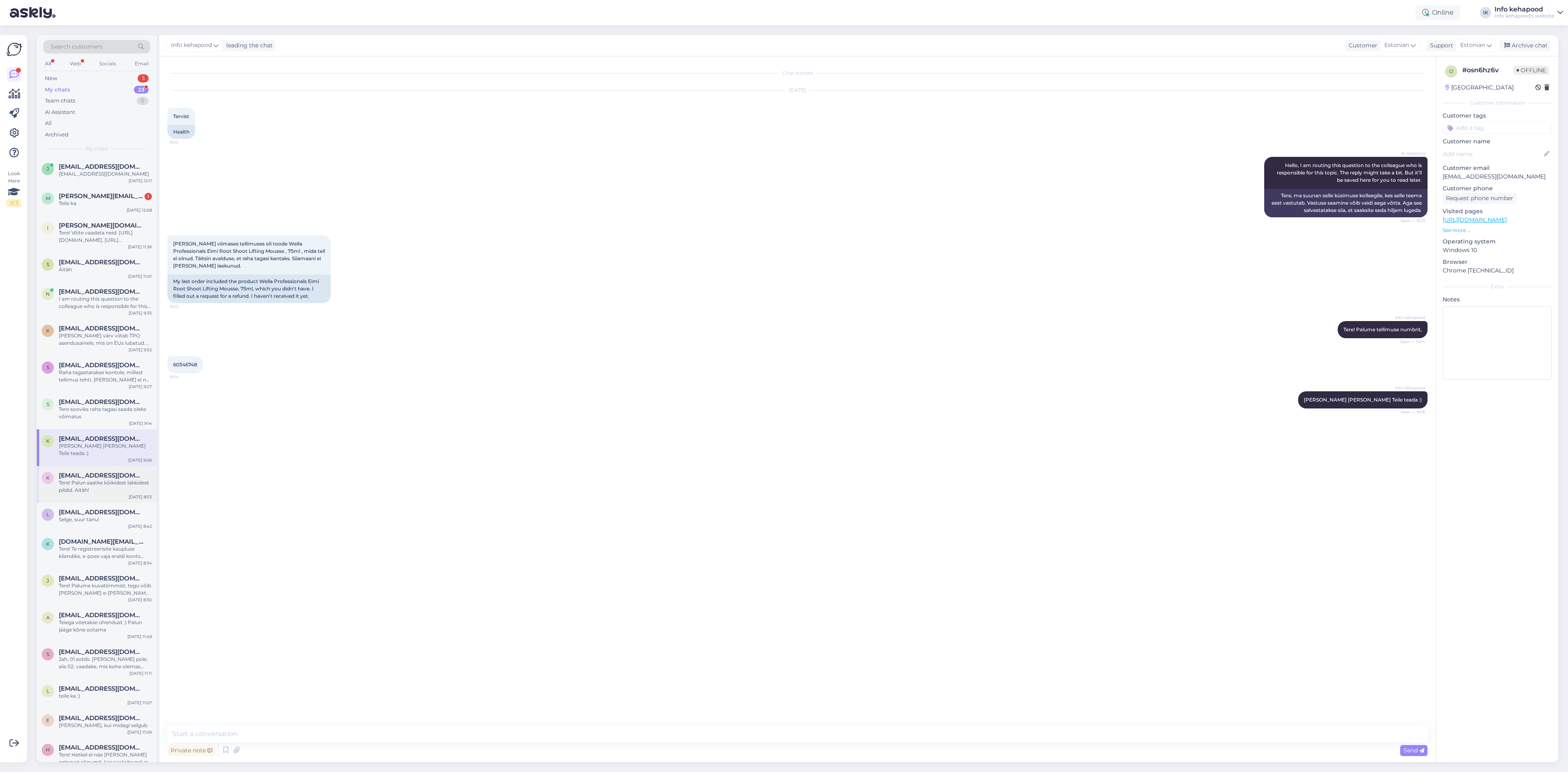
click at [83, 479] on div "Tere! Palun saatke kõikidest lakkidest pildid. Aitäh!" at bounding box center [105, 486] width 93 height 15
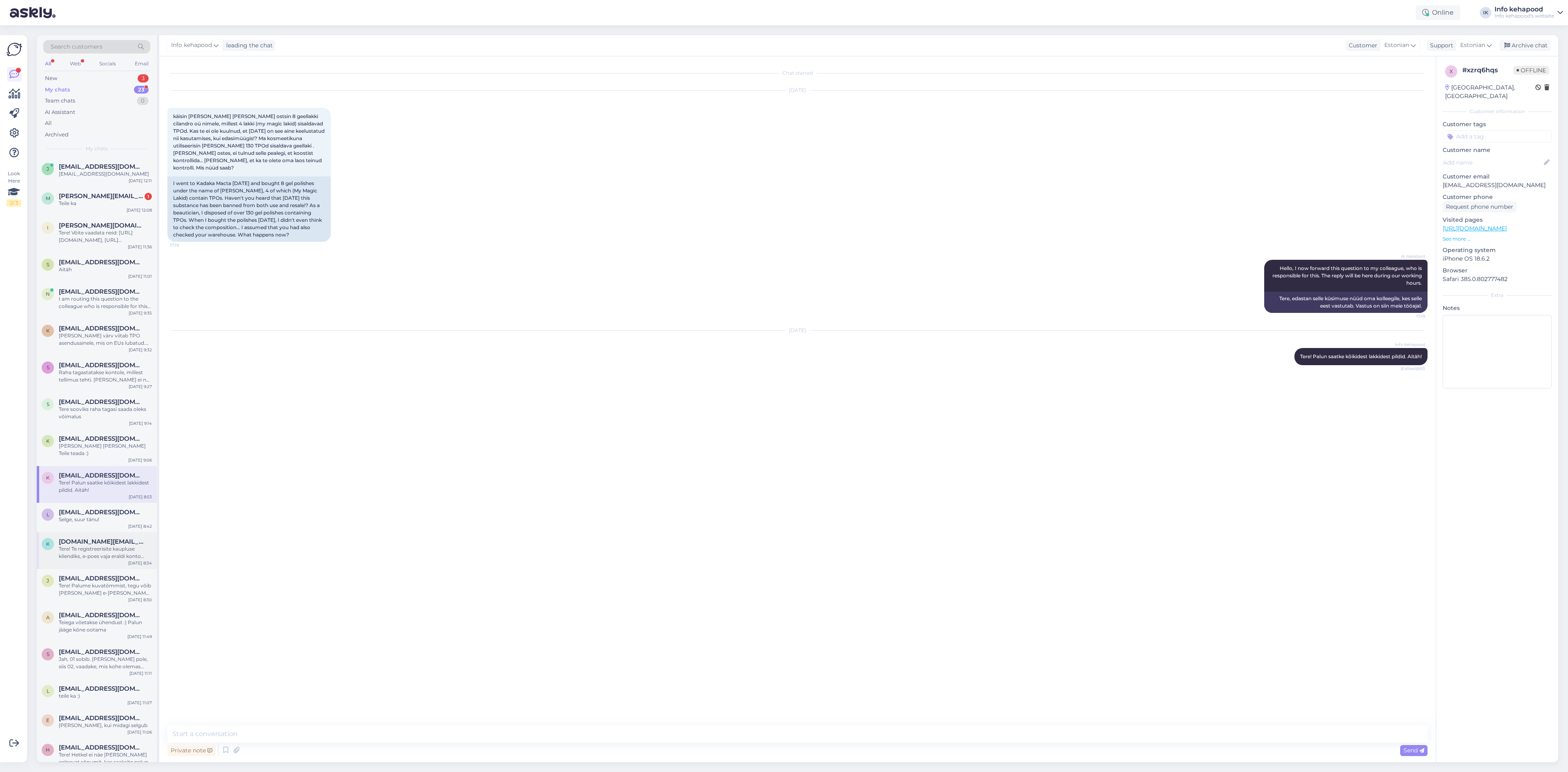
click at [85, 546] on div "Tere! Te registreerisite kaupluse kliendiks, e-poes vaja eraldi konto teha. :)" at bounding box center [105, 553] width 93 height 15
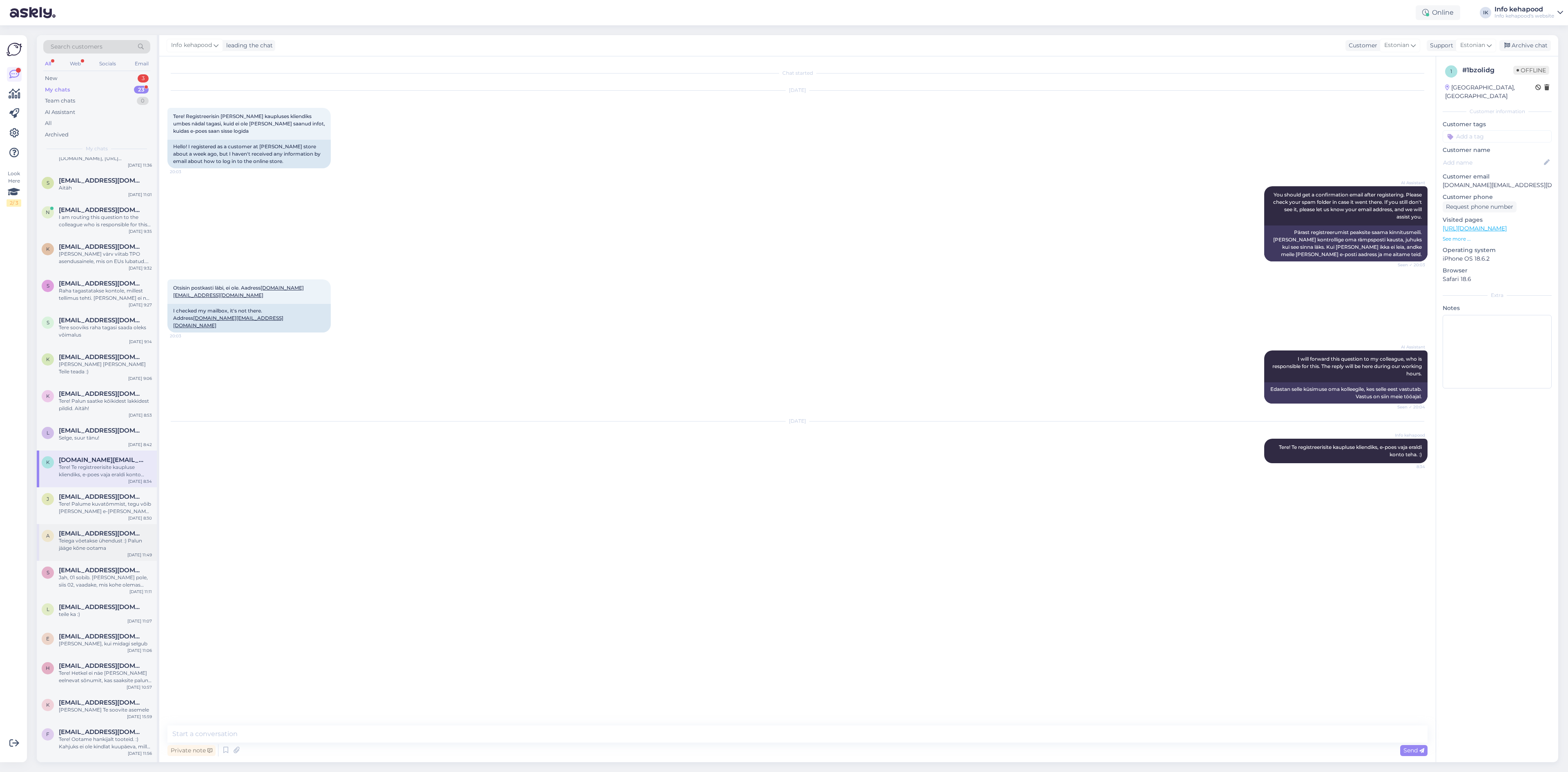
scroll to position [163, 0]
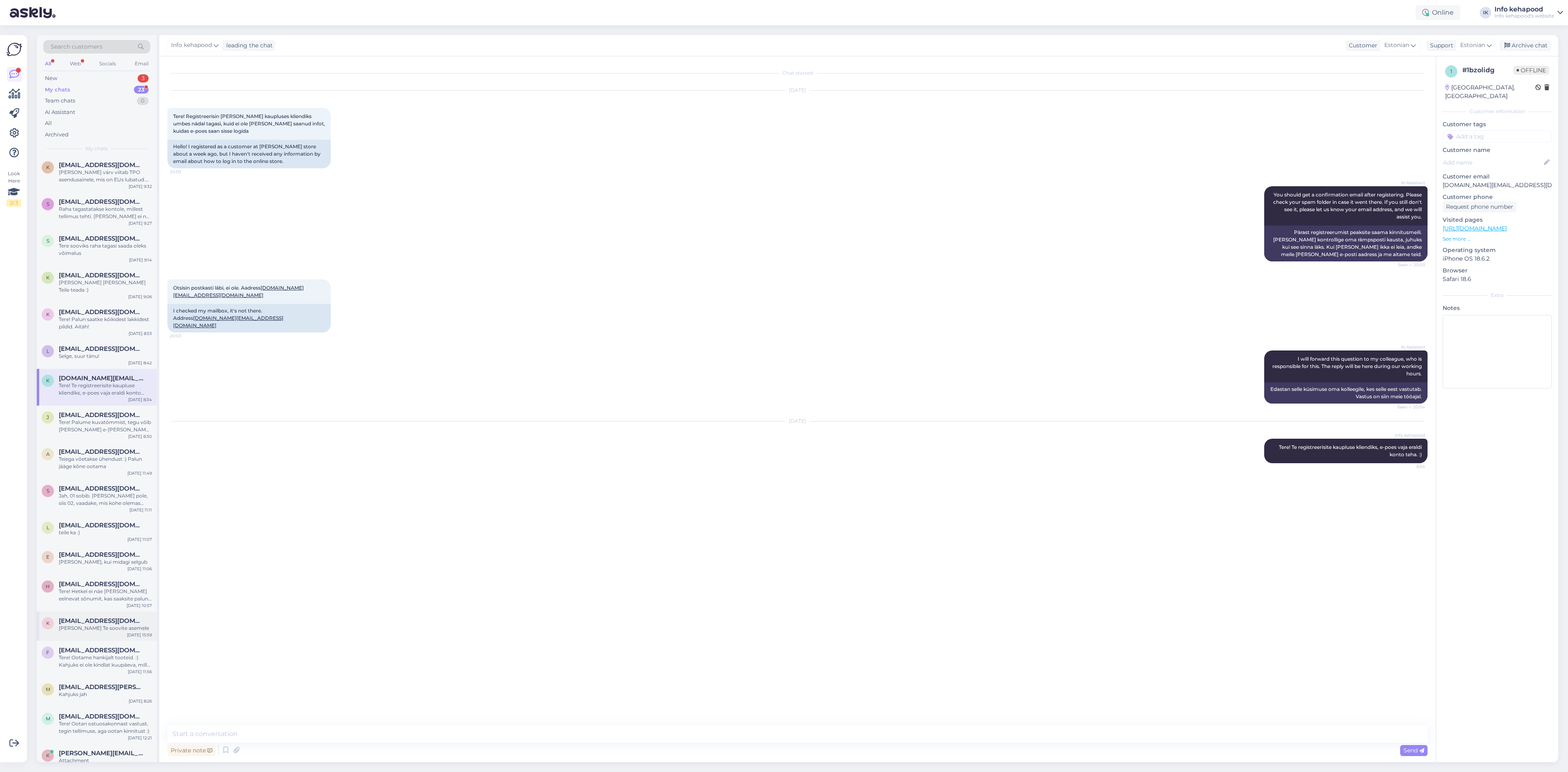
click at [131, 617] on span "[EMAIL_ADDRESS][DOMAIN_NAME]" at bounding box center [102, 621] width 85 height 7
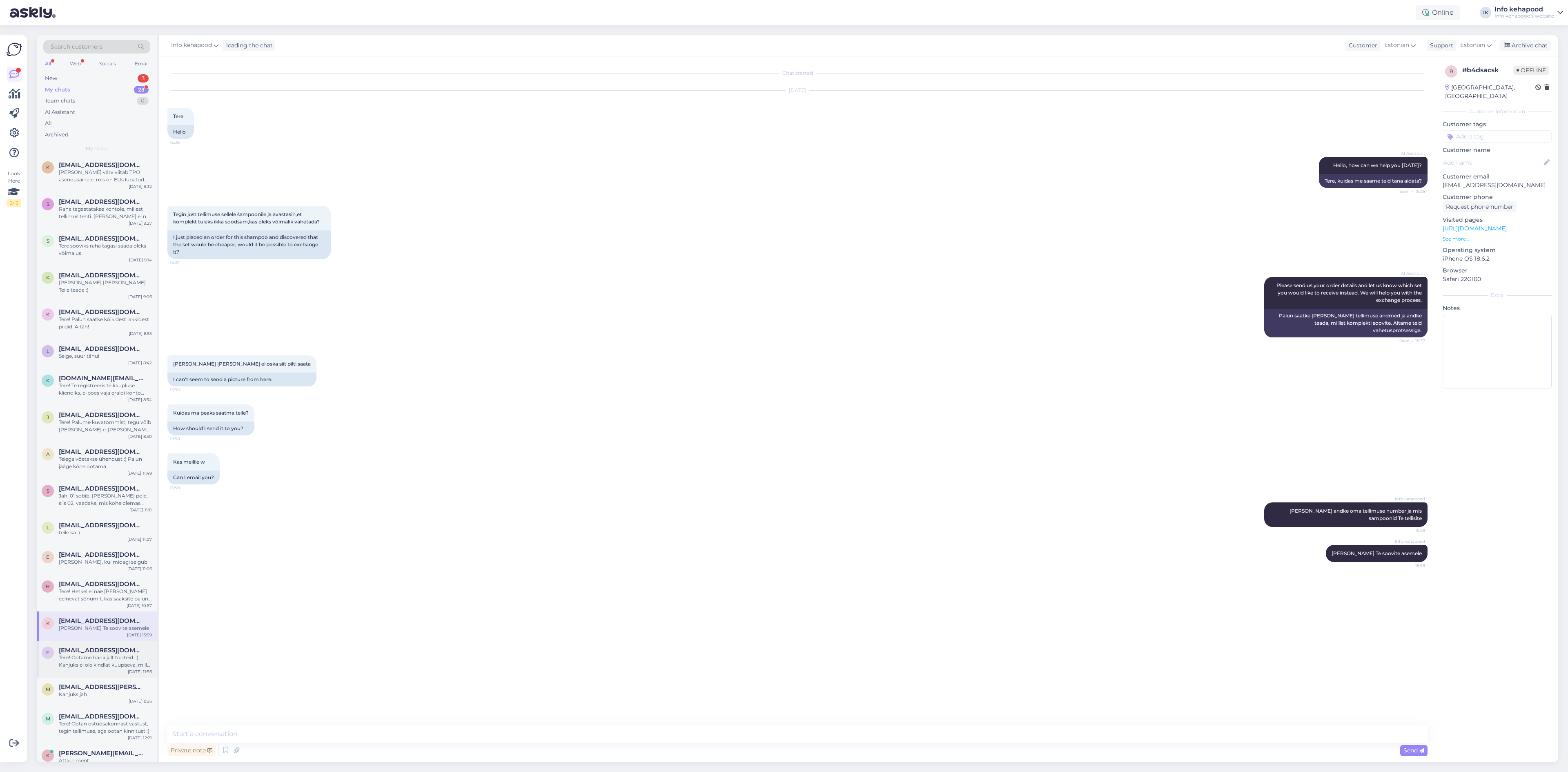
scroll to position [167, 0]
click at [111, 753] on div "Attachment" at bounding box center [105, 757] width 93 height 7
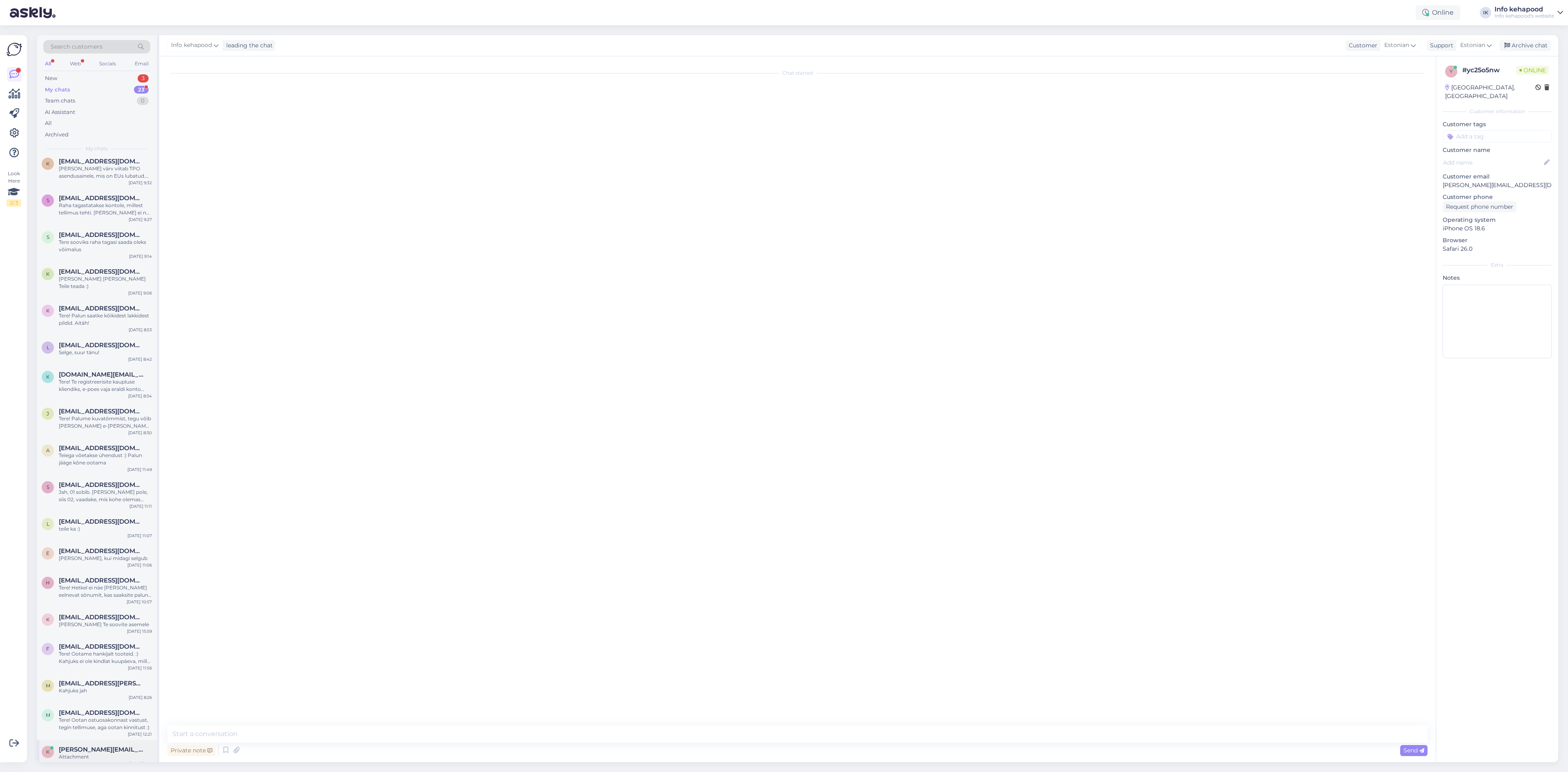
click at [110, 753] on div "Attachment" at bounding box center [105, 757] width 93 height 7
click at [83, 79] on div "New 3" at bounding box center [97, 78] width 107 height 12
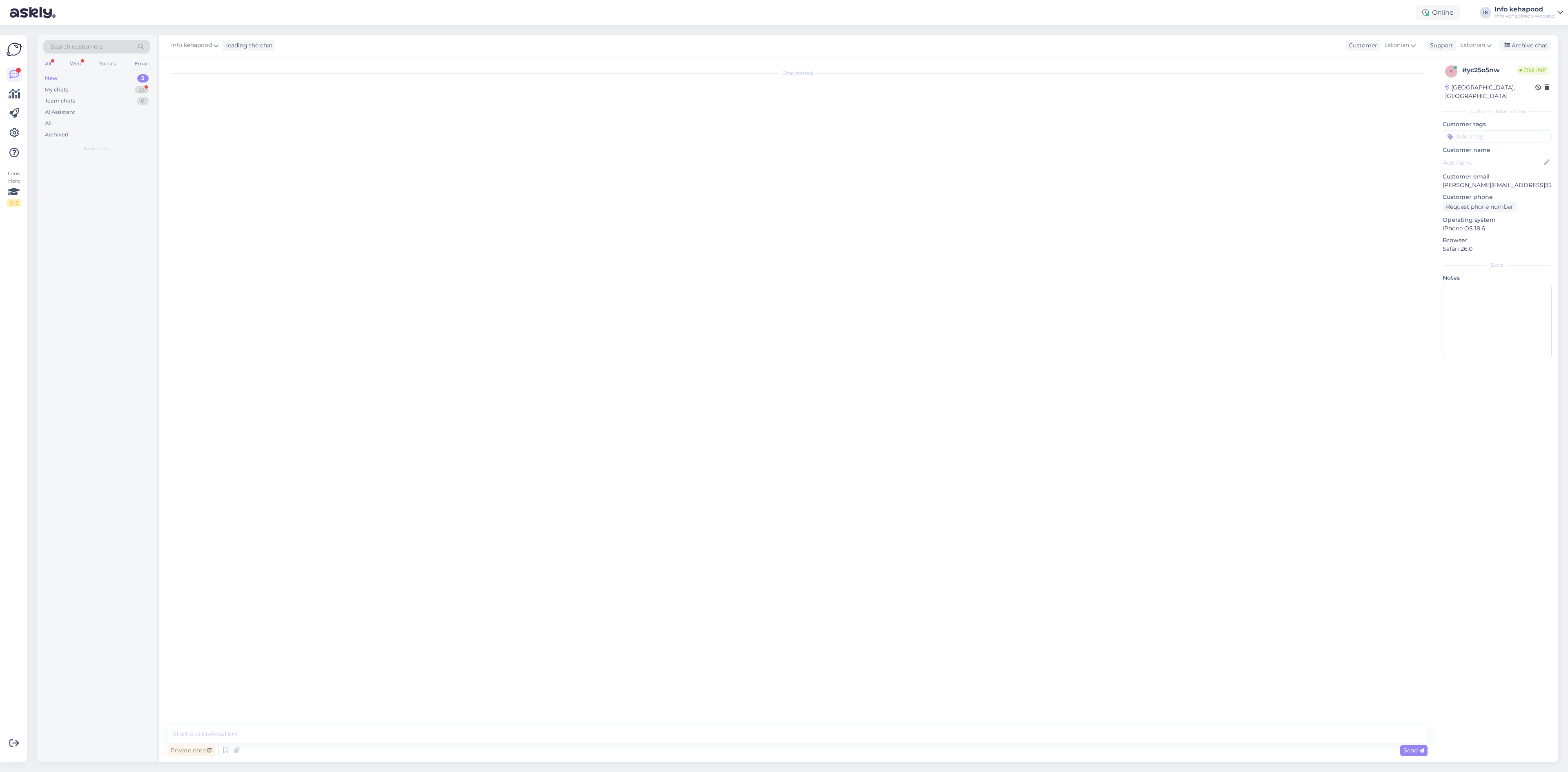
scroll to position [0, 0]
click at [78, 91] on div "My chats 23" at bounding box center [97, 89] width 107 height 12
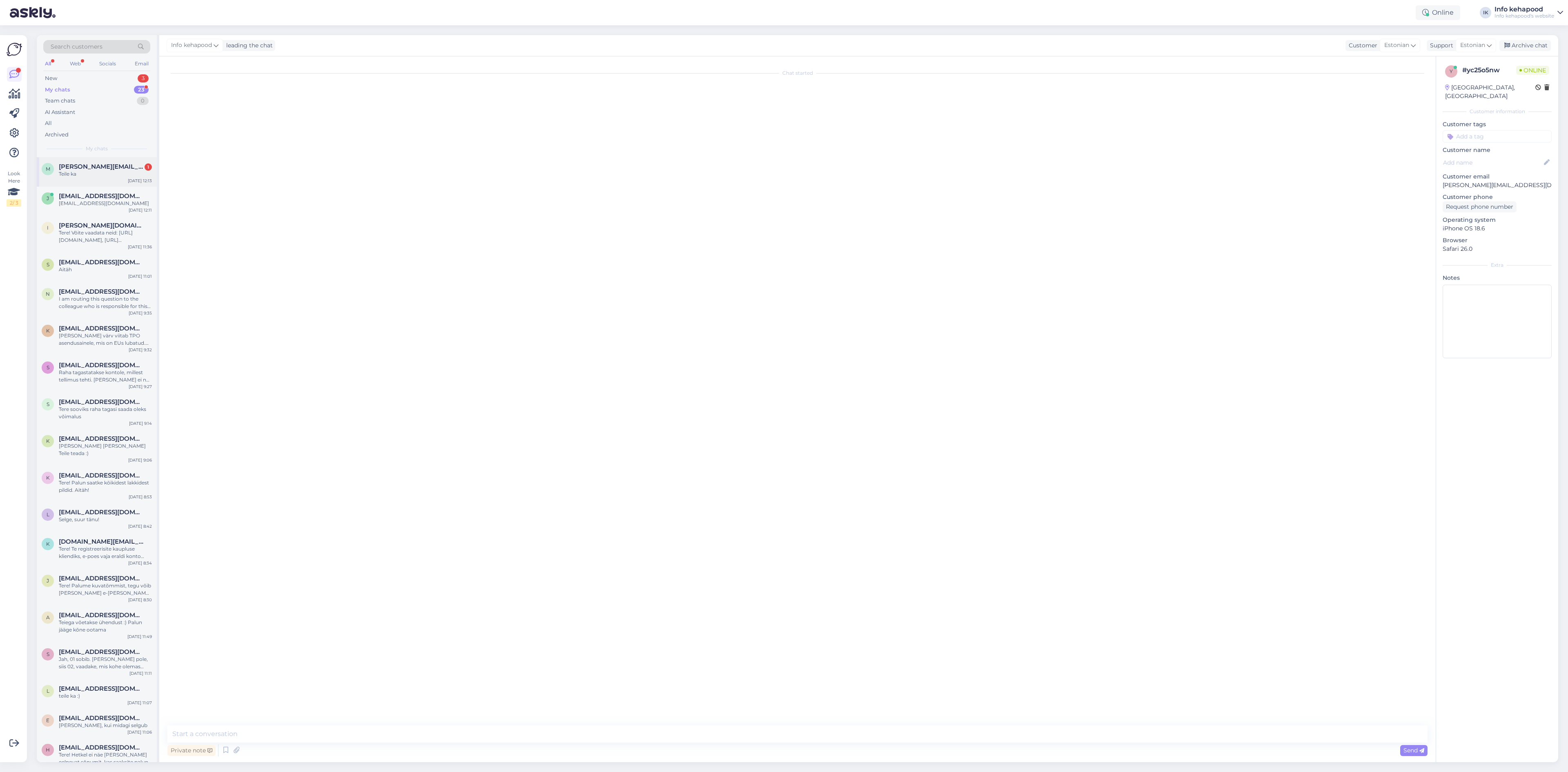
click at [105, 170] on span "[PERSON_NAME][EMAIL_ADDRESS][PERSON_NAME][DOMAIN_NAME]" at bounding box center [102, 167] width 85 height 7
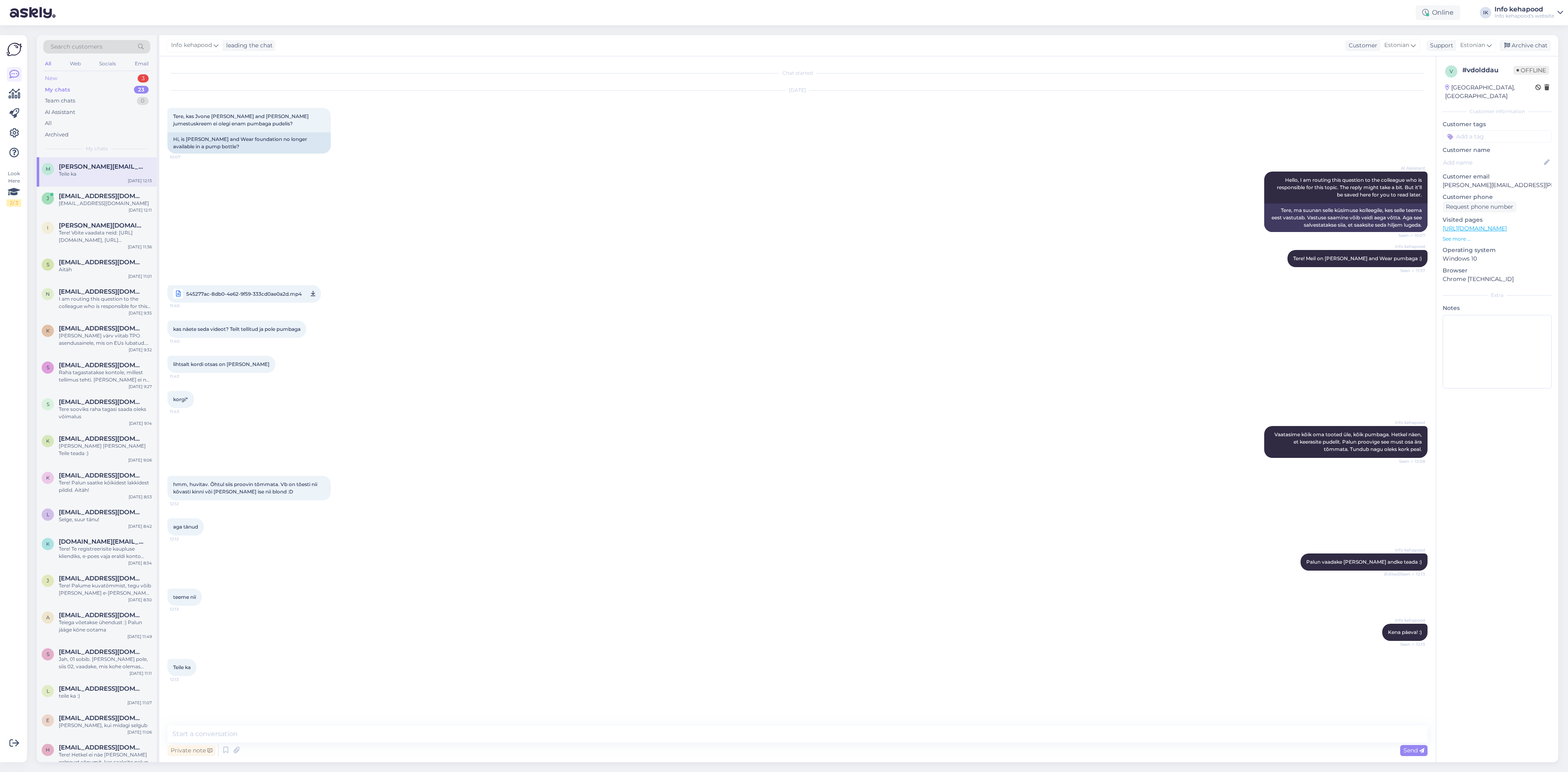
click at [69, 79] on div "New 3" at bounding box center [97, 78] width 107 height 12
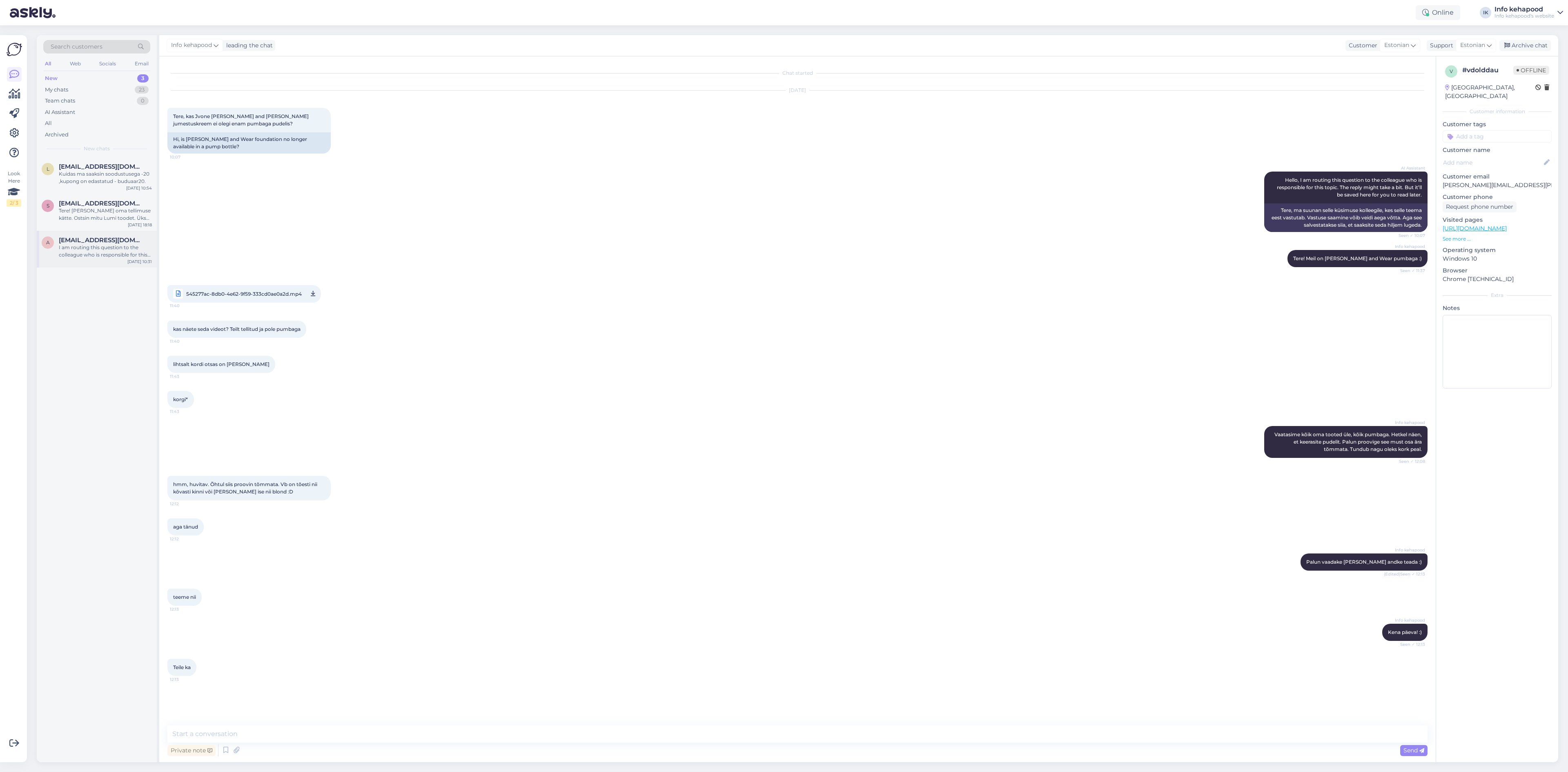
click at [103, 231] on div "a [EMAIL_ADDRESS][DOMAIN_NAME] I am routing this question to the colleague who …" at bounding box center [96, 249] width 120 height 37
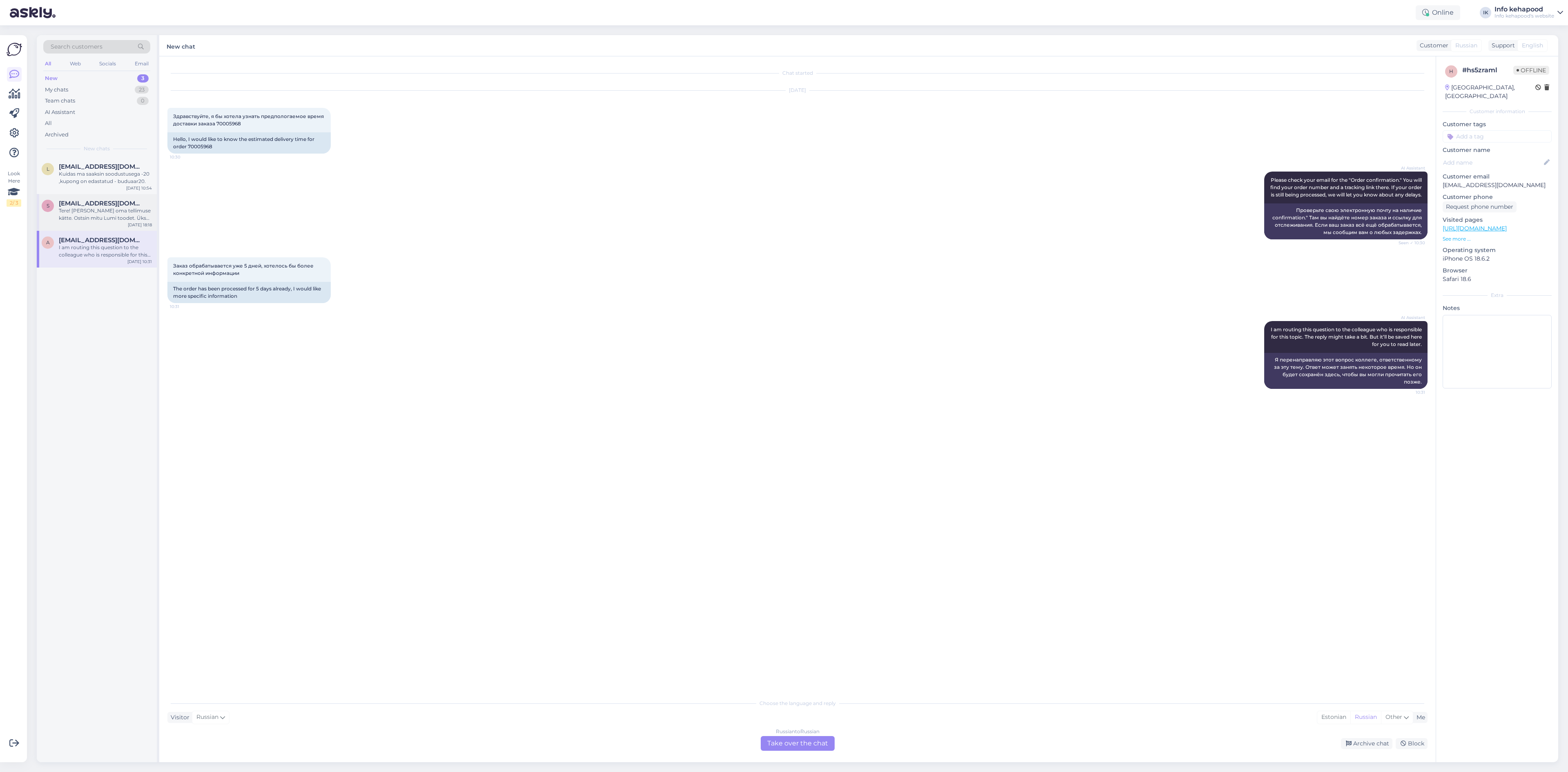
click at [94, 213] on div "Tere! [PERSON_NAME] oma tellimuse kätte. Ostsin mitu Lumi toodet. Üks kreem on …" at bounding box center [105, 214] width 93 height 15
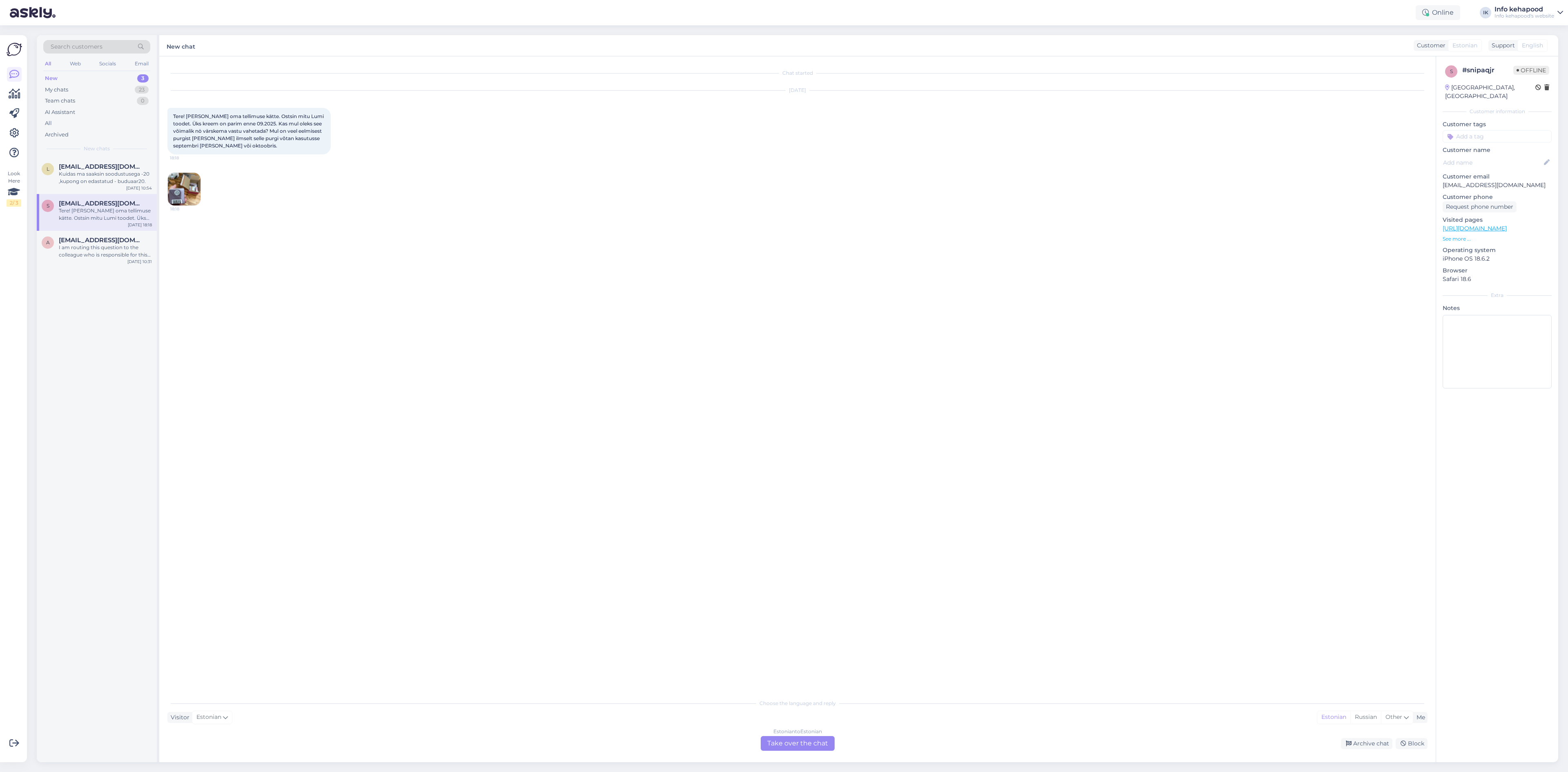
click at [167, 187] on div "Chat started [DATE] Tere! [PERSON_NAME] oma tellimuse kätte. Ostsin mitu Lumi t…" at bounding box center [797, 409] width 1276 height 706
click at [169, 187] on img at bounding box center [184, 189] width 33 height 33
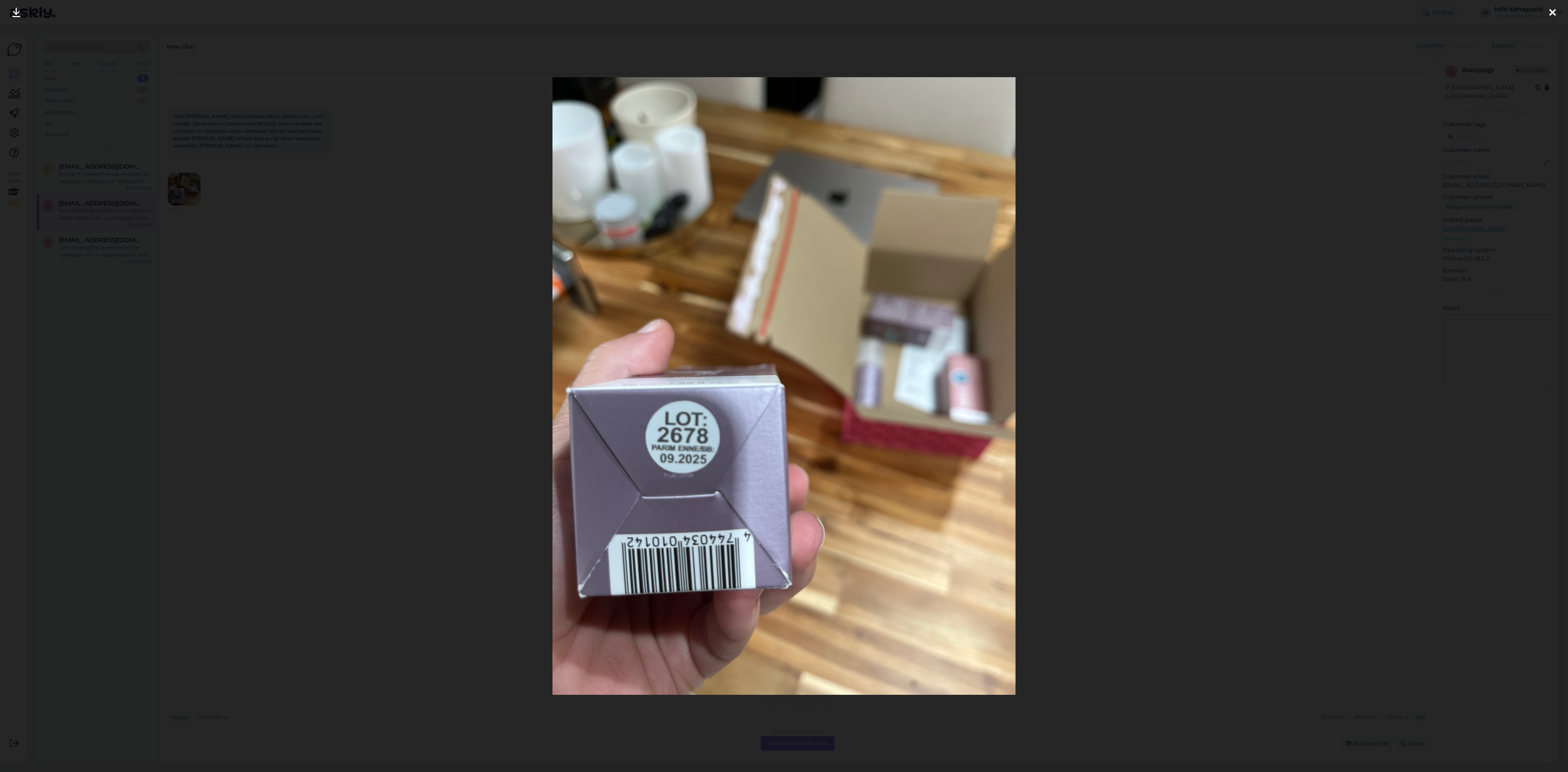
click at [1057, 300] on div at bounding box center [784, 386] width 1568 height 772
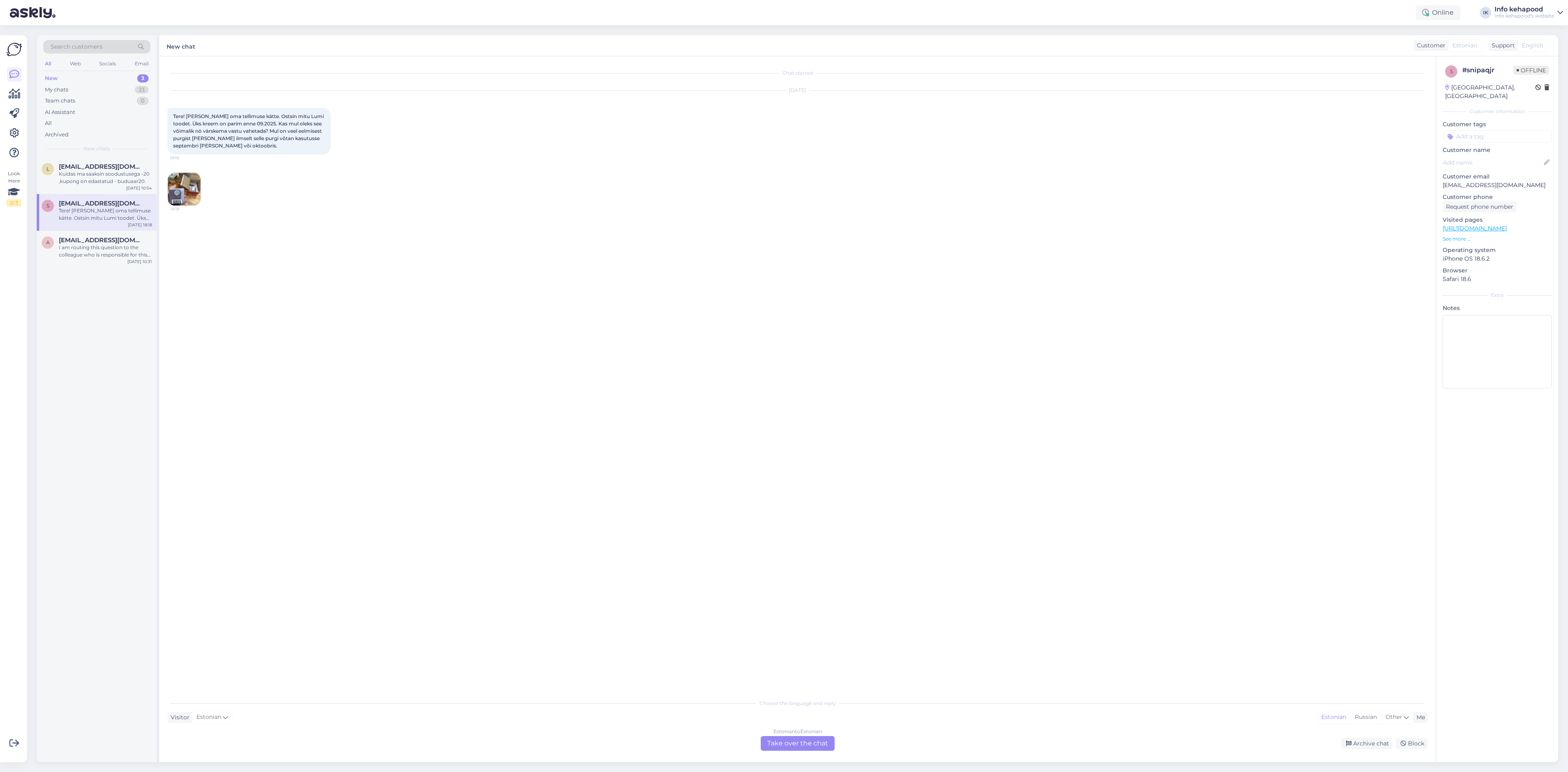
click at [810, 742] on div "Estonian to Estonian Take over the chat" at bounding box center [797, 743] width 74 height 15
click at [800, 740] on textarea at bounding box center [797, 734] width 1260 height 17
type textarea "Tere! Palume tellimuse numbrit."
click at [93, 204] on span "[EMAIL_ADDRESS][DOMAIN_NAME]" at bounding box center [102, 203] width 85 height 7
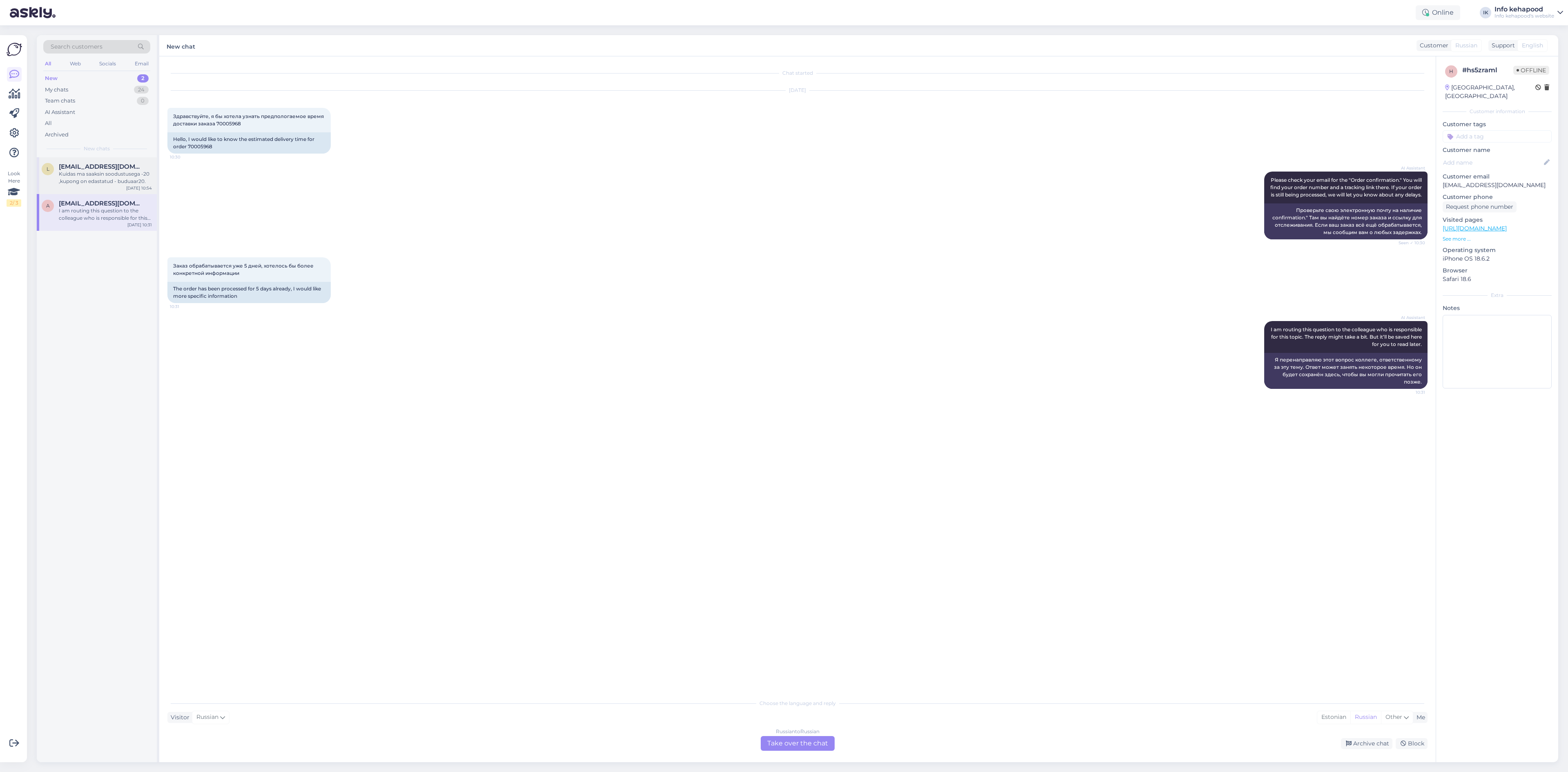
click at [100, 177] on div "Kuidas ma saaksin soodustusega -20 ,kupong on edastatud - buduaar20." at bounding box center [105, 178] width 93 height 15
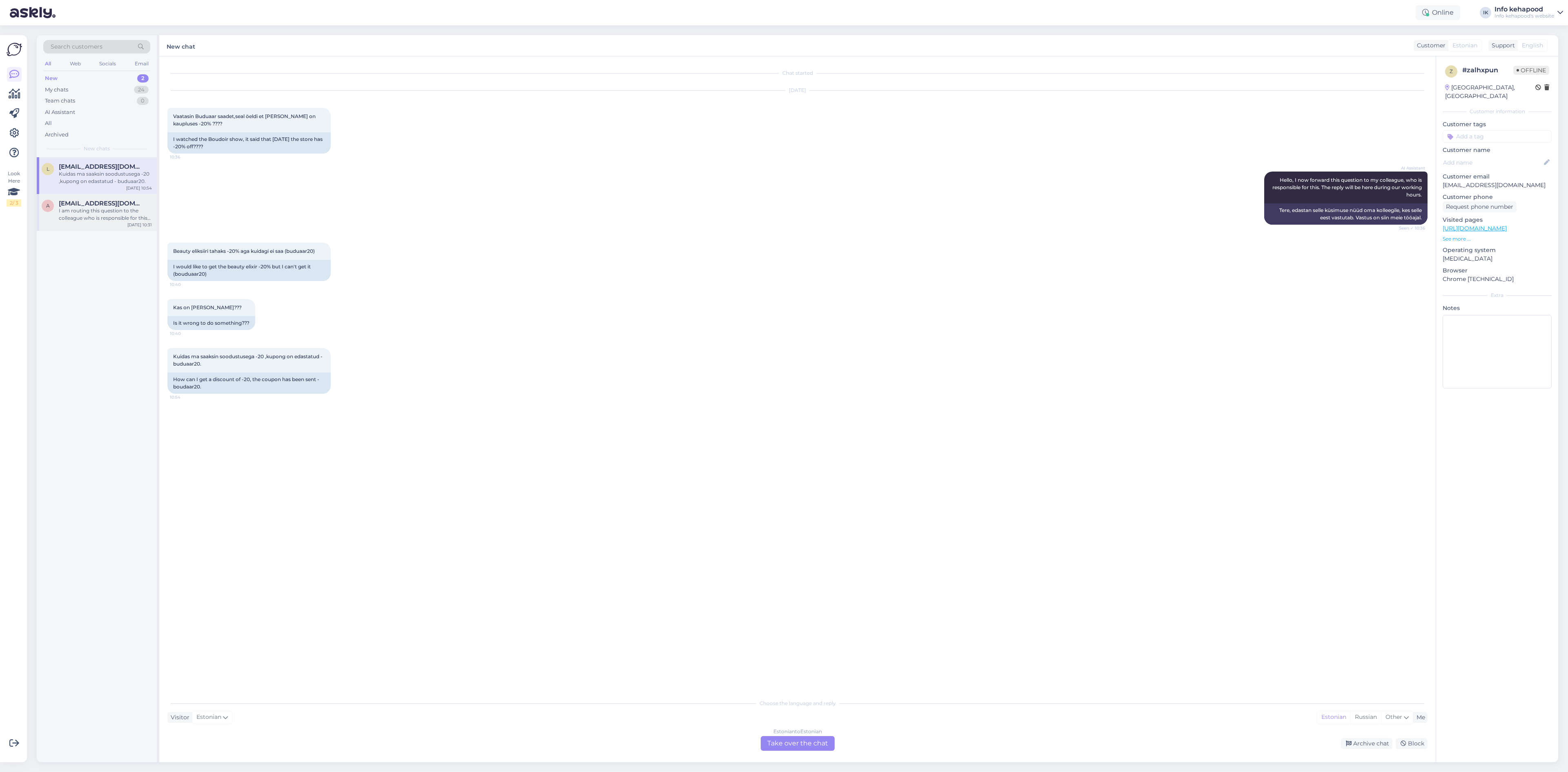
click at [111, 222] on div "I am routing this question to the colleague who is responsible for this topic. …" at bounding box center [105, 214] width 93 height 15
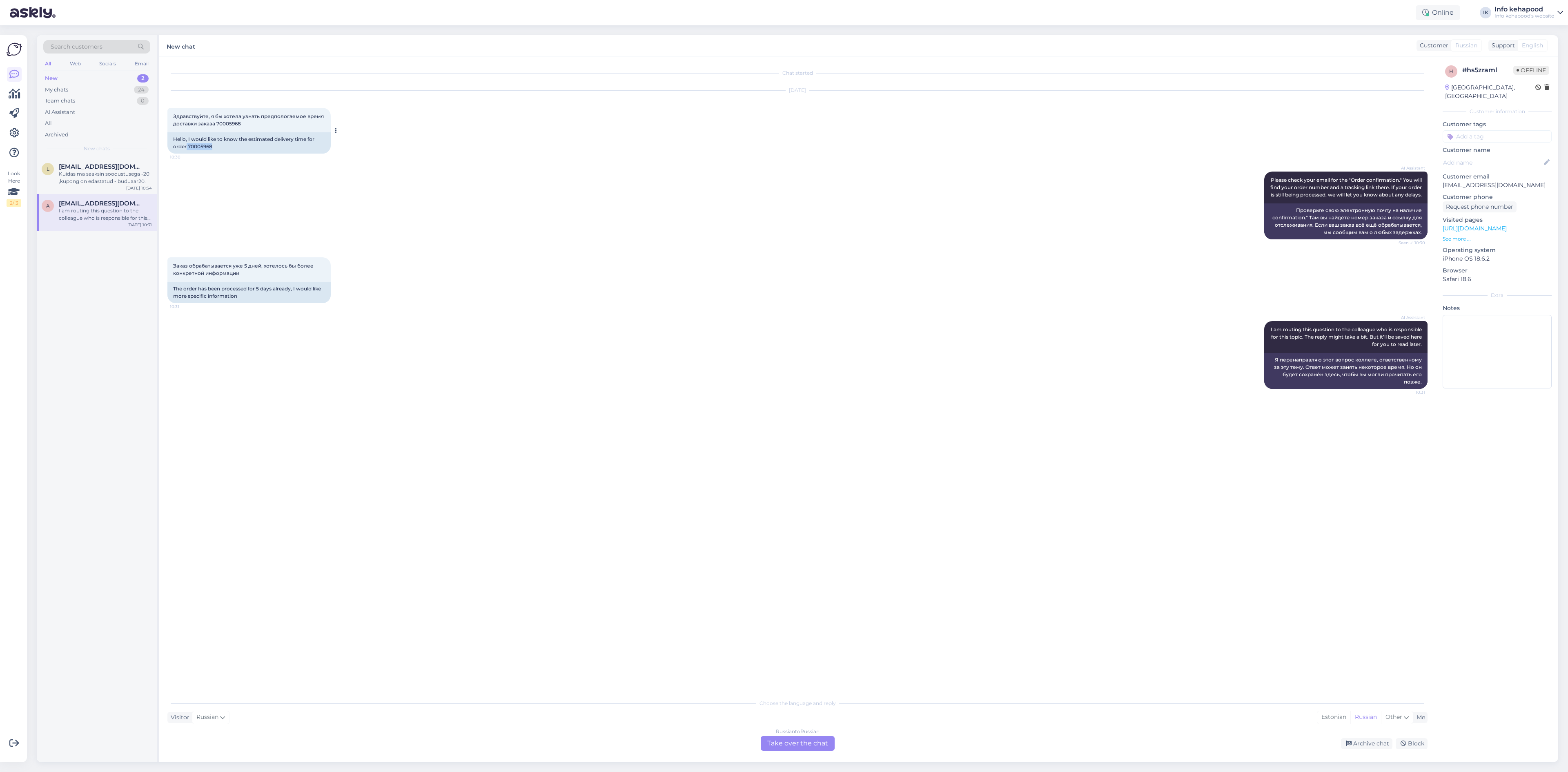
drag, startPoint x: 187, startPoint y: 149, endPoint x: 220, endPoint y: 149, distance: 33.0
click at [220, 149] on div "Hello, I would like to know the estimated delivery time for order 70005968" at bounding box center [249, 142] width 163 height 21
copy div "70005968"
click at [113, 180] on div "Kuidas ma saaksin soodustusega -20 ,kupong on edastatud - buduaar20." at bounding box center [105, 178] width 93 height 15
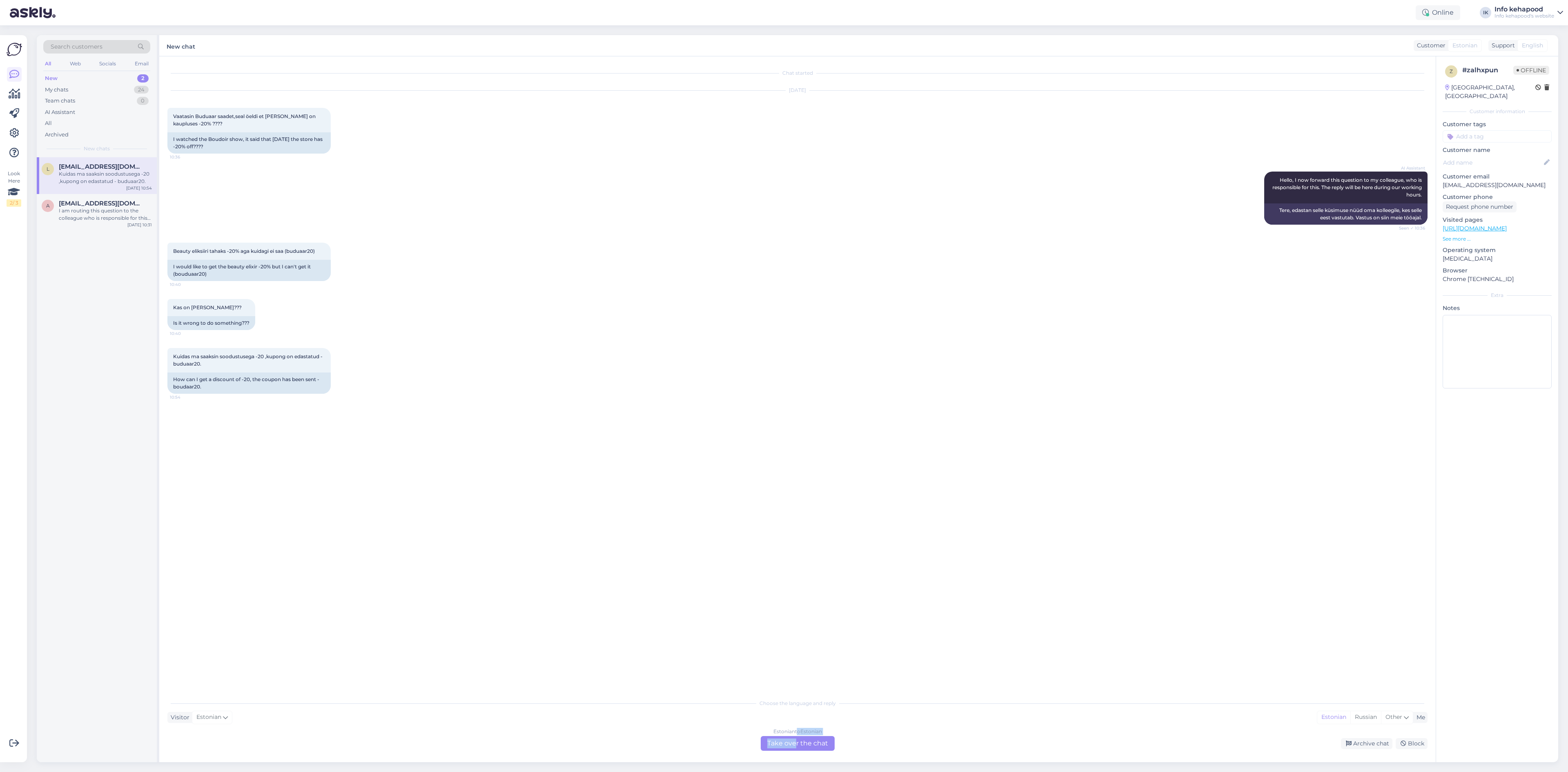
click at [796, 735] on div "Choose the language and reply Visitor Estonian Me Estonian Russian Other Estoni…" at bounding box center [797, 723] width 1260 height 56
click at [785, 738] on div "Estonian to Estonian Take over the chat" at bounding box center [797, 743] width 74 height 15
click at [762, 737] on textarea at bounding box center [797, 734] width 1260 height 17
type textarea "Tere! On Teil saata screenshotte/kuvatõmmiseid?"
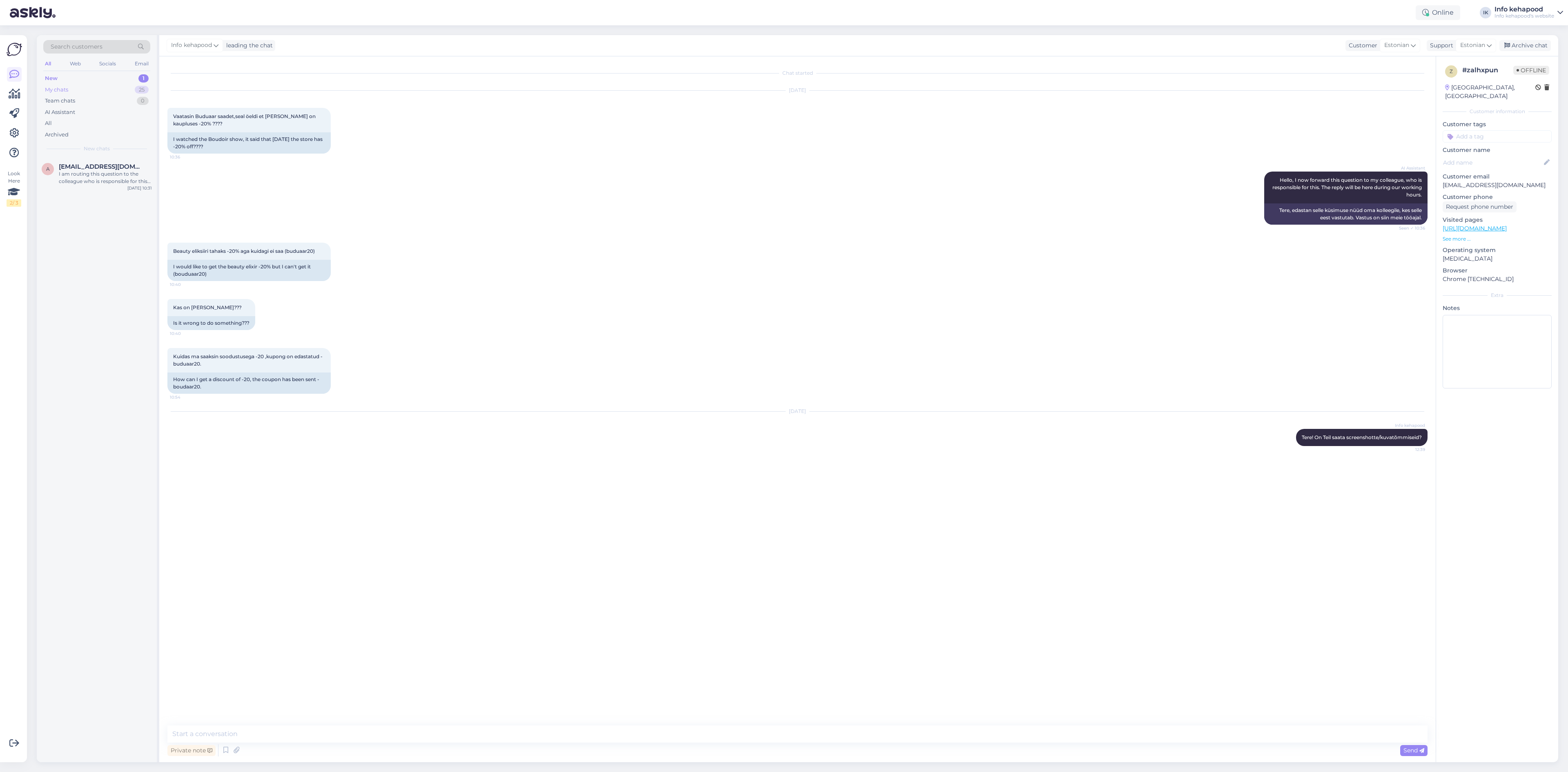
click at [116, 93] on div "My chats 25" at bounding box center [97, 89] width 107 height 12
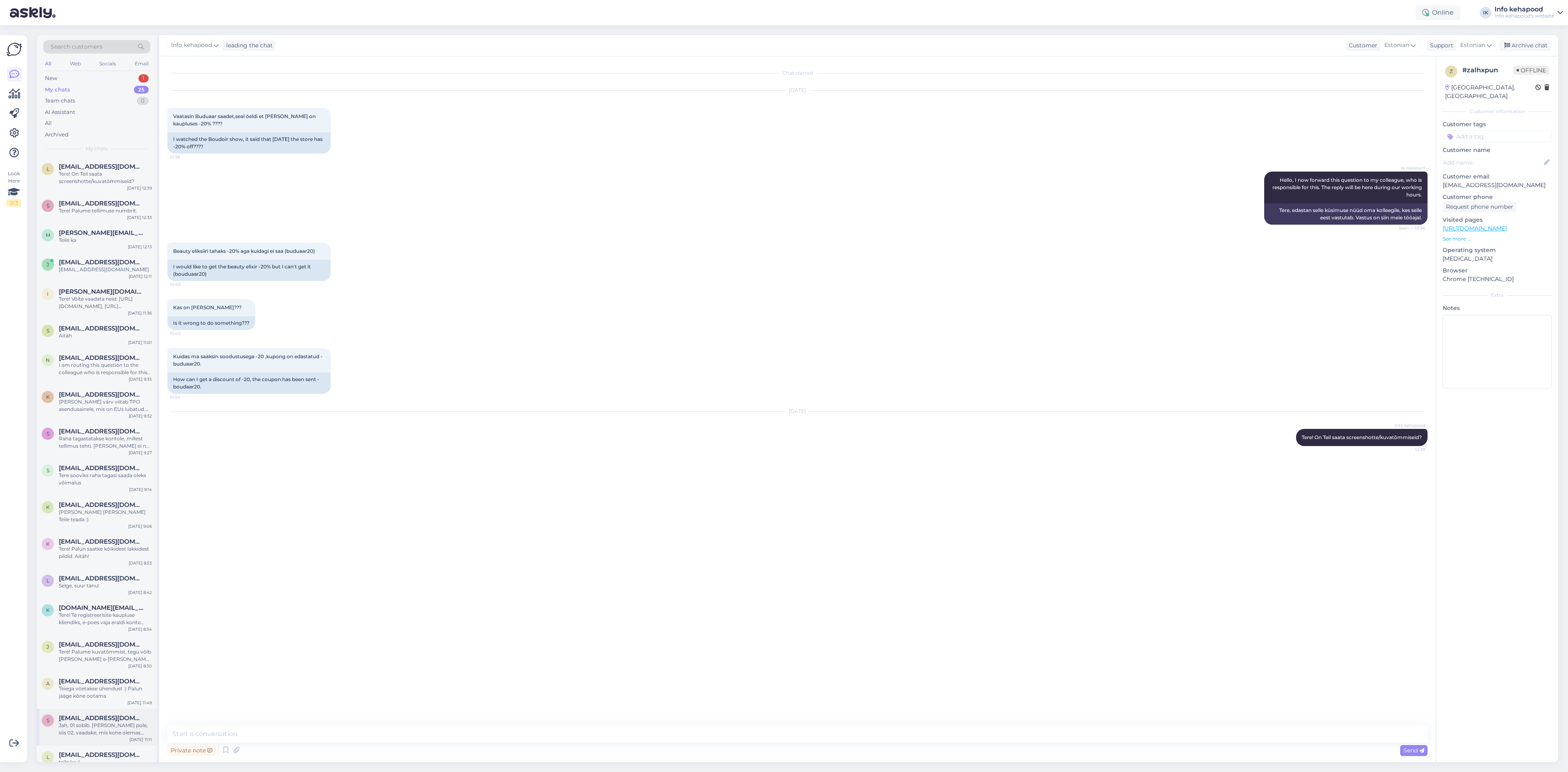
scroll to position [233, 0]
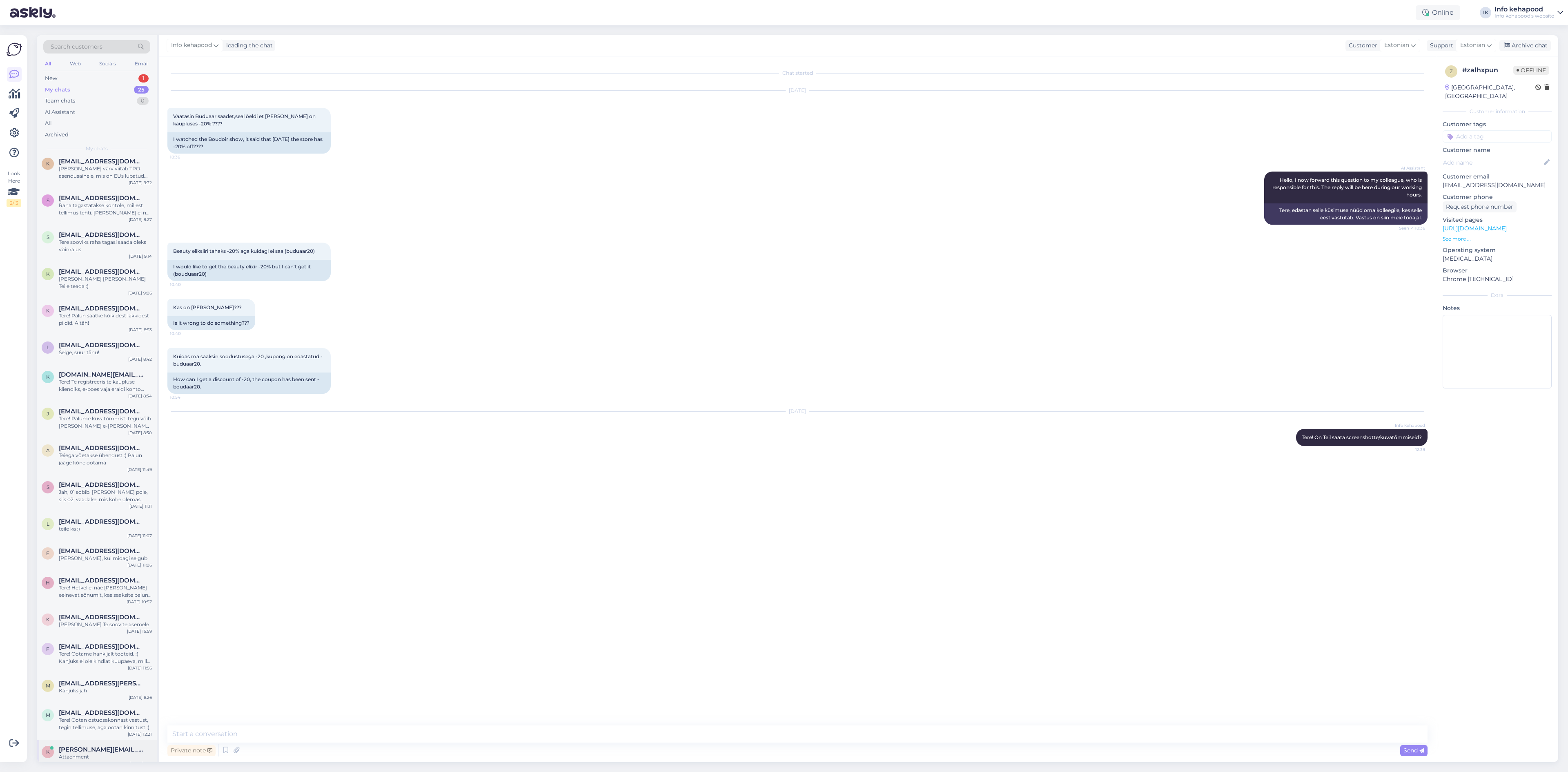
click at [93, 762] on div "K [PERSON_NAME][EMAIL_ADDRESS][DOMAIN_NAME] Attachment [DATE] 1:39" at bounding box center [96, 755] width 120 height 29
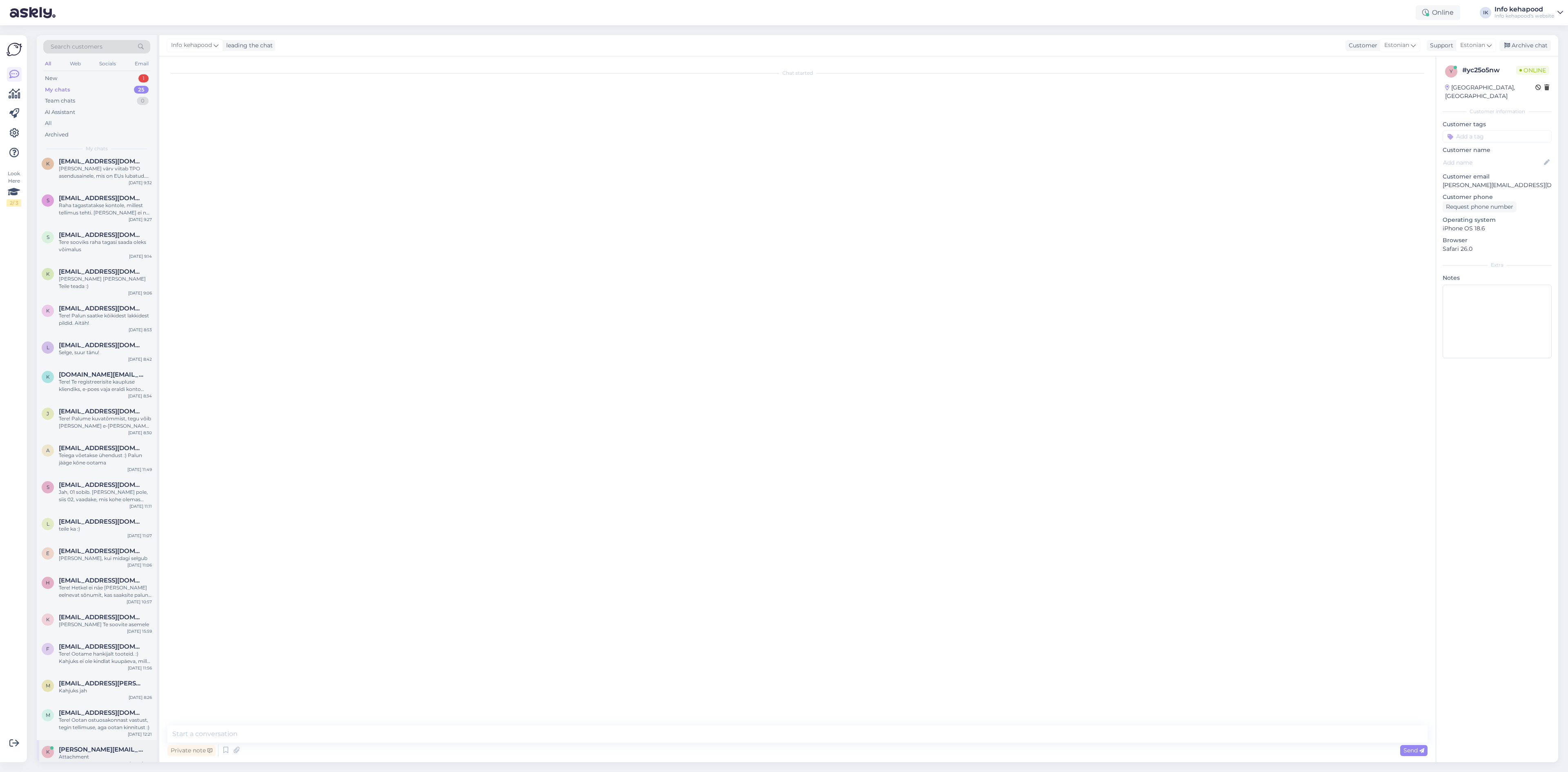
click at [94, 746] on span "[PERSON_NAME][EMAIL_ADDRESS][DOMAIN_NAME]" at bounding box center [102, 749] width 85 height 7
click at [108, 746] on span "[PERSON_NAME][EMAIL_ADDRESS][DOMAIN_NAME]" at bounding box center [102, 749] width 85 height 7
click at [97, 717] on div "Tere! Ootan ostuosakonnast vastust, tegin tellimuse, aga ootan kinnitust :)" at bounding box center [105, 724] width 93 height 15
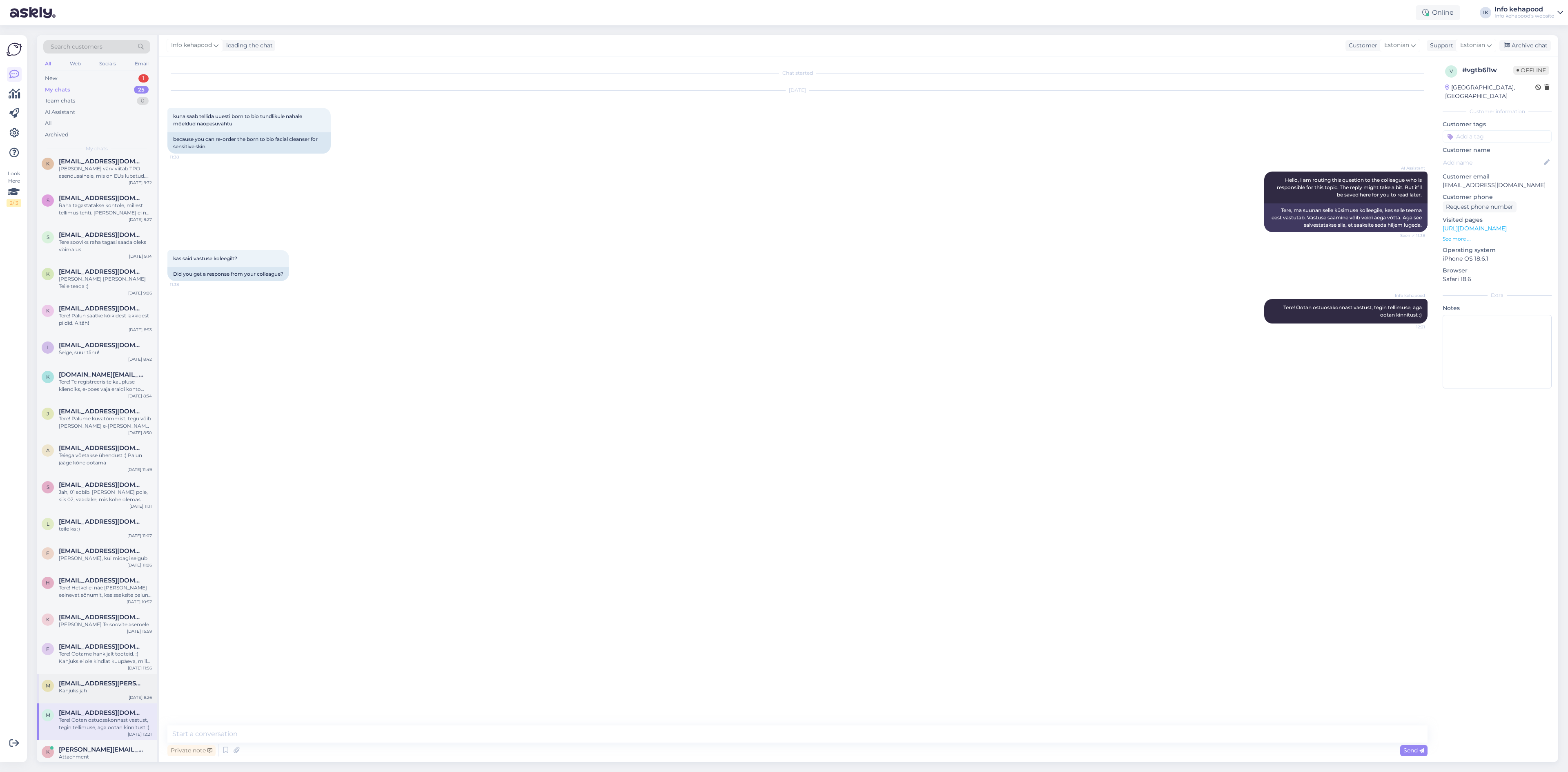
click at [103, 687] on div "Kahjuks jah" at bounding box center [105, 690] width 93 height 7
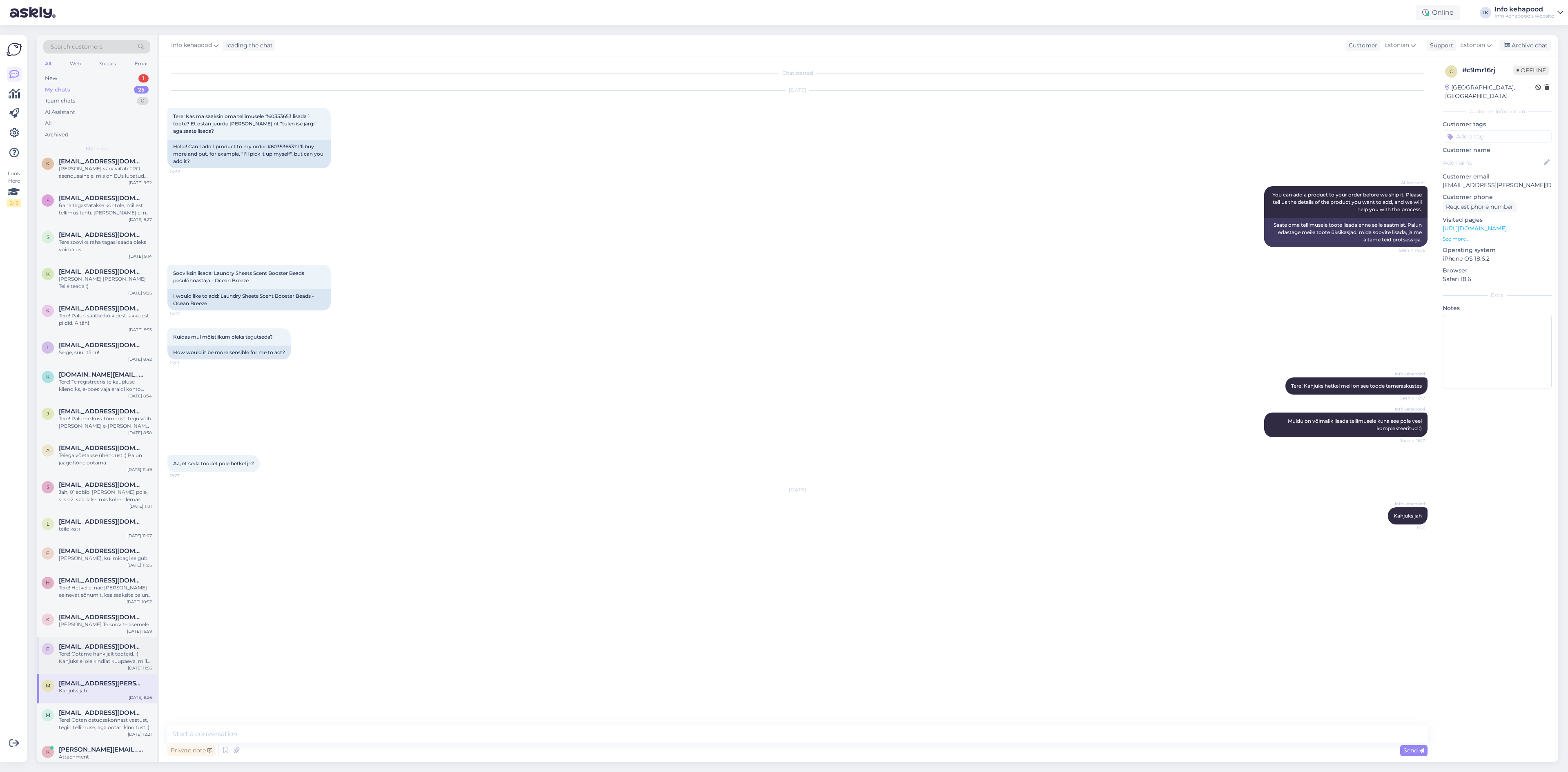
click at [110, 650] on div "Tere! Ootame hankijalt tooteid. :) Kahjuks ei ole kindlat kuupäeva, millal võiv…" at bounding box center [105, 658] width 93 height 15
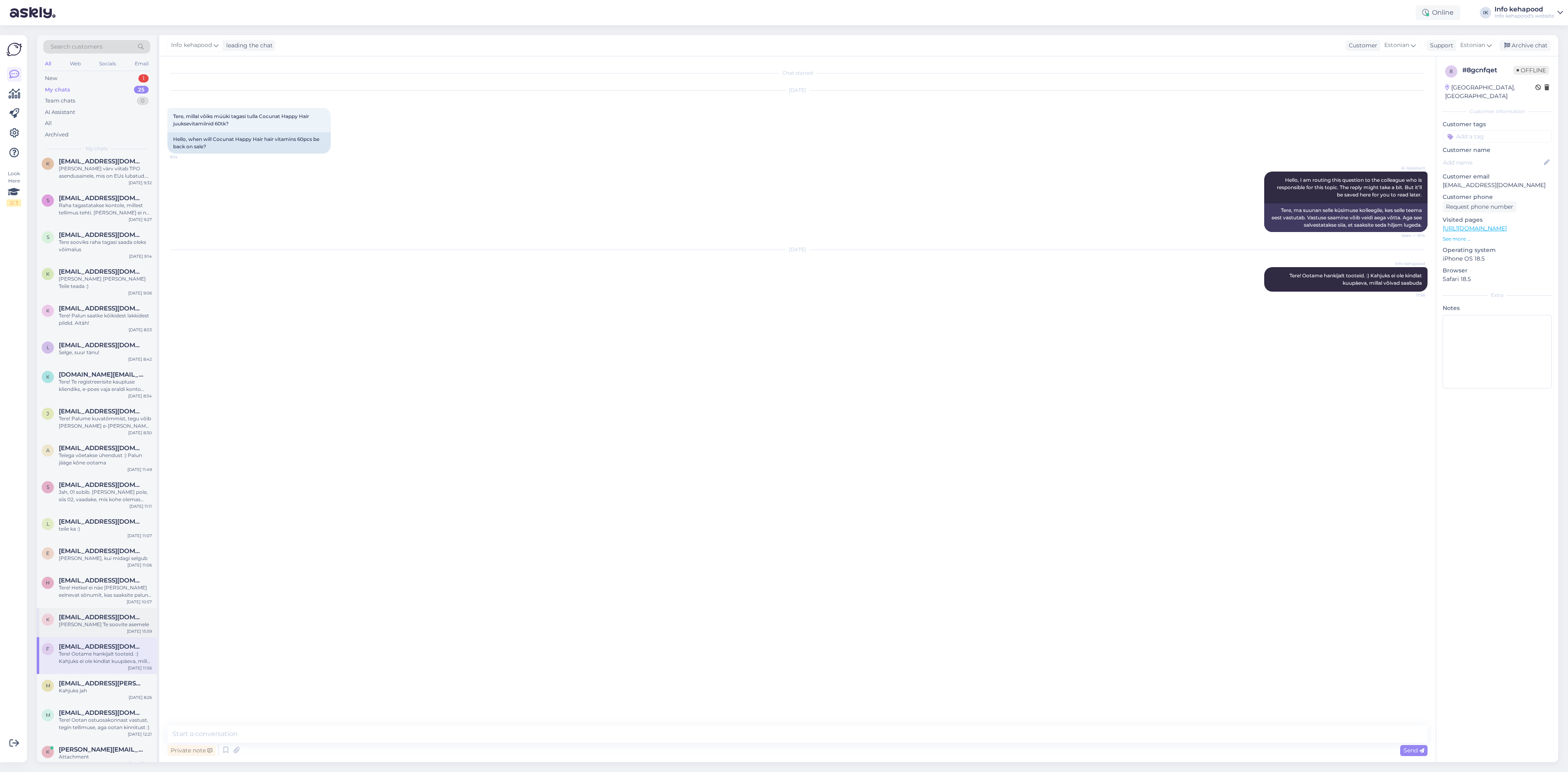
click at [94, 621] on div "[PERSON_NAME] Te soovite asemele" at bounding box center [105, 625] width 93 height 7
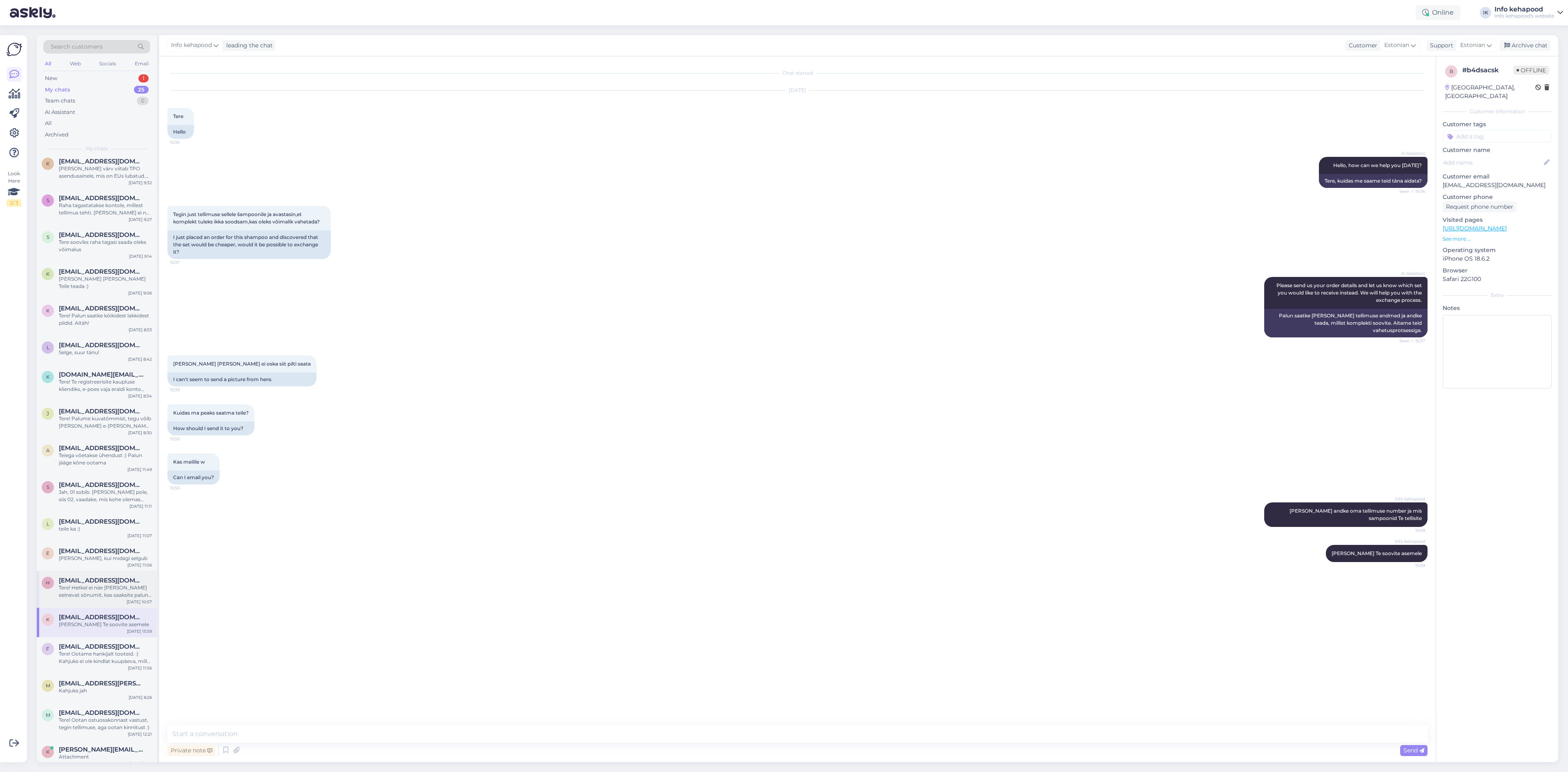
click at [83, 592] on div "H [EMAIL_ADDRESS][DOMAIN_NAME] Tere! Hetkel ei näe [PERSON_NAME] eelnevat sõnum…" at bounding box center [96, 589] width 120 height 37
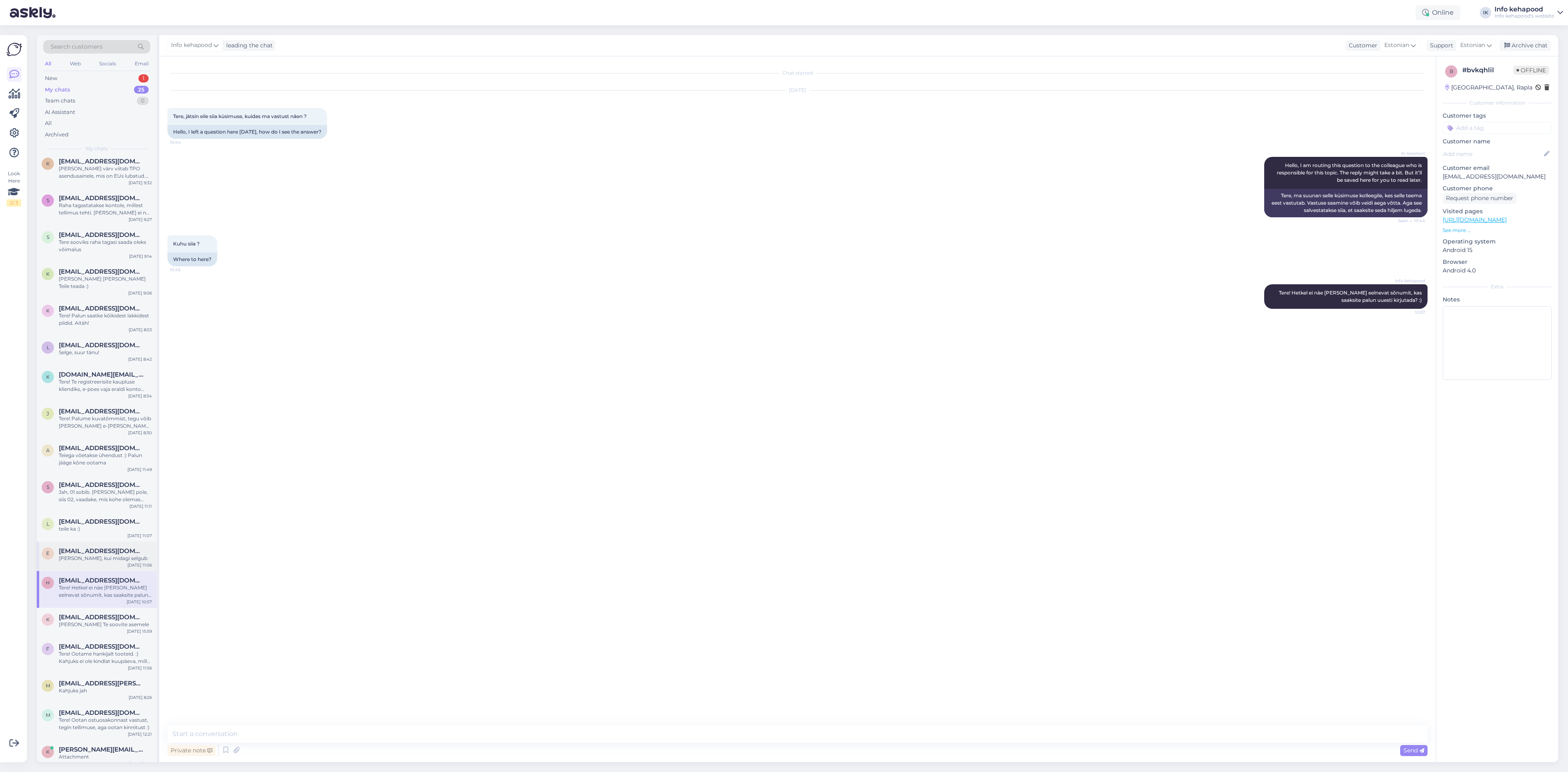
click at [88, 555] on div "[PERSON_NAME], kui midagi selgub" at bounding box center [105, 558] width 93 height 7
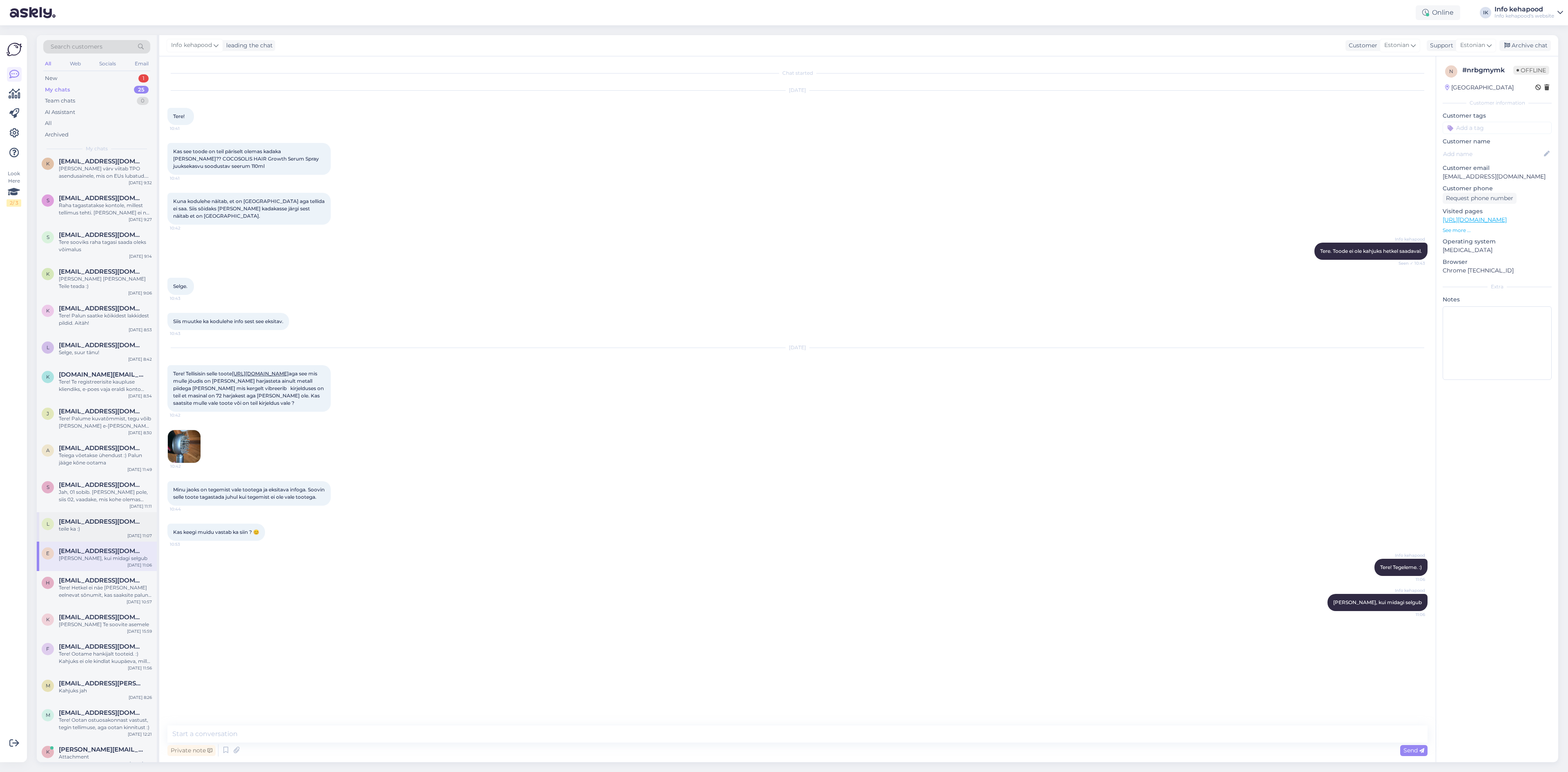
click at [109, 518] on span "[EMAIL_ADDRESS][DOMAIN_NAME]" at bounding box center [102, 522] width 85 height 7
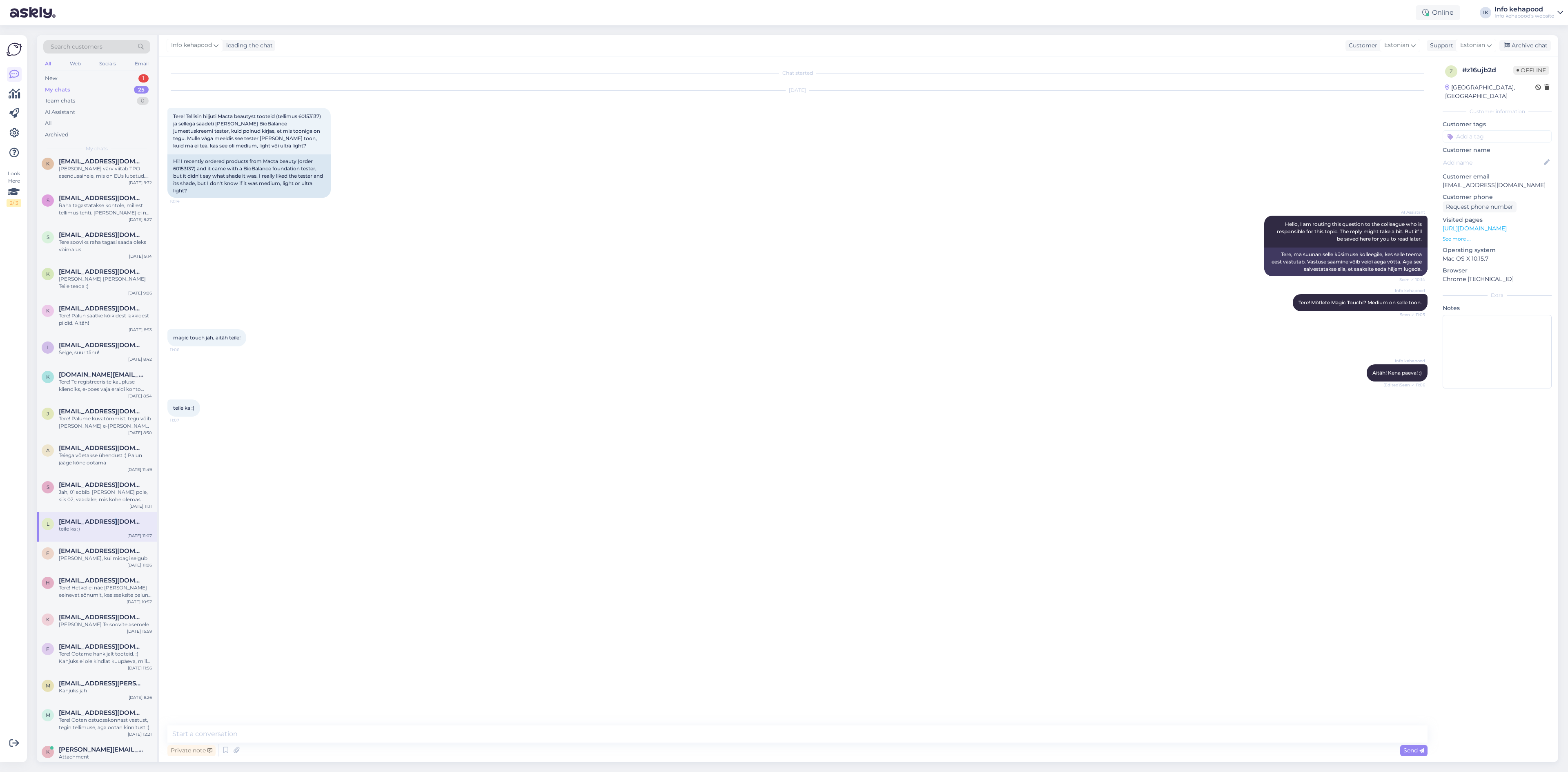
click at [109, 518] on span "[EMAIL_ADDRESS][DOMAIN_NAME]" at bounding box center [102, 522] width 85 height 7
click at [106, 518] on span "[EMAIL_ADDRESS][DOMAIN_NAME]" at bounding box center [102, 522] width 85 height 7
click at [98, 481] on span "[EMAIL_ADDRESS][DOMAIN_NAME]" at bounding box center [102, 485] width 85 height 7
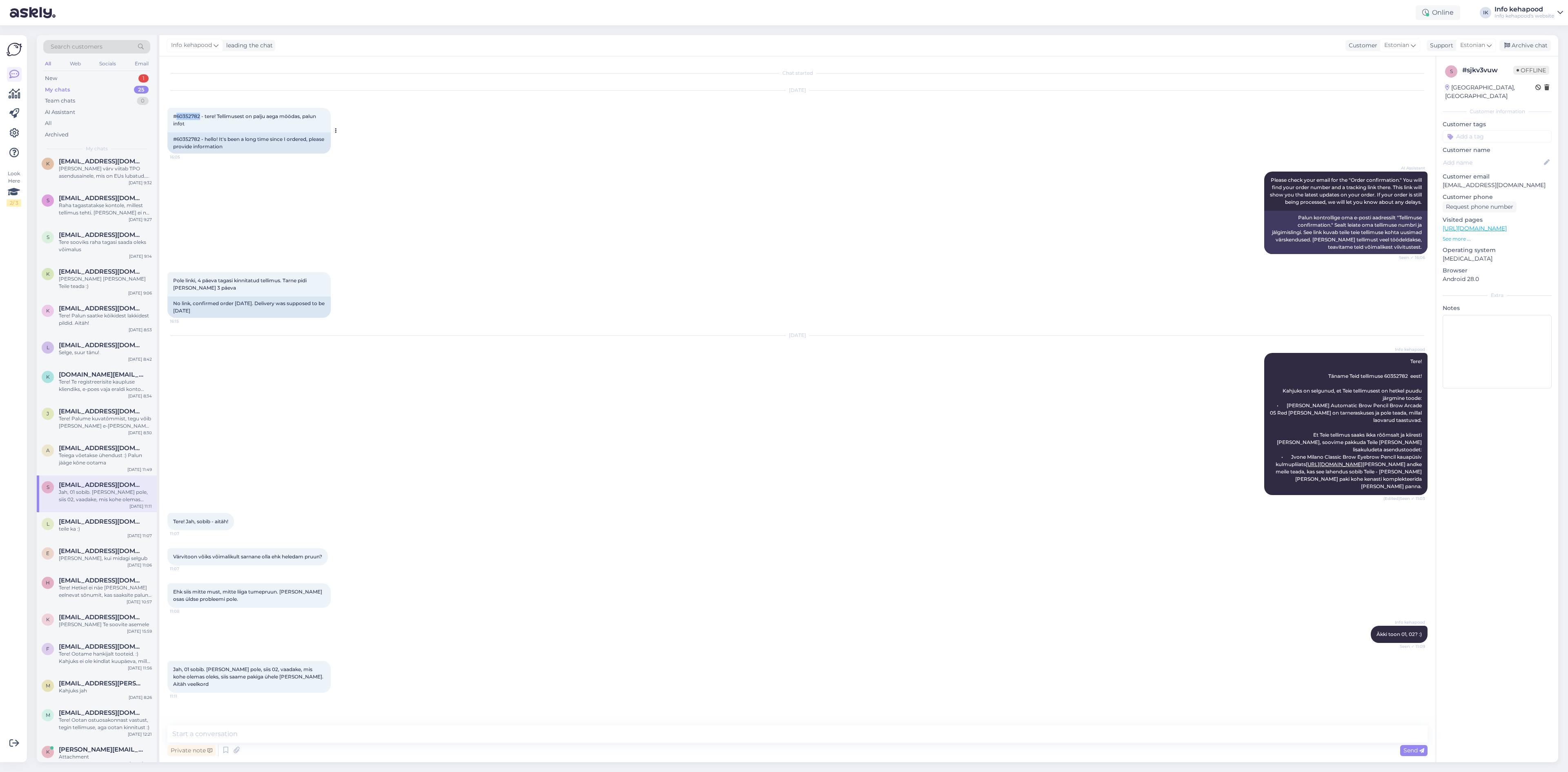
drag, startPoint x: 178, startPoint y: 115, endPoint x: 199, endPoint y: 119, distance: 21.4
click at [199, 119] on span "#60352782 - tere! Tellimusest on palju aega möödas, palun infot" at bounding box center [245, 120] width 144 height 13
copy span "60352782"
click at [103, 456] on div "Teiega võetakse ühendust :) Palun jääge kõne ootama" at bounding box center [105, 459] width 93 height 15
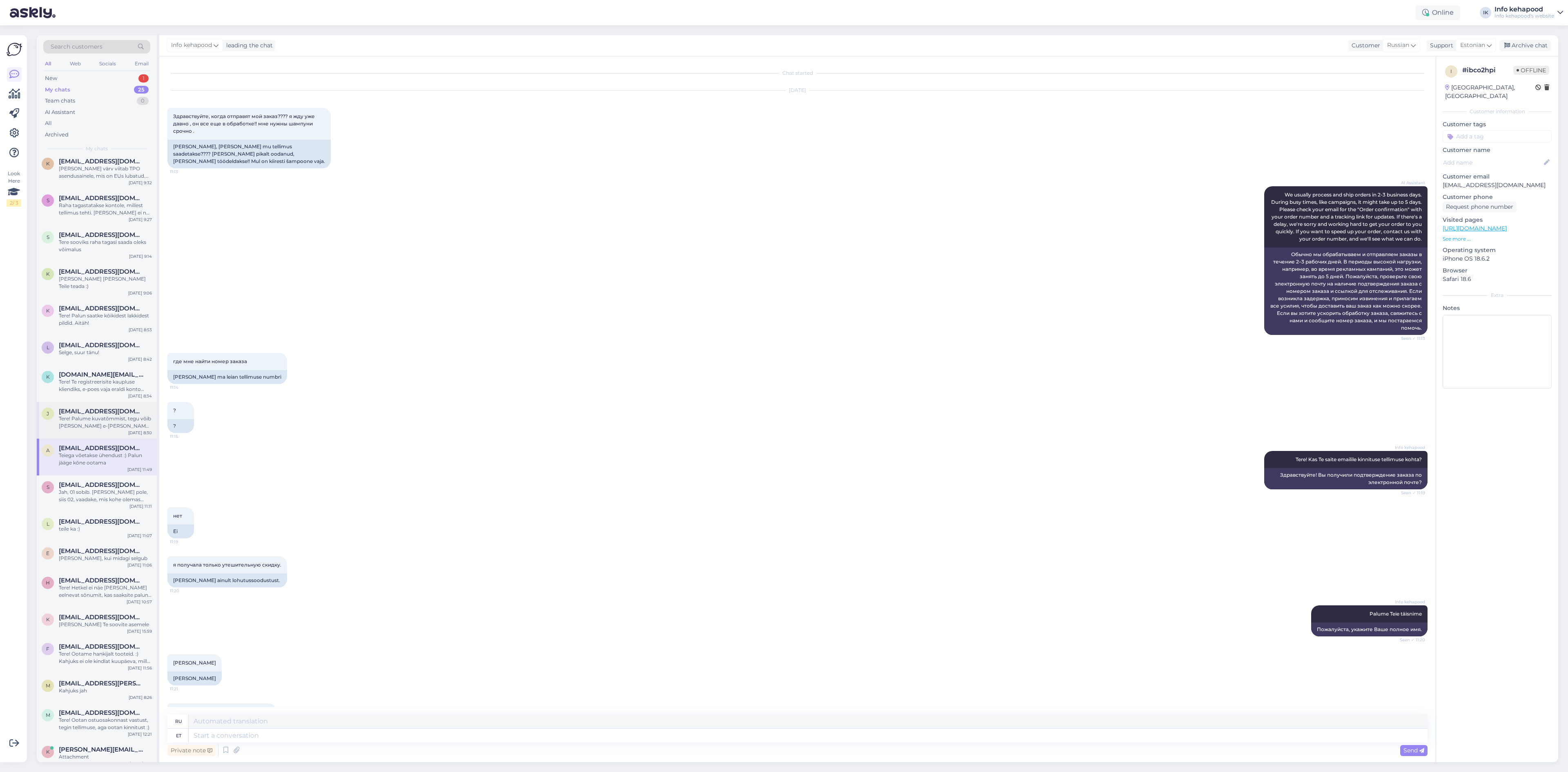
scroll to position [93, 0]
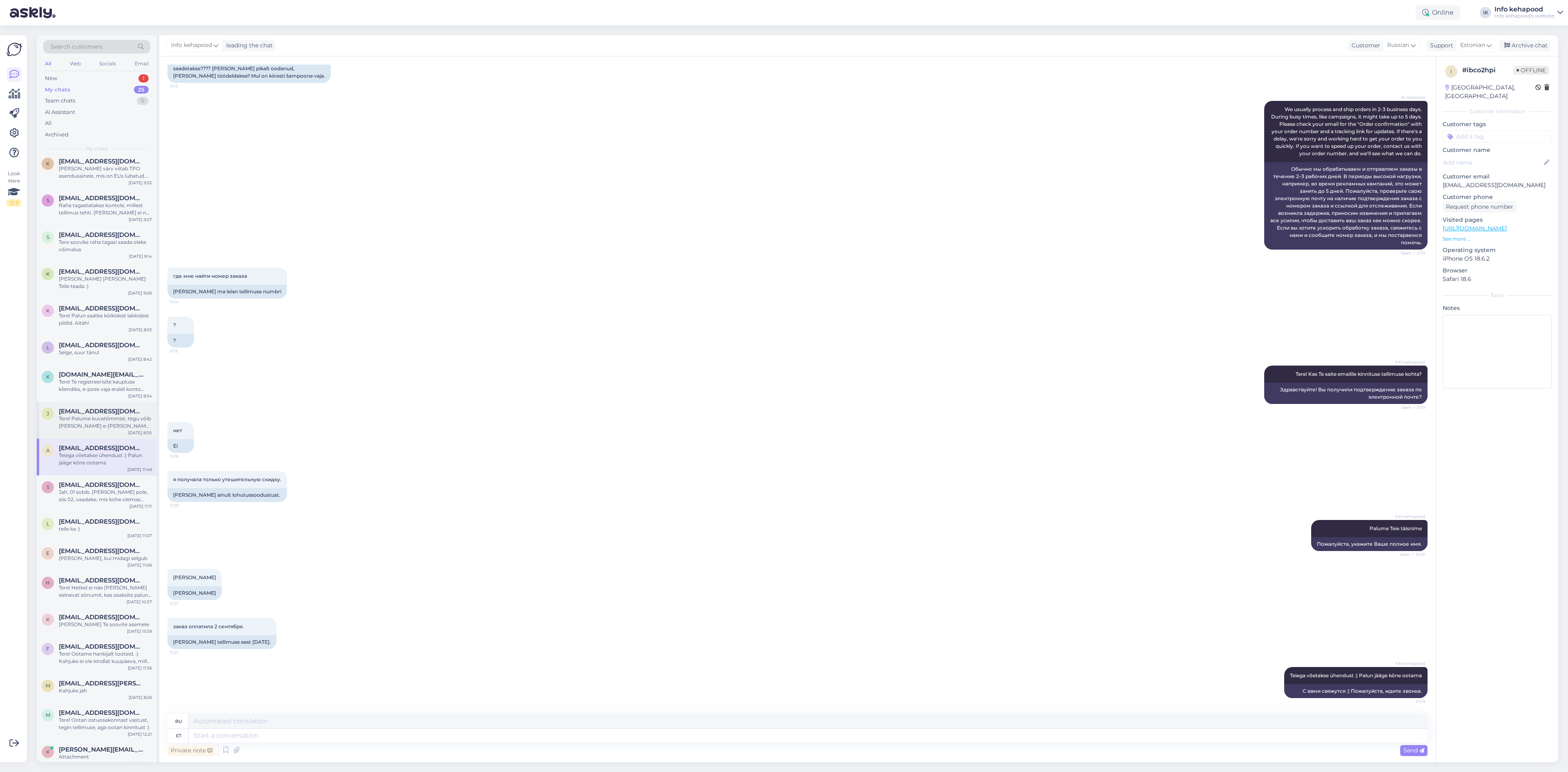
click at [117, 407] on span "[EMAIL_ADDRESS][DOMAIN_NAME]" at bounding box center [102, 411] width 85 height 7
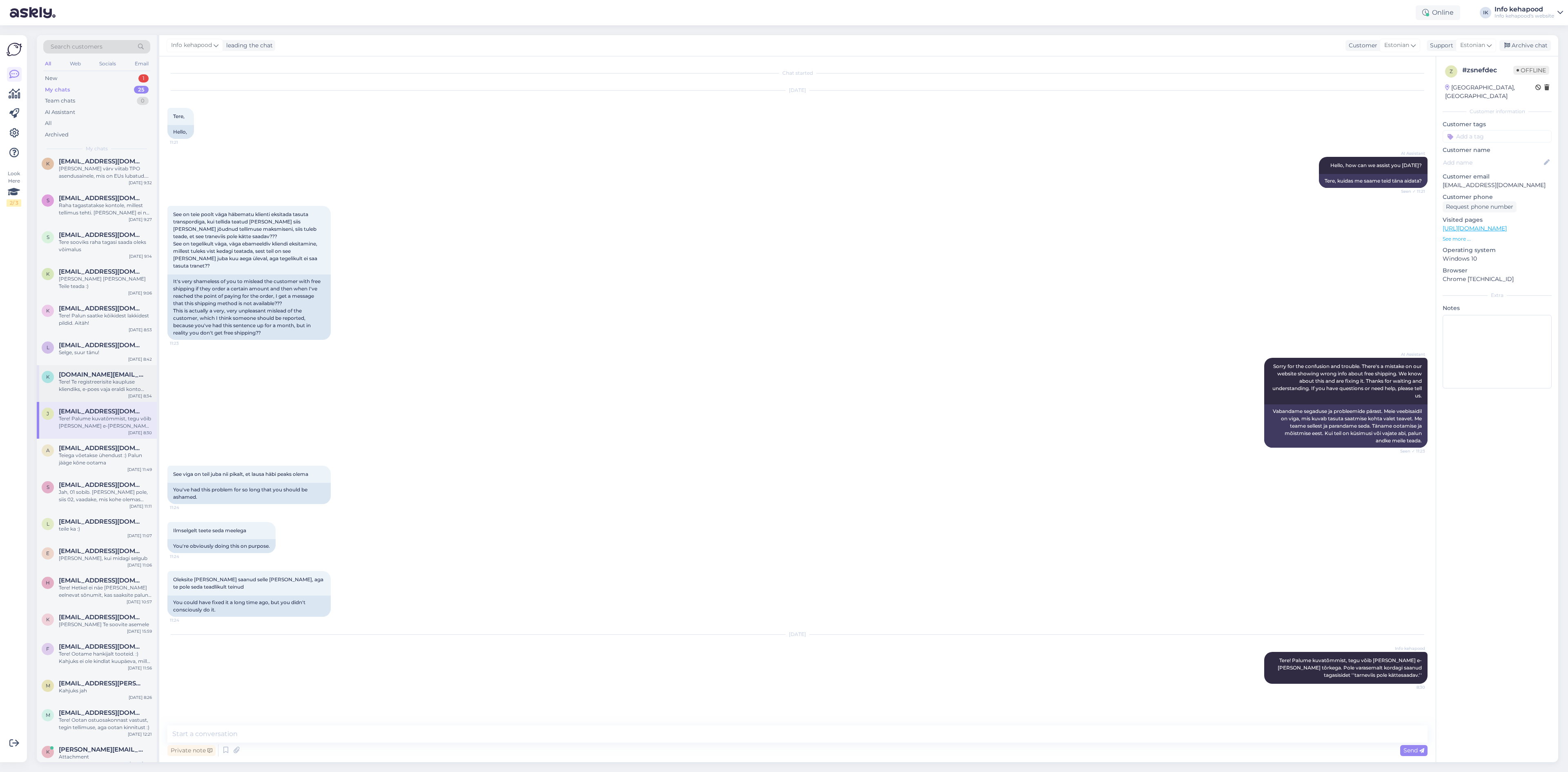
click at [107, 371] on span "[DOMAIN_NAME][EMAIL_ADDRESS][DOMAIN_NAME]" at bounding box center [102, 374] width 85 height 7
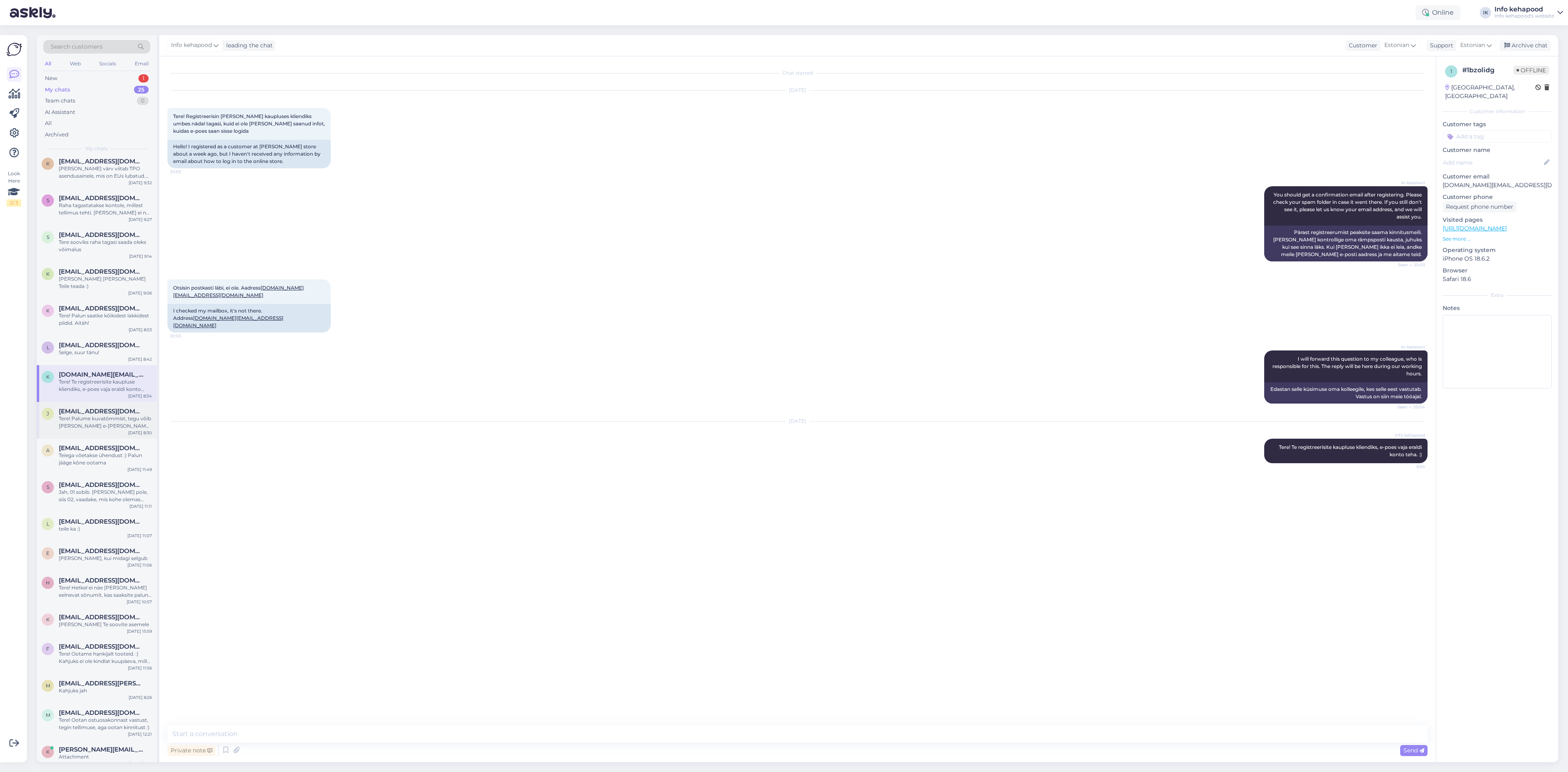
click at [113, 402] on div "j [EMAIL_ADDRESS][DOMAIN_NAME] Tere! Palume kuvatõmmist, tegu võib [PERSON_NAME…" at bounding box center [96, 420] width 120 height 37
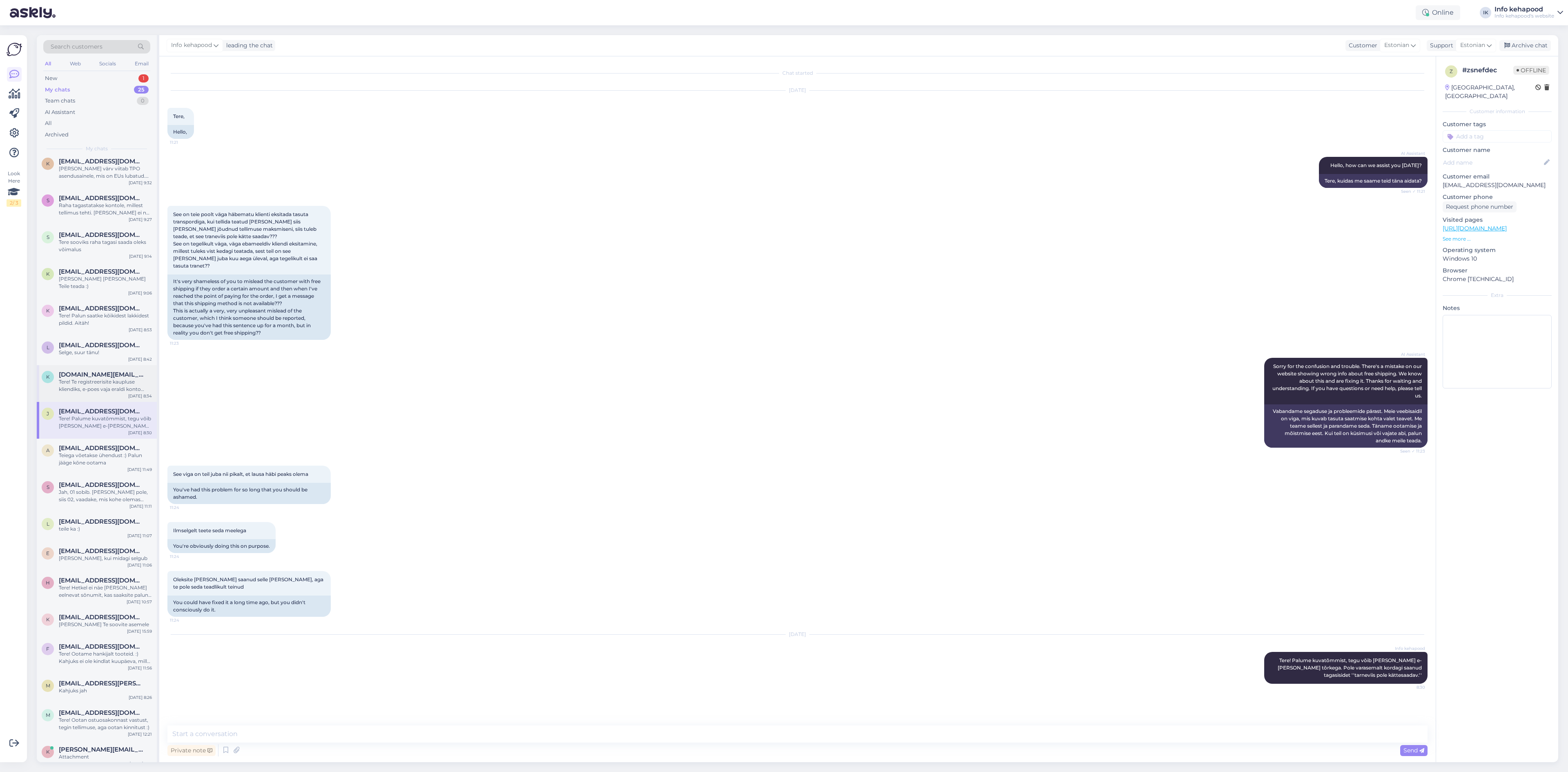
click at [138, 393] on div "[DATE] 8:34" at bounding box center [140, 396] width 24 height 6
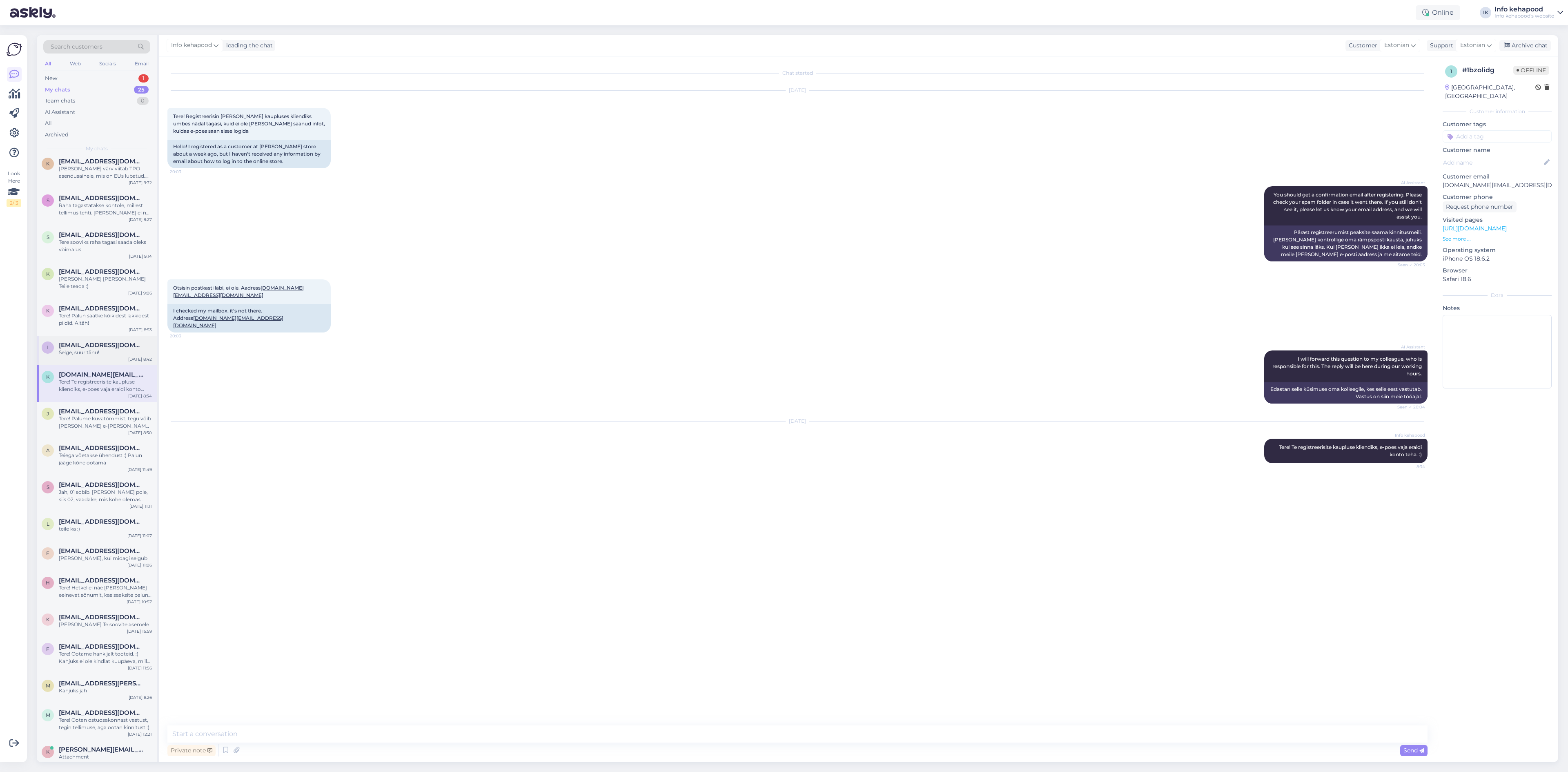
click at [107, 342] on span "[EMAIL_ADDRESS][DOMAIN_NAME]" at bounding box center [102, 345] width 85 height 7
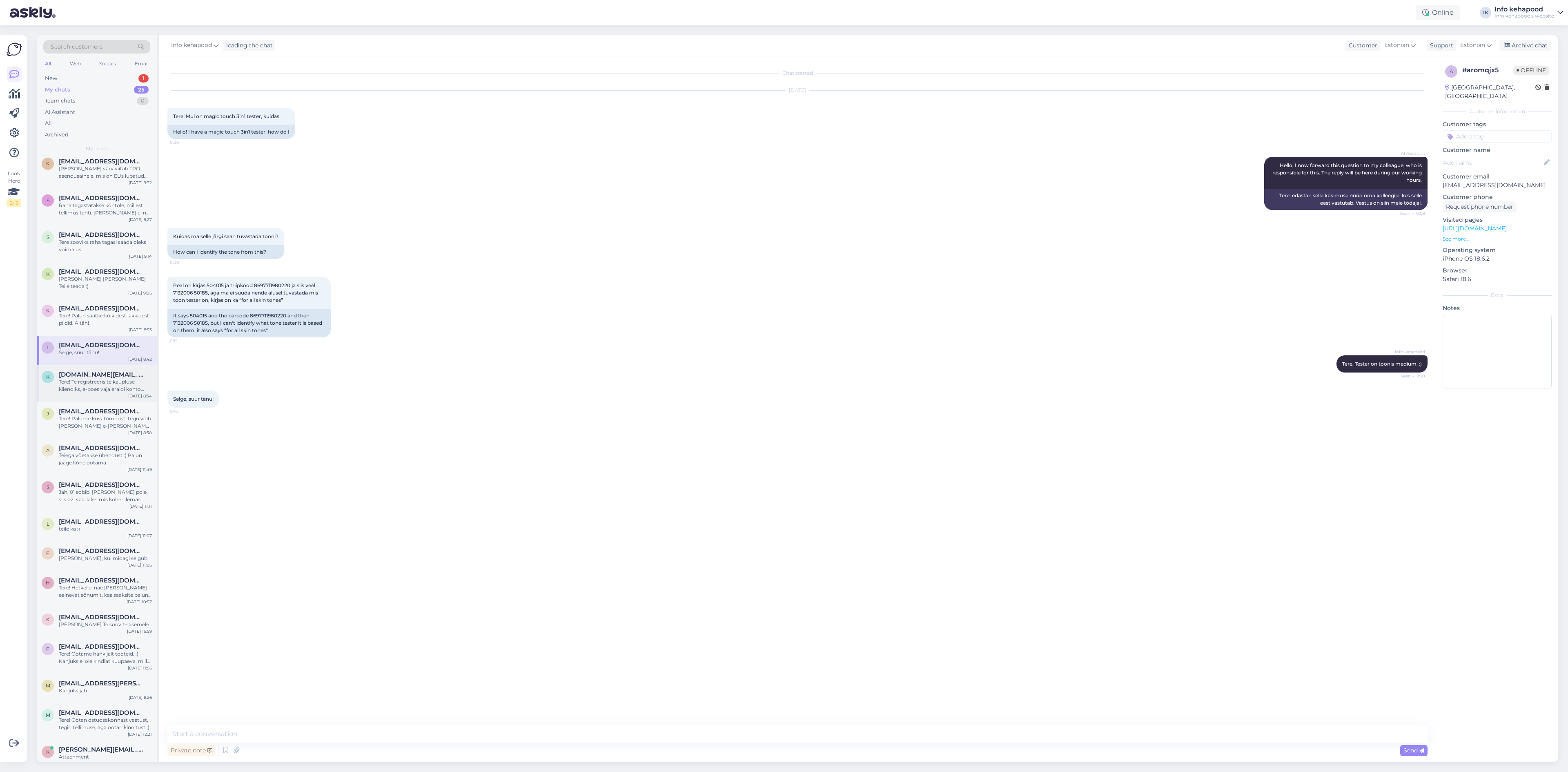
click at [102, 378] on div "Tere! Te registreerisite kaupluse kliendiks, e-poes vaja eraldi konto teha. :)" at bounding box center [105, 385] width 93 height 15
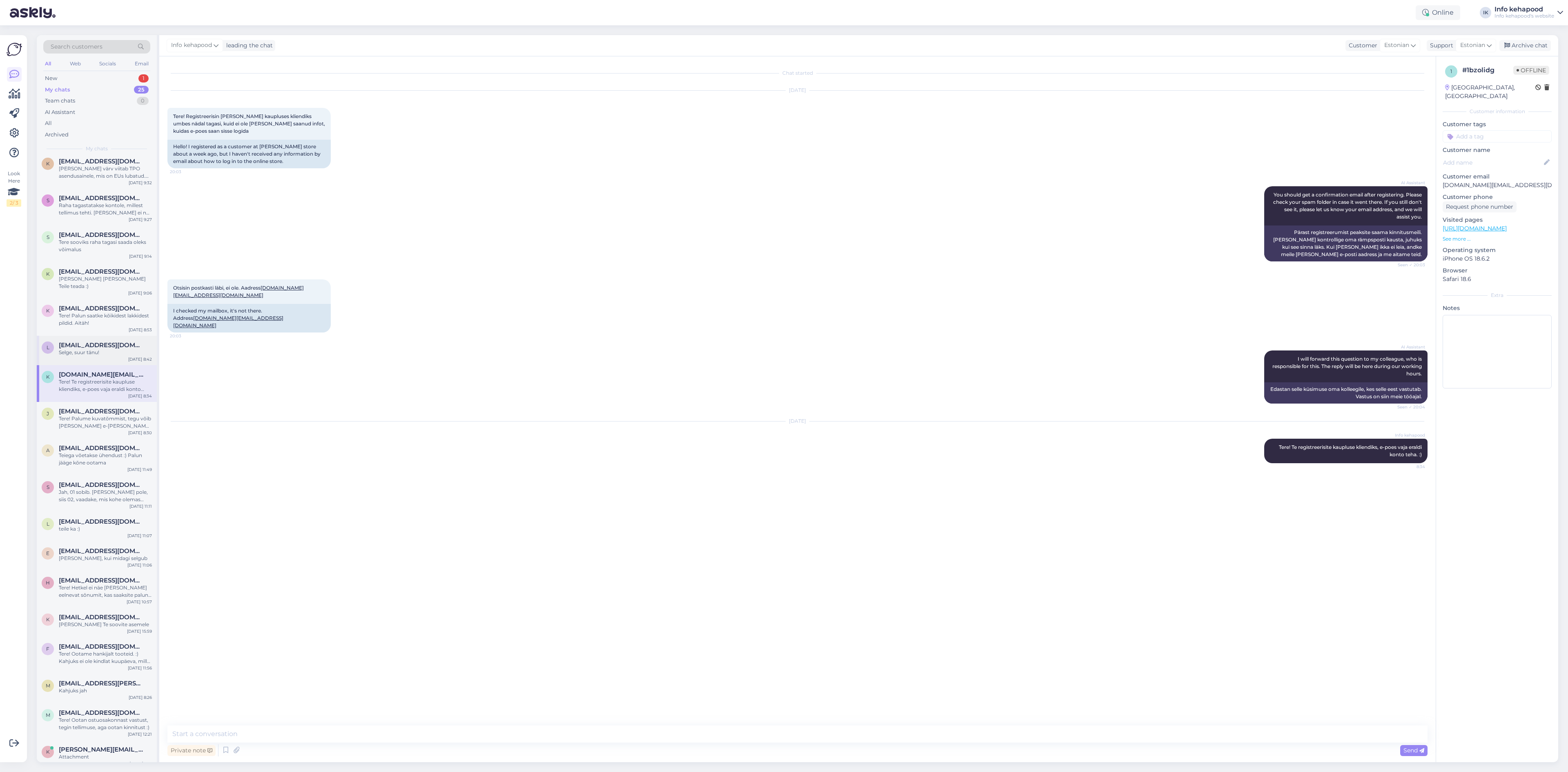
click at [95, 342] on span "[EMAIL_ADDRESS][DOMAIN_NAME]" at bounding box center [102, 345] width 85 height 7
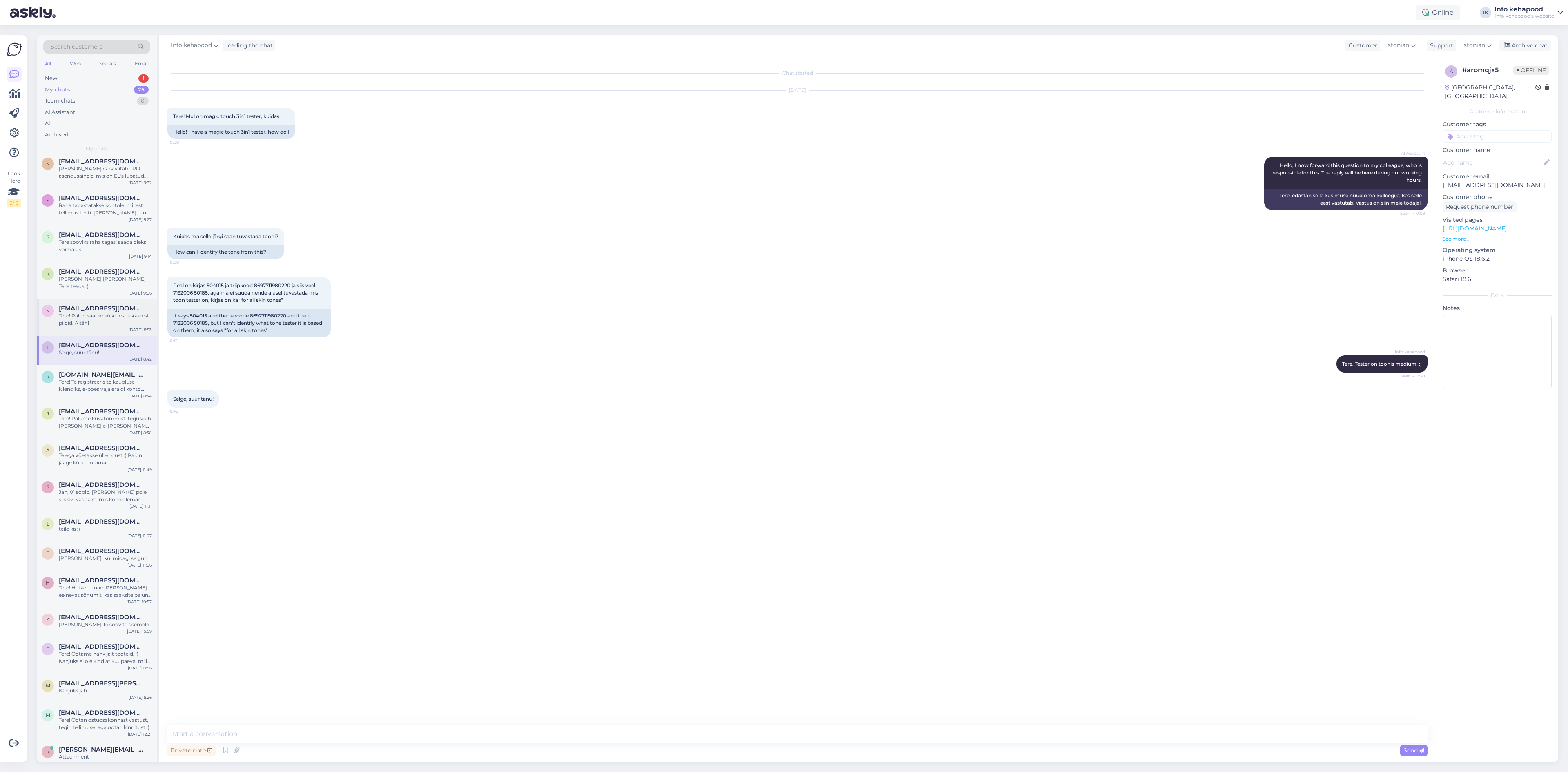
click at [99, 314] on div "Tere! Palun saatke kõikidest lakkidest pildid. Aitäh!" at bounding box center [105, 320] width 93 height 15
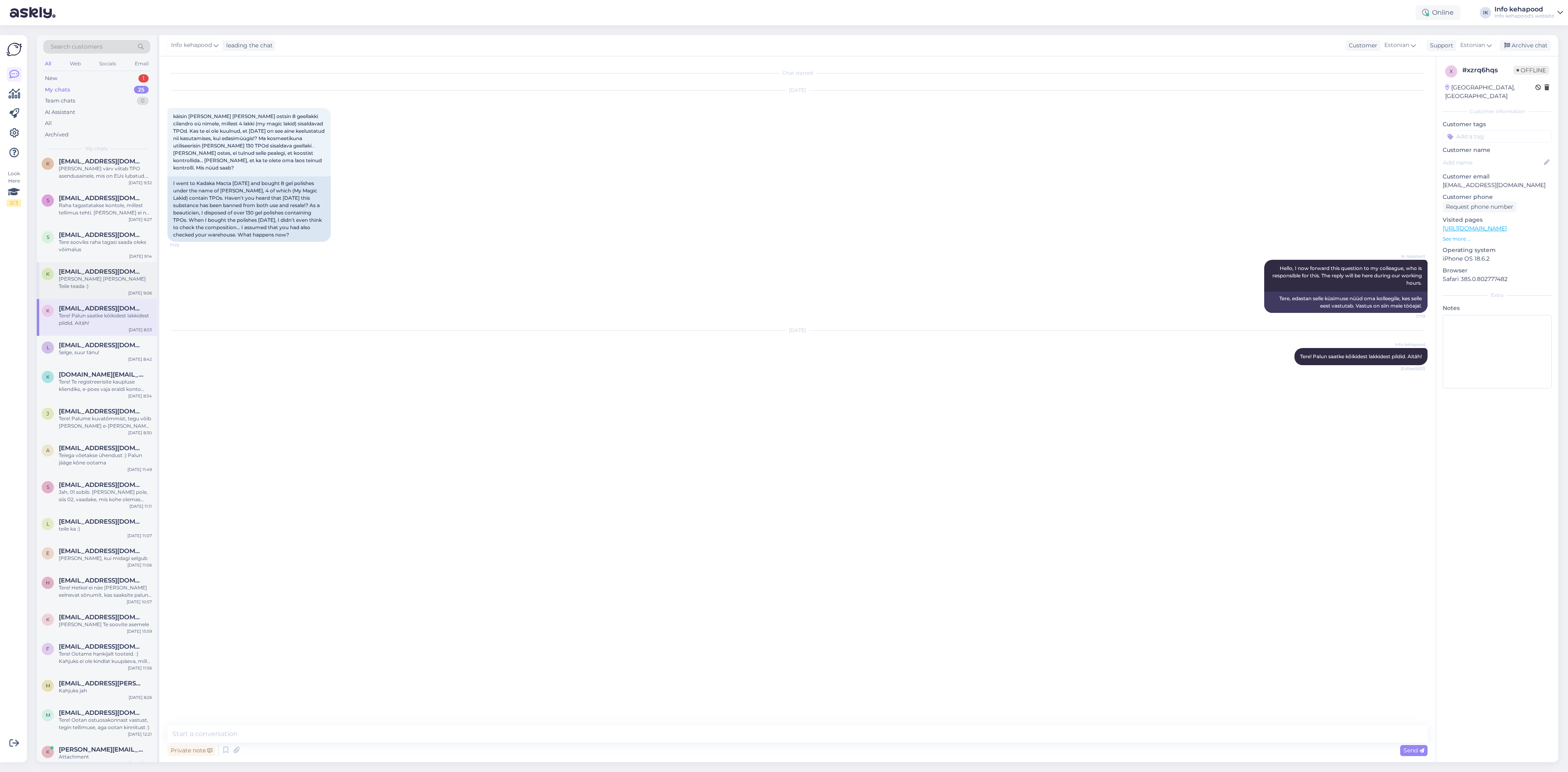
click at [81, 265] on div "k [EMAIL_ADDRESS][DOMAIN_NAME] [PERSON_NAME] [PERSON_NAME] Teile teada :) [DATE…" at bounding box center [96, 281] width 120 height 37
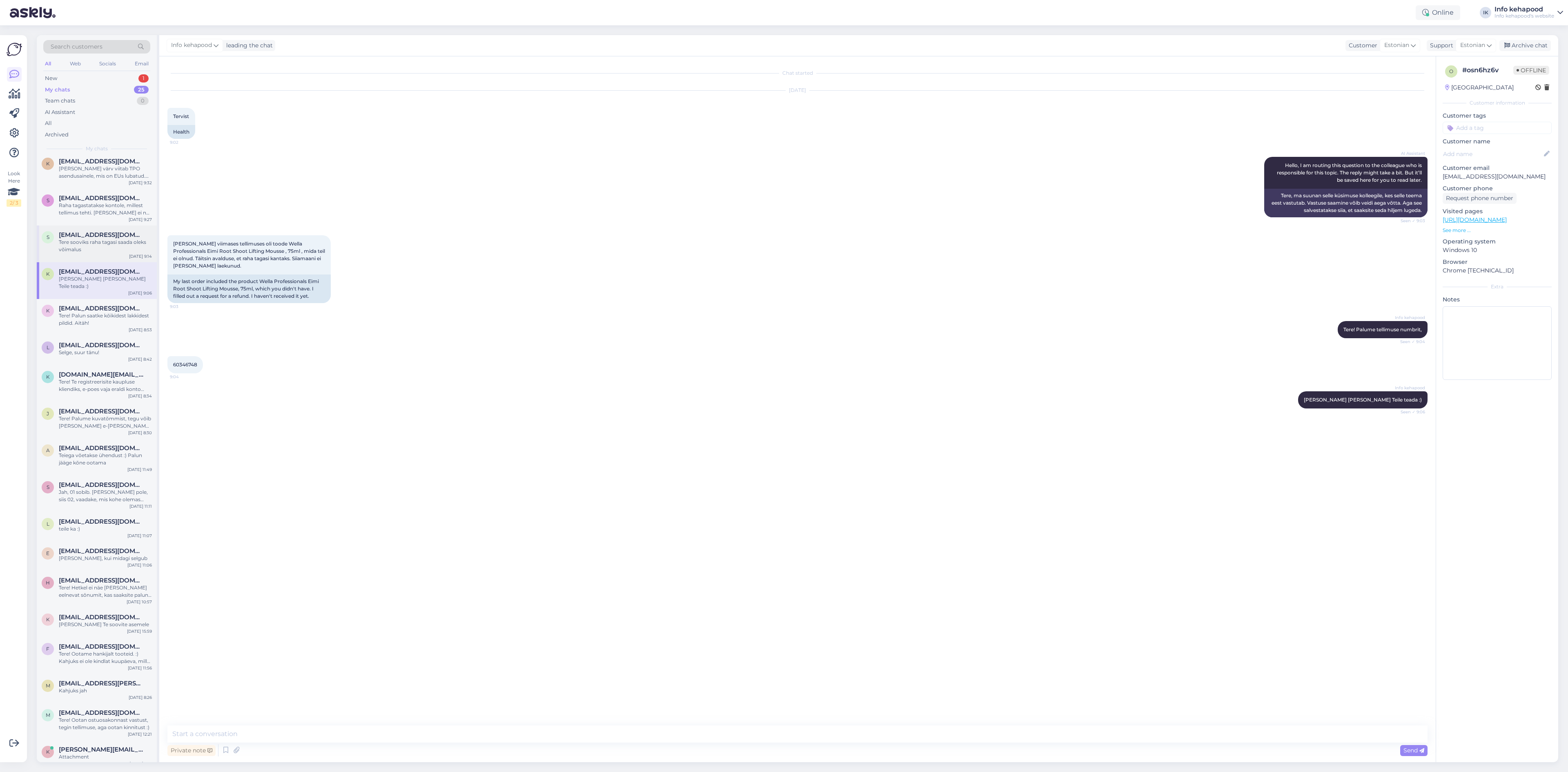
click at [90, 244] on div "Tere sooviks raha tagasi saada oleks võimalus" at bounding box center [105, 246] width 93 height 15
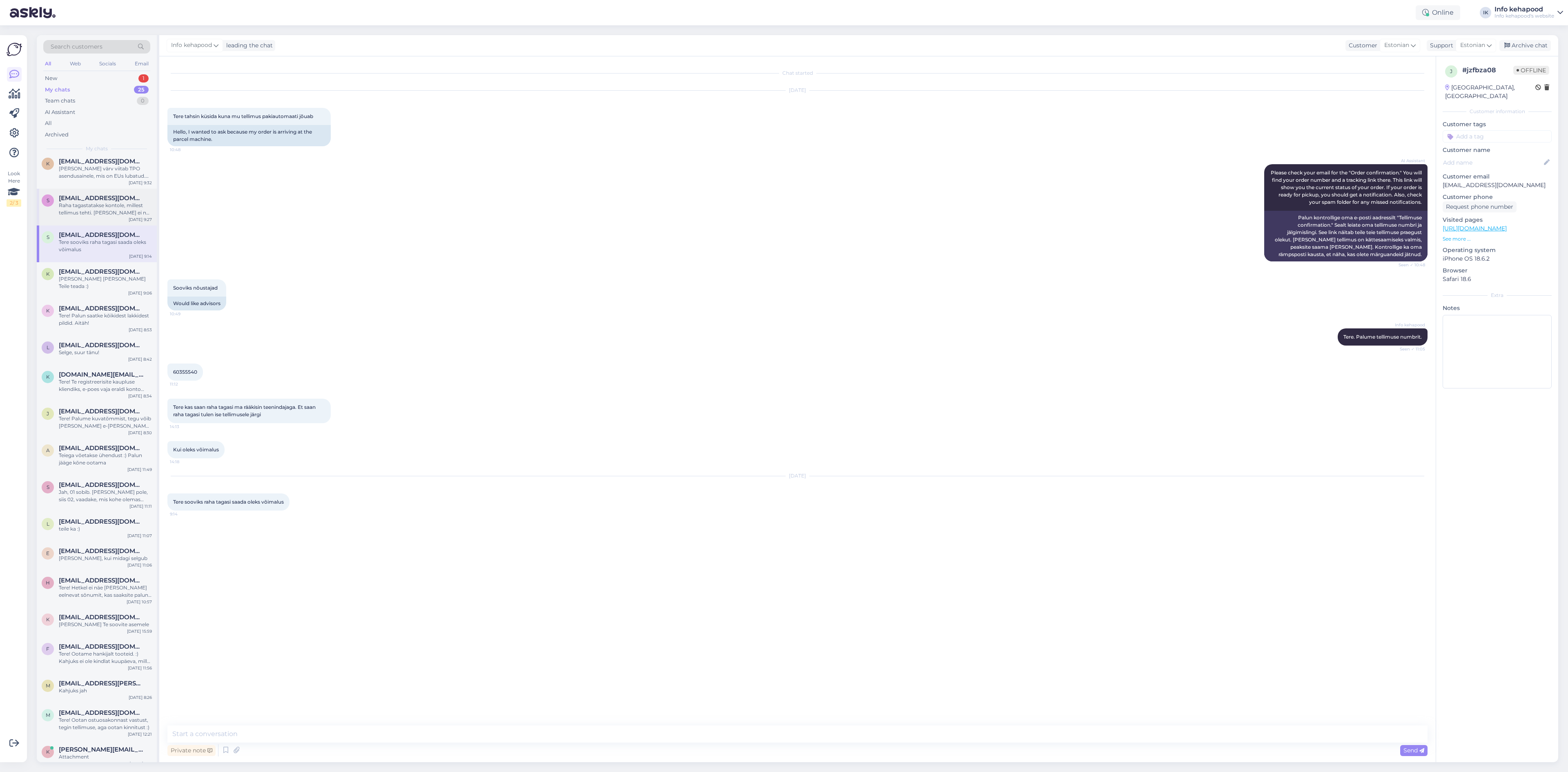
click at [85, 206] on div "Raha tagastatakse kontole, millest tellimus tehti. [PERSON_NAME] ei näe Teie pa…" at bounding box center [105, 209] width 93 height 15
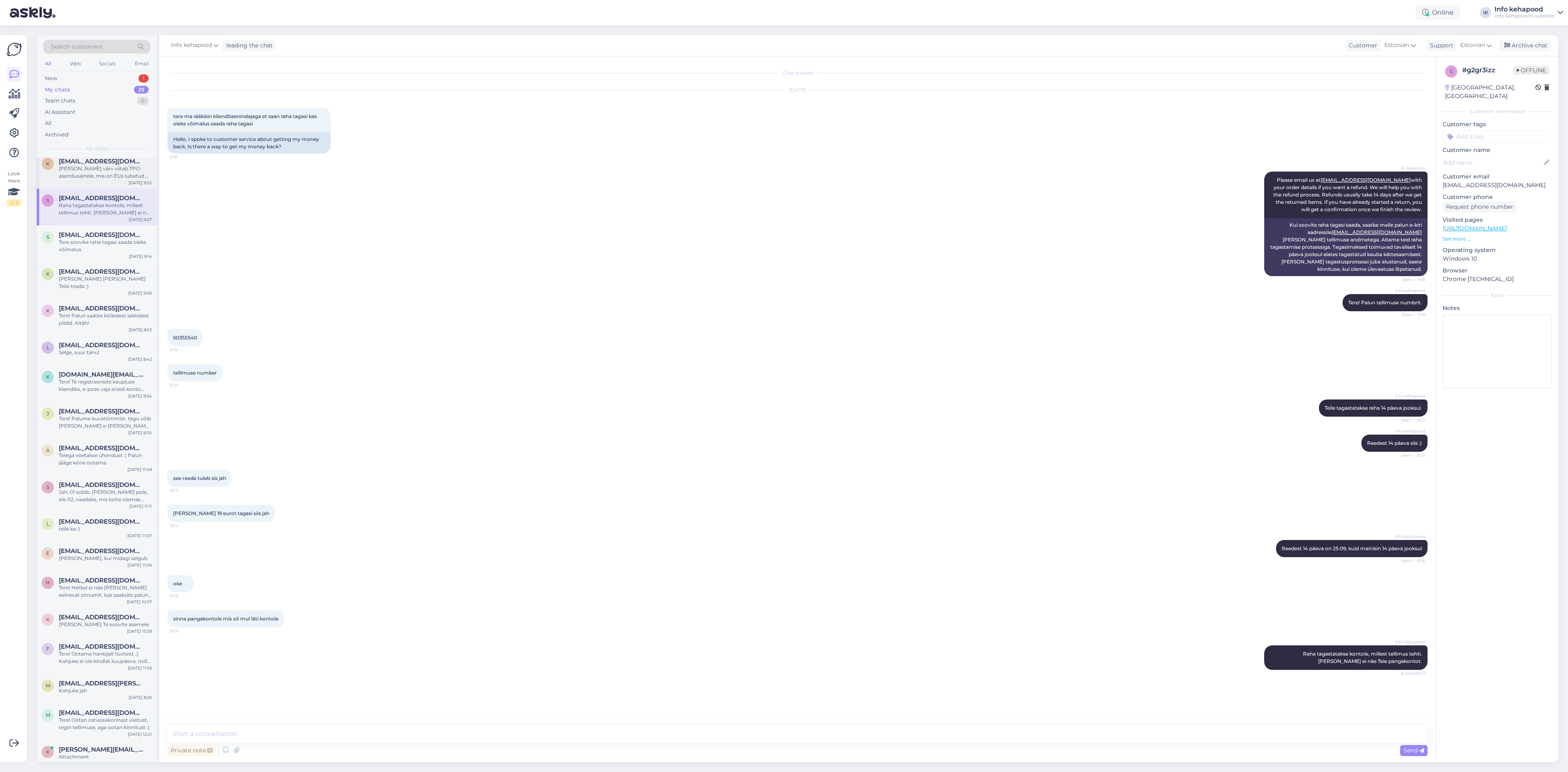
click at [117, 166] on div "[PERSON_NAME] värv viitab TPO asendusainele, mis on EUs lubatud. Oleks värvilai…" at bounding box center [105, 172] width 93 height 15
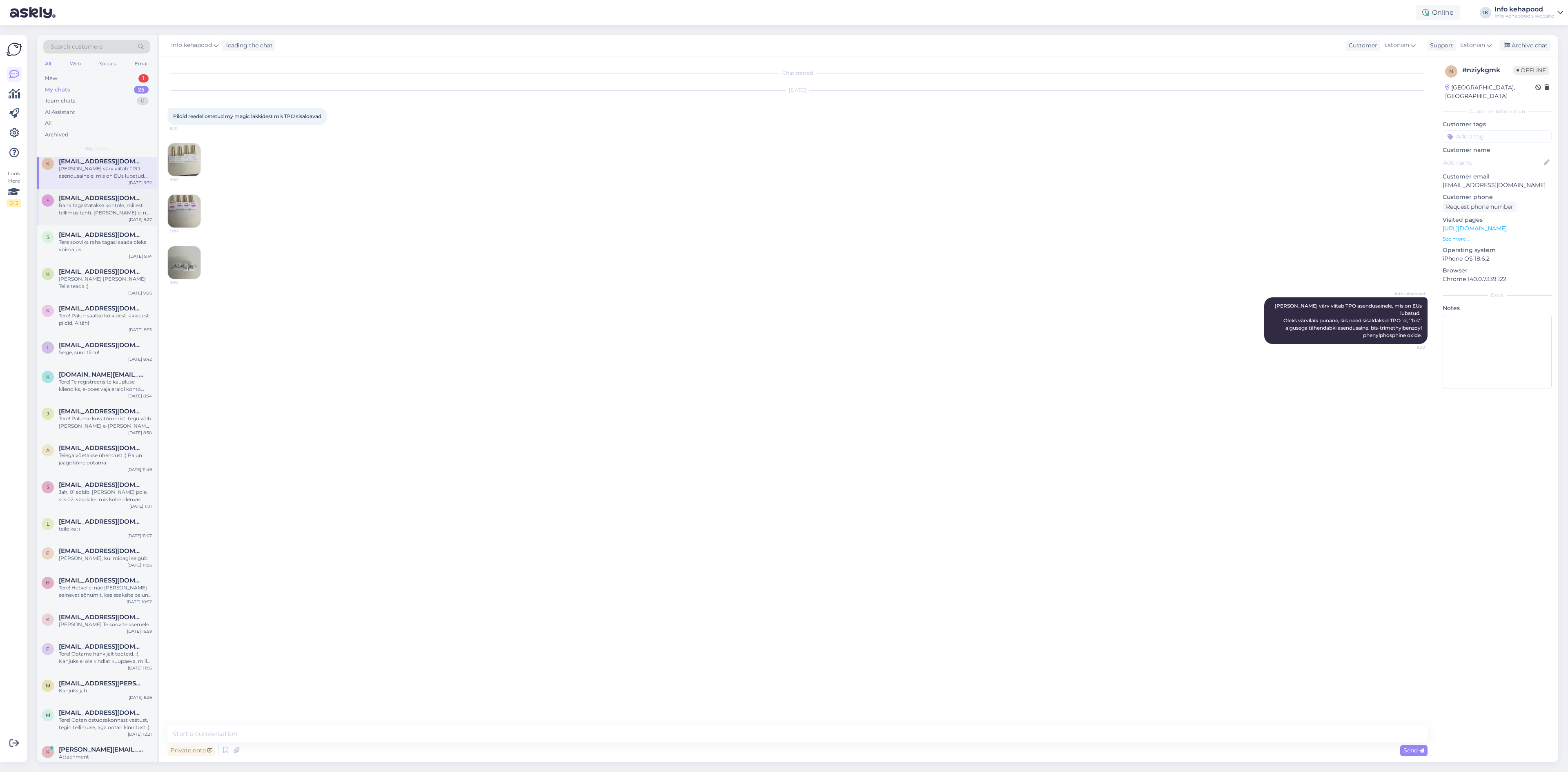
click at [127, 200] on span "[EMAIL_ADDRESS][DOMAIN_NAME]" at bounding box center [102, 198] width 85 height 7
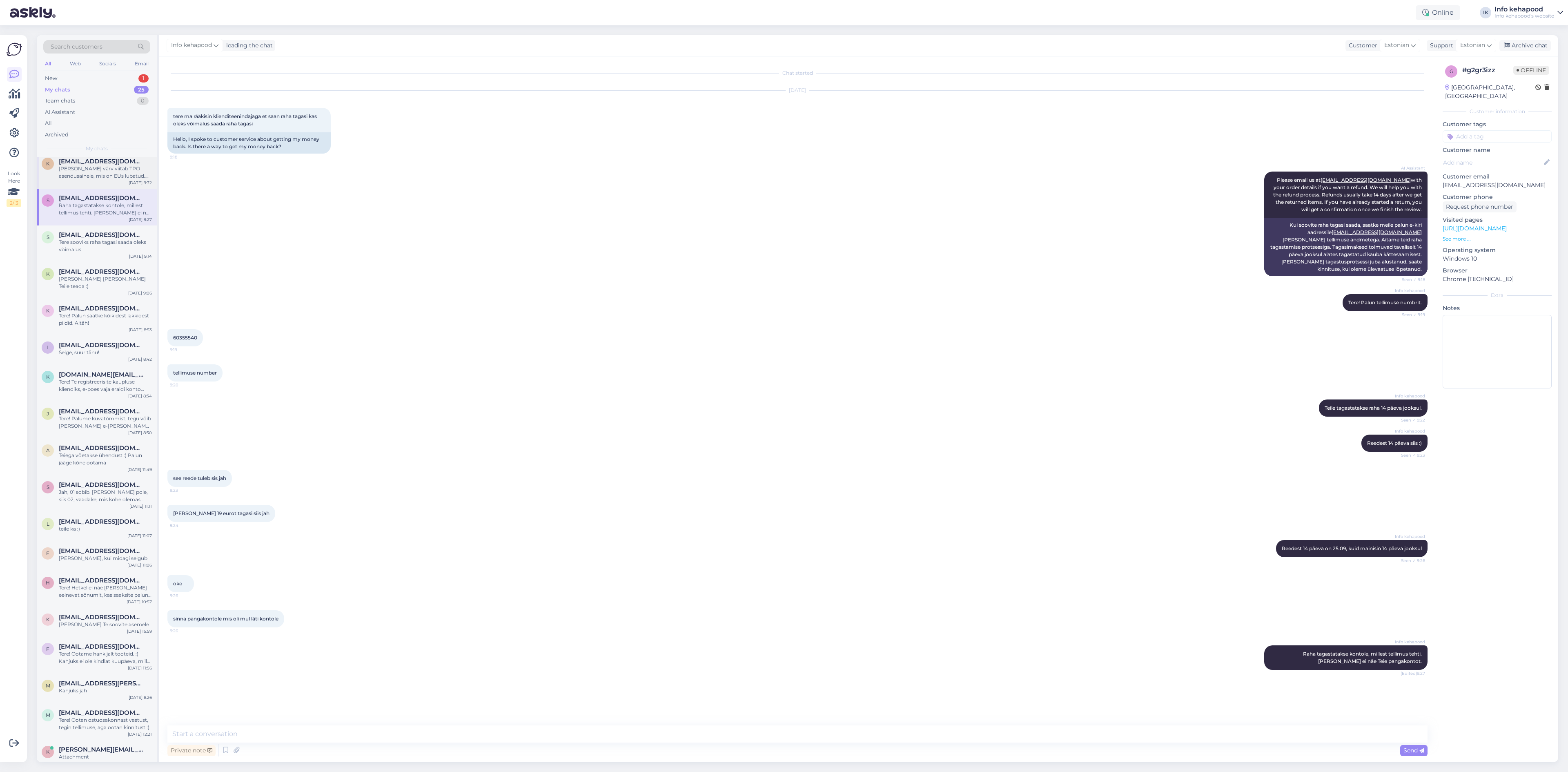
click at [117, 170] on div "[PERSON_NAME] värv viitab TPO asendusainele, mis on EUs lubatud. Oleks värvilai…" at bounding box center [105, 172] width 93 height 15
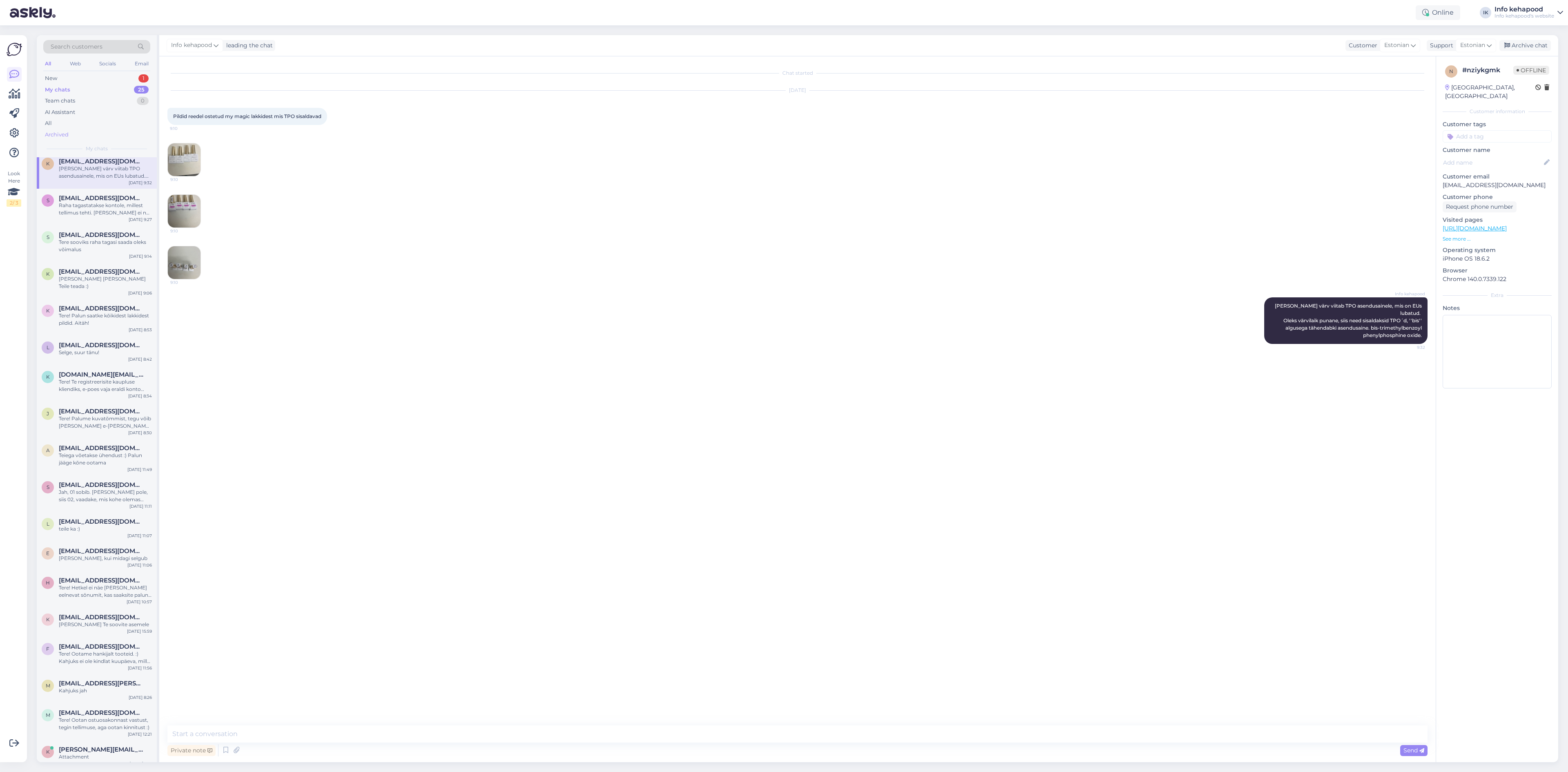
click at [65, 131] on div "Archived" at bounding box center [57, 135] width 24 height 8
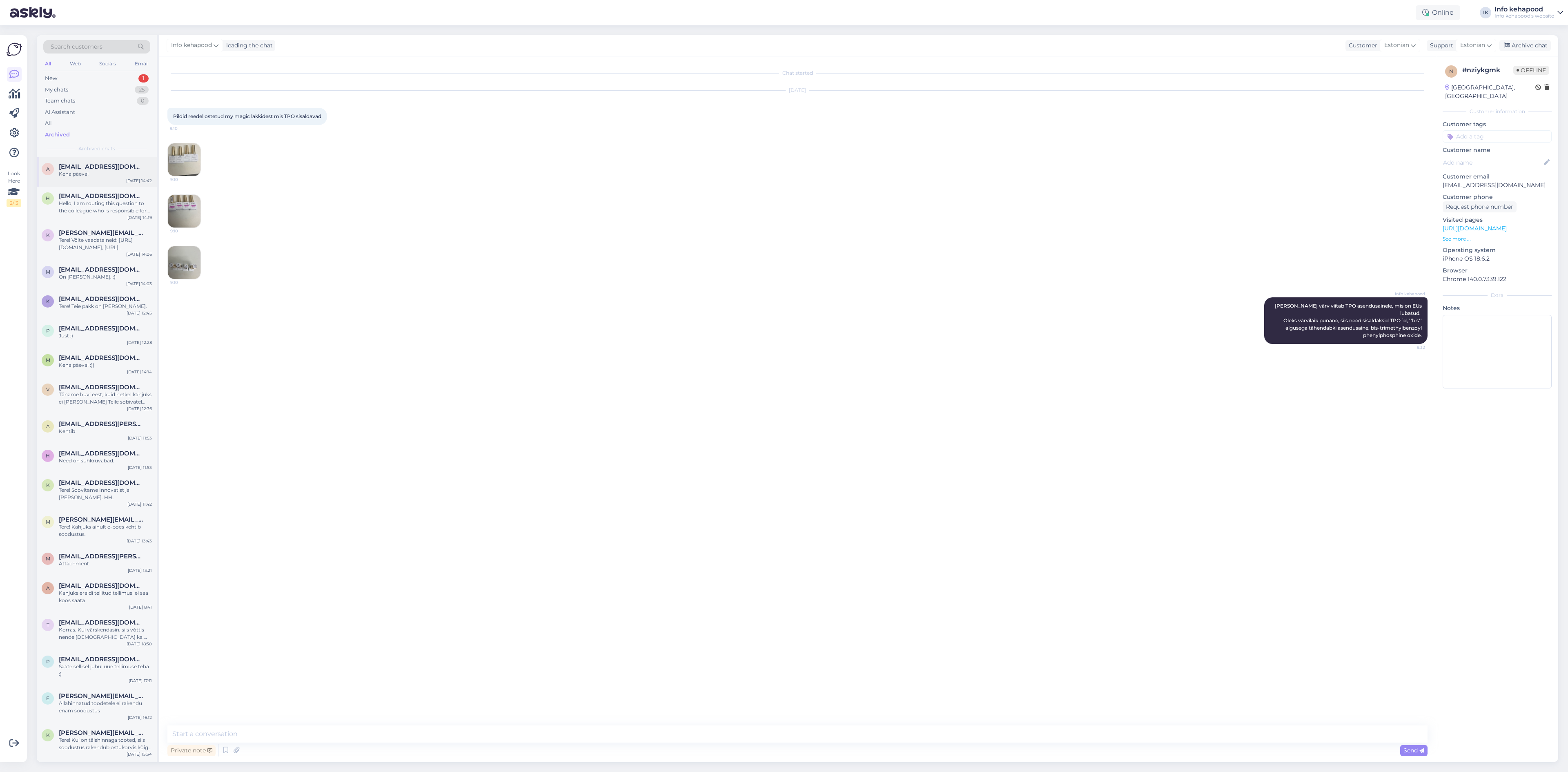
click at [85, 167] on span "[EMAIL_ADDRESS][DOMAIN_NAME]" at bounding box center [102, 167] width 85 height 7
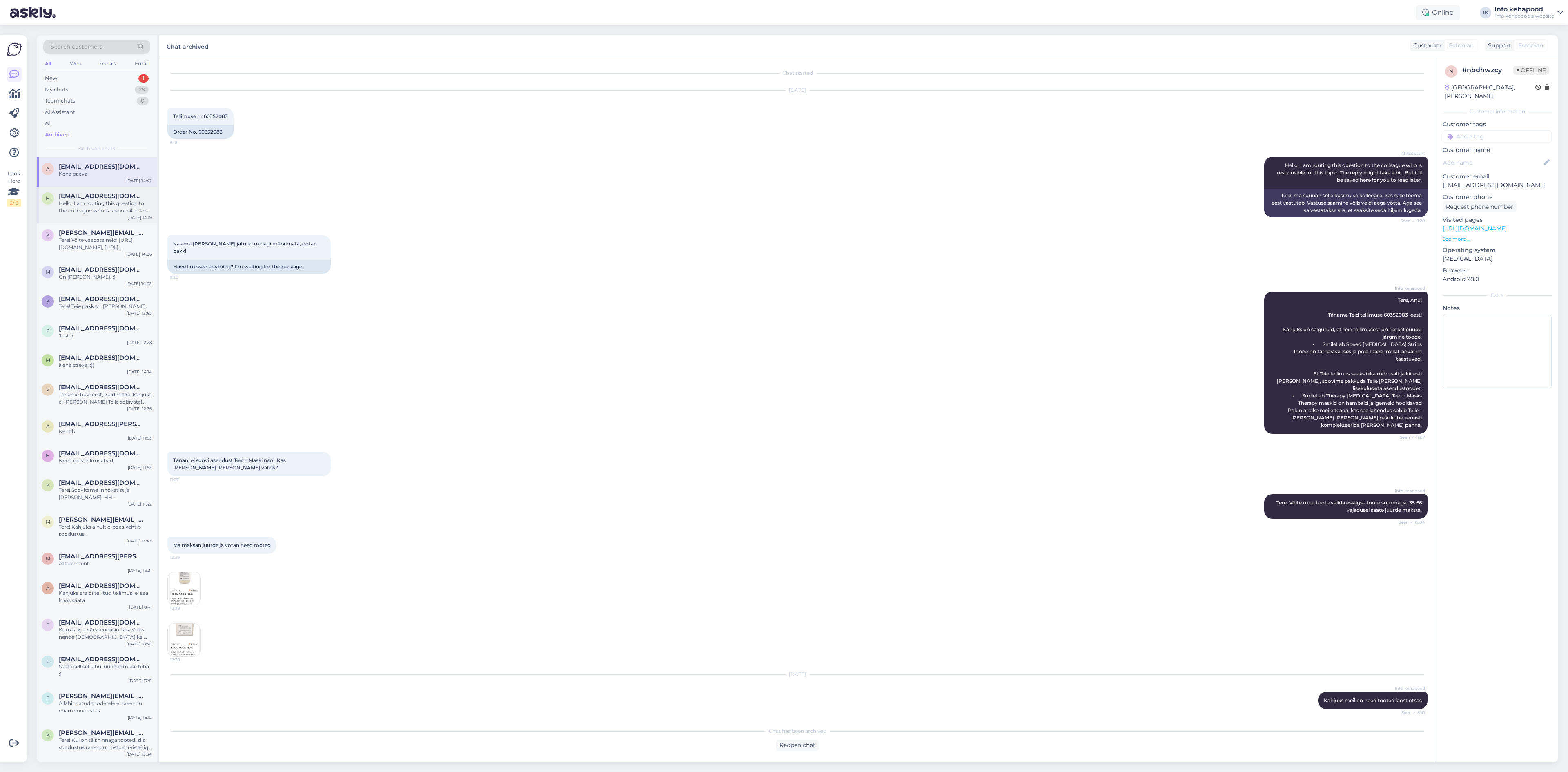
scroll to position [539, 0]
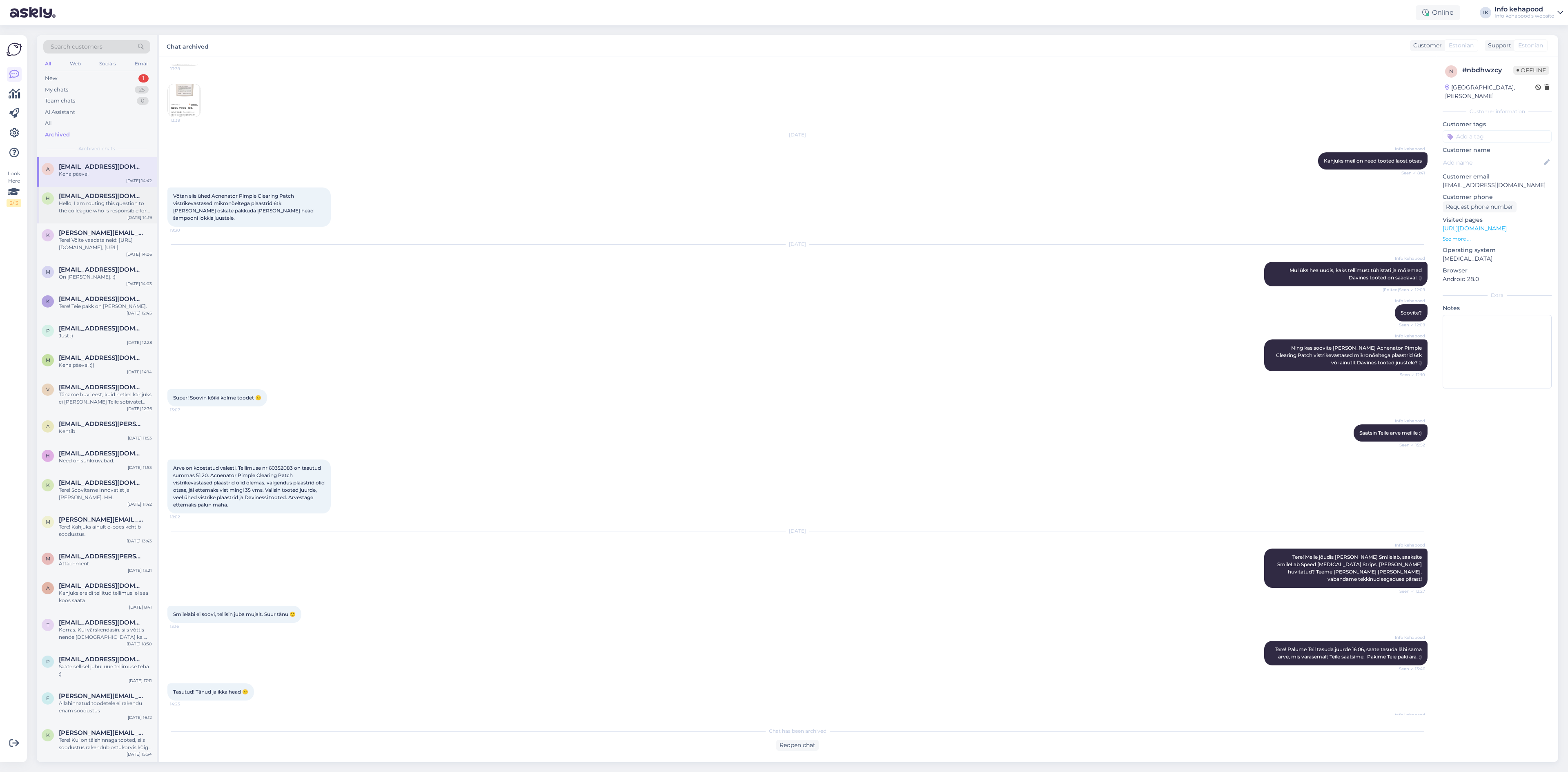
click at [100, 200] on div "Hello, I am routing this question to the colleague who is responsible for this …" at bounding box center [105, 207] width 93 height 15
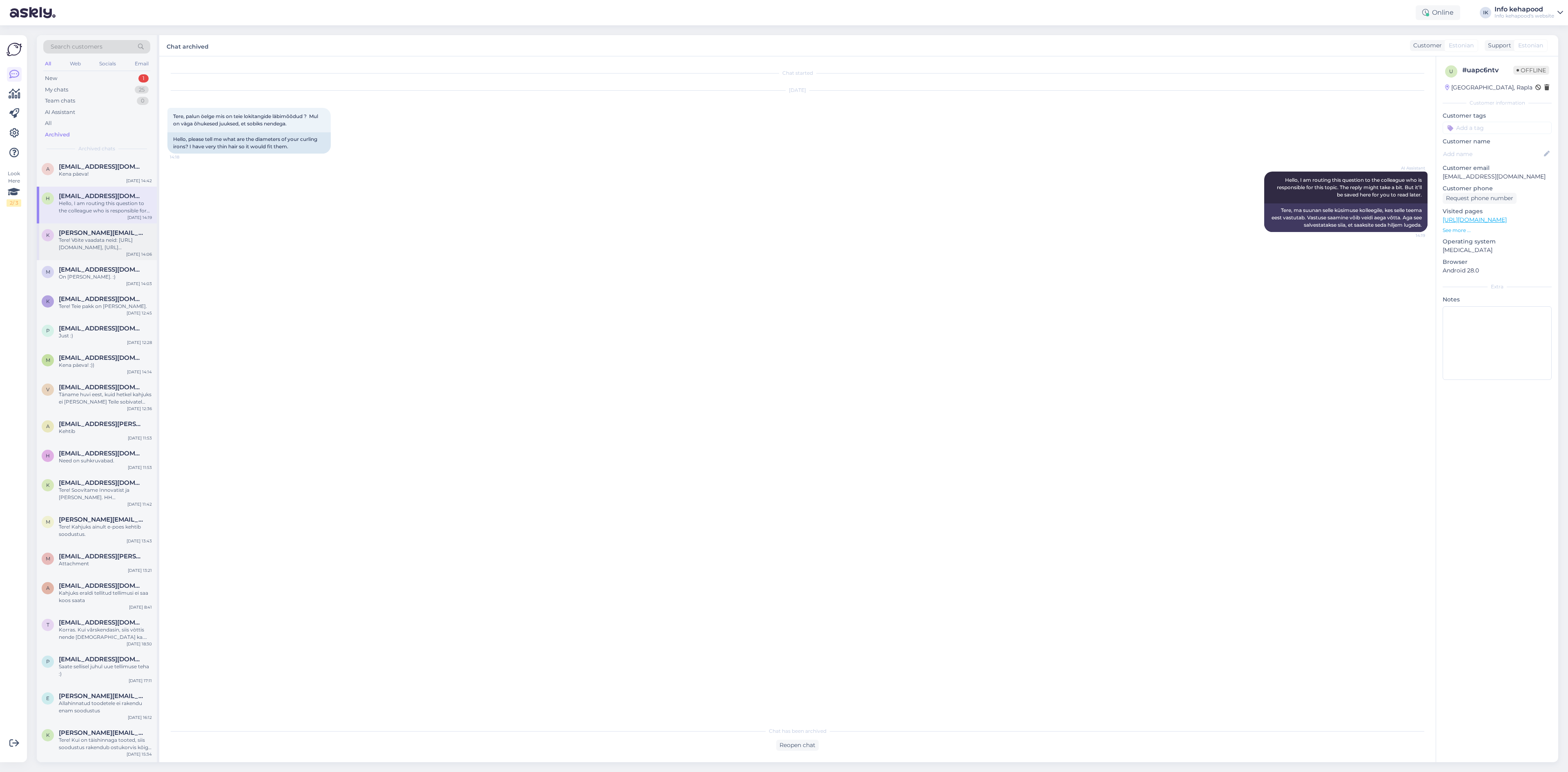
click at [108, 234] on span "[PERSON_NAME][EMAIL_ADDRESS][DOMAIN_NAME]" at bounding box center [102, 233] width 85 height 7
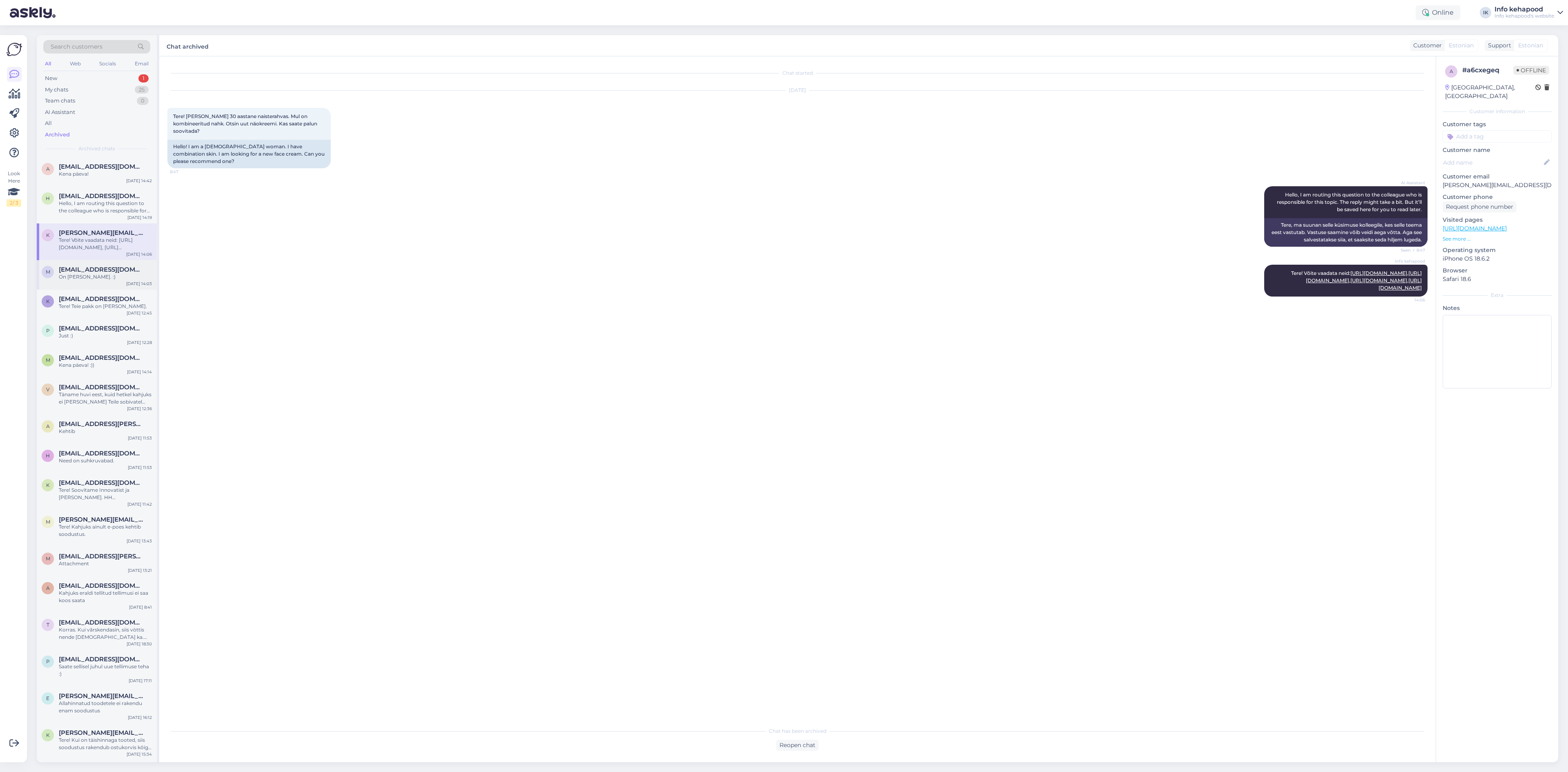
click at [114, 267] on span "[EMAIL_ADDRESS][DOMAIN_NAME]" at bounding box center [102, 270] width 85 height 7
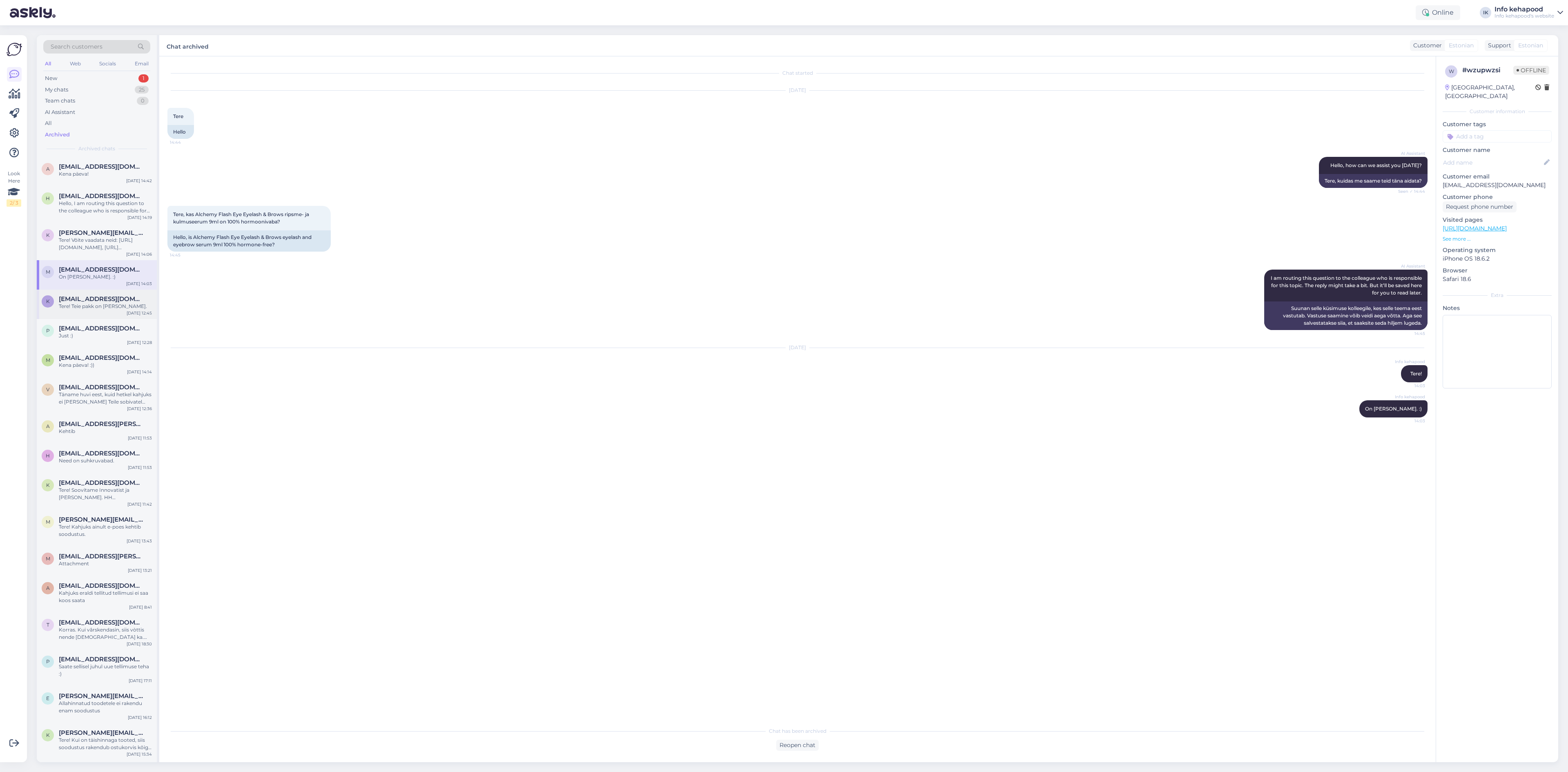
click at [109, 315] on div "k [EMAIL_ADDRESS][DOMAIN_NAME] Tere! Teie pakk on [PERSON_NAME]. [DATE] 12:45" at bounding box center [96, 304] width 120 height 29
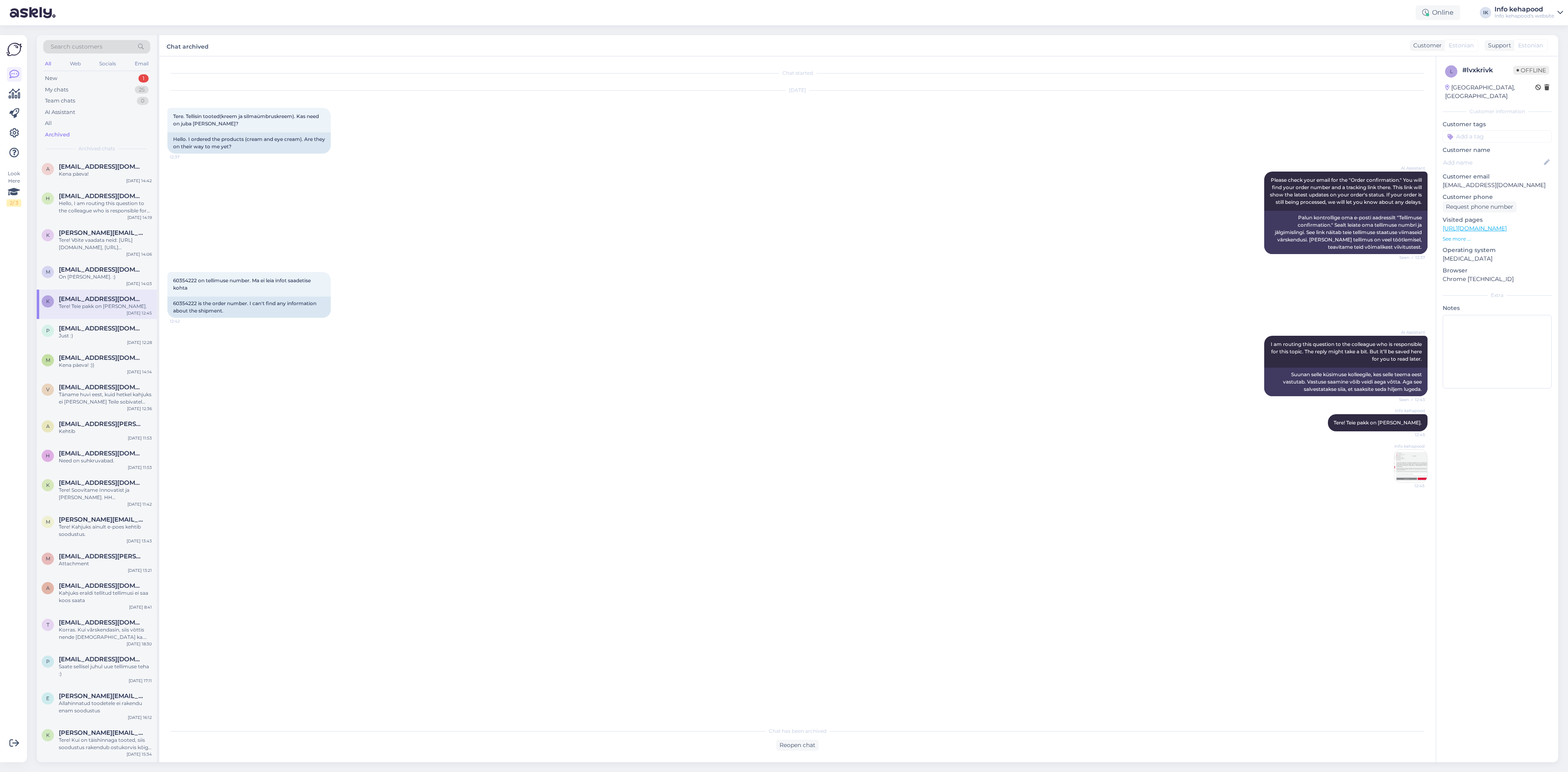
click at [102, 304] on div "Tere! Teie pakk on [PERSON_NAME]." at bounding box center [105, 306] width 93 height 7
click at [108, 334] on div "Just :)" at bounding box center [105, 335] width 93 height 7
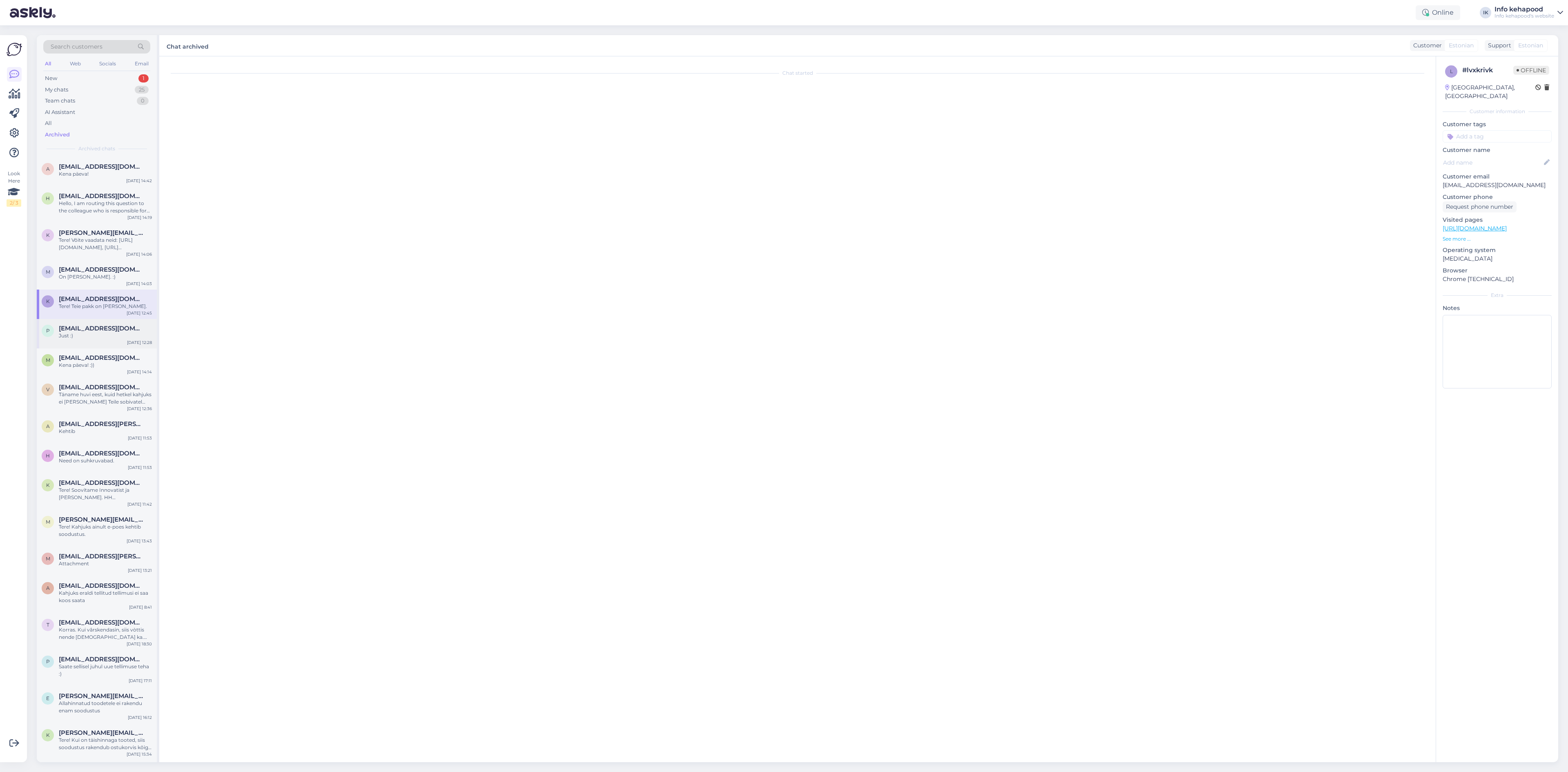
scroll to position [83, 0]
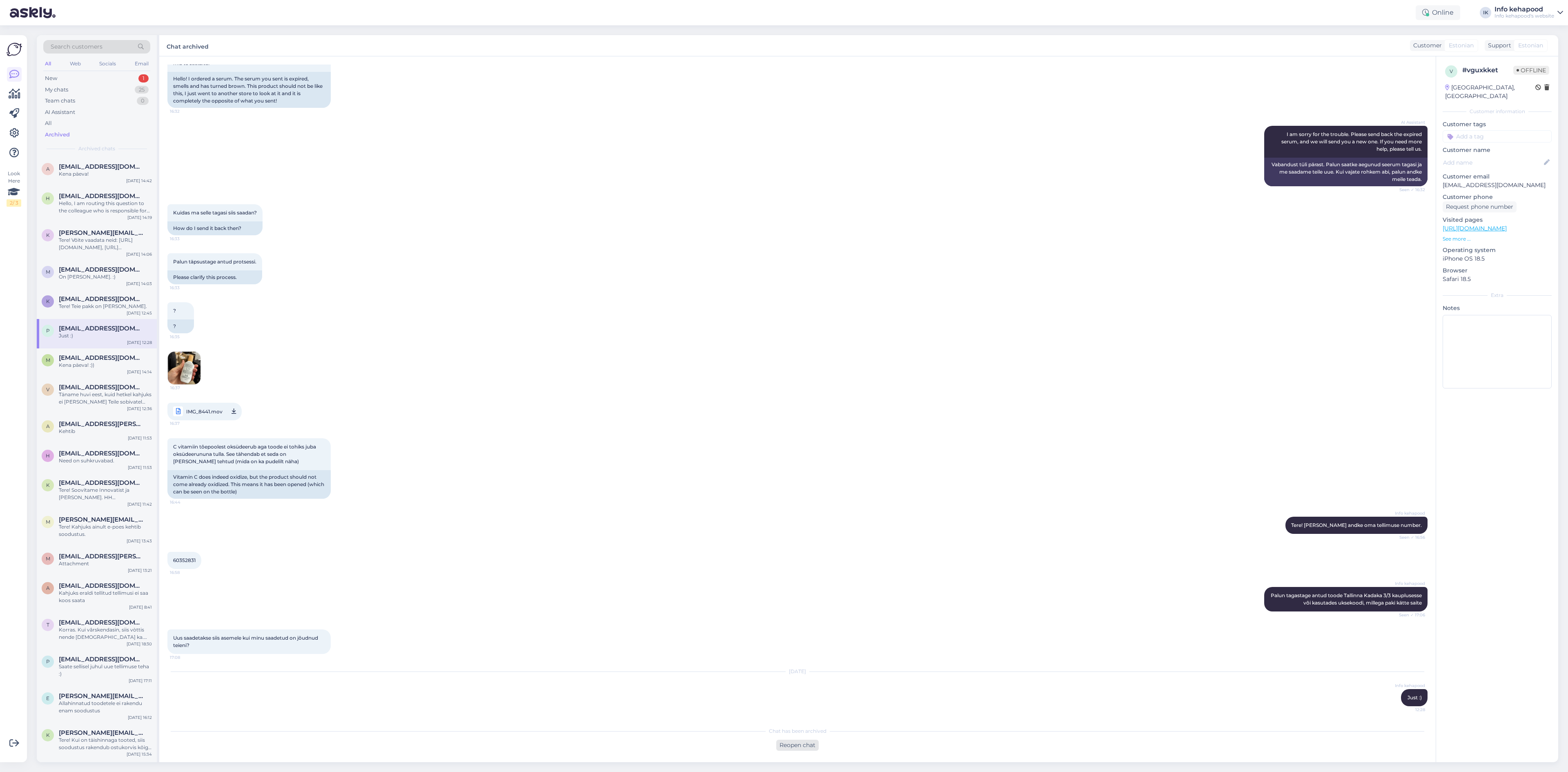
click at [796, 743] on div "Reopen chat" at bounding box center [797, 745] width 43 height 11
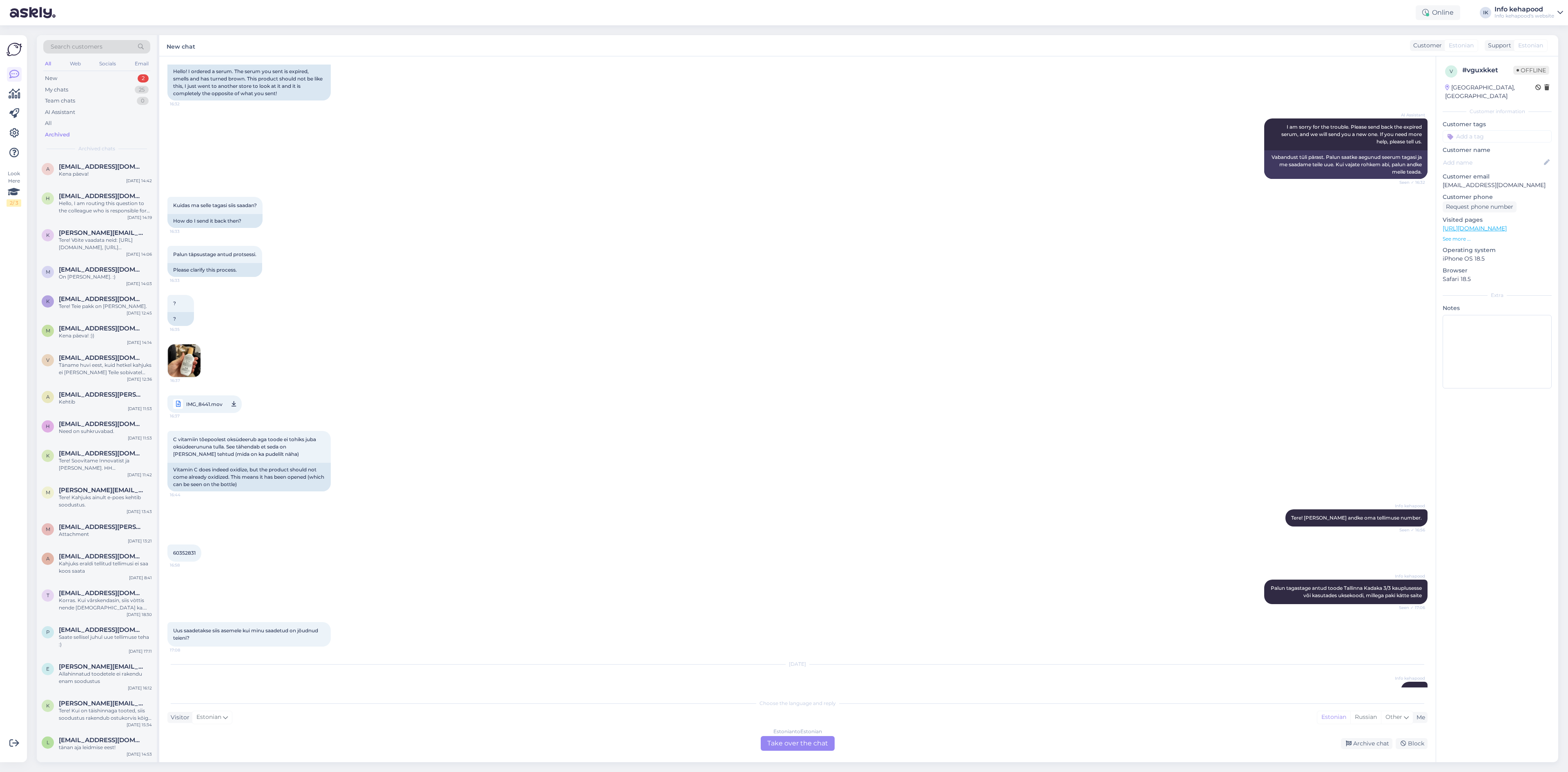
click at [798, 745] on div "Estonian to Estonian Take over the chat" at bounding box center [797, 743] width 74 height 15
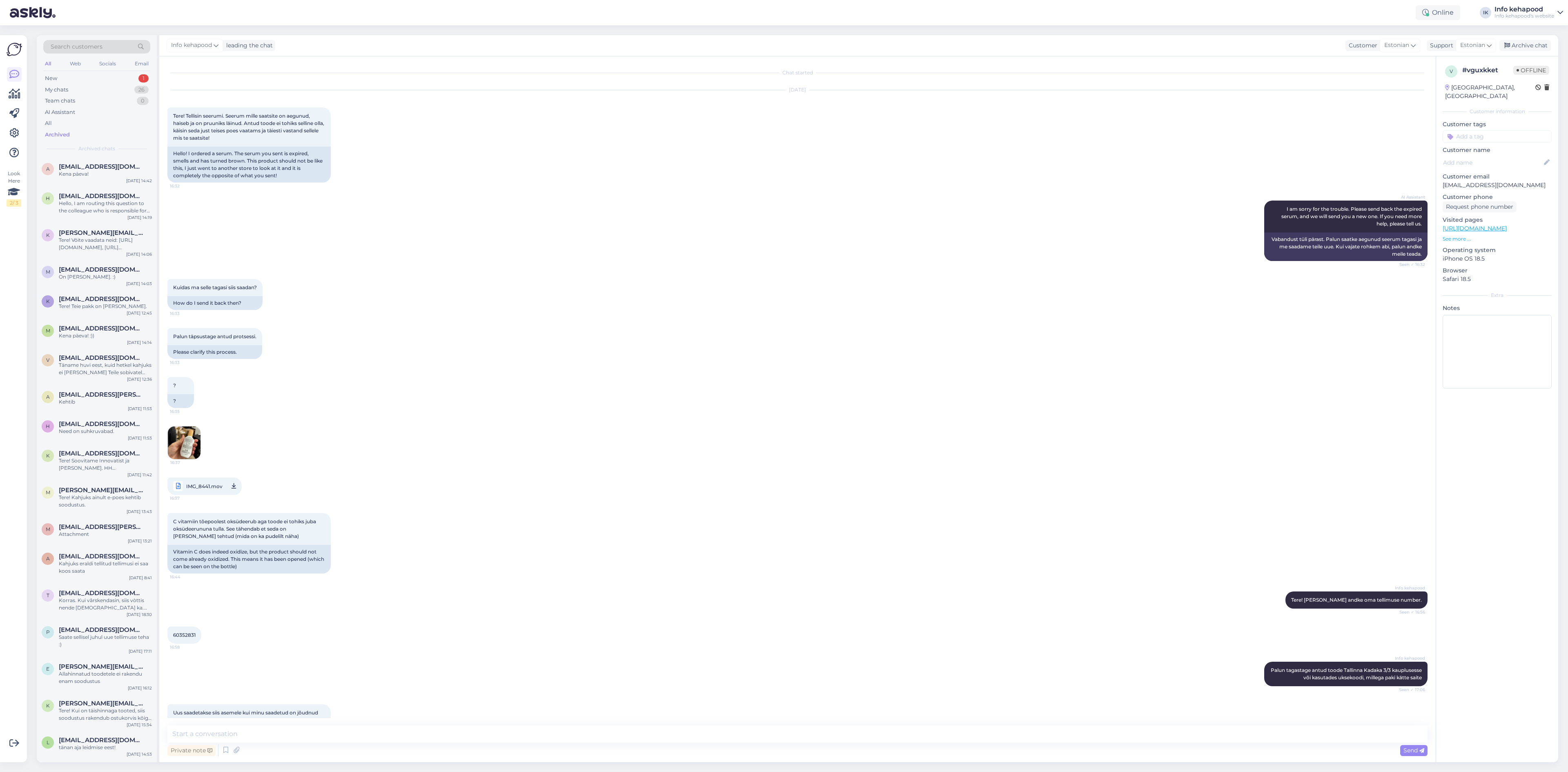
scroll to position [0, 0]
click at [341, 734] on textarea at bounding box center [797, 734] width 1260 height 17
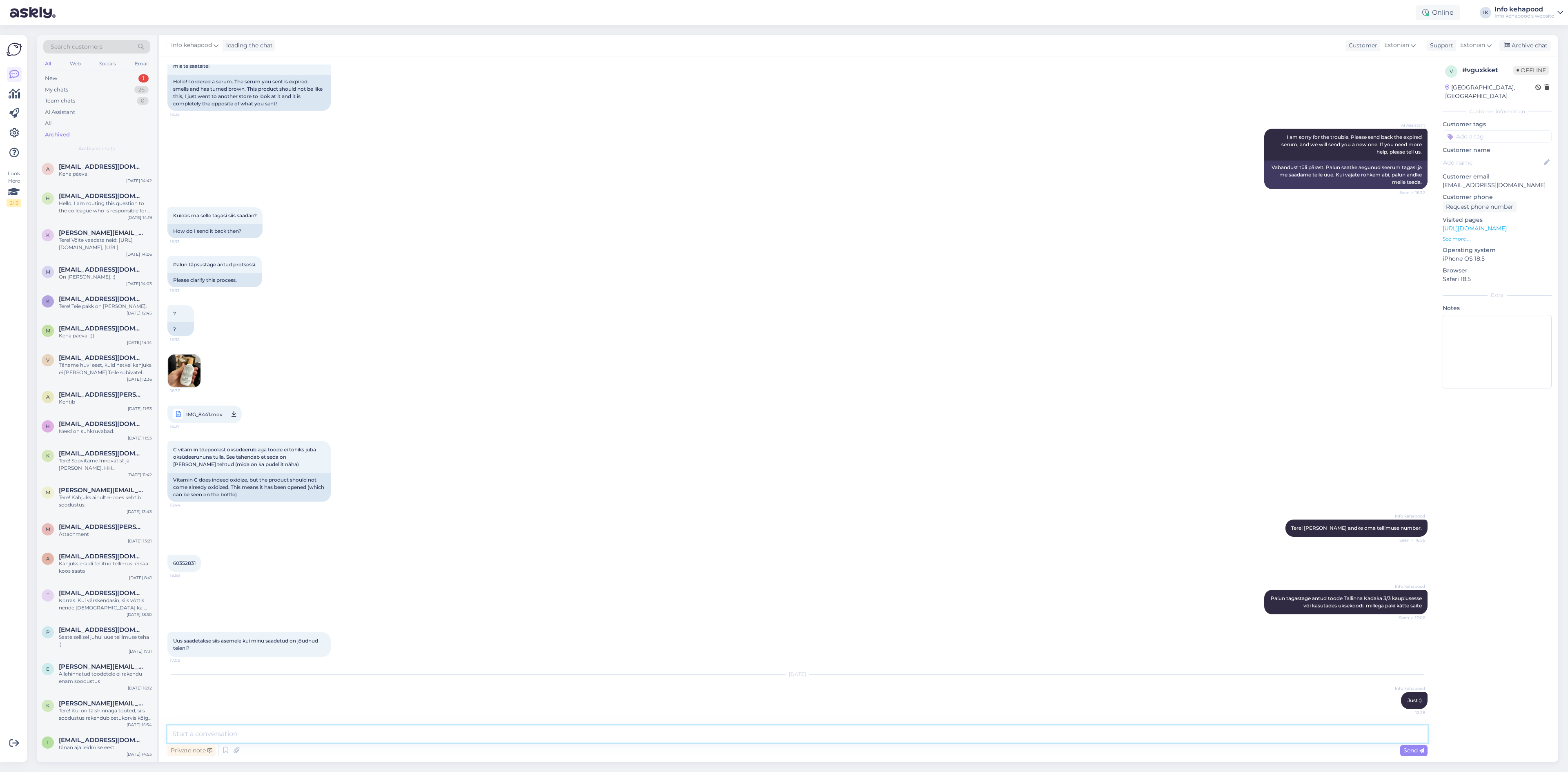
click at [332, 726] on textarea at bounding box center [797, 734] width 1260 height 17
drag, startPoint x: 170, startPoint y: 555, endPoint x: 195, endPoint y: 559, distance: 25.3
click at [195, 559] on div "60352831 16:58" at bounding box center [184, 563] width 34 height 17
copy span "60352831"
click at [345, 740] on textarea at bounding box center [797, 734] width 1260 height 17
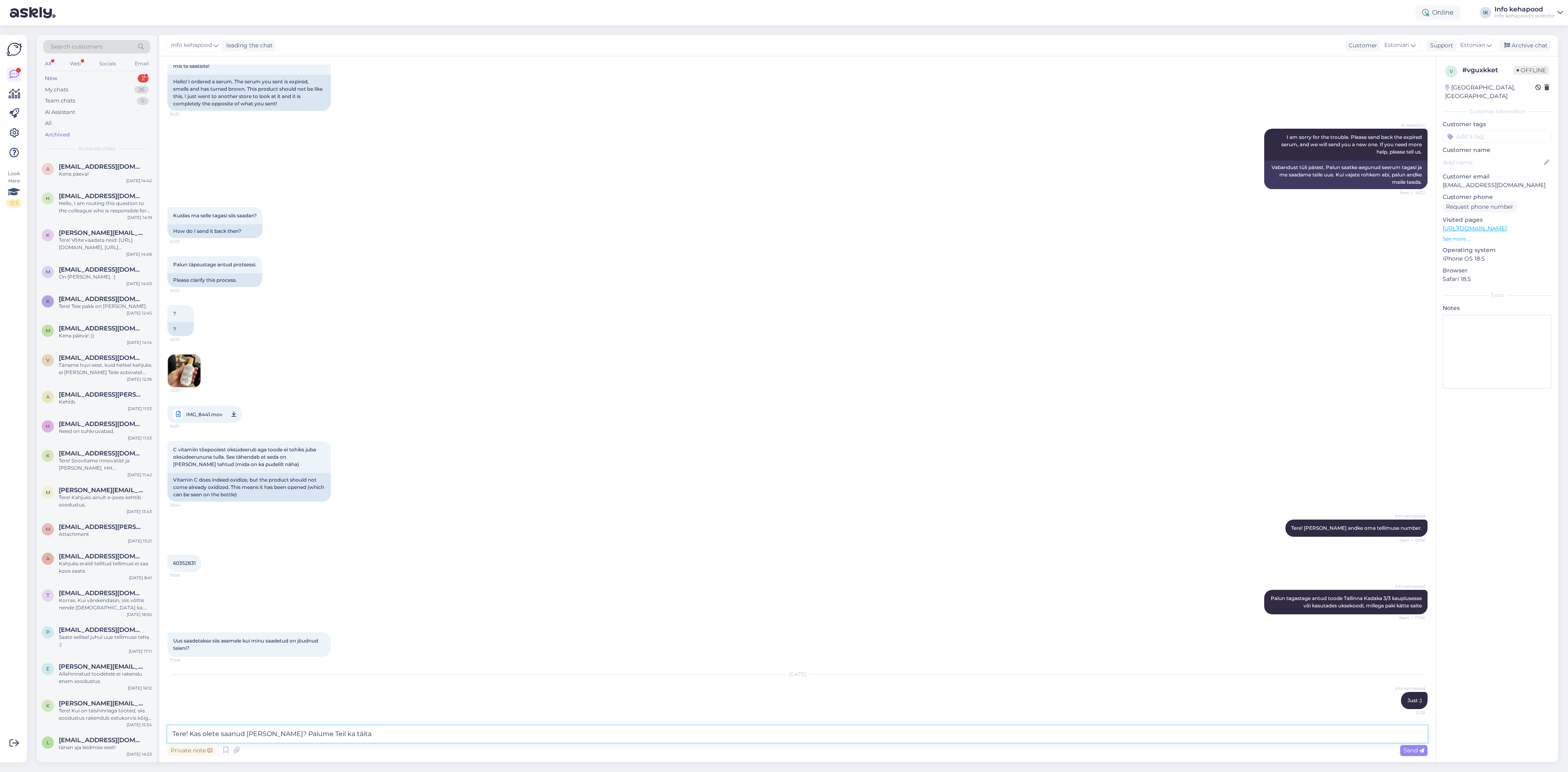
paste textarea "[URL][DOMAIN_NAME]"
type textarea "Tere! Kas olete saanud [PERSON_NAME]? Palume Teil ka täita [URL][DOMAIN_NAME]"
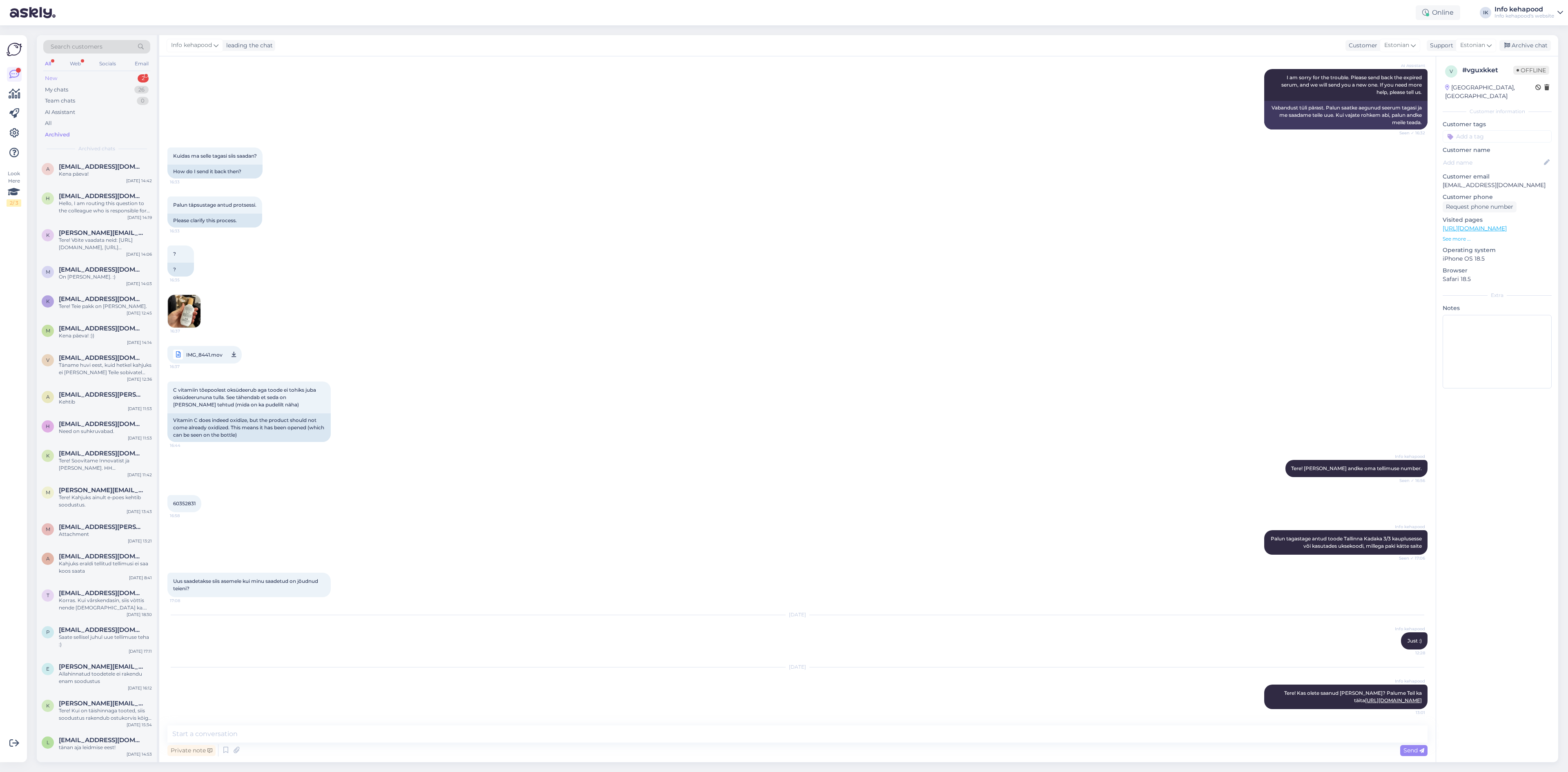
click at [88, 82] on div "New 2" at bounding box center [97, 78] width 107 height 12
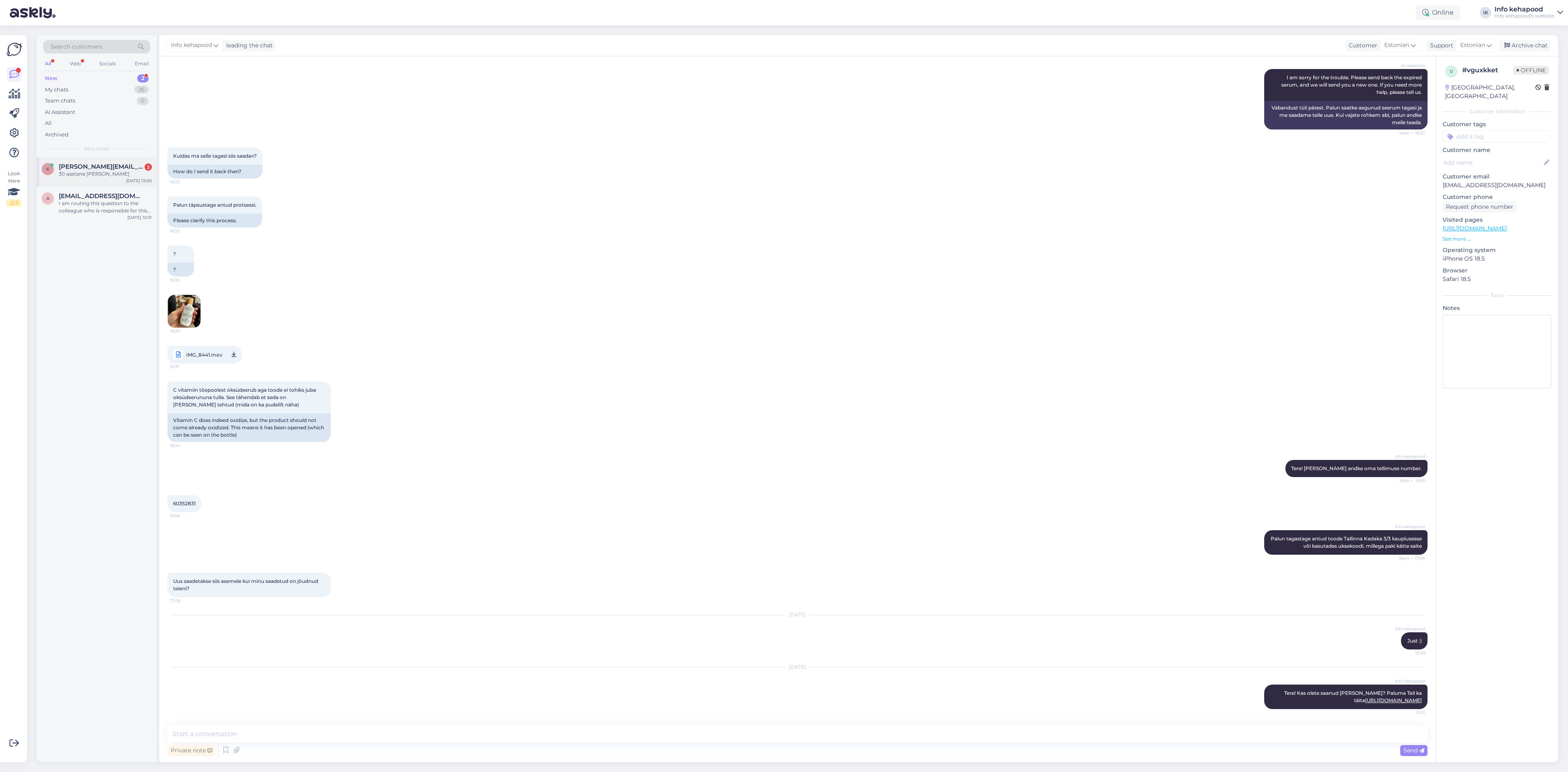
click at [114, 175] on div "30 aastane [PERSON_NAME]" at bounding box center [105, 174] width 93 height 7
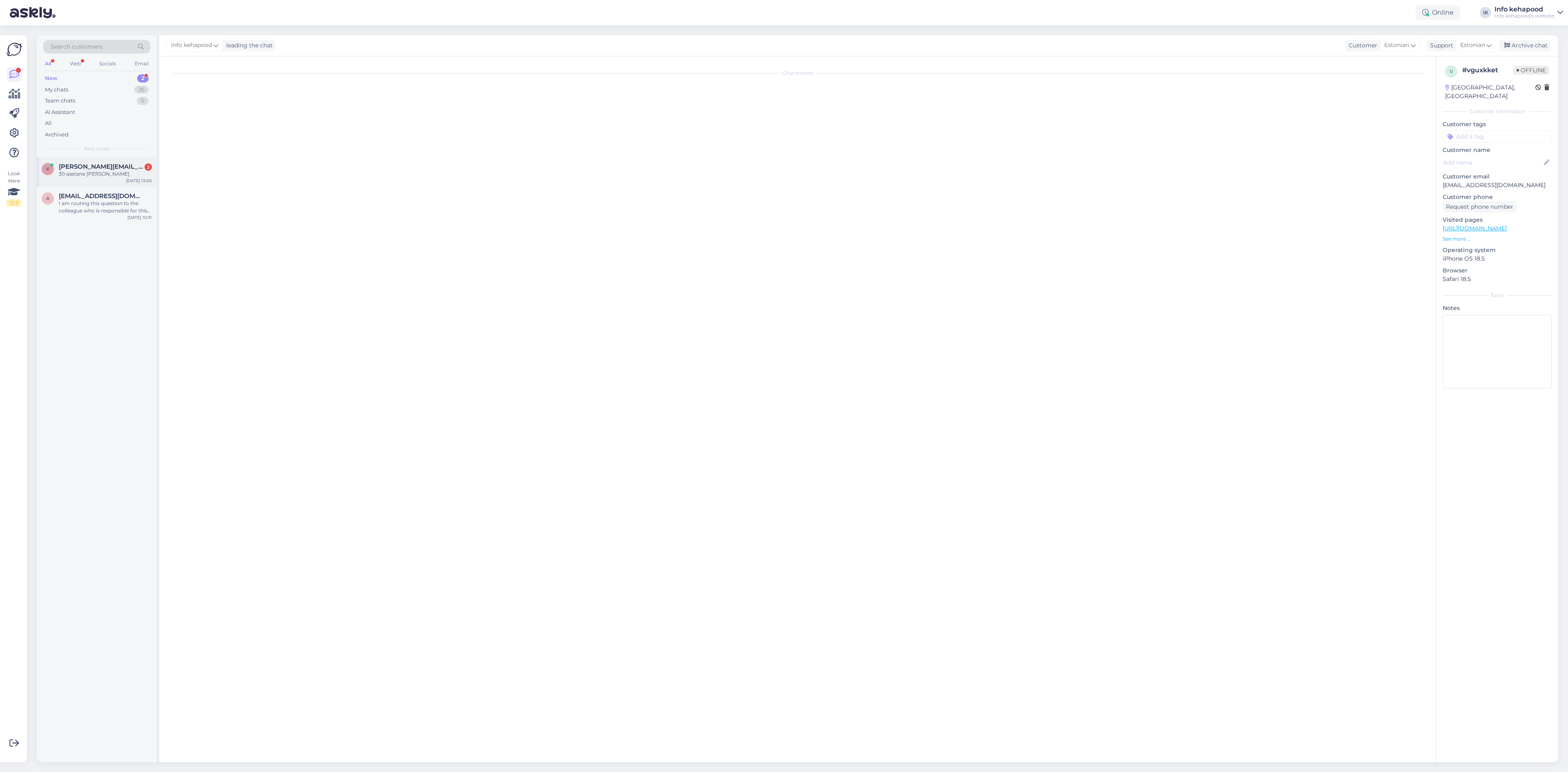
scroll to position [0, 0]
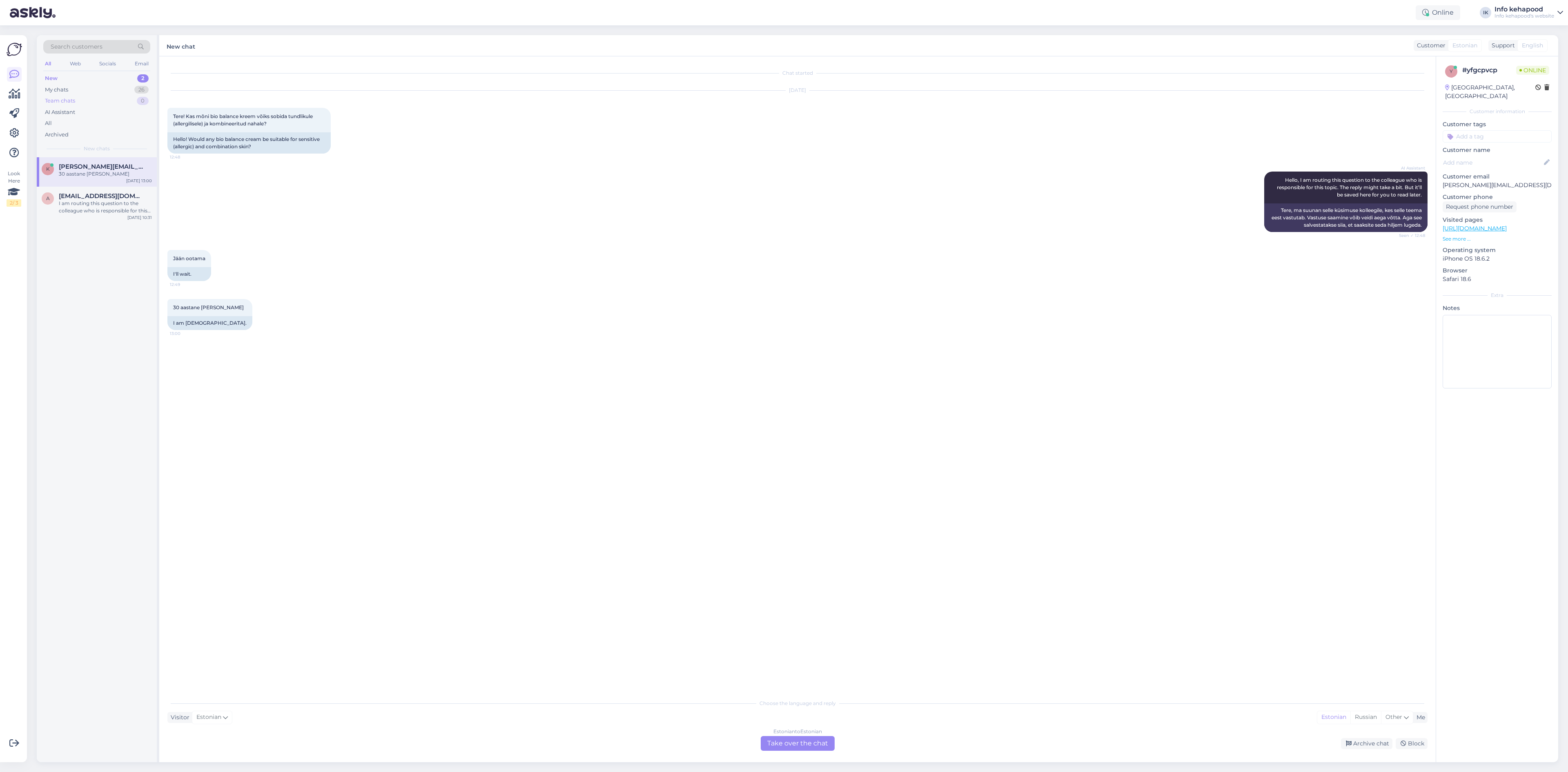
click at [90, 99] on div "Team chats 0" at bounding box center [97, 100] width 107 height 12
click at [89, 94] on div "My chats 26" at bounding box center [97, 89] width 107 height 12
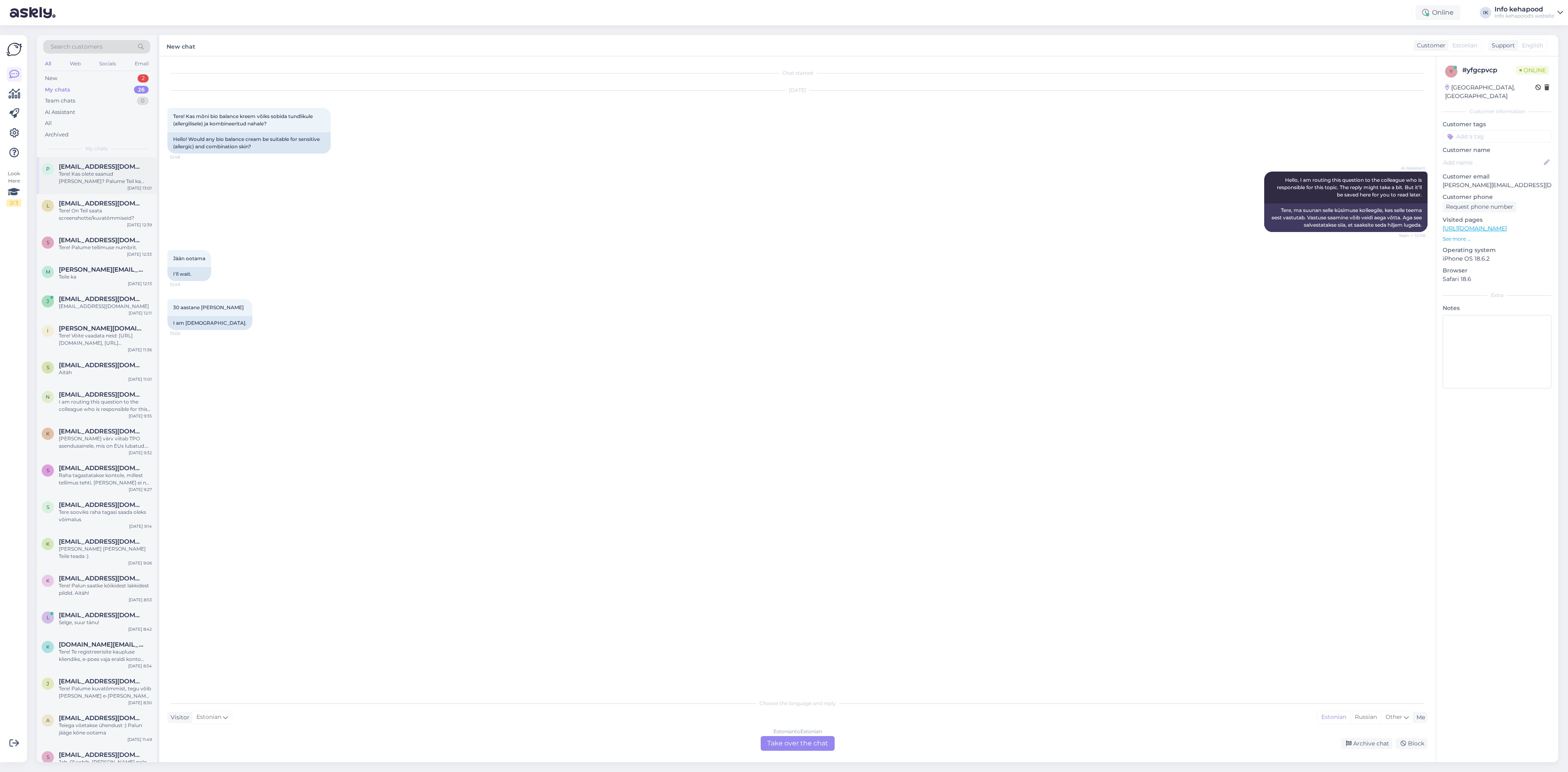
click at [120, 181] on div "Tere! Kas olete saanud [PERSON_NAME]? Palume Teil ka täita [URL][DOMAIN_NAME]" at bounding box center [105, 178] width 93 height 15
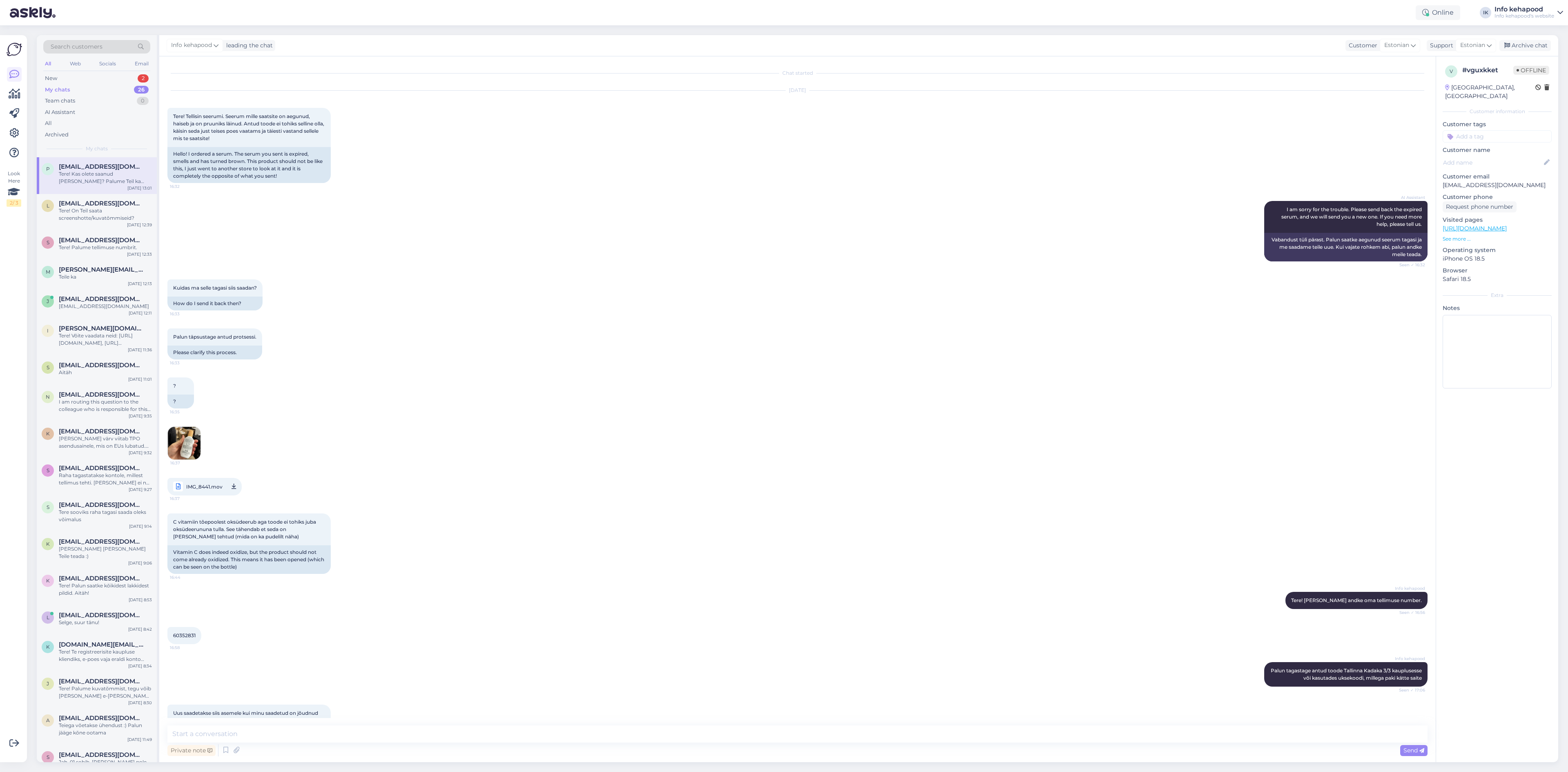
scroll to position [139, 0]
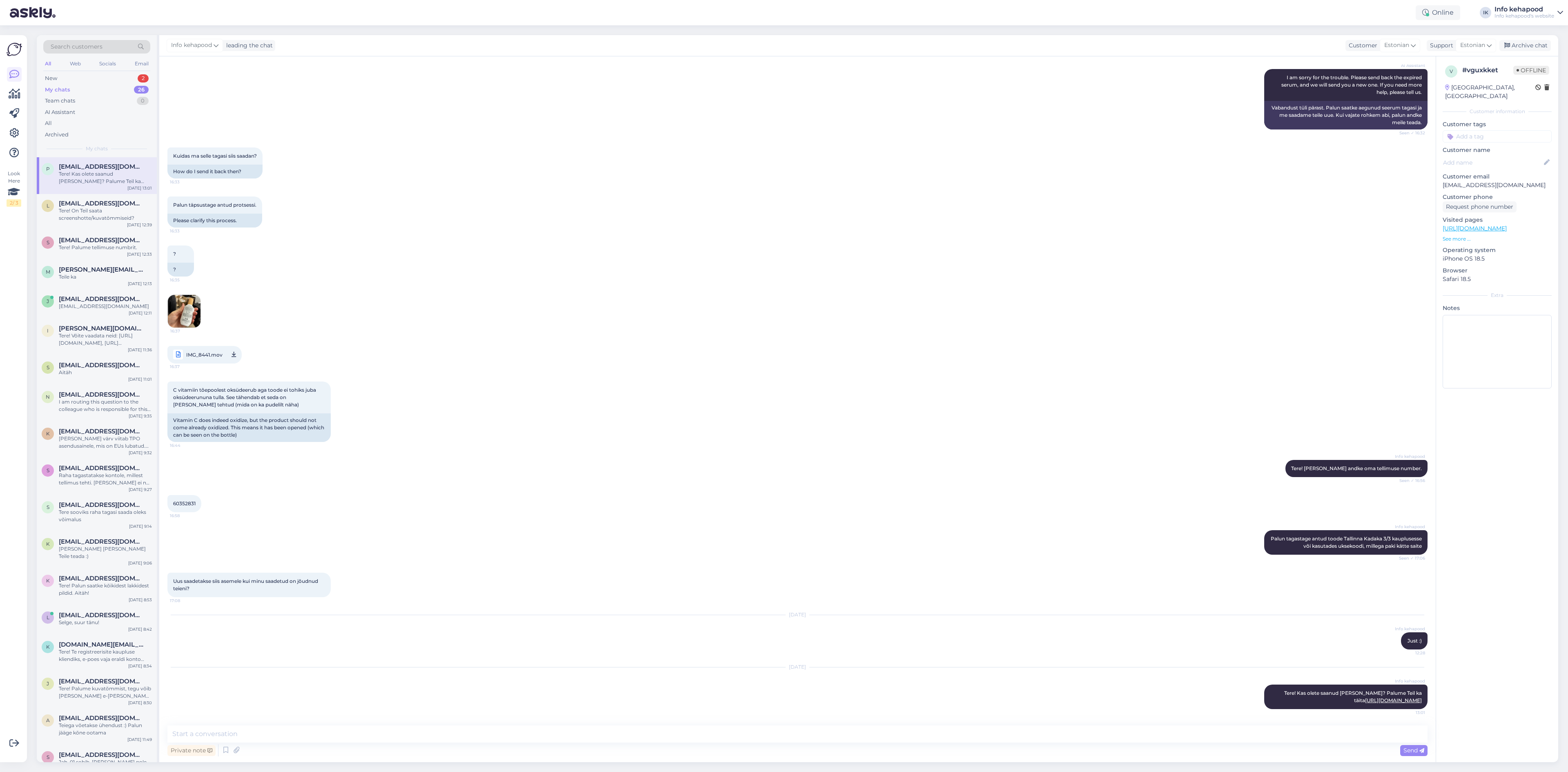
click at [92, 65] on div "All Web Socials Email" at bounding box center [97, 65] width 107 height 13
click at [98, 81] on div "New 2" at bounding box center [97, 78] width 107 height 12
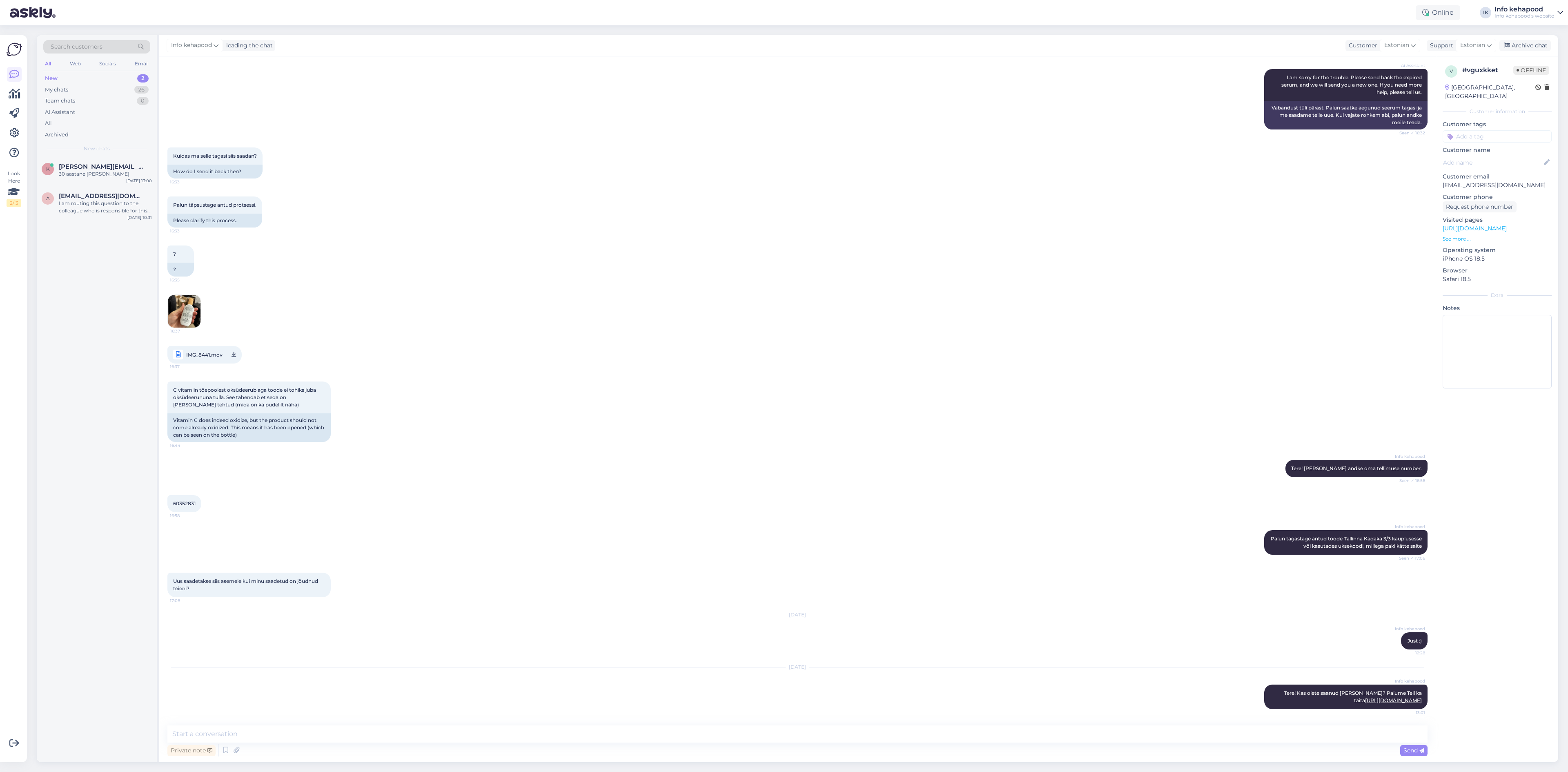
click at [177, 310] on img at bounding box center [184, 311] width 33 height 33
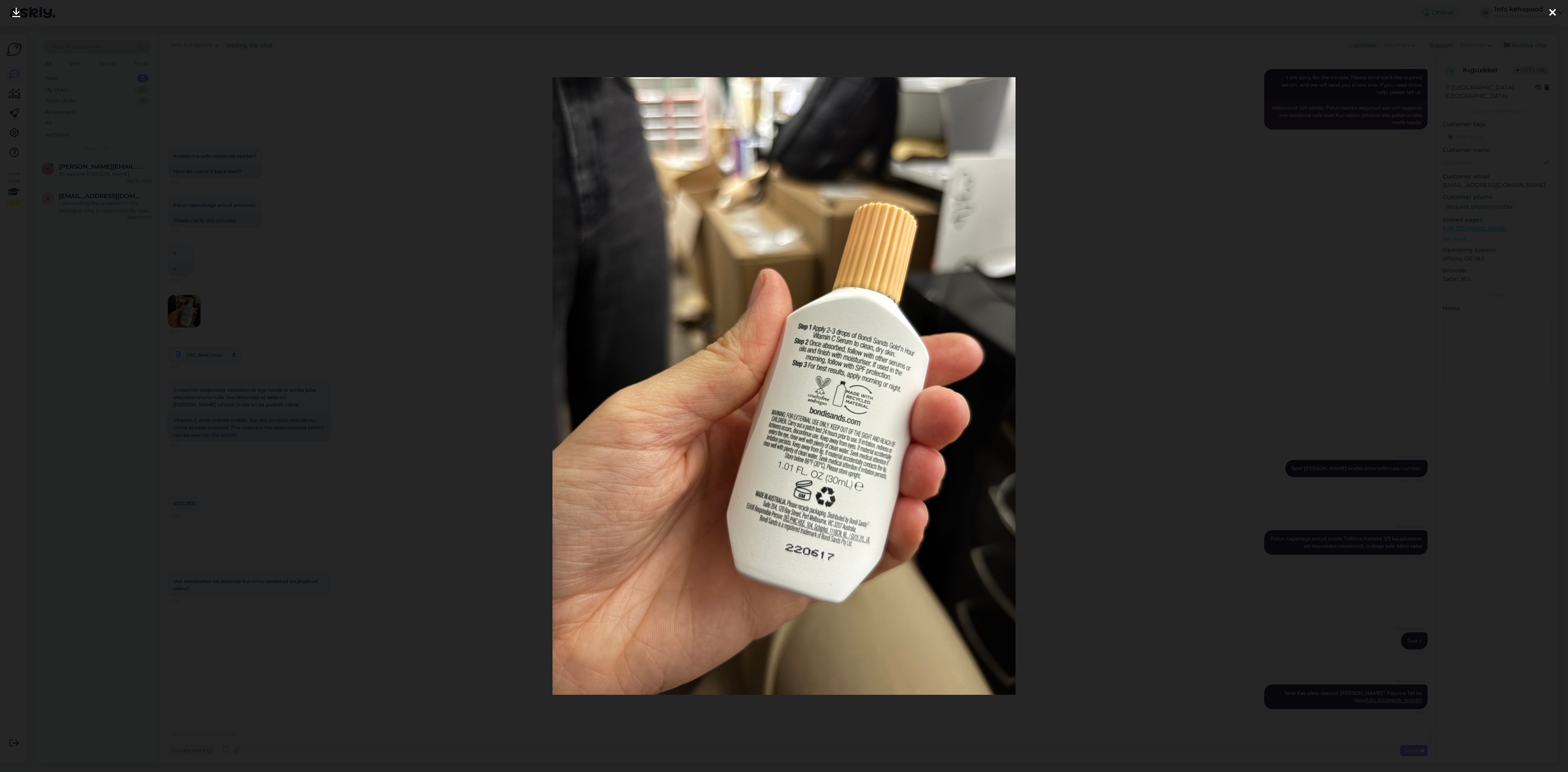
drag, startPoint x: 1121, startPoint y: 325, endPoint x: 1115, endPoint y: 325, distance: 6.0
click at [1122, 325] on div at bounding box center [784, 386] width 1568 height 772
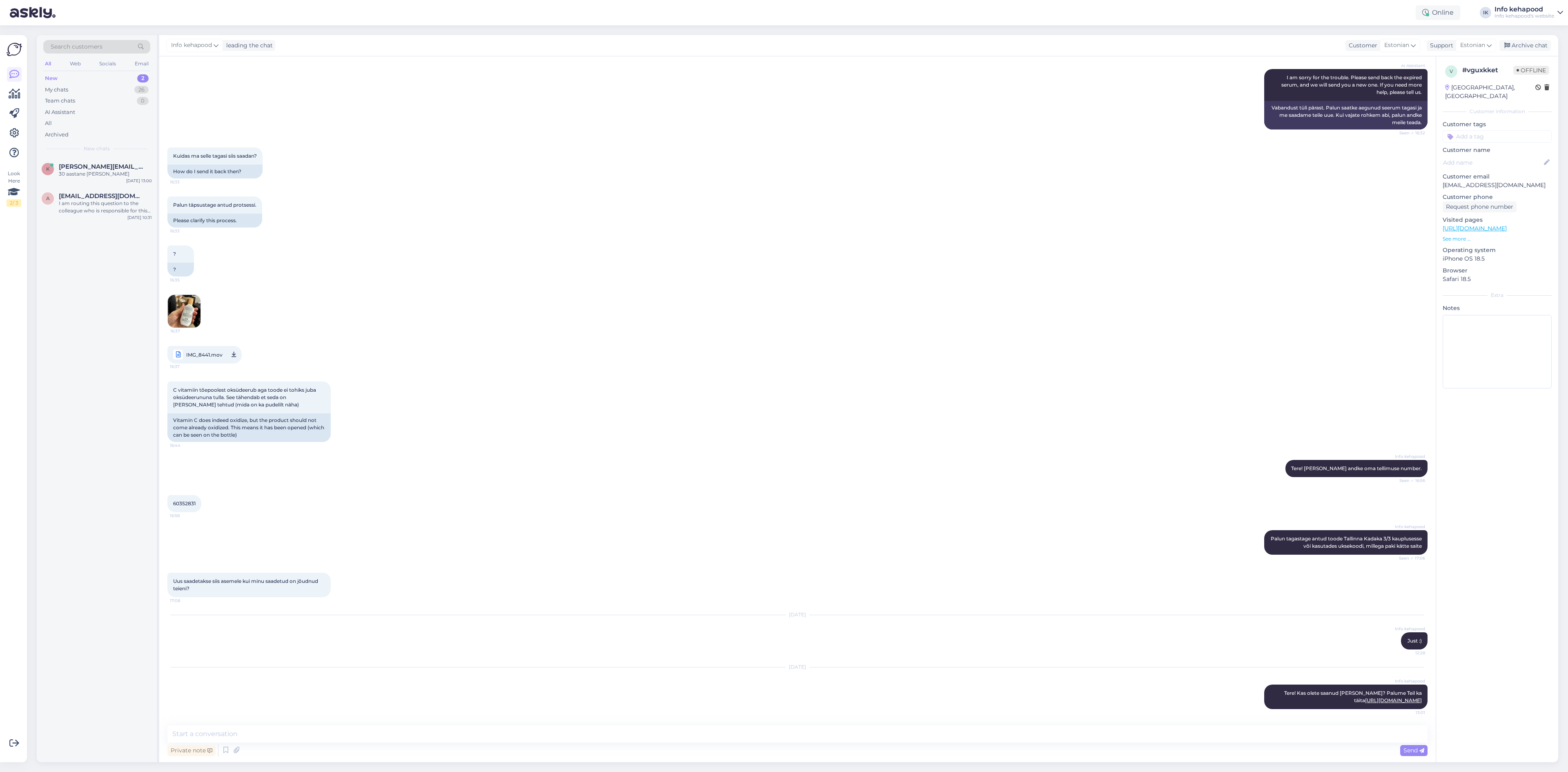
click at [204, 349] on span "IMG_8441.mov" at bounding box center [205, 354] width 37 height 10
click at [189, 315] on img at bounding box center [184, 311] width 33 height 33
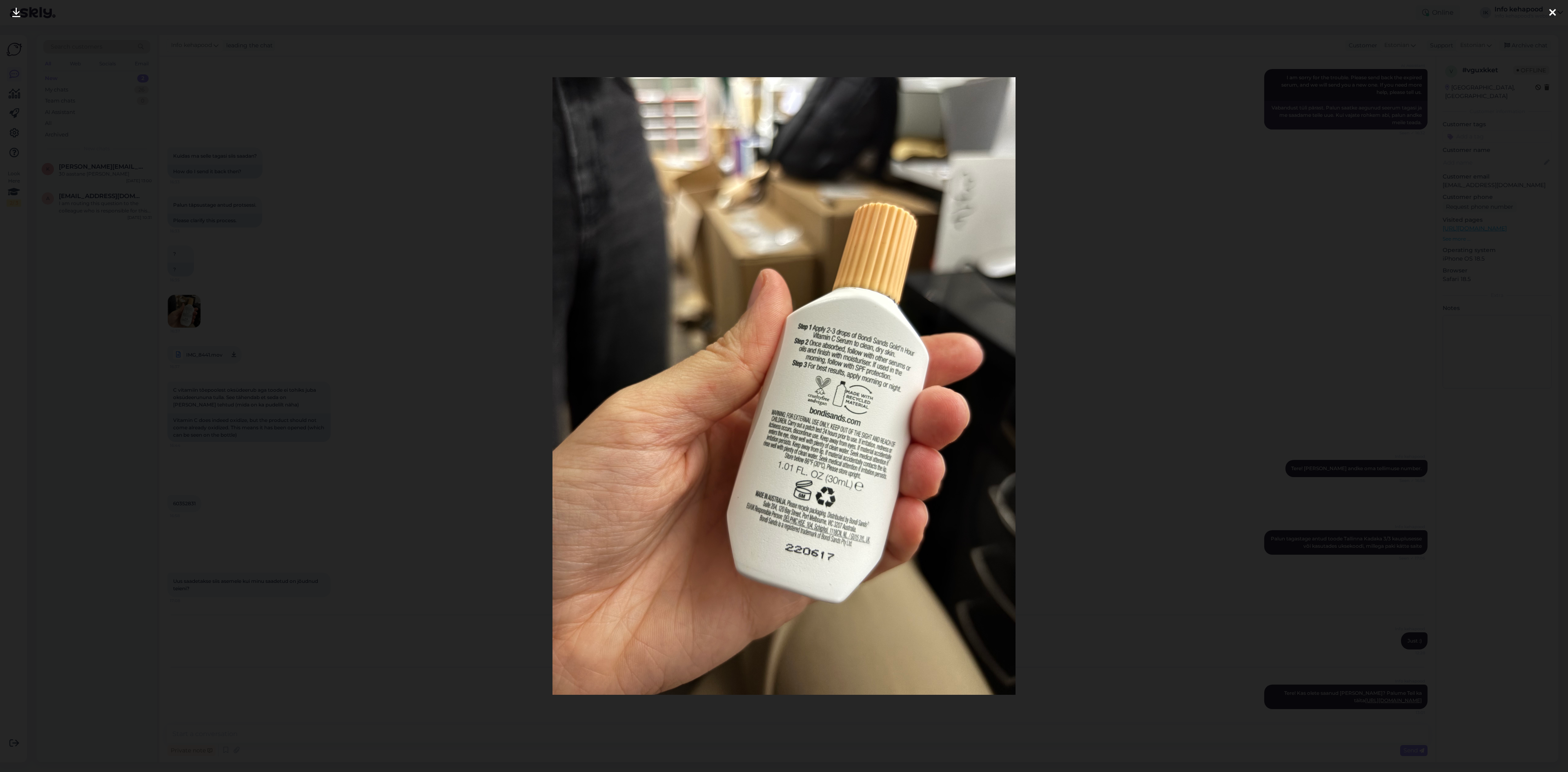
click at [1220, 331] on div at bounding box center [784, 386] width 1568 height 772
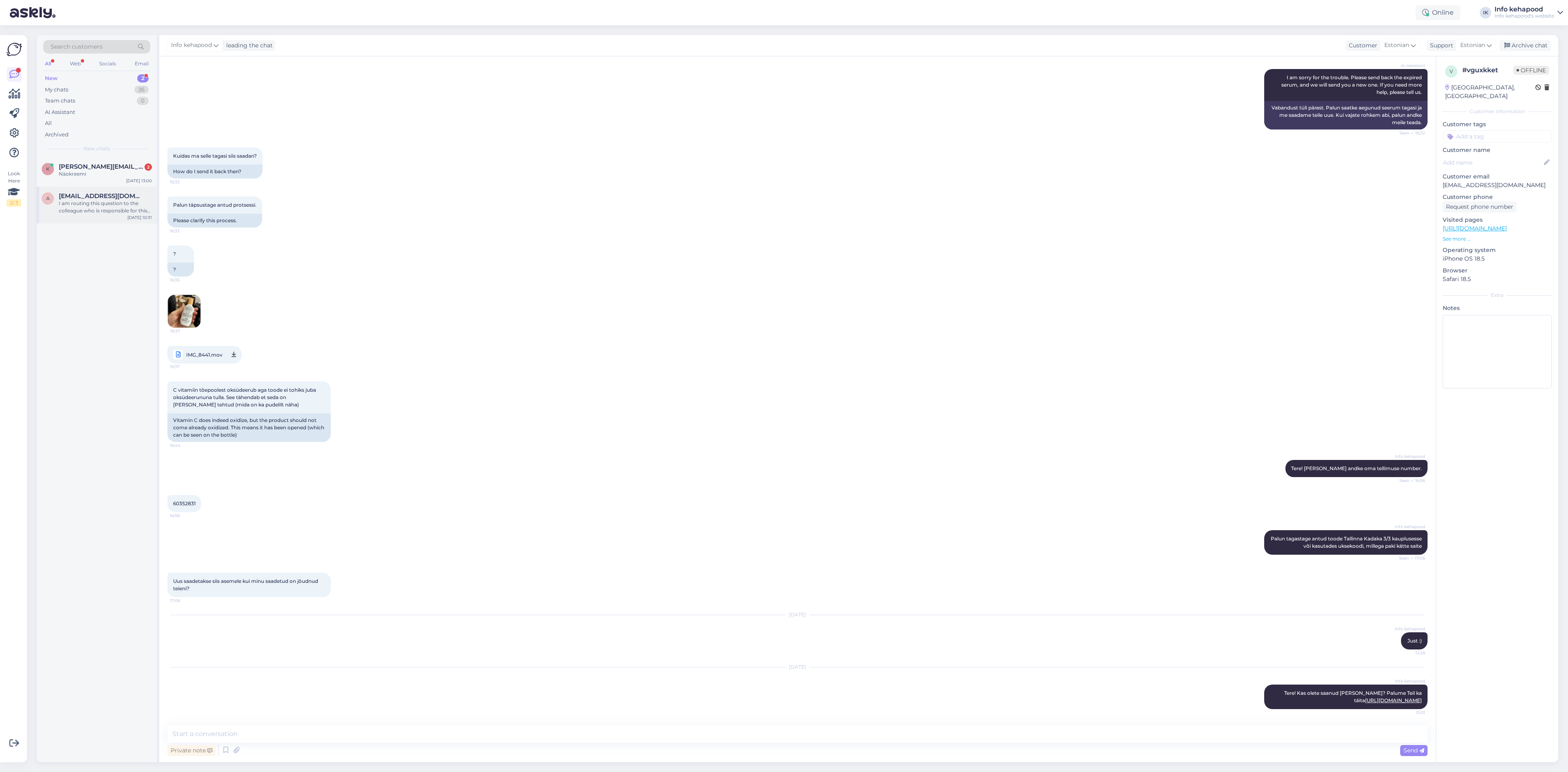
click at [121, 216] on div "a [EMAIL_ADDRESS][DOMAIN_NAME] I am routing this question to the colleague who …" at bounding box center [96, 205] width 120 height 37
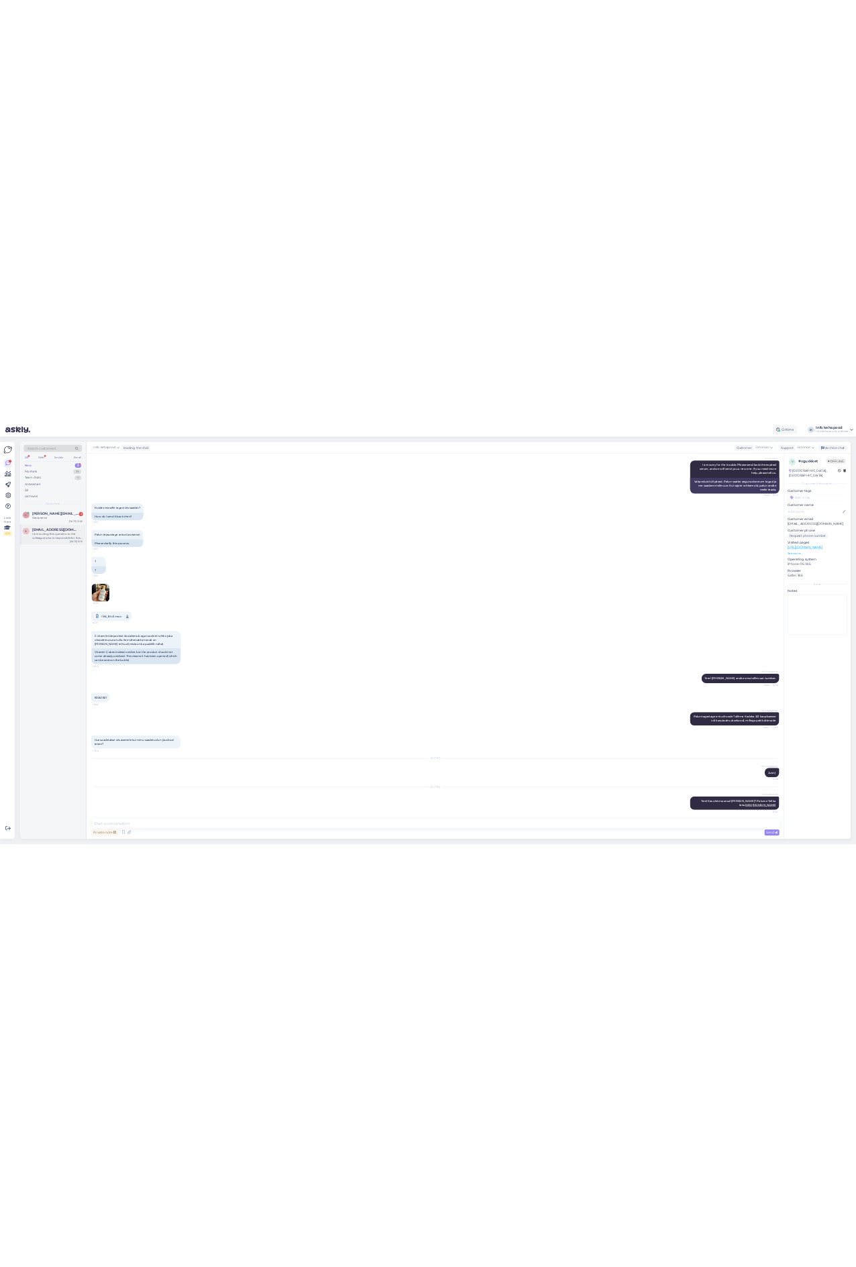
scroll to position [0, 0]
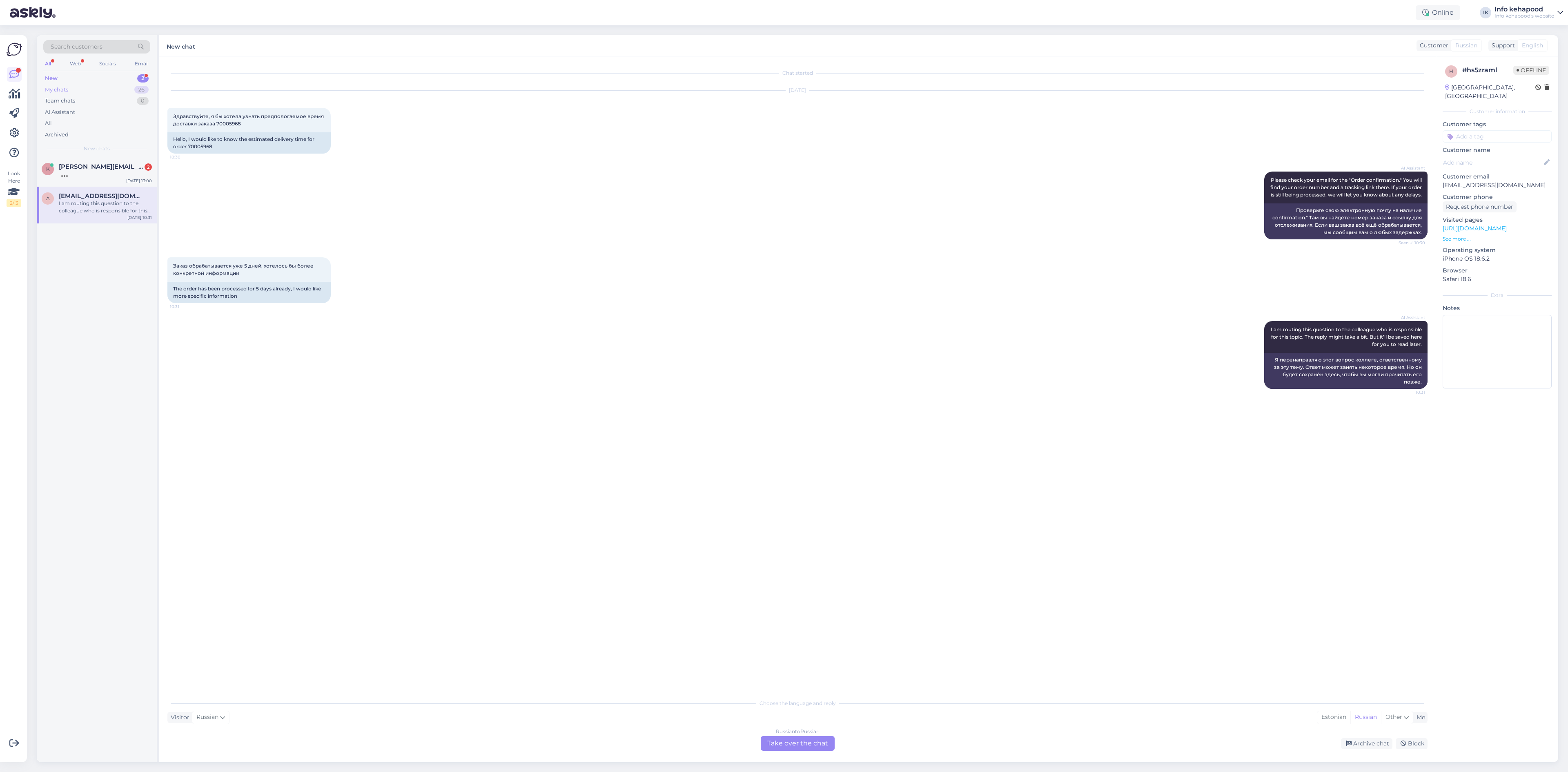
click at [91, 93] on div "My chats 26" at bounding box center [97, 89] width 107 height 12
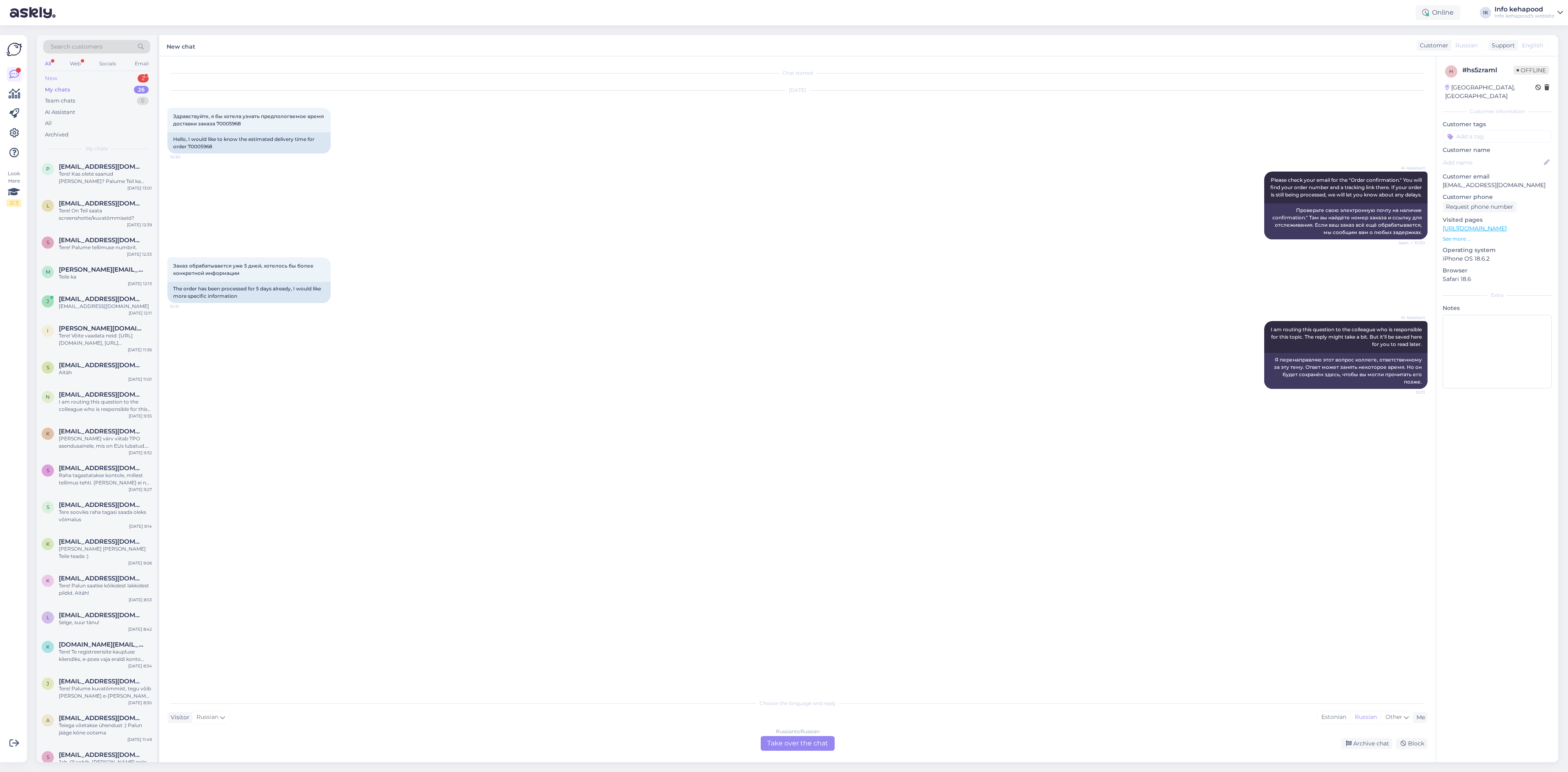
click at [119, 77] on div "New 2" at bounding box center [97, 78] width 107 height 12
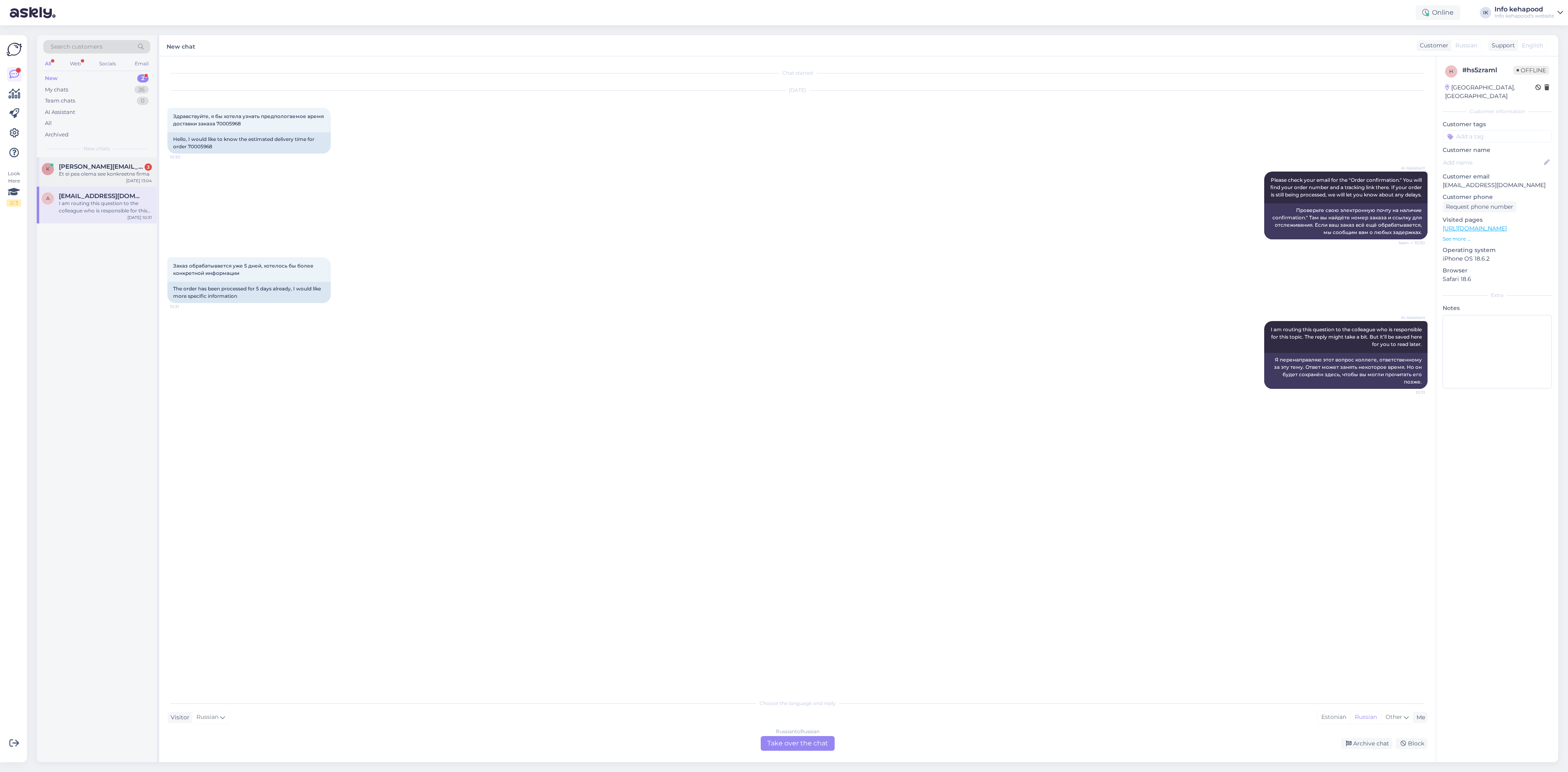
click at [112, 181] on div "K [EMAIL_ADDRESS][DOMAIN_NAME] 3 Et ei pea olema see konkreetne firma [DATE] 13…" at bounding box center [96, 172] width 120 height 29
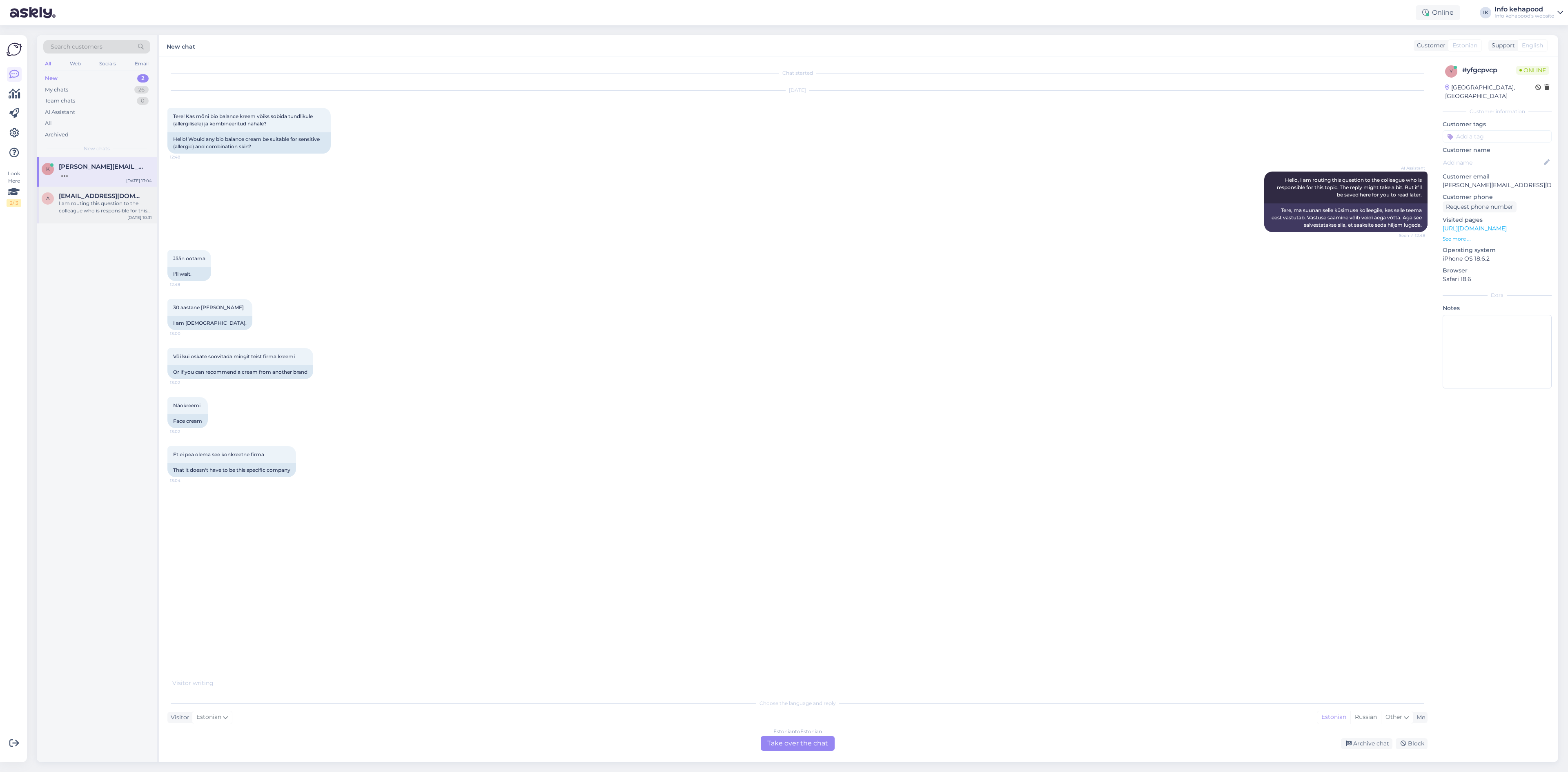
click at [55, 210] on div "a [EMAIL_ADDRESS][DOMAIN_NAME] I am routing this question to the colleague who …" at bounding box center [96, 203] width 110 height 22
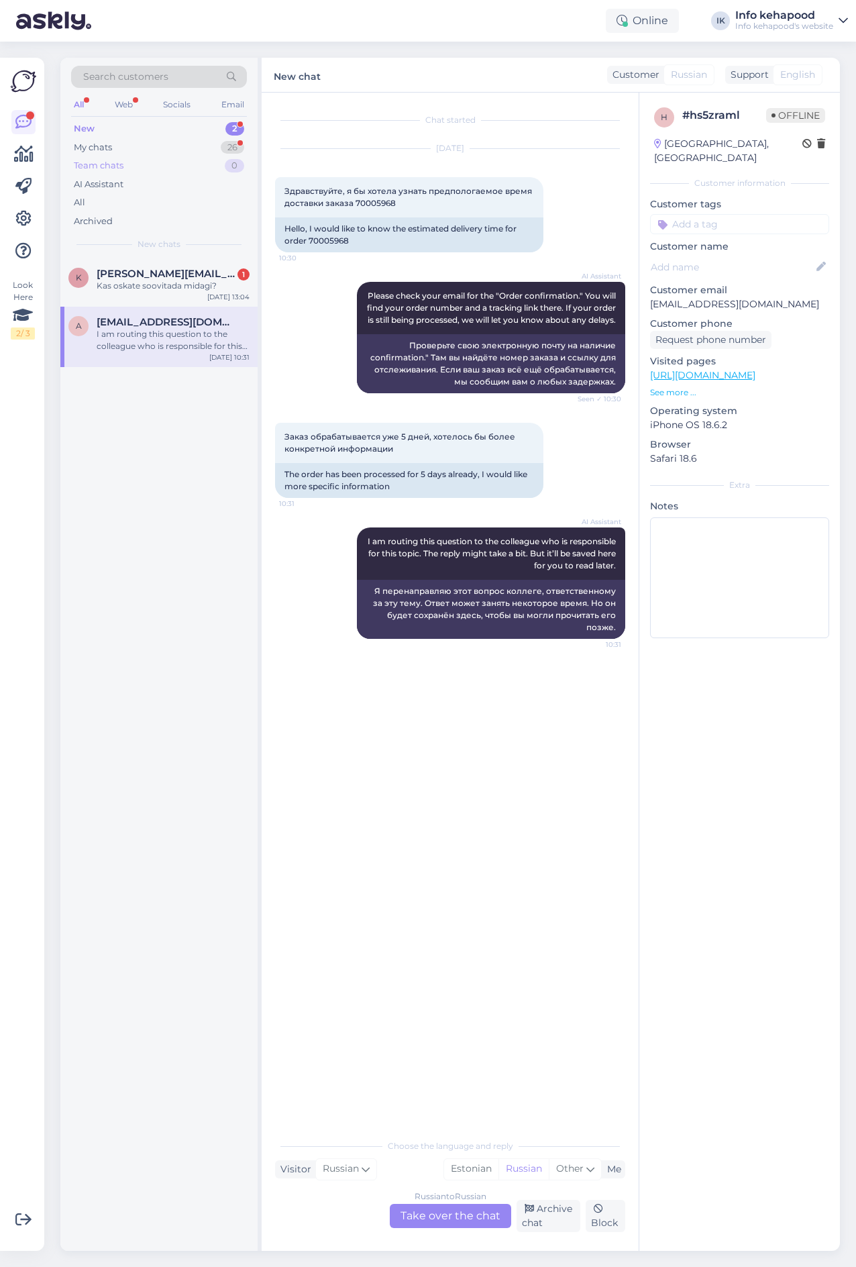
click at [165, 160] on div "Team chats 0" at bounding box center [159, 165] width 176 height 19
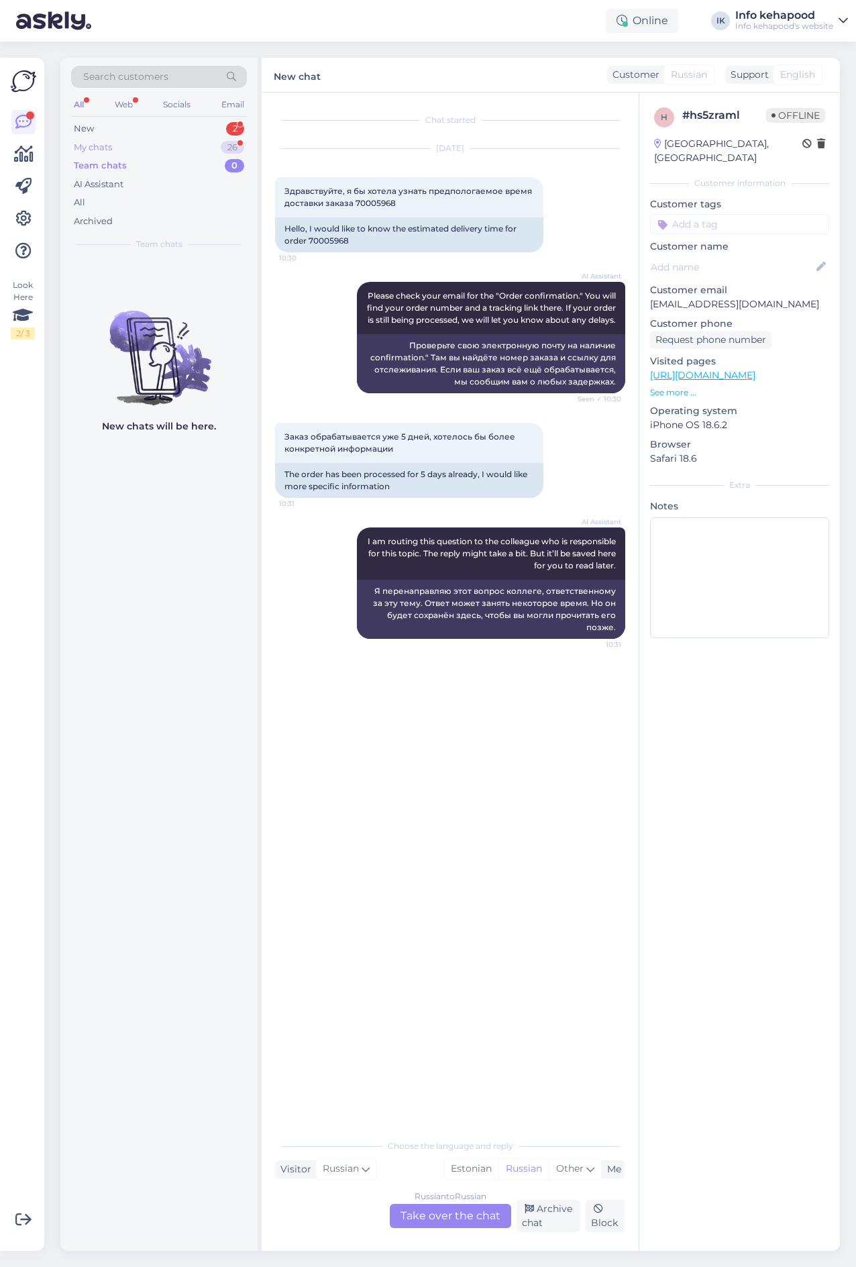
click at [162, 152] on div "My chats 26" at bounding box center [159, 147] width 176 height 19
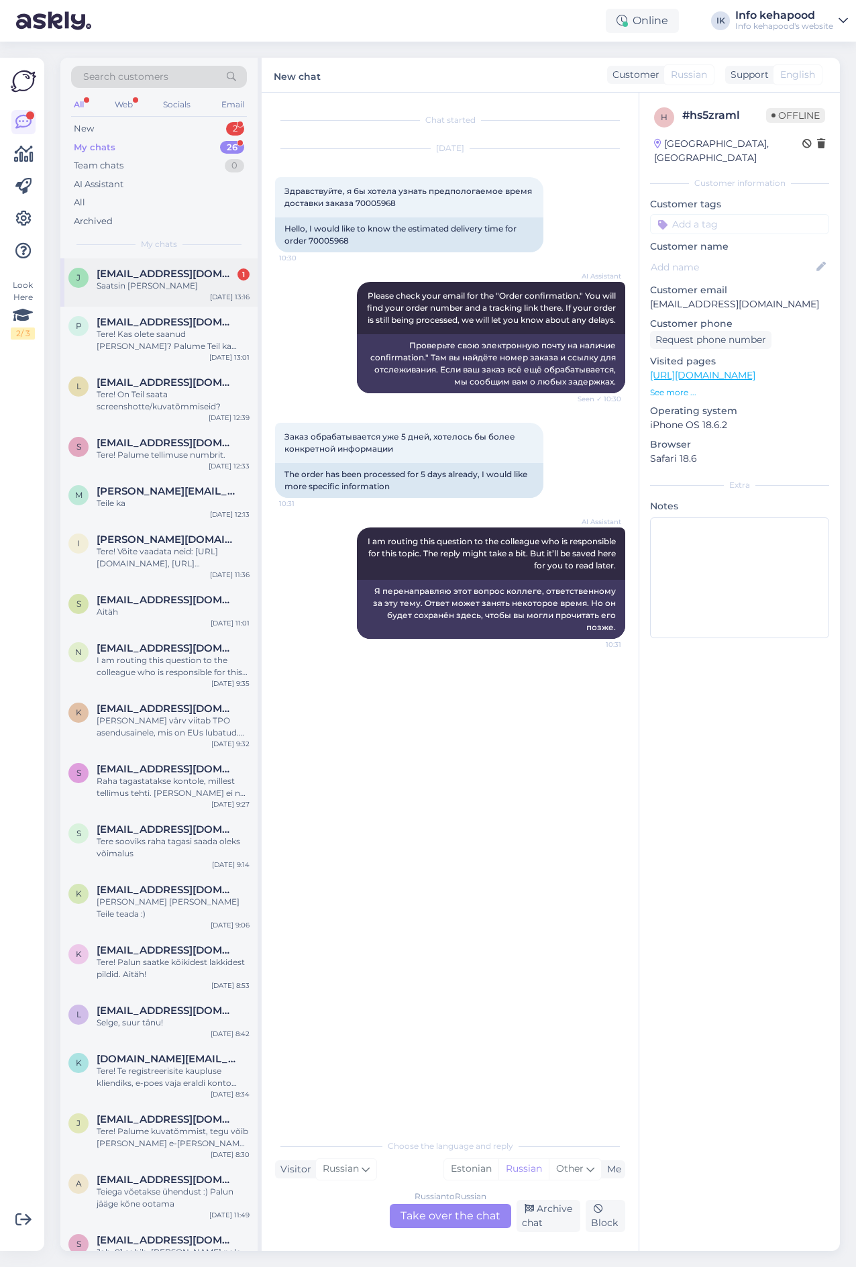
click at [199, 295] on div "j [EMAIL_ADDRESS][DOMAIN_NAME] 1 Saatsin [PERSON_NAME] [DATE] 13:16" at bounding box center [158, 282] width 197 height 48
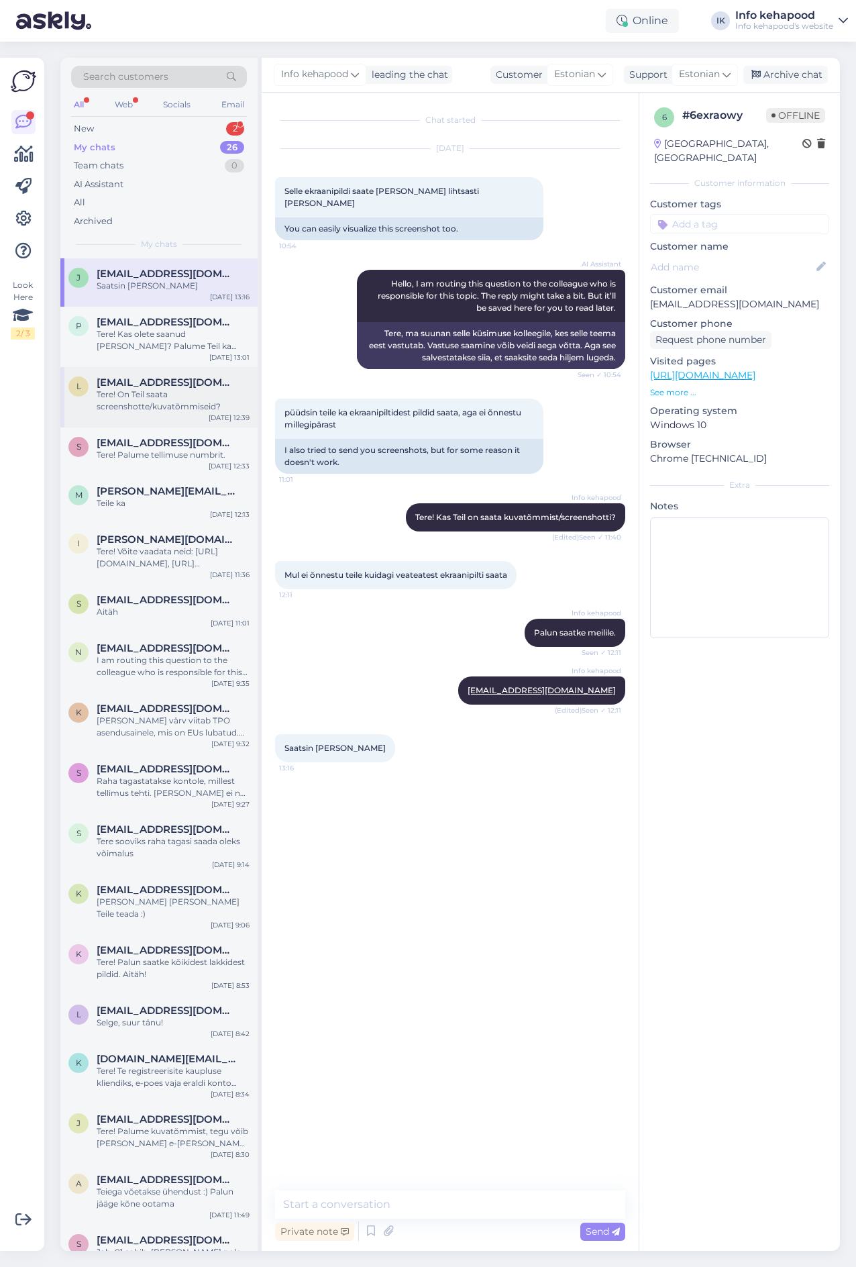
click at [182, 373] on div "l [EMAIL_ADDRESS][DOMAIN_NAME] Tere! On Teil saata screenshotte/kuvatõmmiseid? …" at bounding box center [158, 397] width 197 height 60
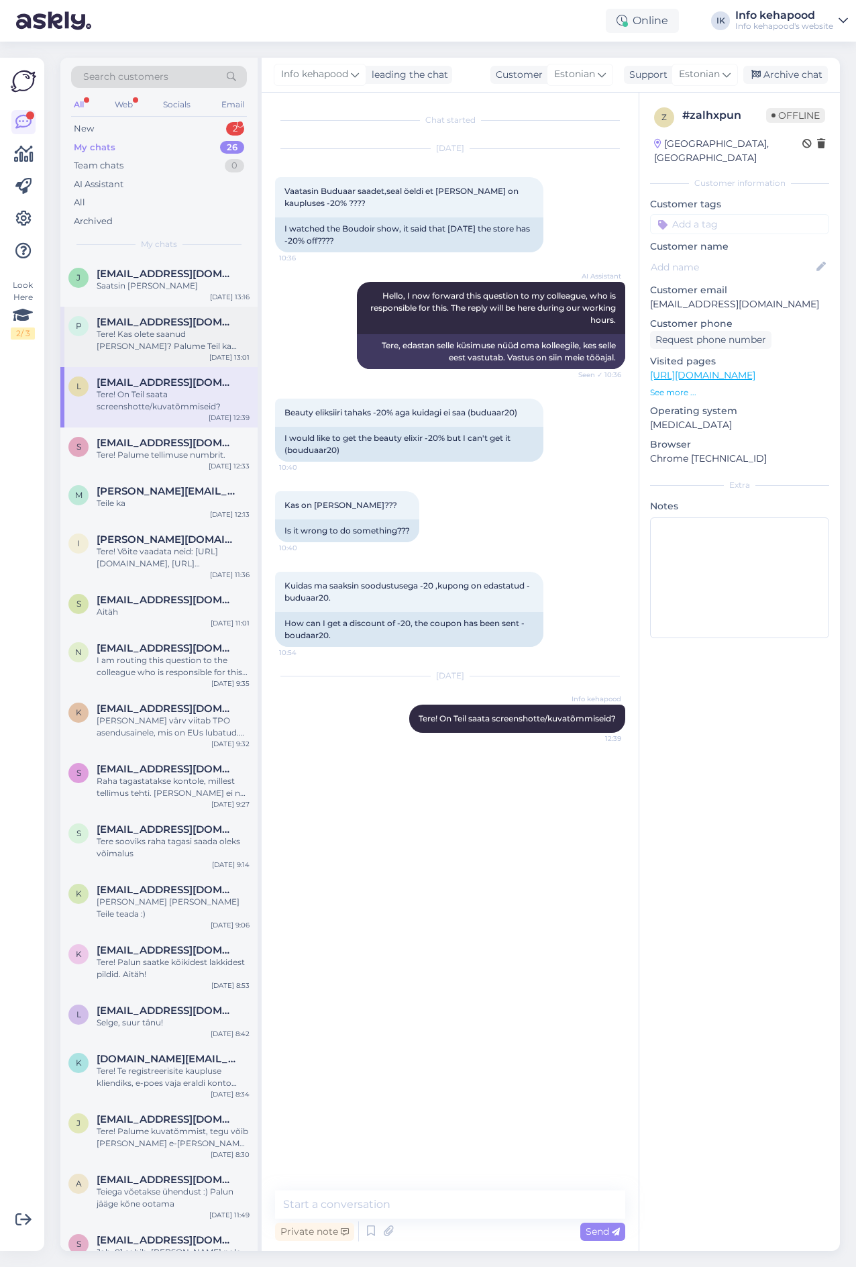
click at [172, 334] on div "Tere! Kas olete saanud [PERSON_NAME]? Palume Teil ka täita [URL][DOMAIN_NAME]" at bounding box center [173, 340] width 153 height 24
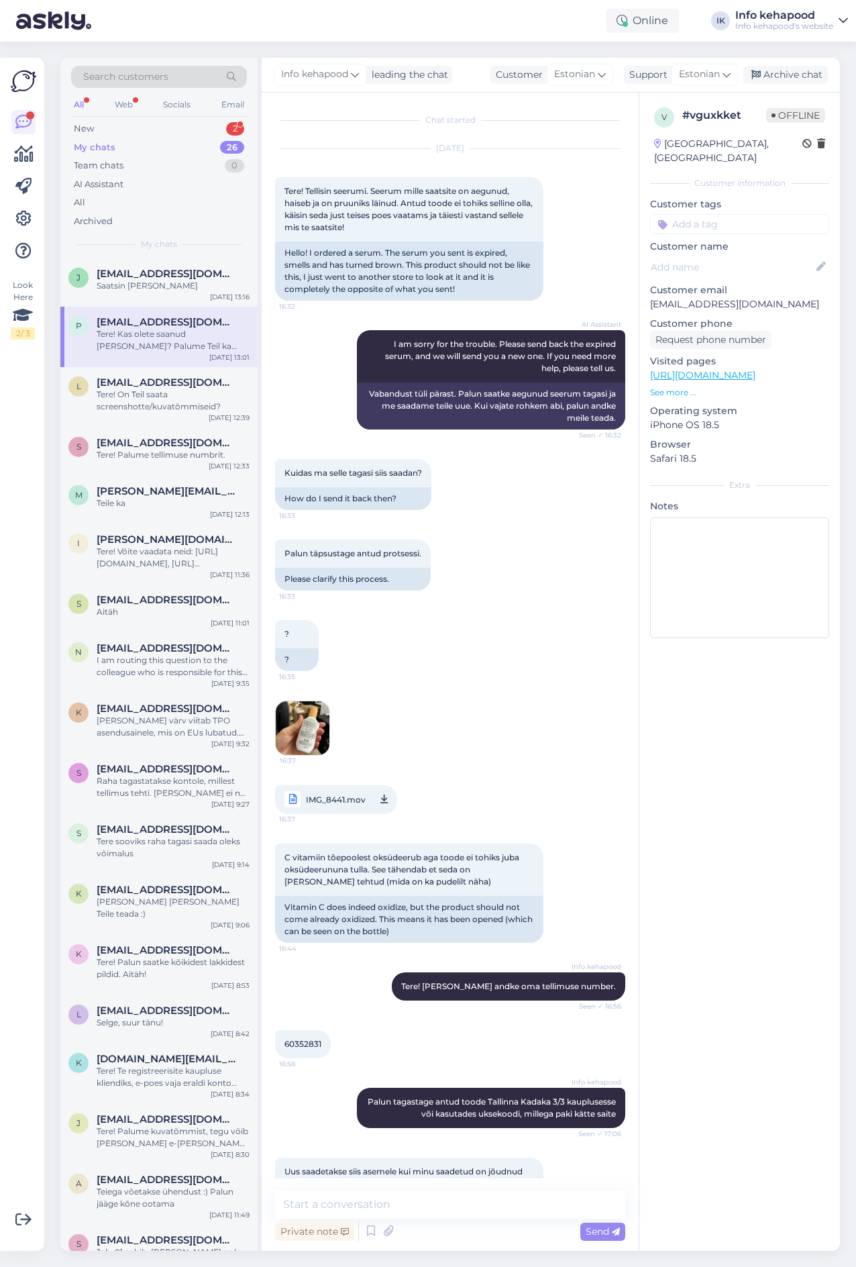
scroll to position [230, 0]
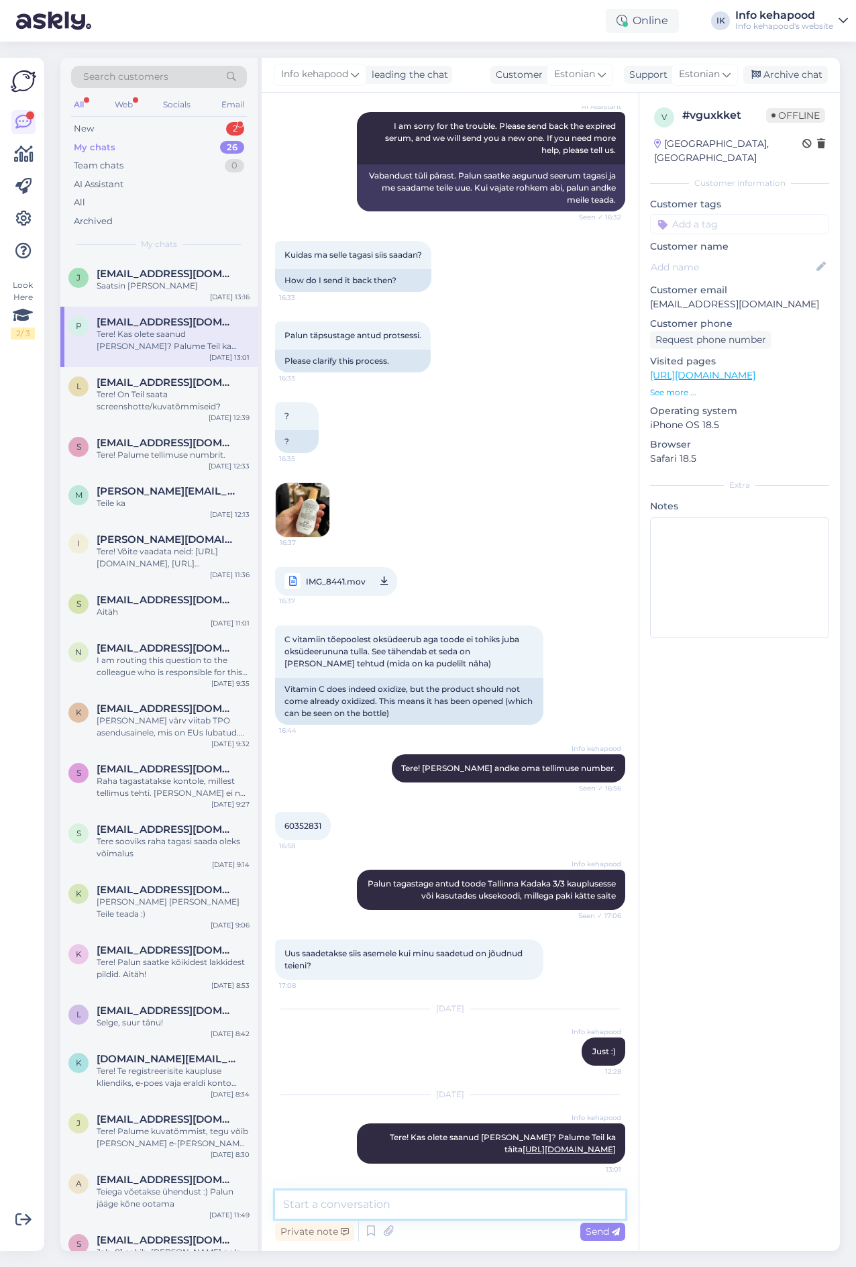
click at [335, 1201] on textarea at bounding box center [450, 1204] width 350 height 28
type textarea "[PERSON_NAME]. :)"
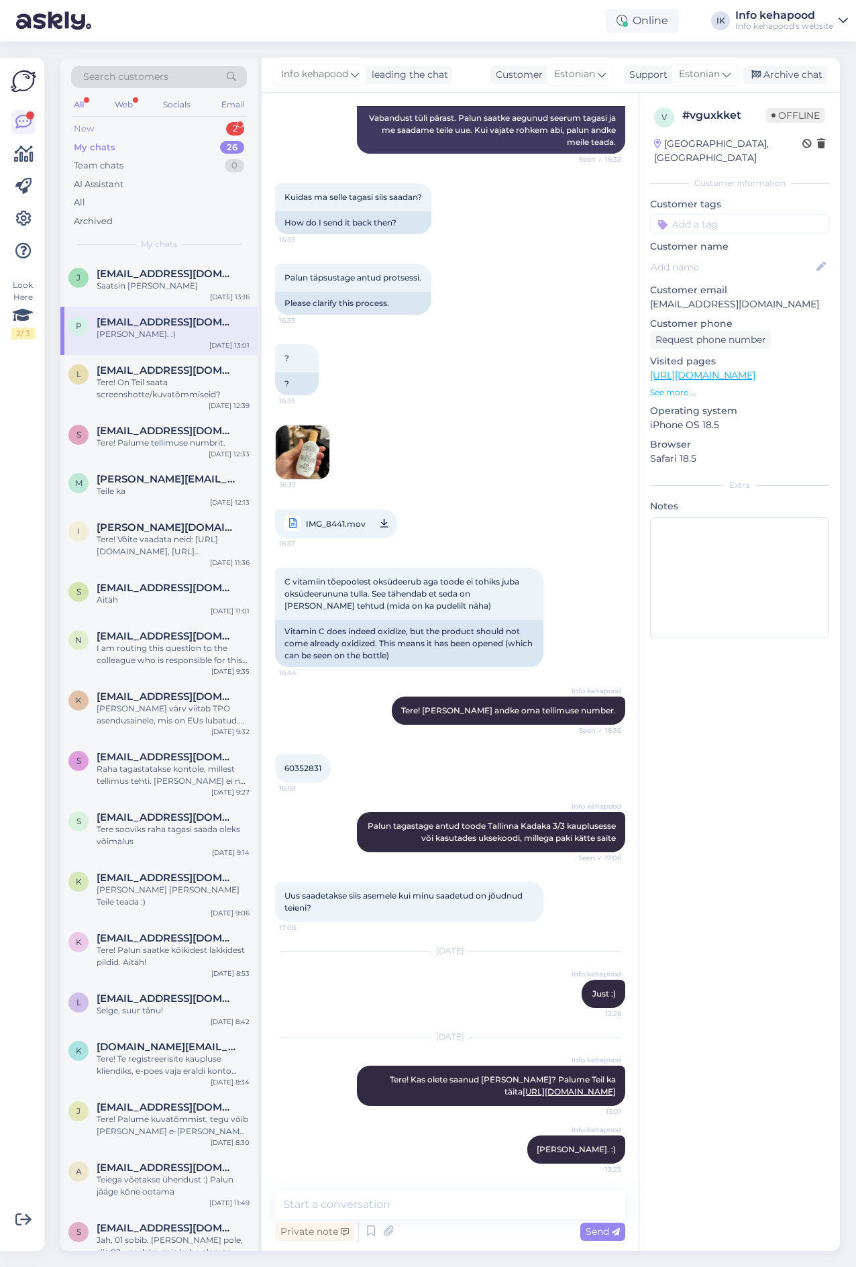
click at [131, 129] on div "New 2" at bounding box center [159, 128] width 176 height 19
